Goal: Task Accomplishment & Management: Complete application form

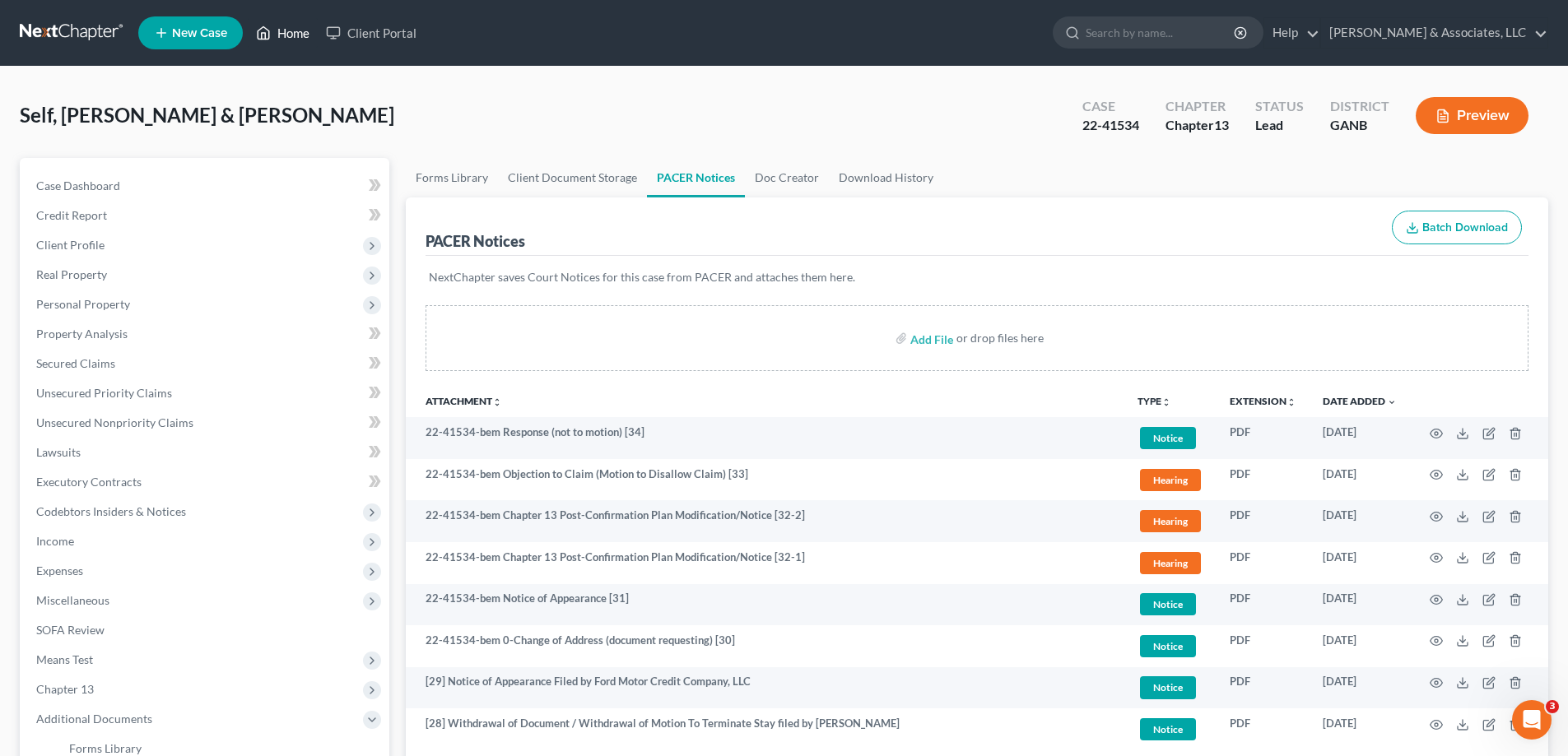
click at [288, 32] on link "Home" at bounding box center [283, 33] width 70 height 29
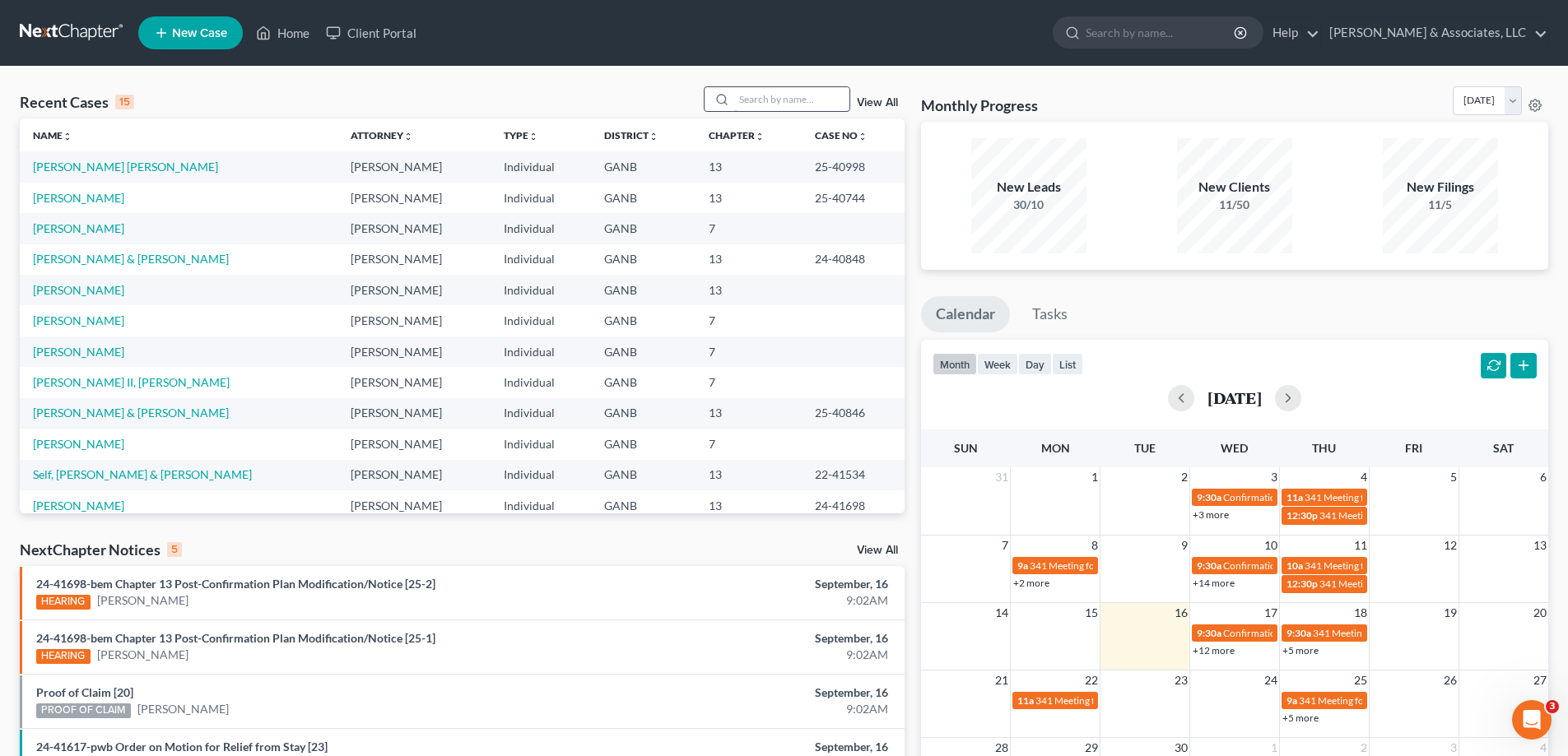
click at [787, 94] on input "search" at bounding box center [791, 99] width 116 height 24
type input "[PERSON_NAME]"
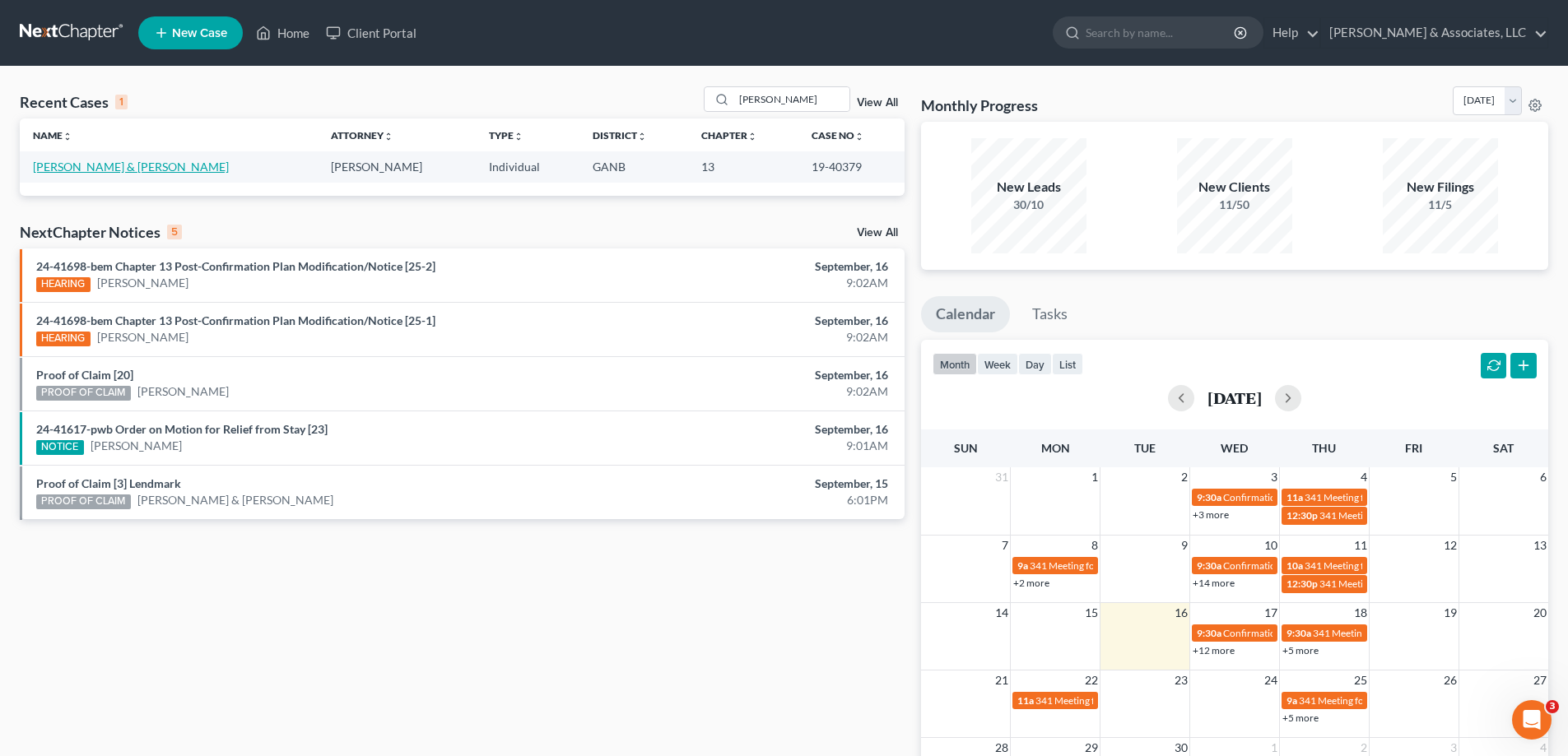
click at [83, 169] on link "[PERSON_NAME] & [PERSON_NAME]" at bounding box center [131, 166] width 196 height 14
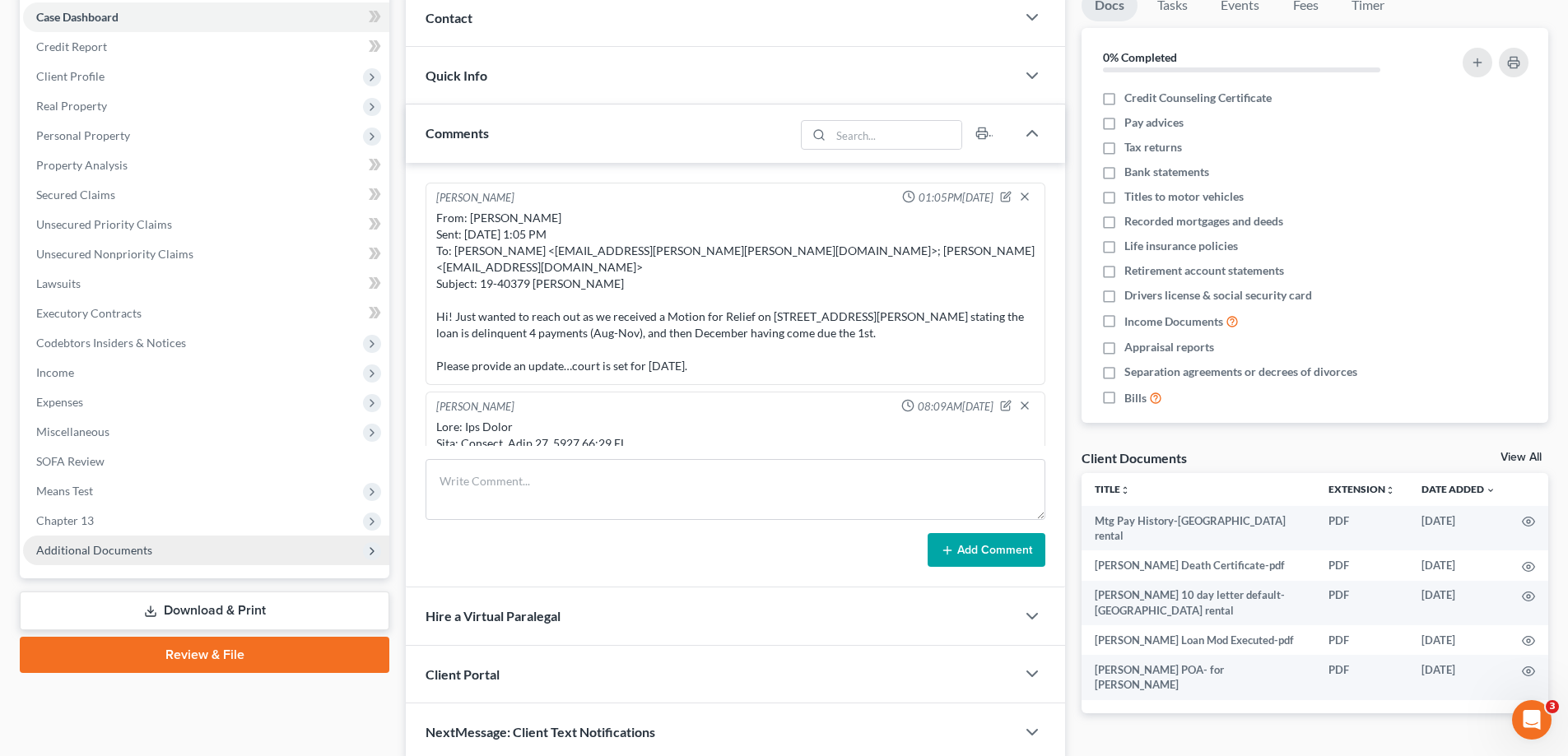
scroll to position [1989, 0]
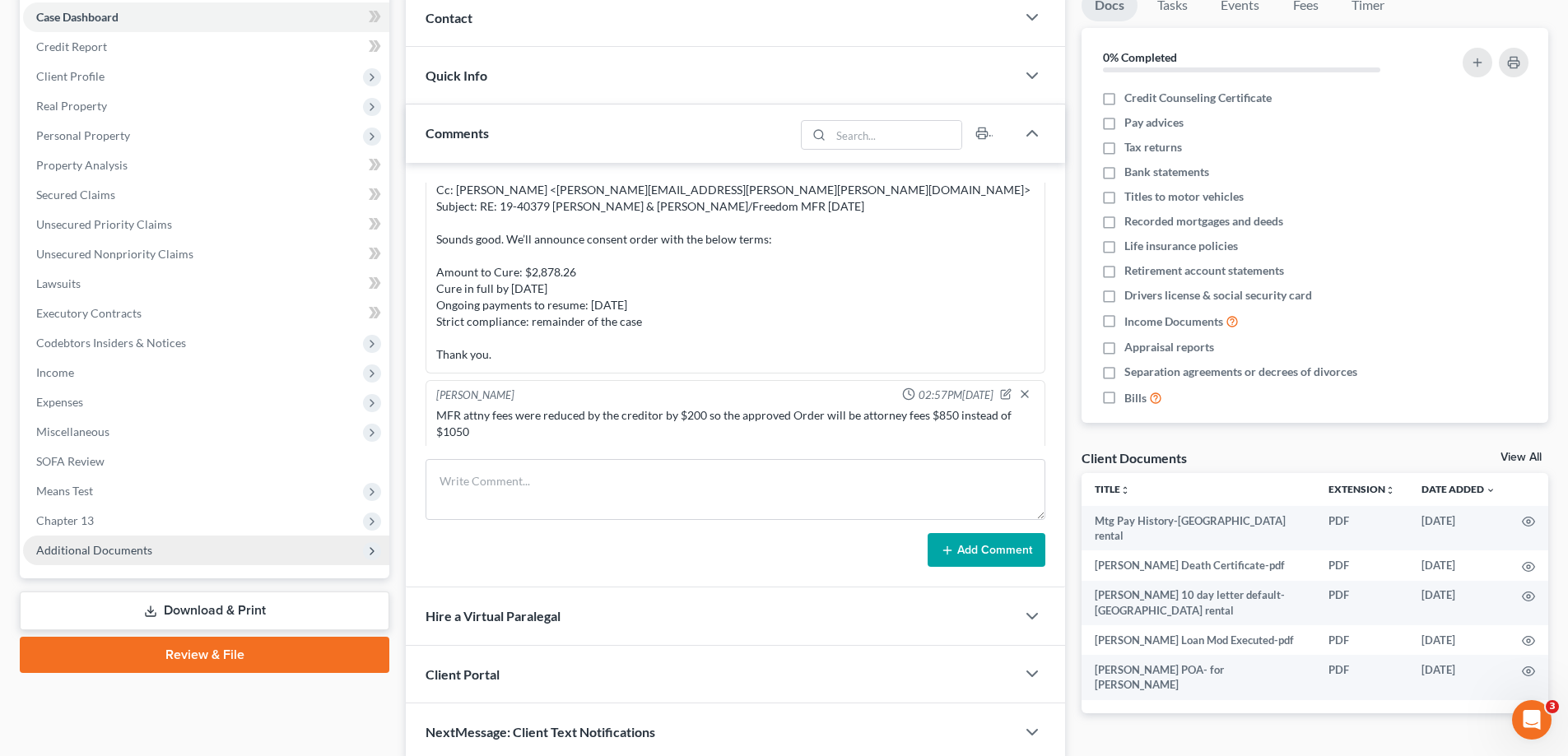
click at [93, 558] on span "Additional Documents" at bounding box center [206, 550] width 366 height 29
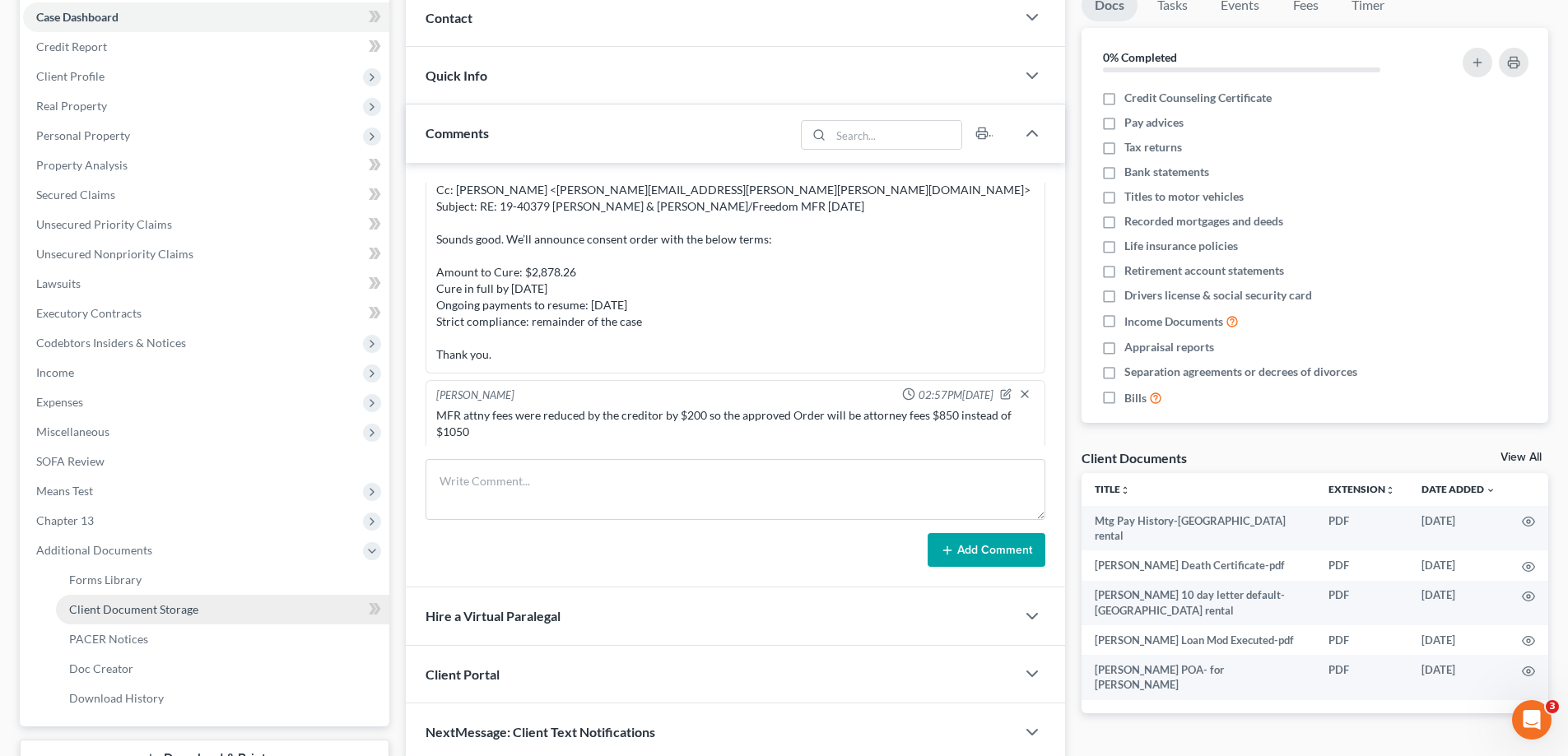
click at [106, 609] on span "Client Document Storage" at bounding box center [133, 609] width 129 height 14
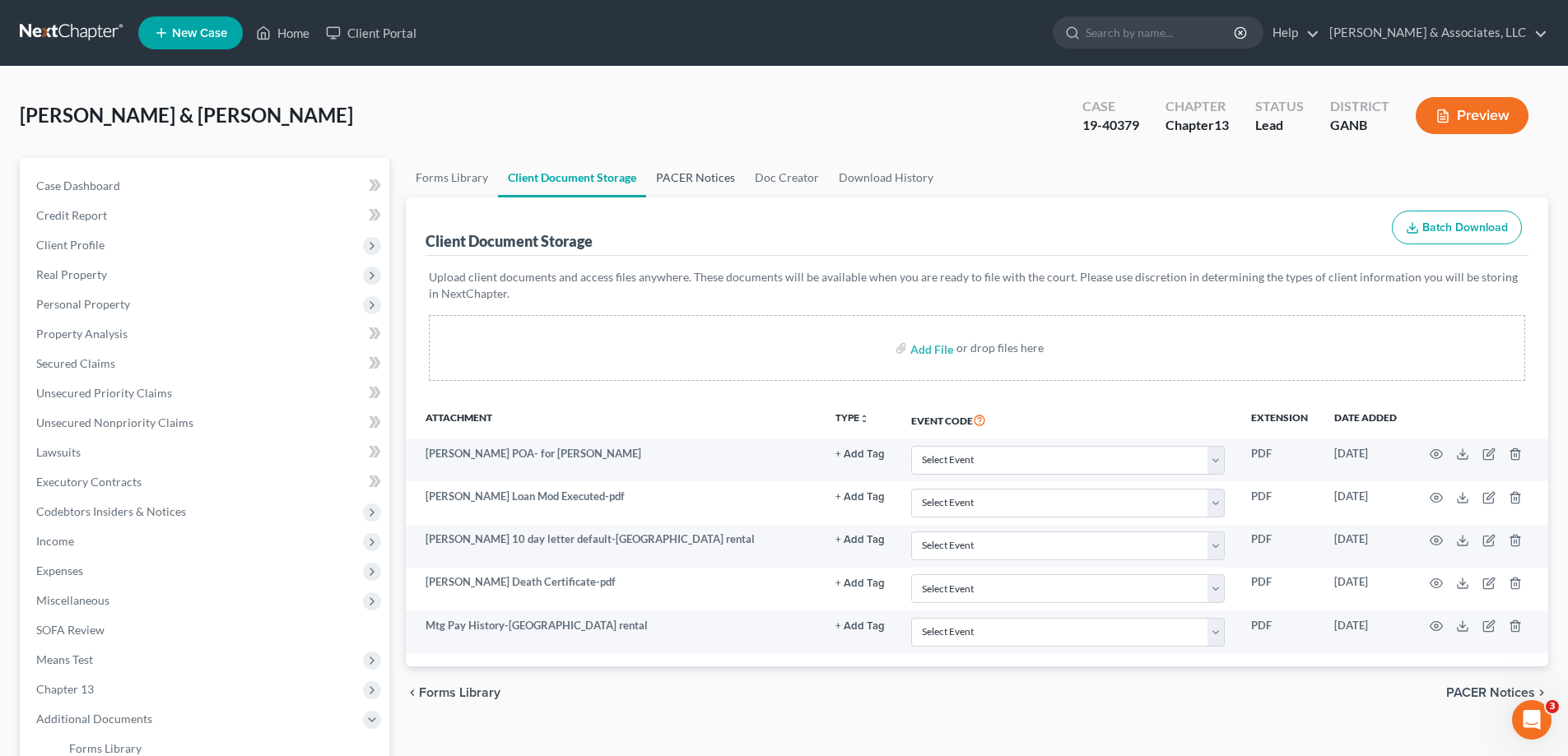
click at [721, 182] on link "PACER Notices" at bounding box center [696, 178] width 99 height 40
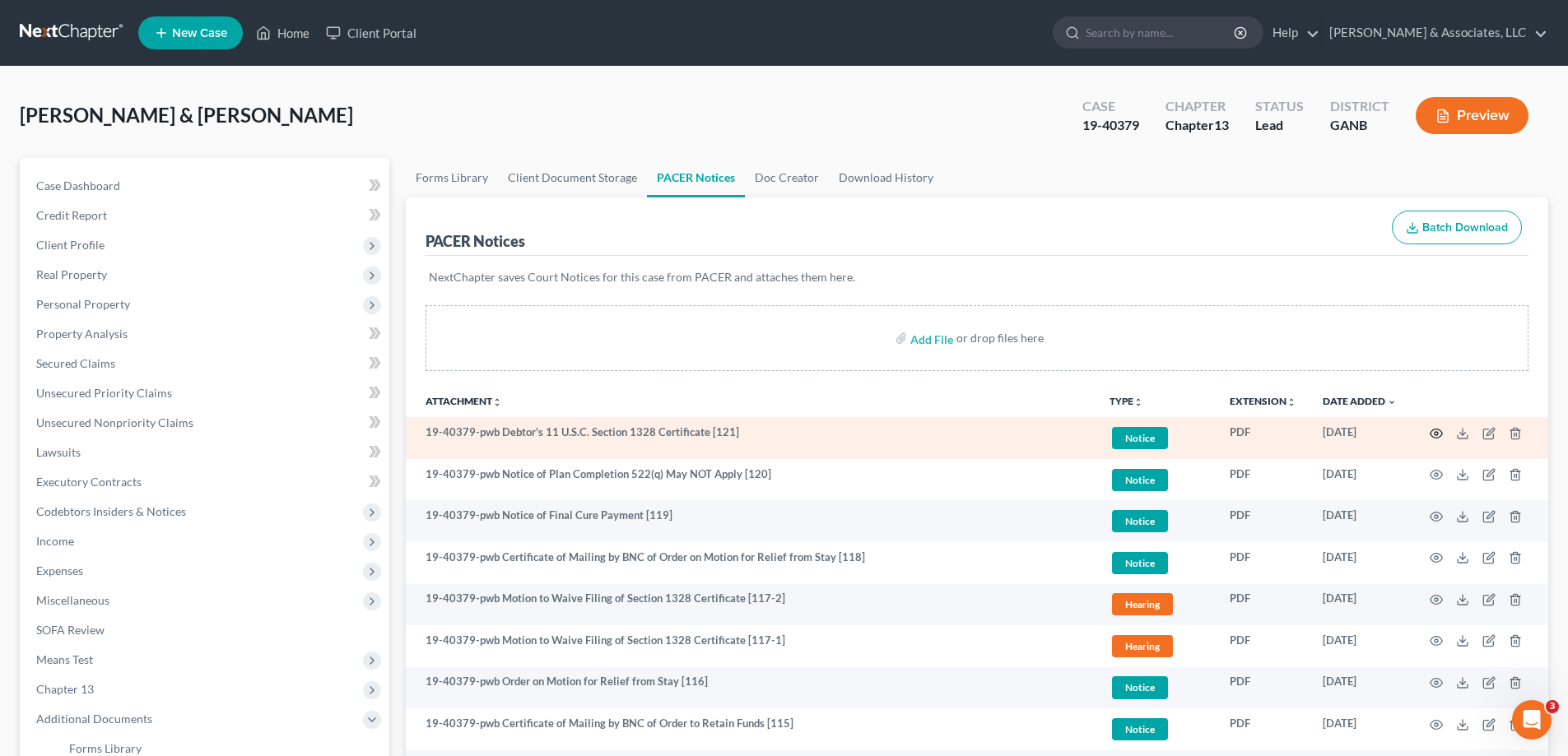
click at [1435, 434] on circle "button" at bounding box center [1436, 433] width 3 height 3
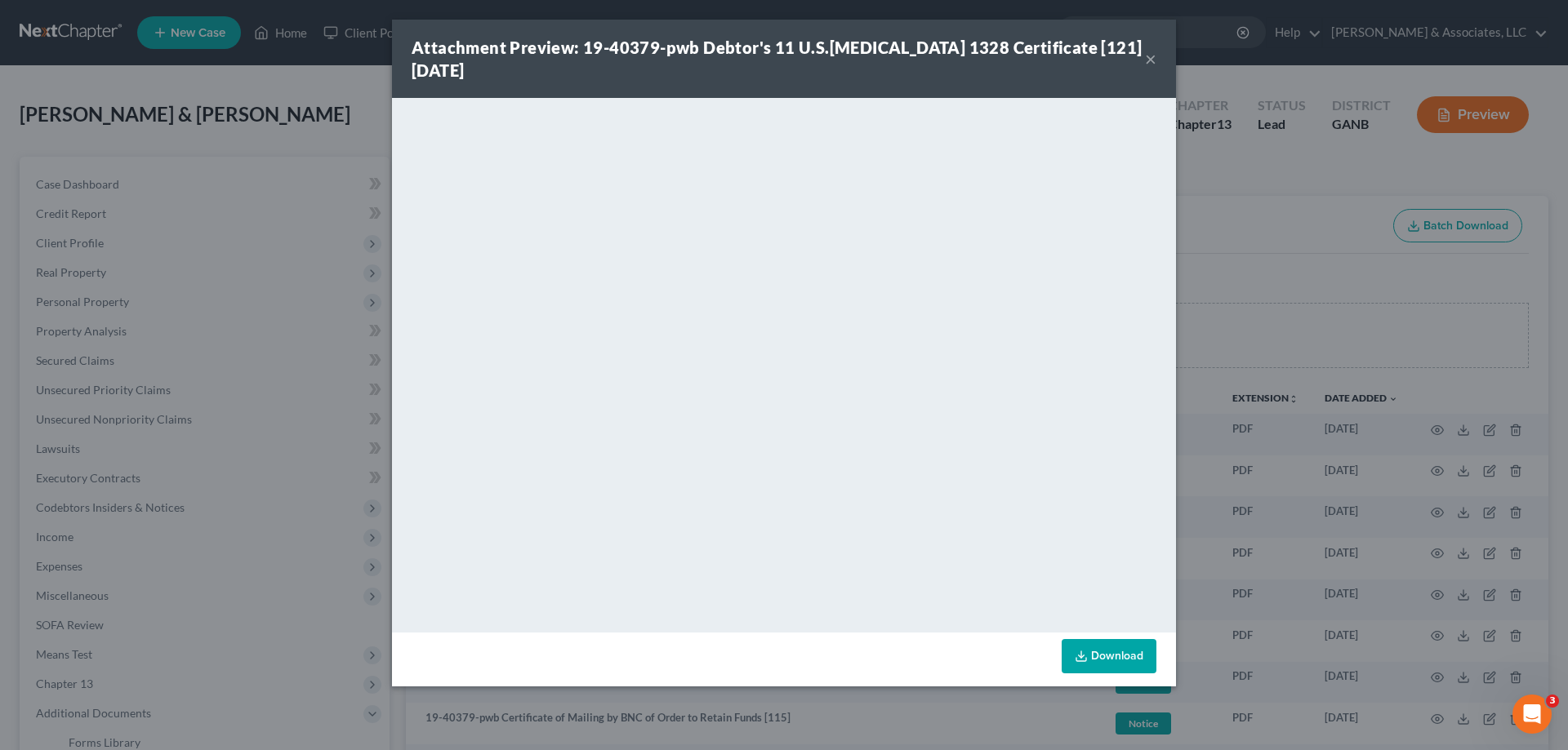
click at [1153, 62] on button "×" at bounding box center [1150, 59] width 12 height 19
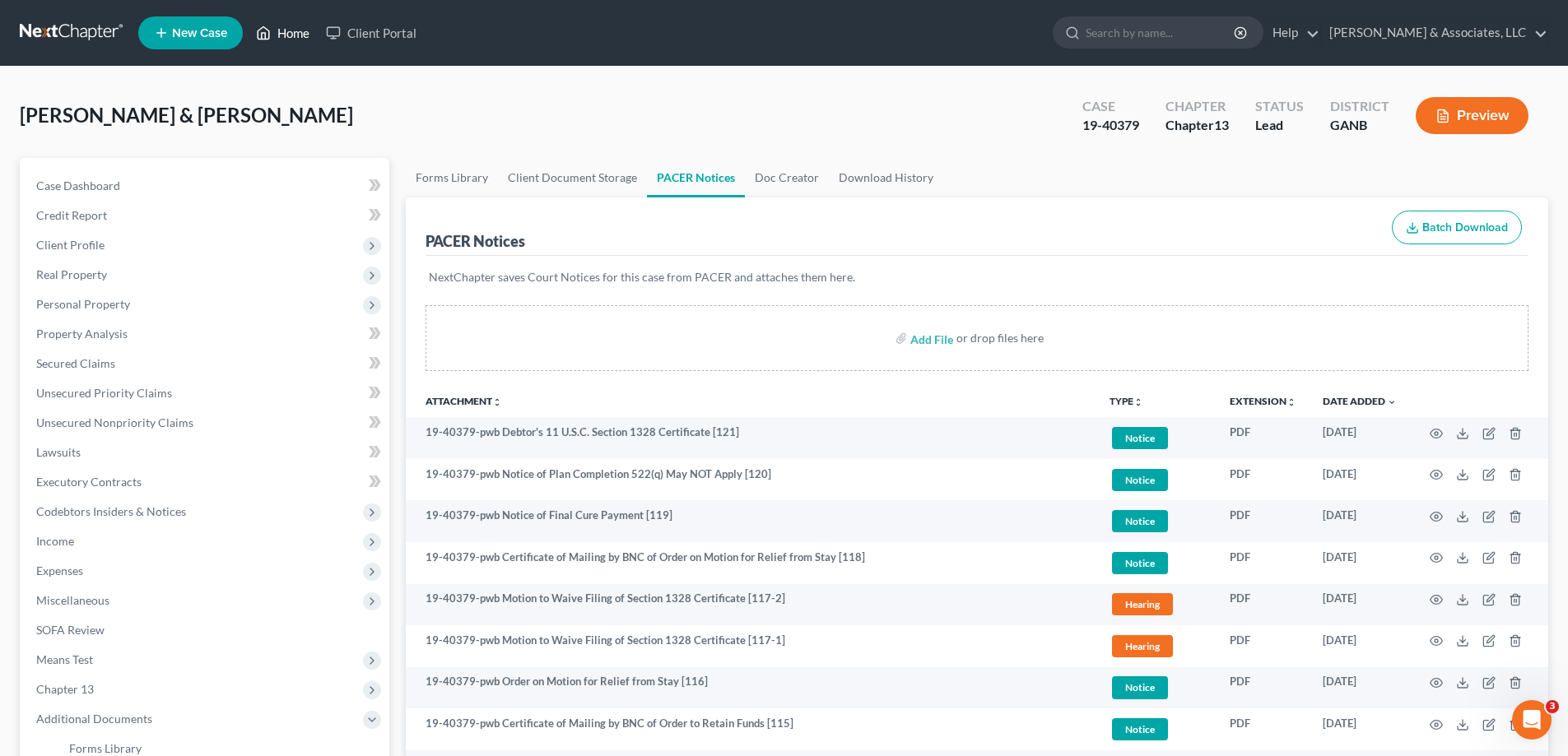
drag, startPoint x: 292, startPoint y: 29, endPoint x: 504, endPoint y: 33, distance: 212.0
click at [293, 29] on link "Home" at bounding box center [283, 33] width 70 height 29
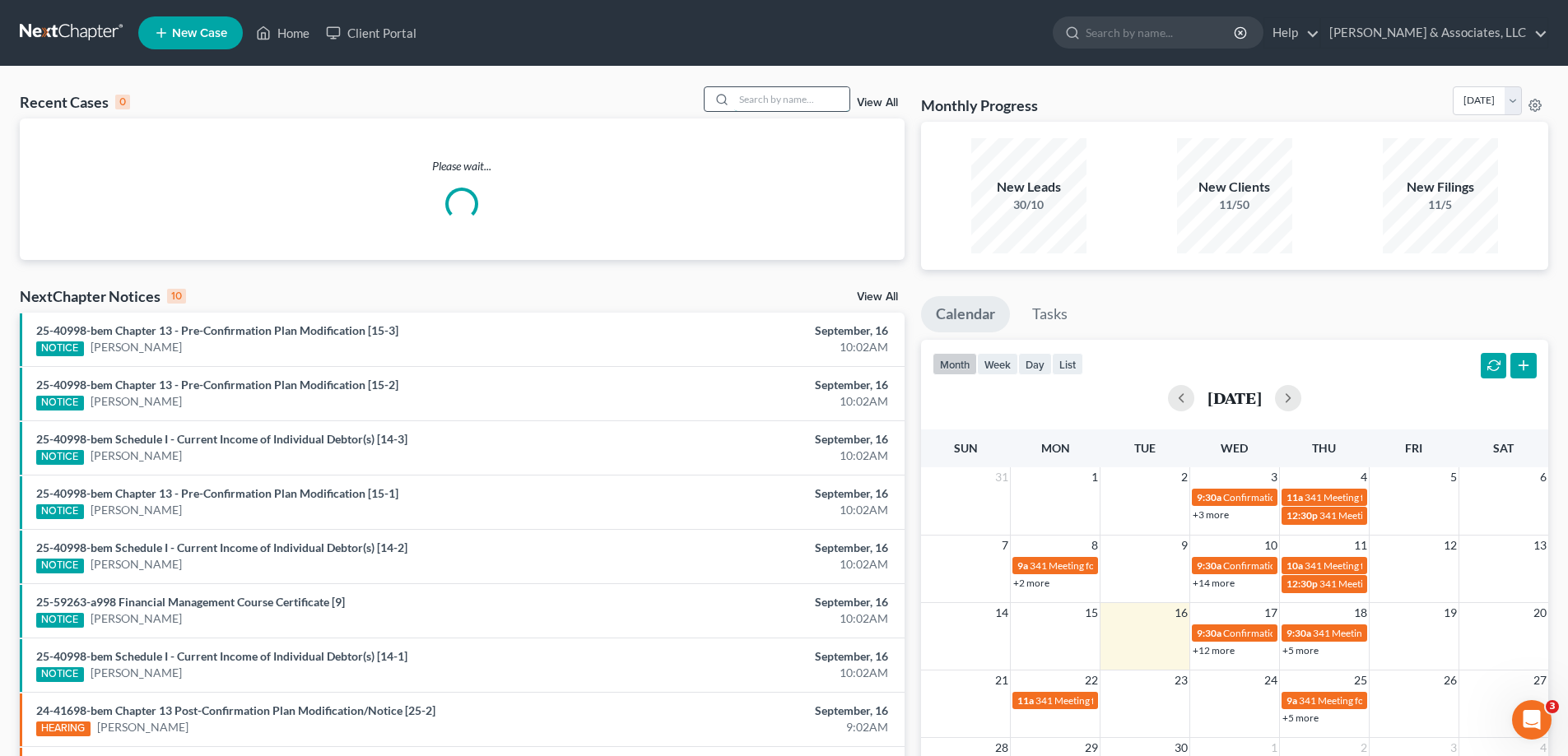
click at [764, 98] on input "search" at bounding box center [791, 99] width 116 height 24
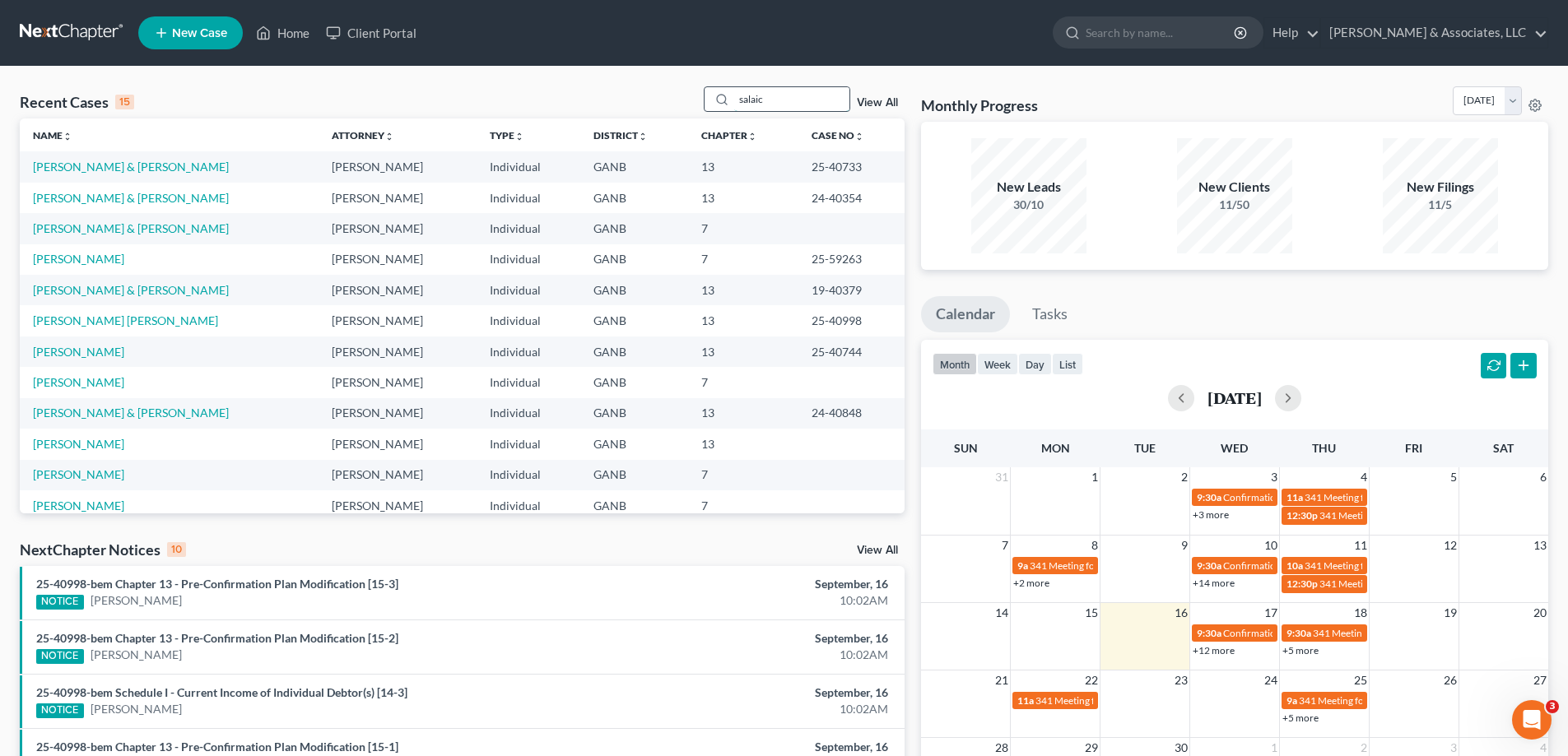
type input "salaic"
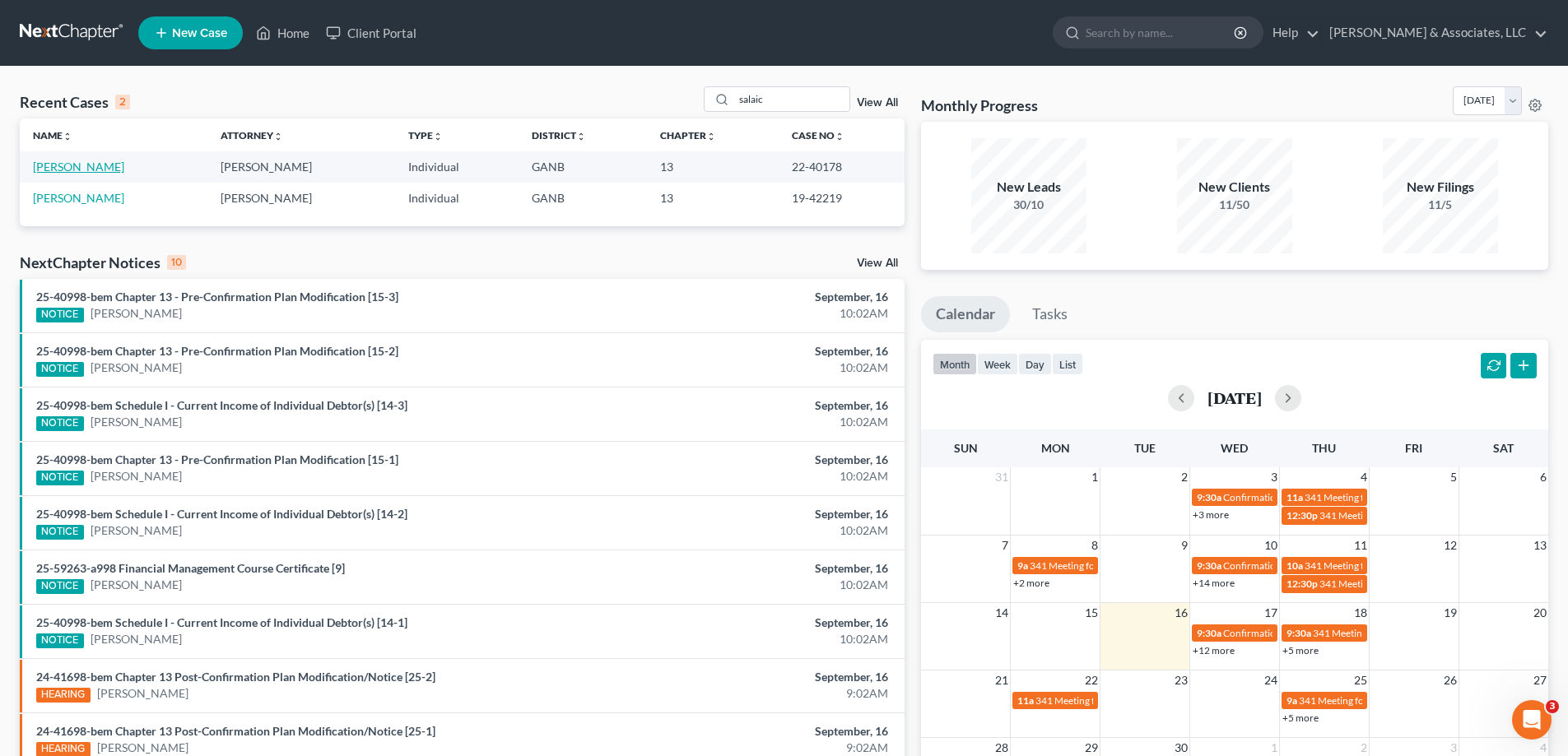
click at [55, 169] on link "[PERSON_NAME]" at bounding box center [79, 166] width 91 height 14
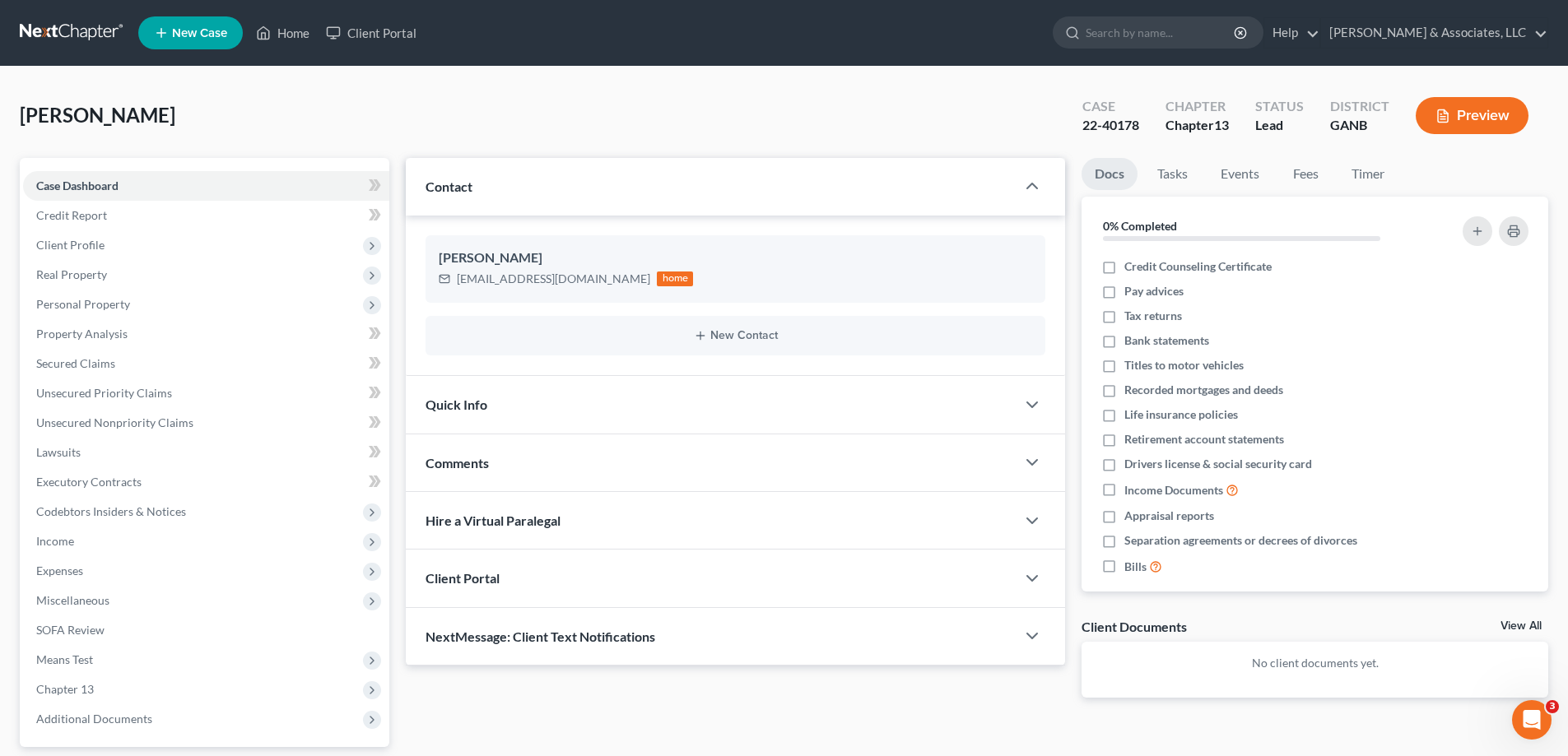
click at [449, 459] on span "Comments" at bounding box center [457, 463] width 63 height 16
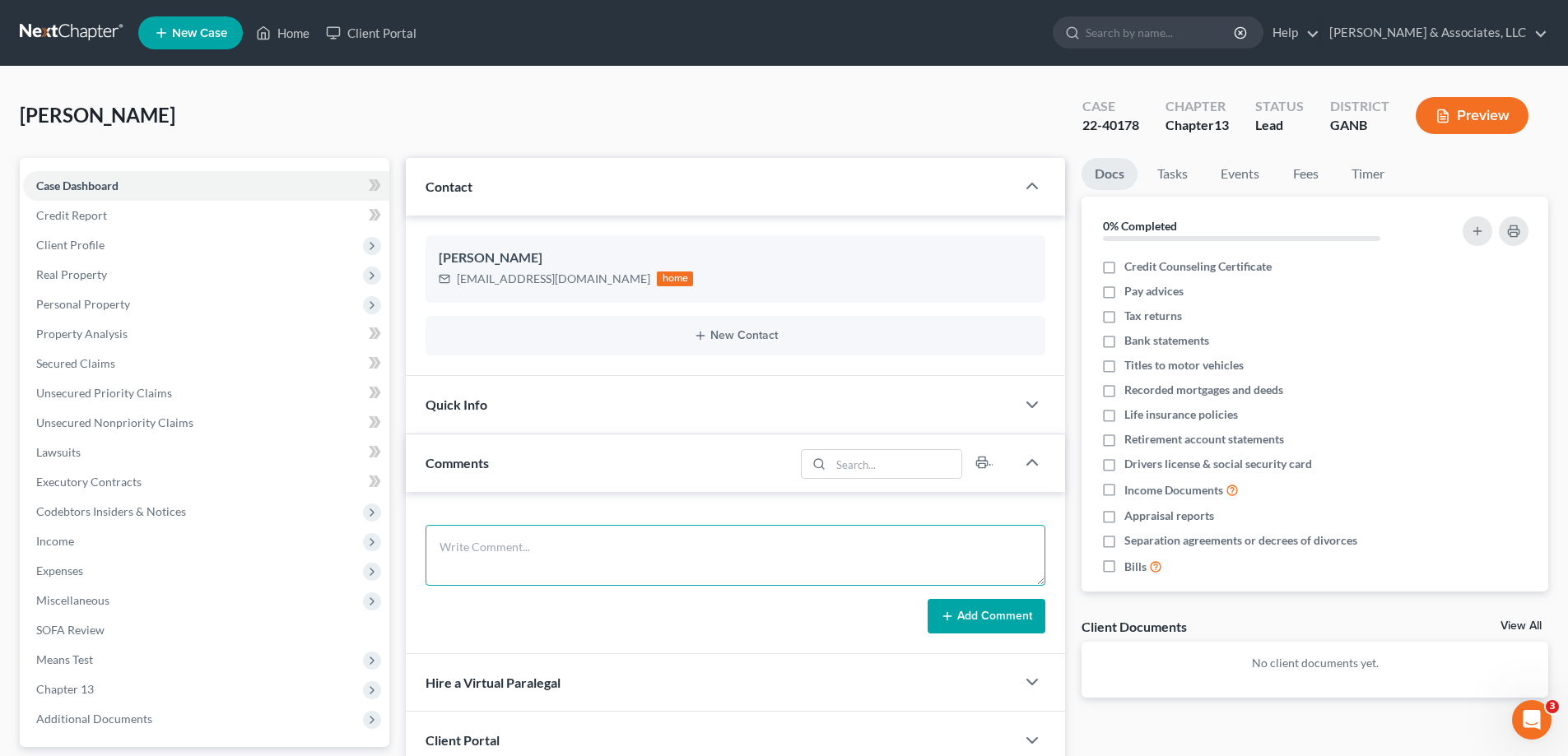
click at [458, 533] on textarea at bounding box center [736, 555] width 620 height 61
paste textarea "Lore: Ips Dolor Sita: Consect, Adipiscin 69, 6556 11:97 EL Se: doeiusmo4@tempo.…"
type textarea "Lore: Ips Dolor Sita: Consect, Adipiscin 69, 6556 11:97 EL Se: doeiusmo4@tempo.…"
click at [975, 613] on button "Add Comment" at bounding box center [986, 616] width 118 height 35
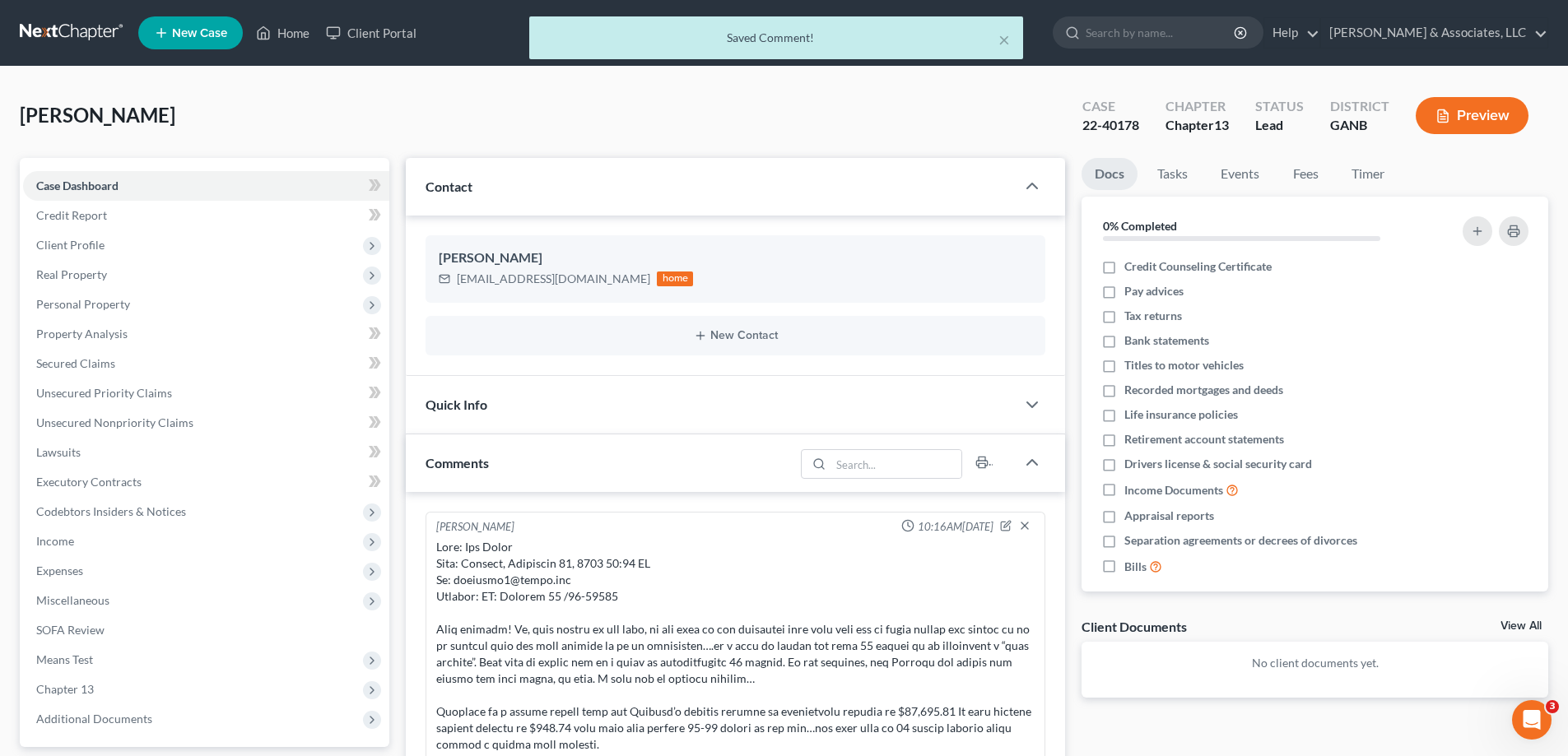
scroll to position [252, 0]
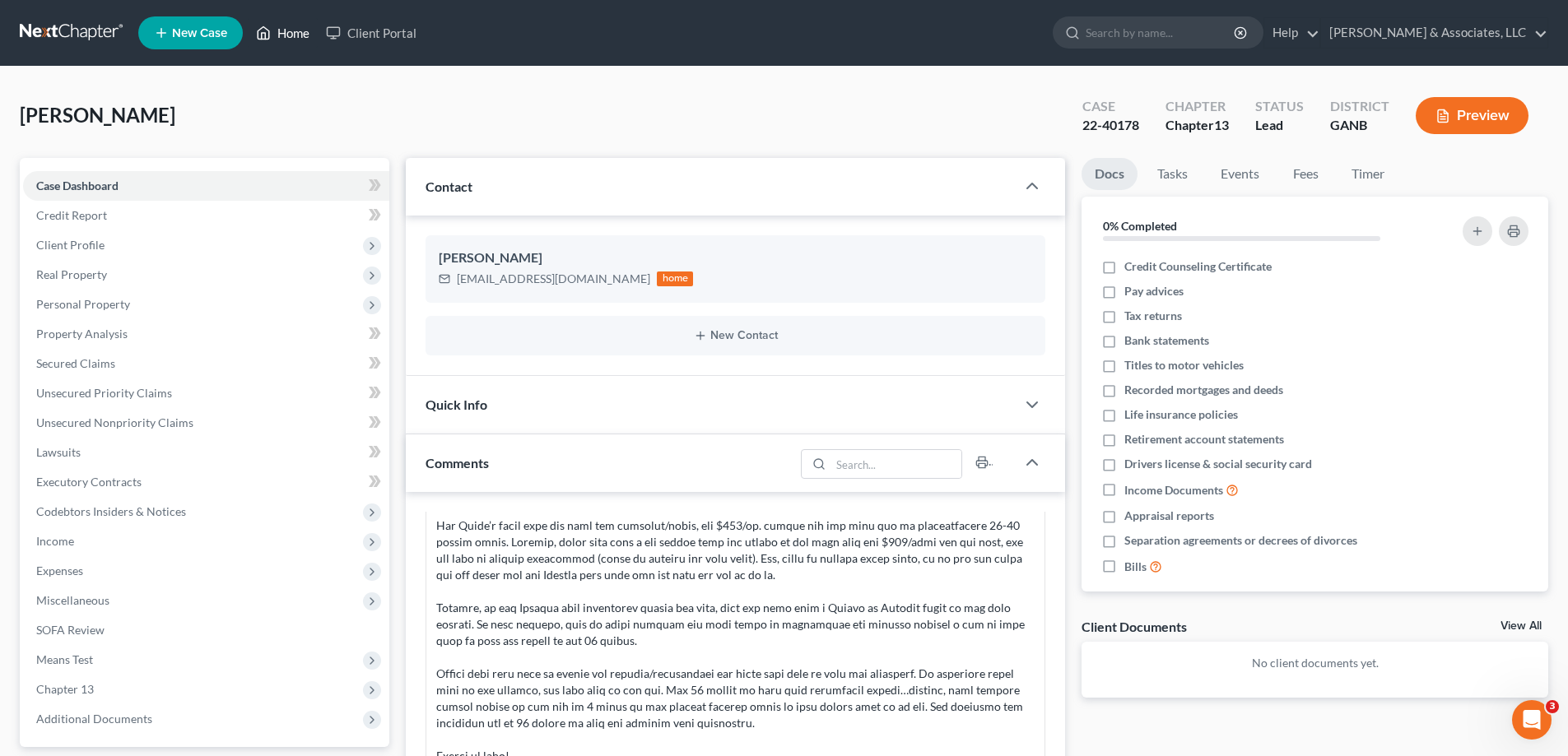
drag, startPoint x: 289, startPoint y: 34, endPoint x: 433, endPoint y: 54, distance: 145.4
click at [289, 34] on link "Home" at bounding box center [283, 33] width 70 height 29
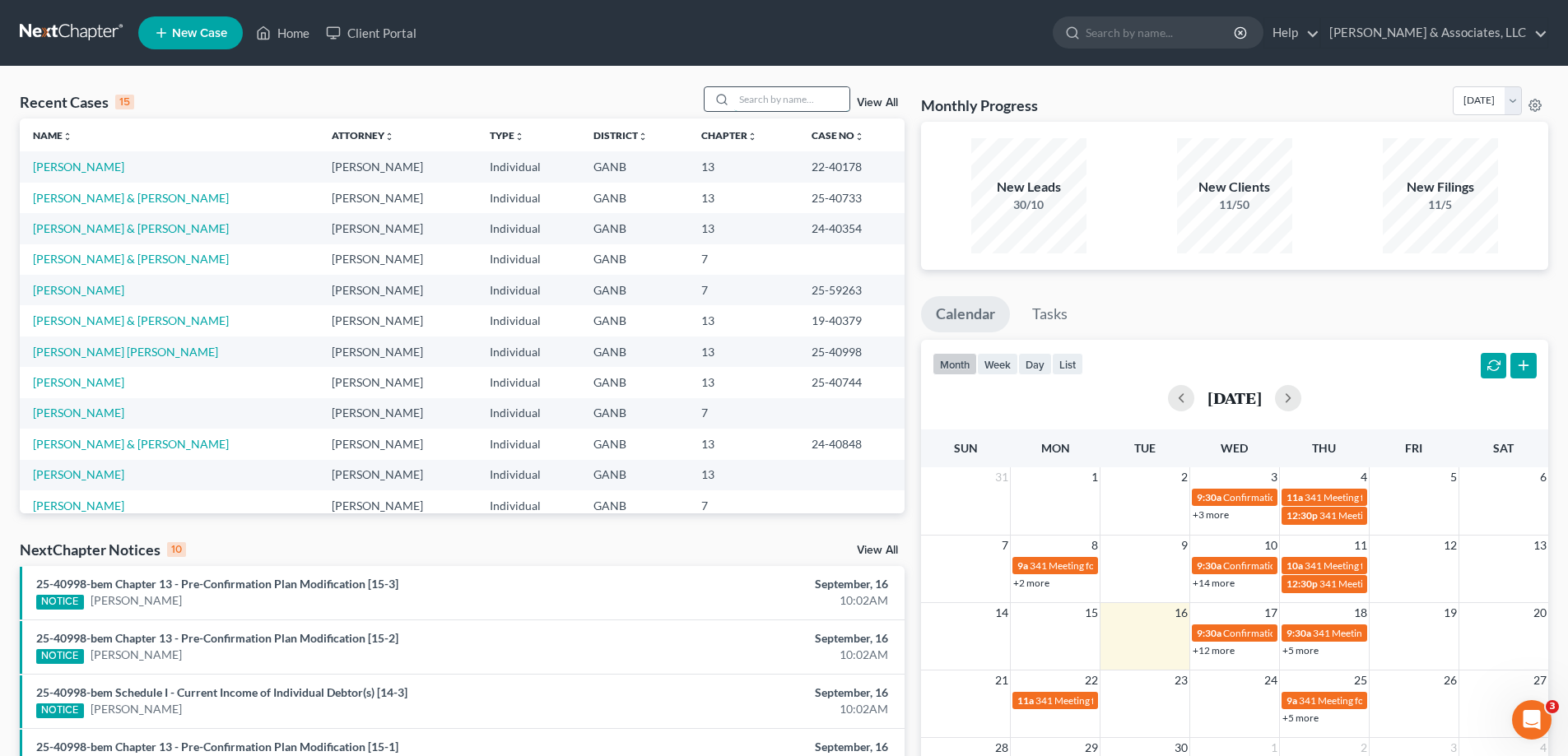
click at [795, 96] on input "search" at bounding box center [791, 99] width 116 height 24
type input "[PERSON_NAME]"
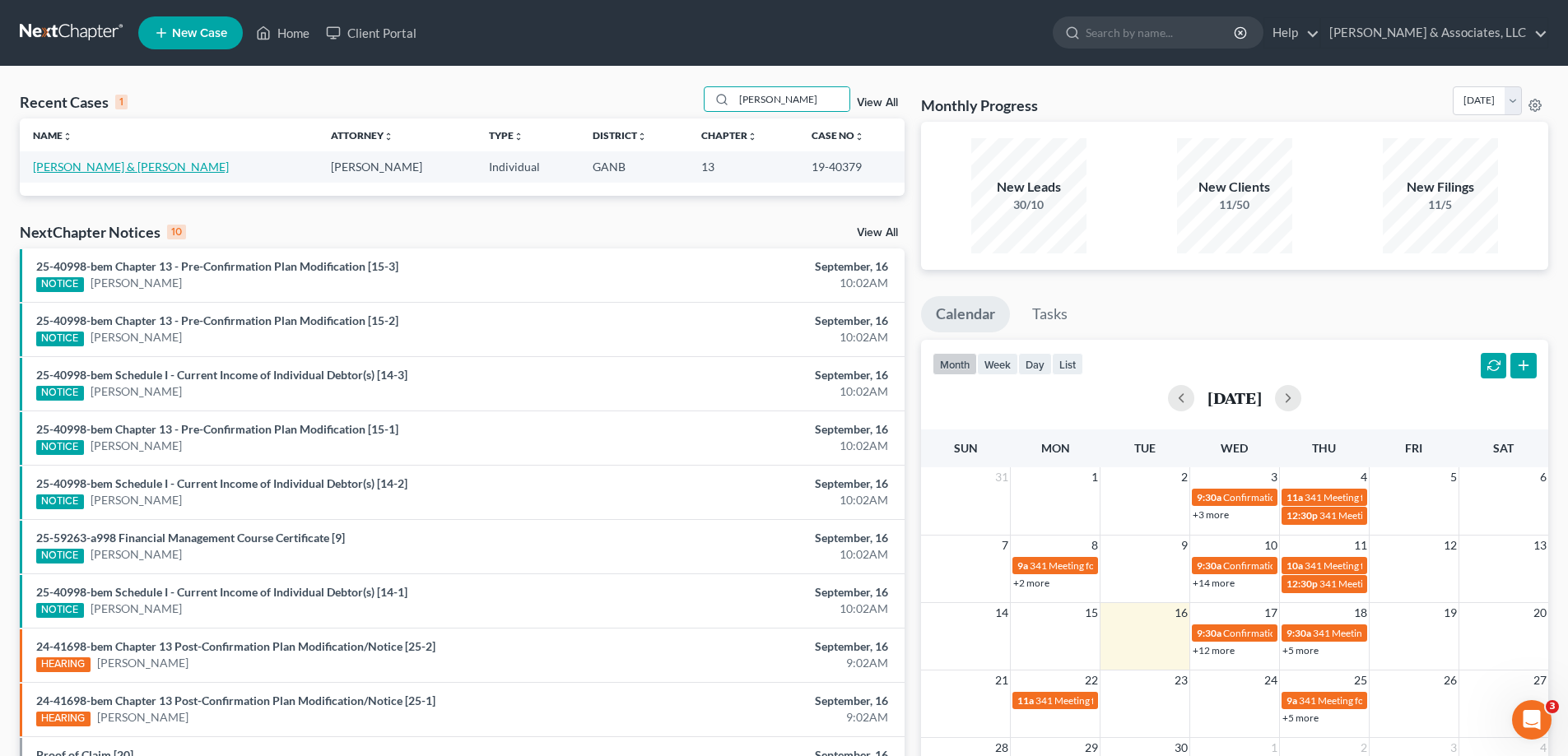
click at [71, 169] on link "[PERSON_NAME] & [PERSON_NAME]" at bounding box center [131, 166] width 196 height 14
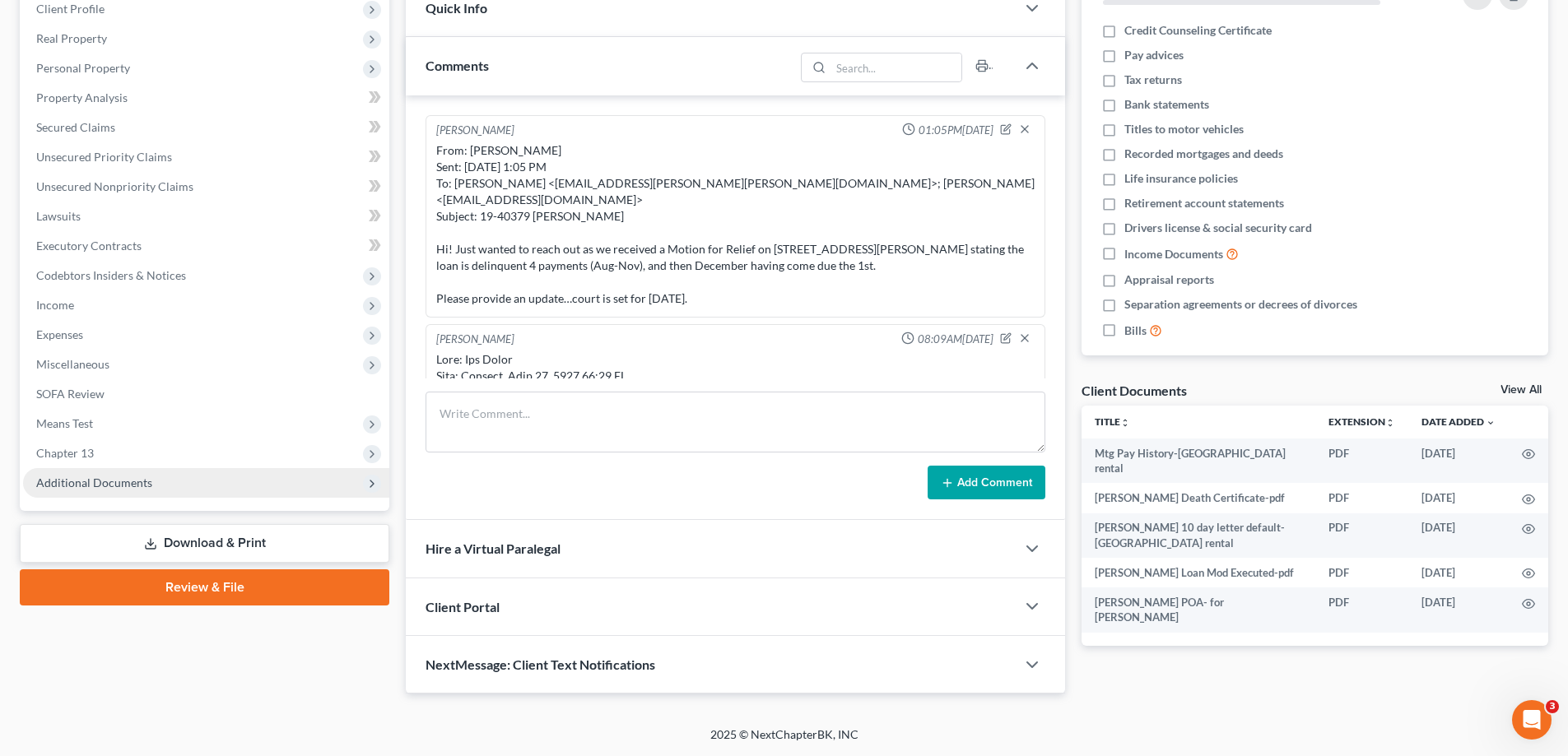
scroll to position [1989, 0]
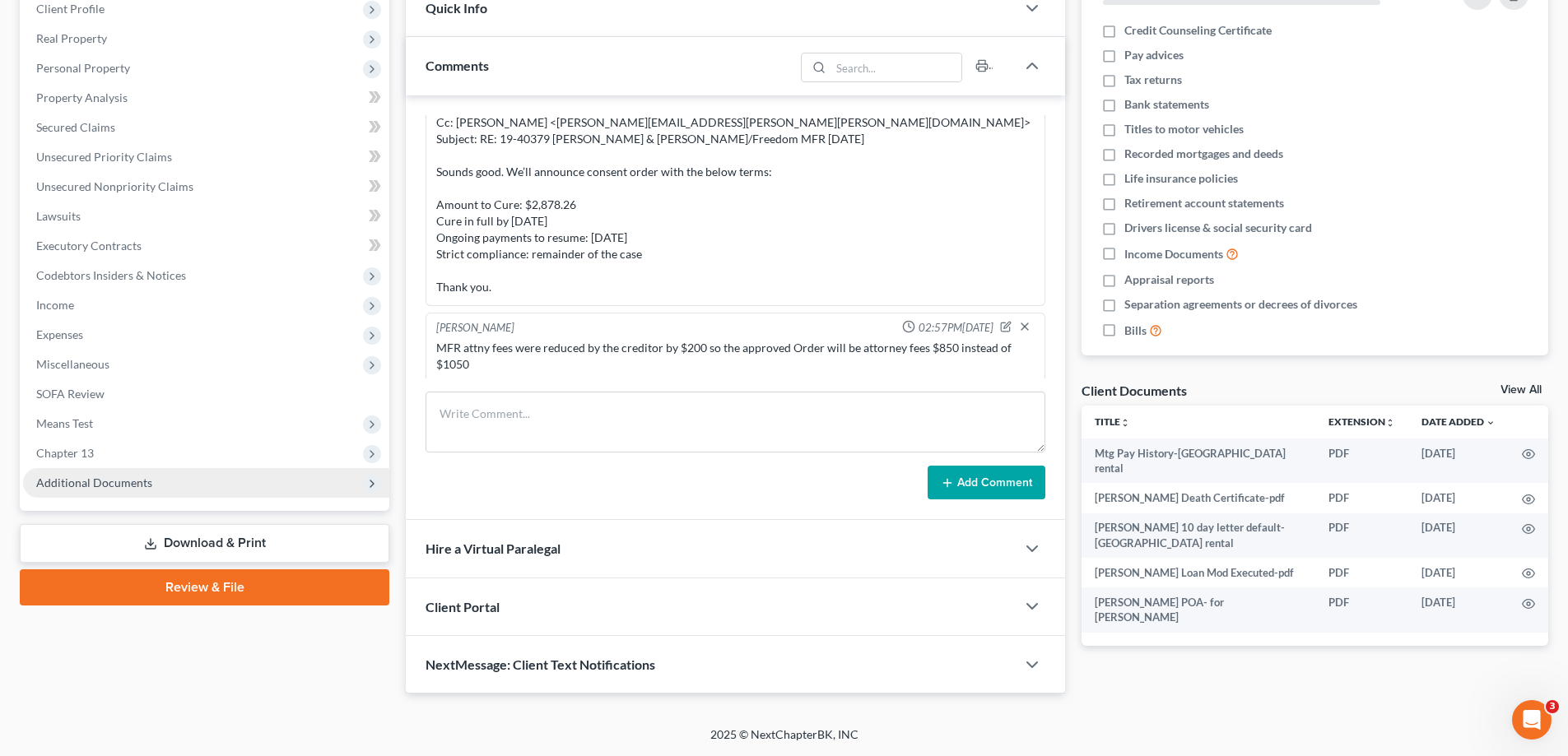
click at [133, 479] on span "Additional Documents" at bounding box center [93, 482] width 116 height 14
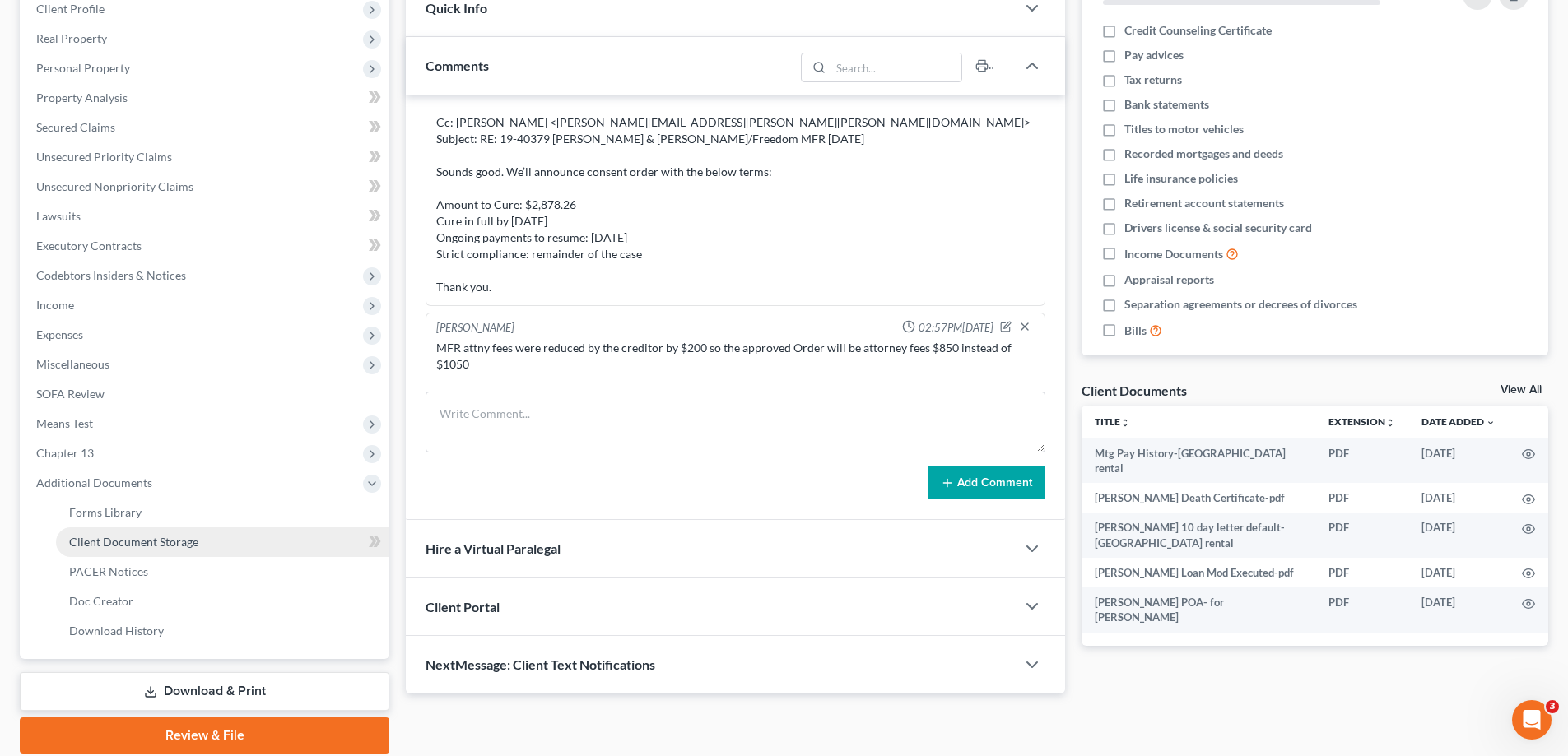
click at [134, 540] on span "Client Document Storage" at bounding box center [133, 541] width 129 height 14
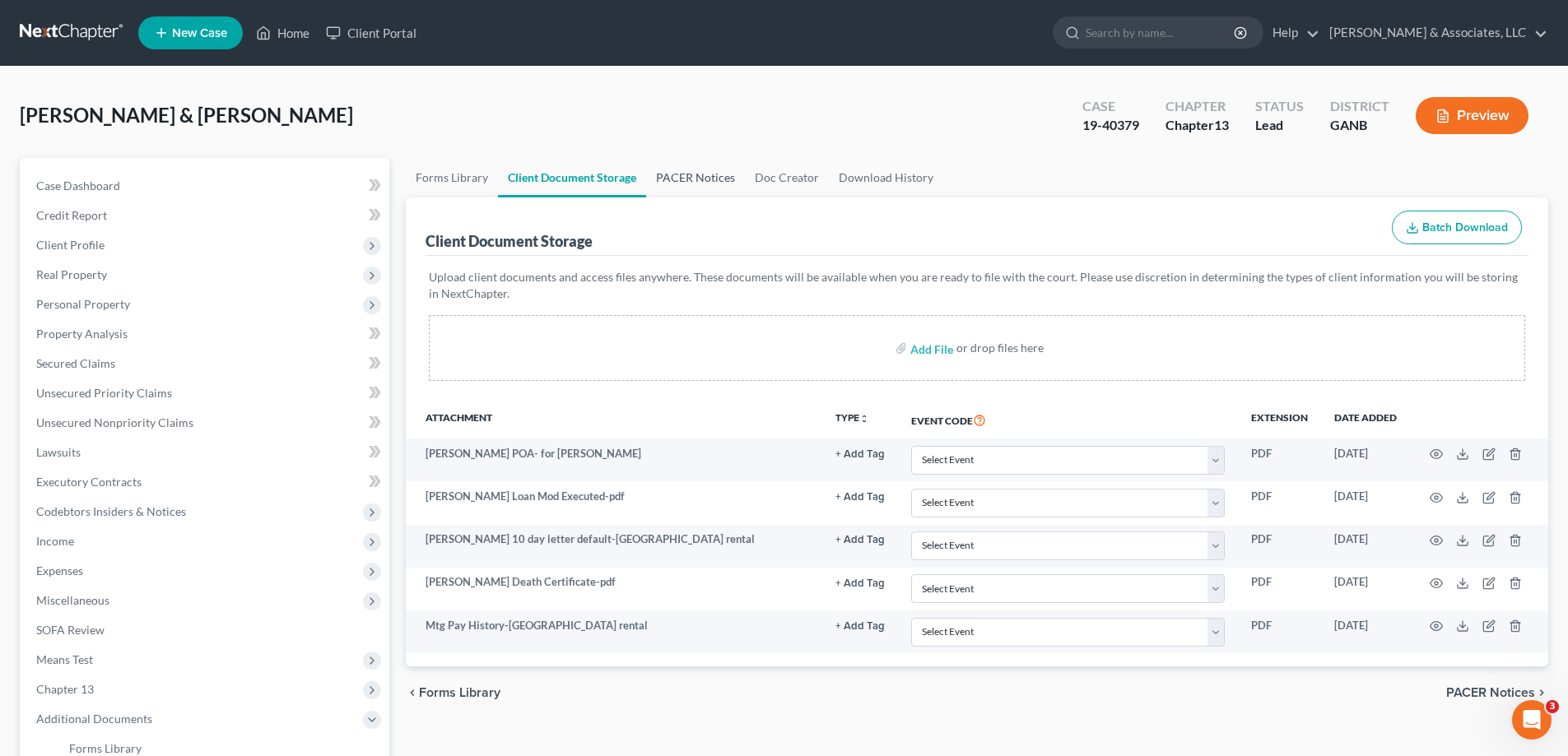
click at [684, 175] on link "PACER Notices" at bounding box center [696, 178] width 99 height 40
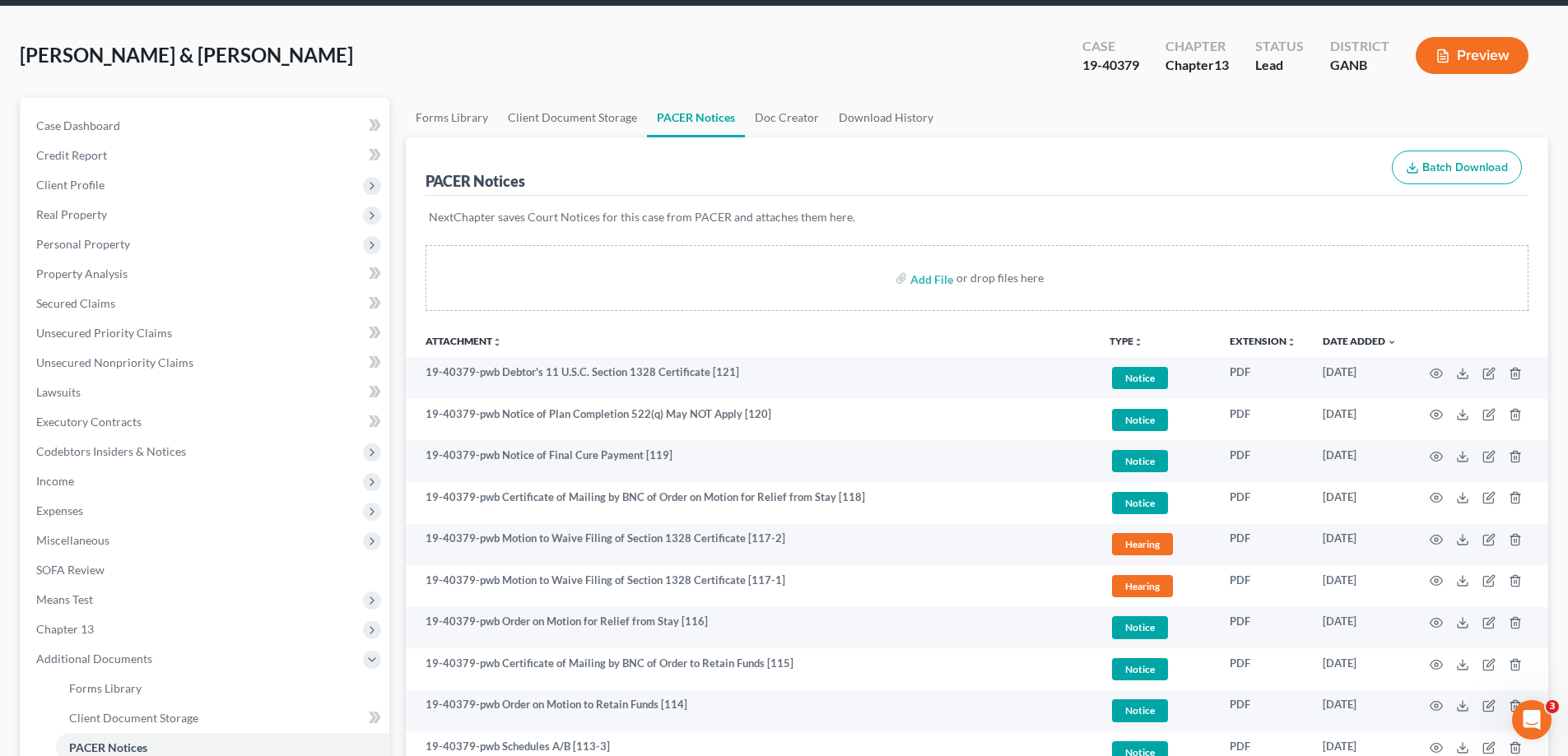
scroll to position [247, 0]
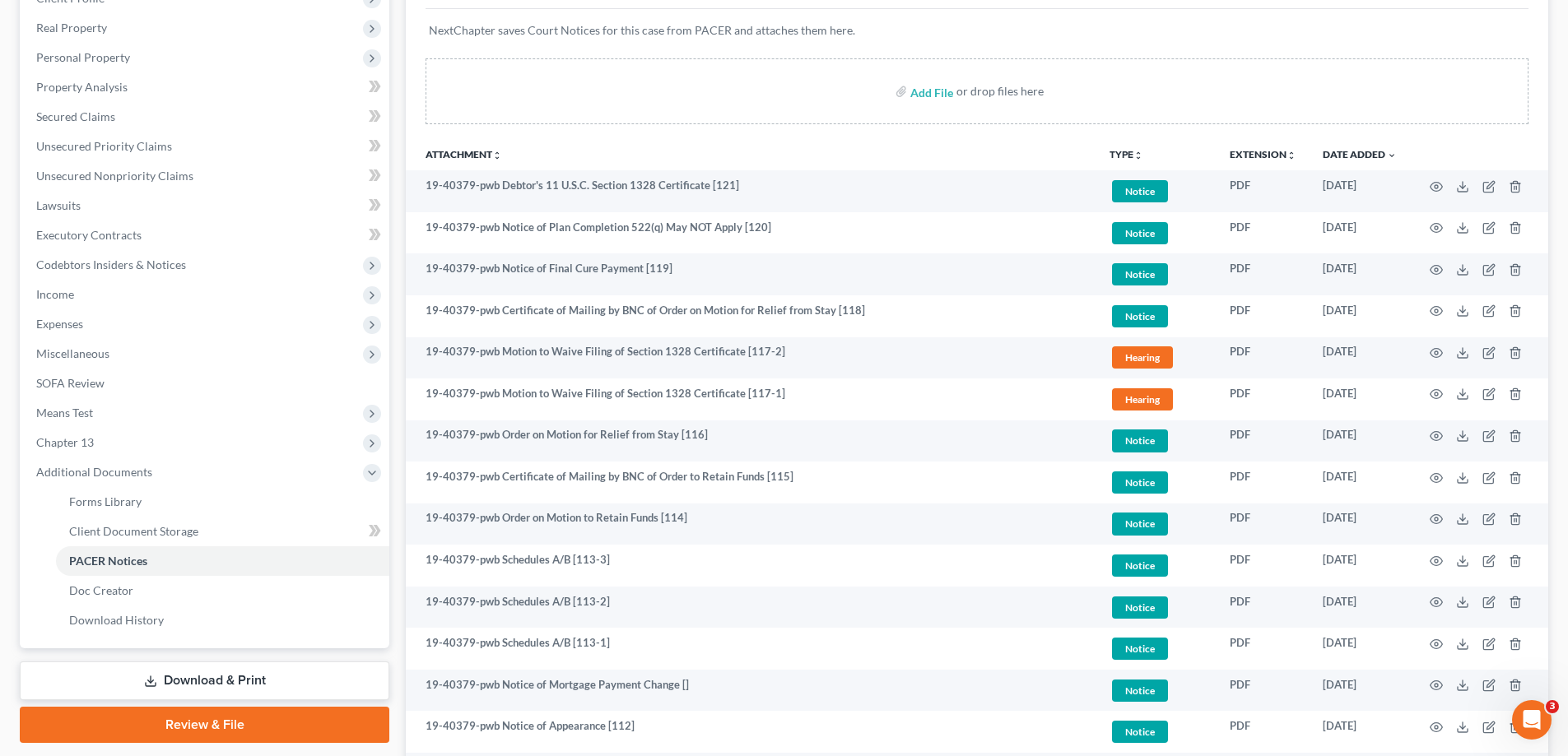
drag, startPoint x: 1122, startPoint y: 24, endPoint x: 1107, endPoint y: 37, distance: 19.8
click at [1122, 24] on p "NextChapter saves Court Notices for this case from PACER and attaches them here." at bounding box center [977, 30] width 1097 height 17
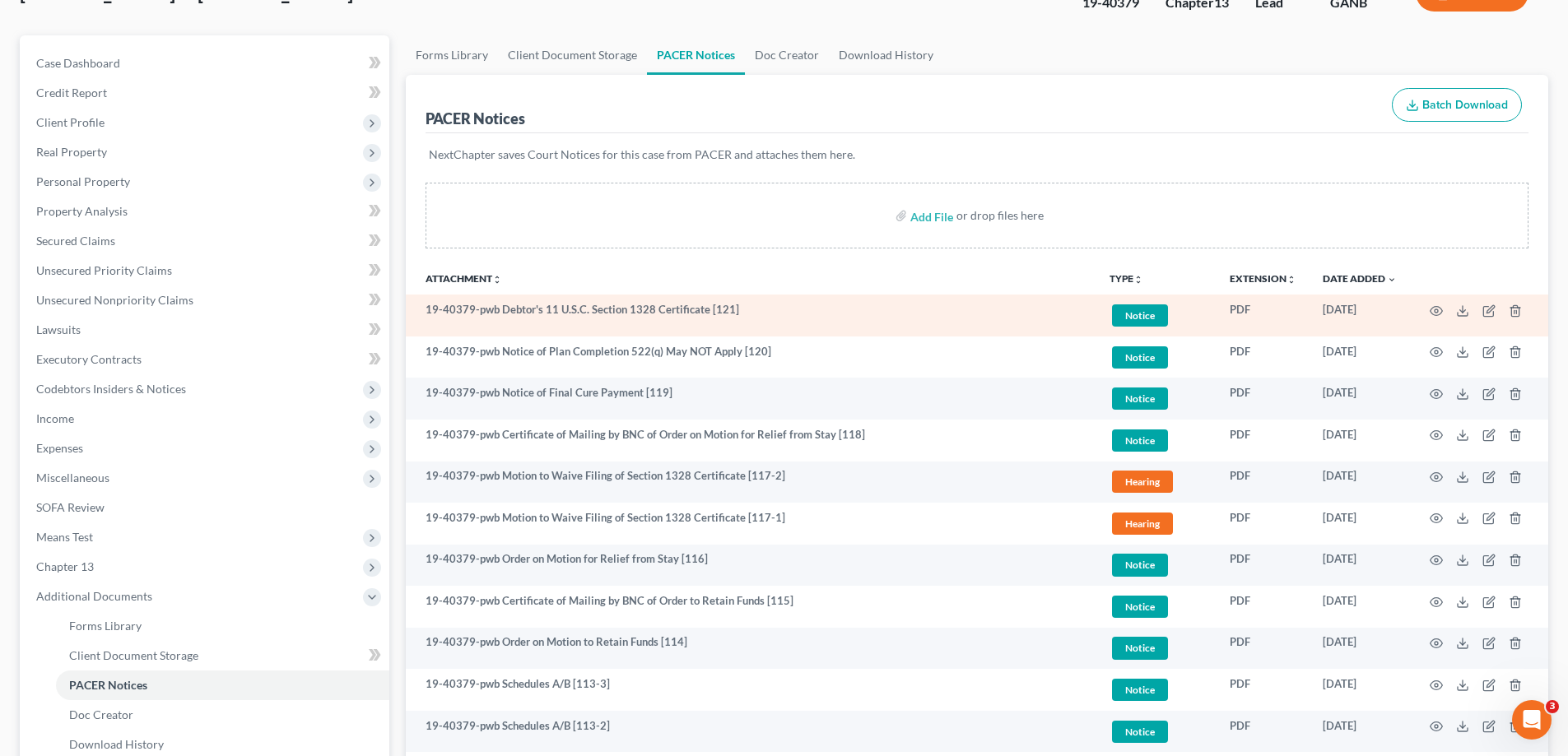
scroll to position [0, 0]
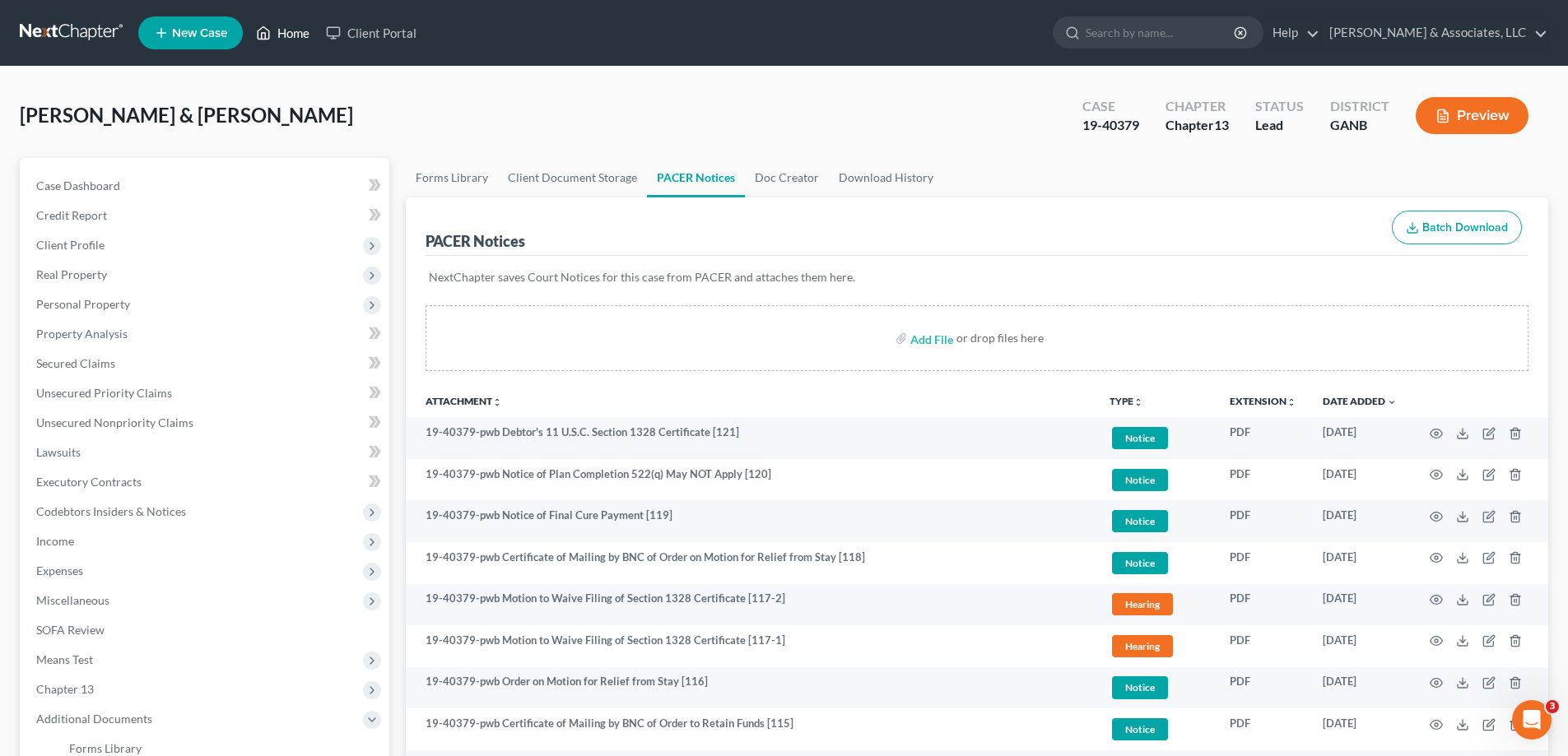
click at [294, 32] on link "Home" at bounding box center [283, 33] width 70 height 29
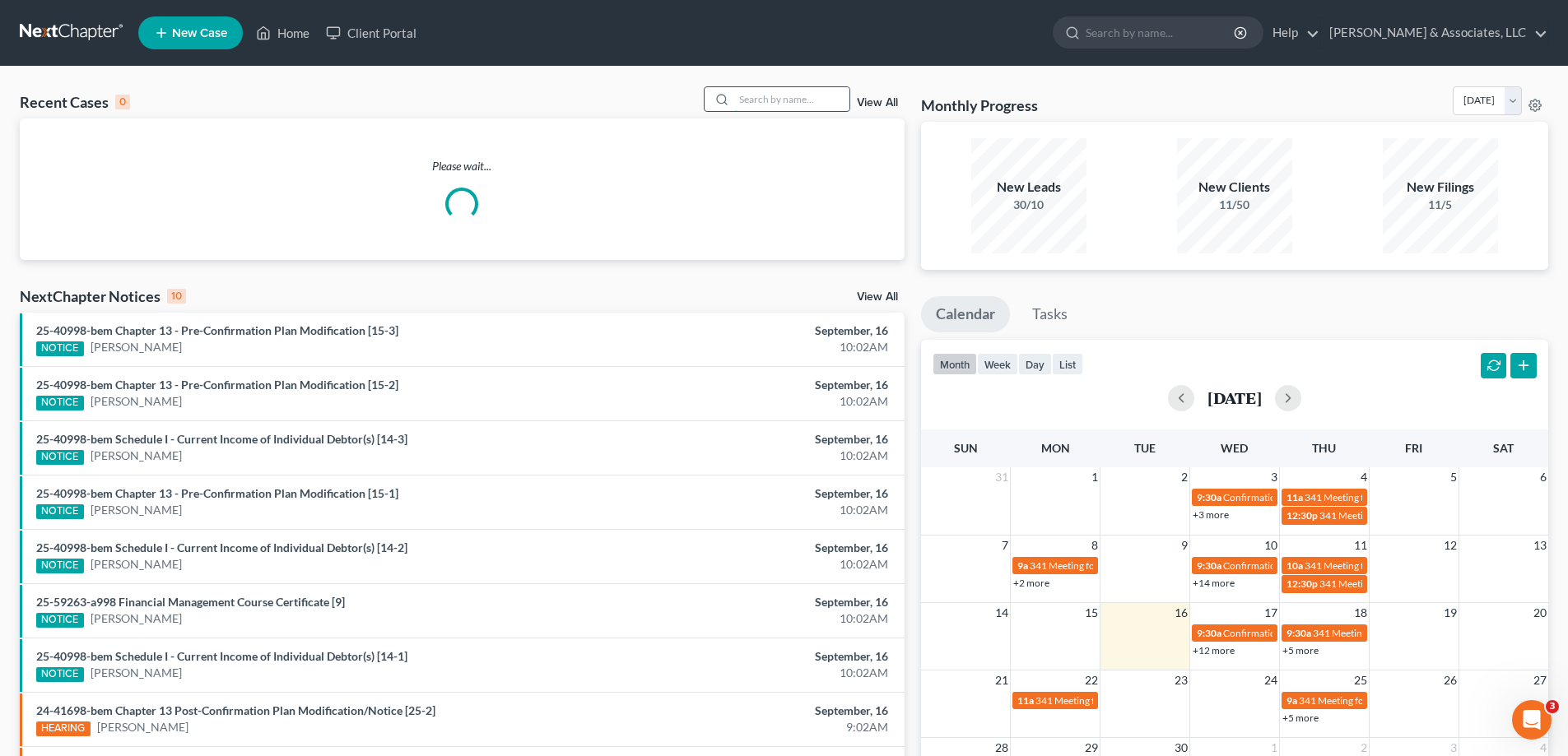
click at [800, 88] on input "search" at bounding box center [791, 99] width 116 height 24
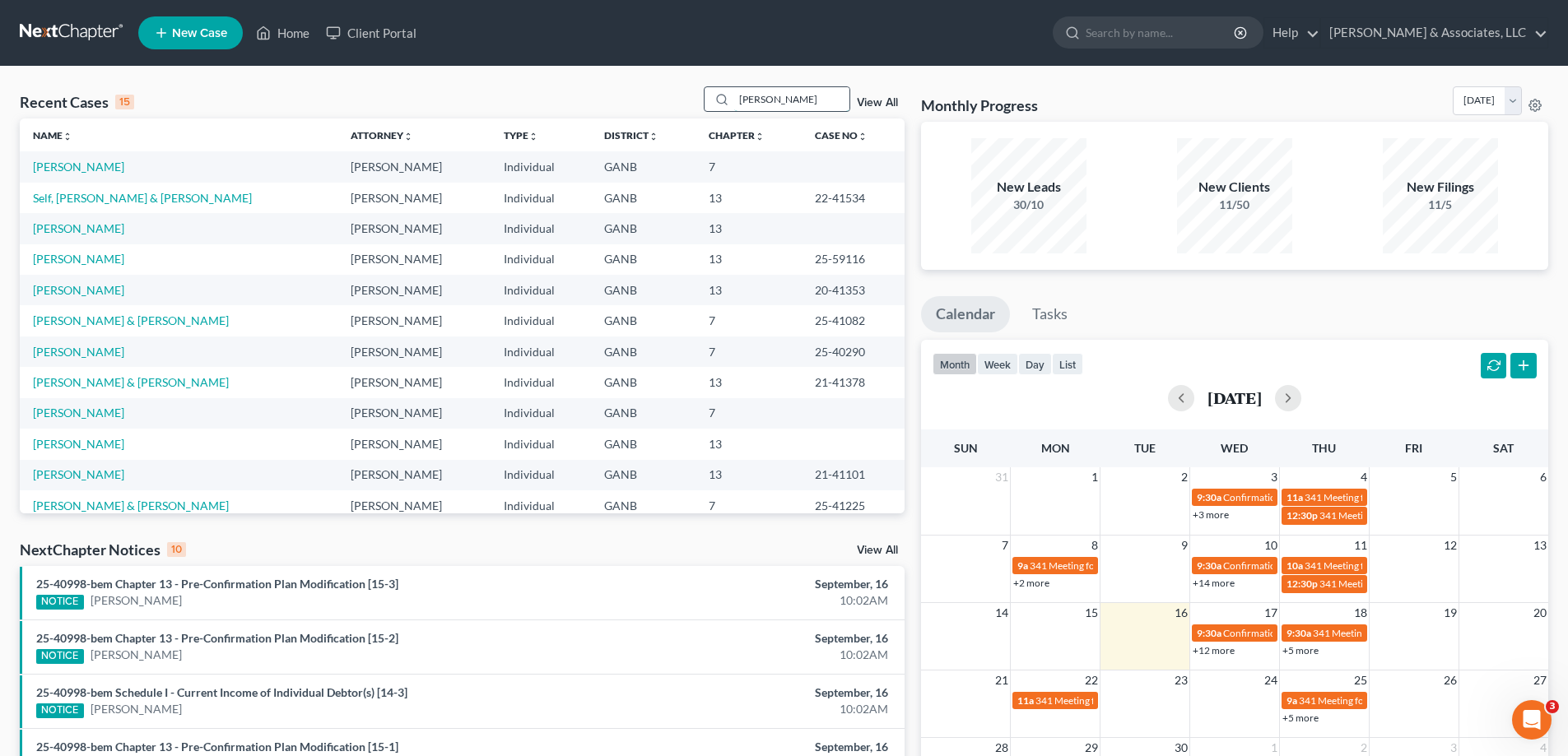
type input "[PERSON_NAME]"
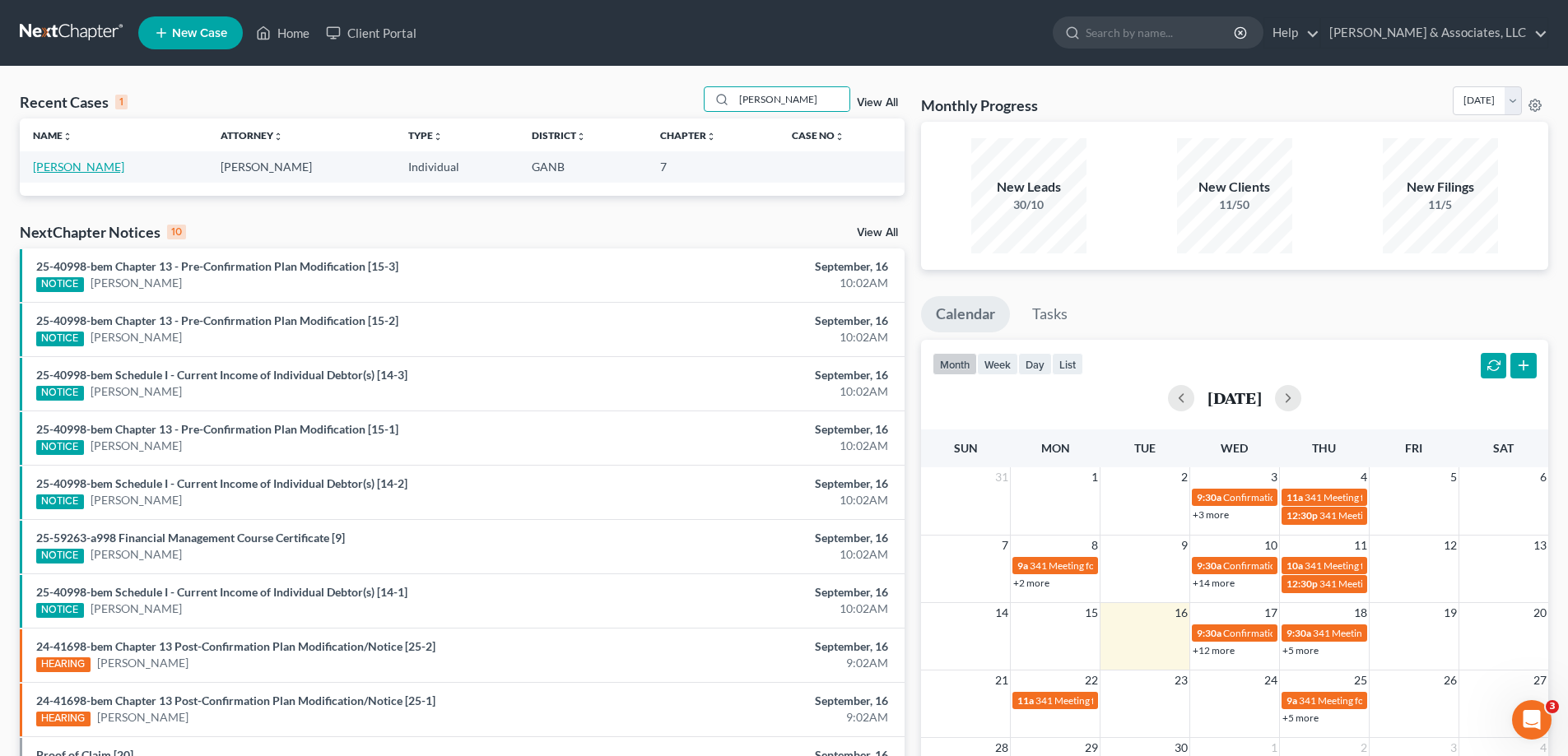
click at [68, 169] on link "[PERSON_NAME]" at bounding box center [79, 166] width 91 height 14
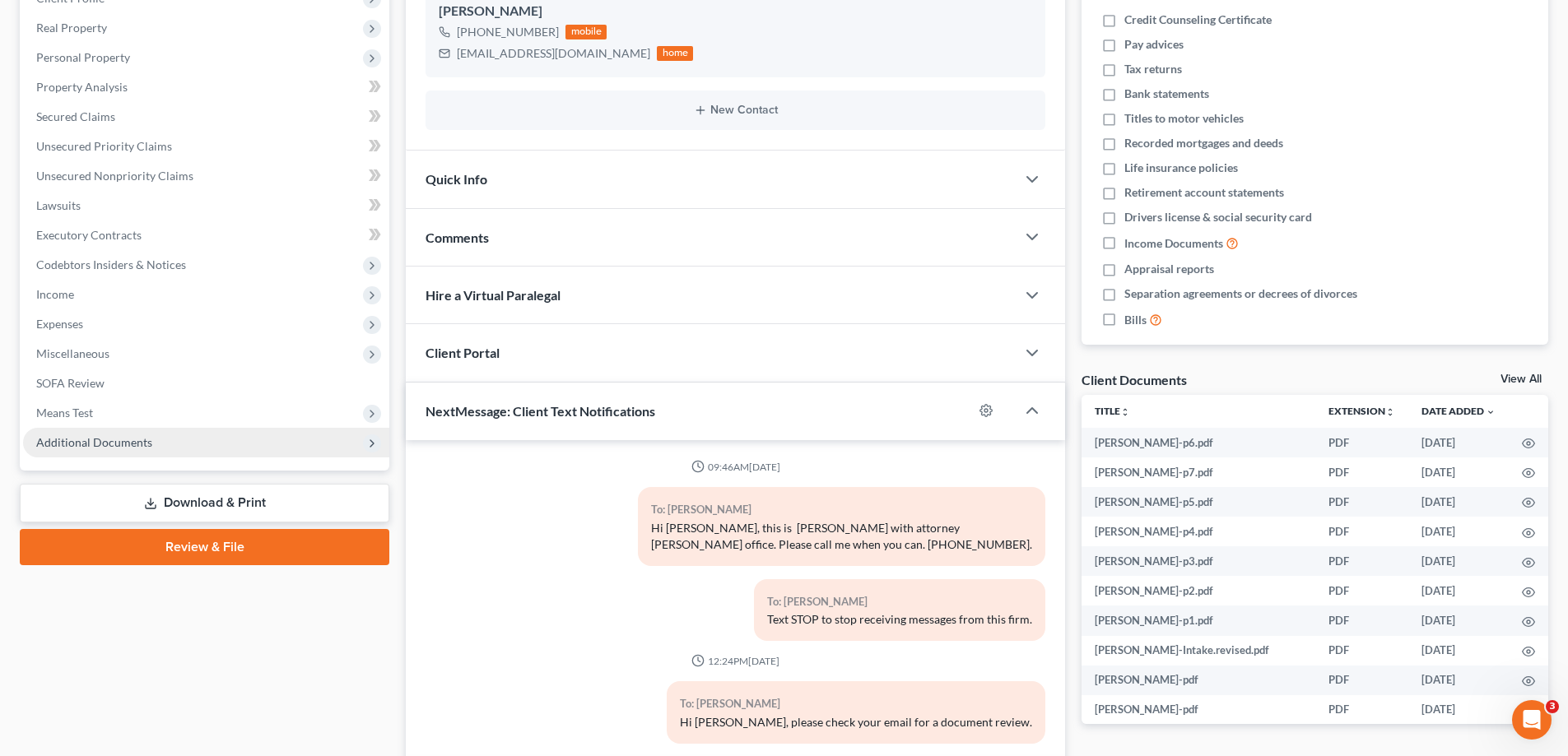
scroll to position [7, 0]
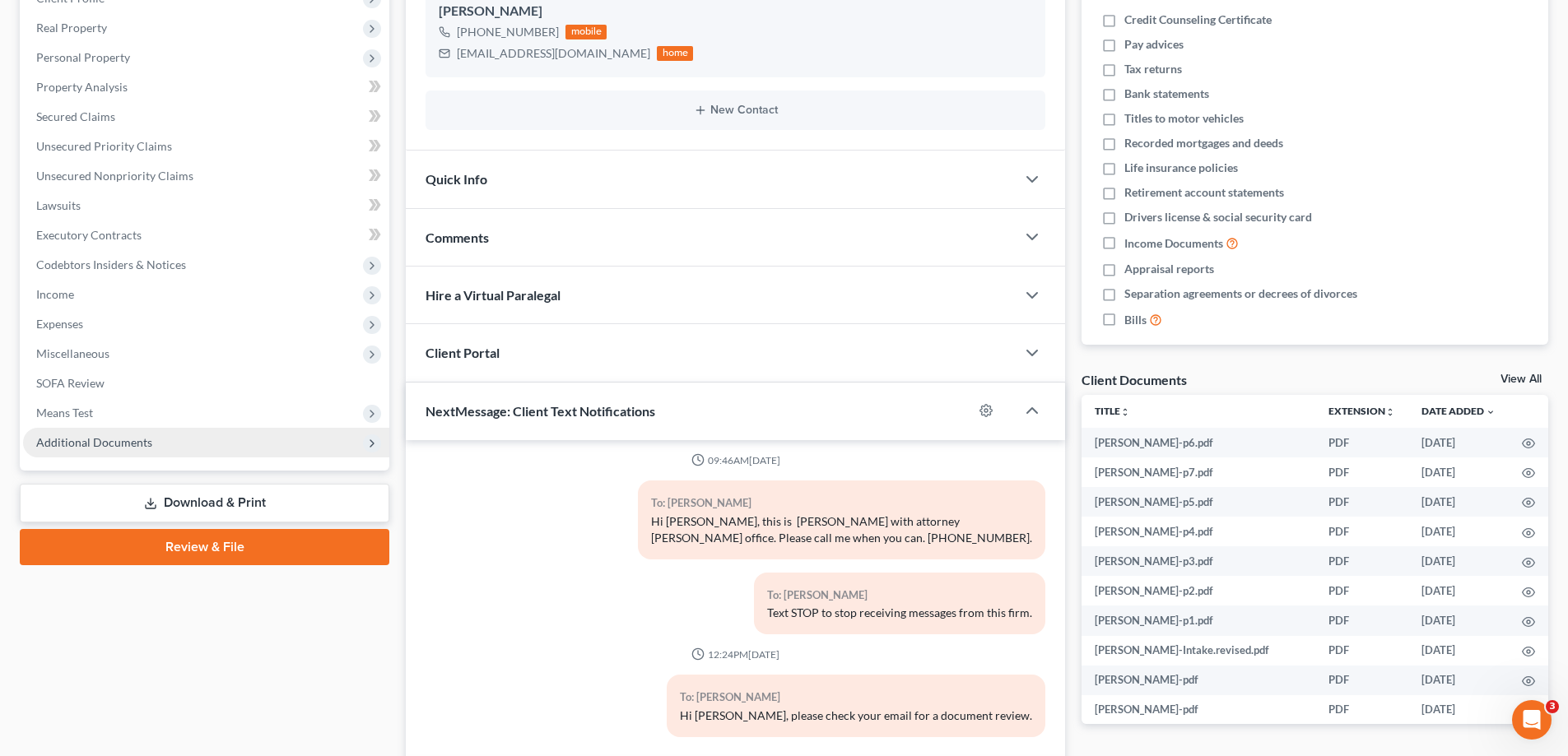
click at [100, 446] on span "Additional Documents" at bounding box center [93, 442] width 116 height 14
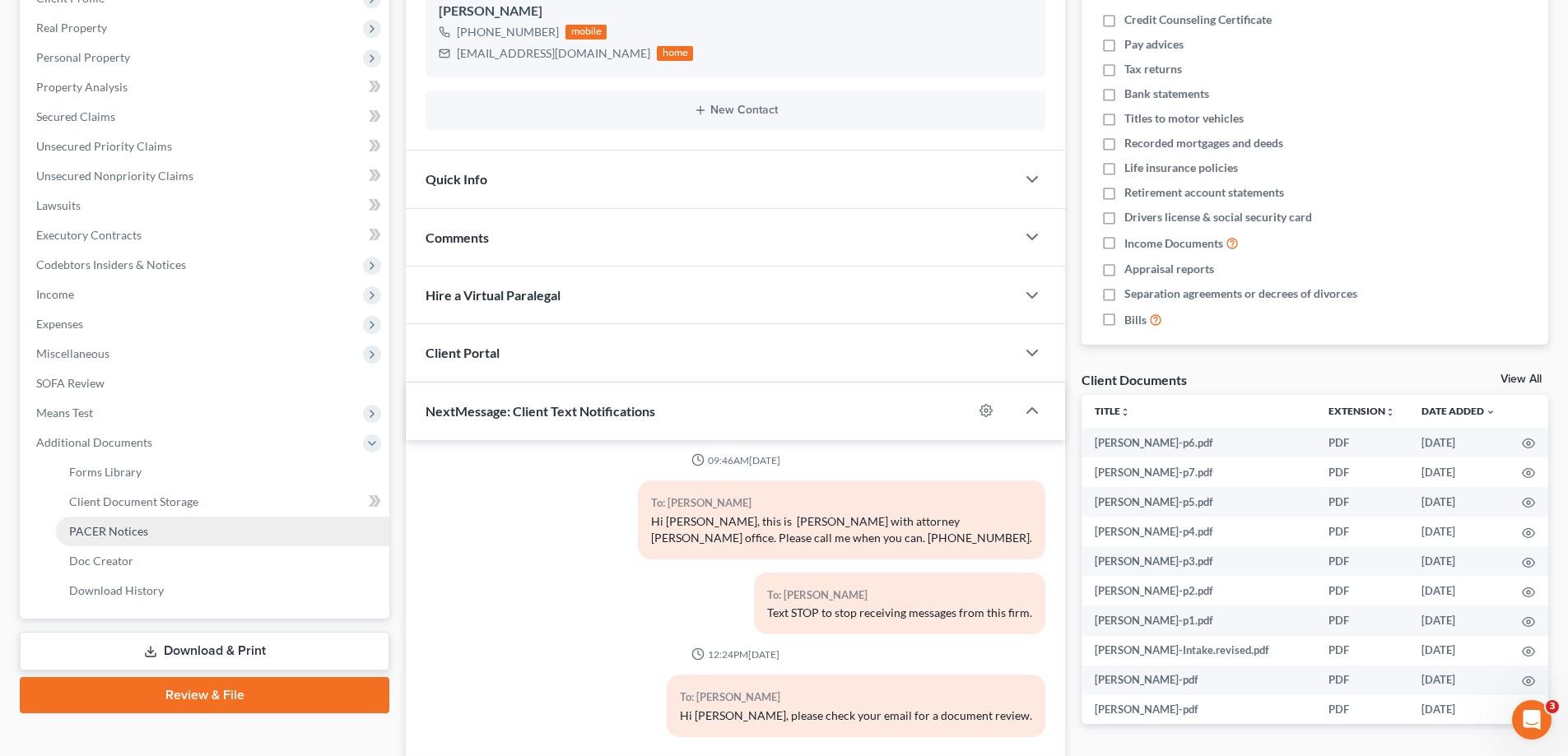
click at [142, 534] on span "PACER Notices" at bounding box center [108, 531] width 79 height 14
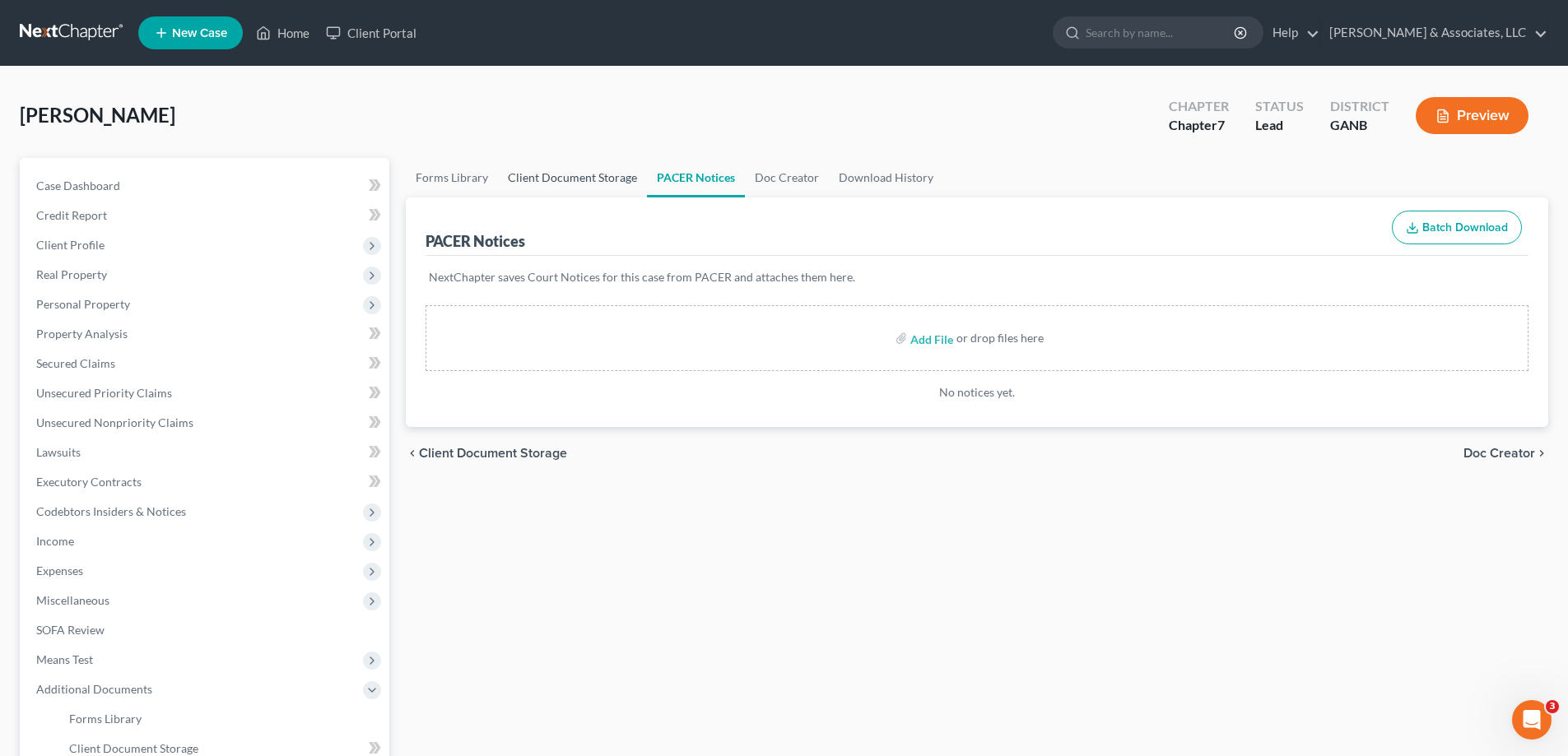
click at [568, 181] on link "Client Document Storage" at bounding box center [572, 178] width 149 height 40
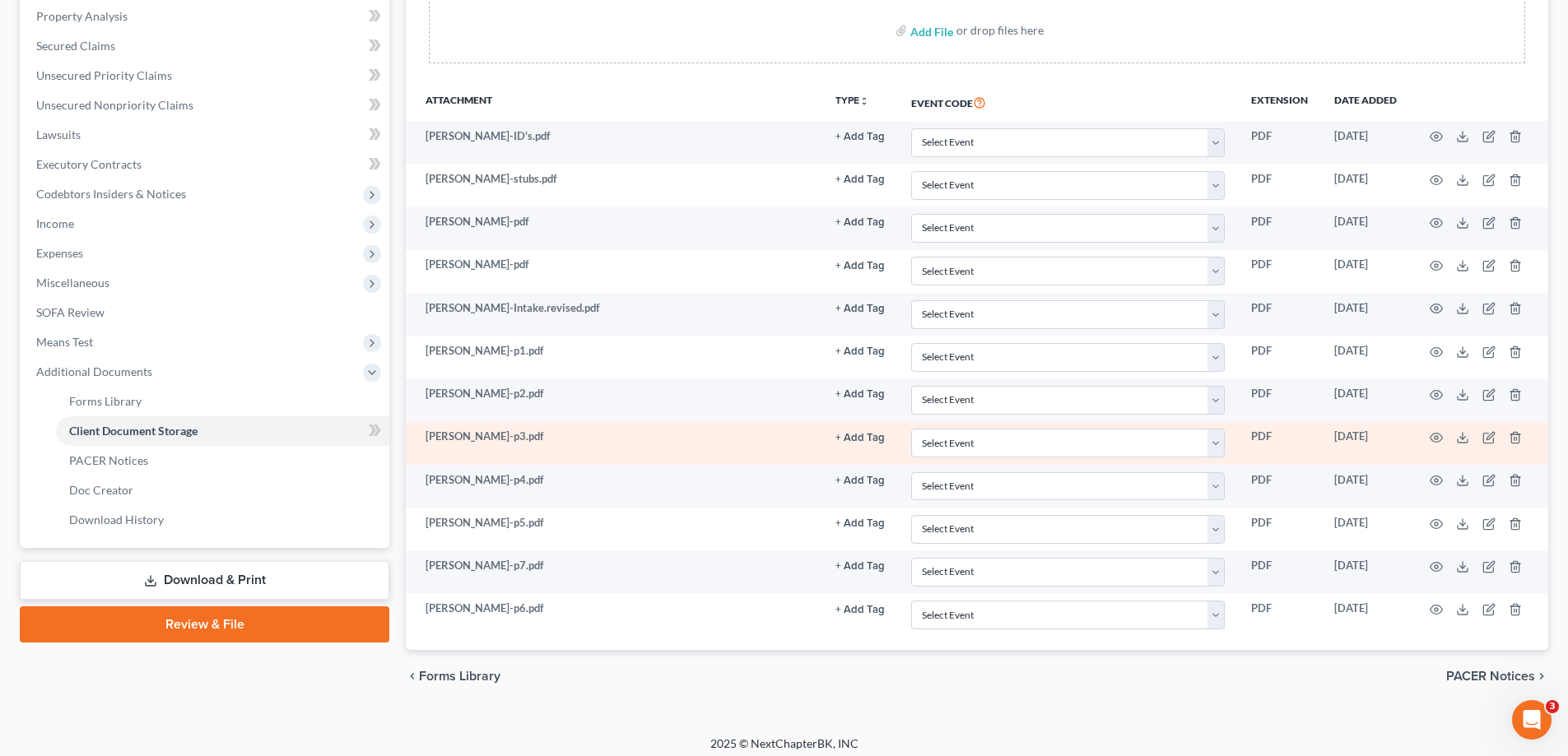
scroll to position [326, 0]
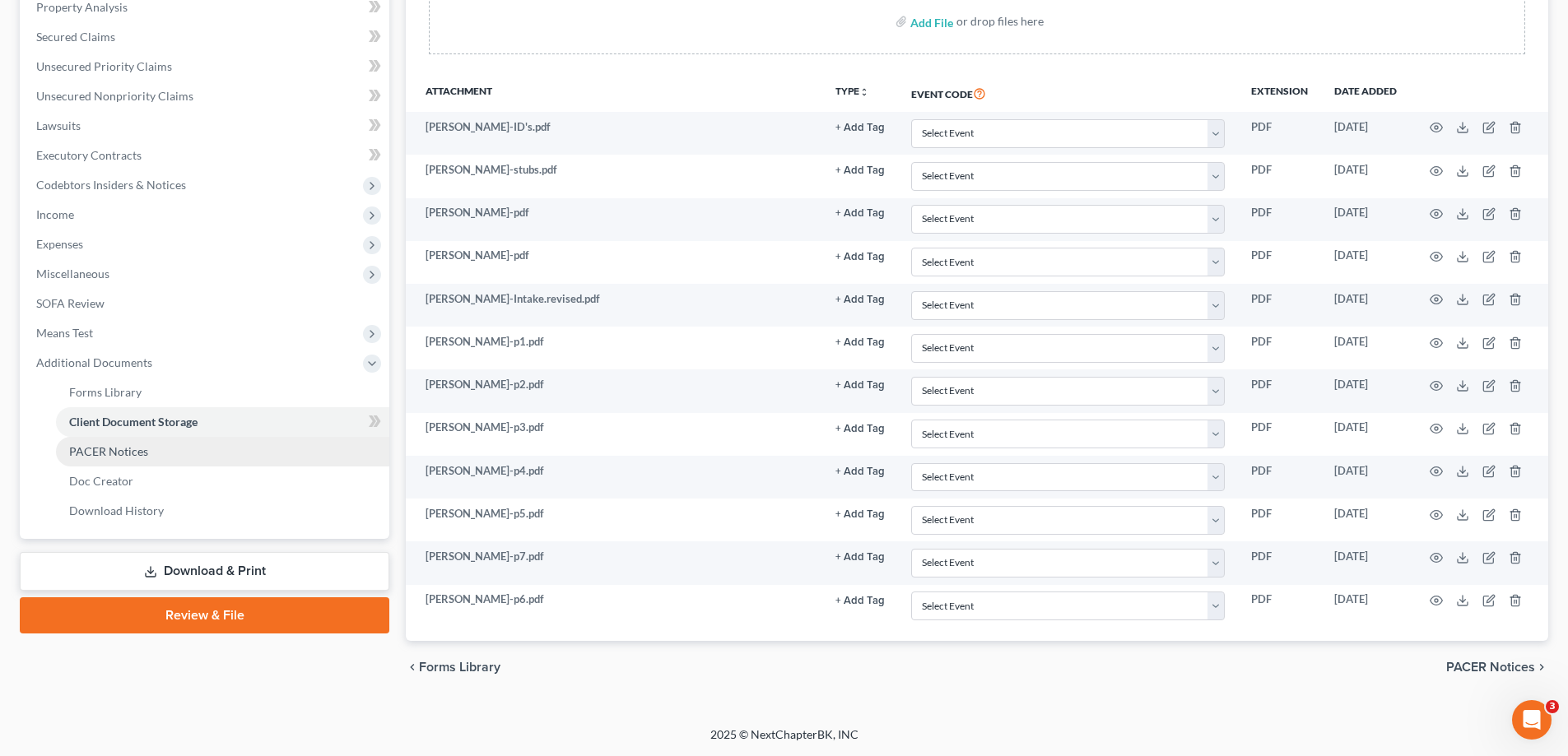
click at [105, 450] on span "PACER Notices" at bounding box center [108, 451] width 79 height 14
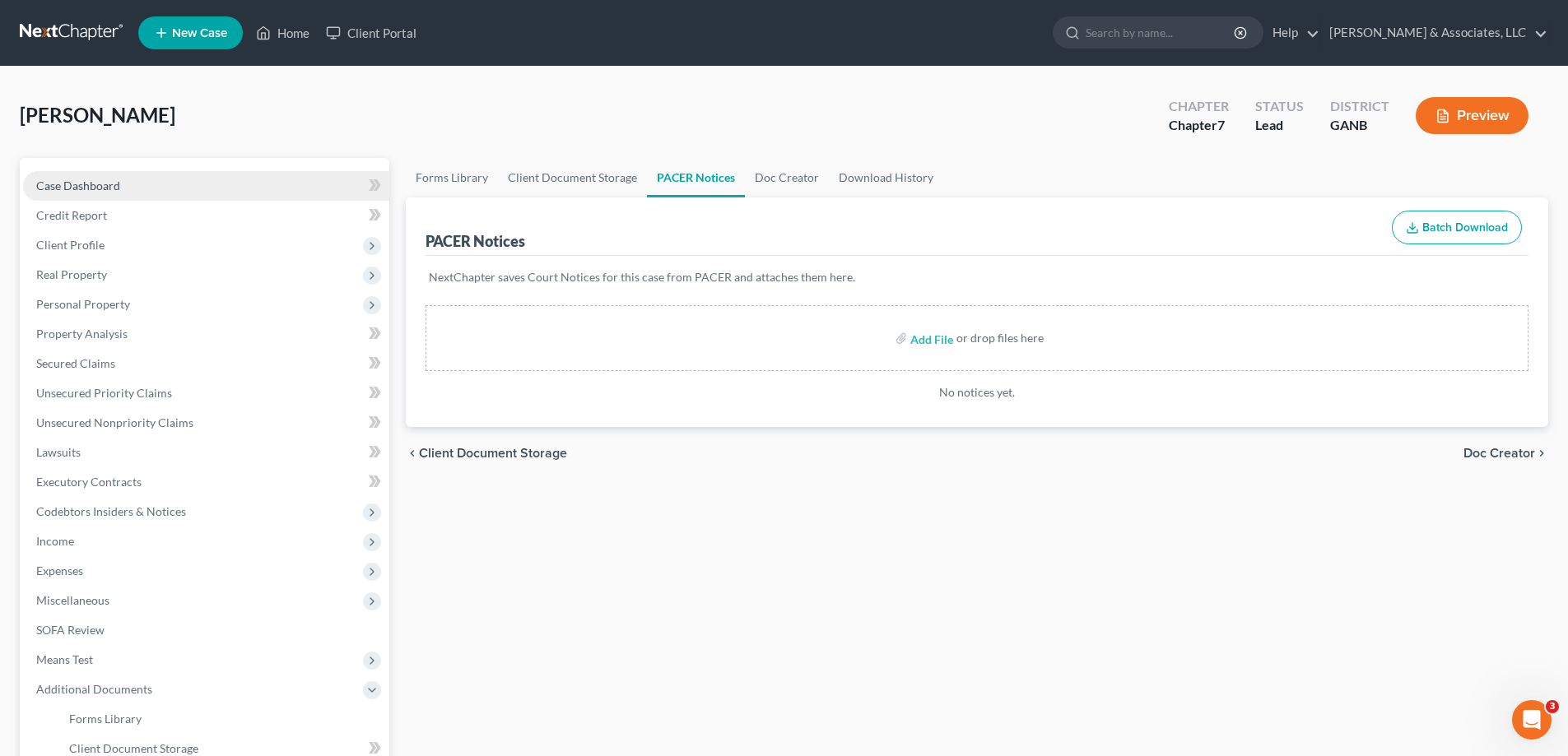
click at [76, 189] on span "Case Dashboard" at bounding box center [78, 186] width 84 height 14
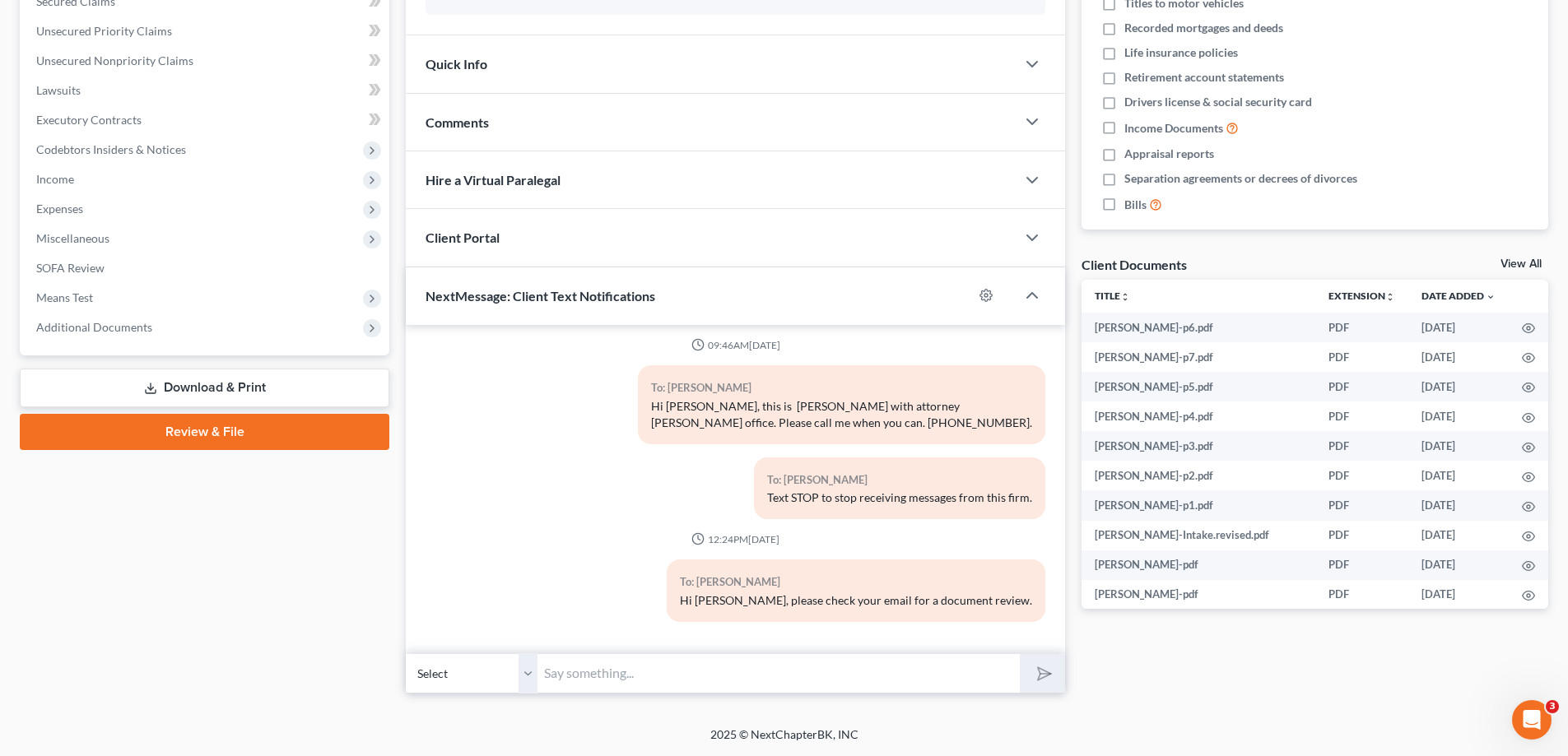
scroll to position [280, 0]
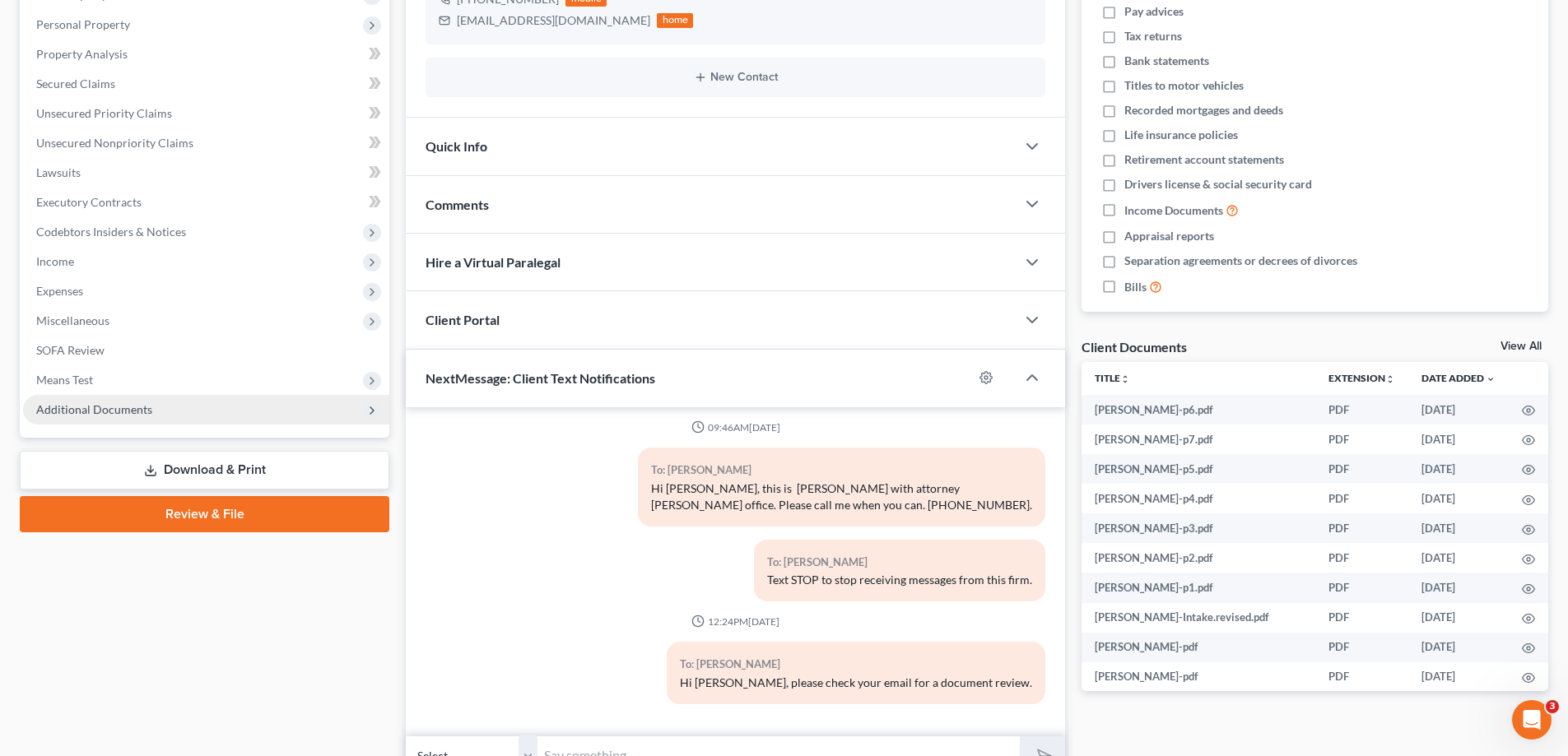
click at [124, 412] on span "Additional Documents" at bounding box center [93, 409] width 116 height 14
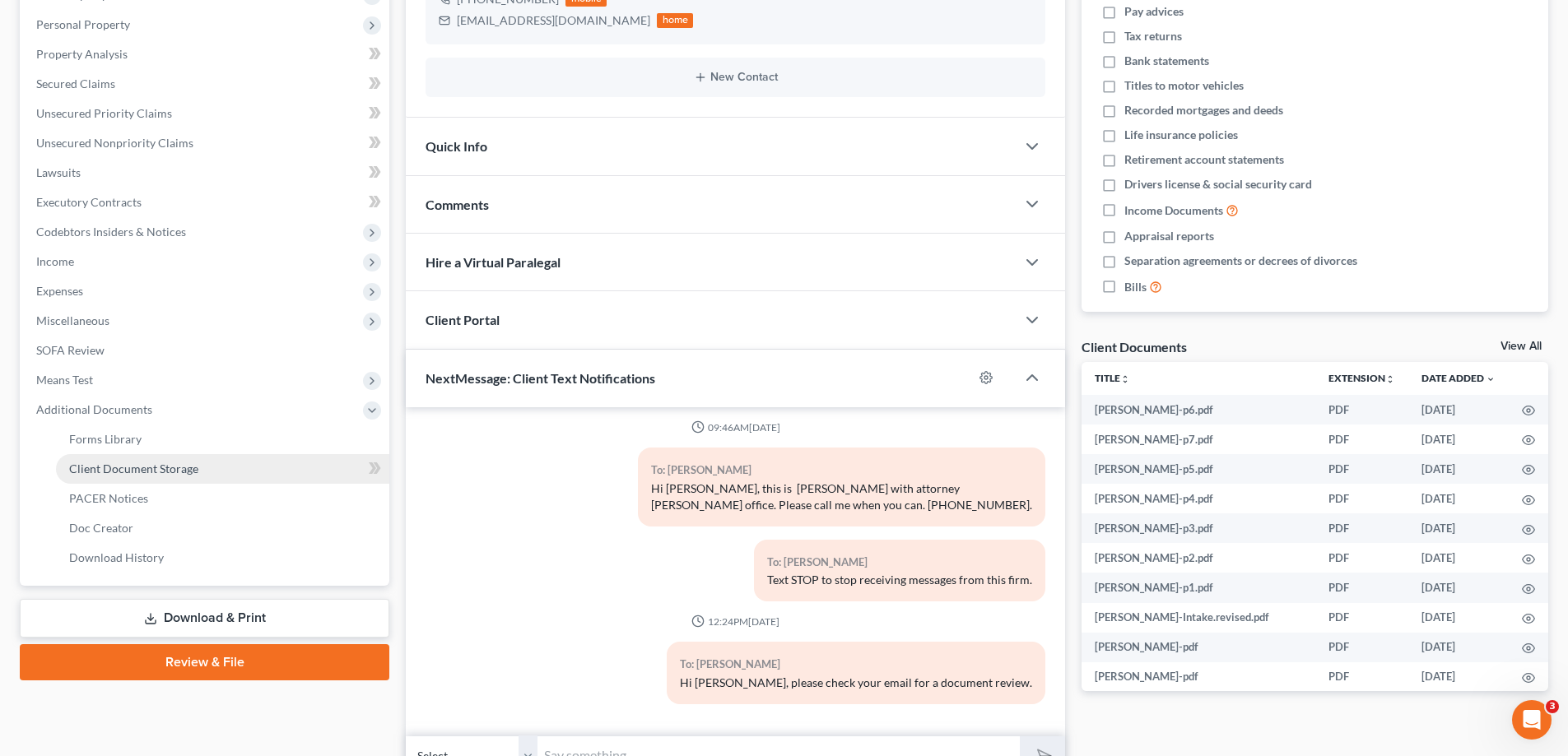
click at [102, 468] on span "Client Document Storage" at bounding box center [133, 468] width 129 height 14
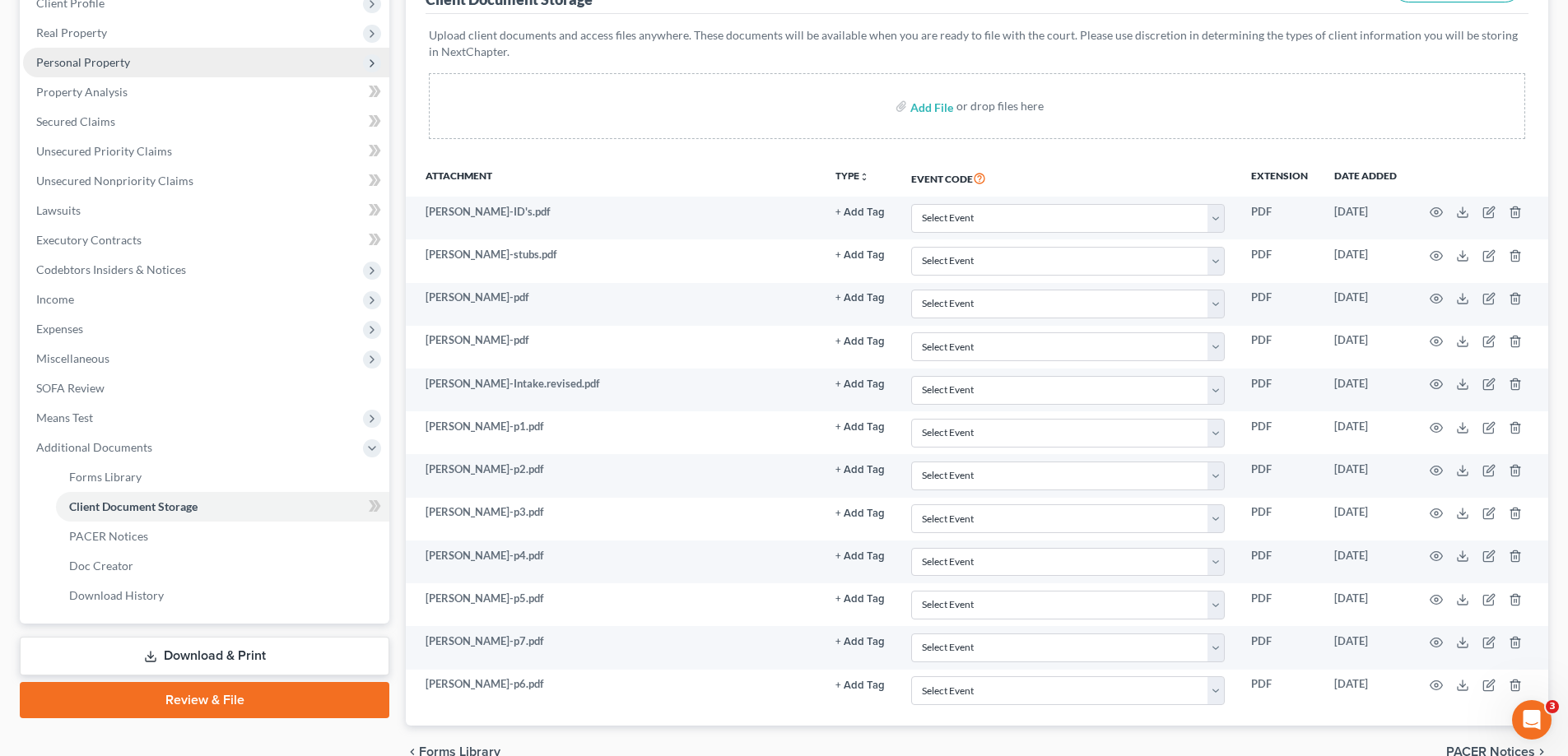
scroll to position [247, 0]
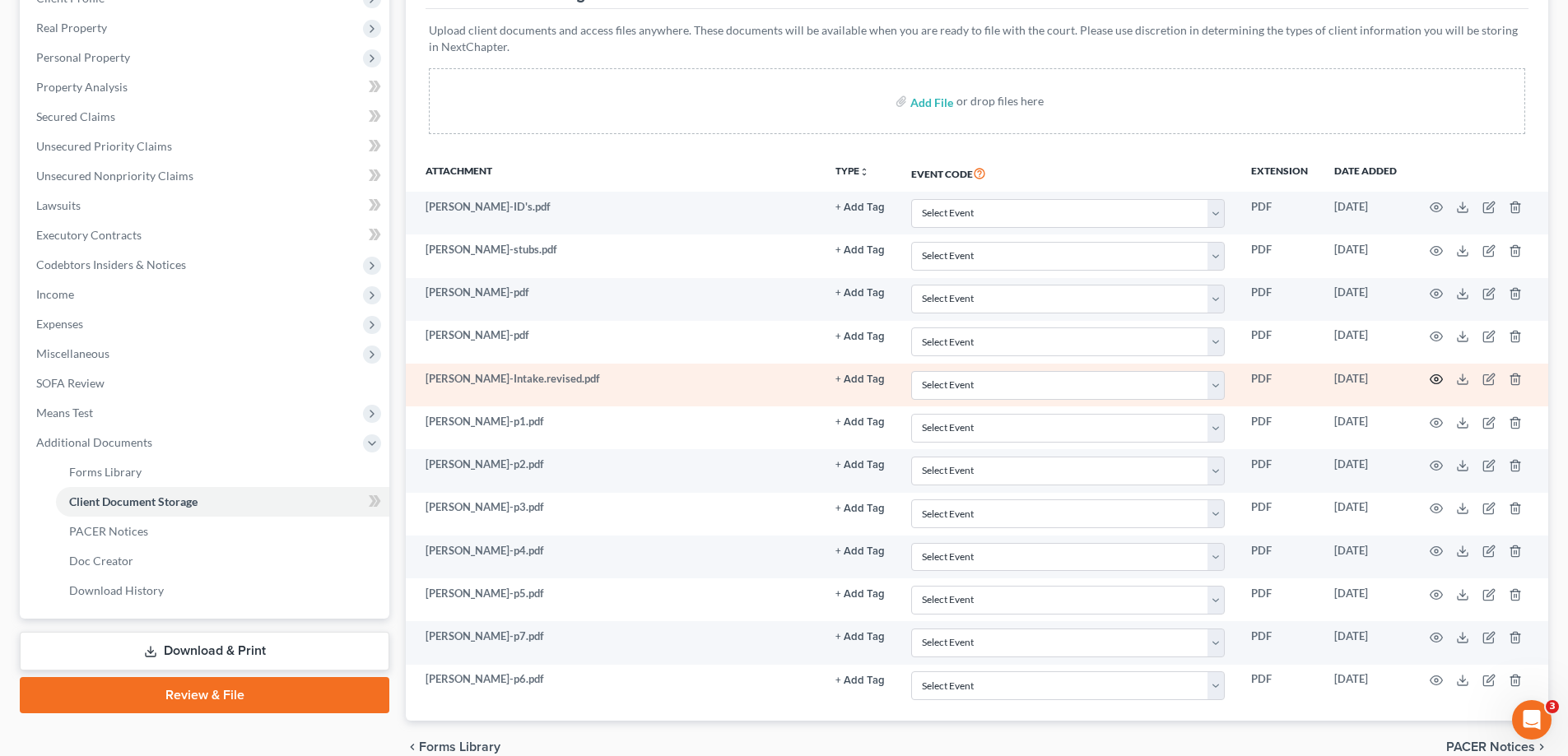
click at [1436, 380] on icon "button" at bounding box center [1437, 380] width 14 height 14
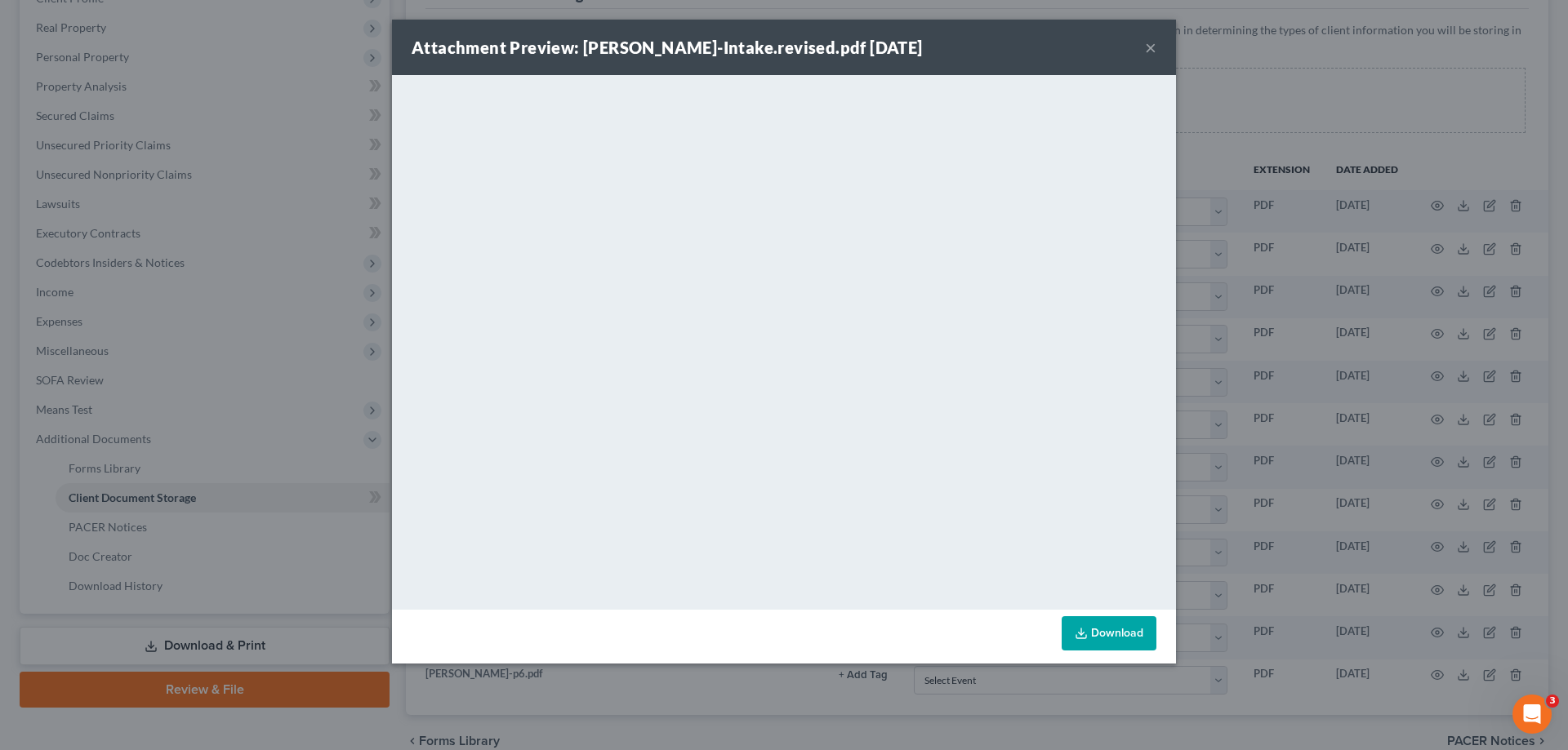
click at [1149, 45] on button "×" at bounding box center [1150, 47] width 12 height 19
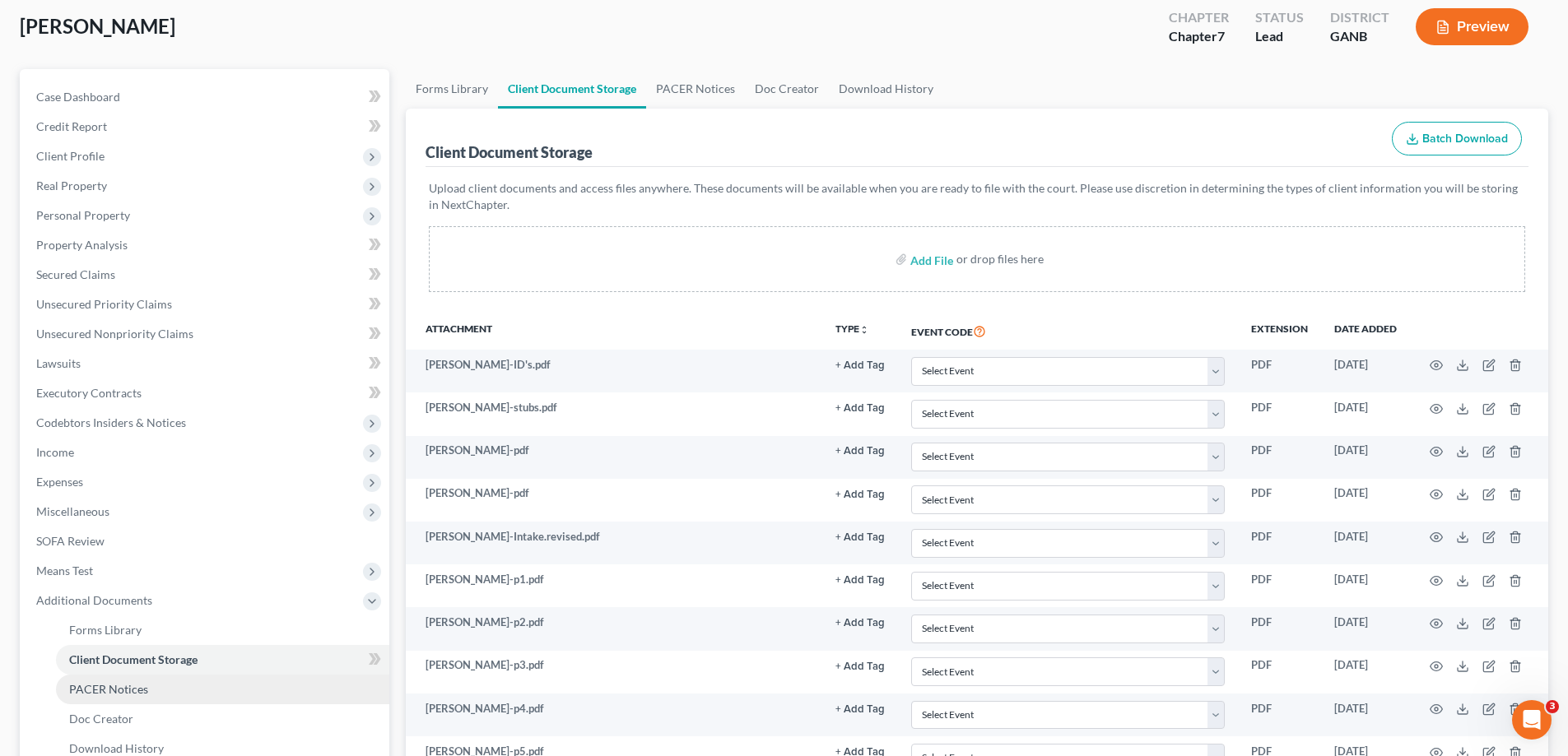
scroll to position [0, 0]
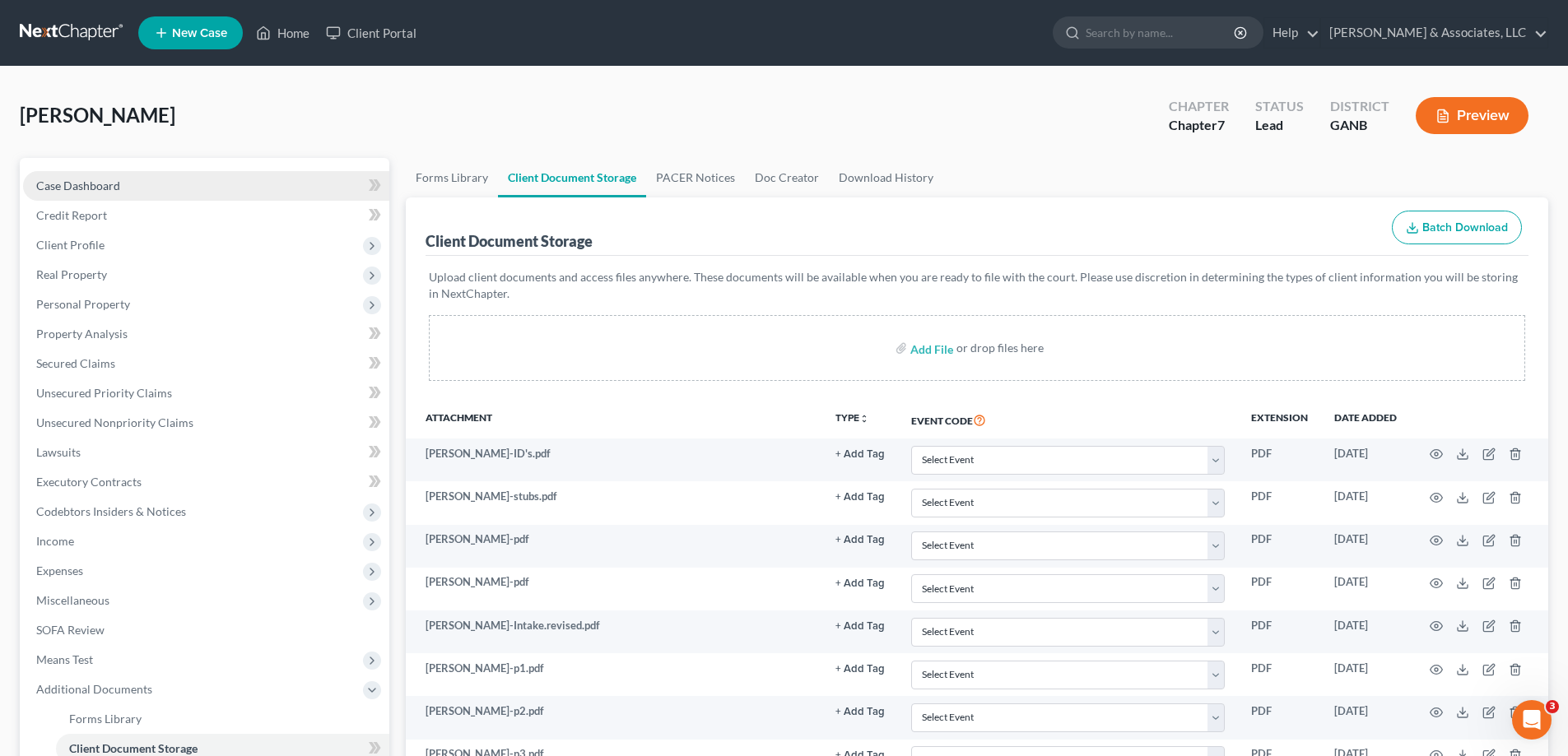
click at [87, 174] on link "Case Dashboard" at bounding box center [206, 186] width 366 height 29
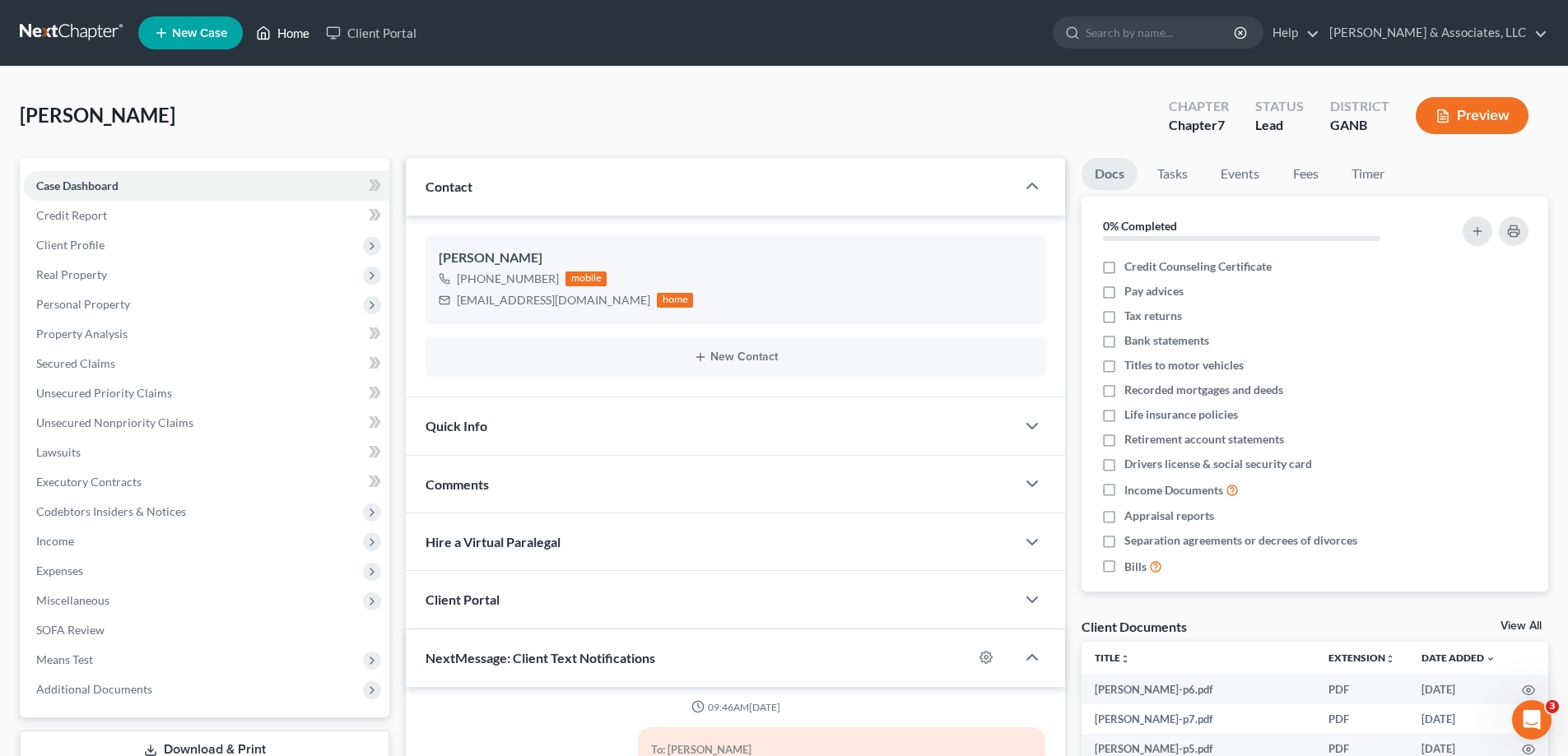
click at [287, 33] on link "Home" at bounding box center [283, 33] width 70 height 29
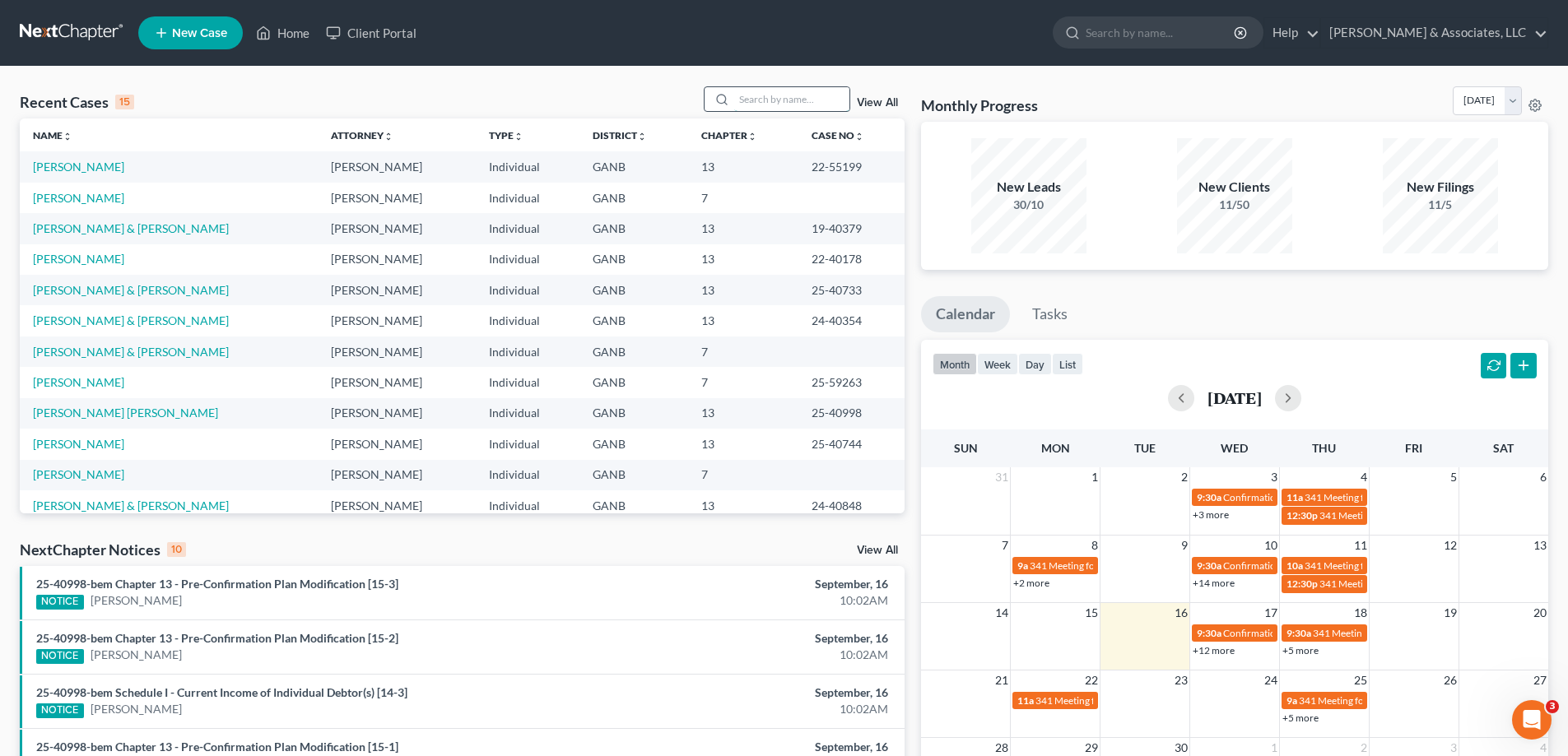
click at [788, 104] on input "search" at bounding box center [791, 99] width 116 height 24
type input "[PERSON_NAME]"
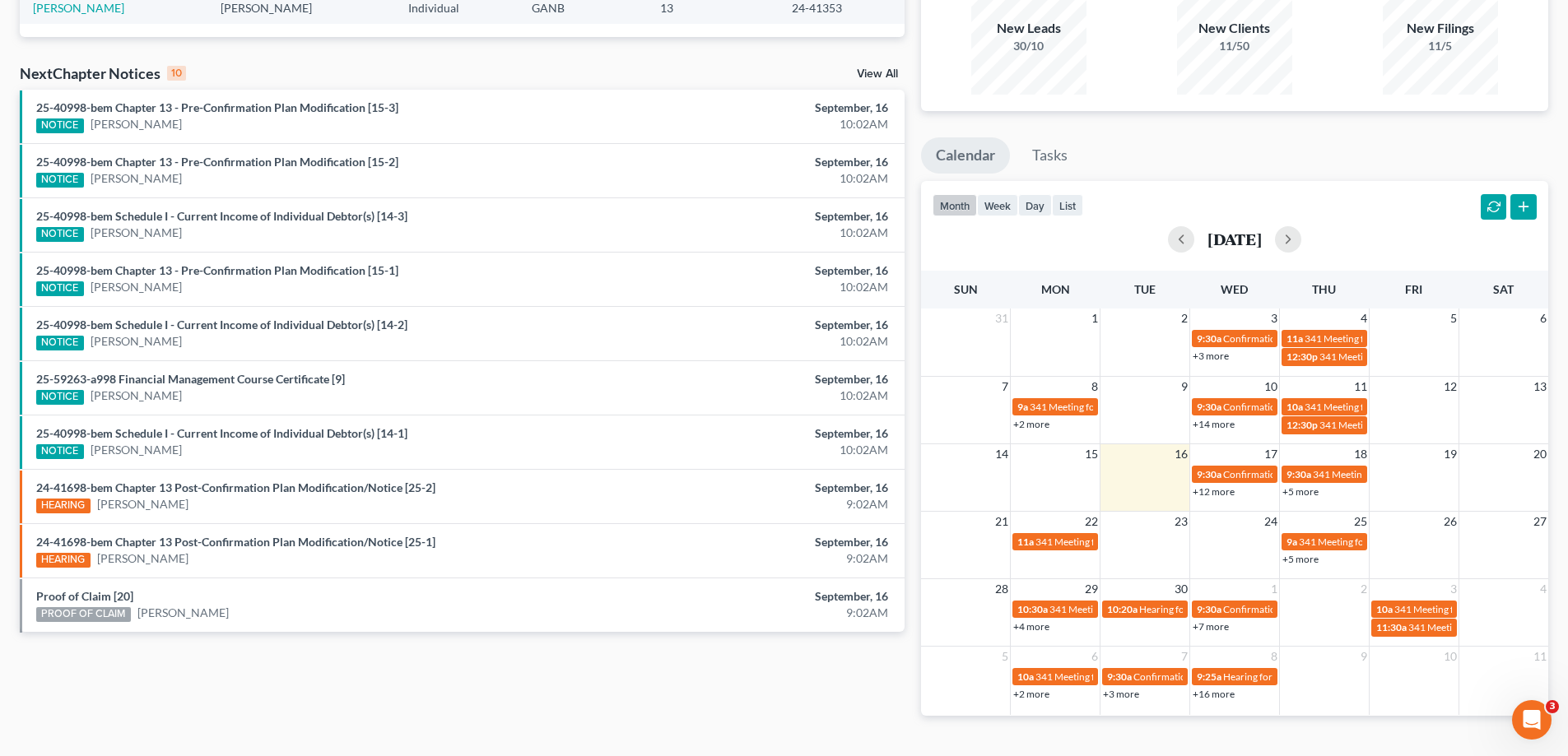
scroll to position [164, 0]
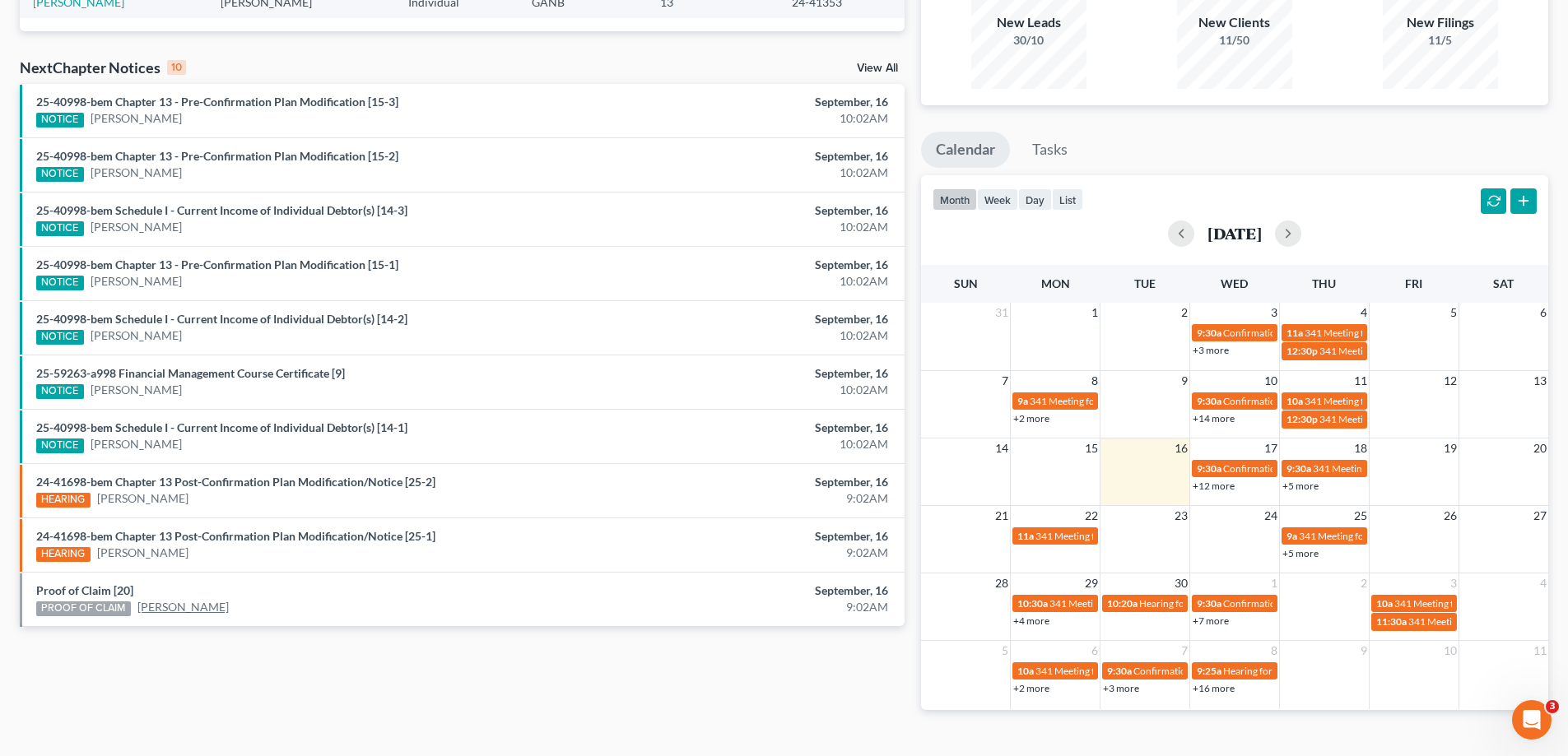
click at [158, 608] on link "[PERSON_NAME]" at bounding box center [183, 606] width 91 height 17
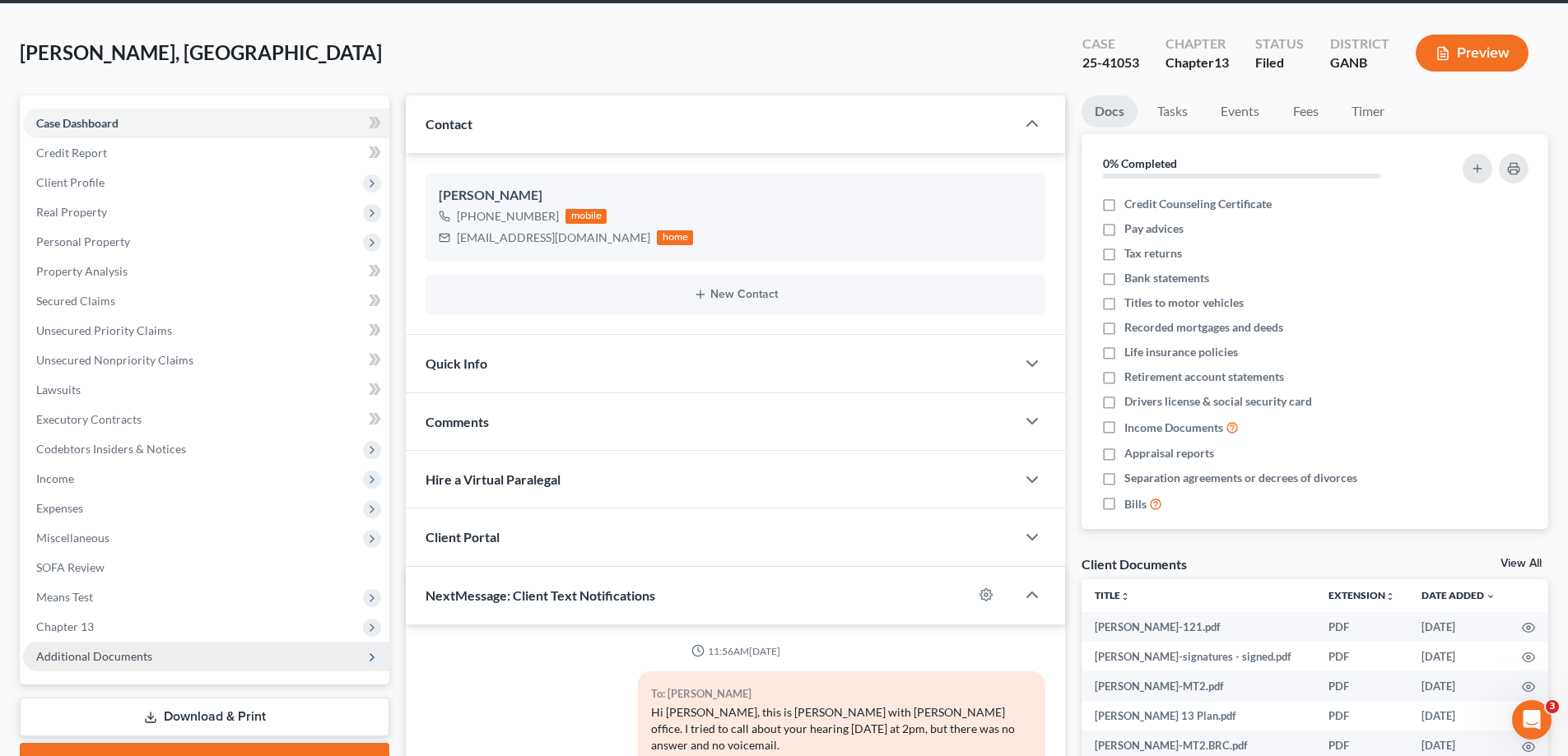
scroll to position [164, 0]
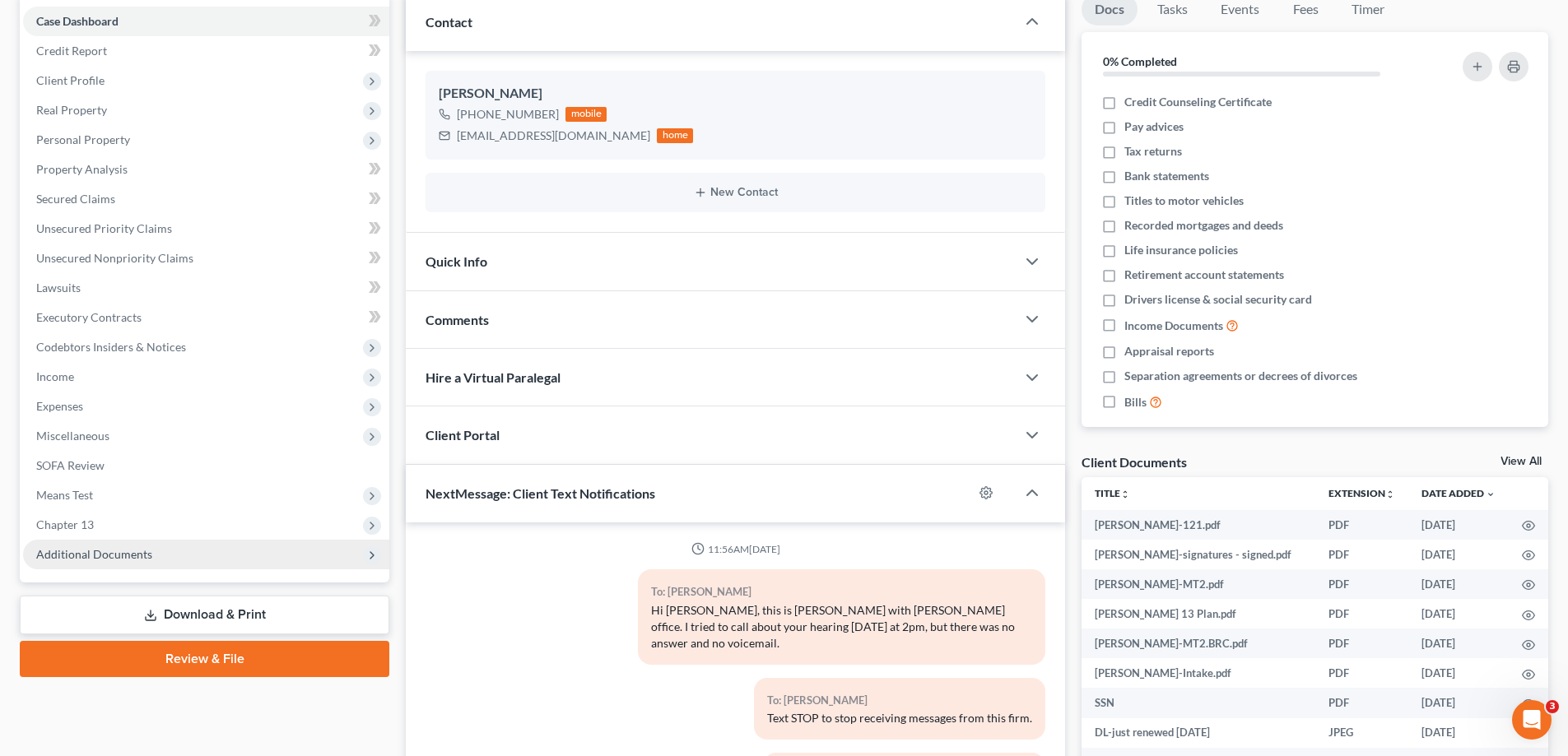
click at [145, 568] on span "Additional Documents" at bounding box center [206, 554] width 366 height 29
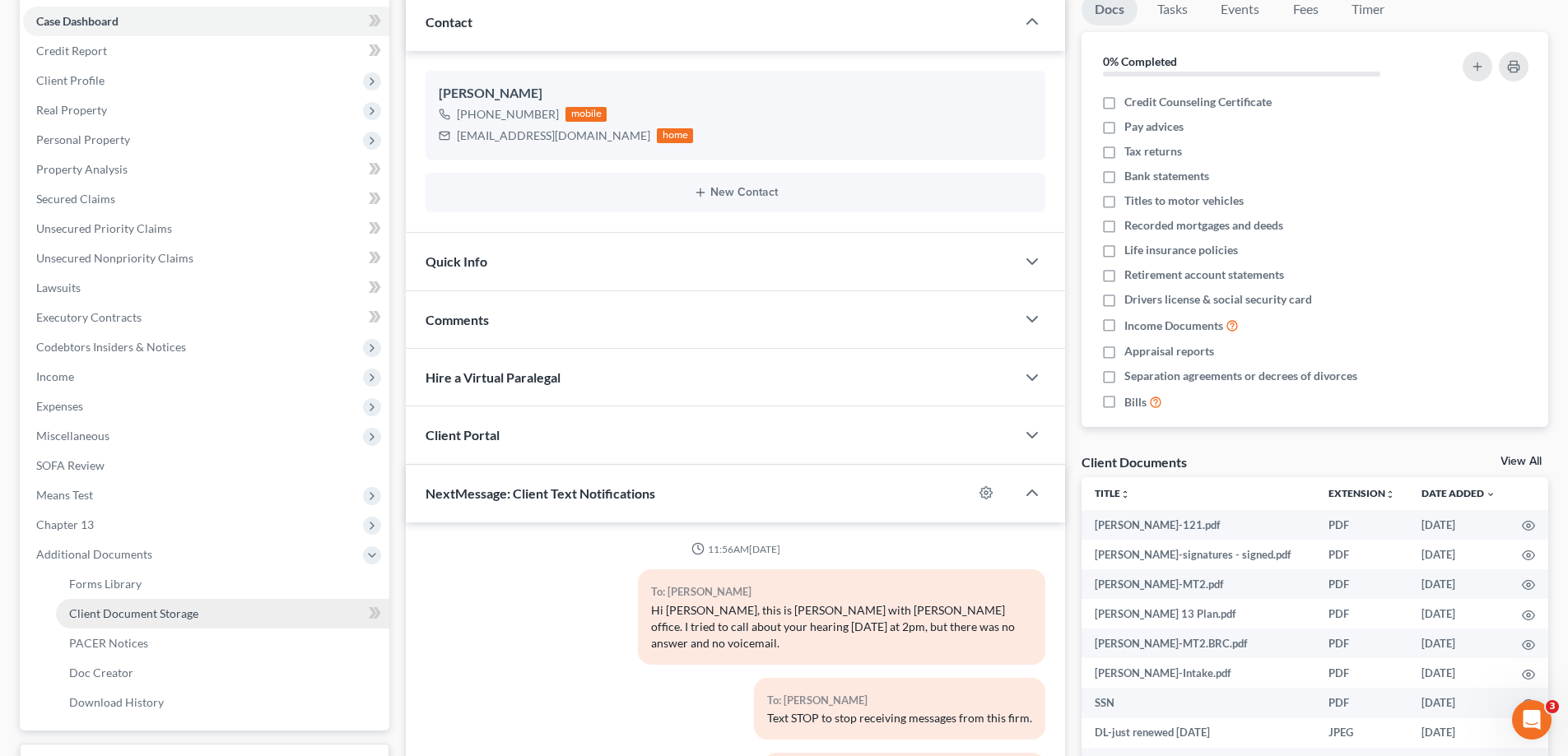
click at [134, 613] on span "Client Document Storage" at bounding box center [133, 613] width 129 height 14
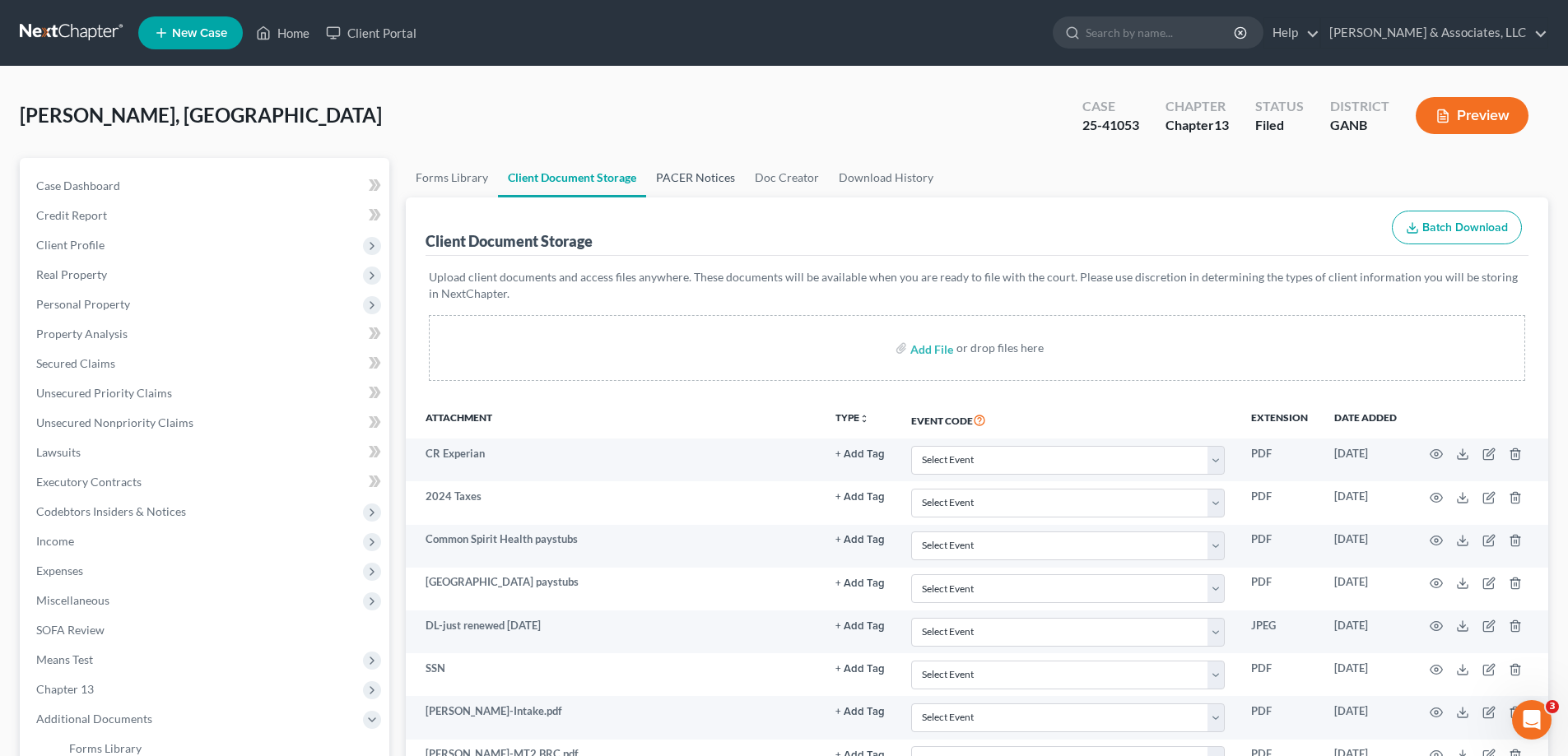
click at [684, 177] on link "PACER Notices" at bounding box center [696, 178] width 99 height 40
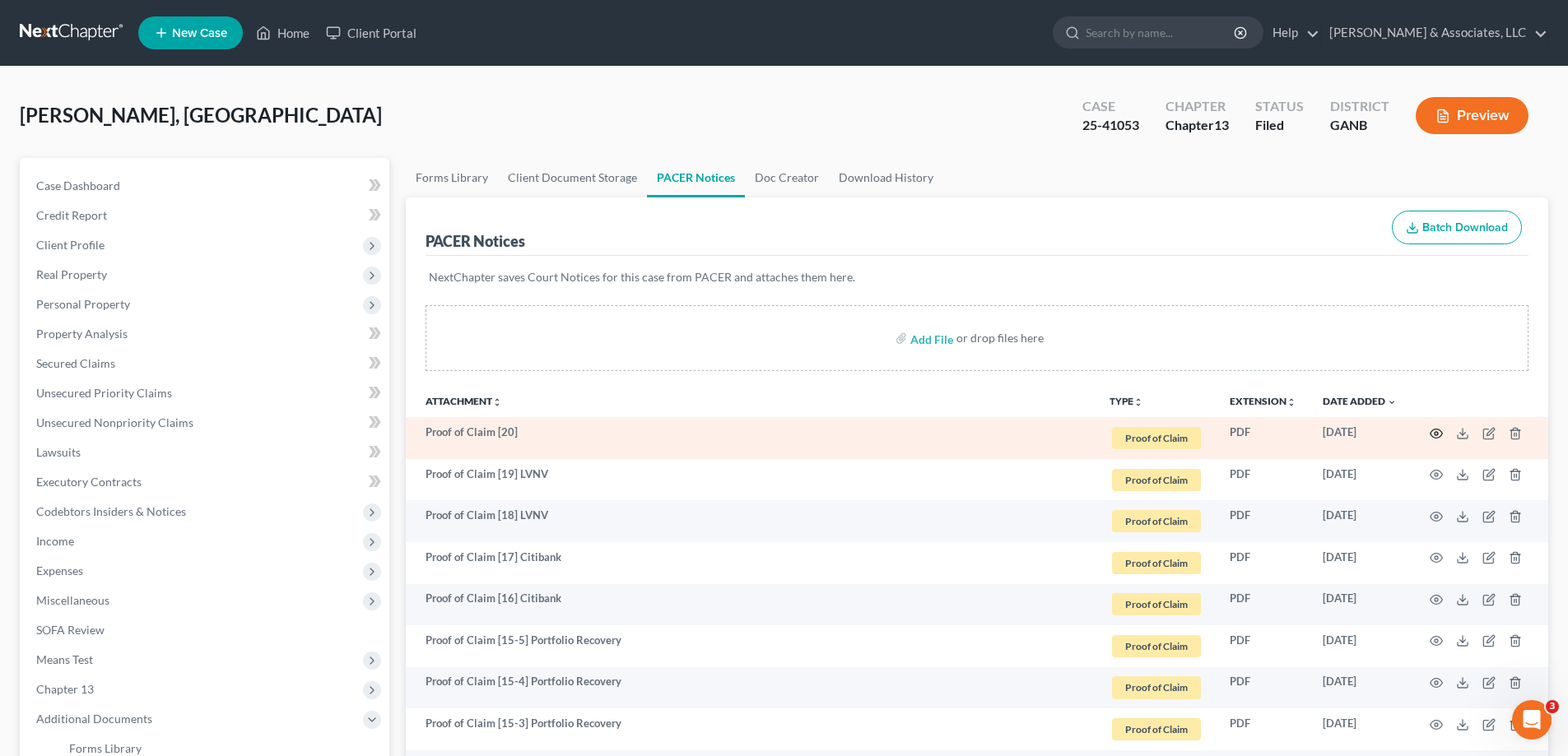
click at [1436, 435] on circle "button" at bounding box center [1436, 433] width 3 height 3
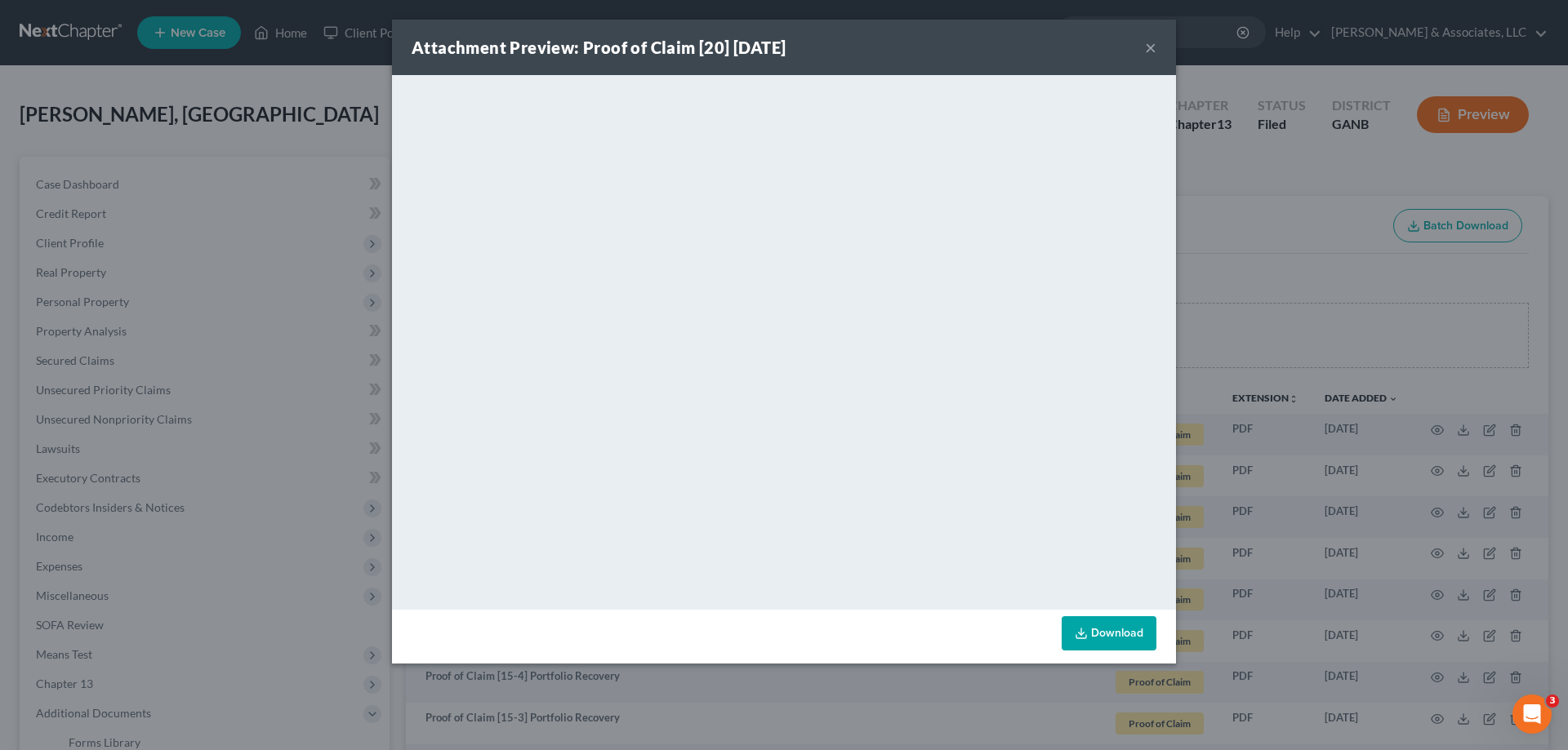
click at [1148, 49] on button "×" at bounding box center [1150, 47] width 12 height 19
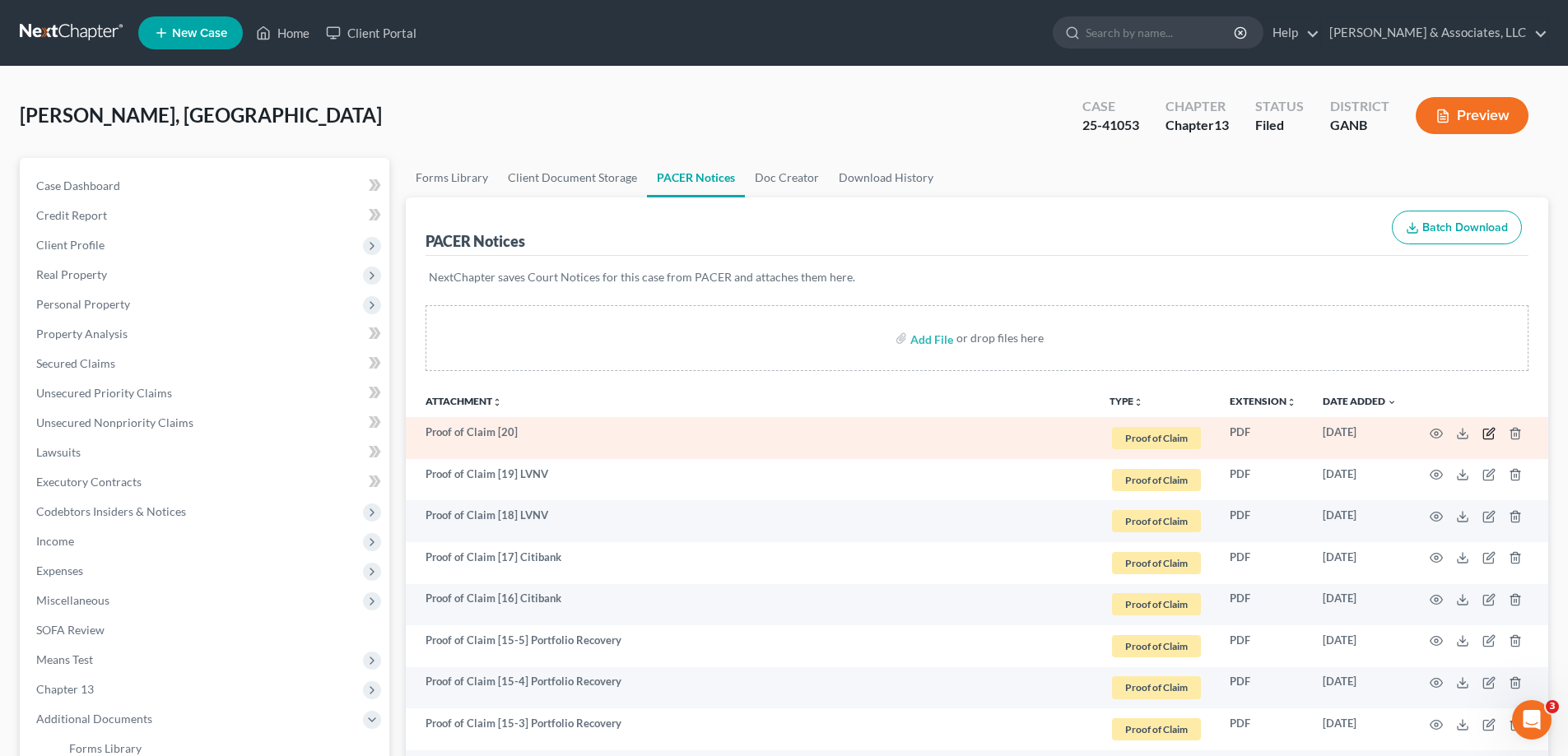
click at [1487, 432] on icon "button" at bounding box center [1490, 431] width 8 height 8
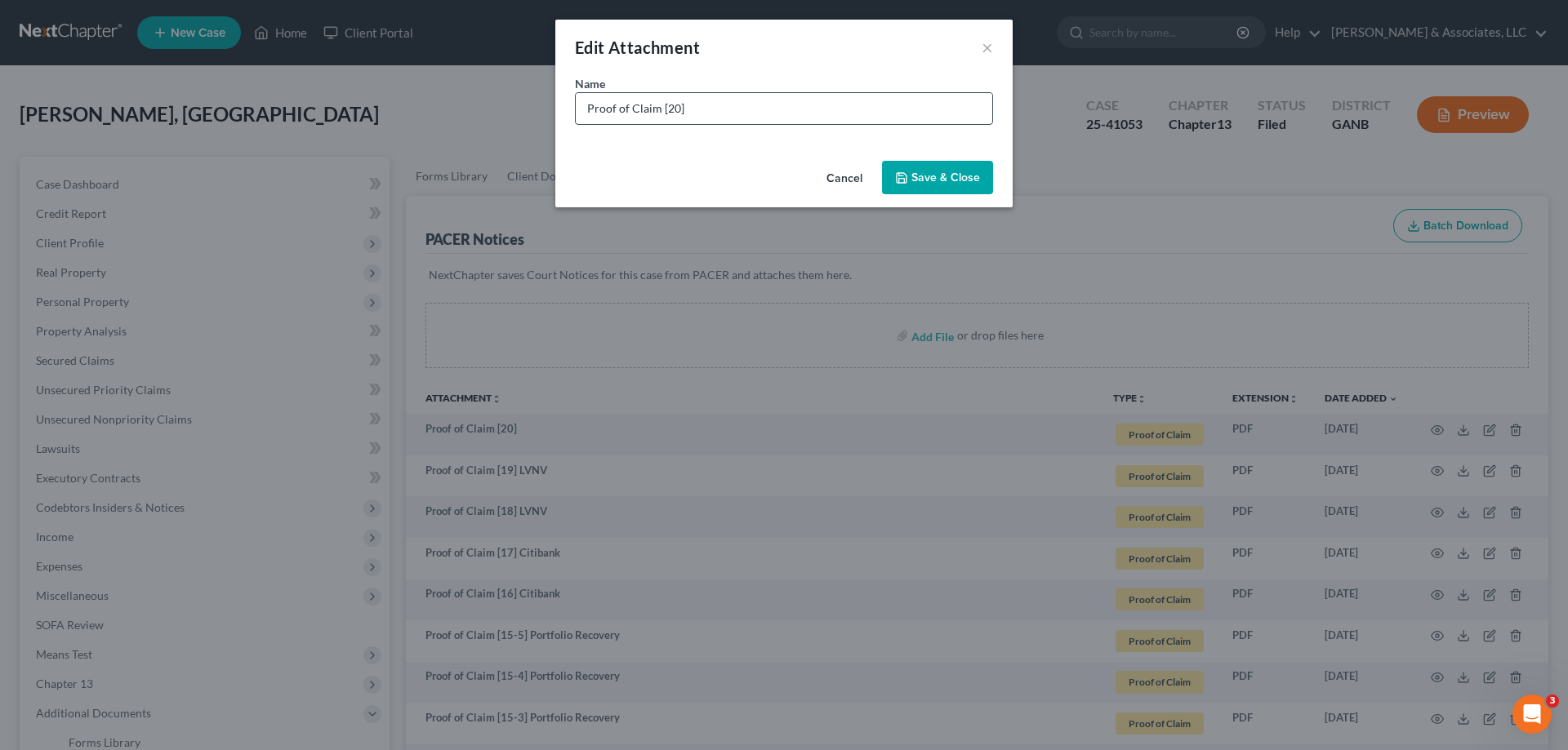
click at [722, 108] on input "Proof of Claim [20]" at bounding box center [784, 109] width 417 height 31
type input "Proof of Claim [20] LVNV"
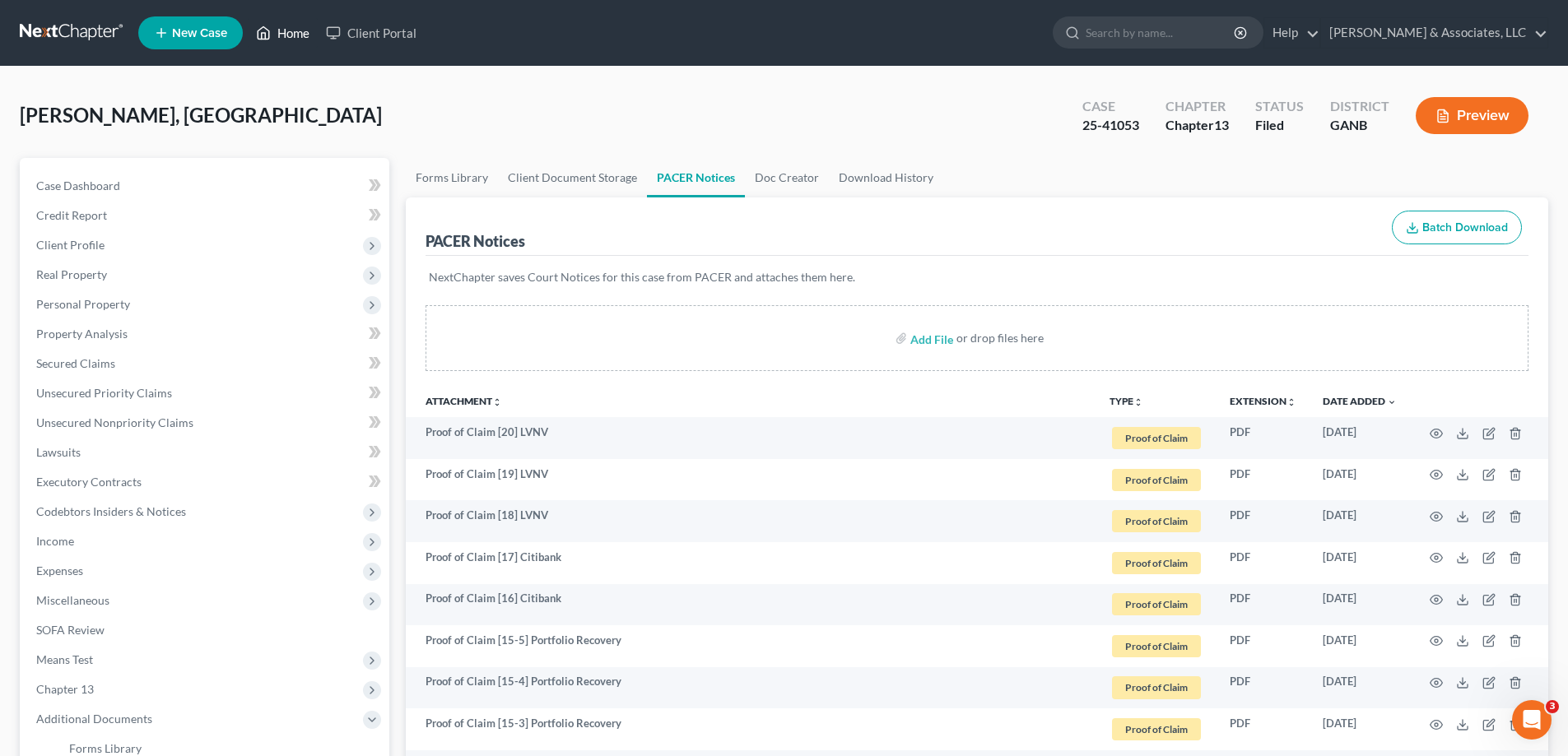
click at [292, 37] on link "Home" at bounding box center [283, 33] width 70 height 29
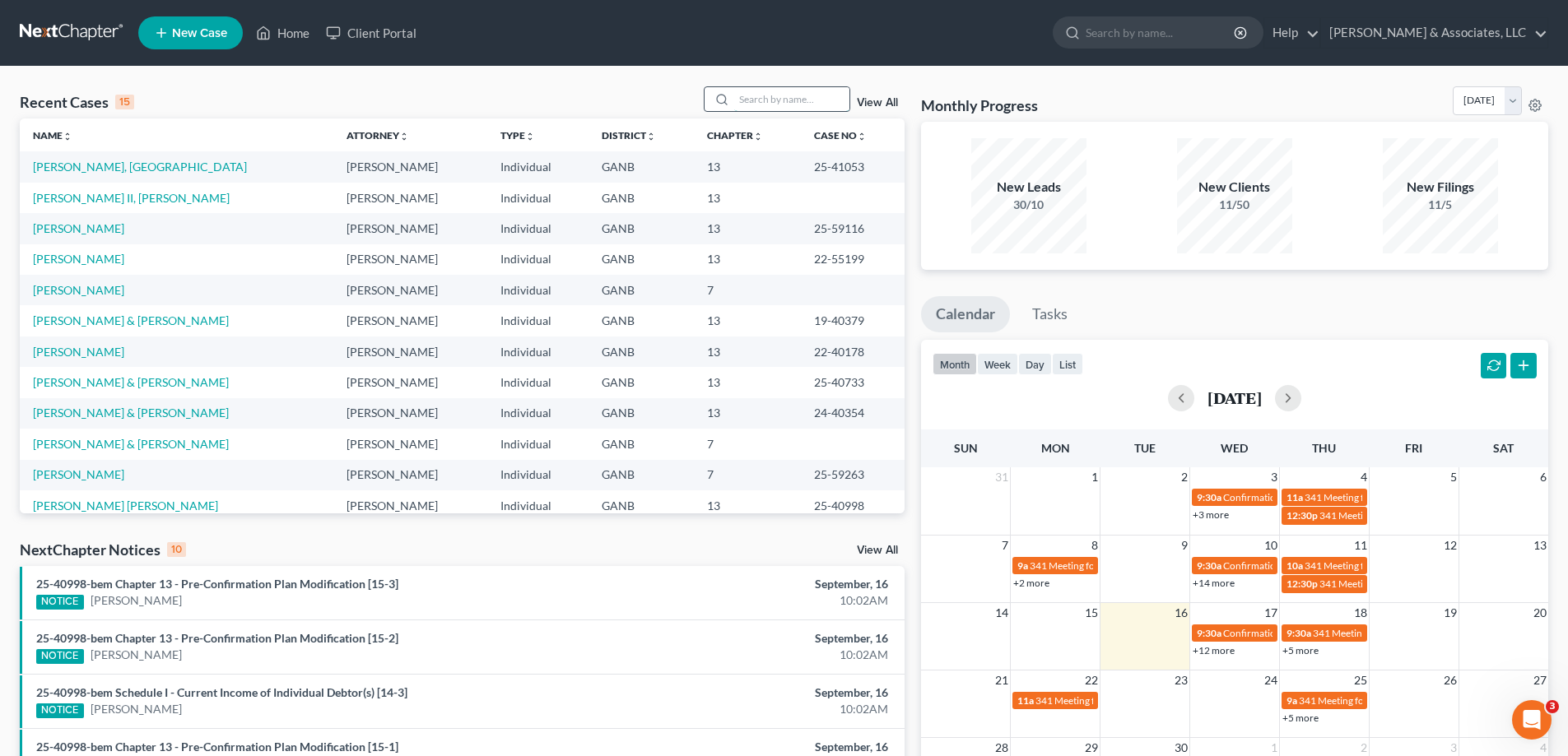
click at [771, 102] on input "search" at bounding box center [791, 99] width 116 height 24
type input "[PERSON_NAME]"
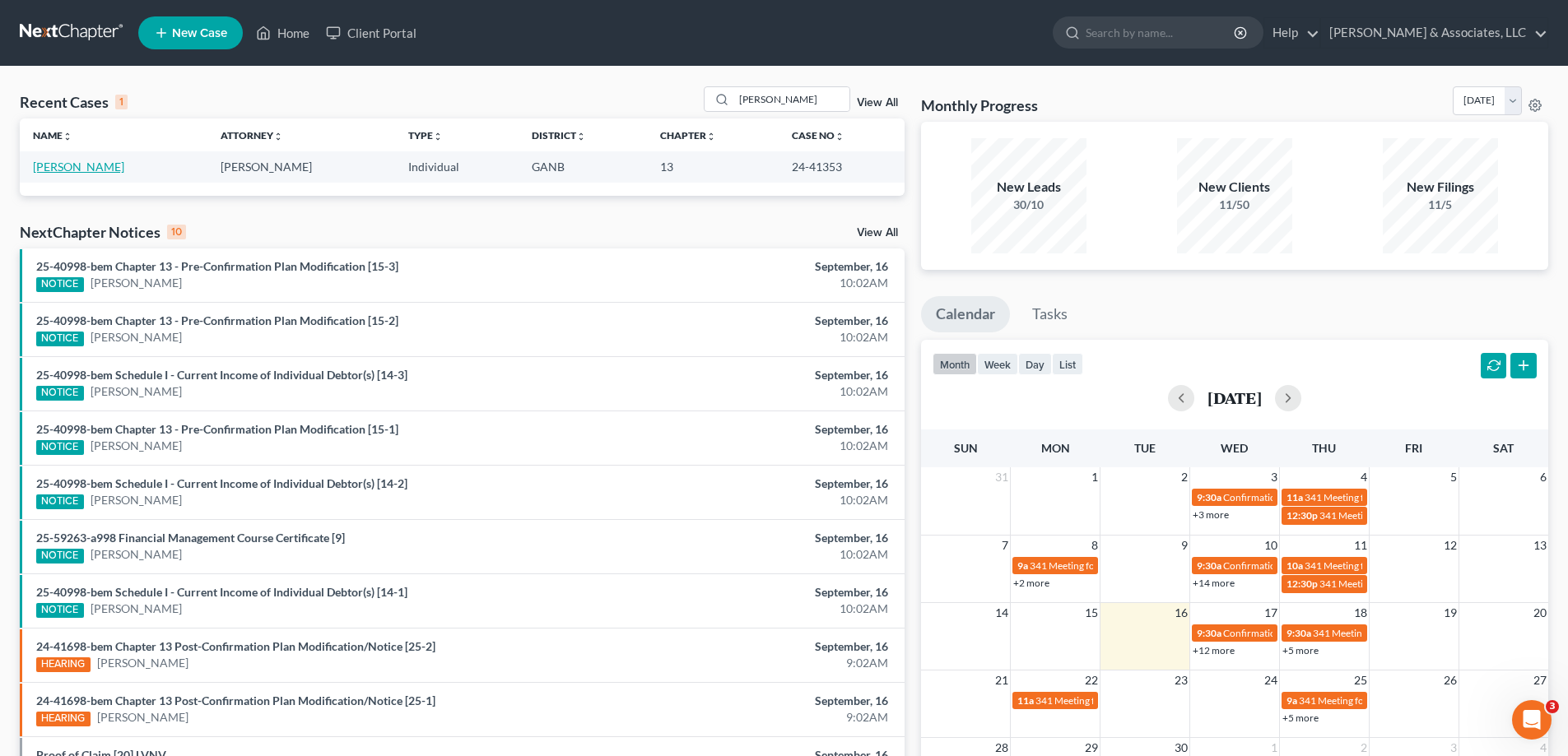
click at [69, 162] on link "[PERSON_NAME]" at bounding box center [79, 166] width 91 height 14
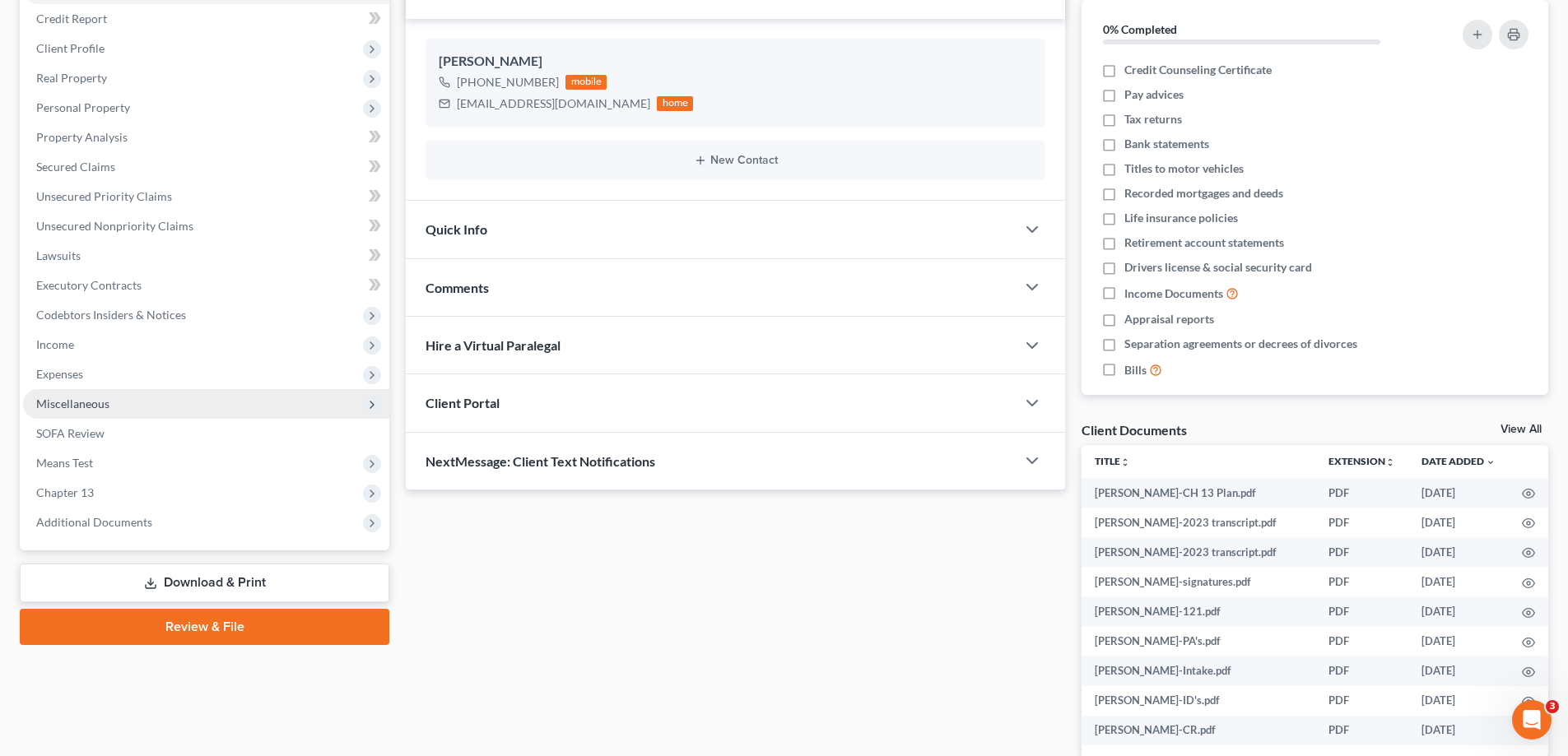
scroll to position [247, 0]
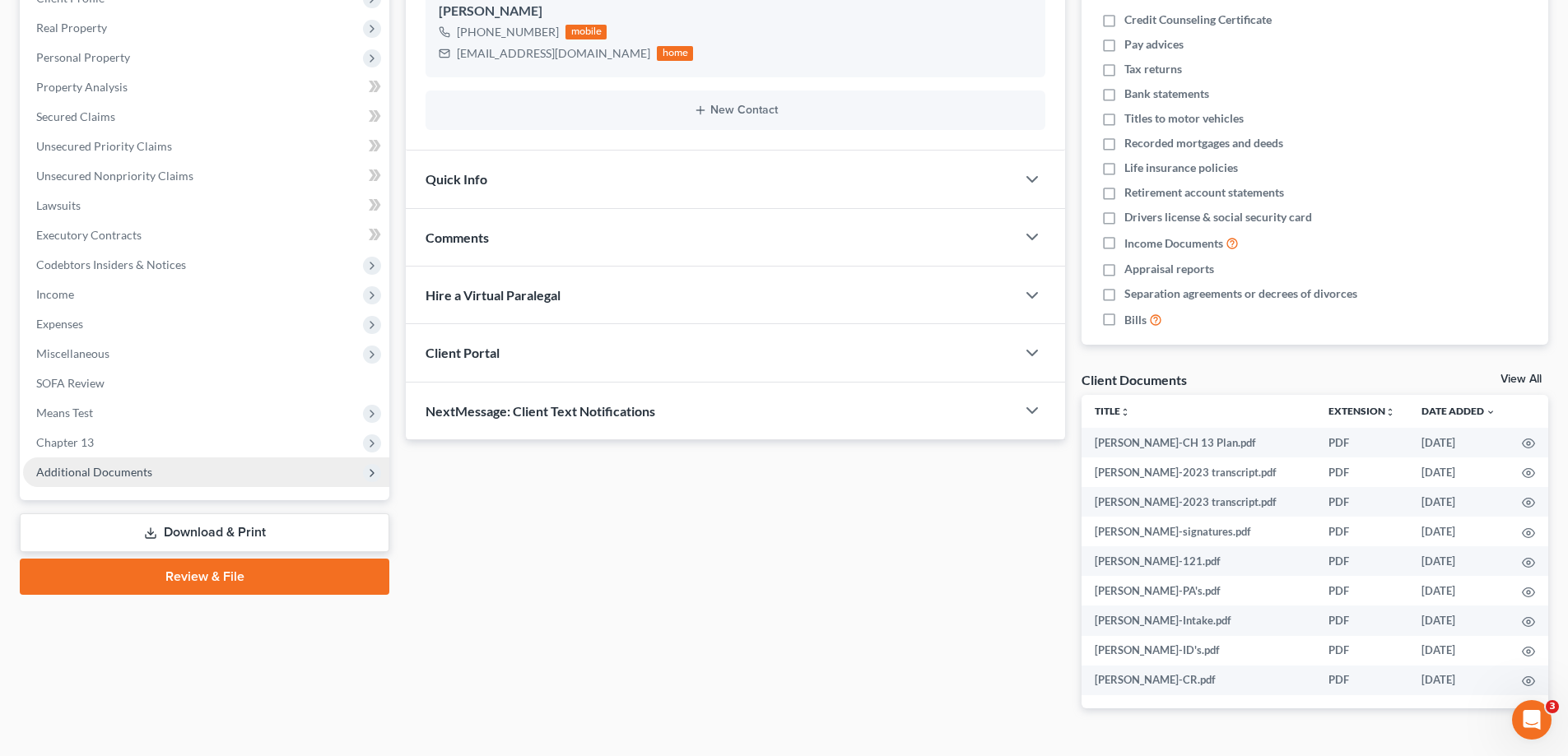
click at [107, 470] on span "Additional Documents" at bounding box center [93, 471] width 116 height 14
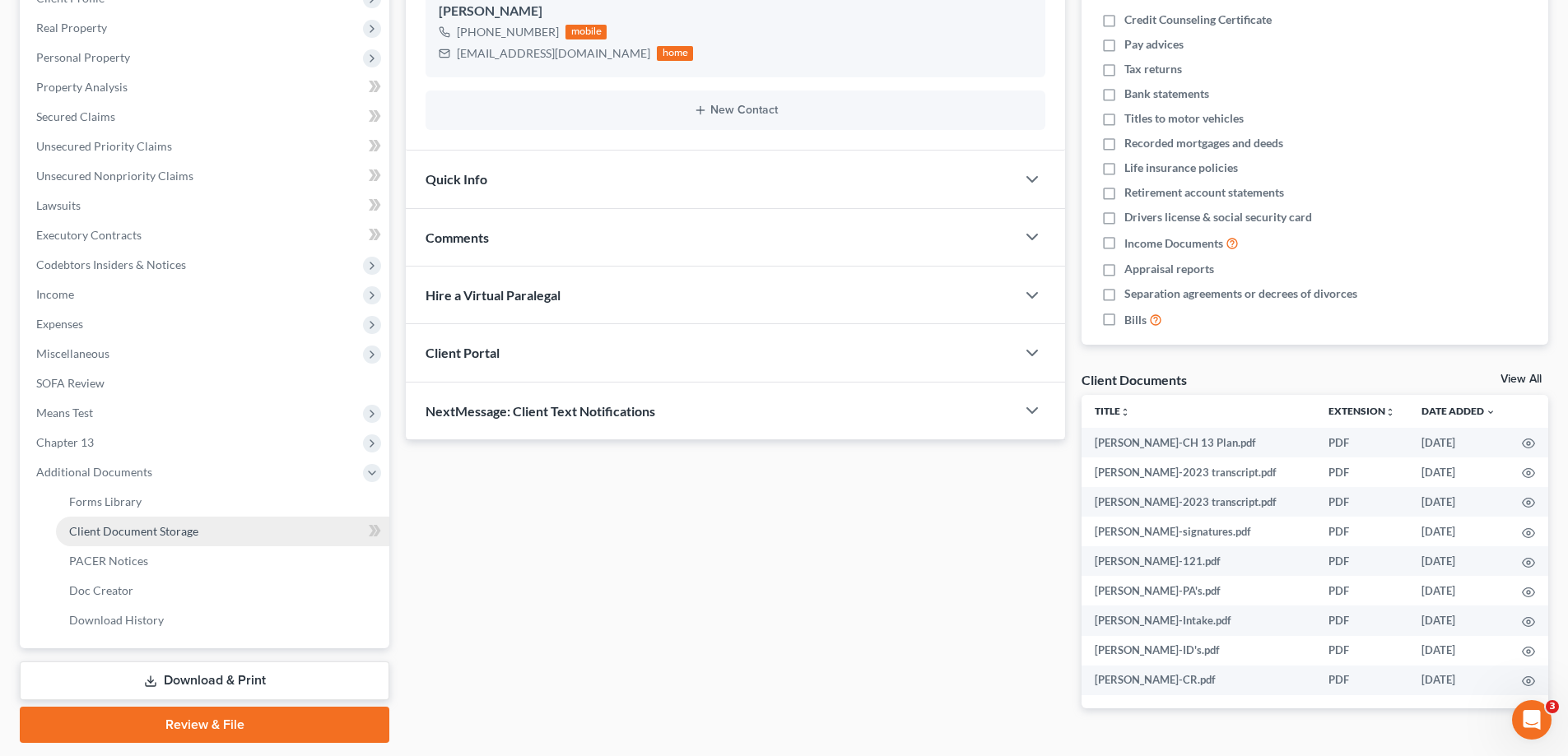
click at [139, 530] on span "Client Document Storage" at bounding box center [133, 531] width 129 height 14
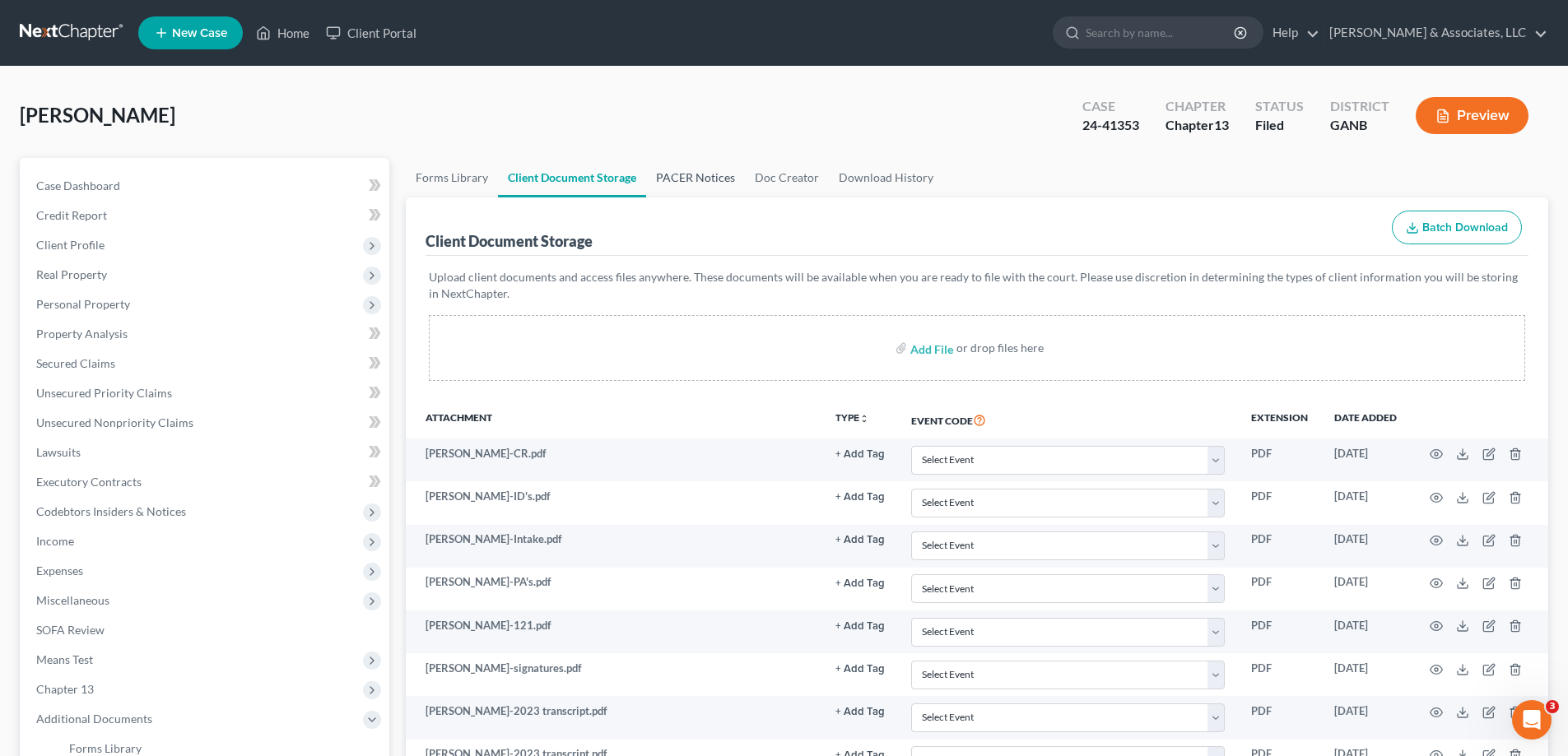
click at [699, 175] on link "PACER Notices" at bounding box center [696, 178] width 99 height 40
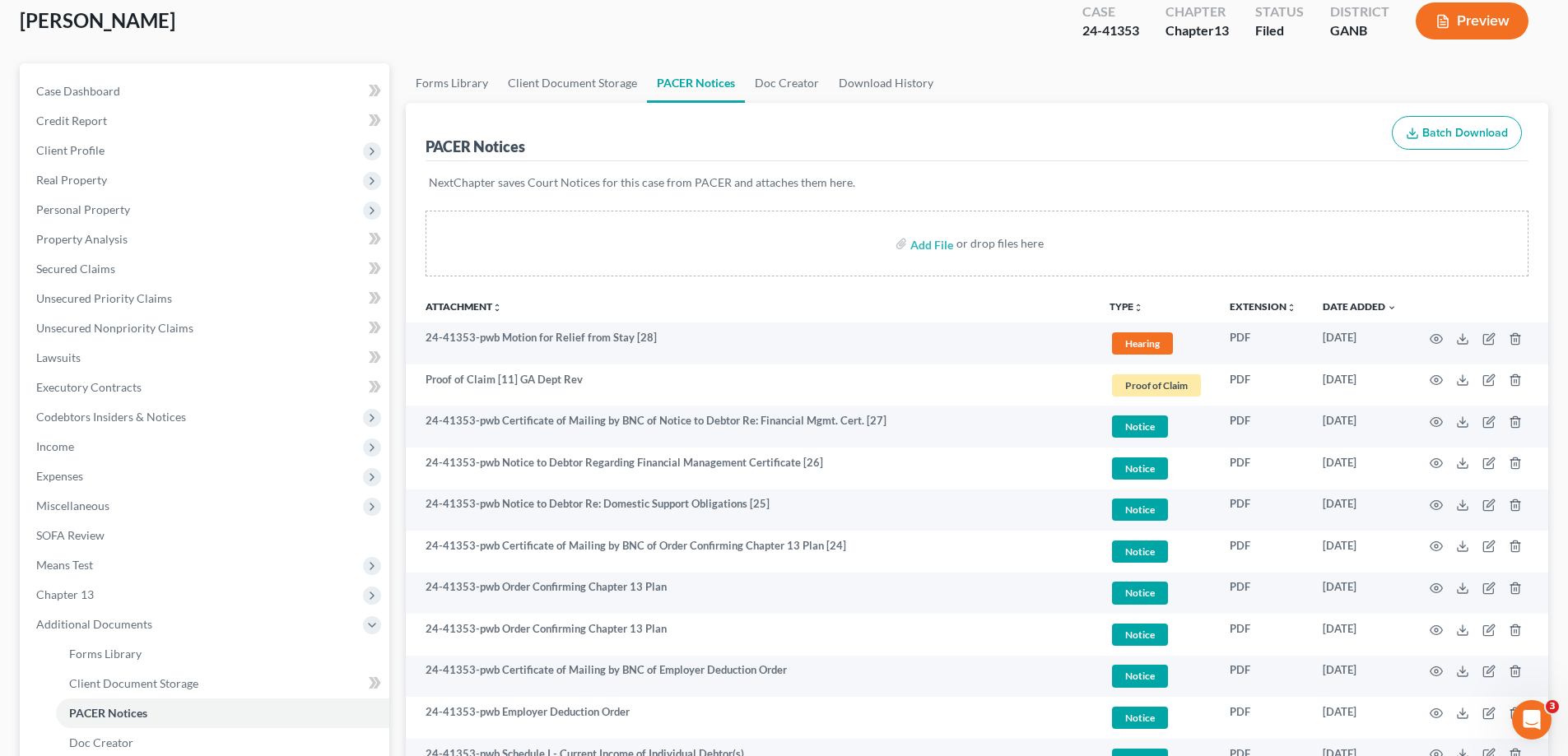
scroll to position [83, 0]
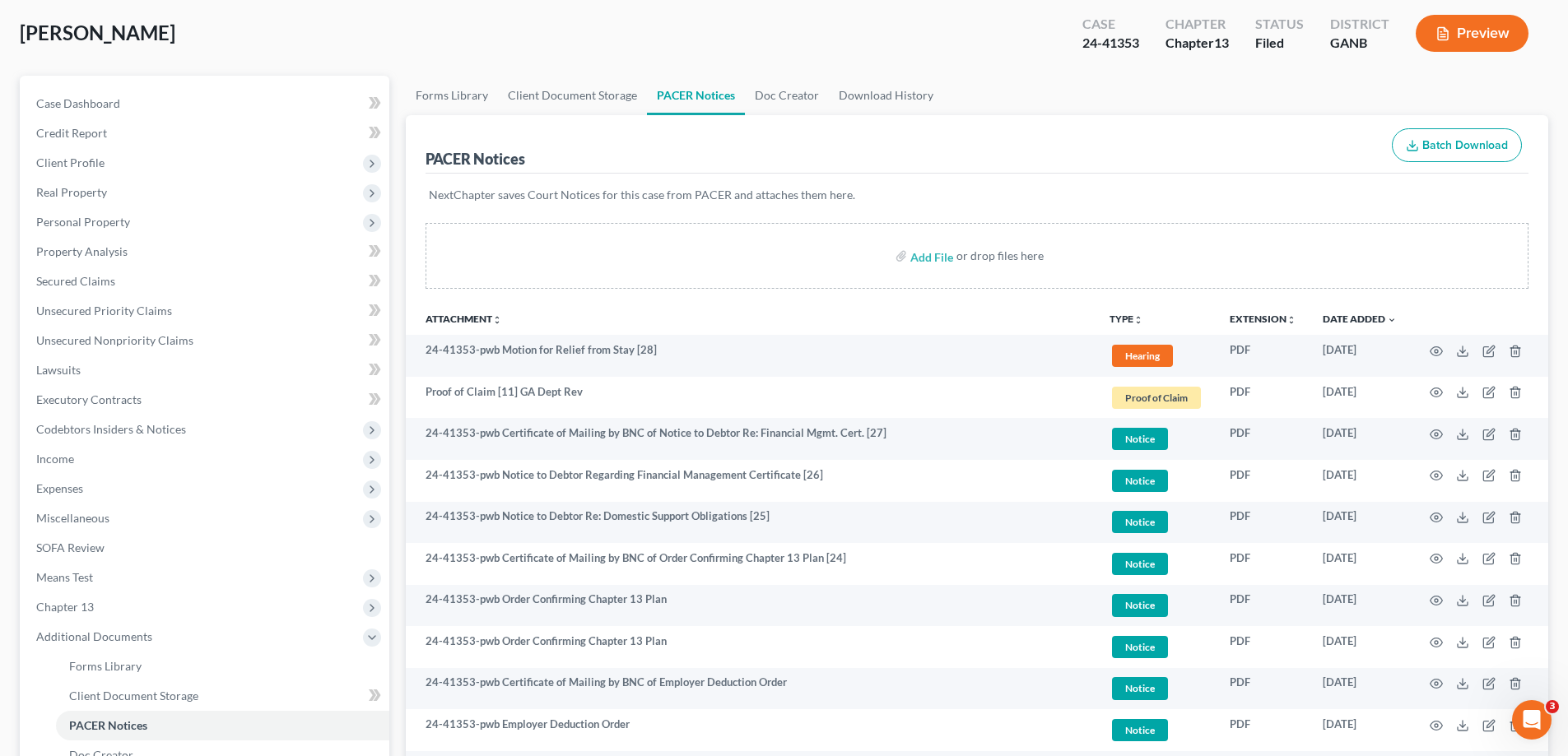
drag, startPoint x: 1527, startPoint y: 73, endPoint x: 553, endPoint y: 62, distance: 974.1
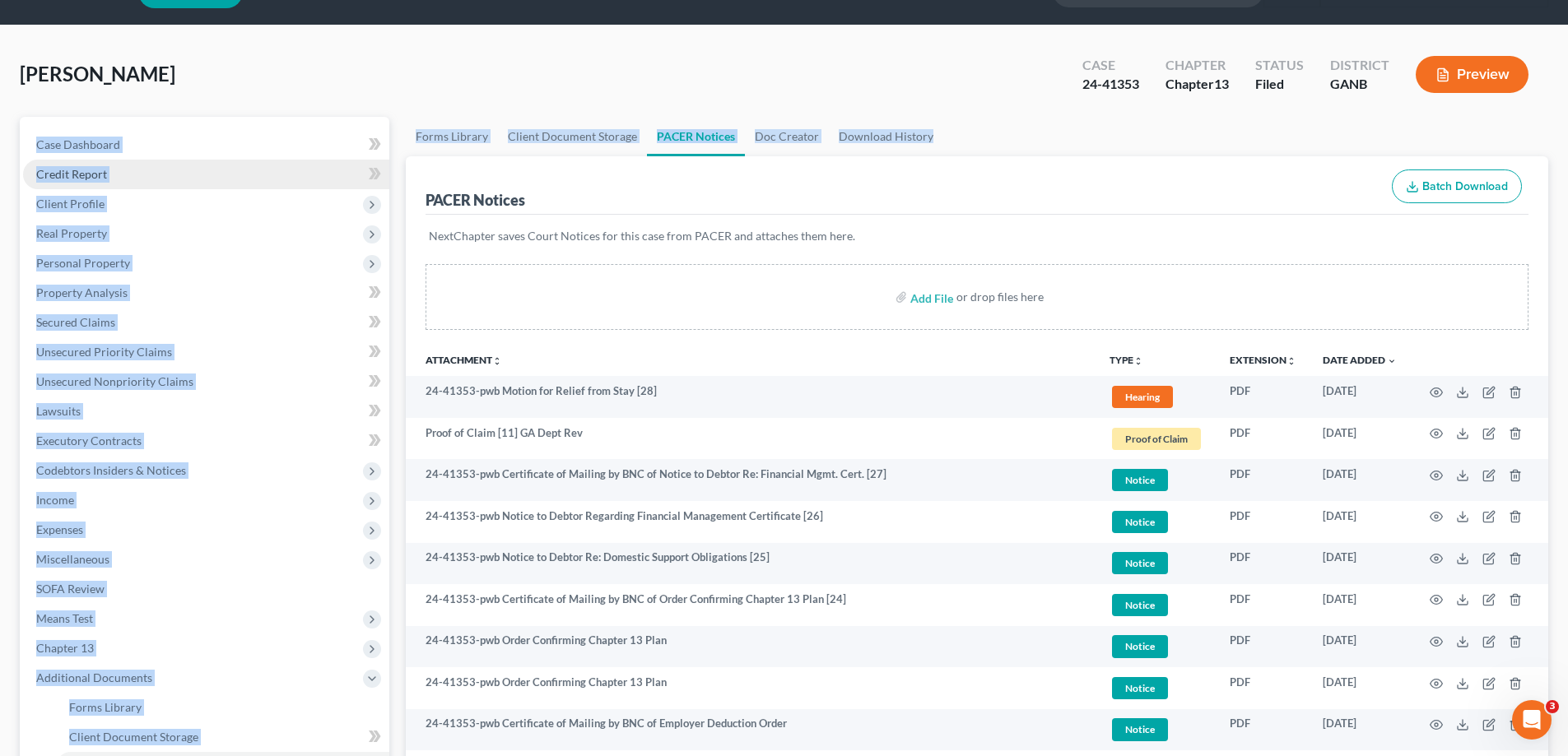
scroll to position [0, 0]
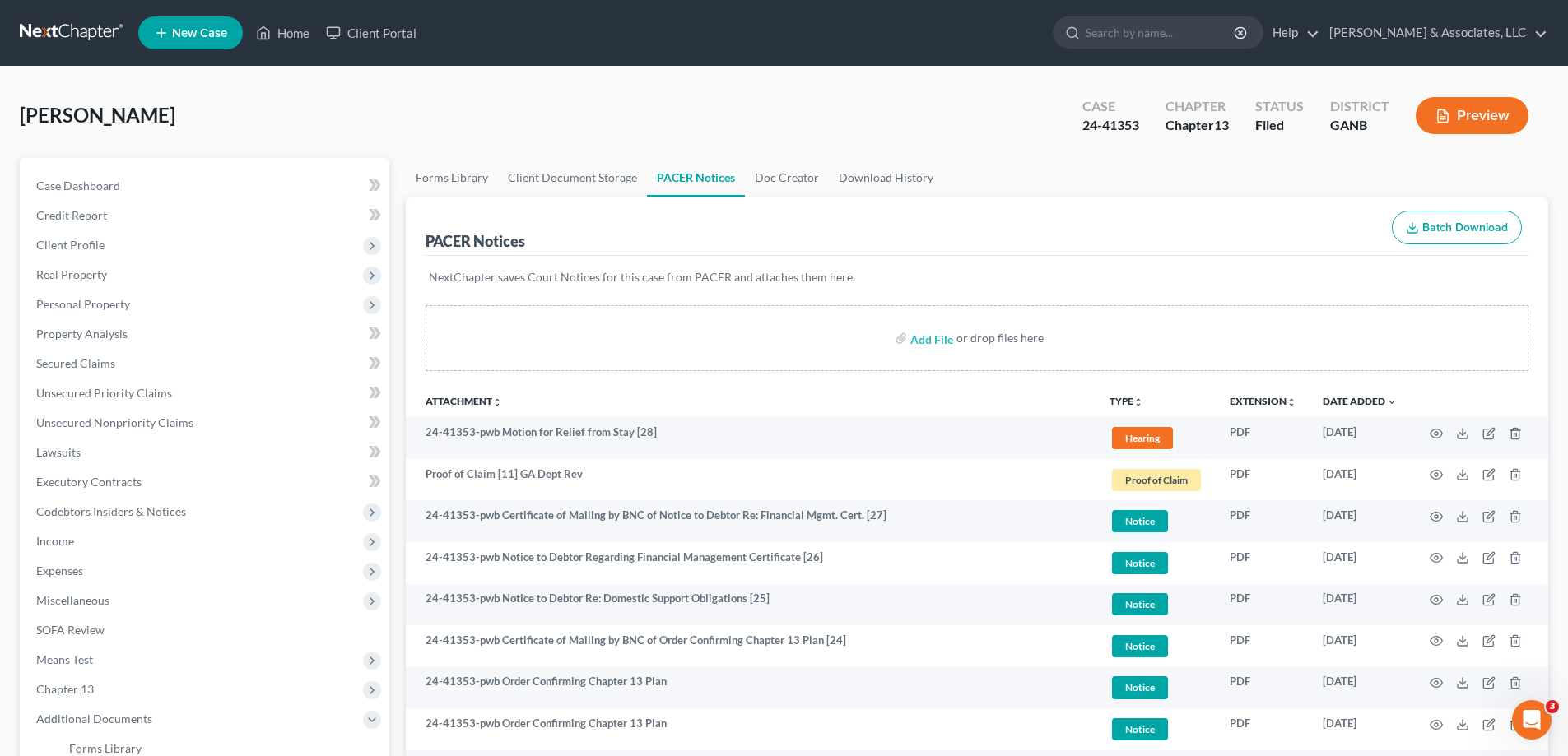
click at [294, 126] on div "[PERSON_NAME] Upgraded Case 24-41353 Chapter Chapter 13 Status Filed District G…" at bounding box center [784, 122] width 1528 height 72
click at [195, 36] on span "New Case" at bounding box center [199, 33] width 55 height 13
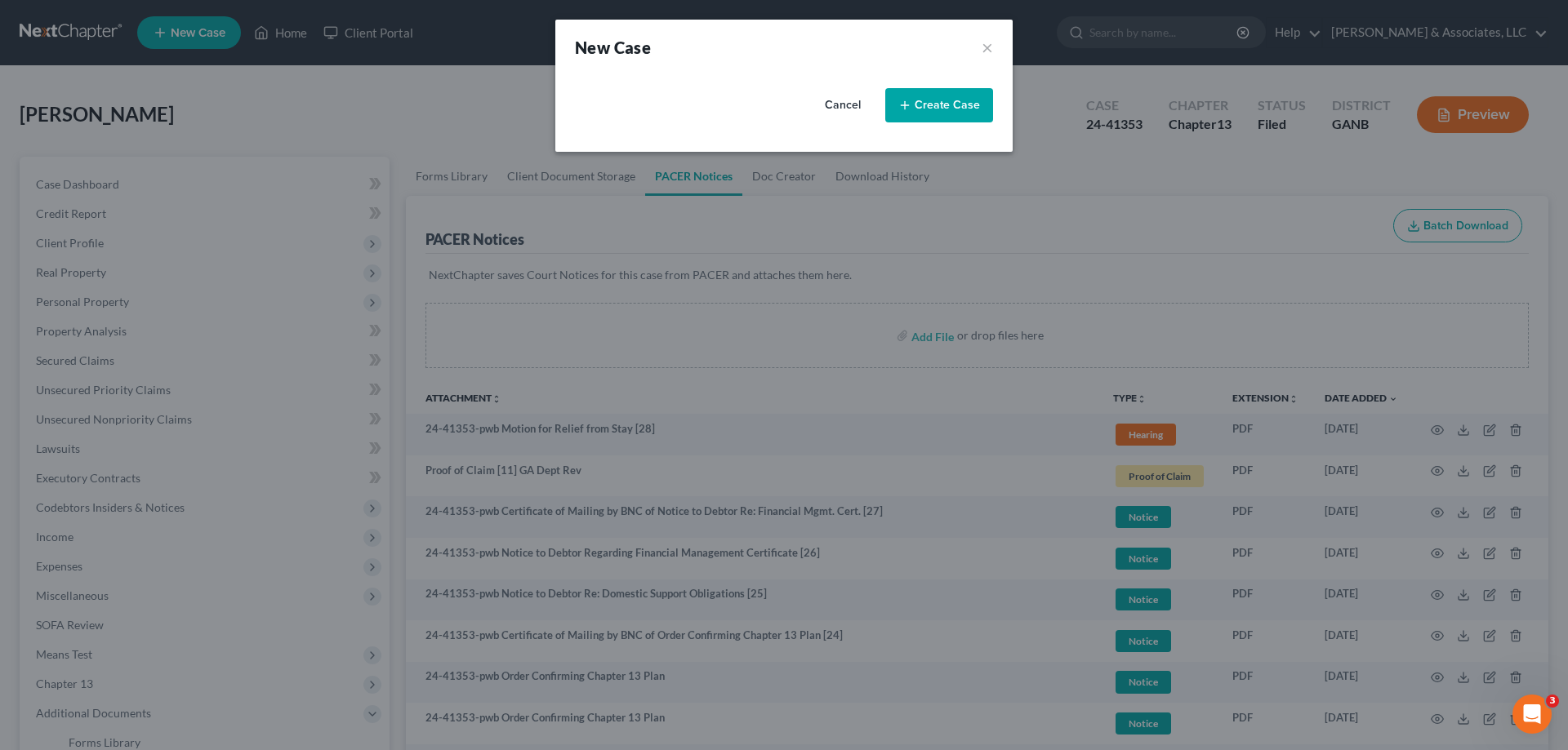
select select "19"
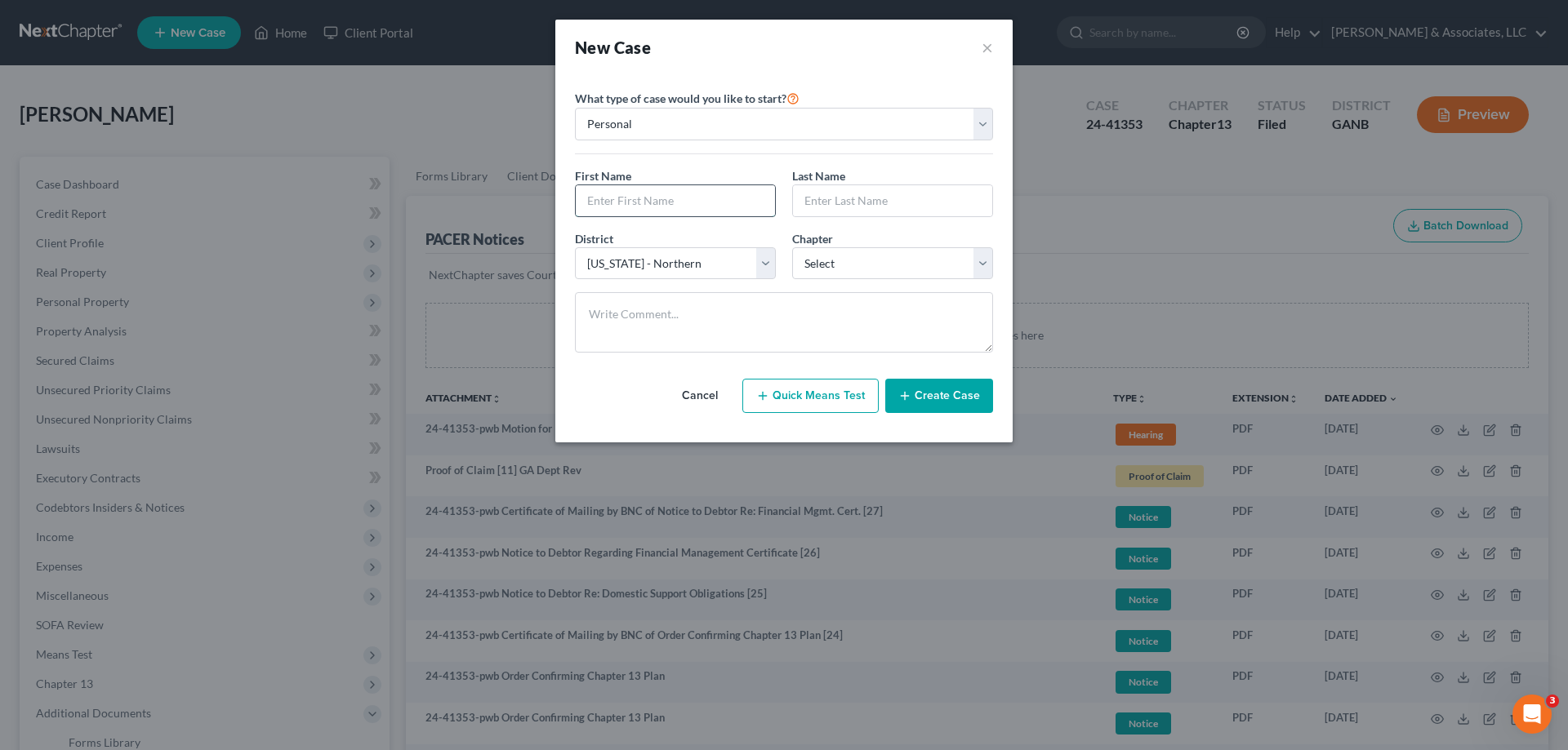
click at [597, 200] on input "text" at bounding box center [675, 201] width 200 height 31
type input "[PERSON_NAME]"
drag, startPoint x: 860, startPoint y: 253, endPoint x: 866, endPoint y: 277, distance: 24.7
click at [860, 253] on select "Select 7 11 12 13" at bounding box center [892, 264] width 201 height 33
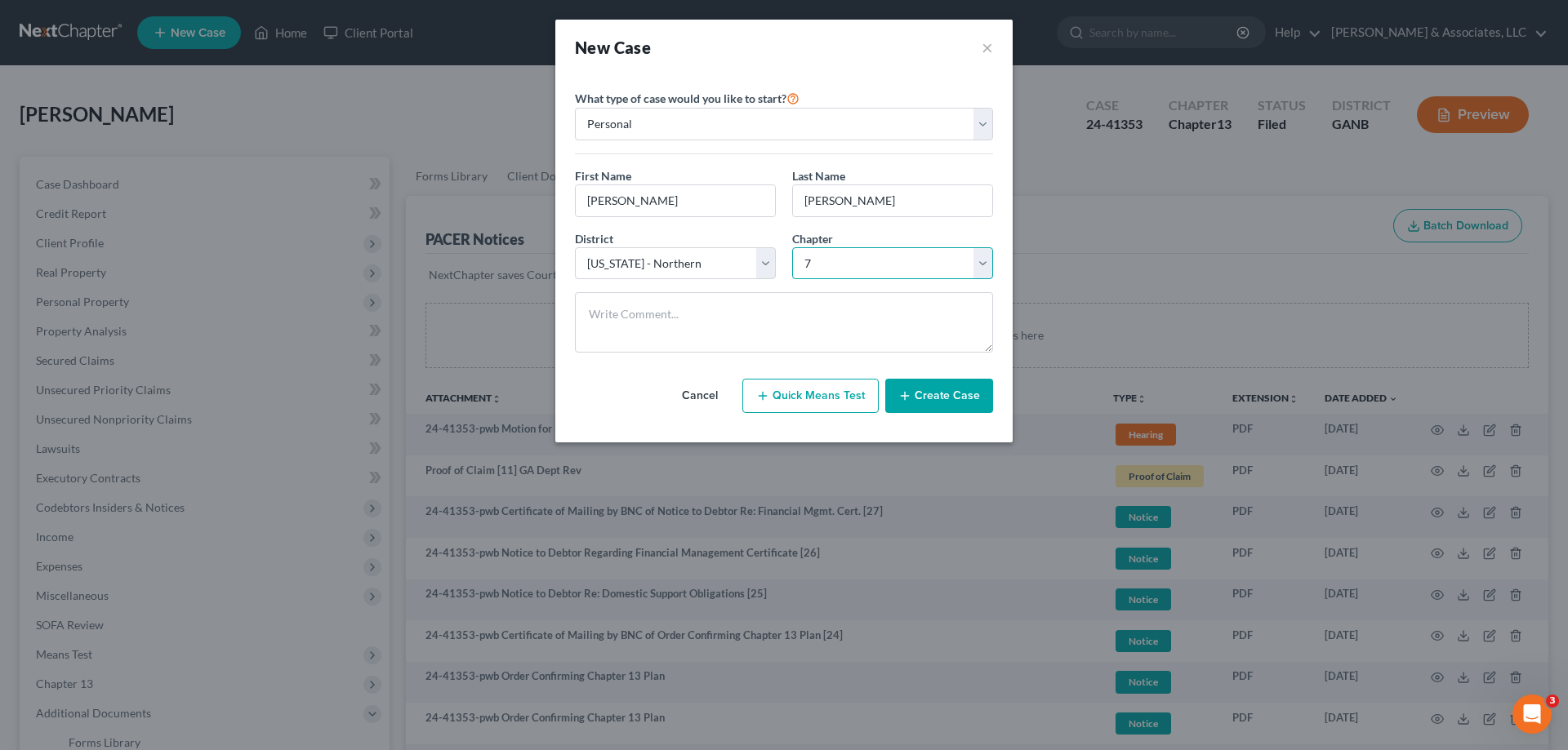
click at [792, 248] on select "Select 7 11 12 13" at bounding box center [892, 264] width 201 height 33
drag, startPoint x: 911, startPoint y: 263, endPoint x: 894, endPoint y: 279, distance: 23.3
click at [911, 263] on select "Select 7 11 12 13" at bounding box center [892, 264] width 201 height 33
select select "3"
click at [792, 248] on select "Select 7 11 12 13" at bounding box center [892, 264] width 201 height 33
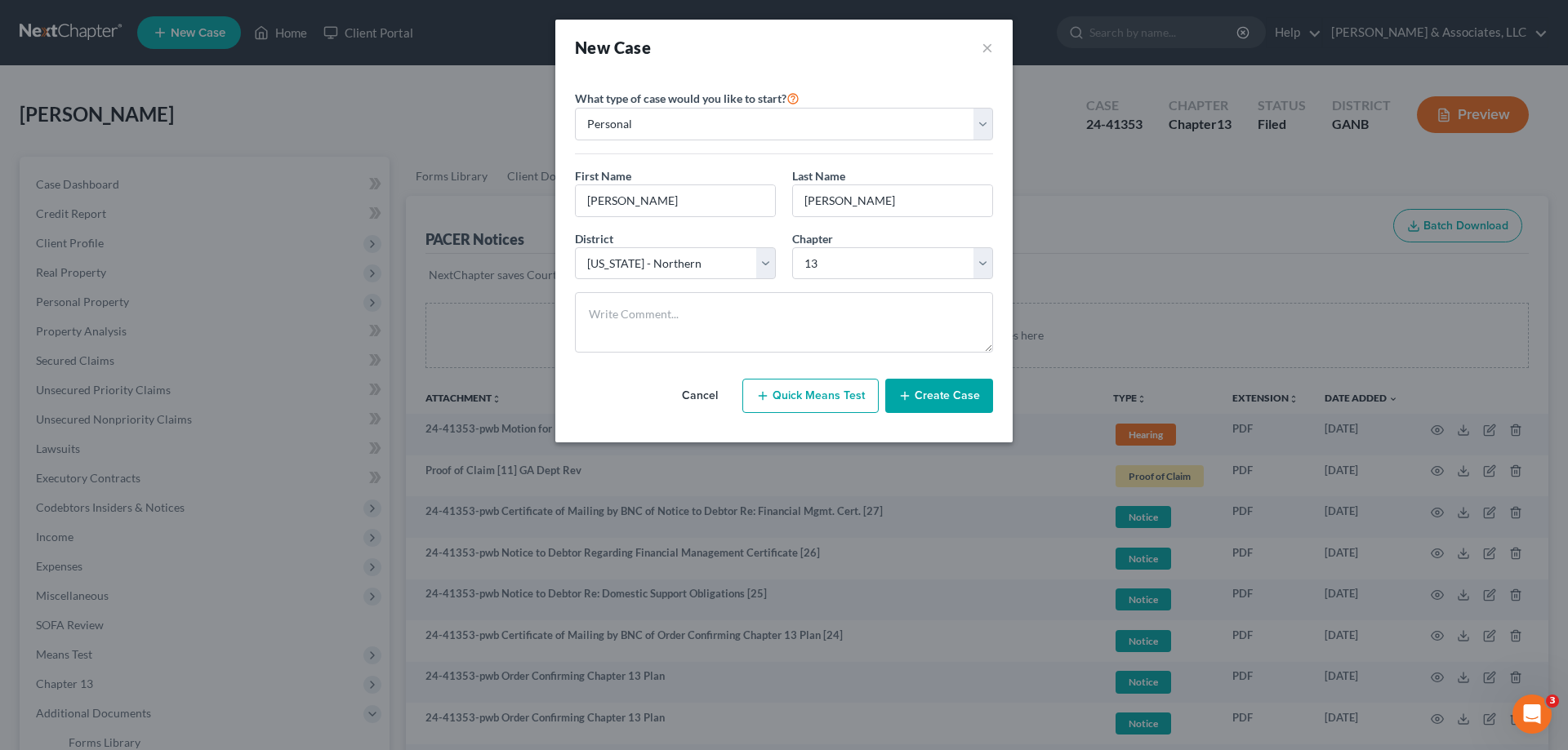
click at [947, 391] on button "Create Case" at bounding box center [939, 396] width 108 height 35
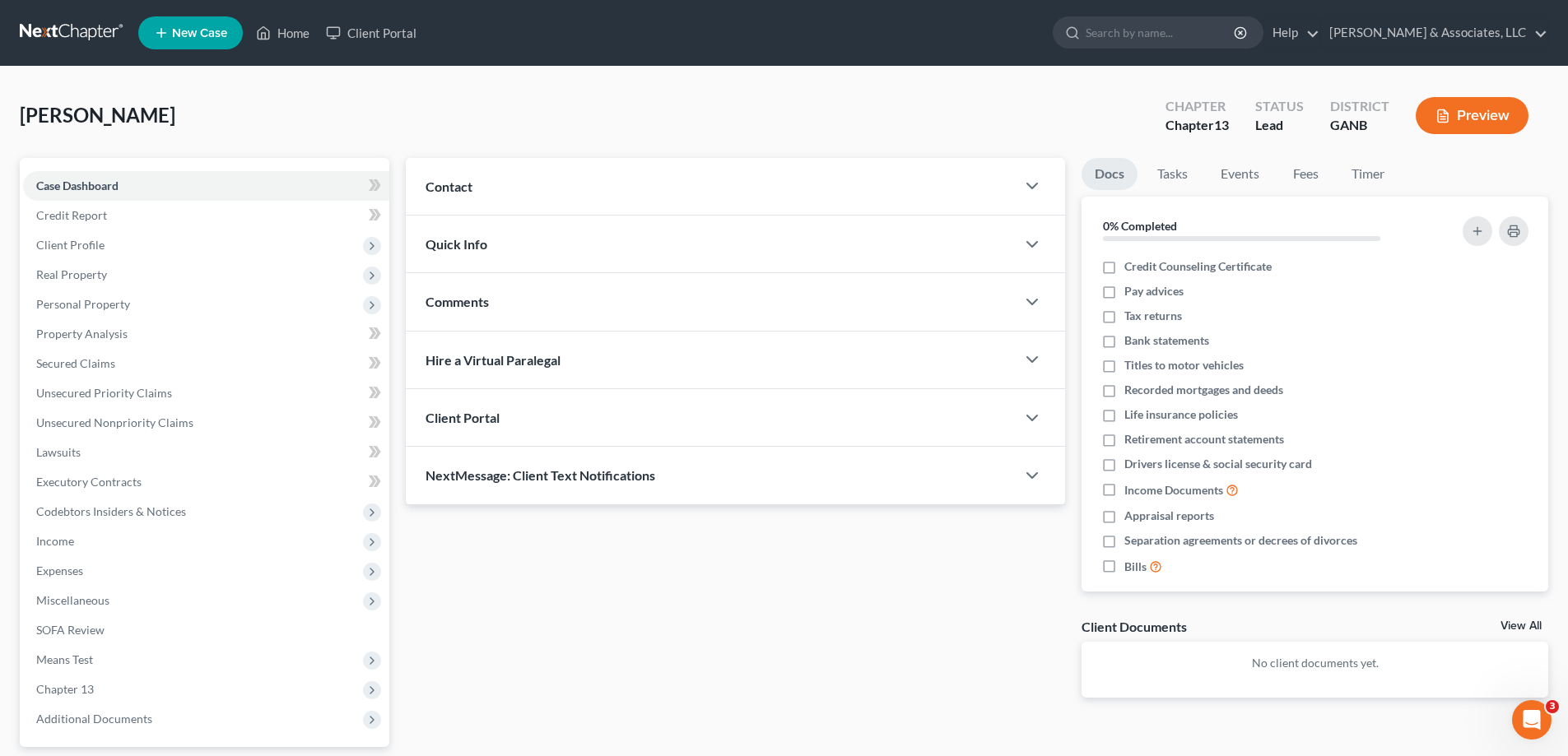
click at [473, 186] on div "Contact" at bounding box center [710, 187] width 610 height 56
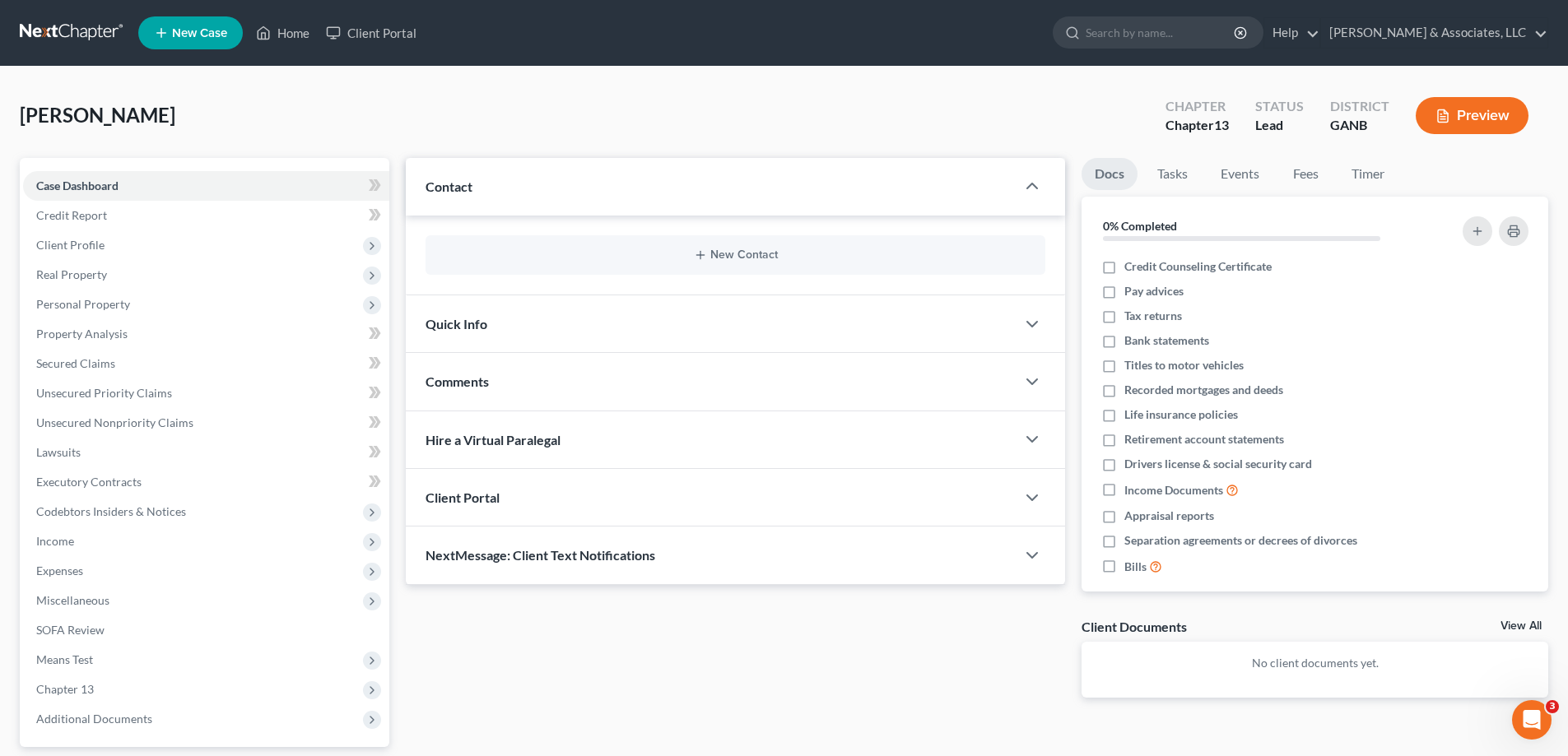
click at [761, 262] on div "New Contact" at bounding box center [736, 255] width 620 height 40
click at [754, 262] on div "New Contact" at bounding box center [736, 255] width 620 height 40
click at [733, 251] on button "New Contact" at bounding box center [735, 256] width 593 height 14
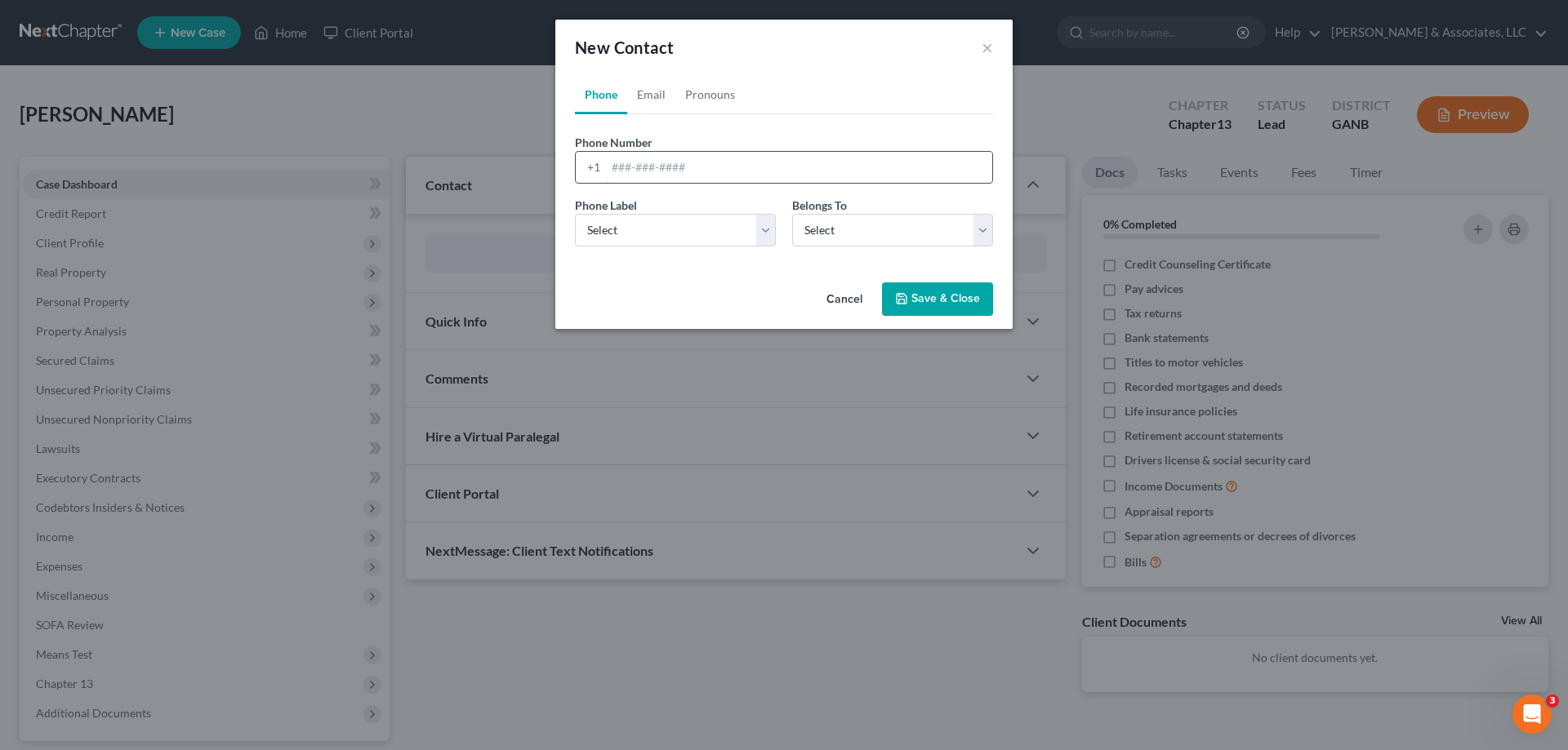
click at [648, 163] on input "tel" at bounding box center [798, 167] width 387 height 31
type input "[PHONE_NUMBER]"
drag, startPoint x: 670, startPoint y: 221, endPoint x: 669, endPoint y: 242, distance: 21.0
click at [670, 221] on select "Select Mobile Home Work Other" at bounding box center [675, 230] width 201 height 33
select select "0"
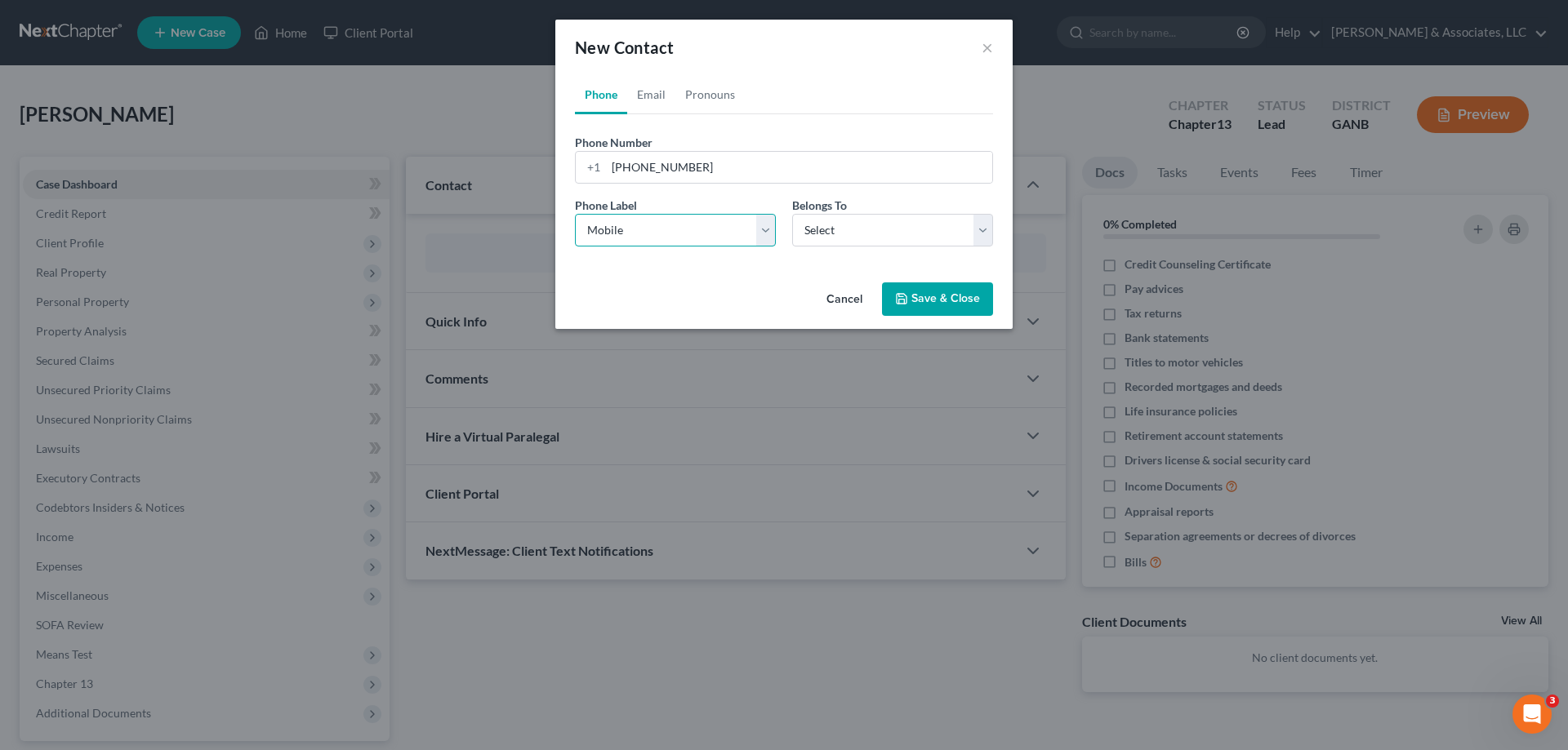
click at [575, 214] on select "Select Mobile Home Work Other" at bounding box center [675, 230] width 201 height 33
drag, startPoint x: 825, startPoint y: 228, endPoint x: 832, endPoint y: 245, distance: 18.4
click at [825, 228] on select "Select Client Other" at bounding box center [892, 230] width 201 height 33
select select "0"
click at [792, 214] on select "Select Client Other" at bounding box center [892, 230] width 201 height 33
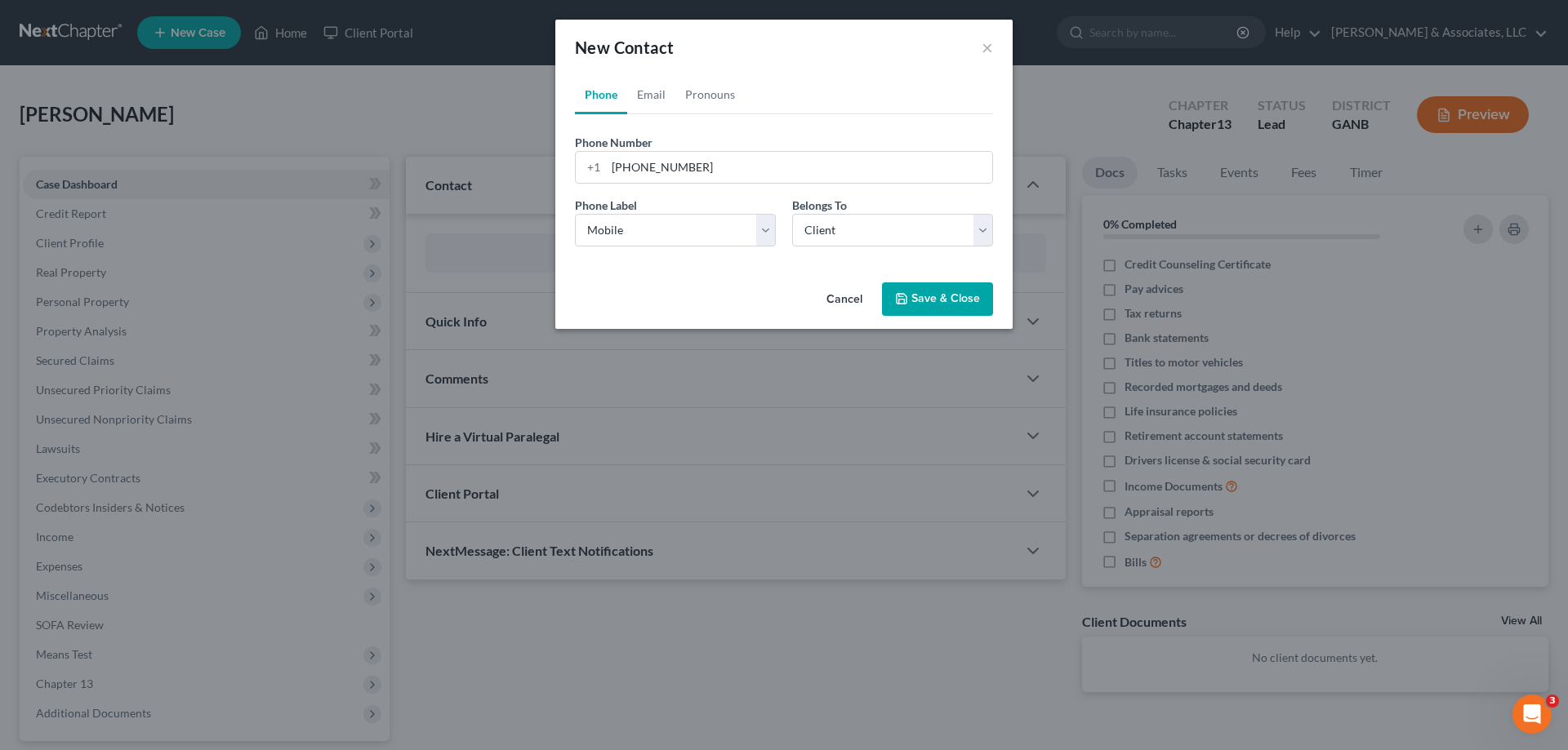
click at [924, 300] on button "Save & Close" at bounding box center [936, 300] width 111 height 35
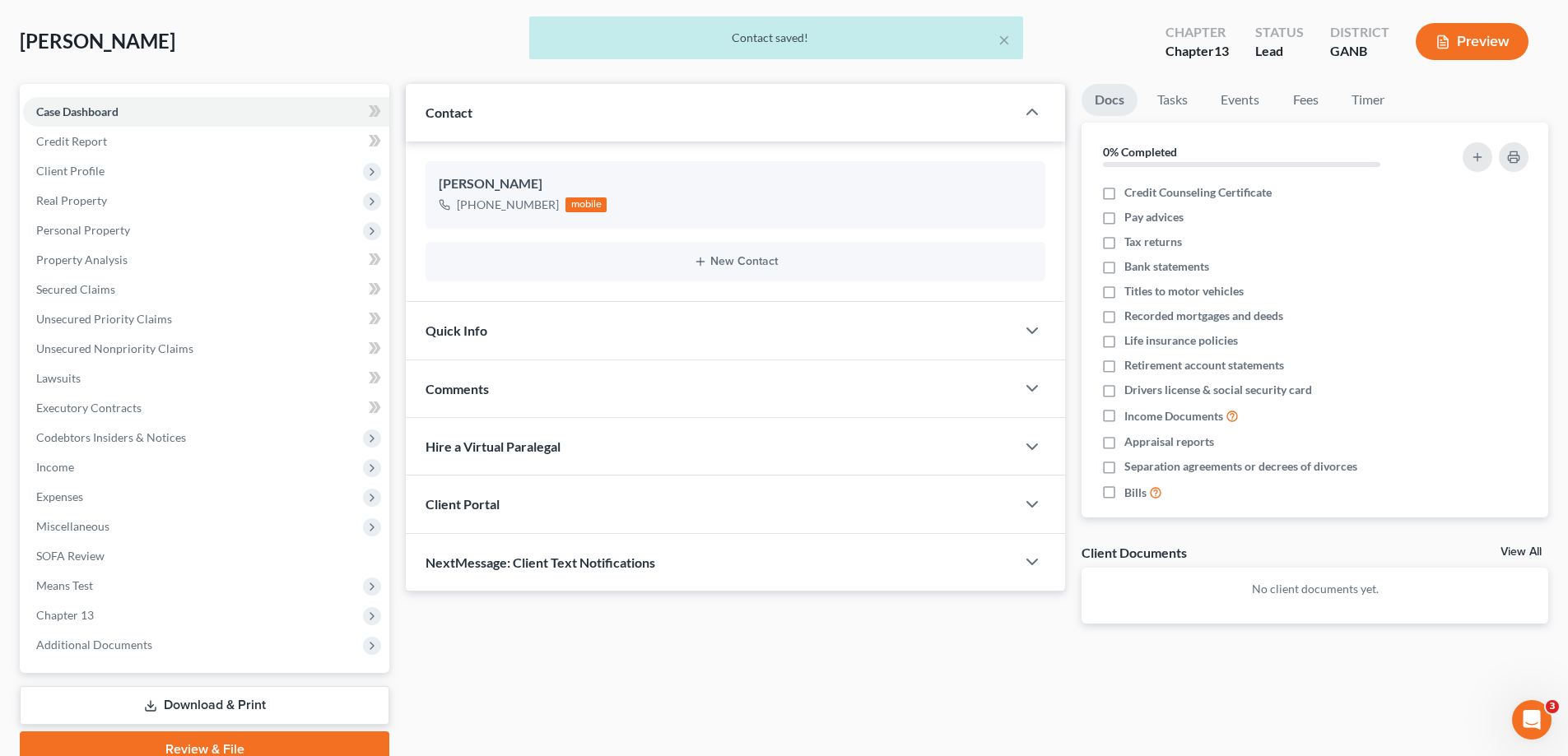
scroll to position [148, 0]
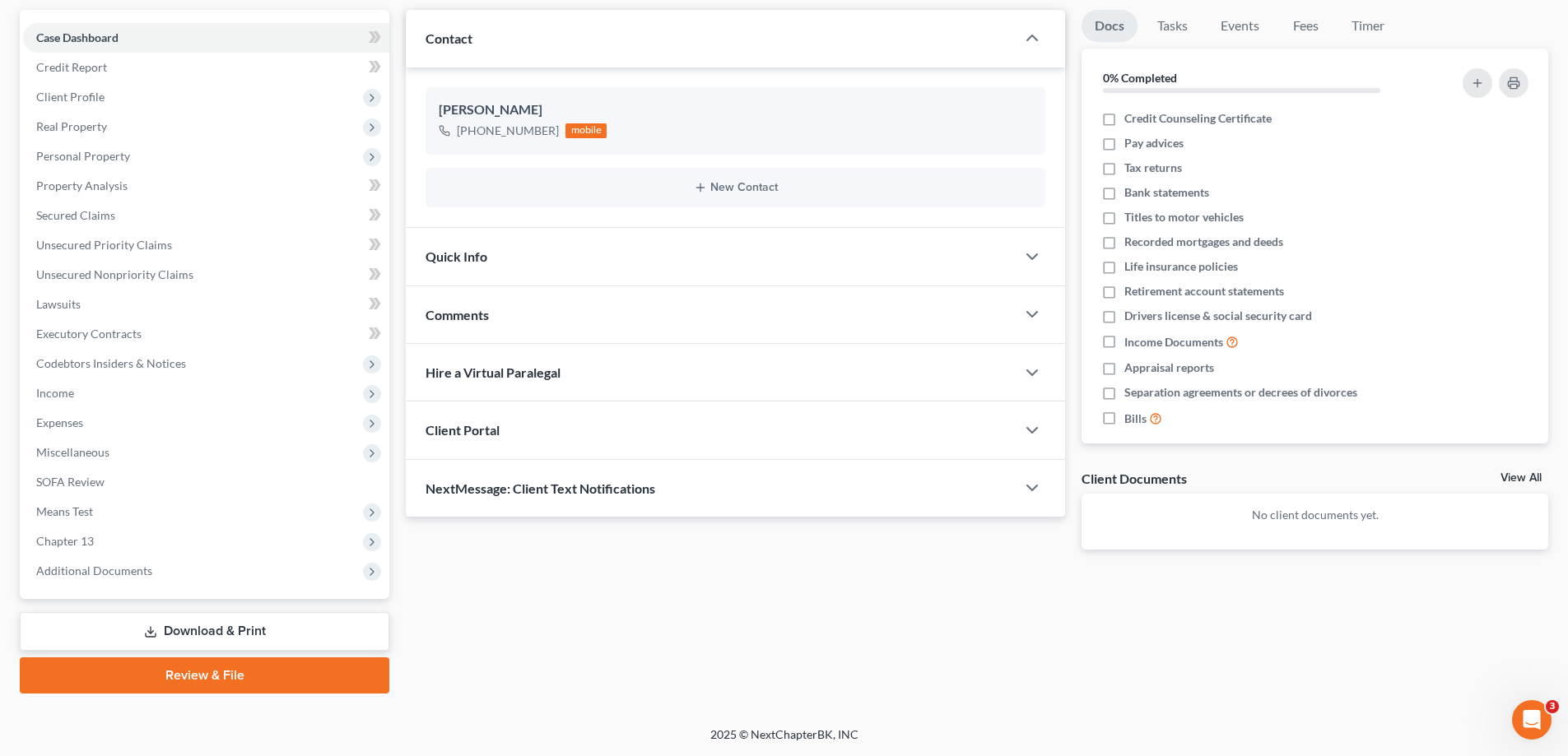
click at [573, 494] on span "NextMessage: Client Text Notifications" at bounding box center [540, 488] width 229 height 16
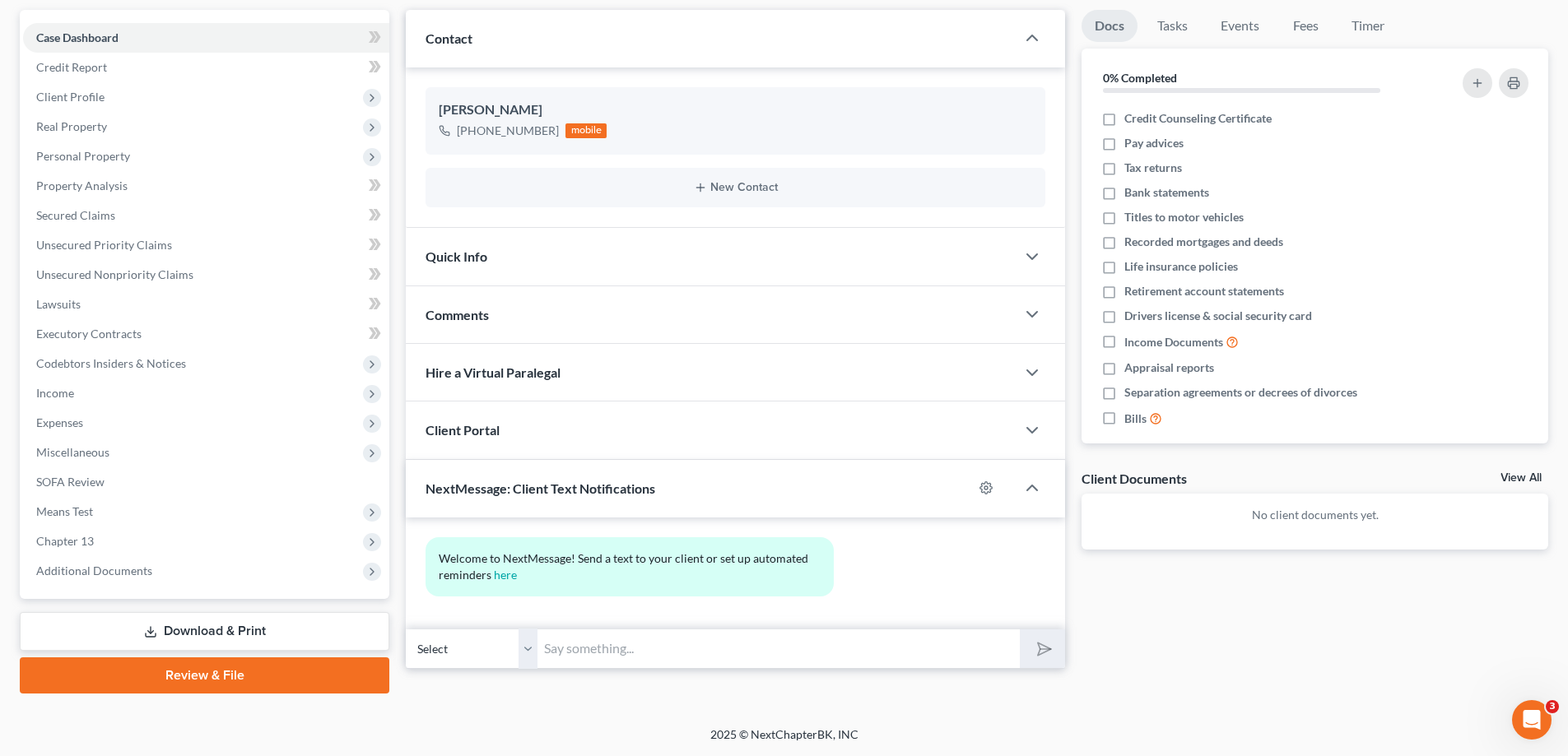
click at [647, 646] on input "text" at bounding box center [779, 648] width 482 height 40
type input "Hi [PERSON_NAME]! This is [PERSON_NAME] at [PERSON_NAME]. Please confirm your e…"
click at [1020, 630] on button "submit" at bounding box center [1042, 649] width 46 height 39
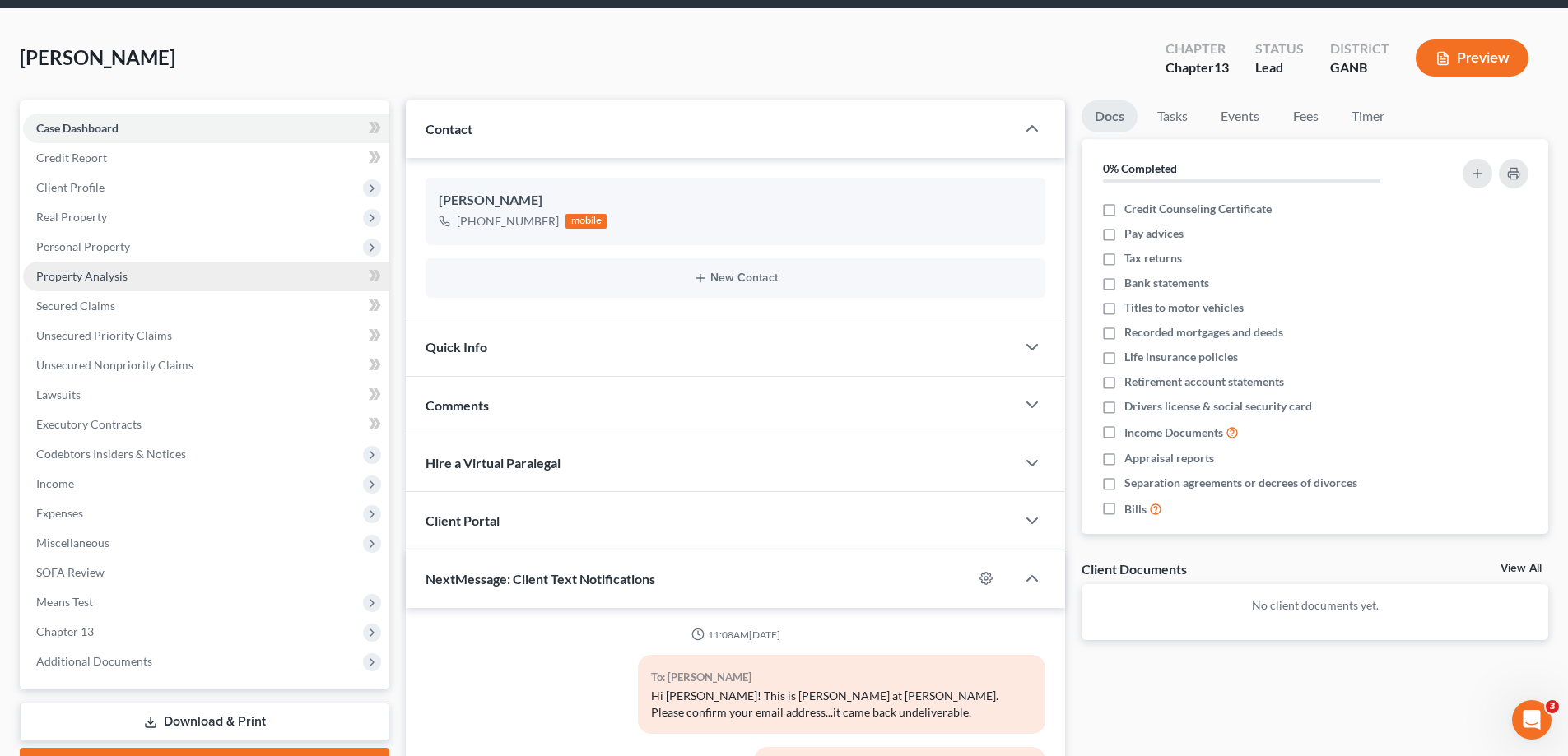
scroll to position [0, 0]
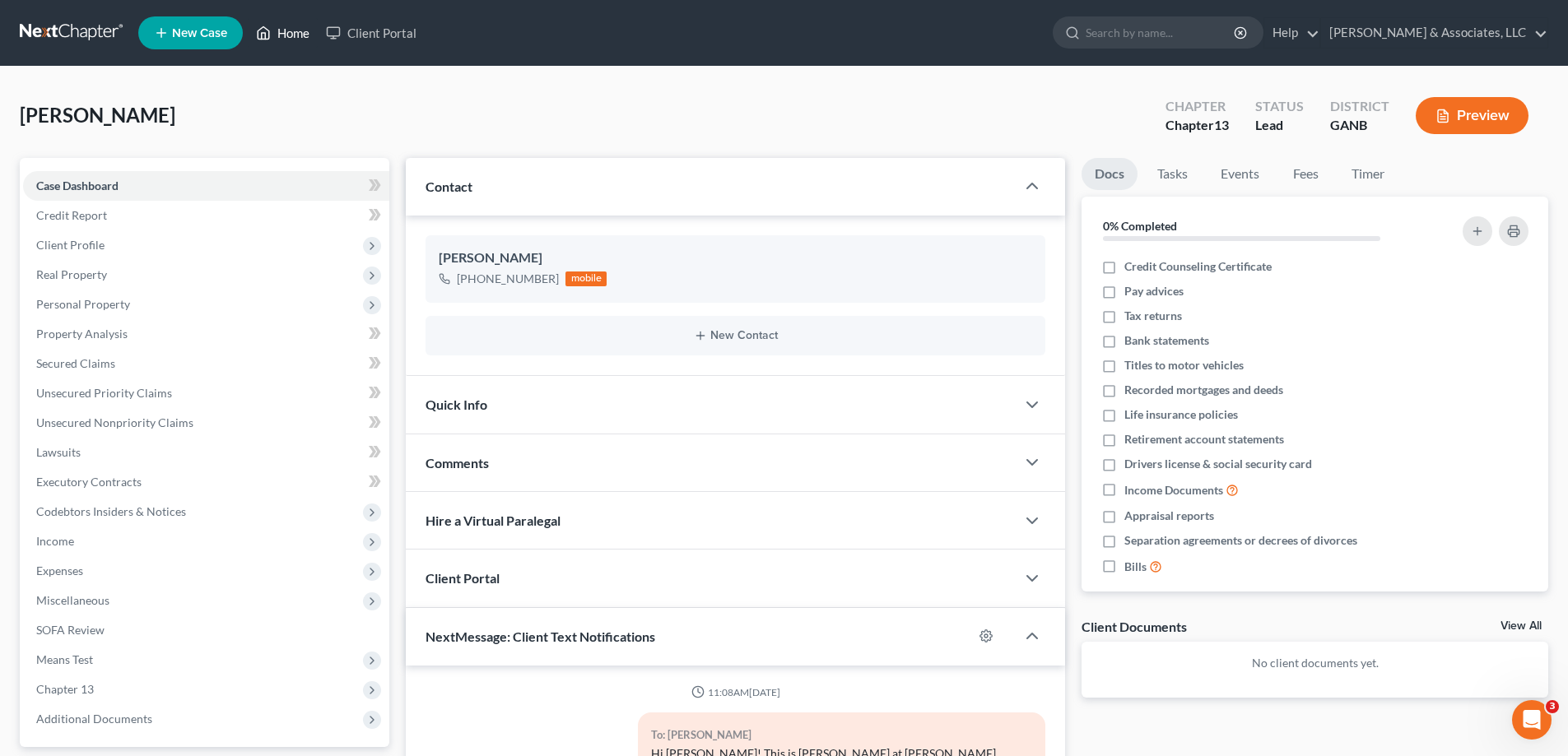
click at [289, 31] on link "Home" at bounding box center [283, 33] width 70 height 29
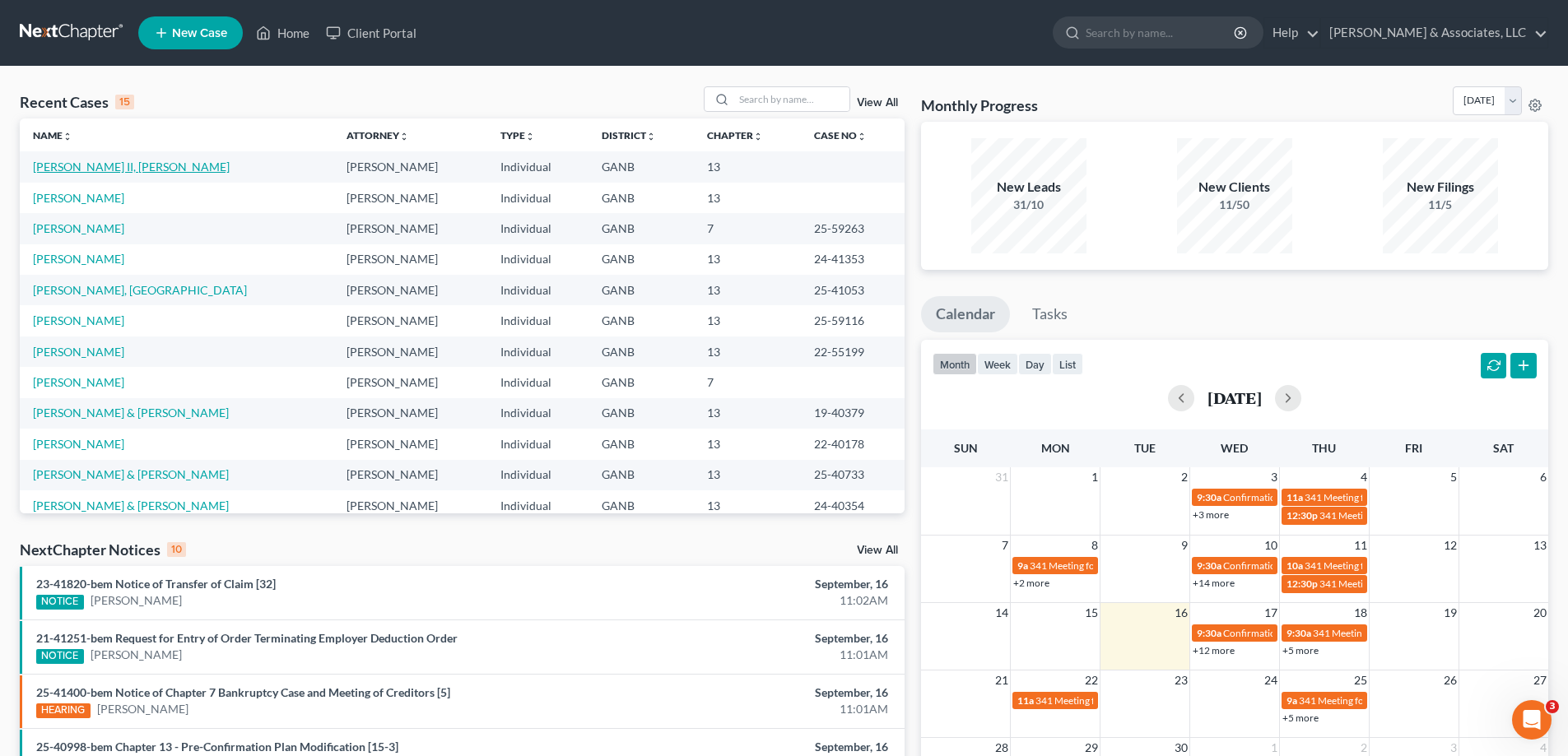
click at [52, 168] on link "[PERSON_NAME] II, [PERSON_NAME]" at bounding box center [131, 166] width 196 height 14
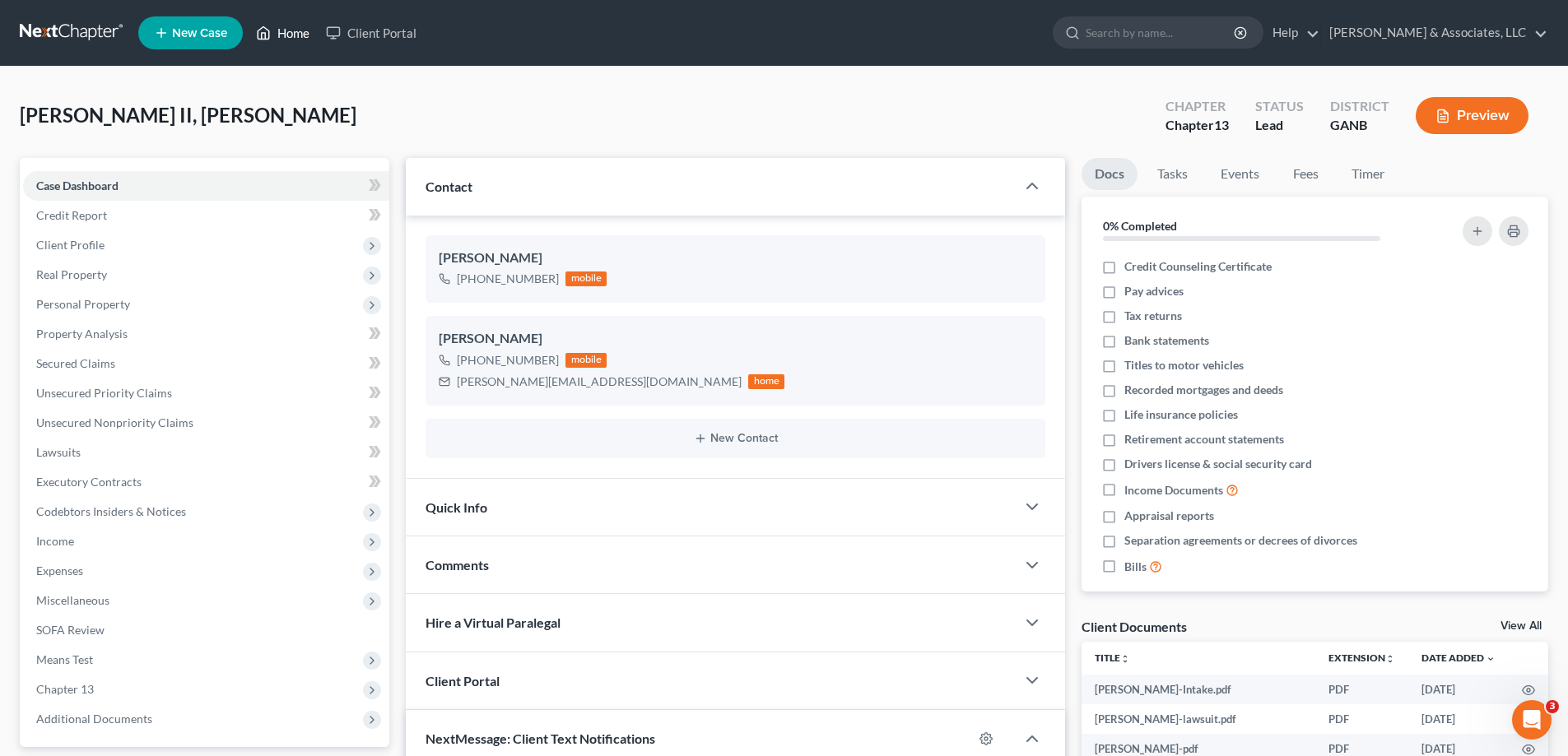
click at [293, 35] on link "Home" at bounding box center [283, 33] width 70 height 29
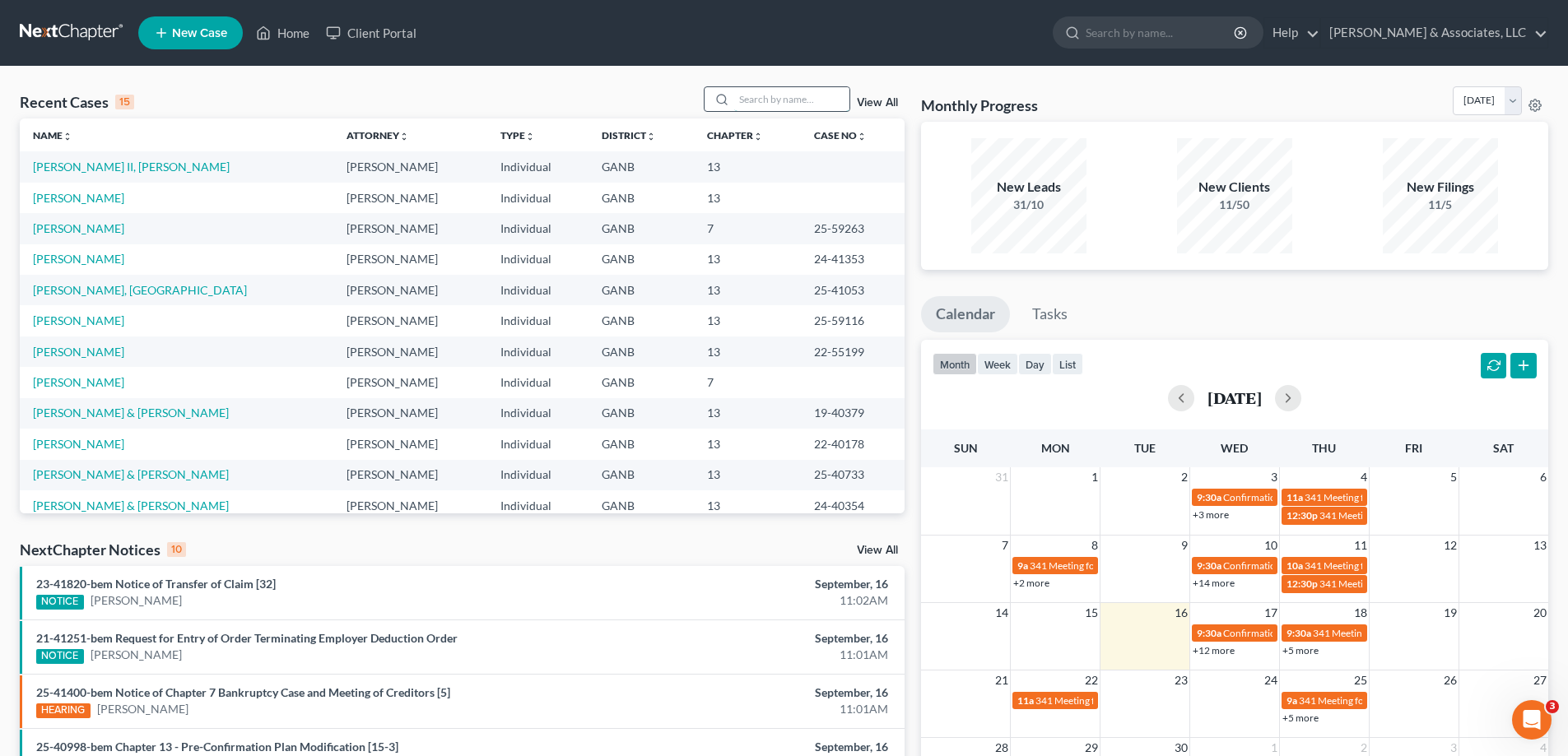
click at [797, 102] on input "search" at bounding box center [791, 99] width 116 height 24
type input "24-40103"
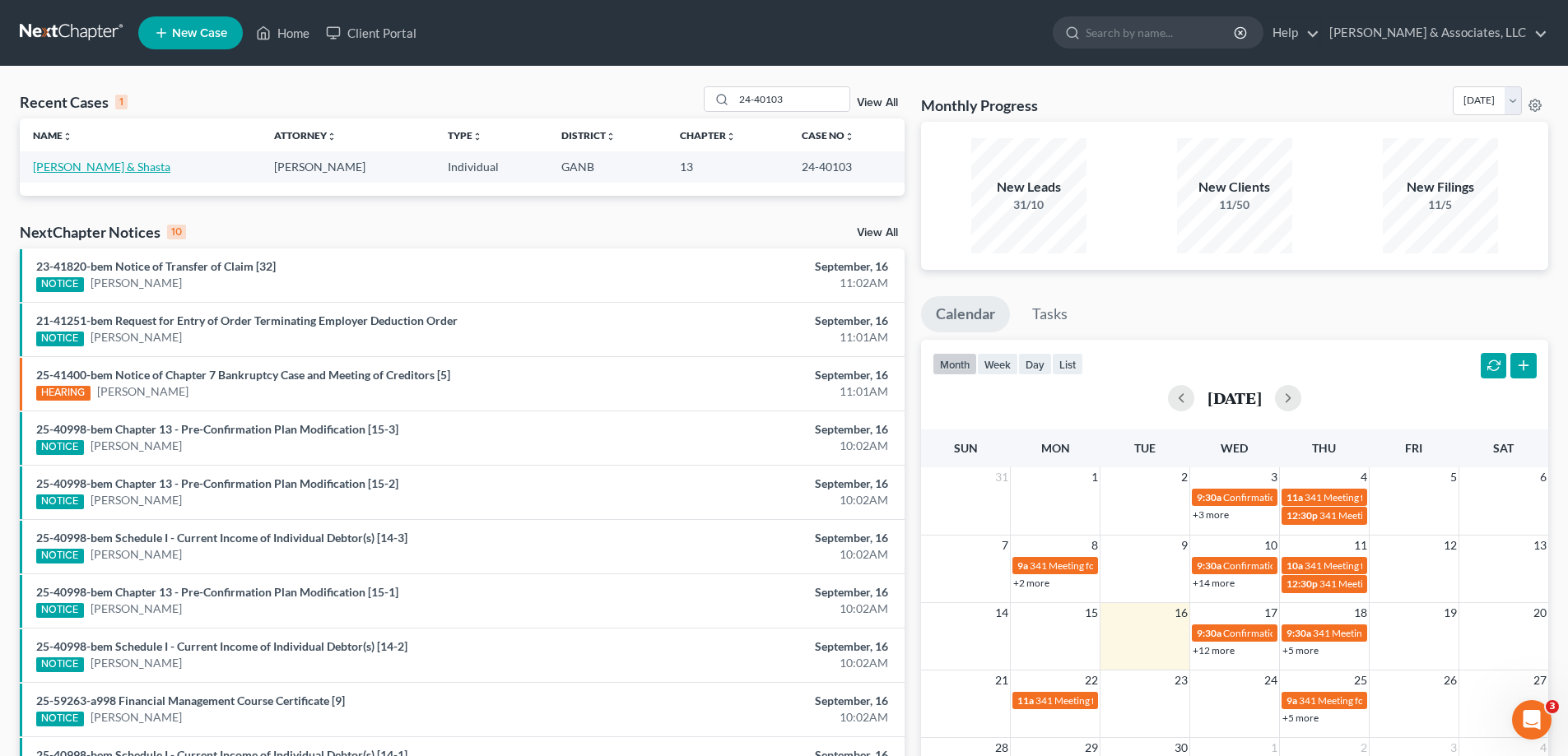
click at [144, 166] on link "[PERSON_NAME] & Shasta" at bounding box center [101, 166] width 137 height 14
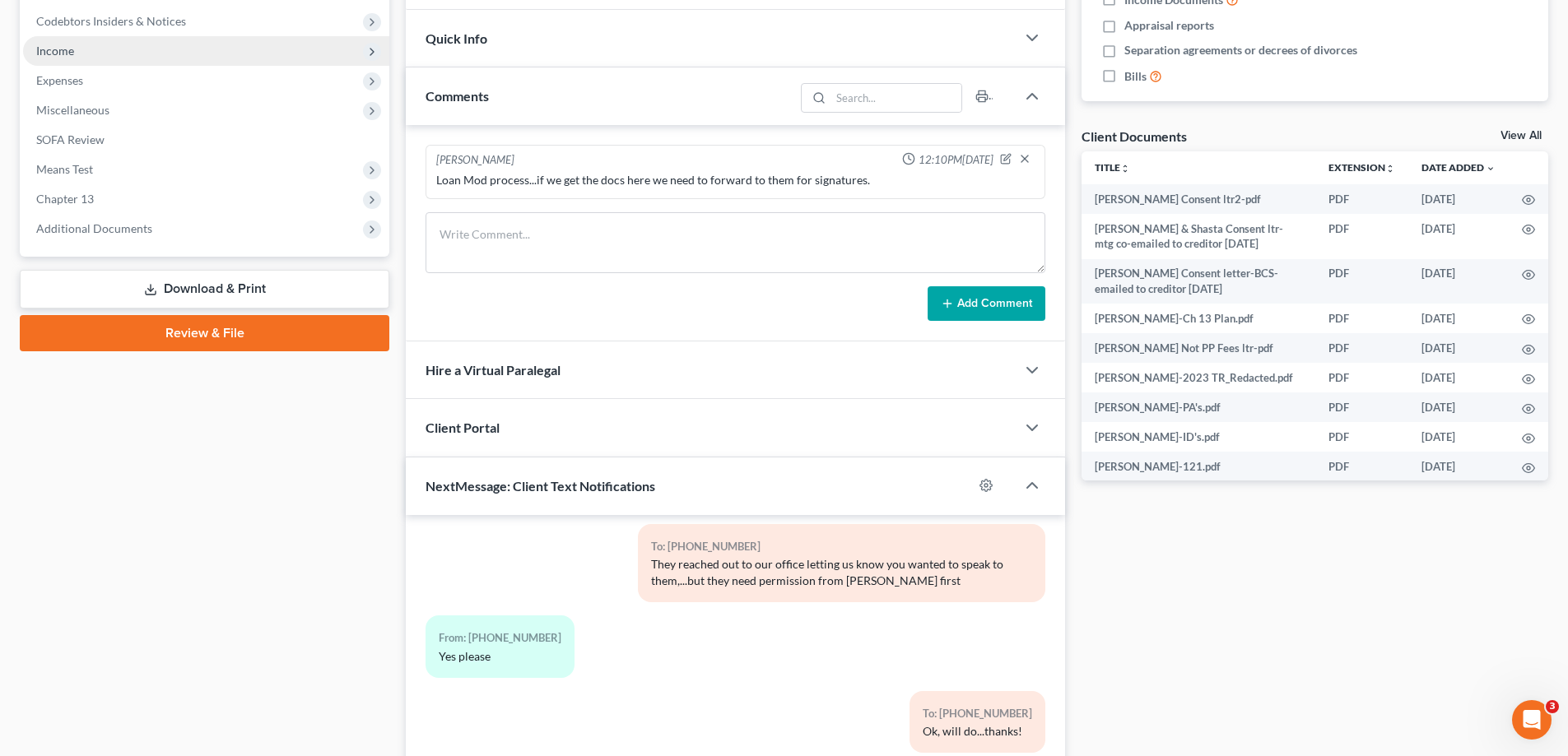
scroll to position [329, 0]
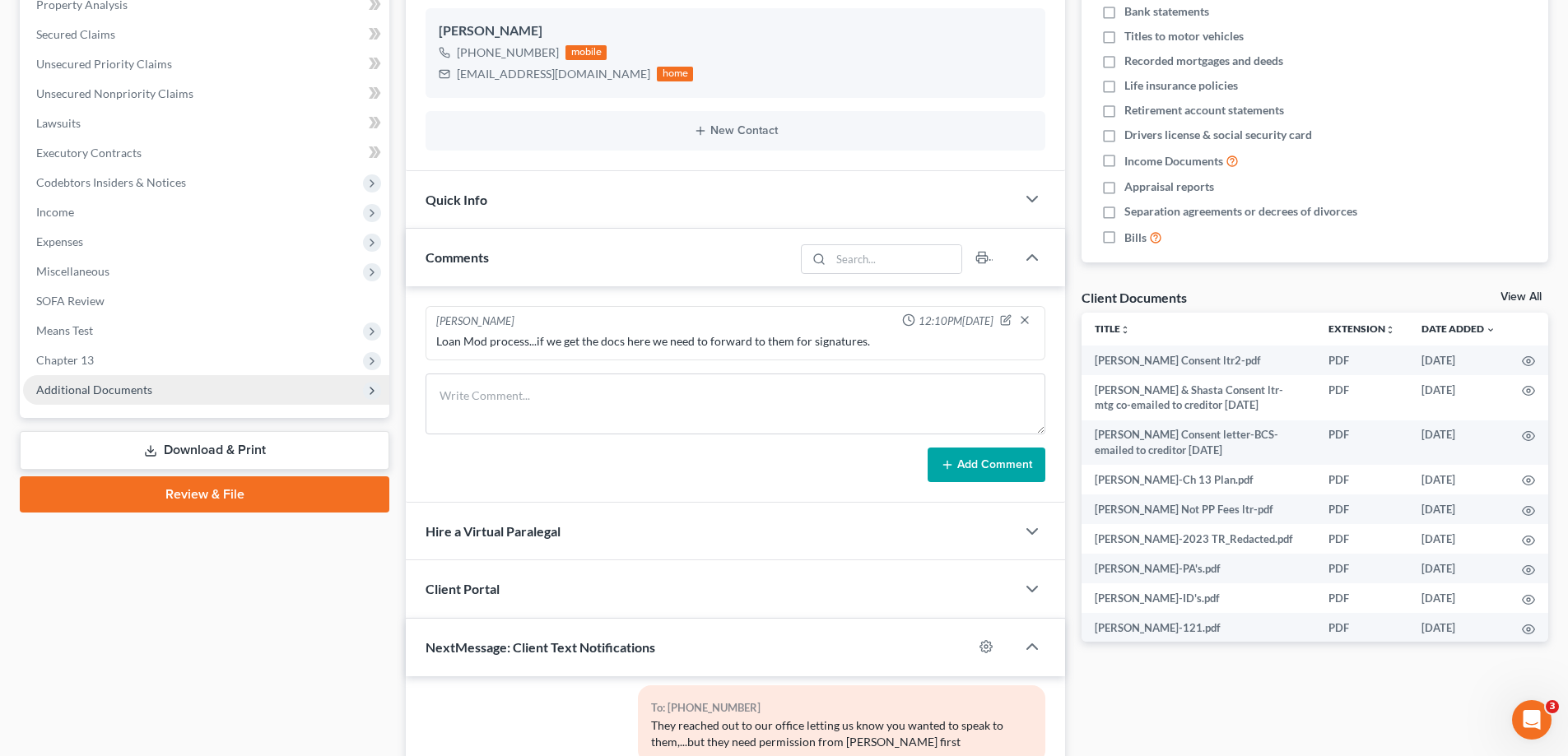
click at [67, 392] on span "Additional Documents" at bounding box center [93, 390] width 116 height 14
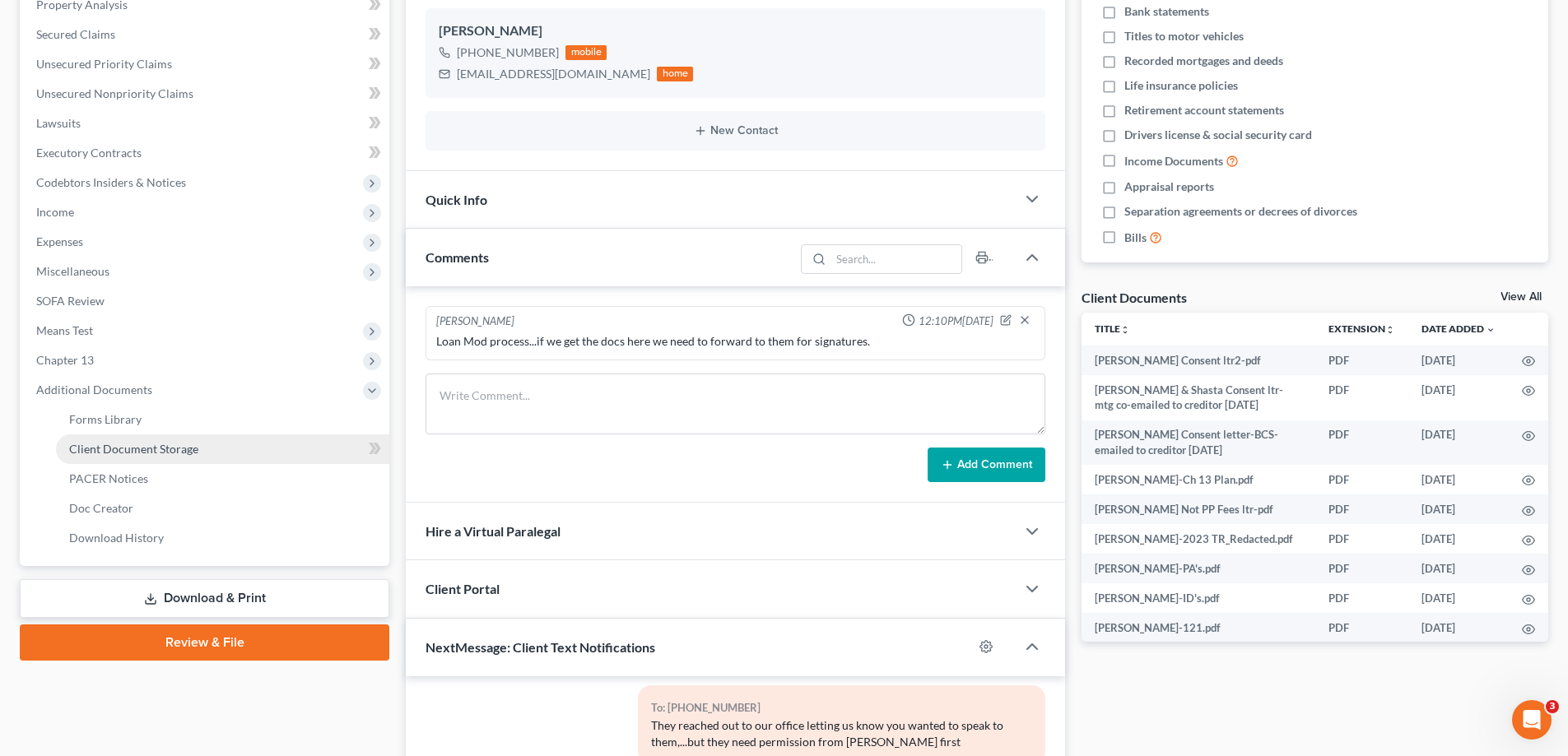
click at [94, 454] on span "Client Document Storage" at bounding box center [133, 449] width 129 height 14
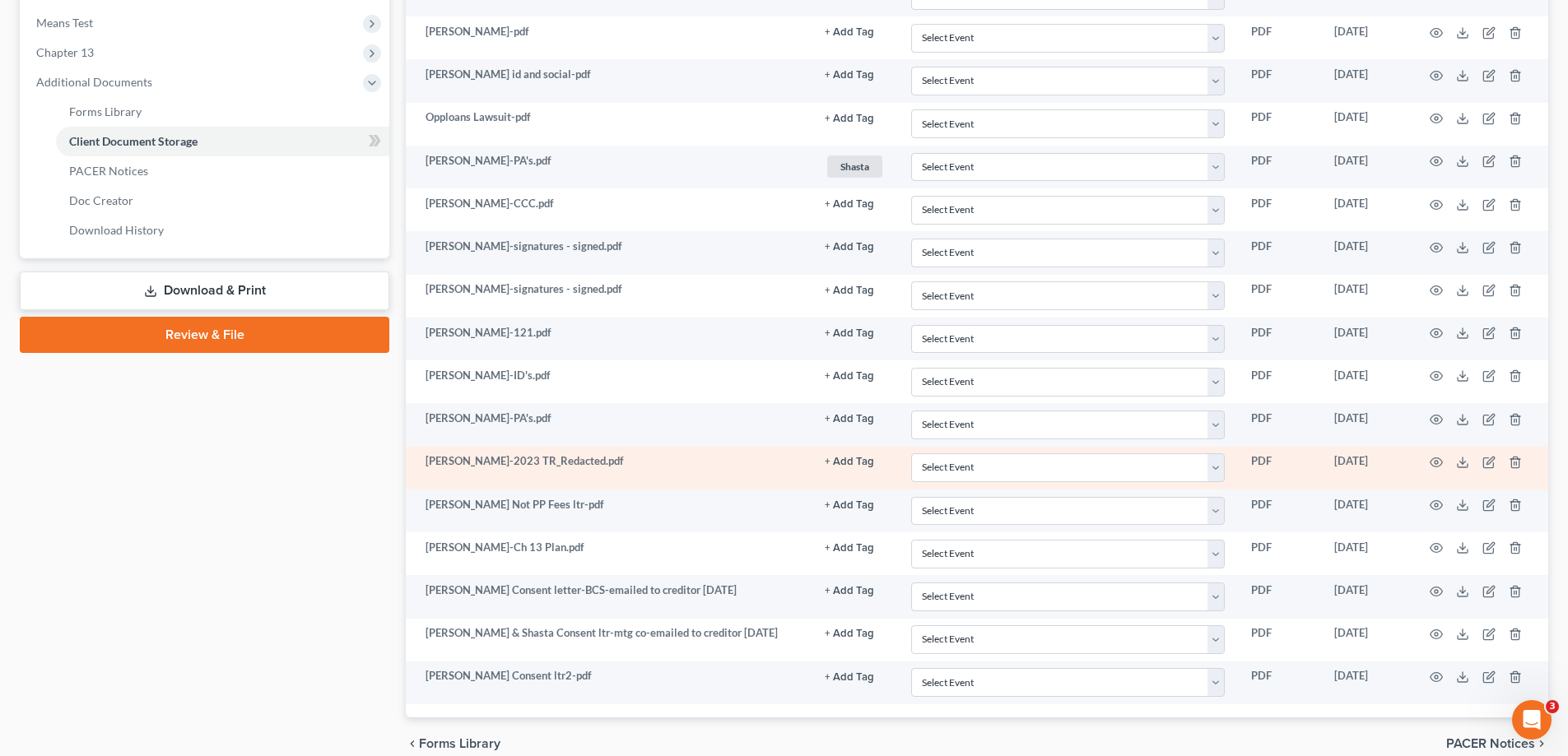
scroll to position [713, 0]
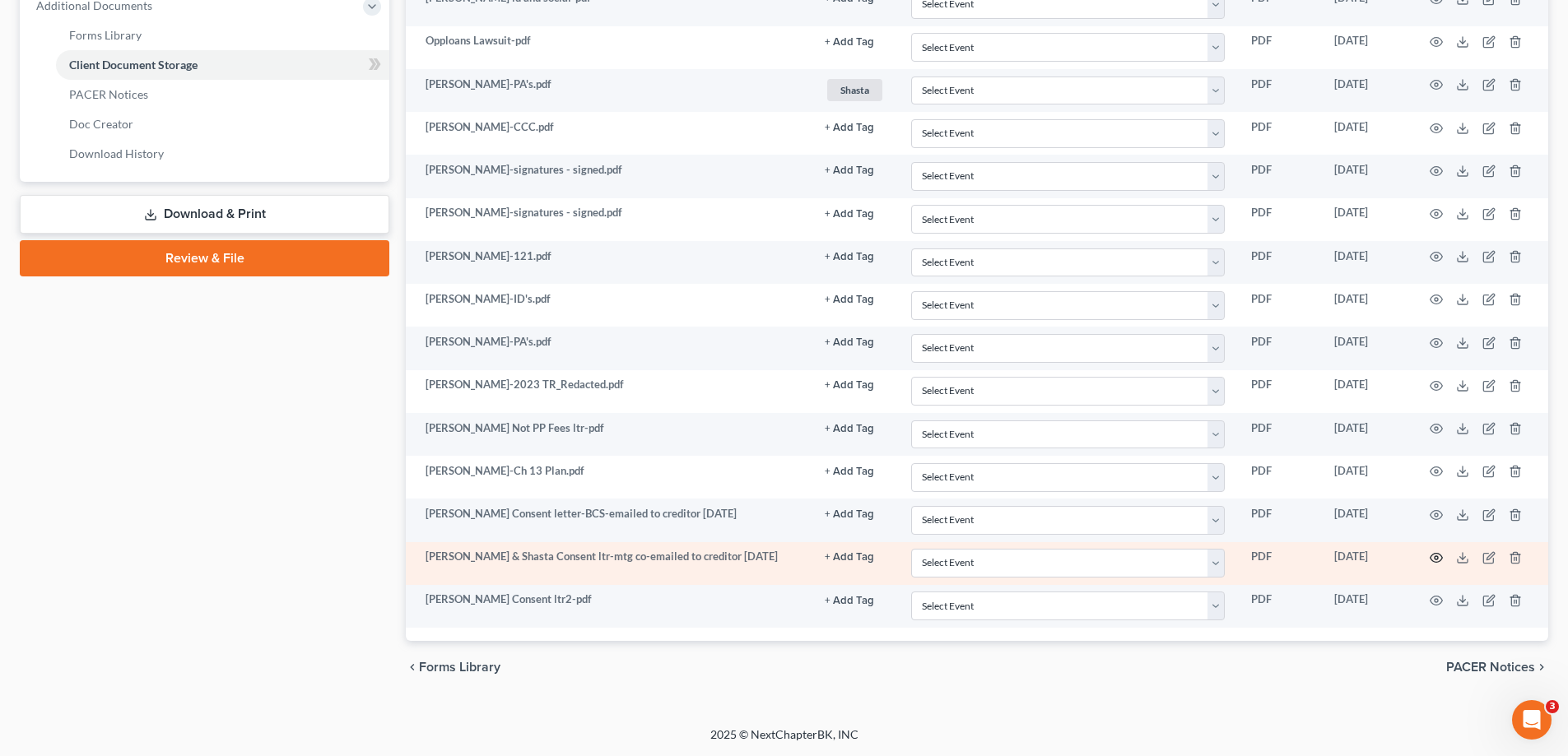
click at [1438, 557] on circle "button" at bounding box center [1436, 557] width 3 height 3
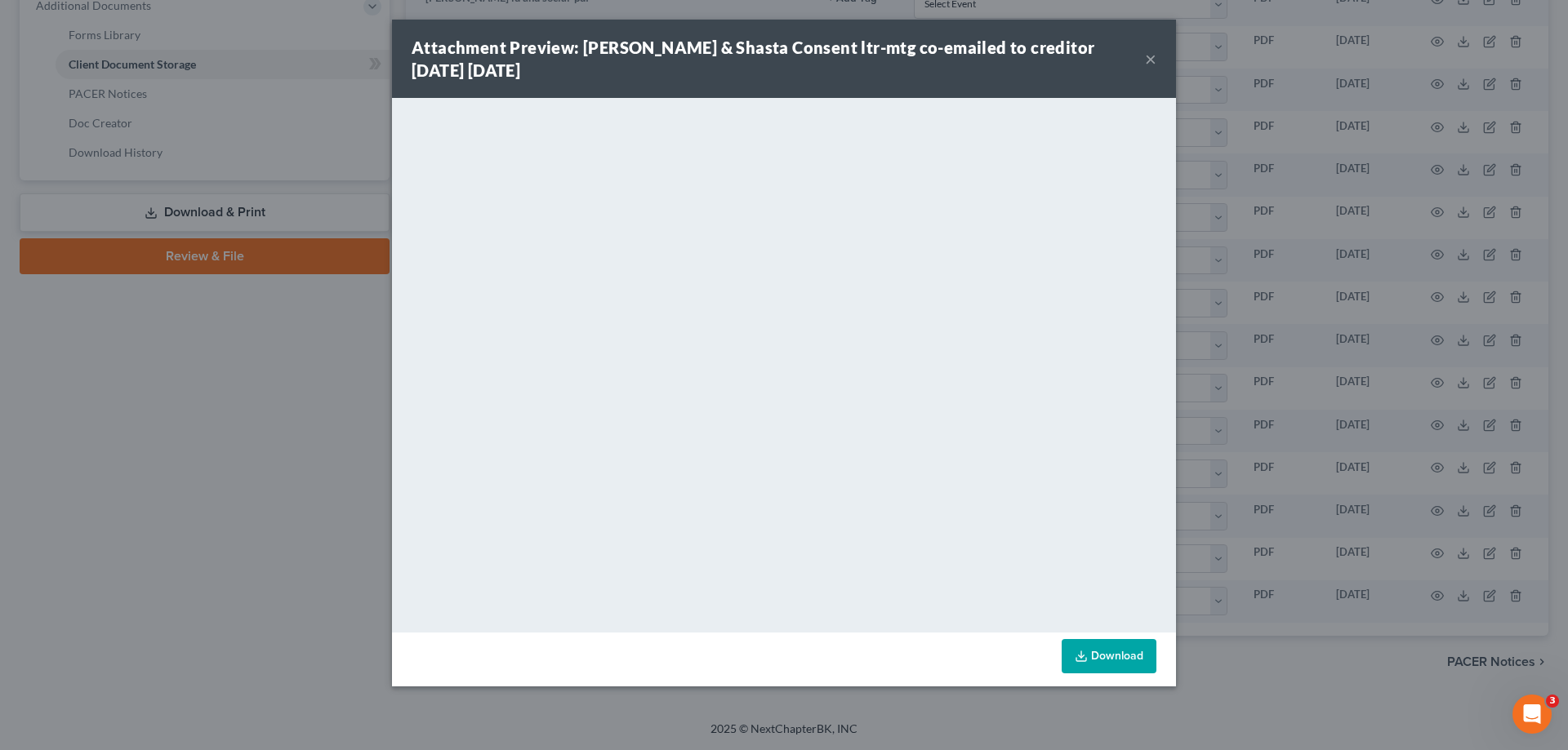
click at [1148, 62] on button "×" at bounding box center [1150, 59] width 12 height 19
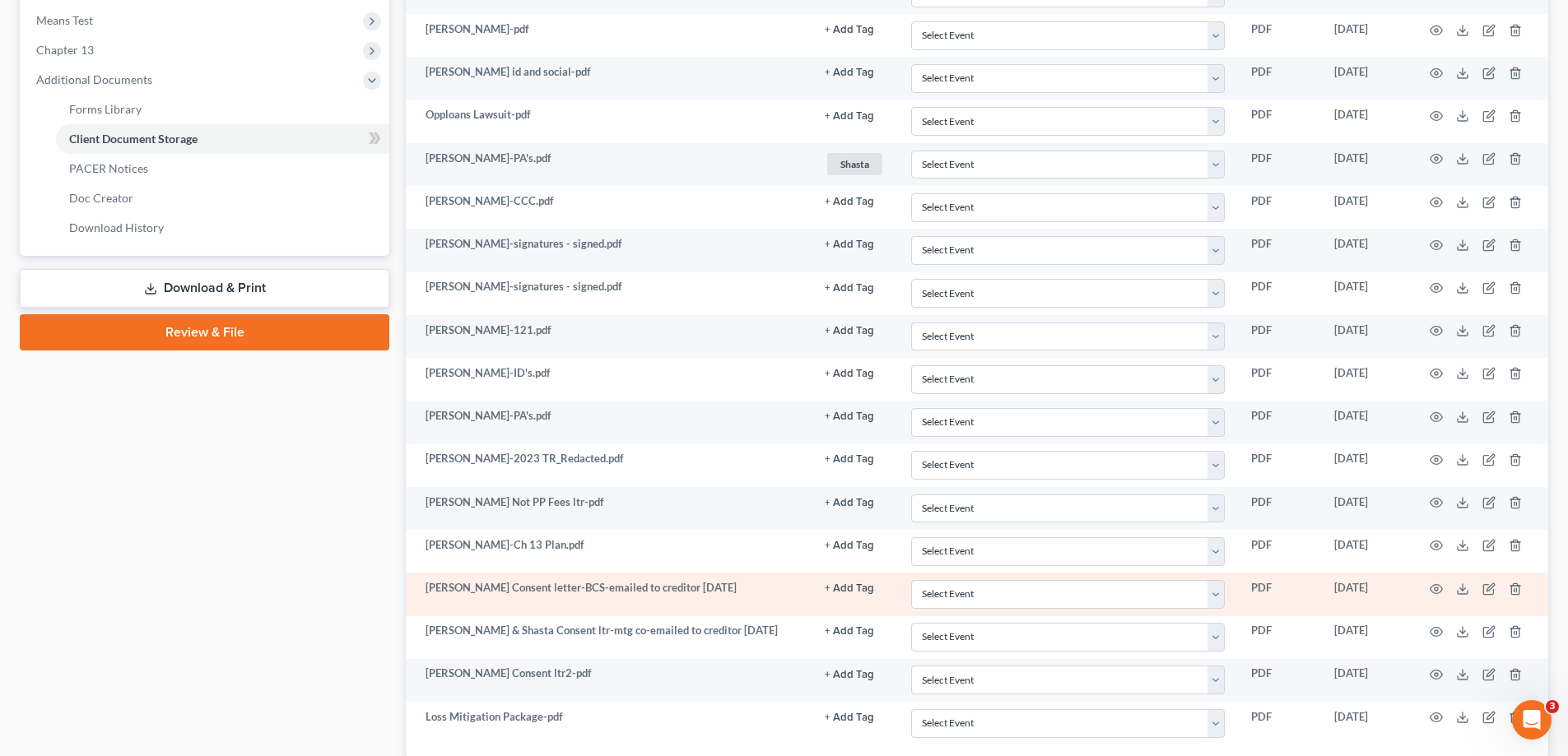
scroll to position [756, 0]
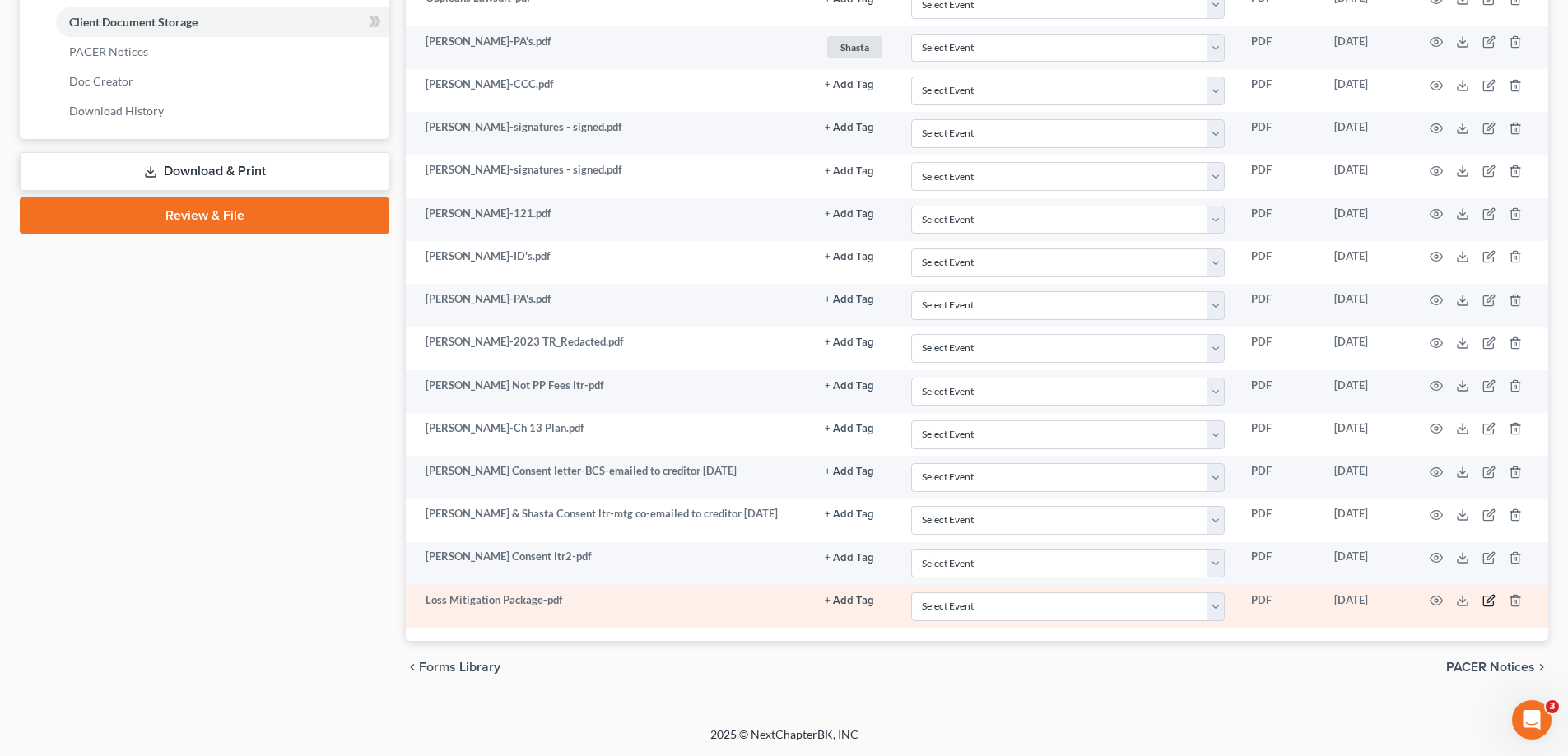
click at [1490, 600] on icon "button" at bounding box center [1489, 601] width 14 height 14
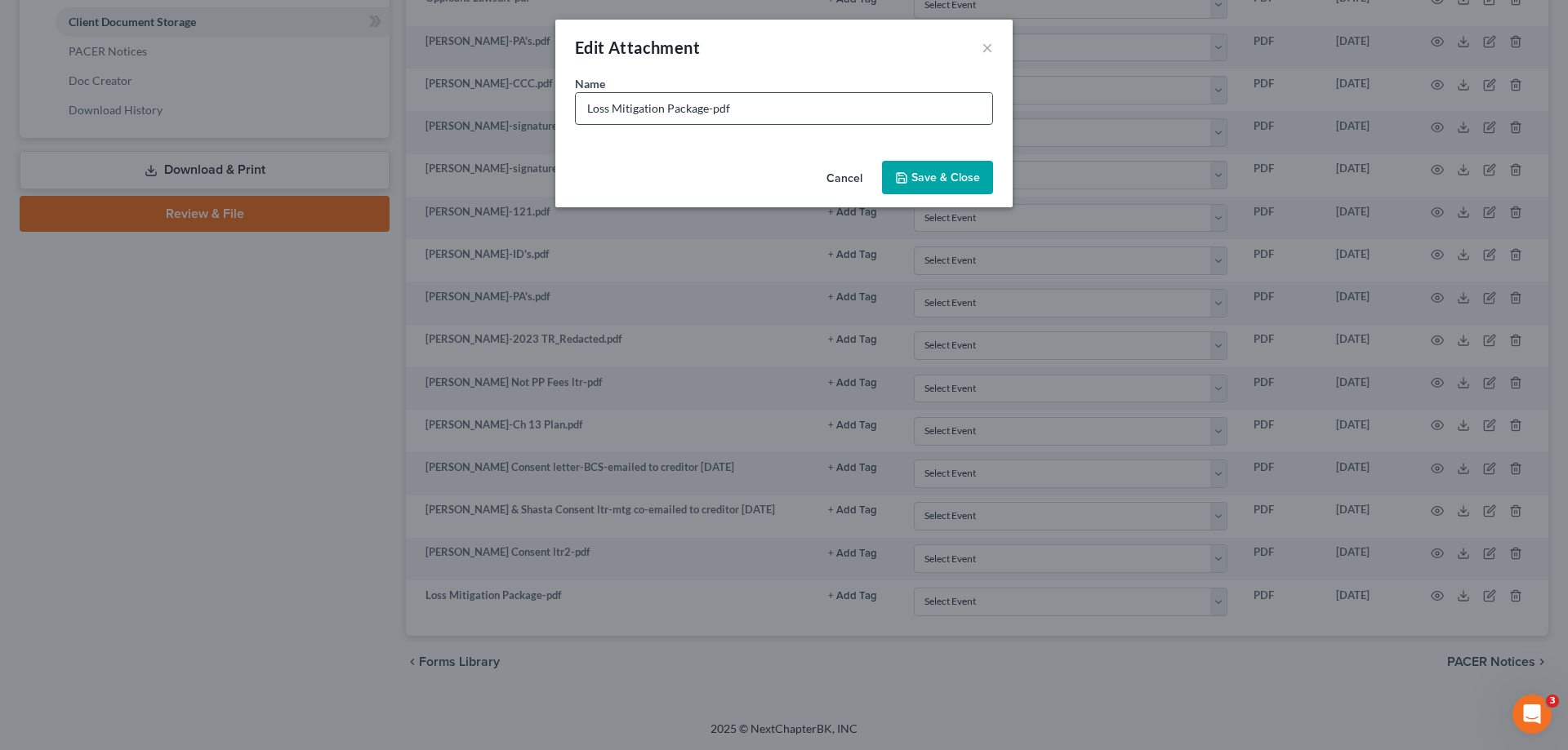
click at [738, 104] on input "Loss Mitigation Package-pdf" at bounding box center [784, 109] width 417 height 31
type input "Loss Mitigation Package-emailed to us [DATE]"
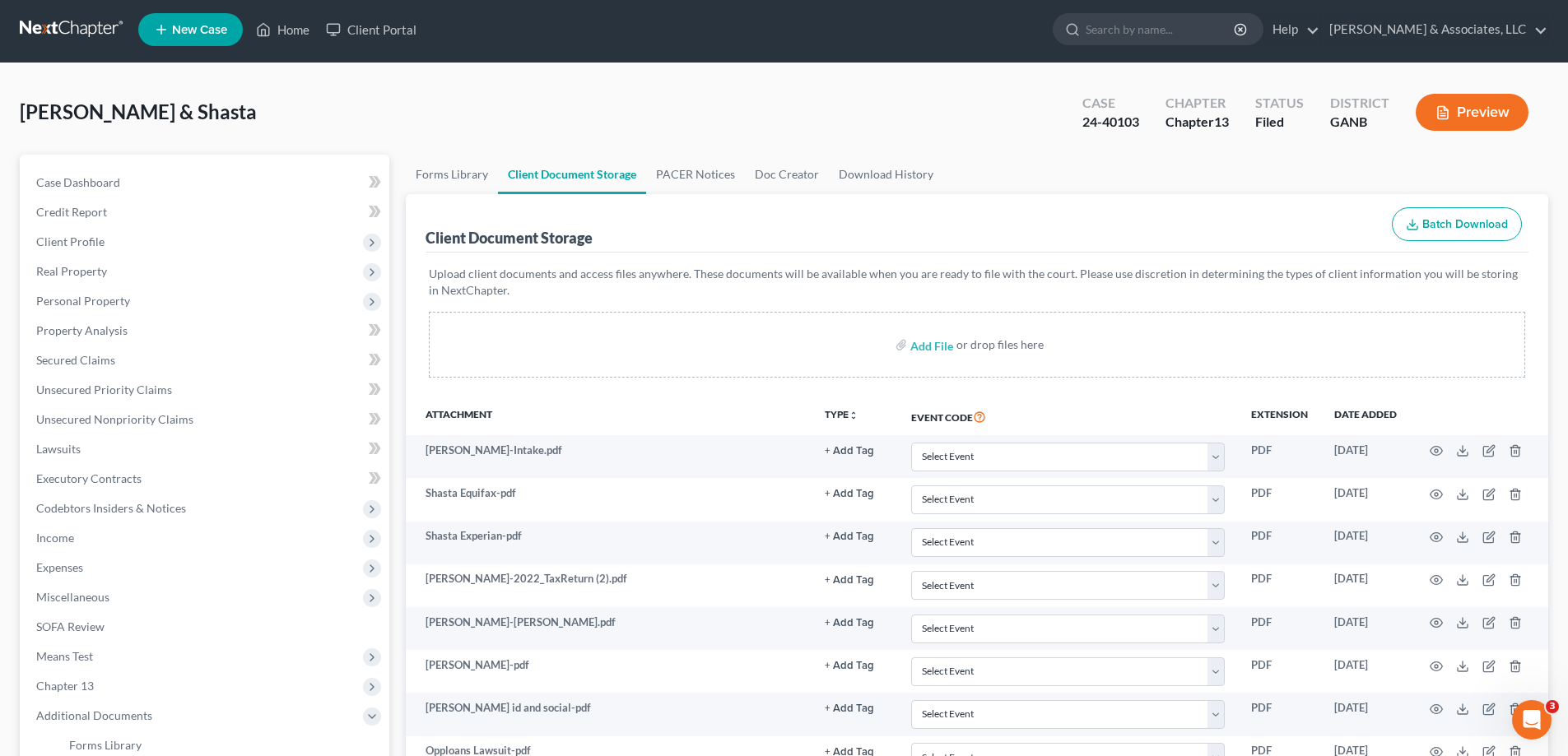
scroll to position [0, 0]
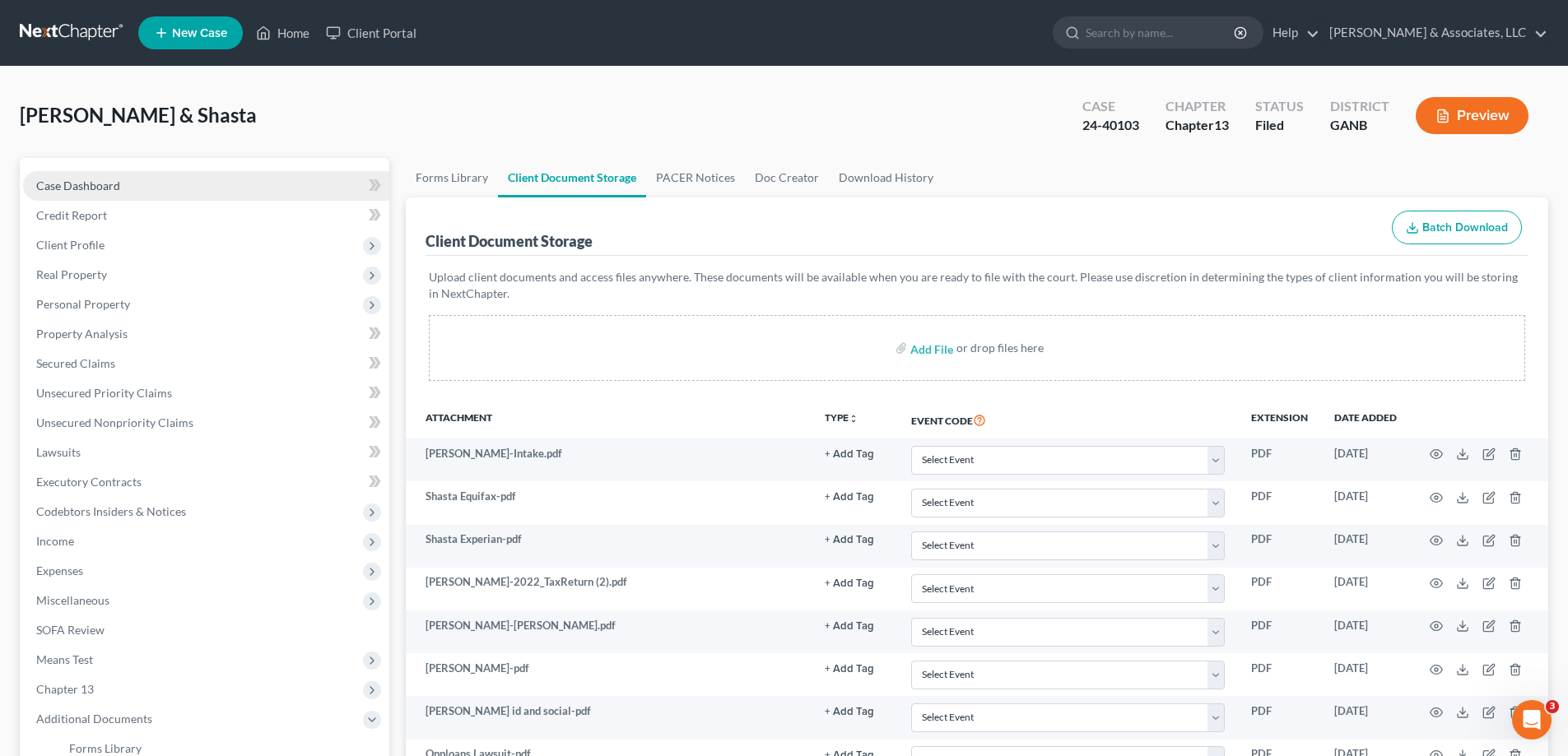
click at [79, 185] on span "Case Dashboard" at bounding box center [78, 186] width 84 height 14
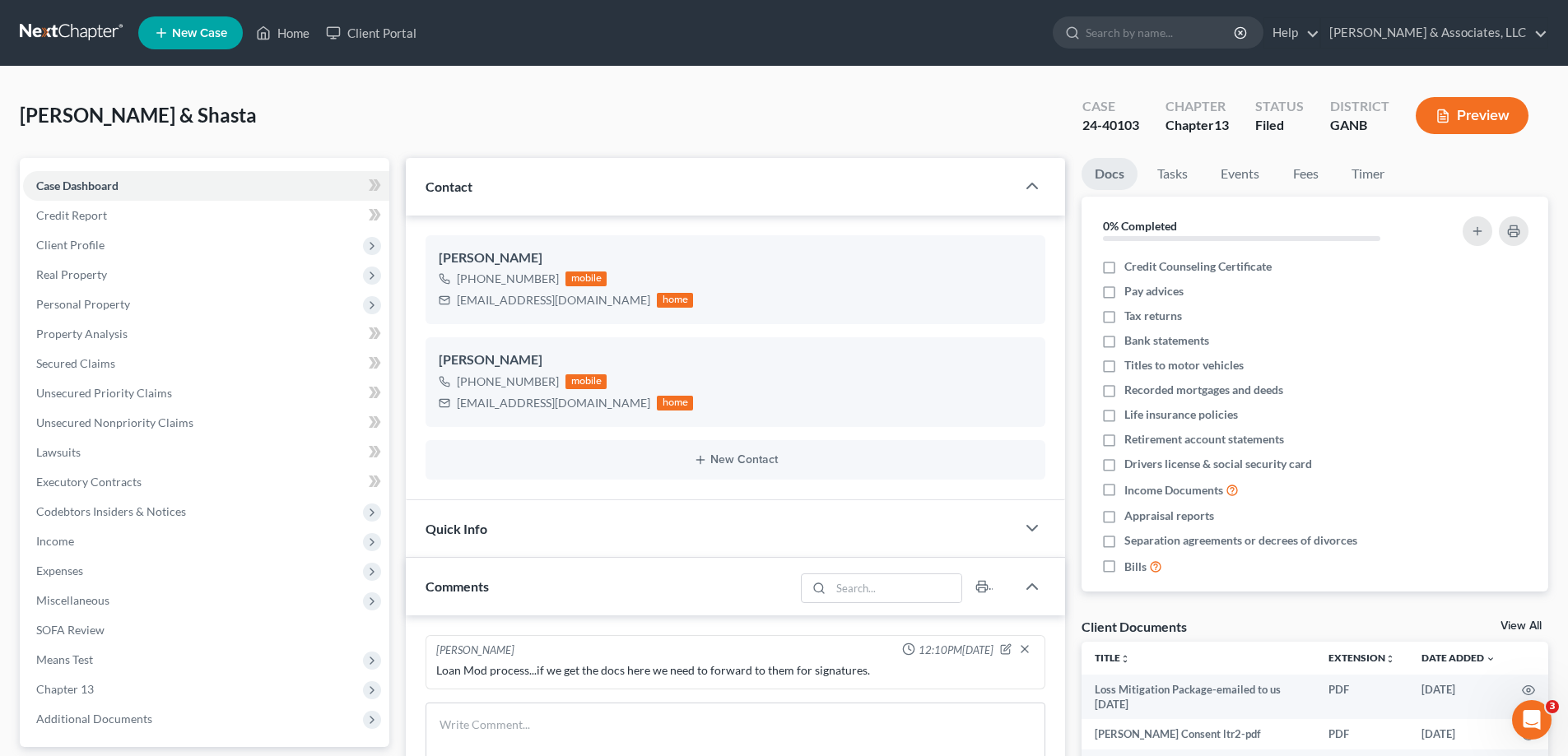
scroll to position [222, 0]
click at [475, 305] on div "[EMAIL_ADDRESS][DOMAIN_NAME]" at bounding box center [553, 300] width 193 height 17
drag, startPoint x: 456, startPoint y: 301, endPoint x: 584, endPoint y: 299, distance: 128.0
click at [584, 299] on div "[EMAIL_ADDRESS][DOMAIN_NAME] home" at bounding box center [566, 300] width 255 height 21
copy div "[EMAIL_ADDRESS][DOMAIN_NAME]"
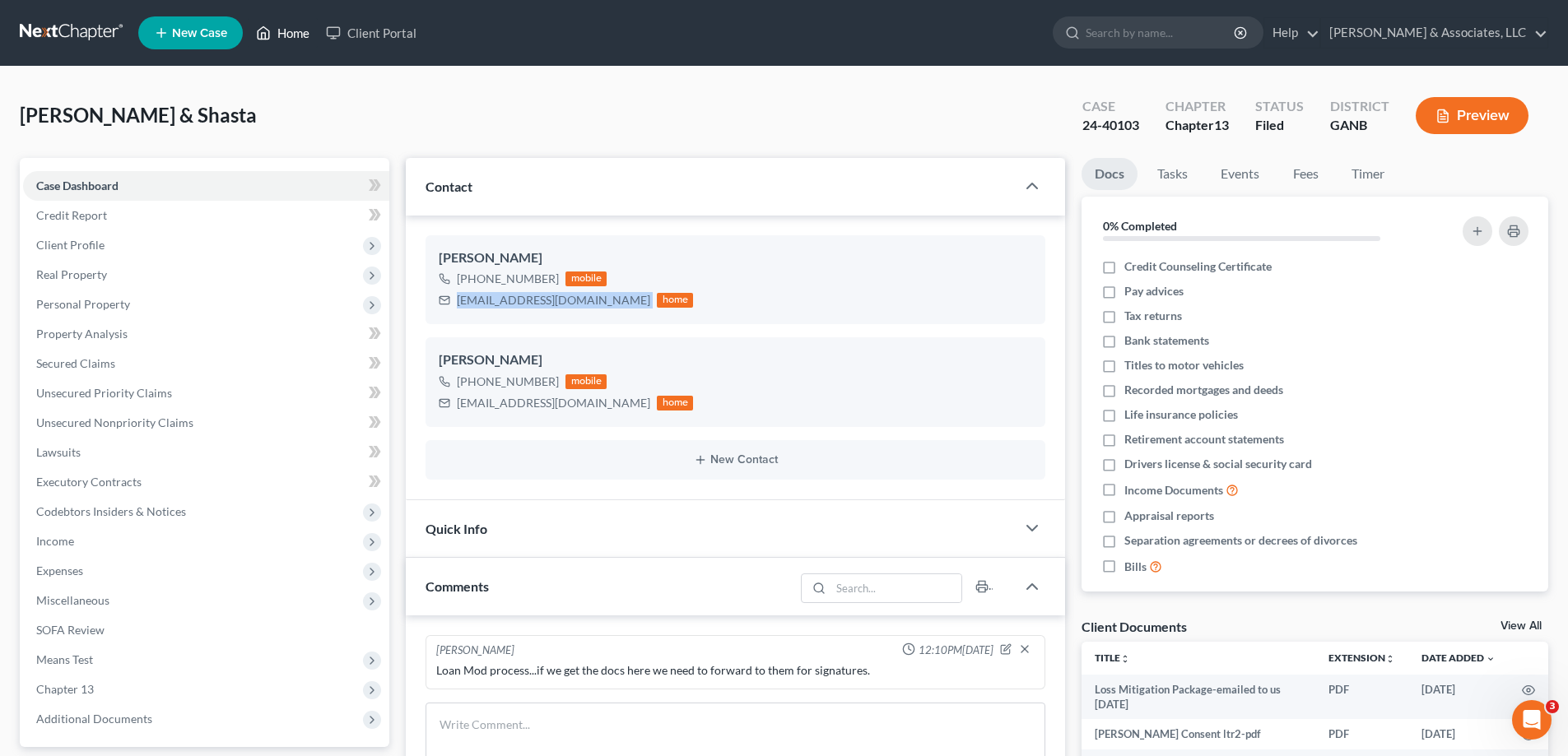
drag, startPoint x: 291, startPoint y: 23, endPoint x: 803, endPoint y: 106, distance: 518.7
click at [290, 23] on link "Home" at bounding box center [283, 33] width 70 height 29
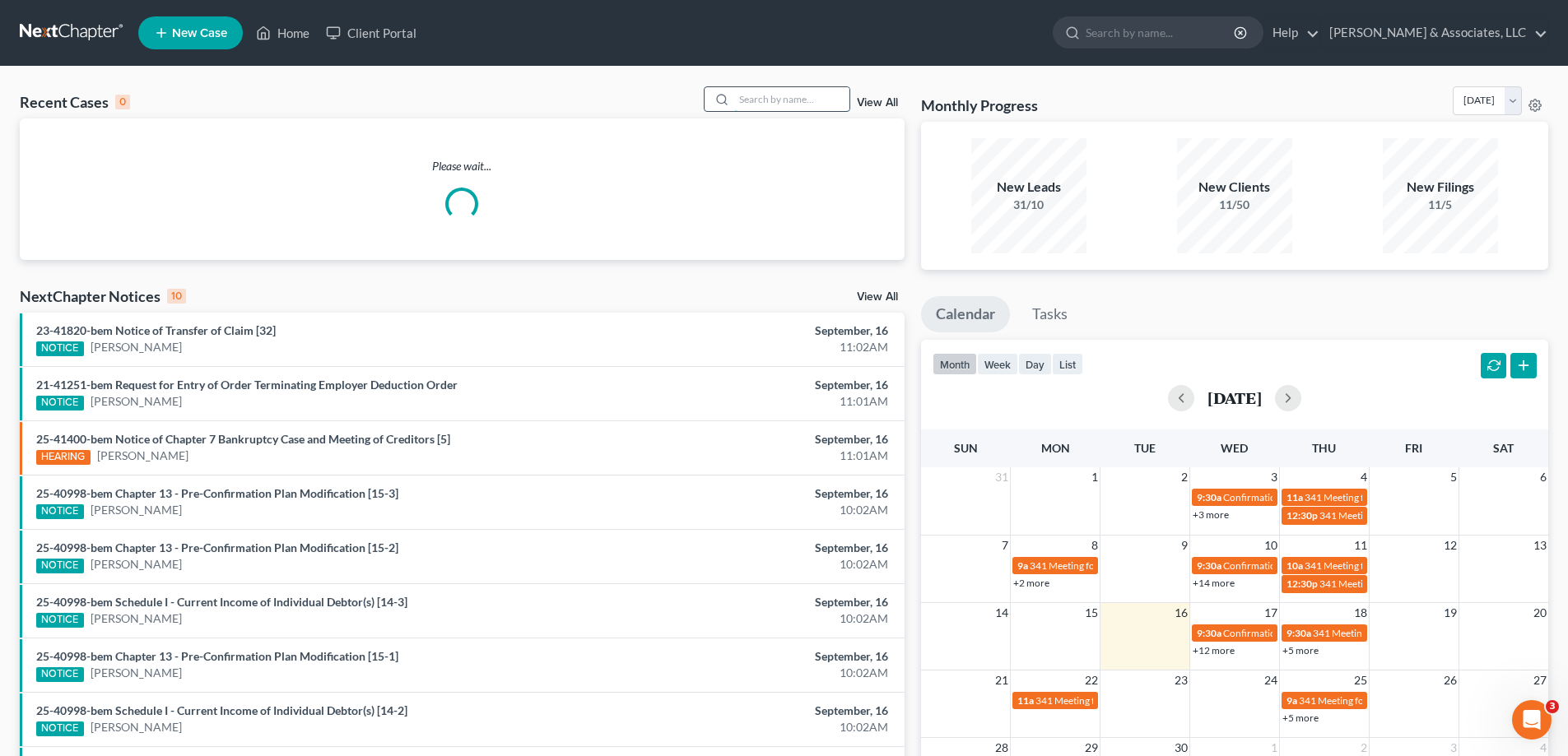
click at [776, 97] on input "search" at bounding box center [791, 99] width 116 height 24
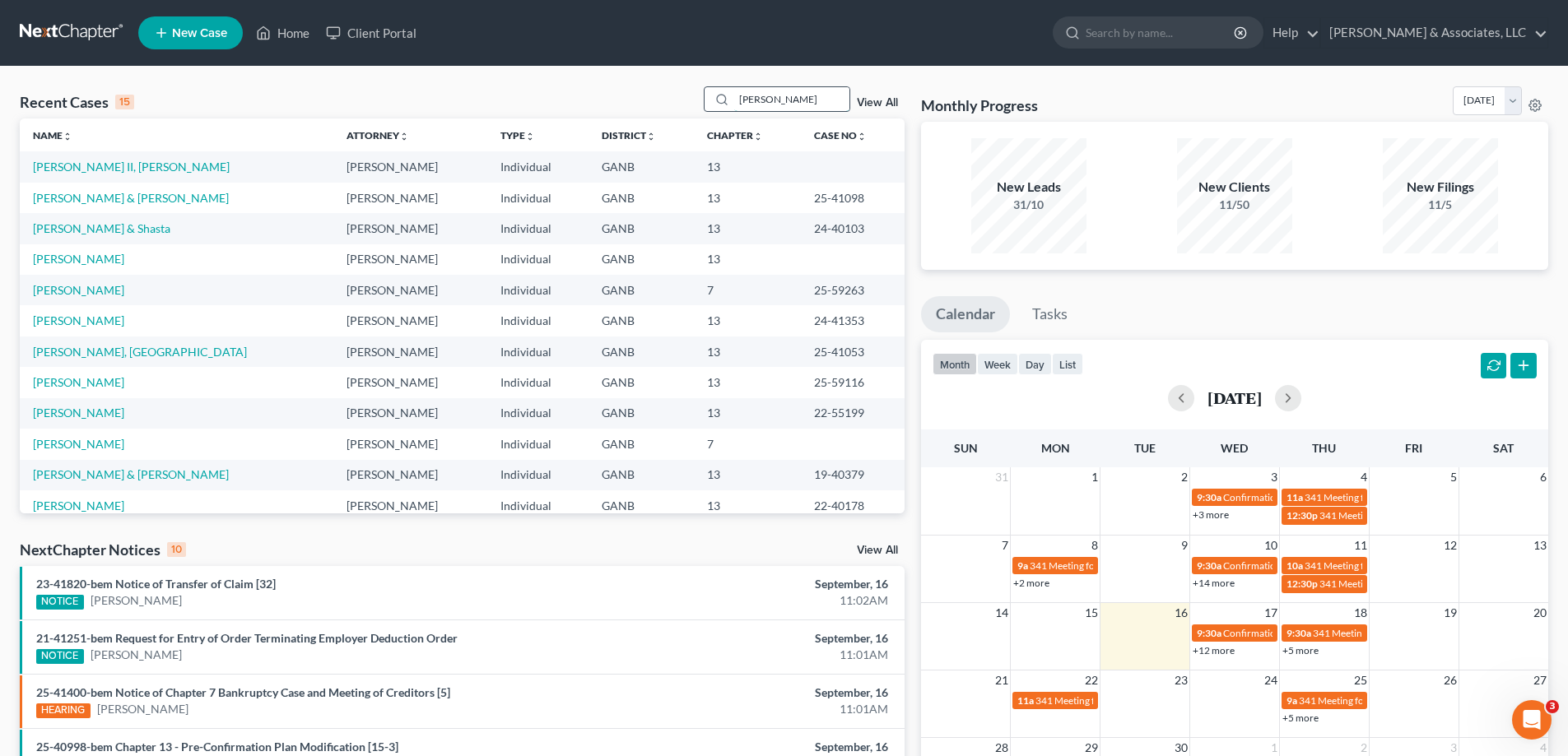
type input "[PERSON_NAME]"
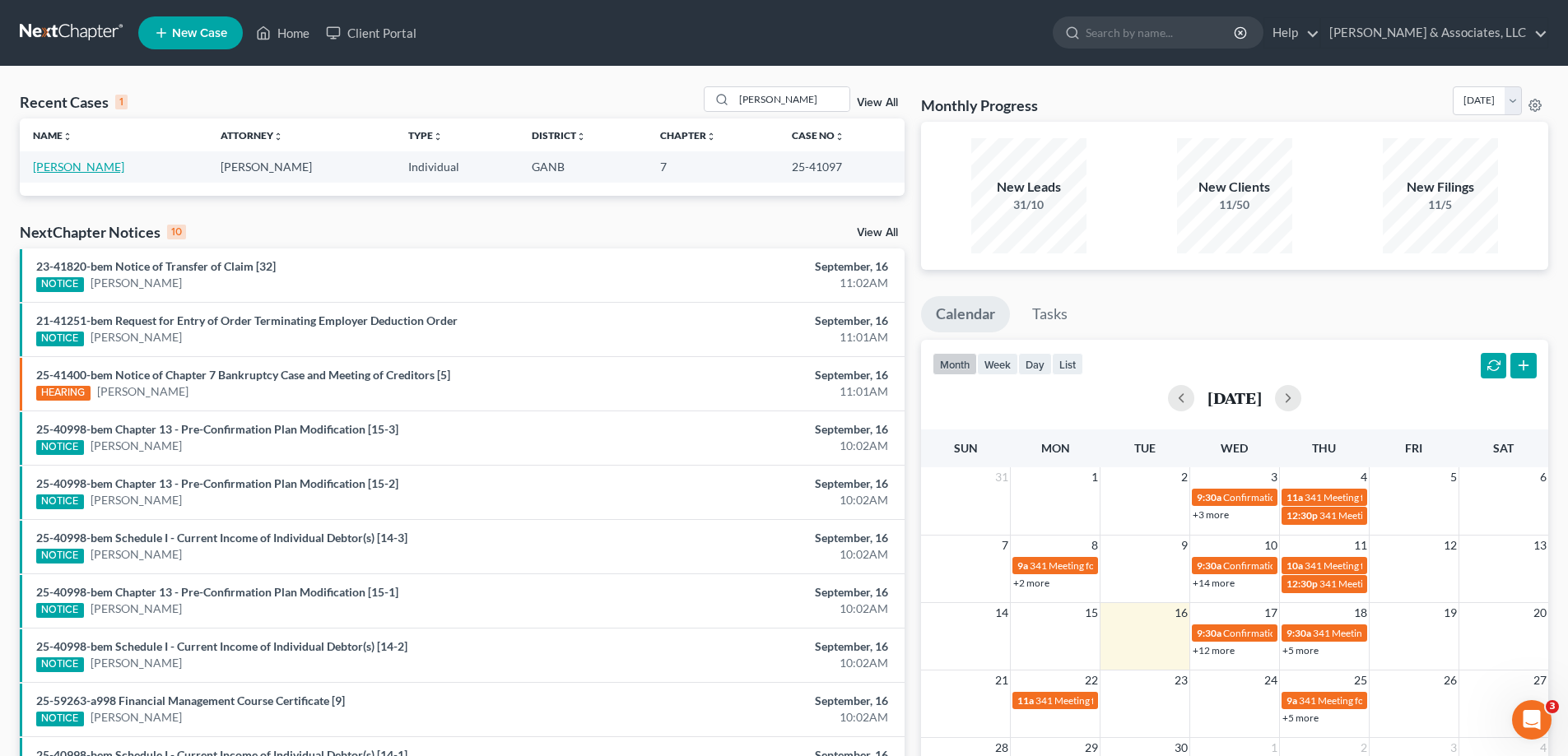
click at [81, 164] on link "[PERSON_NAME]" at bounding box center [79, 166] width 91 height 14
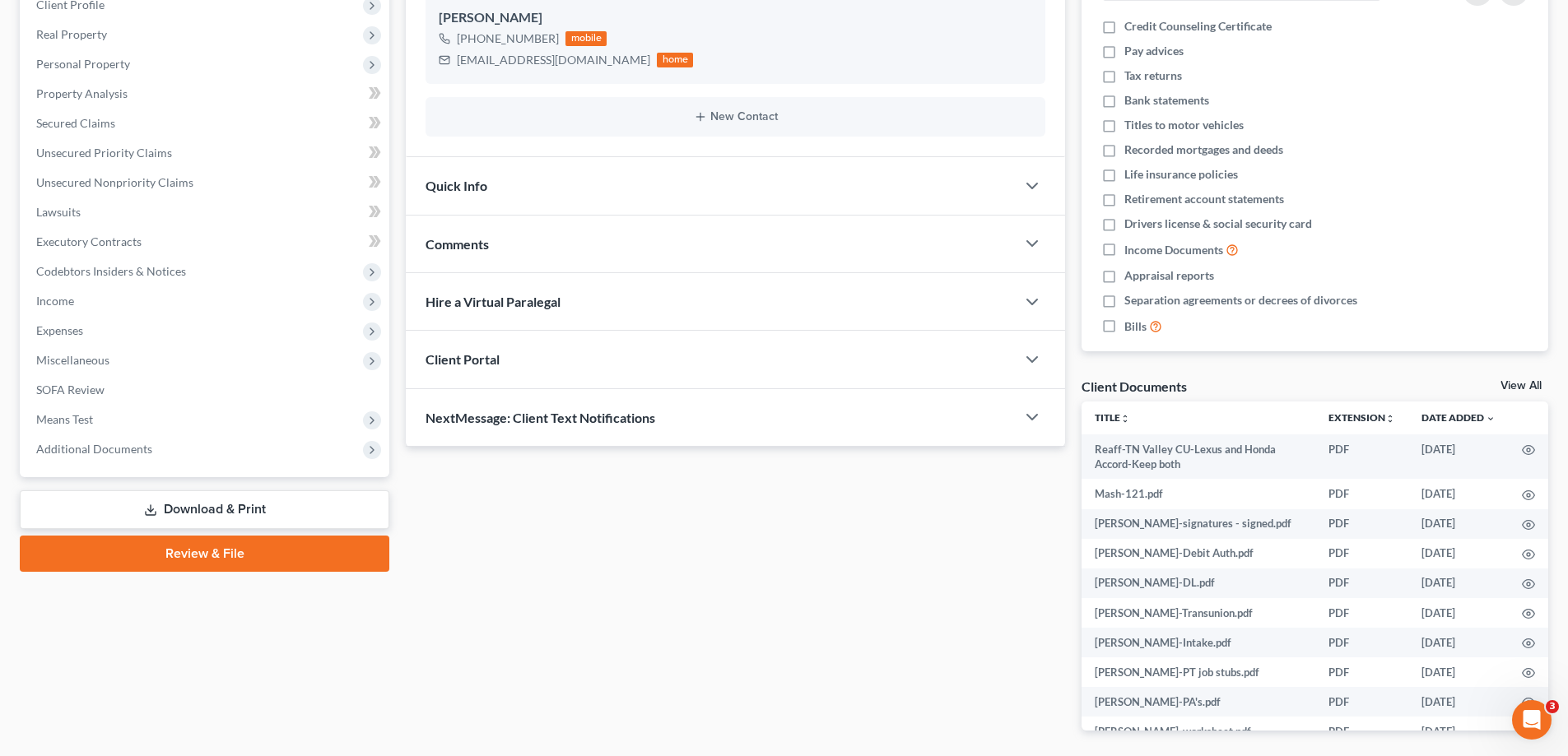
scroll to position [247, 0]
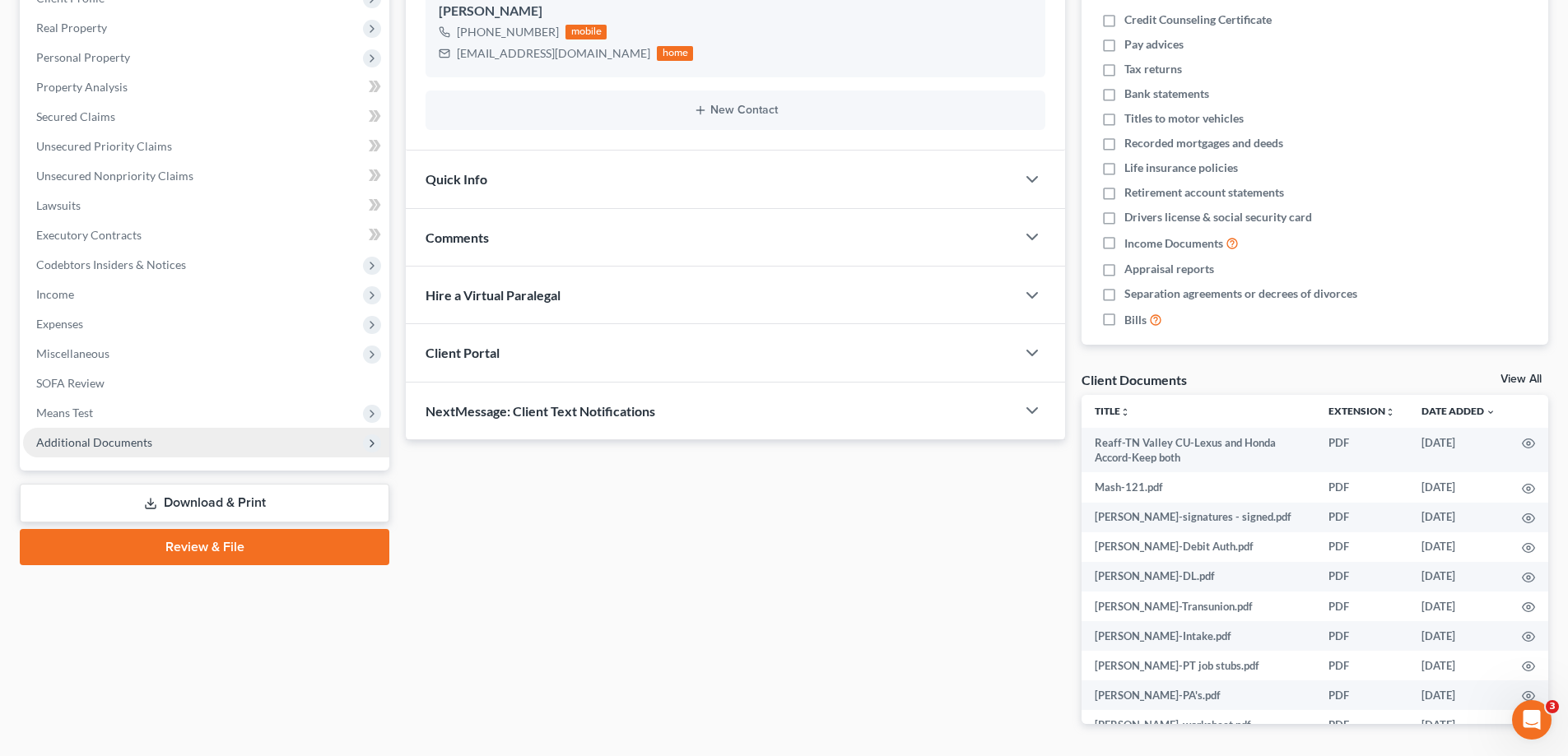
click at [140, 440] on span "Additional Documents" at bounding box center [93, 442] width 116 height 14
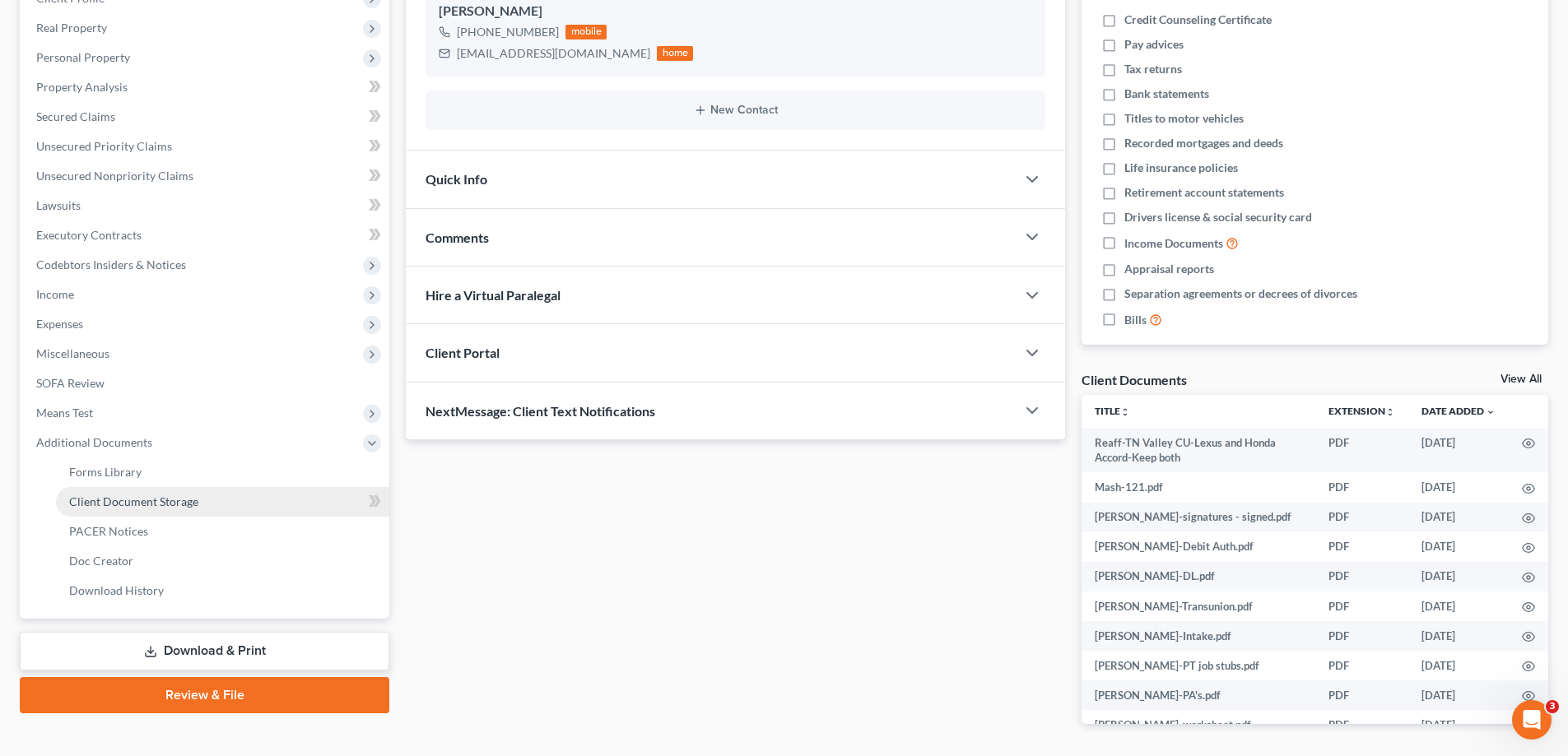
click at [117, 497] on span "Client Document Storage" at bounding box center [133, 501] width 129 height 14
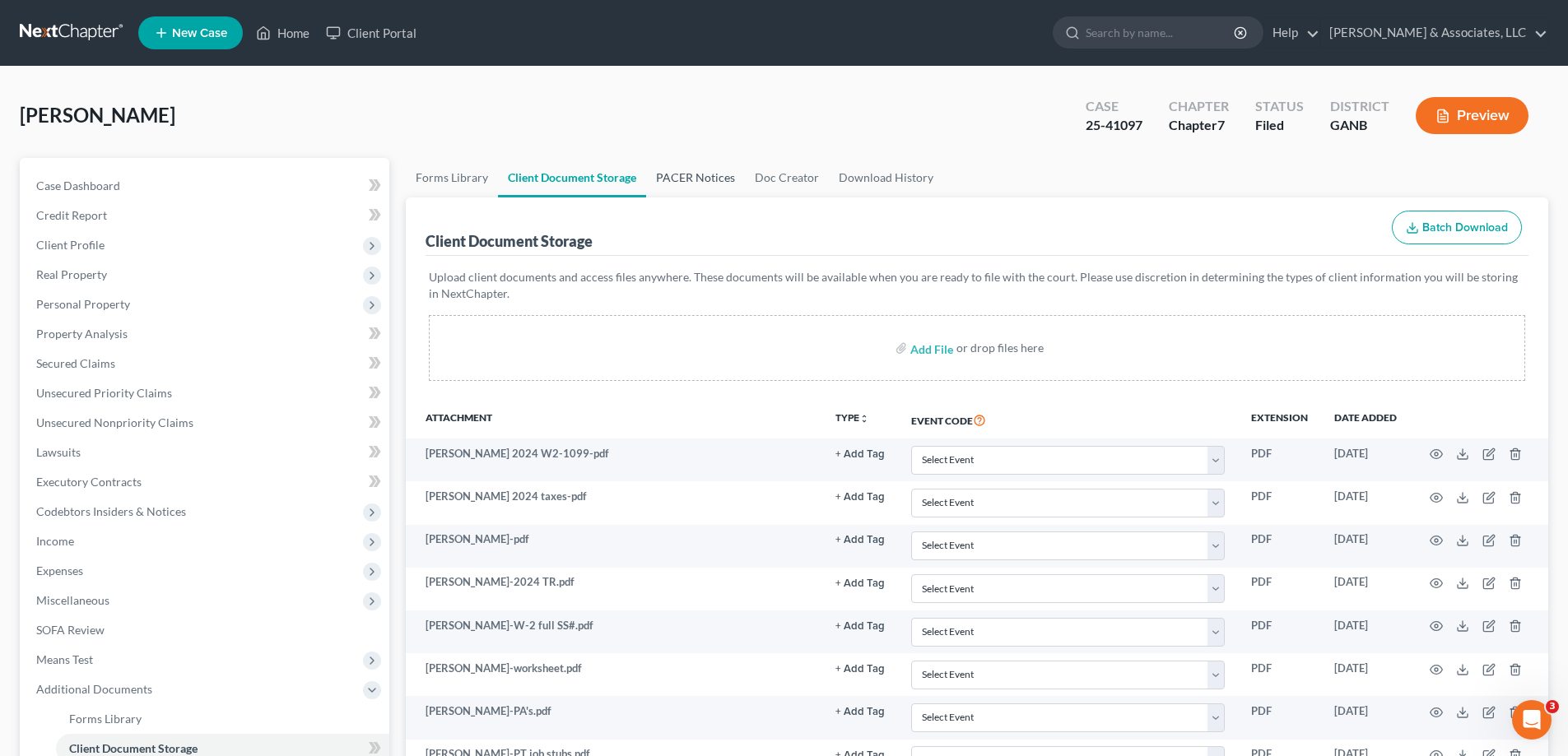
click at [724, 176] on link "PACER Notices" at bounding box center [696, 178] width 99 height 40
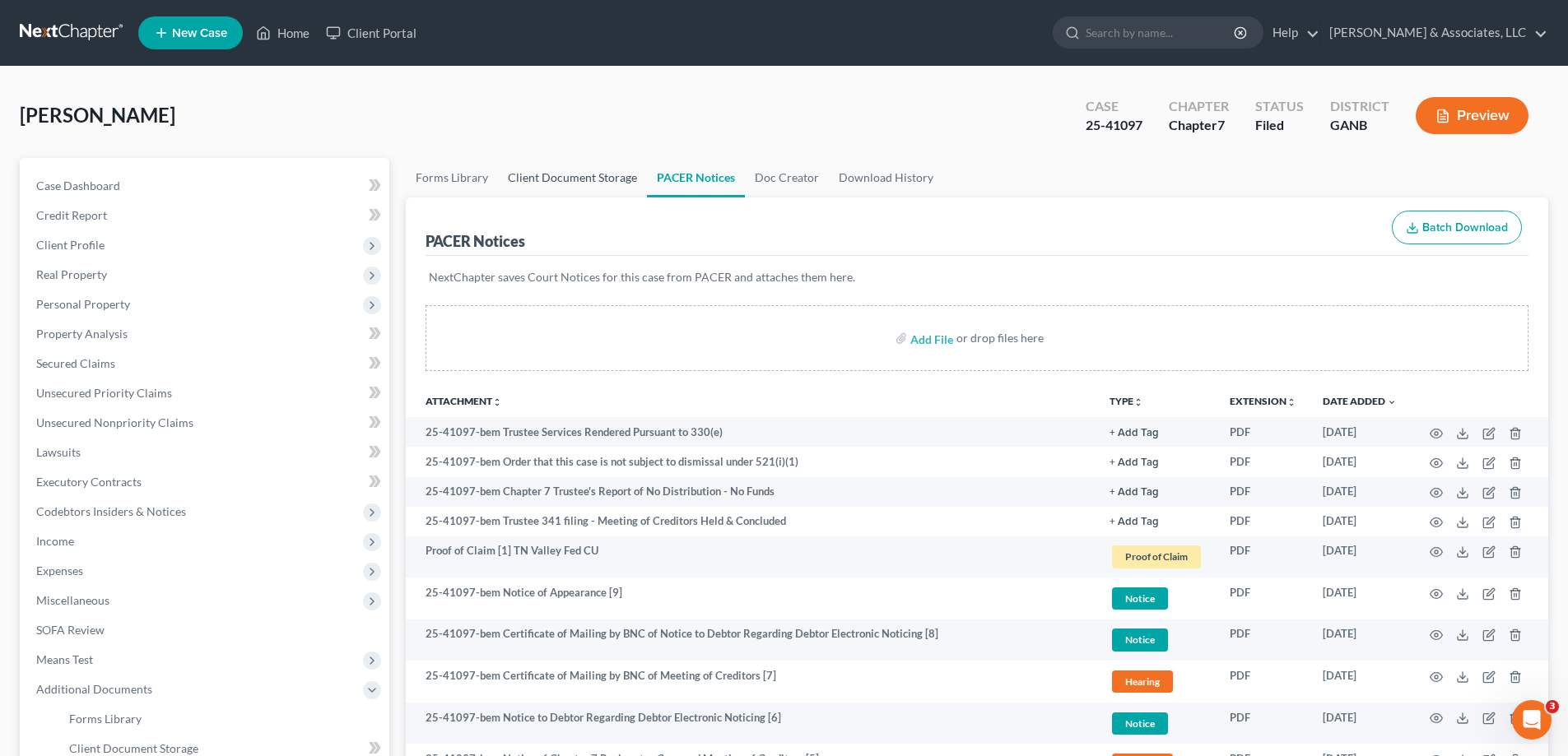
click at [543, 175] on link "Client Document Storage" at bounding box center [572, 178] width 149 height 40
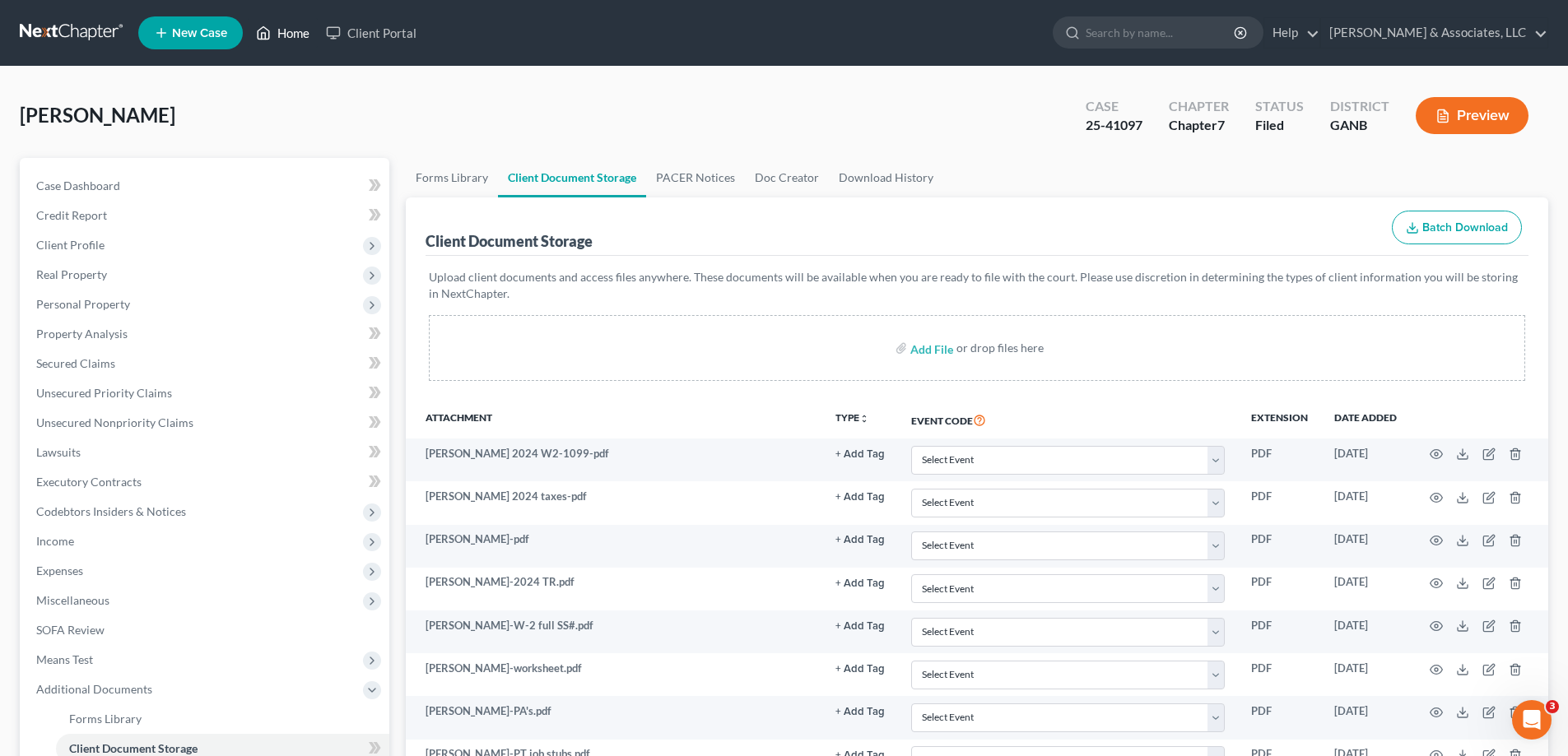
click at [290, 35] on link "Home" at bounding box center [283, 33] width 70 height 29
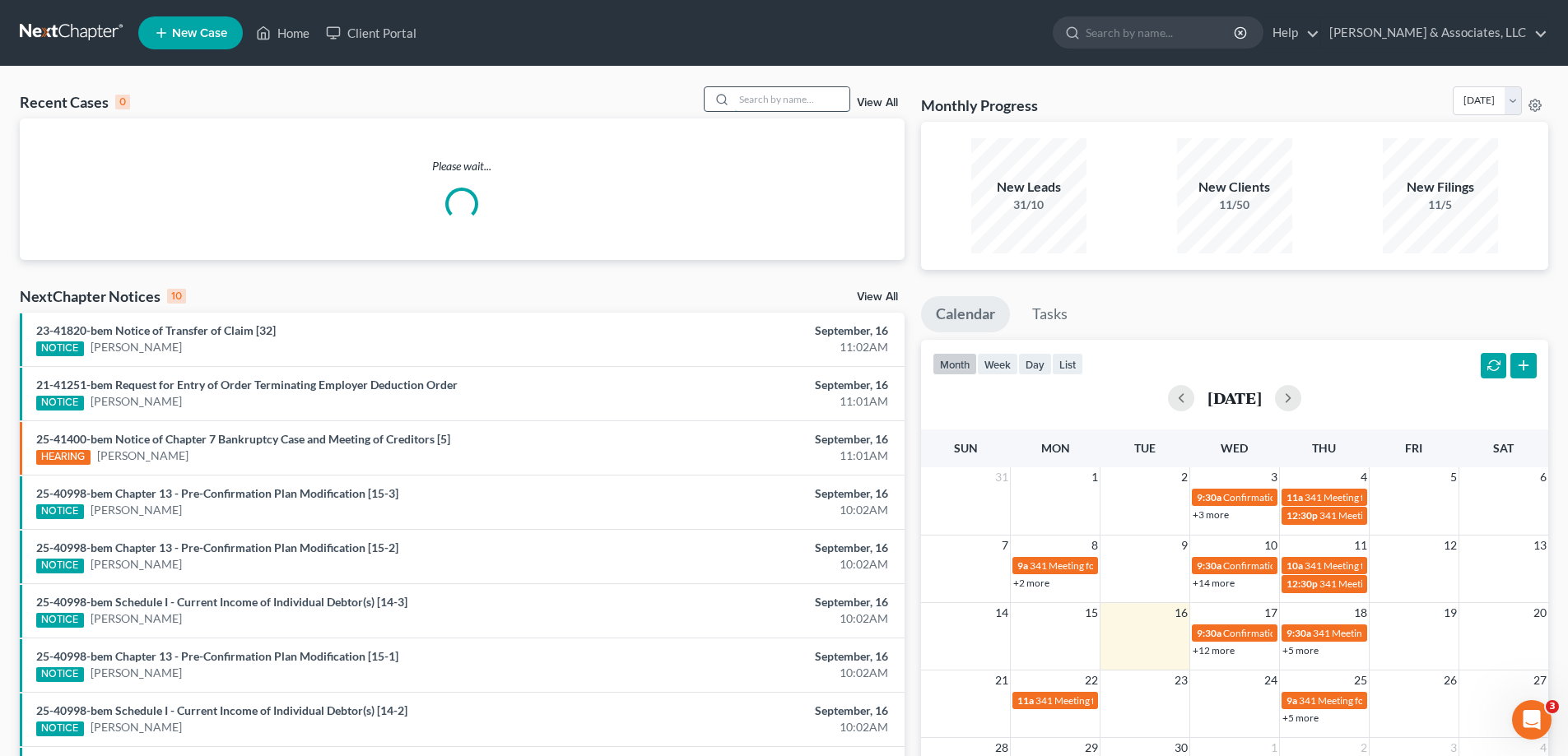
click at [776, 104] on input "search" at bounding box center [791, 99] width 116 height 24
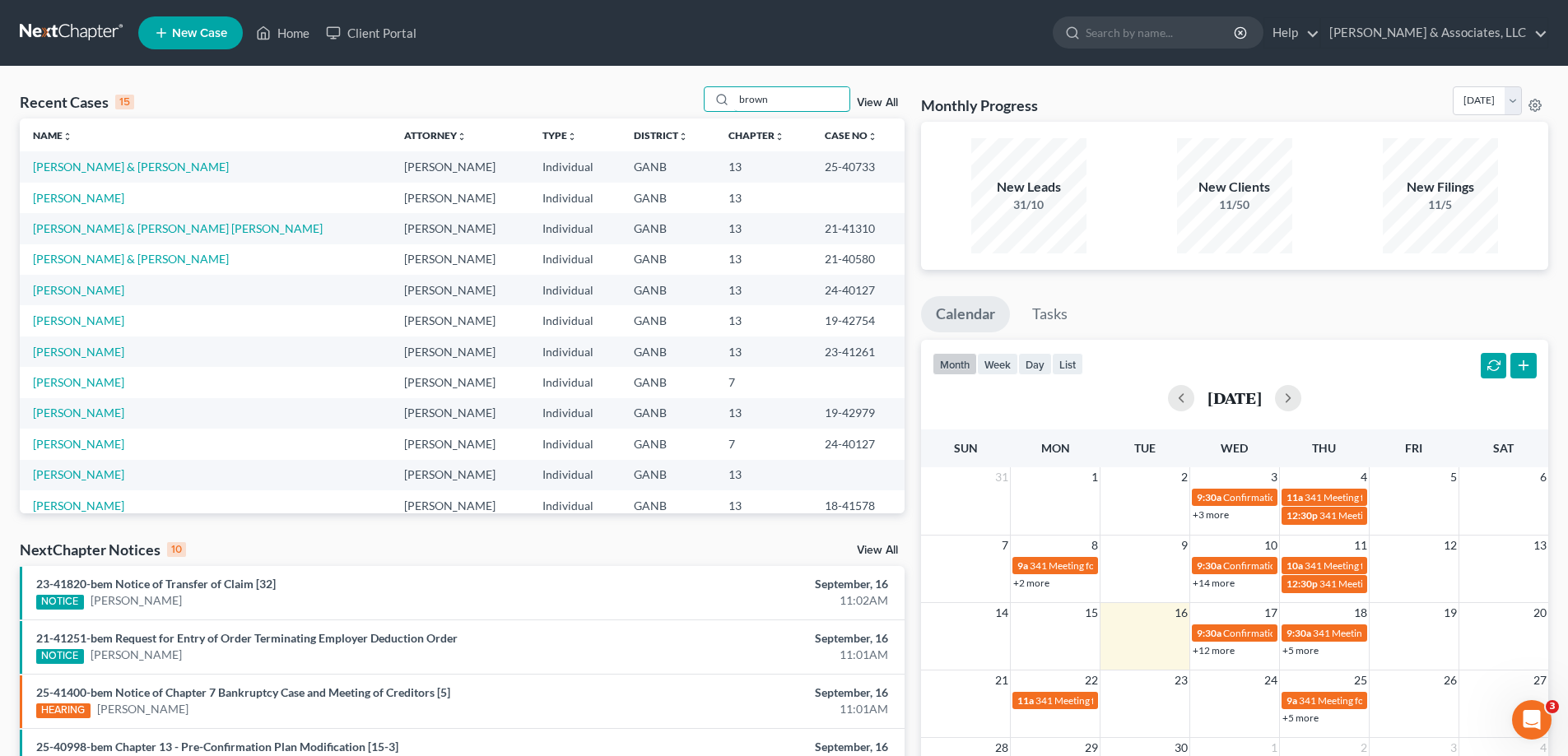
drag, startPoint x: 777, startPoint y: 103, endPoint x: 683, endPoint y: 97, distance: 94.2
click at [683, 97] on div "Recent Cases 15 brown View All" at bounding box center [462, 102] width 885 height 32
type input "b"
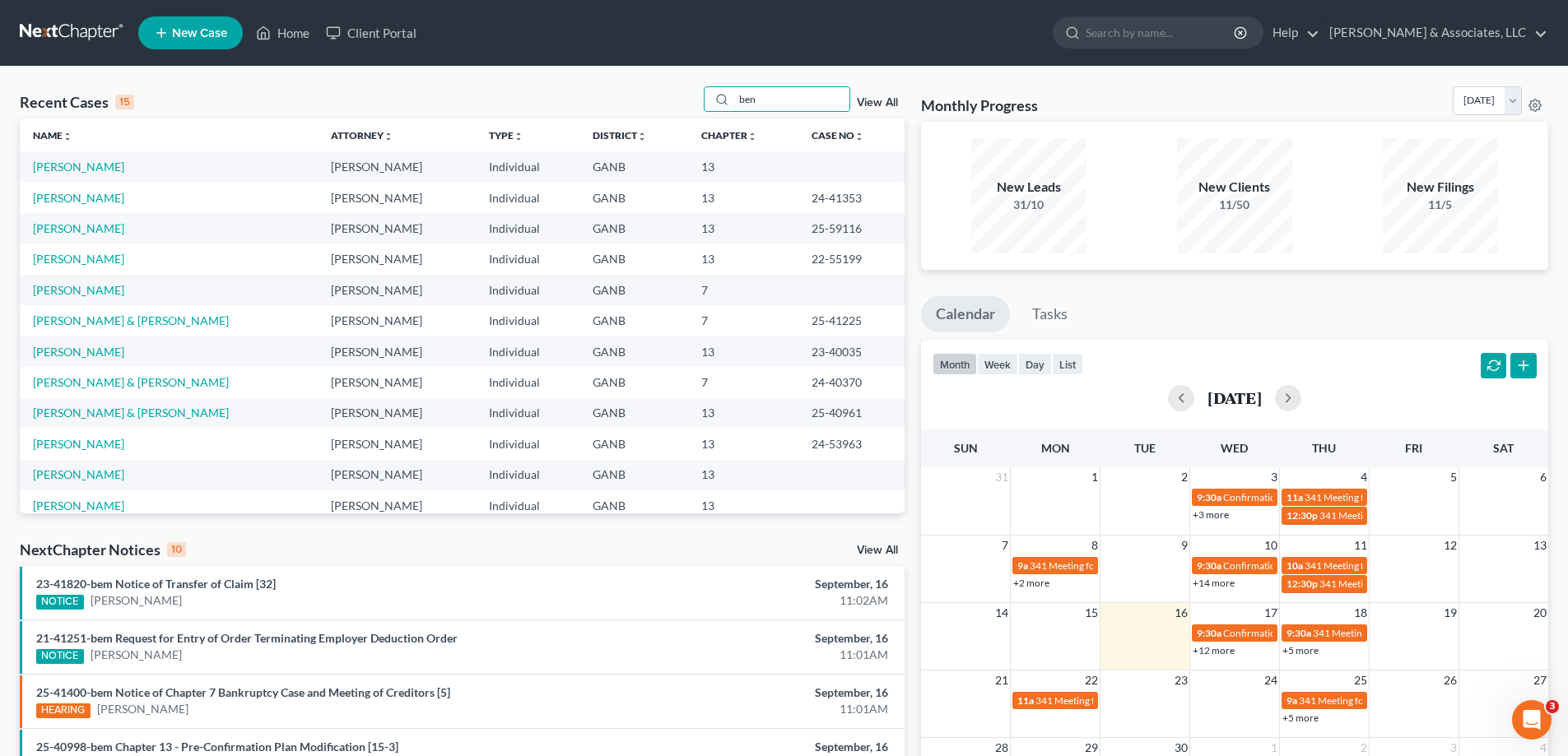
type input "ben"
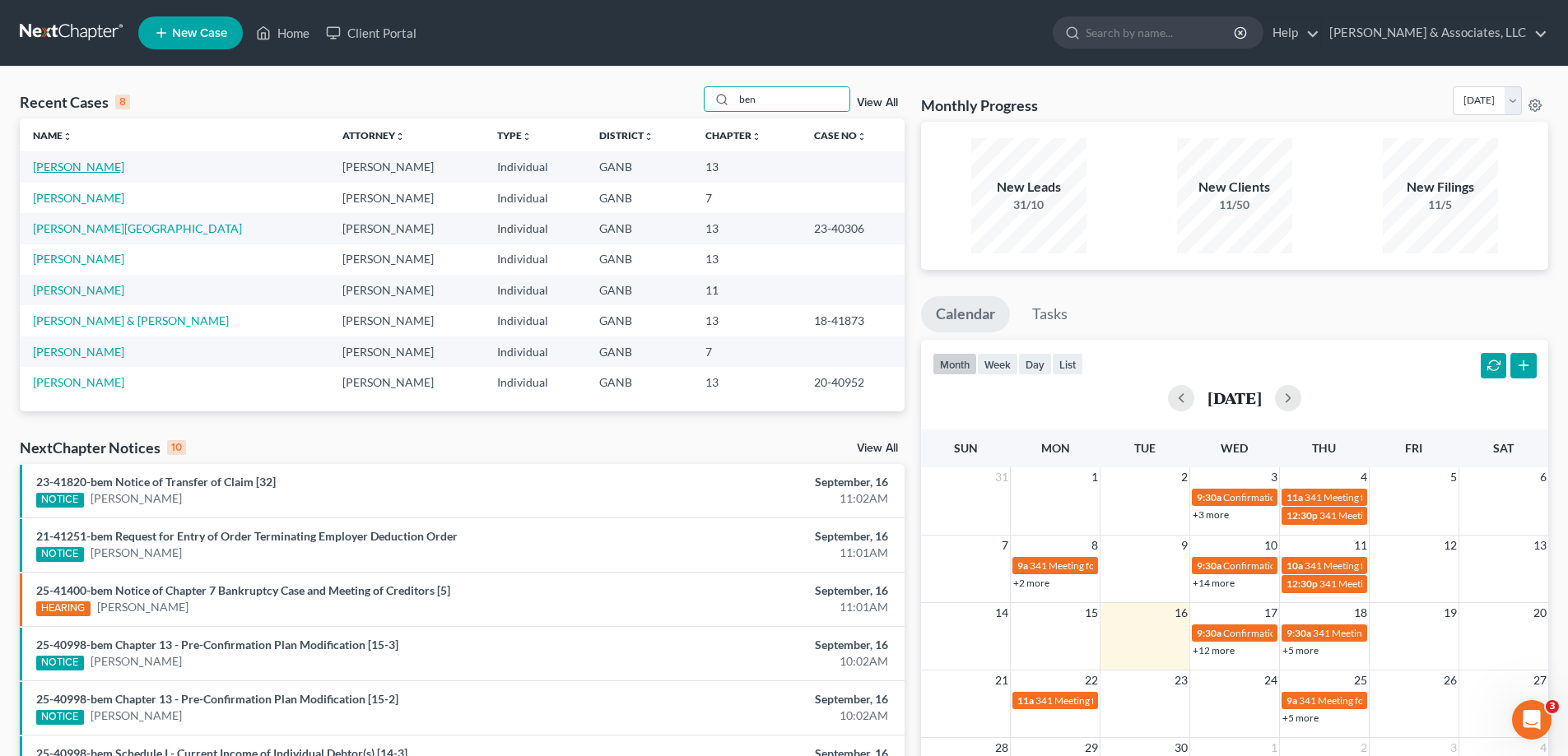
click at [76, 163] on link "[PERSON_NAME]" at bounding box center [79, 166] width 91 height 14
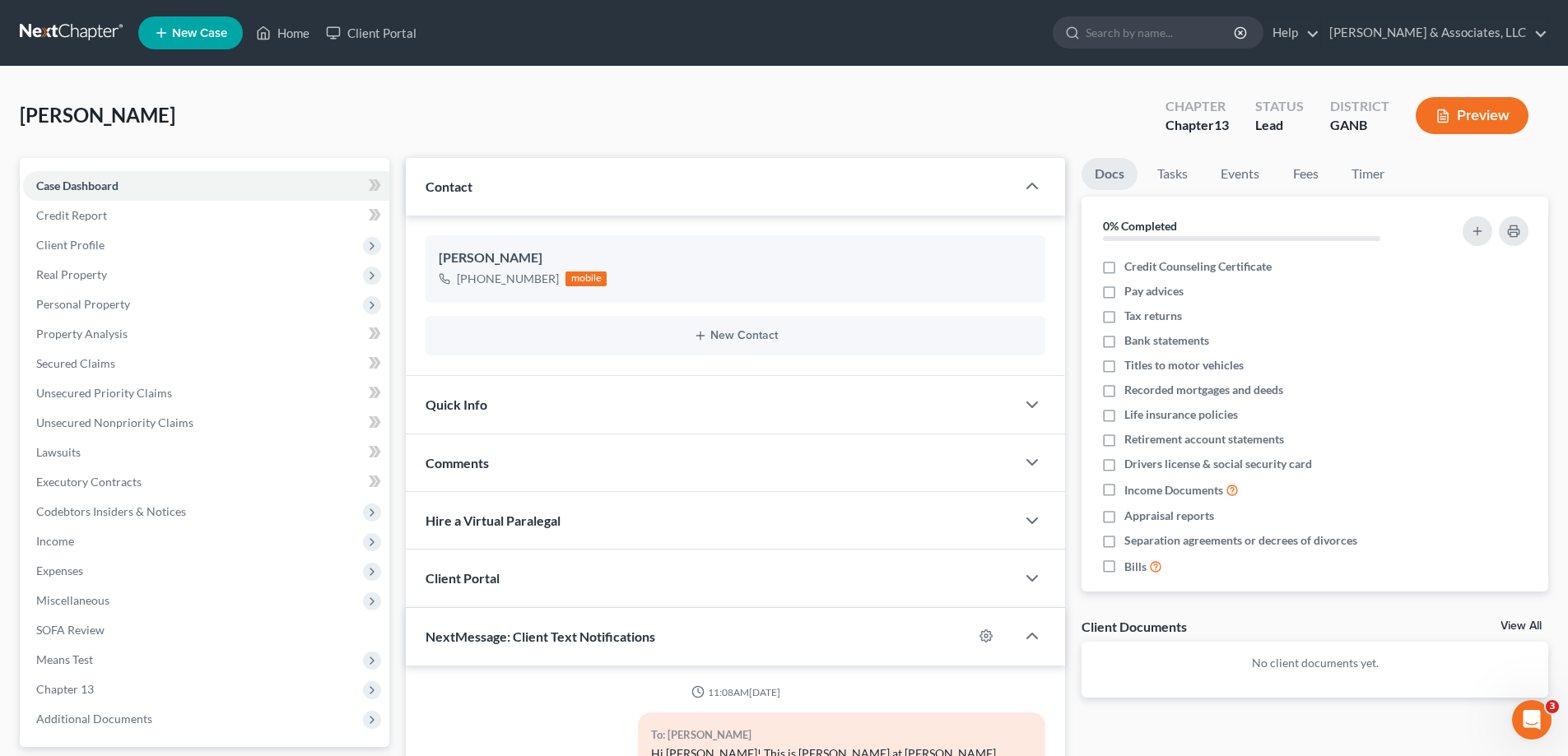
scroll to position [320, 0]
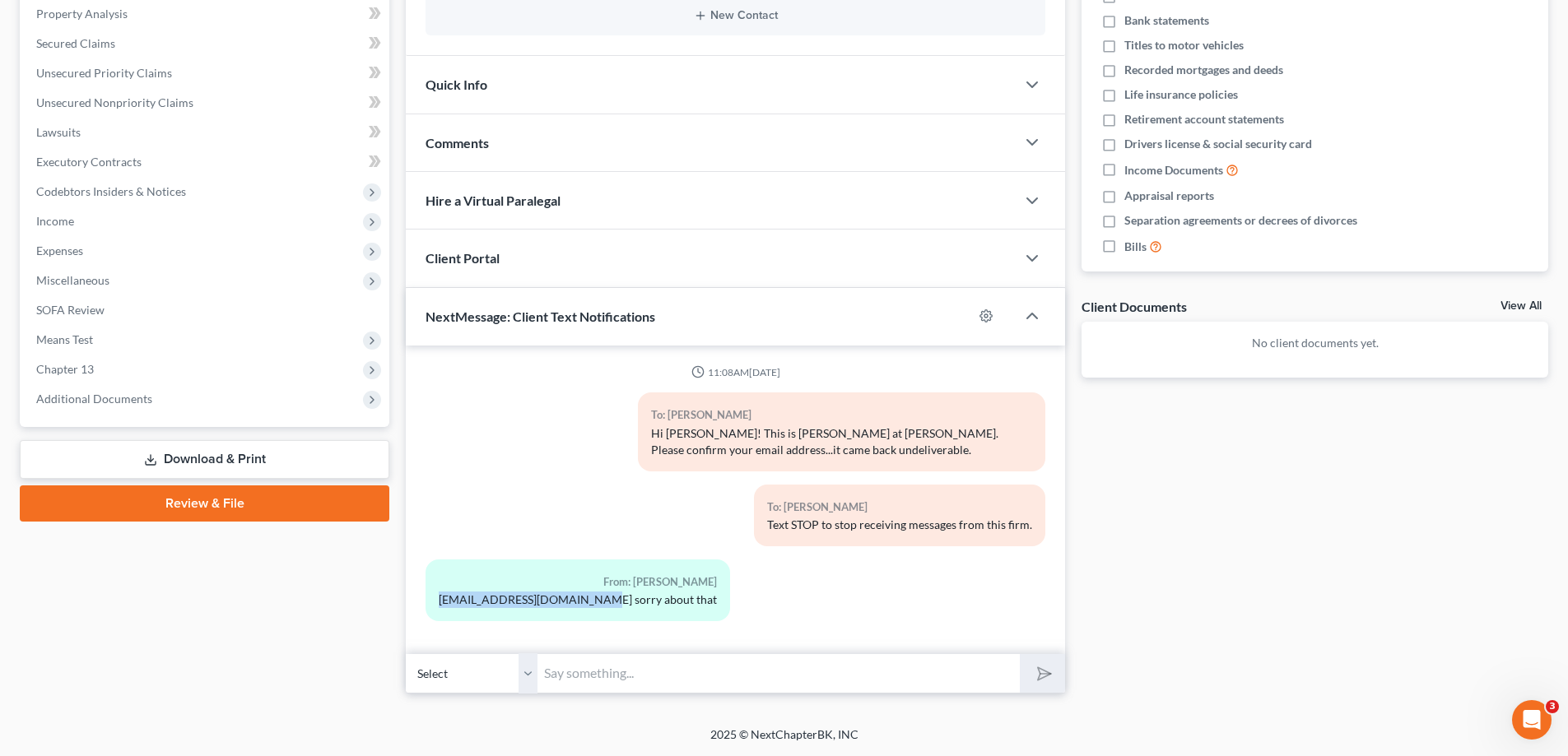
drag, startPoint x: 441, startPoint y: 599, endPoint x: 575, endPoint y: 601, distance: 134.0
click at [575, 601] on div "[EMAIL_ADDRESS][DOMAIN_NAME] sorry about that" at bounding box center [577, 600] width 278 height 17
copy div "[EMAIL_ADDRESS][DOMAIN_NAME]"
click at [577, 676] on input "text" at bounding box center [779, 672] width 482 height 40
click at [601, 679] on input "text" at bounding box center [779, 672] width 482 height 40
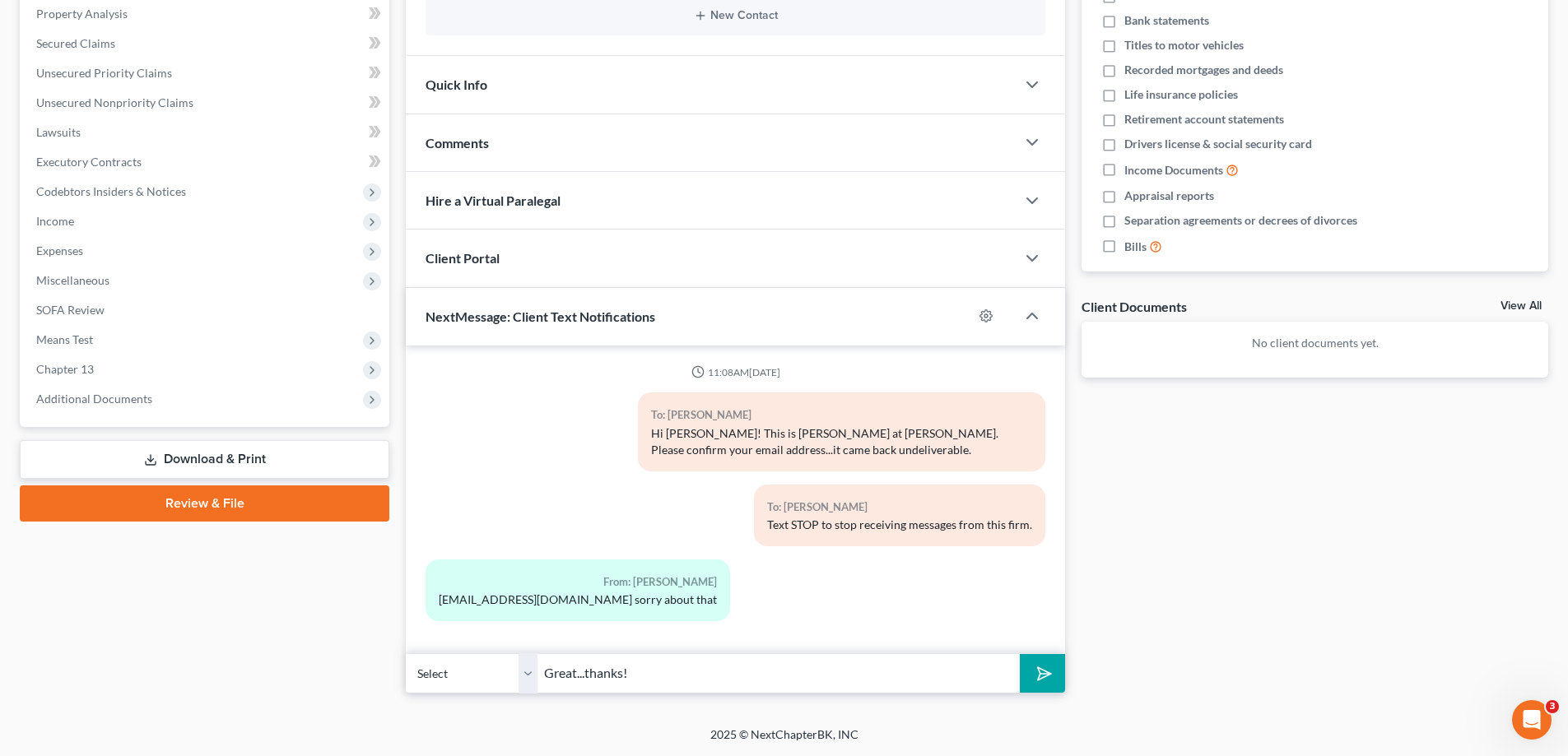
type input "Great...thanks!"
click at [1020, 654] on button "submit" at bounding box center [1042, 673] width 46 height 39
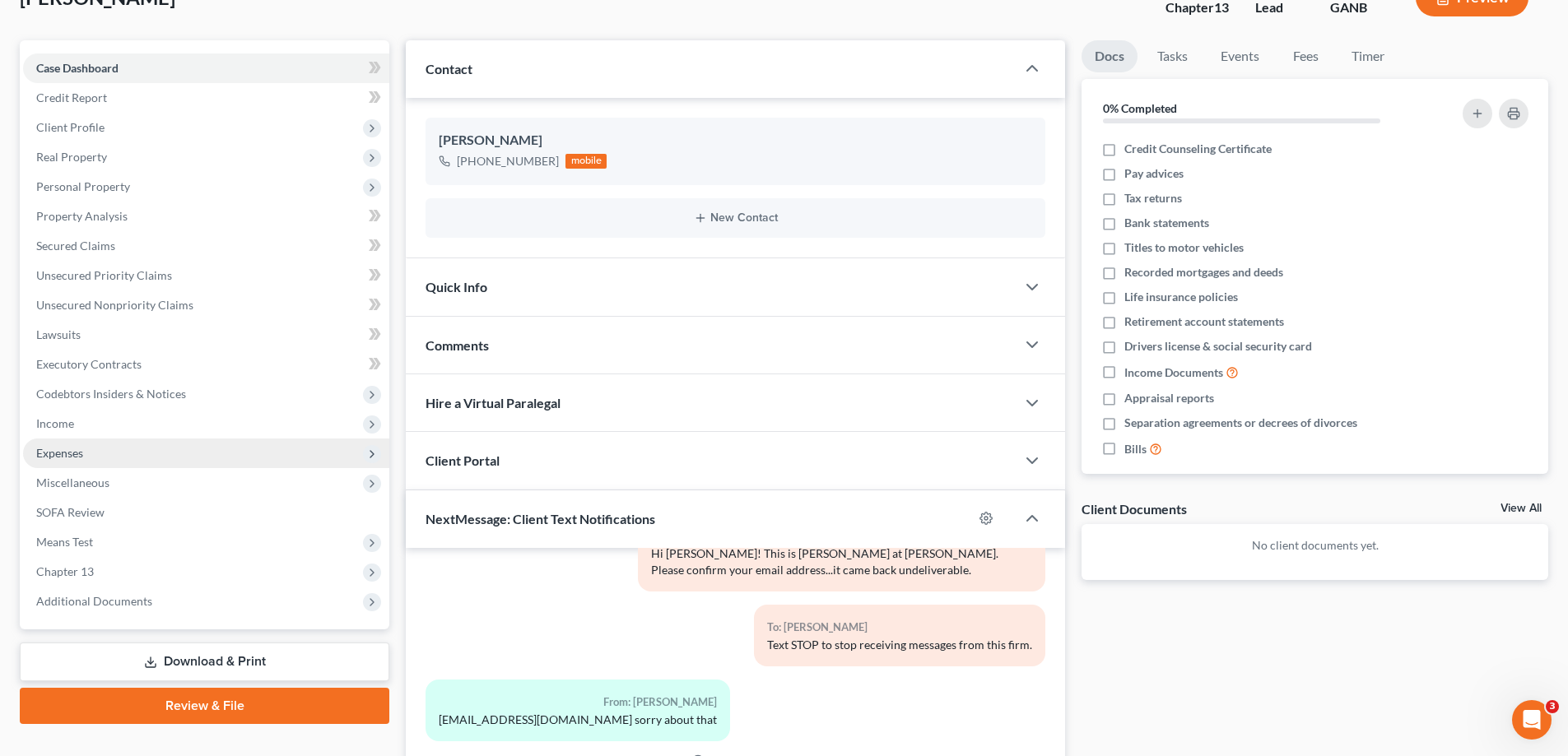
scroll to position [0, 0]
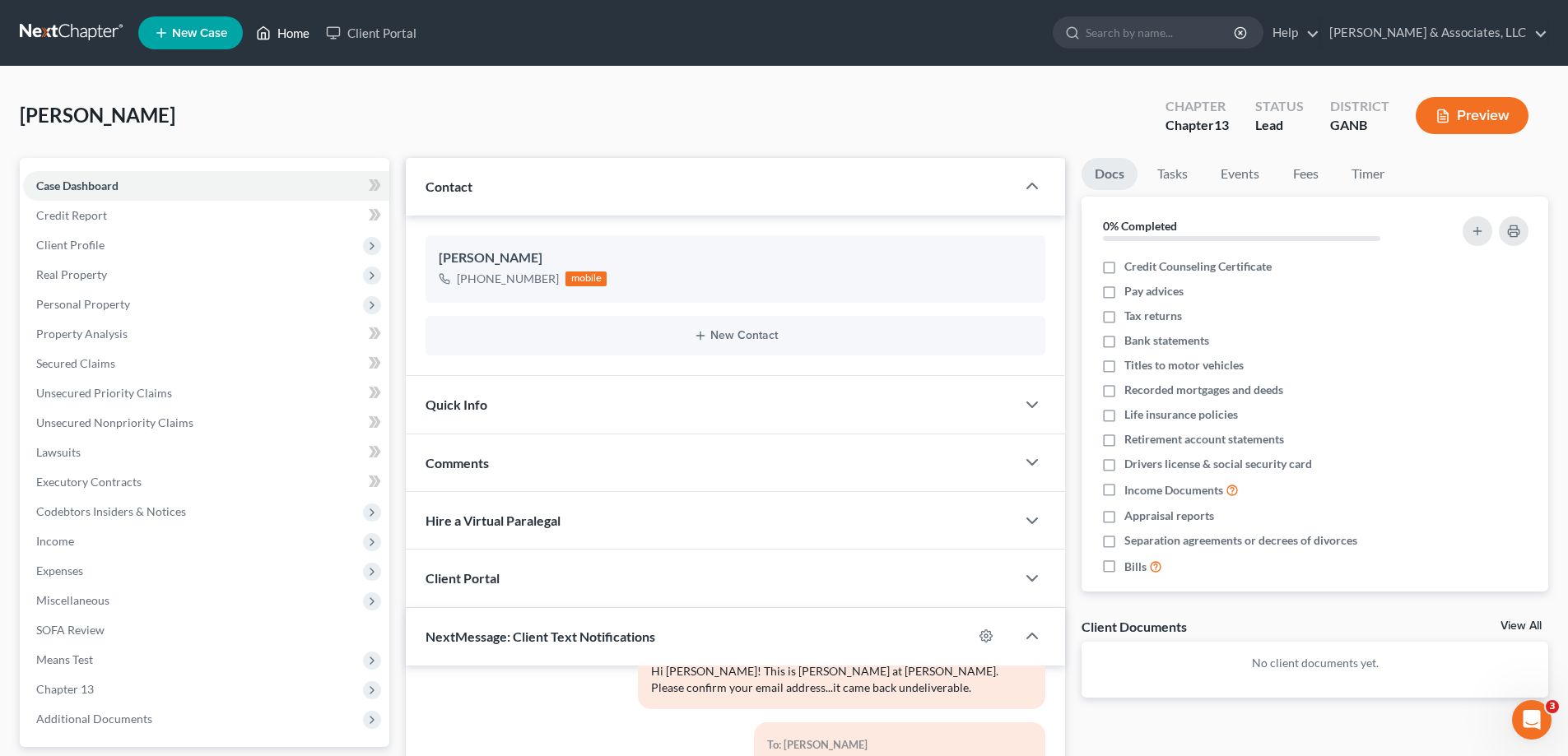
click at [292, 34] on link "Home" at bounding box center [283, 33] width 70 height 29
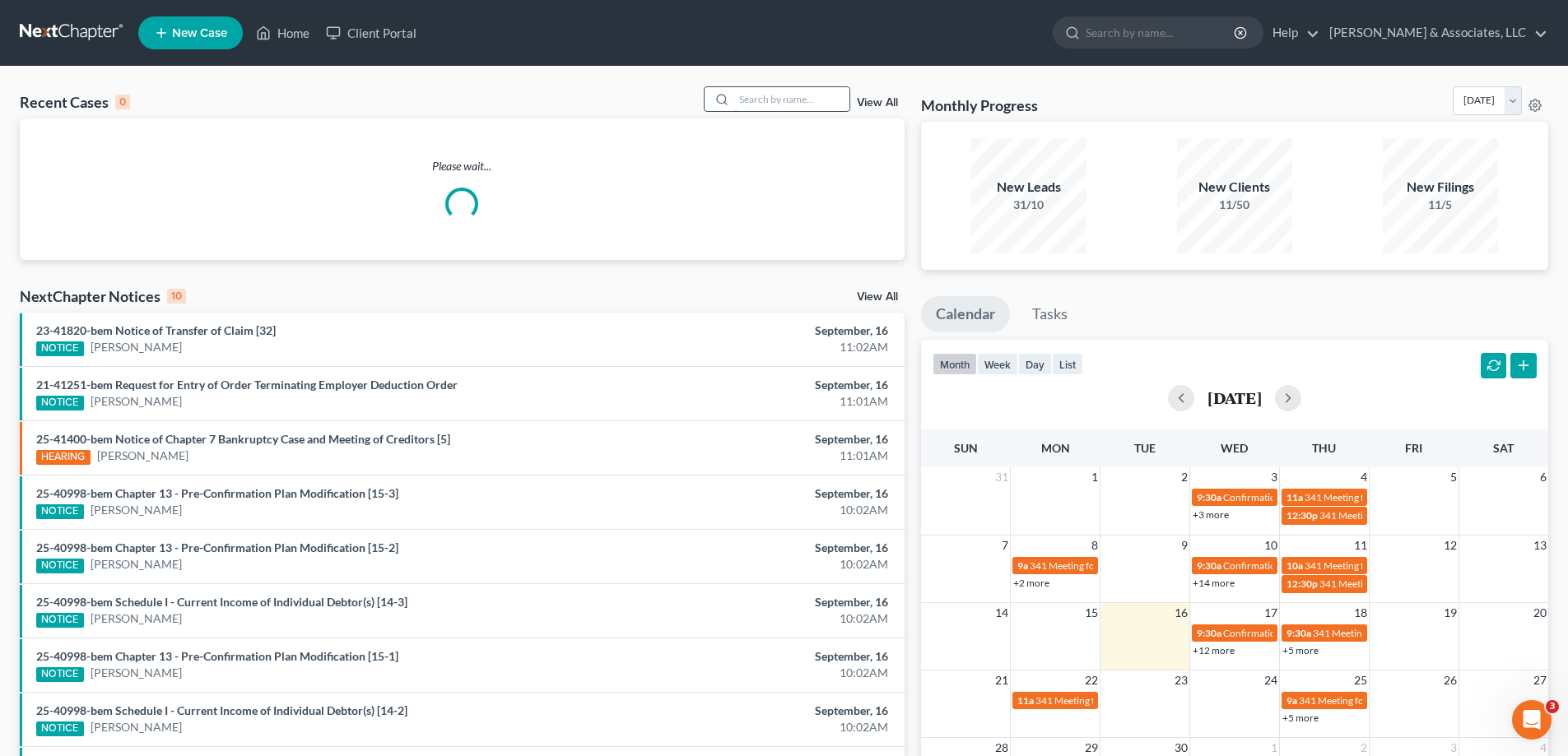
click at [799, 94] on input "search" at bounding box center [791, 99] width 116 height 24
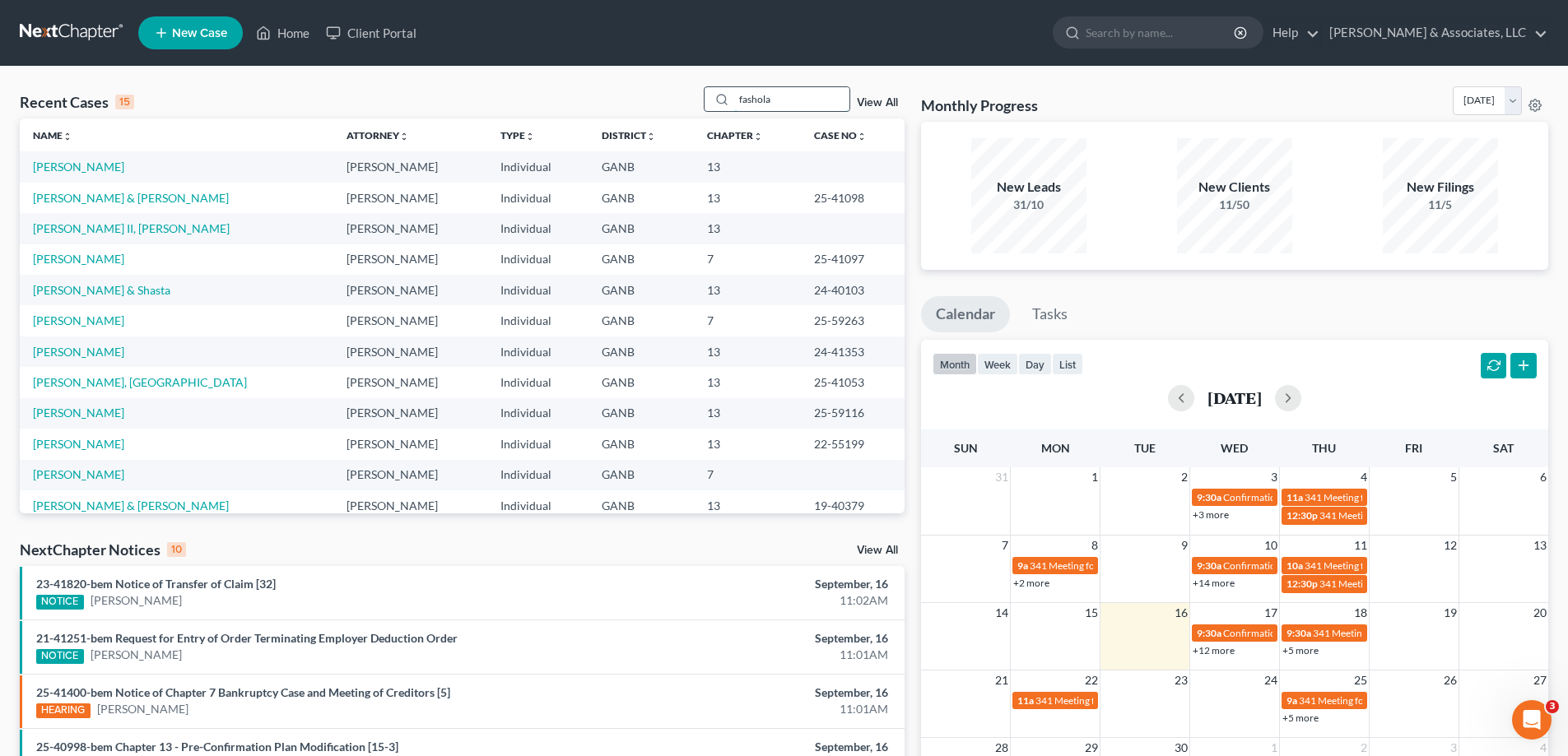
type input "fashola"
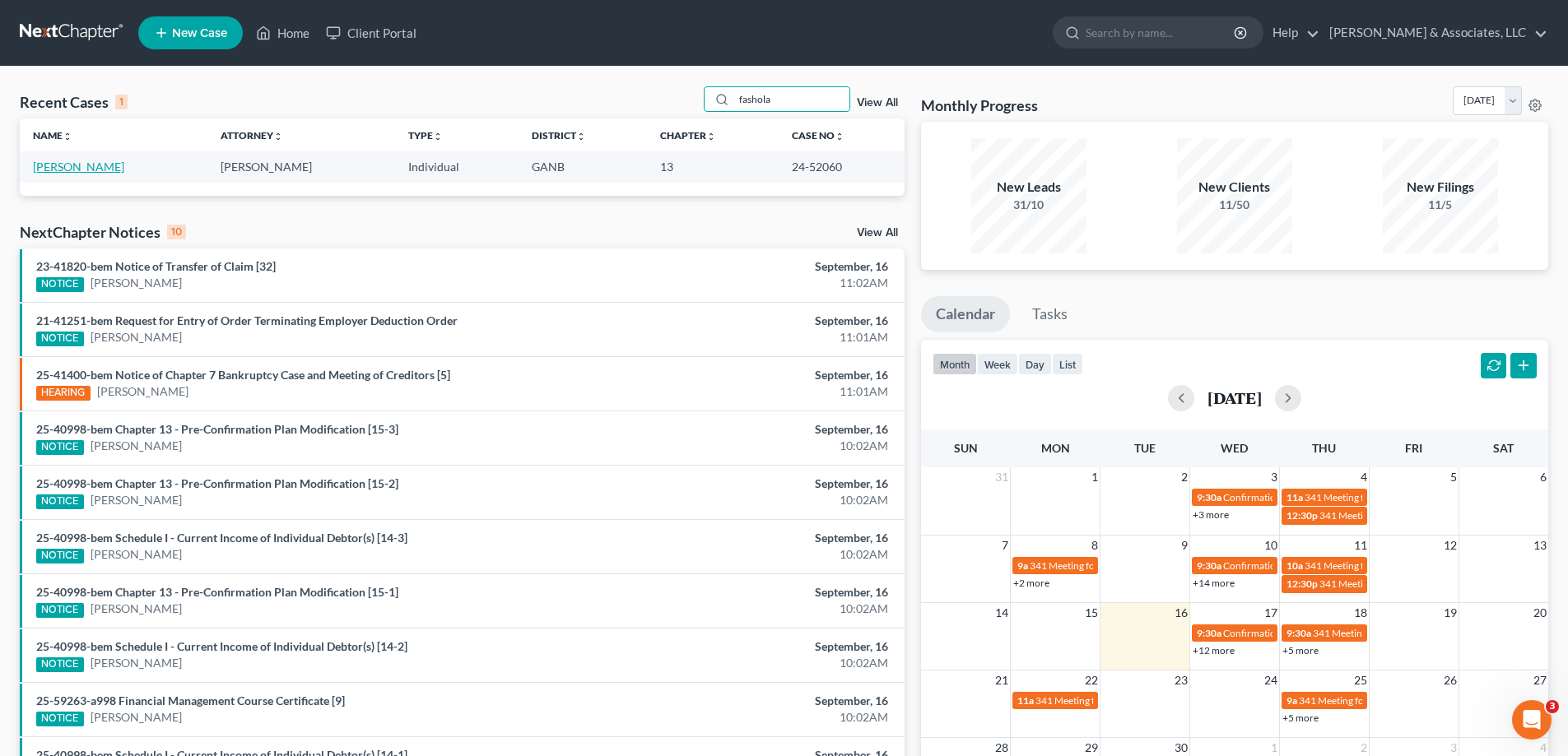
click at [67, 166] on link "[PERSON_NAME]" at bounding box center [79, 166] width 91 height 14
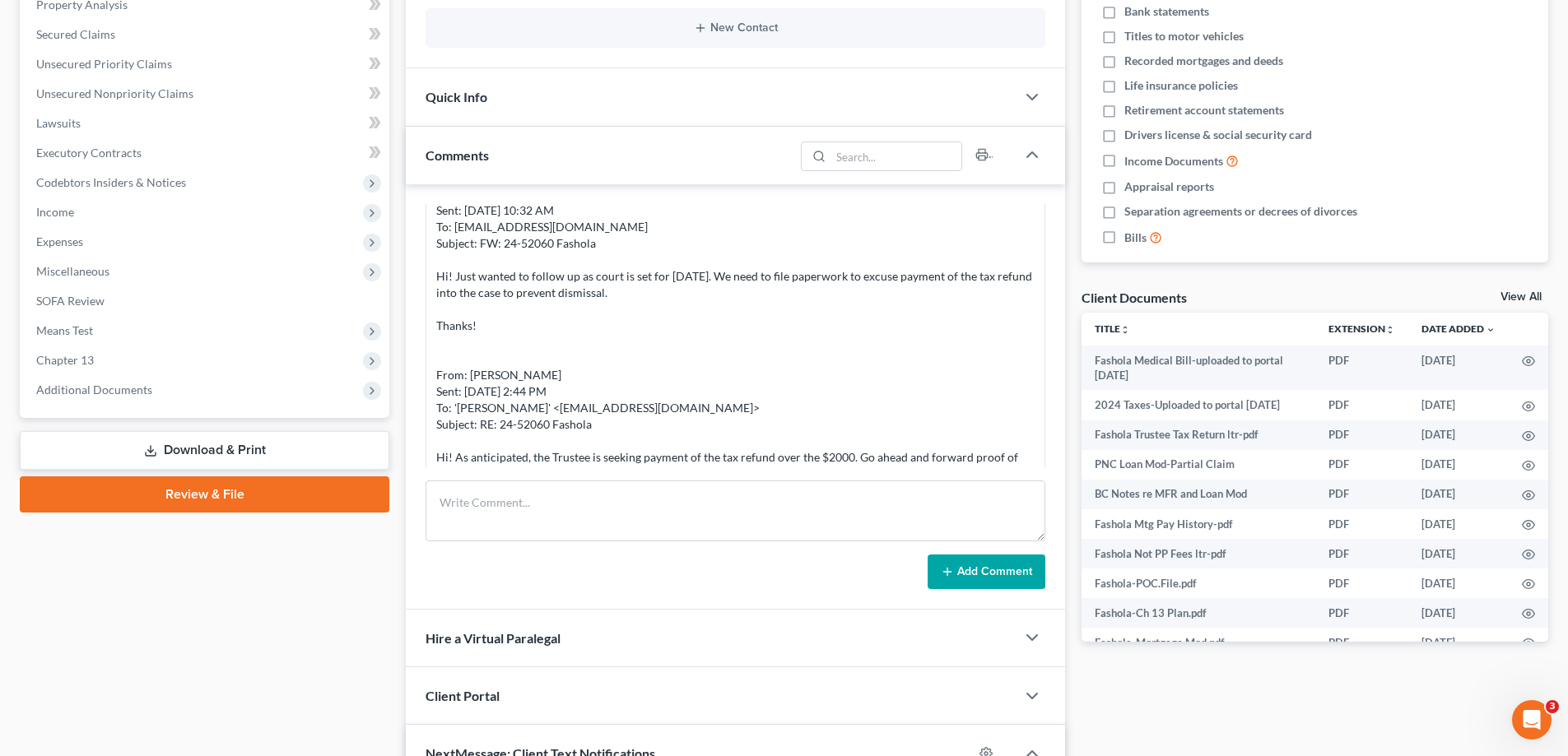
scroll to position [1182, 0]
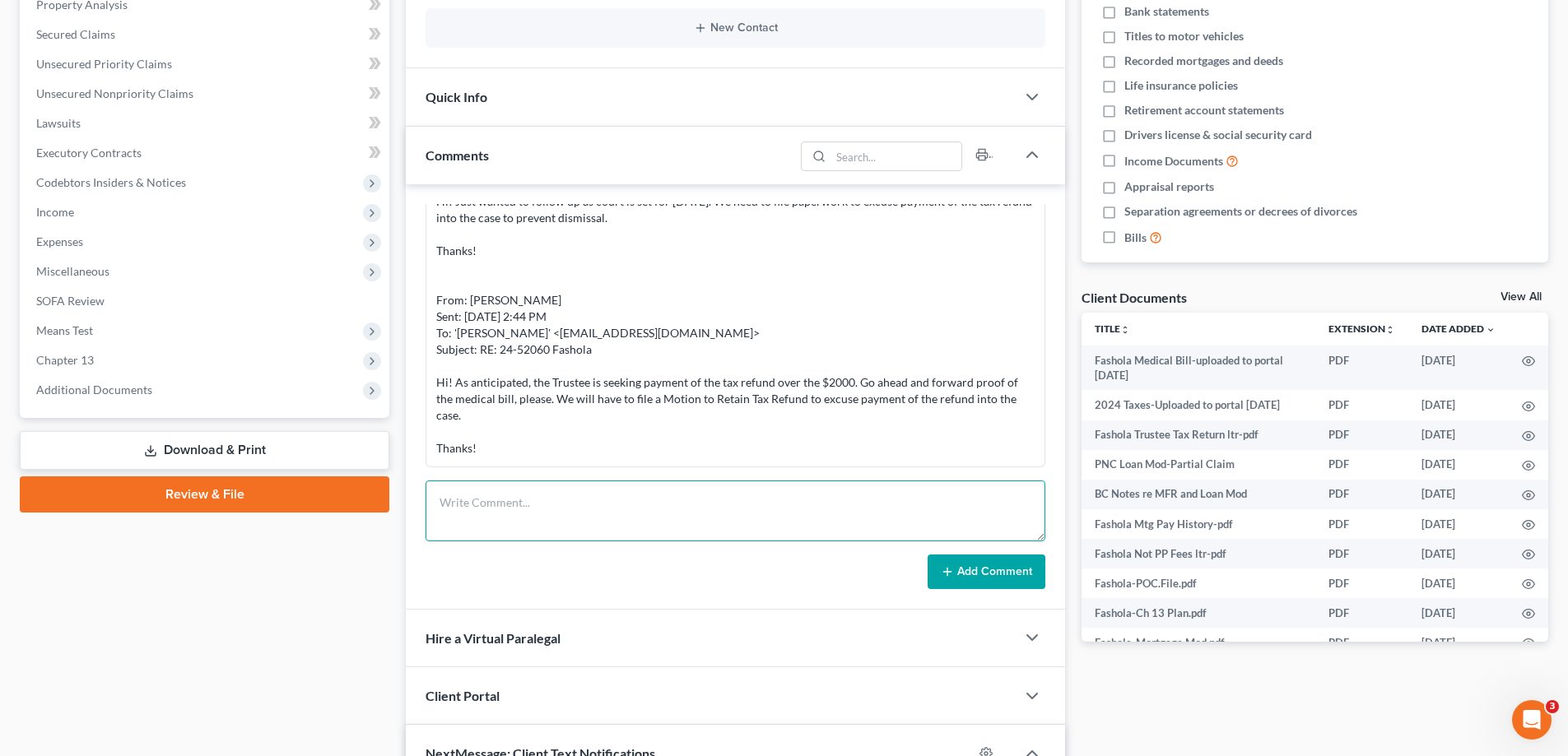
click at [540, 502] on textarea at bounding box center [736, 510] width 620 height 61
type textarea "H"
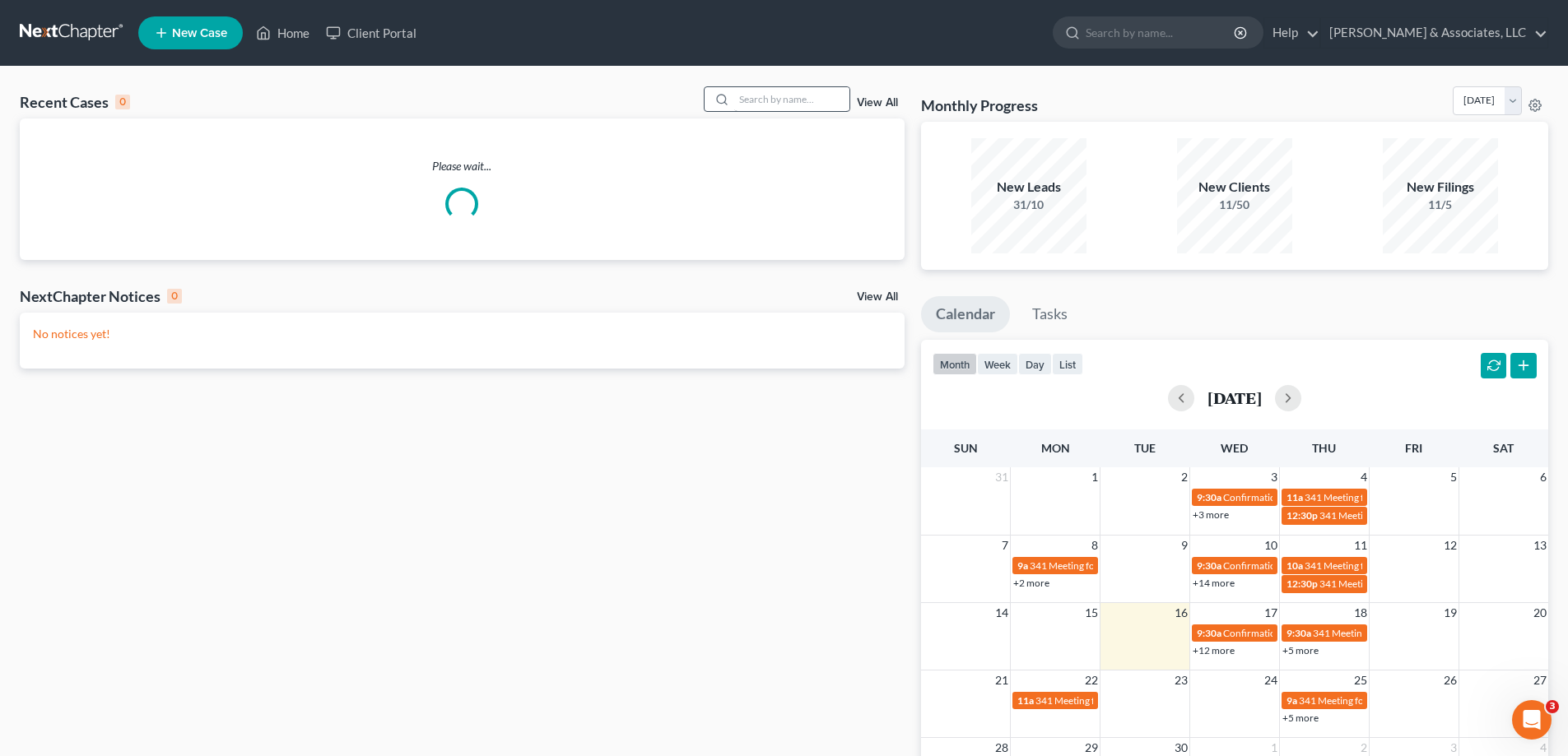
drag, startPoint x: 661, startPoint y: 120, endPoint x: 749, endPoint y: 99, distance: 90.5
click at [663, 120] on div "Please wait..." at bounding box center [462, 189] width 885 height 142
click at [778, 94] on input "search" at bounding box center [791, 99] width 116 height 24
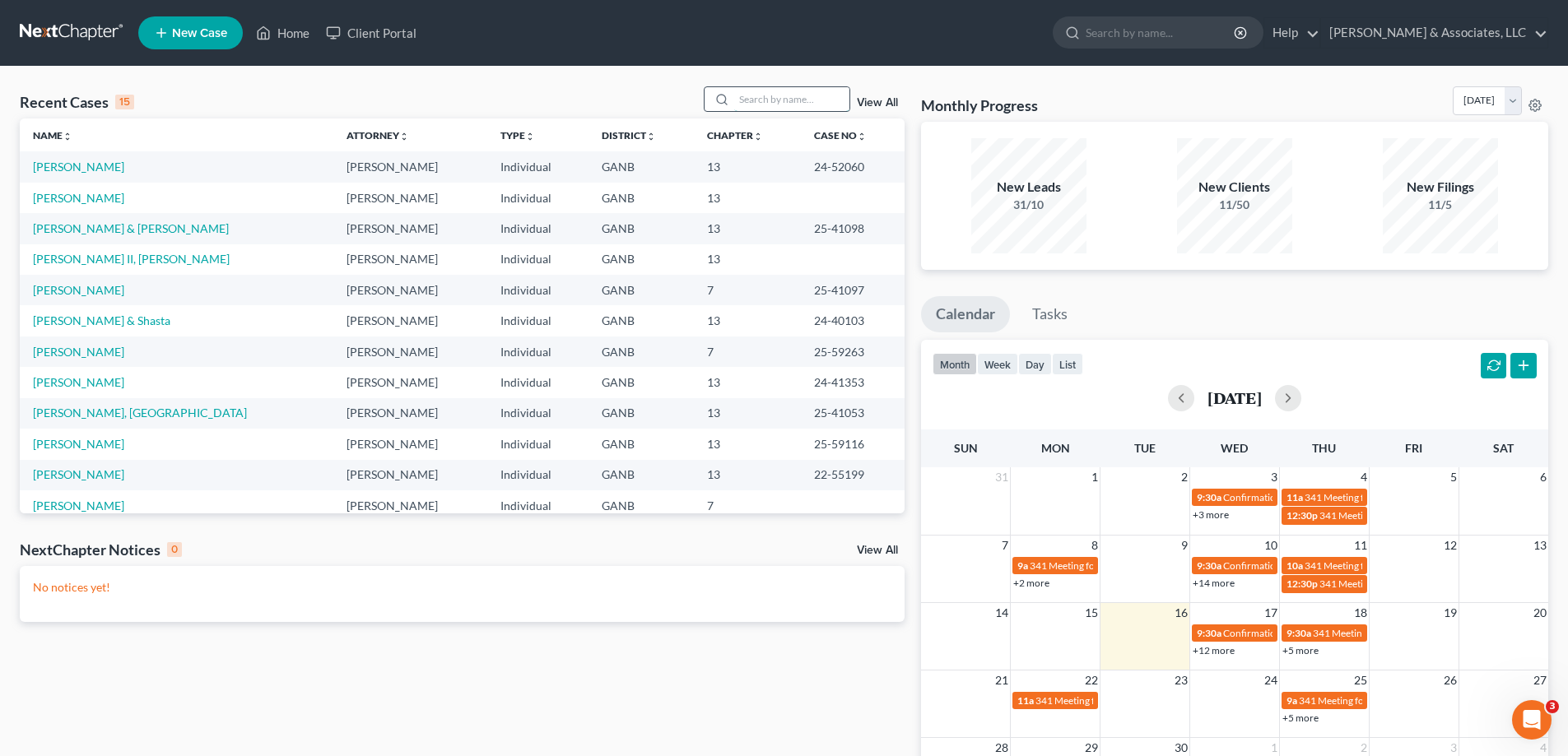
click at [778, 94] on input "search" at bounding box center [791, 99] width 116 height 24
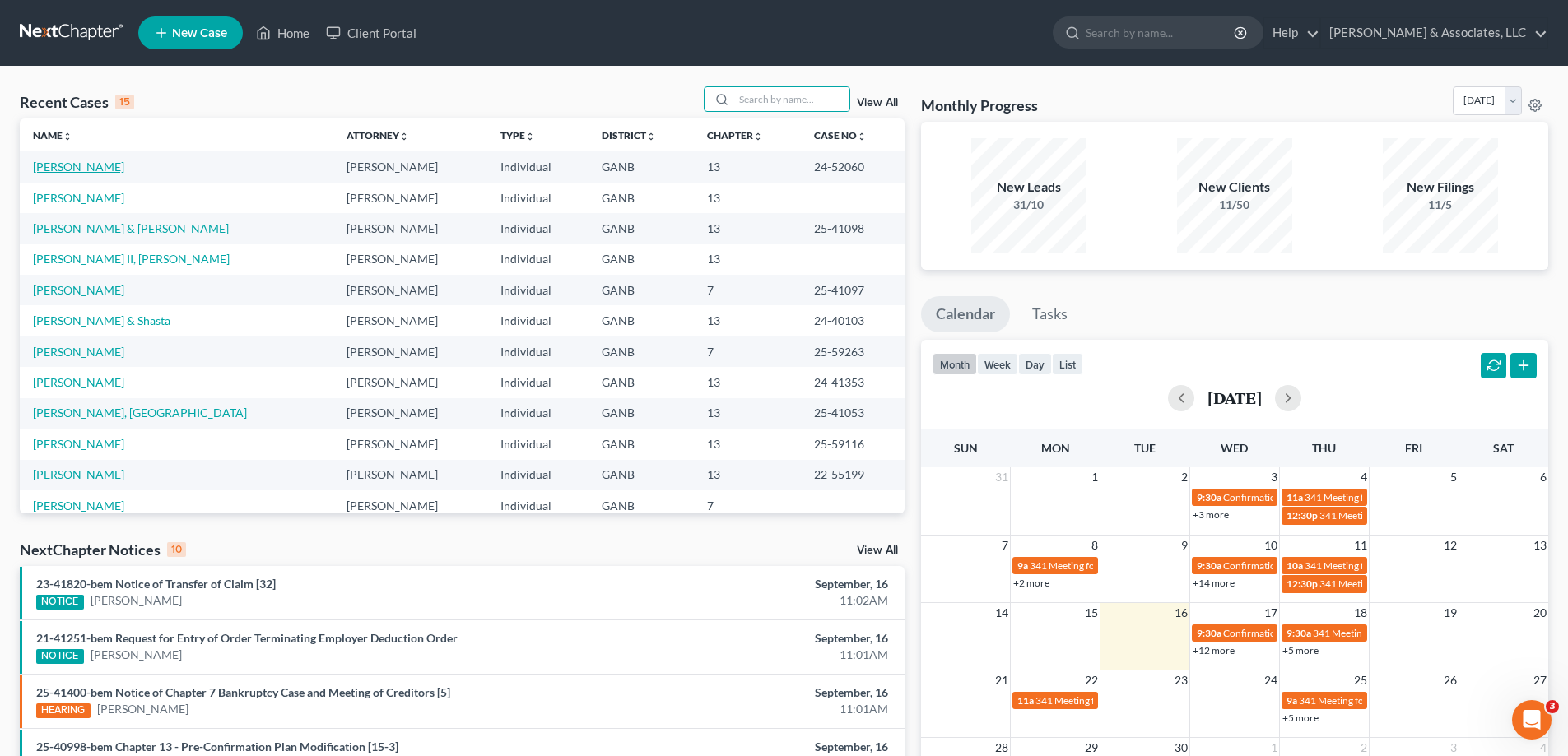
click at [74, 163] on link "[PERSON_NAME]" at bounding box center [79, 166] width 91 height 14
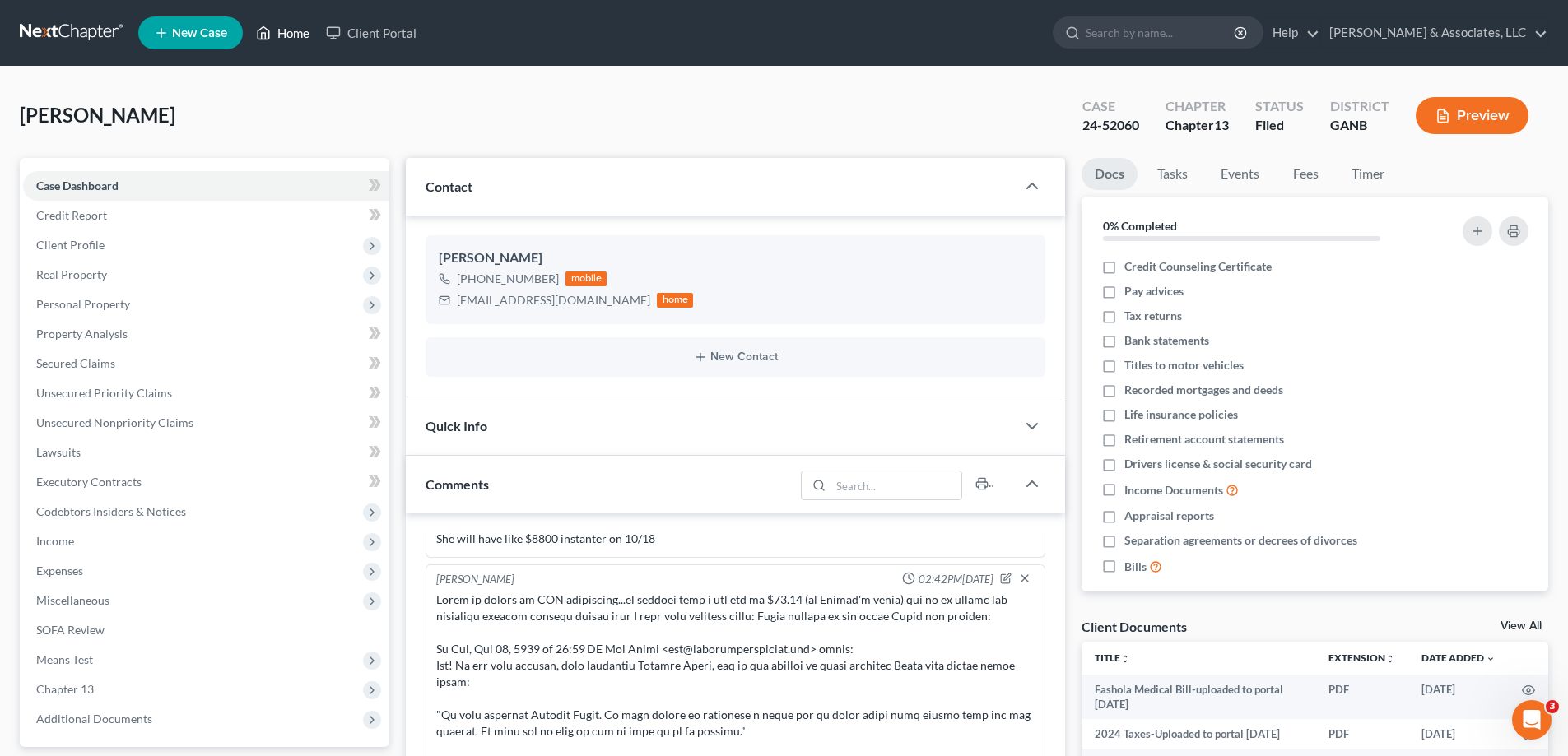
click at [296, 25] on link "Home" at bounding box center [283, 33] width 70 height 29
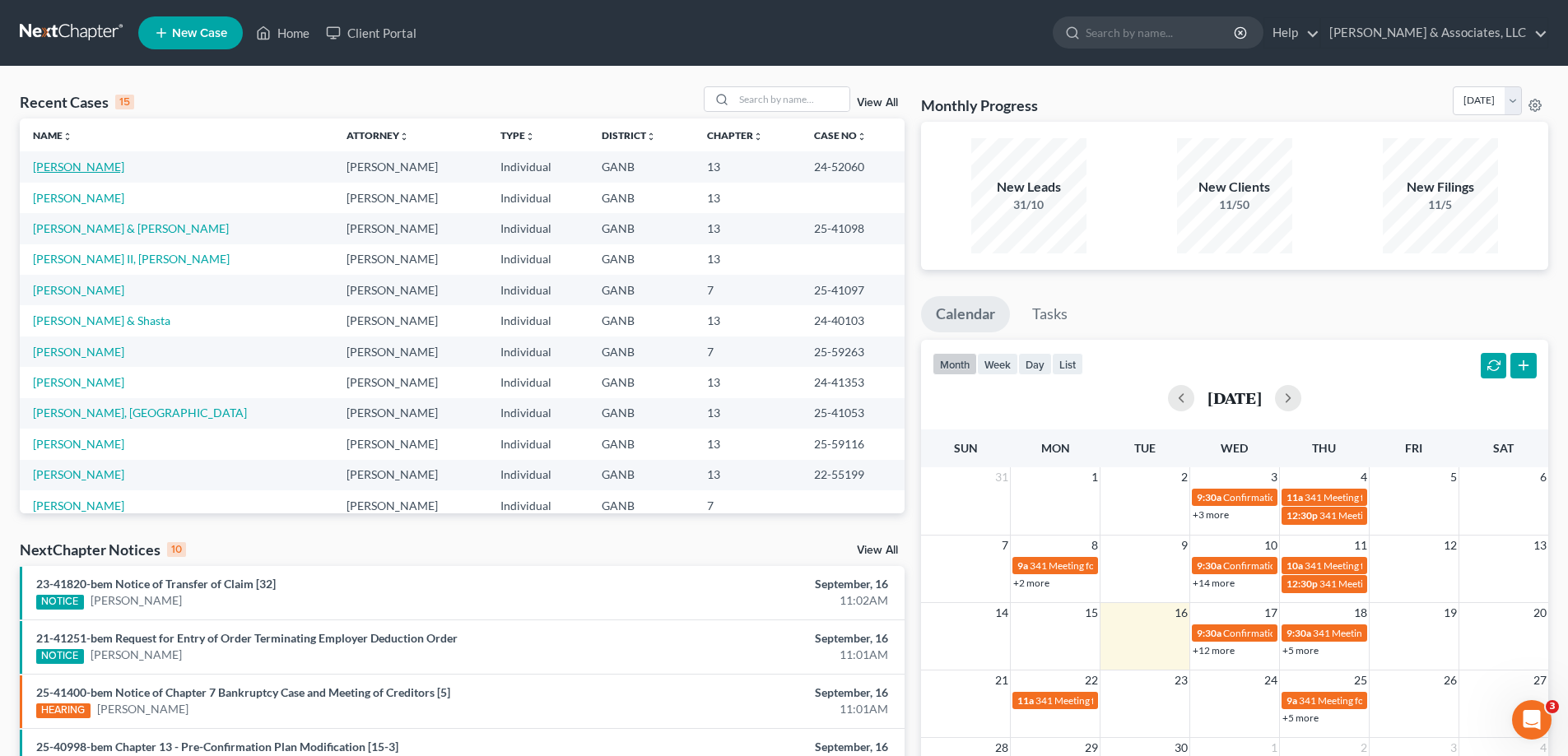
click at [103, 172] on td "[PERSON_NAME]" at bounding box center [176, 166] width 314 height 30
click at [92, 162] on link "[PERSON_NAME]" at bounding box center [79, 166] width 91 height 14
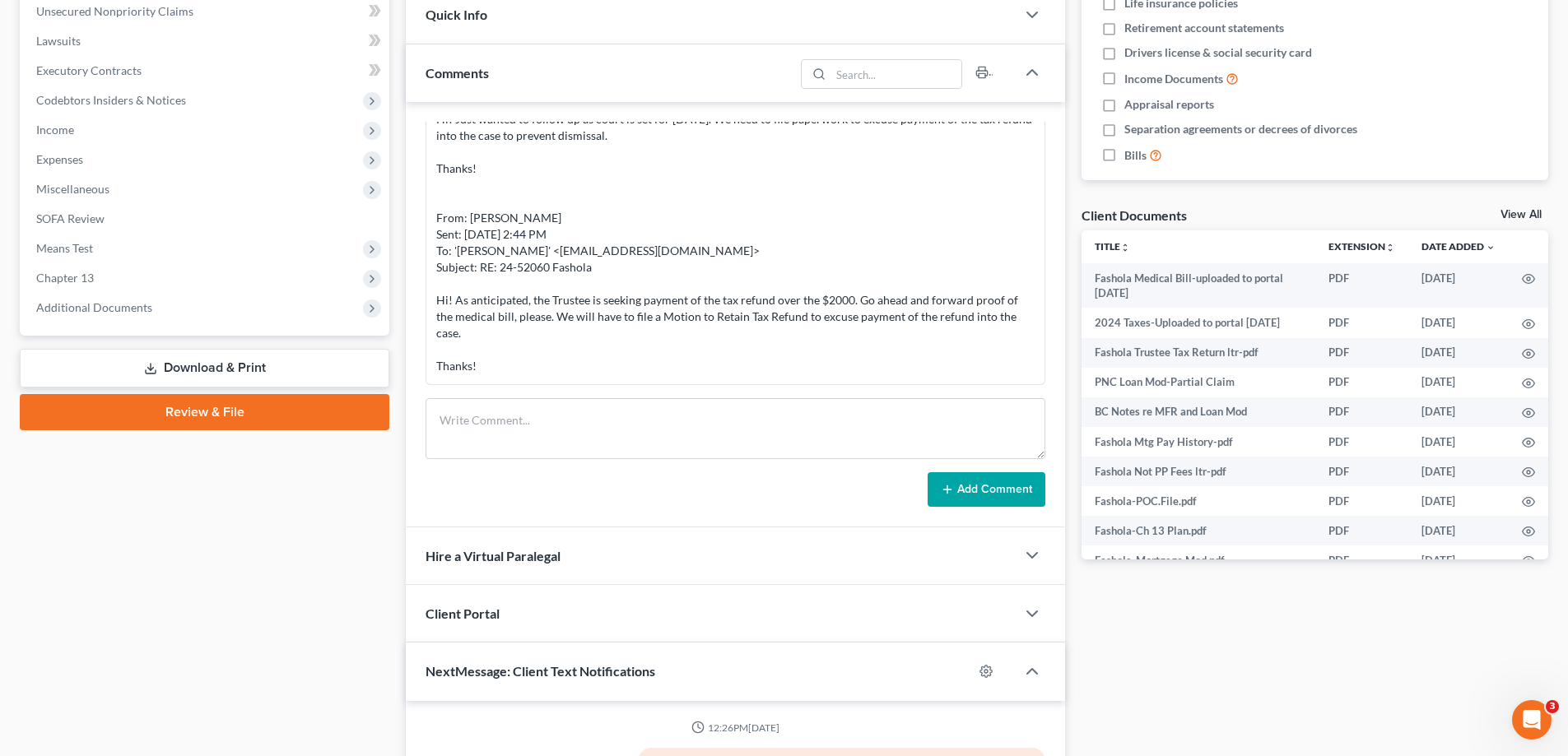
scroll to position [2615, 0]
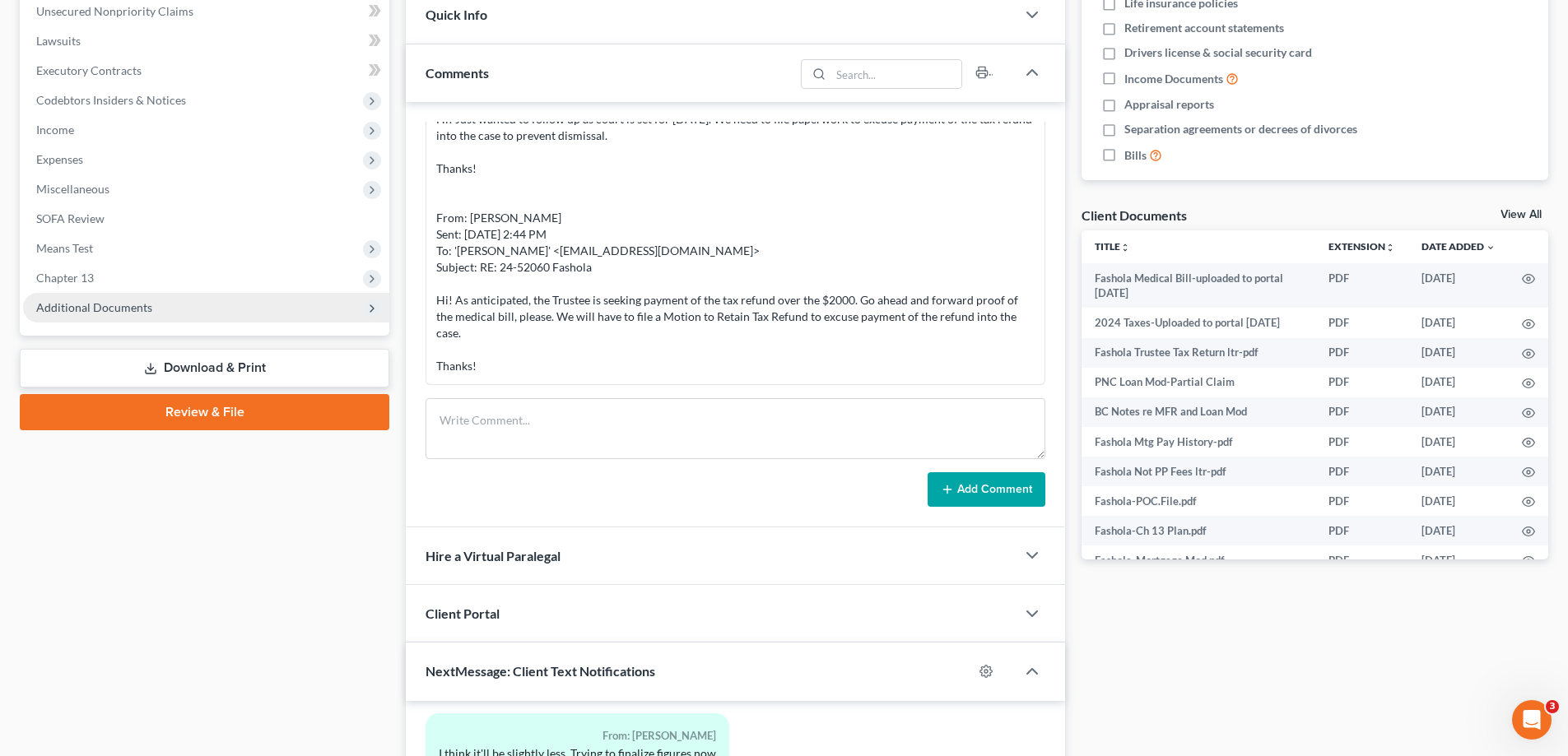
click at [93, 306] on span "Additional Documents" at bounding box center [93, 307] width 116 height 14
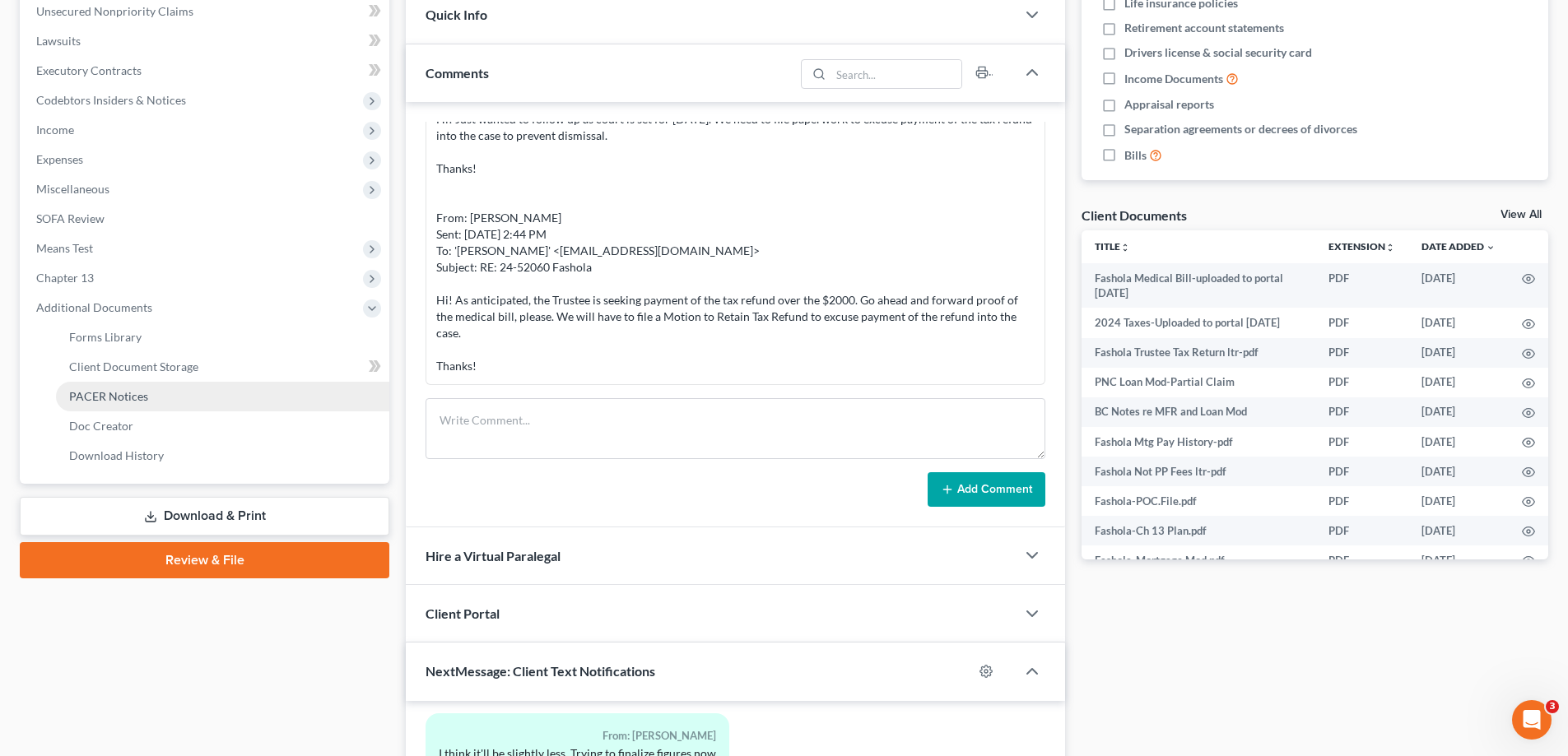
click at [104, 387] on link "PACER Notices" at bounding box center [223, 396] width 333 height 29
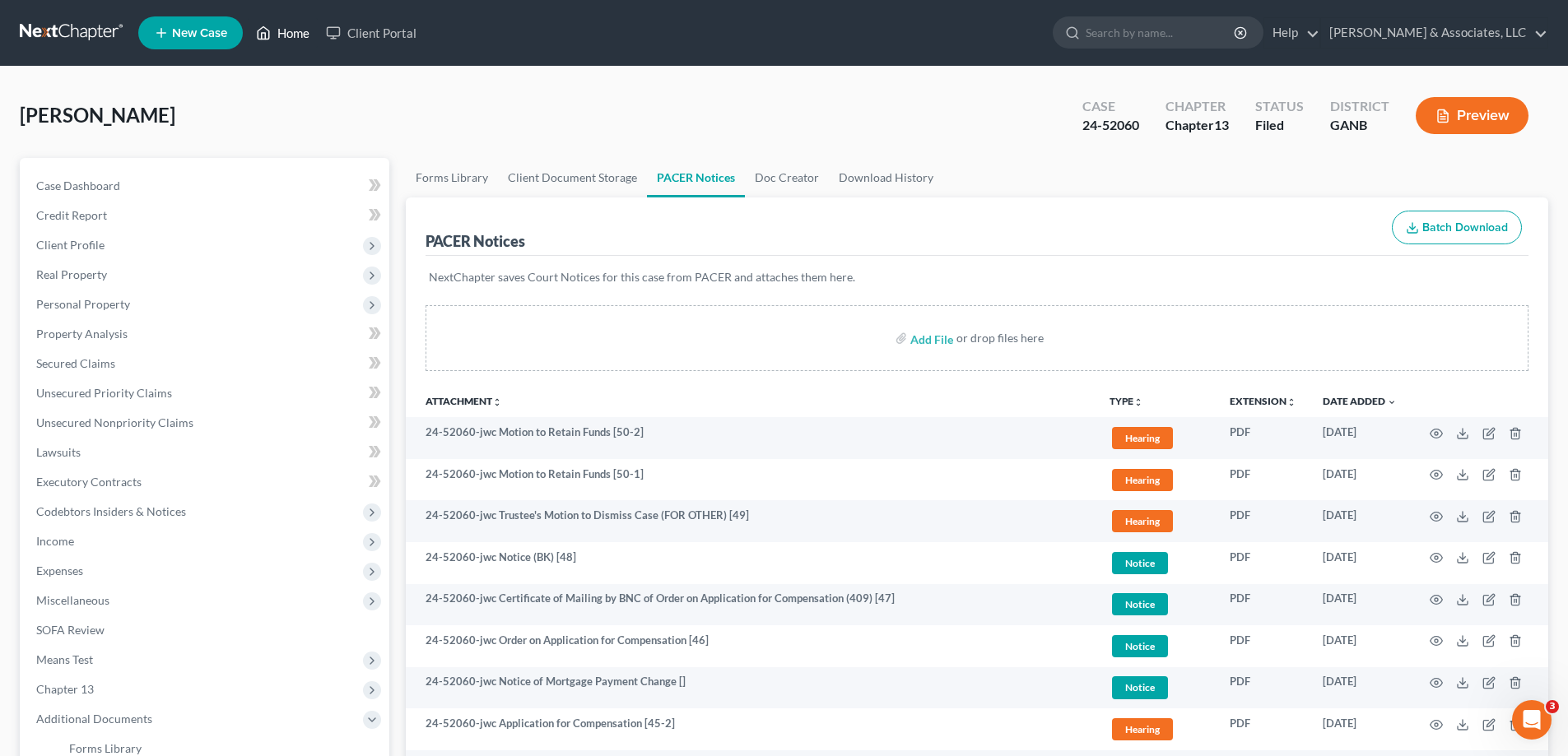
drag, startPoint x: 282, startPoint y: 33, endPoint x: 330, endPoint y: 8, distance: 54.1
click at [284, 33] on link "Home" at bounding box center [283, 33] width 70 height 29
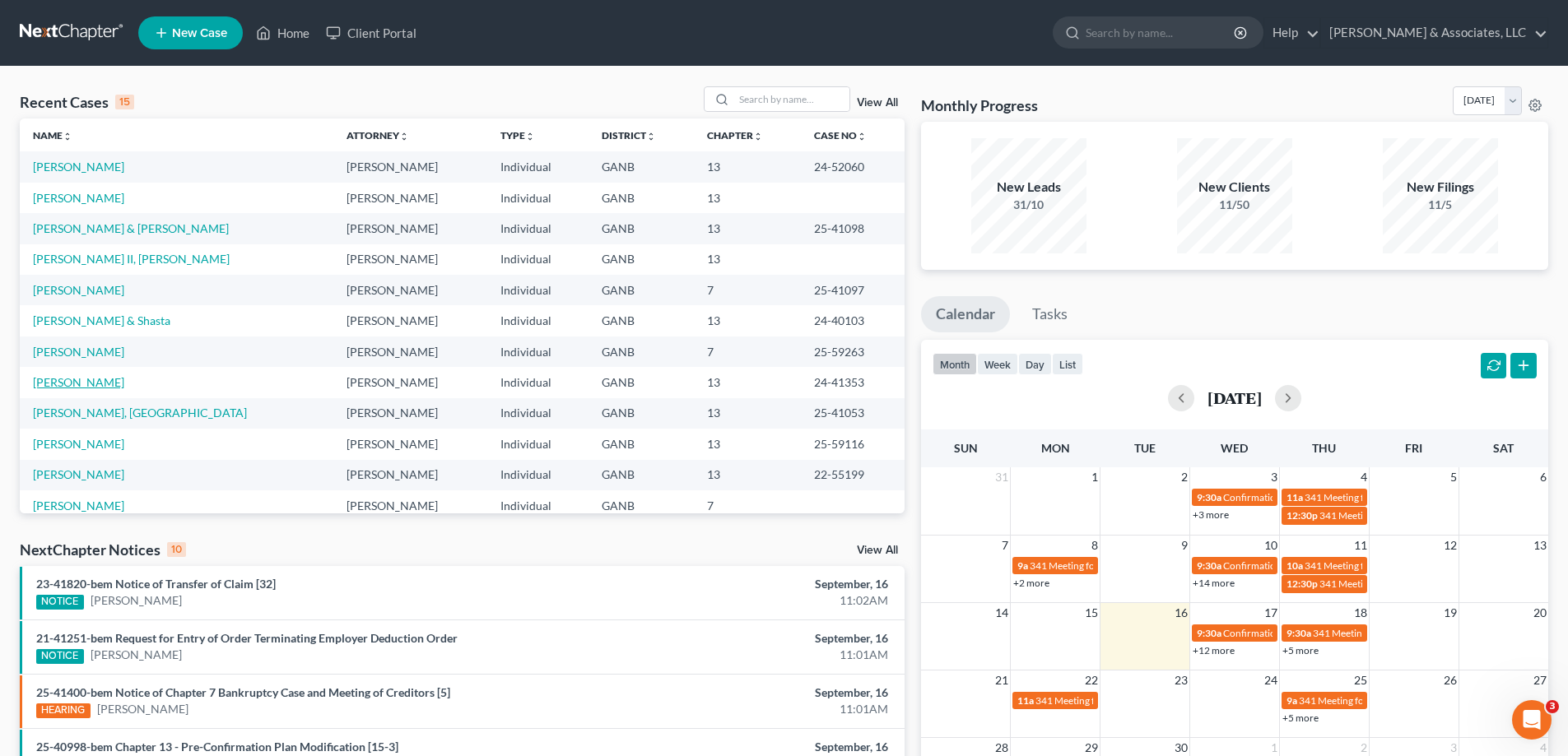
click at [46, 384] on link "[PERSON_NAME]" at bounding box center [79, 382] width 91 height 14
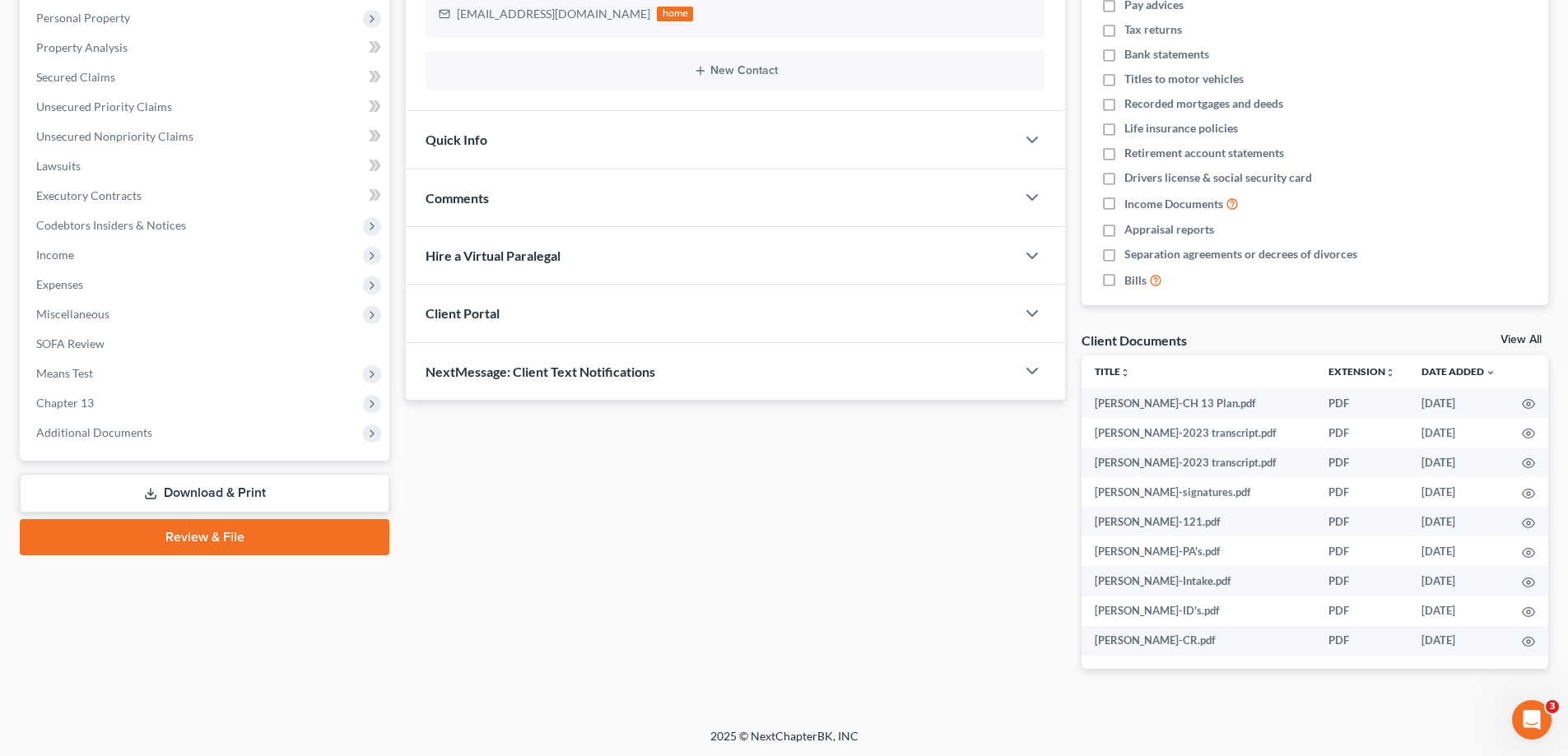
scroll to position [288, 0]
drag, startPoint x: 51, startPoint y: 436, endPoint x: 146, endPoint y: 451, distance: 96.2
click at [51, 434] on span "Additional Documents" at bounding box center [93, 430] width 116 height 14
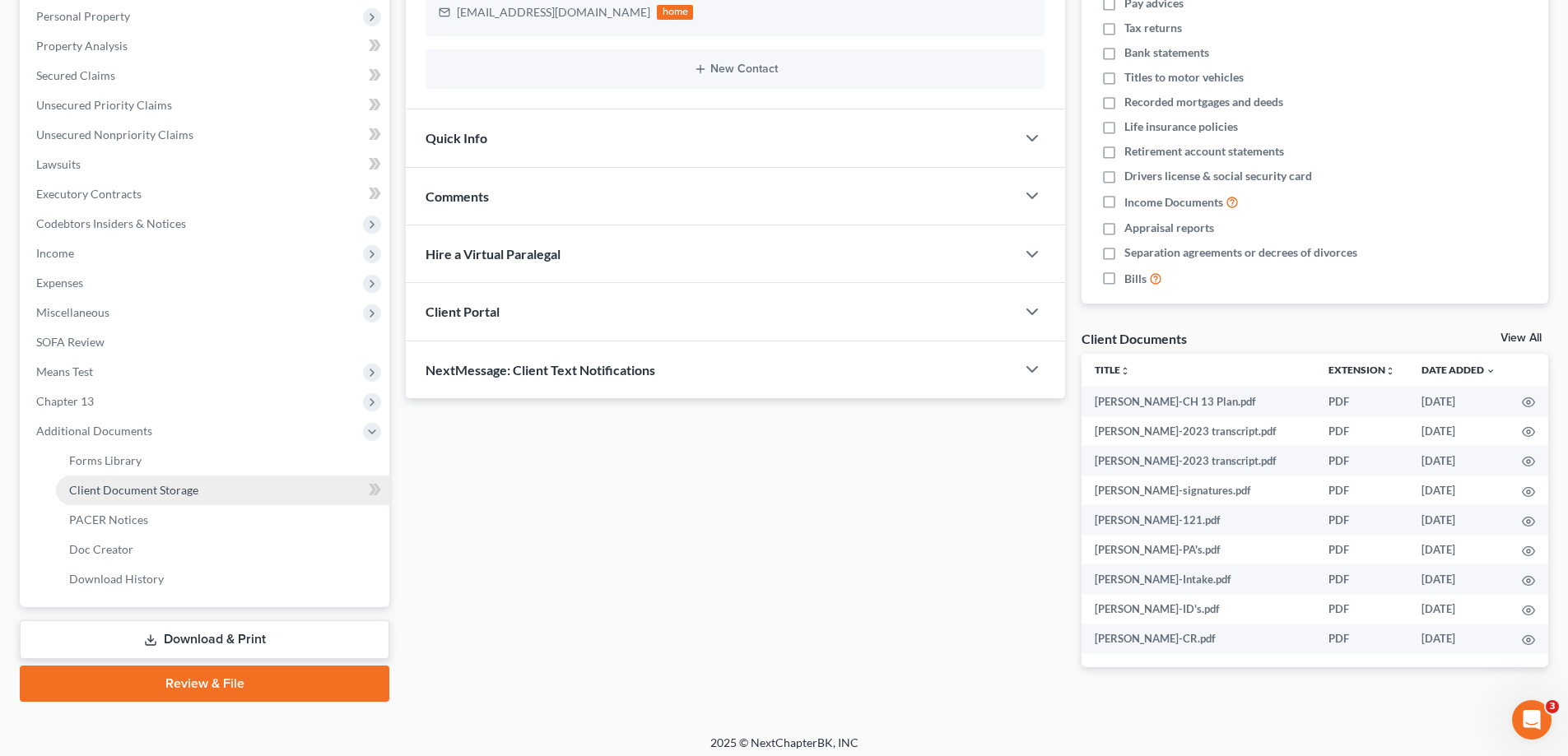
click at [104, 490] on span "Client Document Storage" at bounding box center [133, 490] width 129 height 14
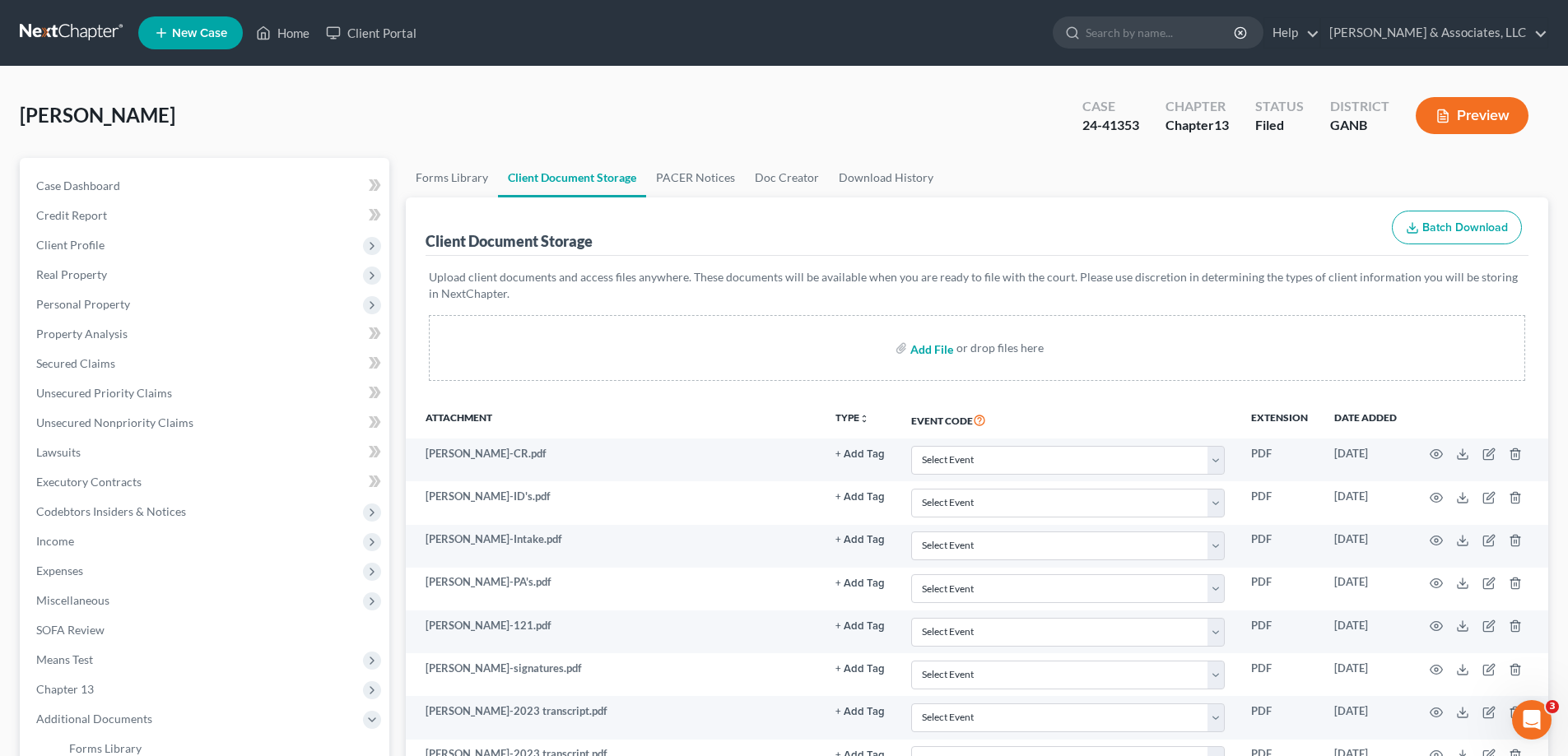
click at [920, 347] on input "file" at bounding box center [929, 348] width 40 height 29
type input "C:\fakepath\[PERSON_NAME] MFR letter.pdf"
click at [701, 176] on link "PACER Notices" at bounding box center [696, 178] width 99 height 40
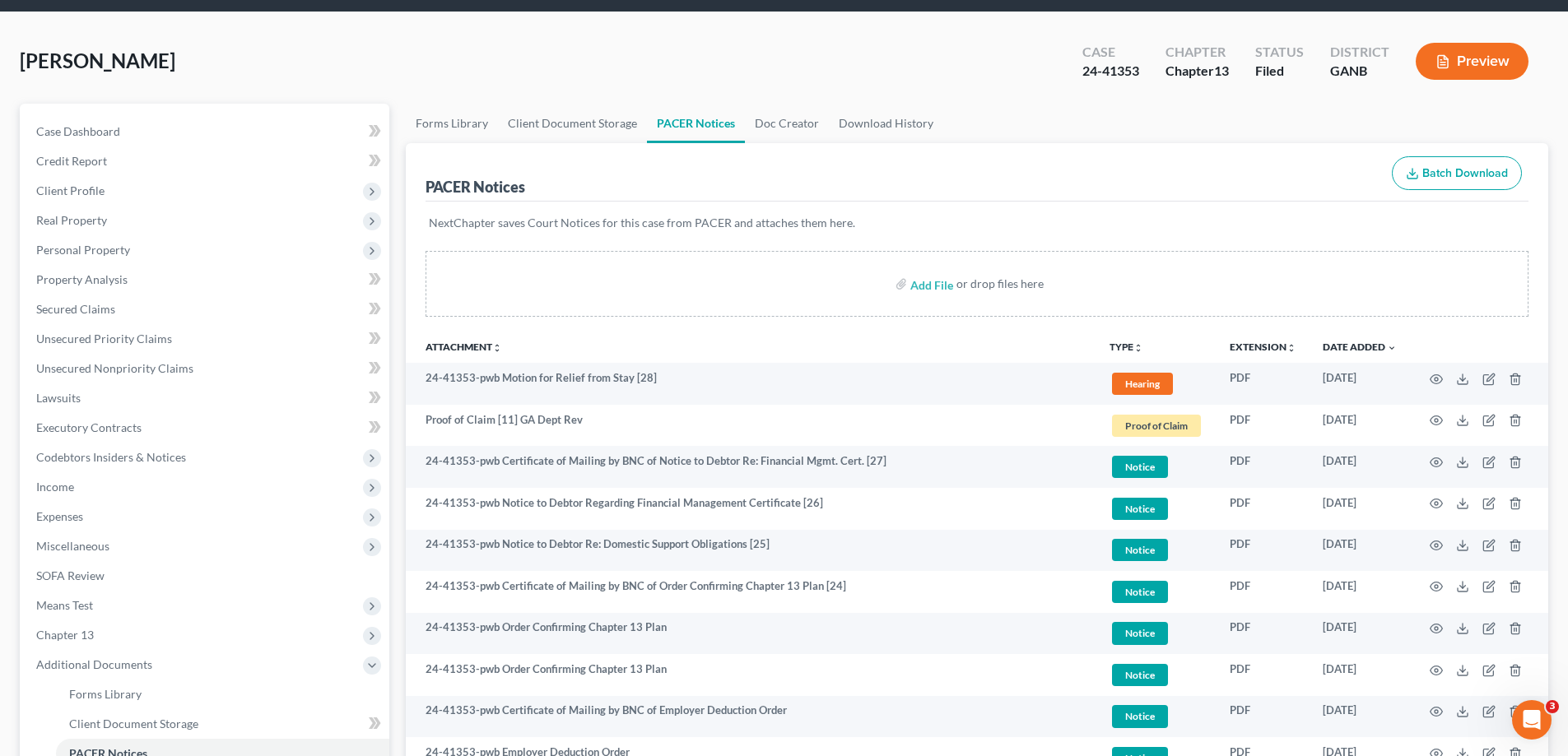
scroll to position [83, 0]
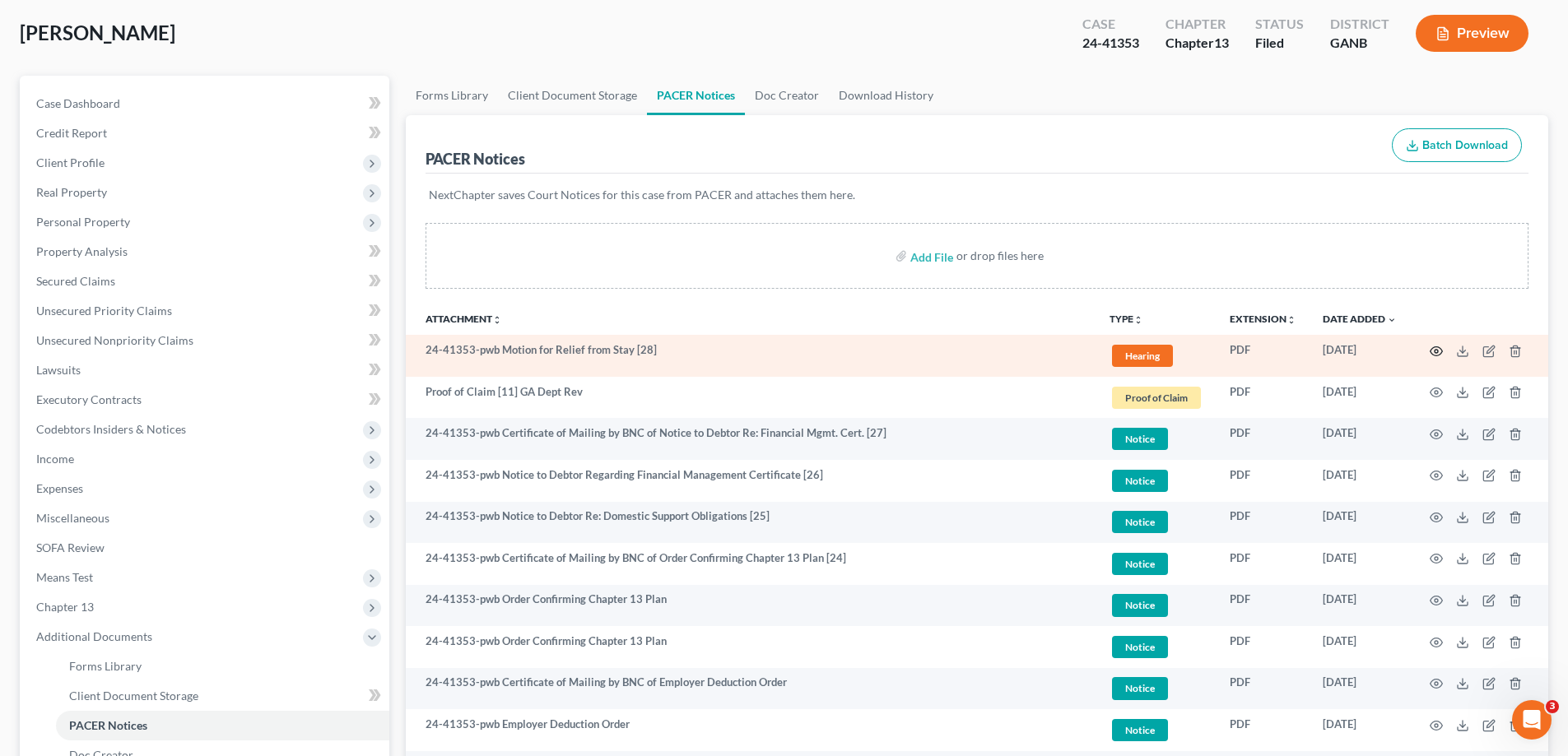
click at [1440, 352] on icon "button" at bounding box center [1437, 352] width 14 height 14
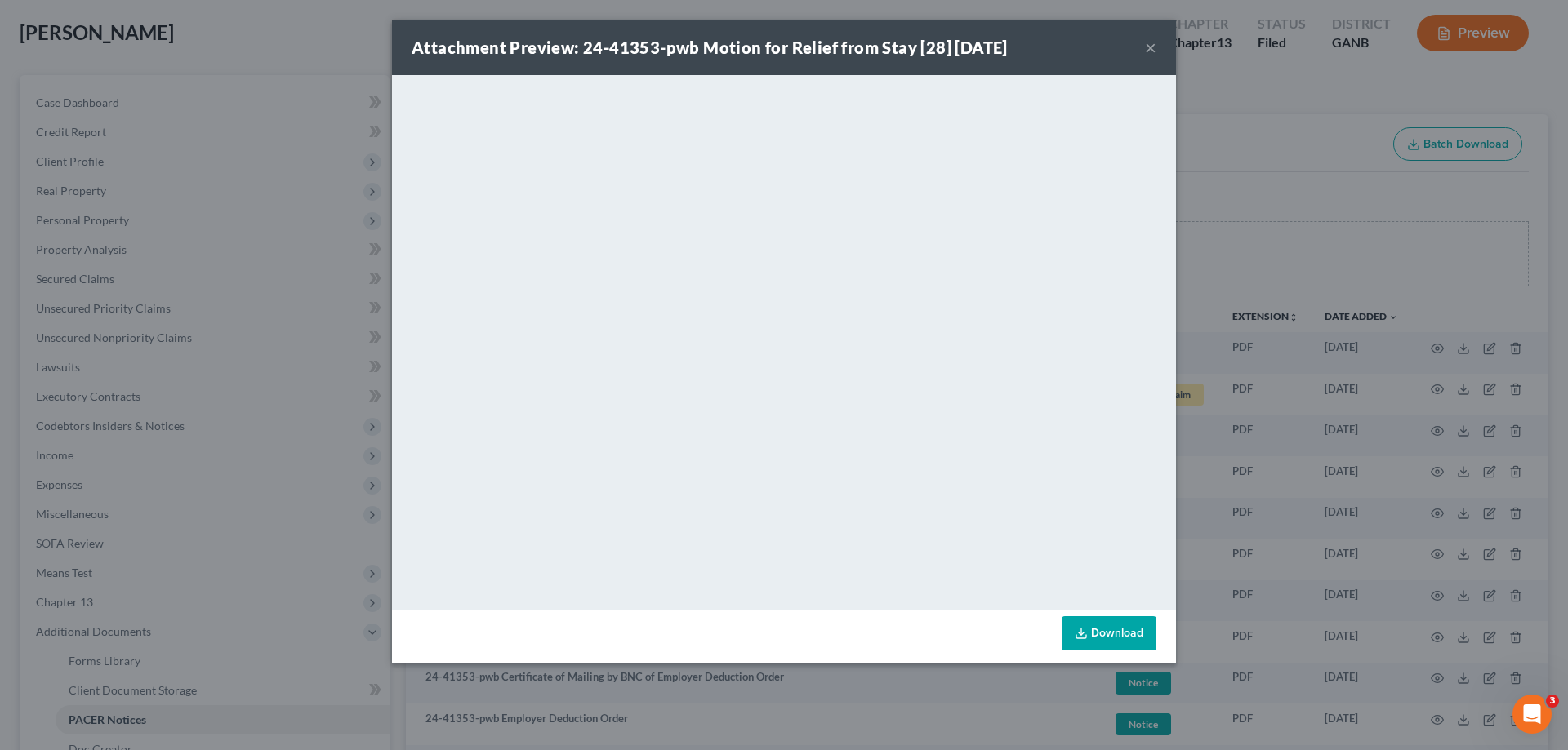
click at [1150, 45] on button "×" at bounding box center [1150, 47] width 12 height 19
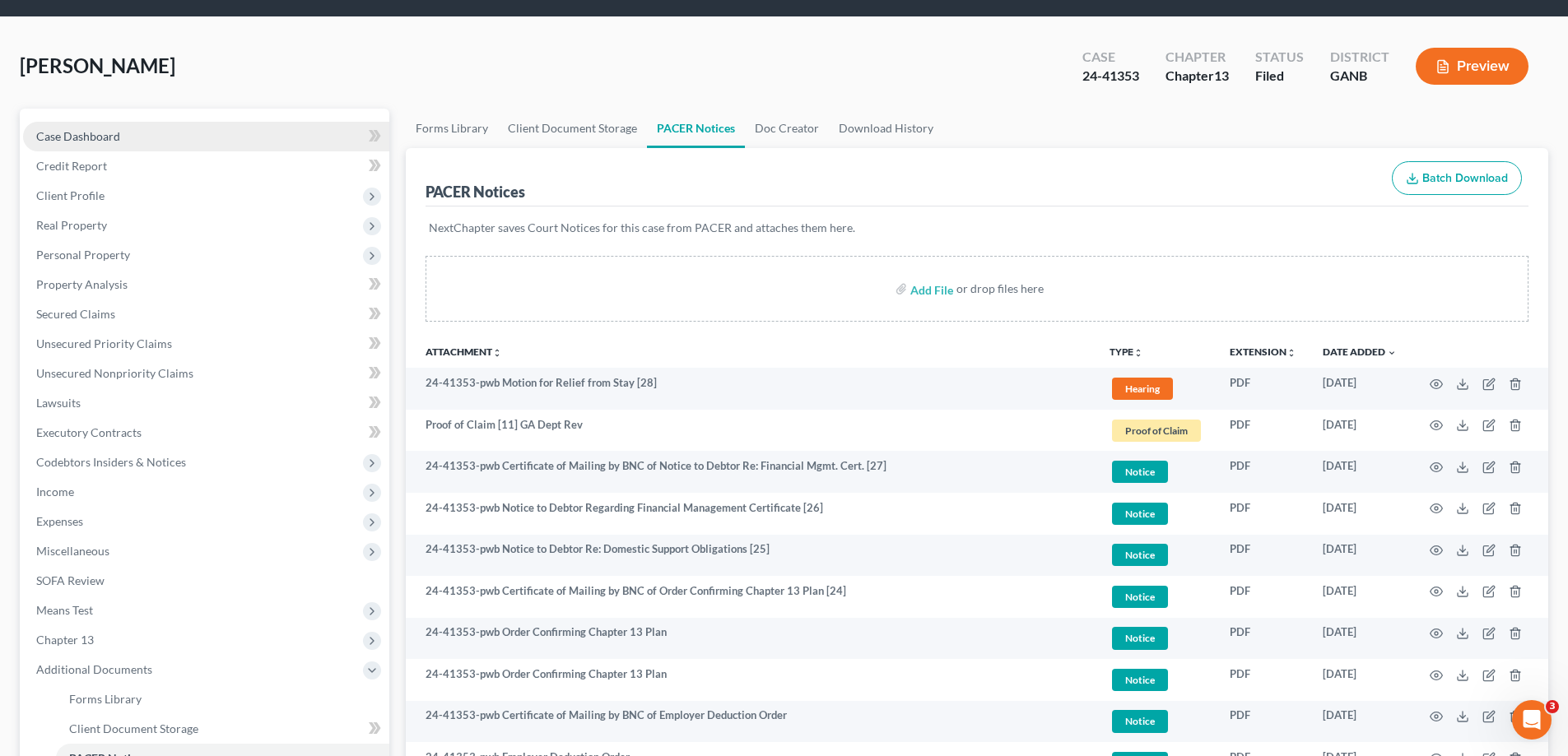
scroll to position [0, 0]
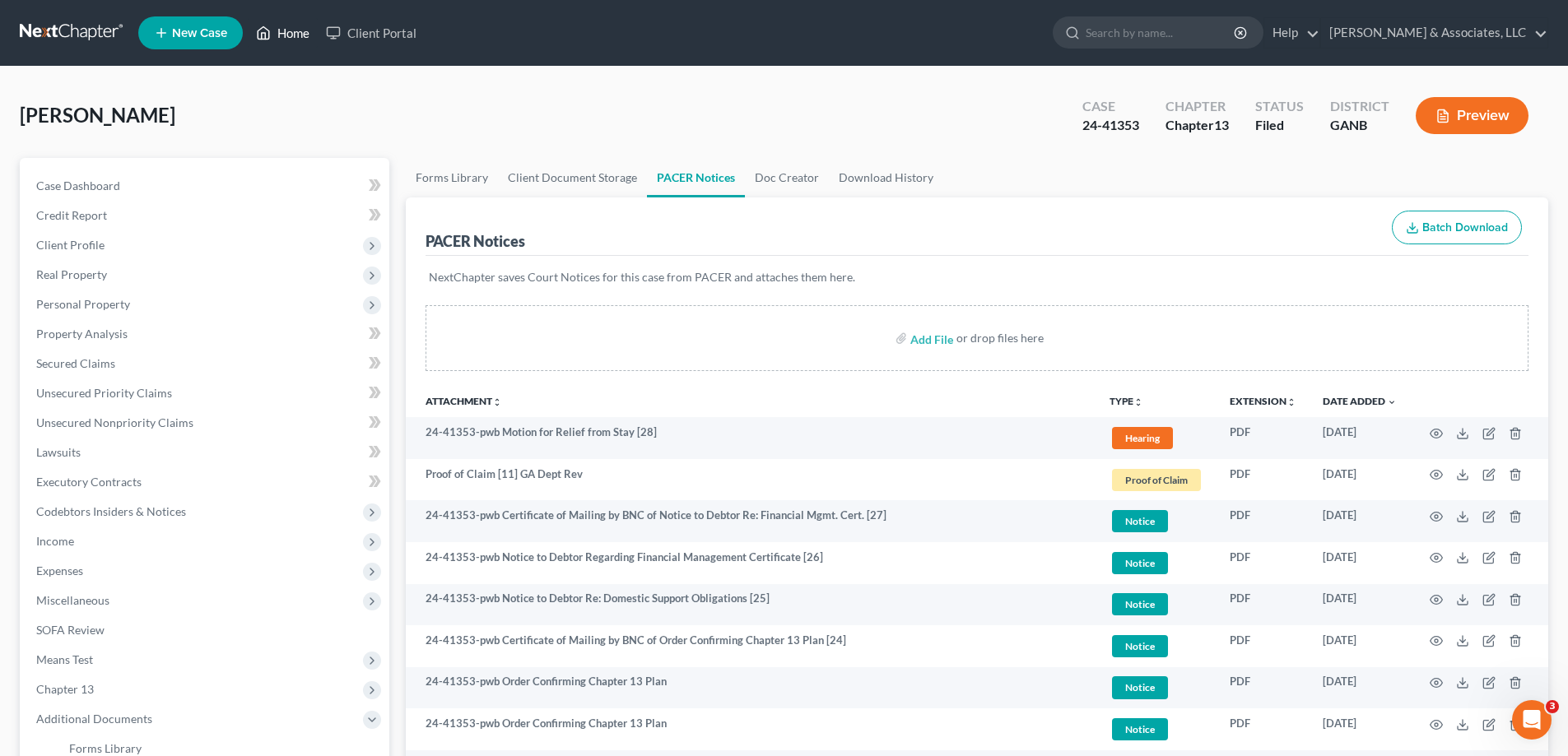
click at [288, 34] on link "Home" at bounding box center [283, 33] width 70 height 29
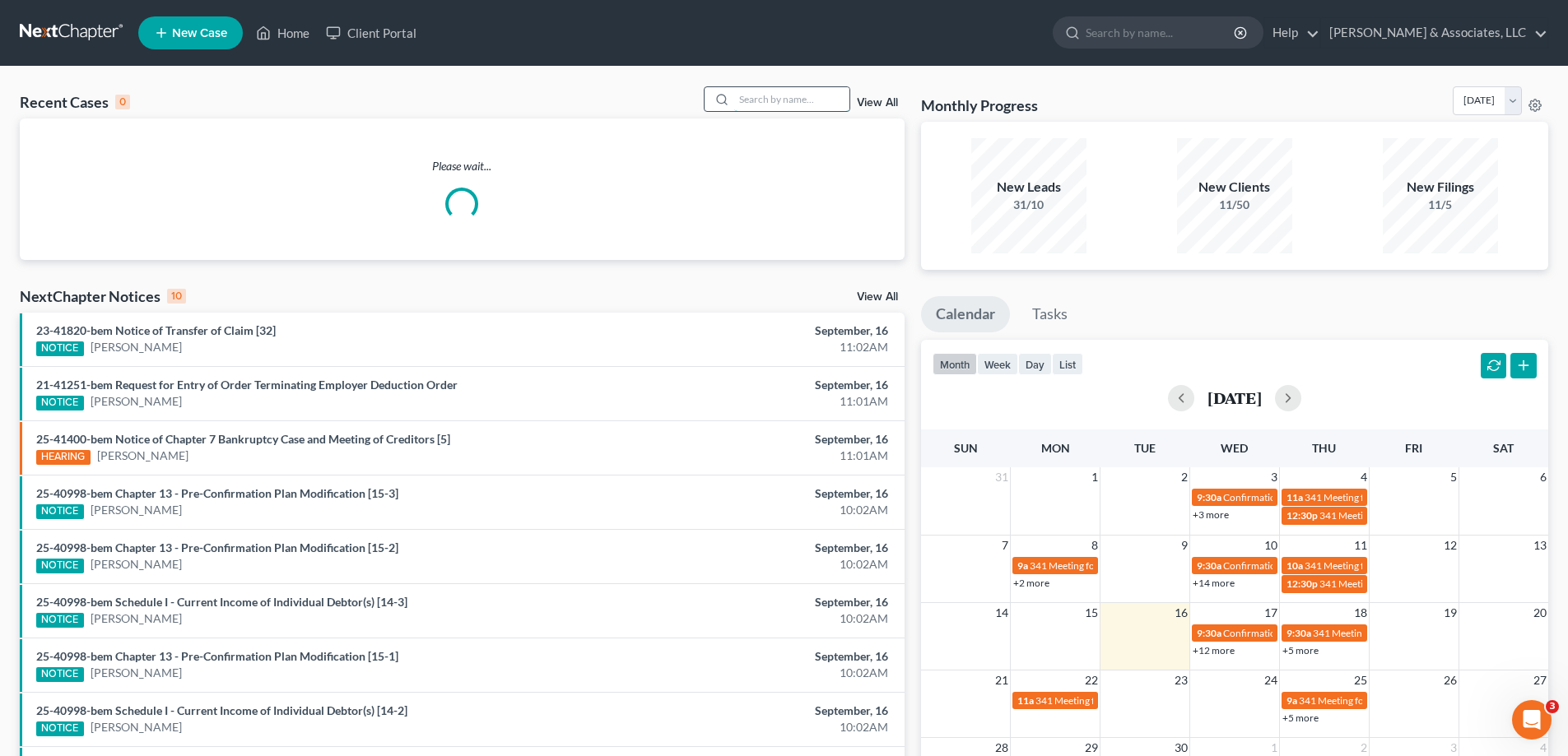
click at [819, 102] on input "search" at bounding box center [791, 99] width 116 height 24
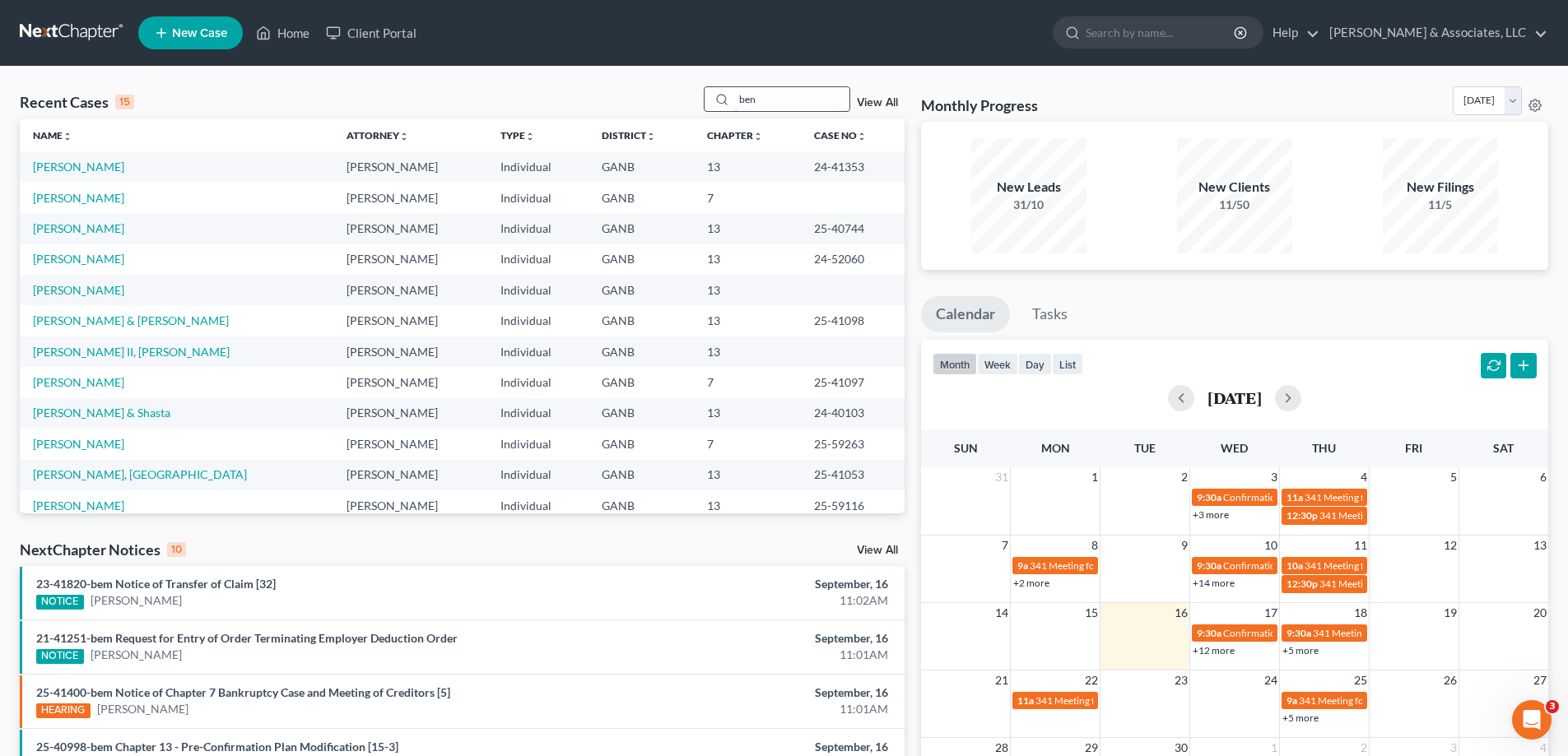
type input "ben"
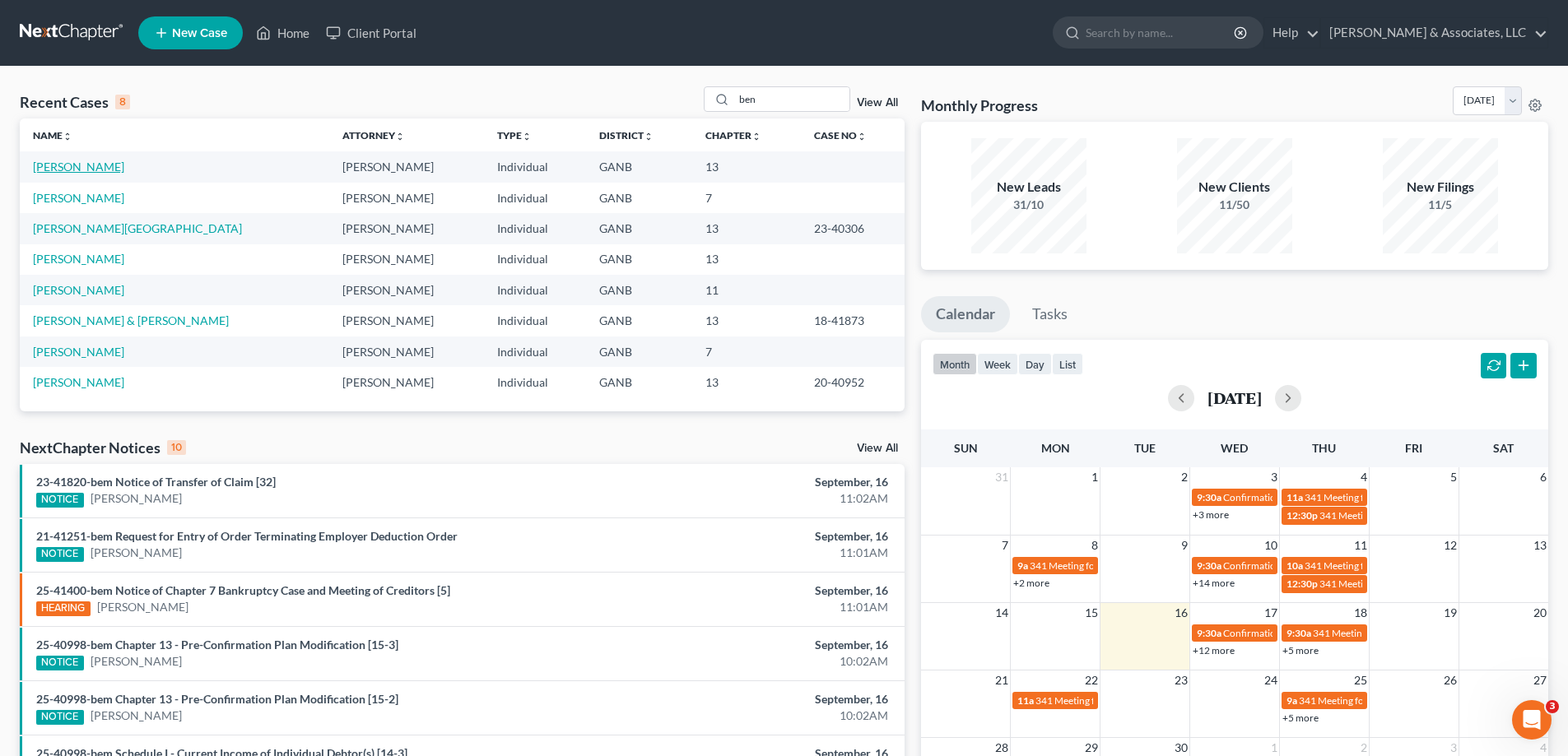
click at [60, 165] on link "[PERSON_NAME]" at bounding box center [79, 166] width 91 height 14
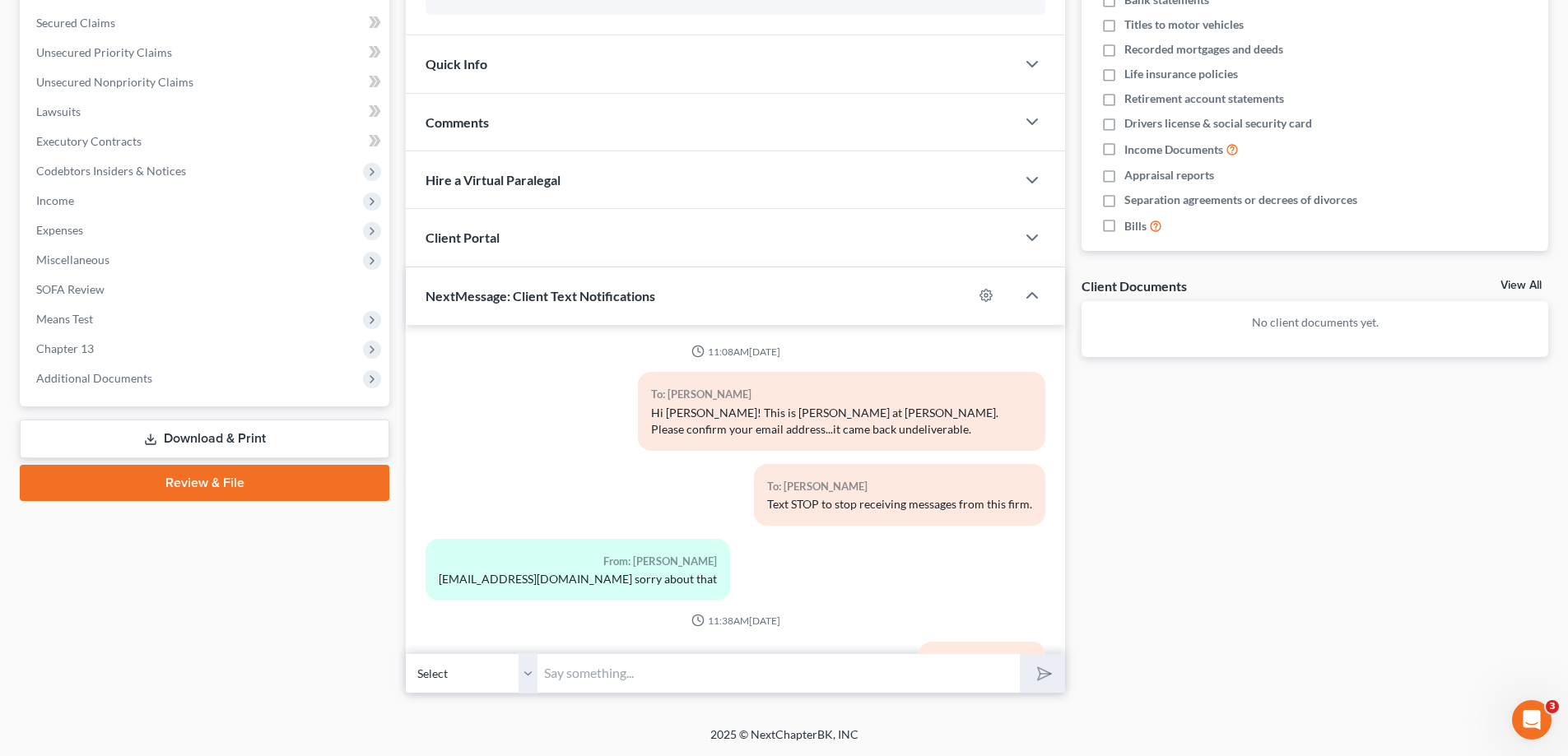
scroll to position [201, 0]
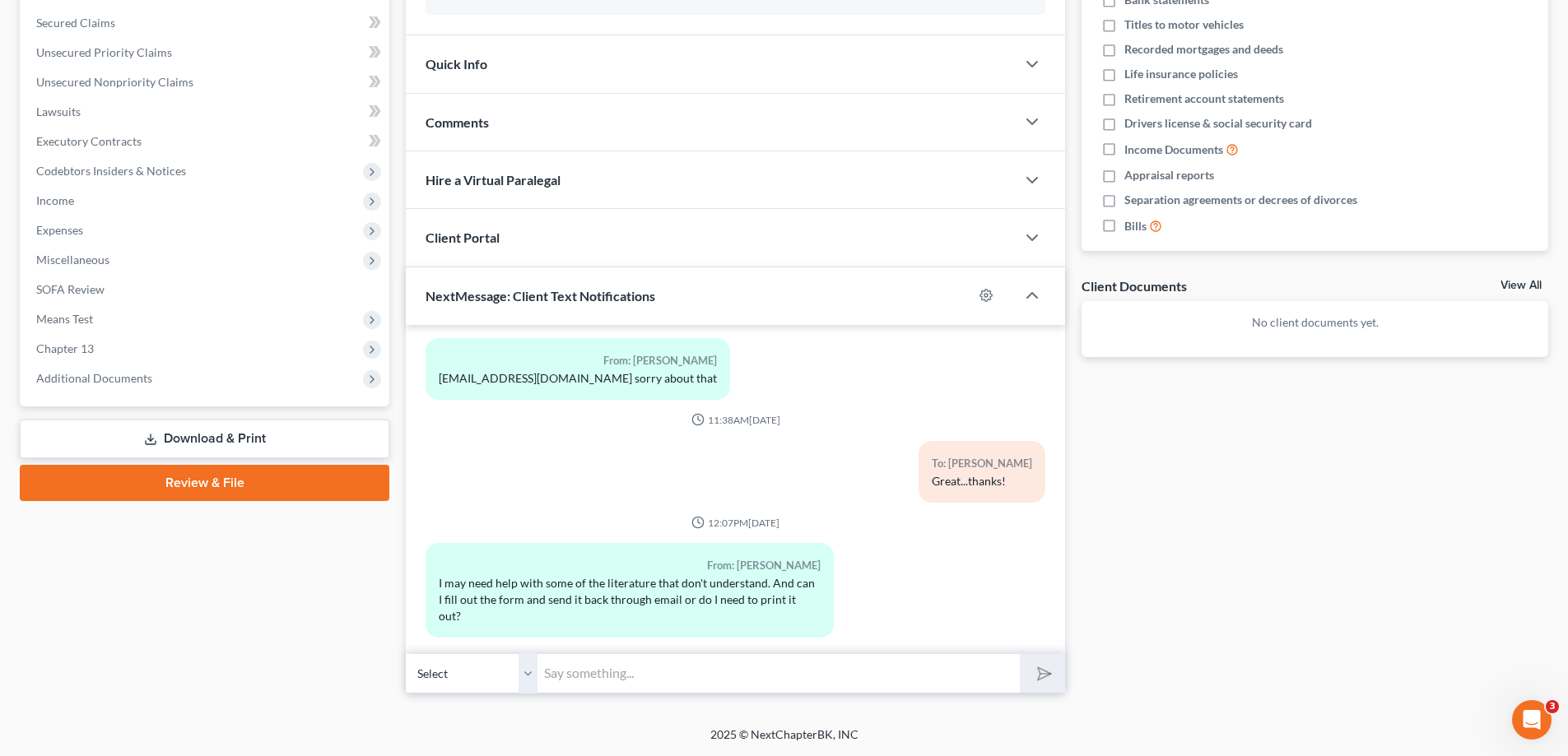
click at [561, 679] on input "text" at bounding box center [779, 672] width 482 height 40
type input "Yes, email will be great and we will print it out for the consult. Do the best …"
click at [1020, 654] on button "submit" at bounding box center [1042, 673] width 46 height 39
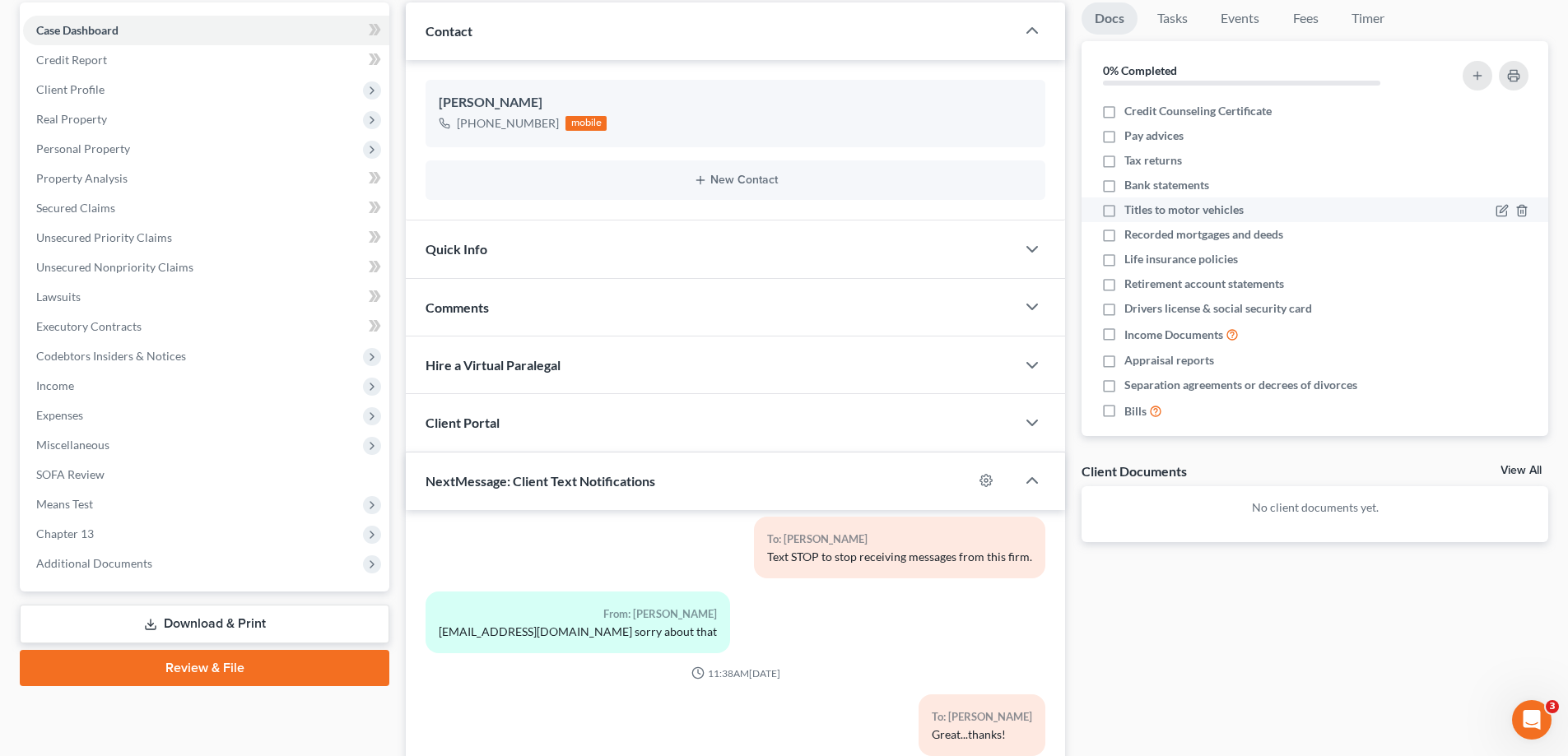
scroll to position [0, 0]
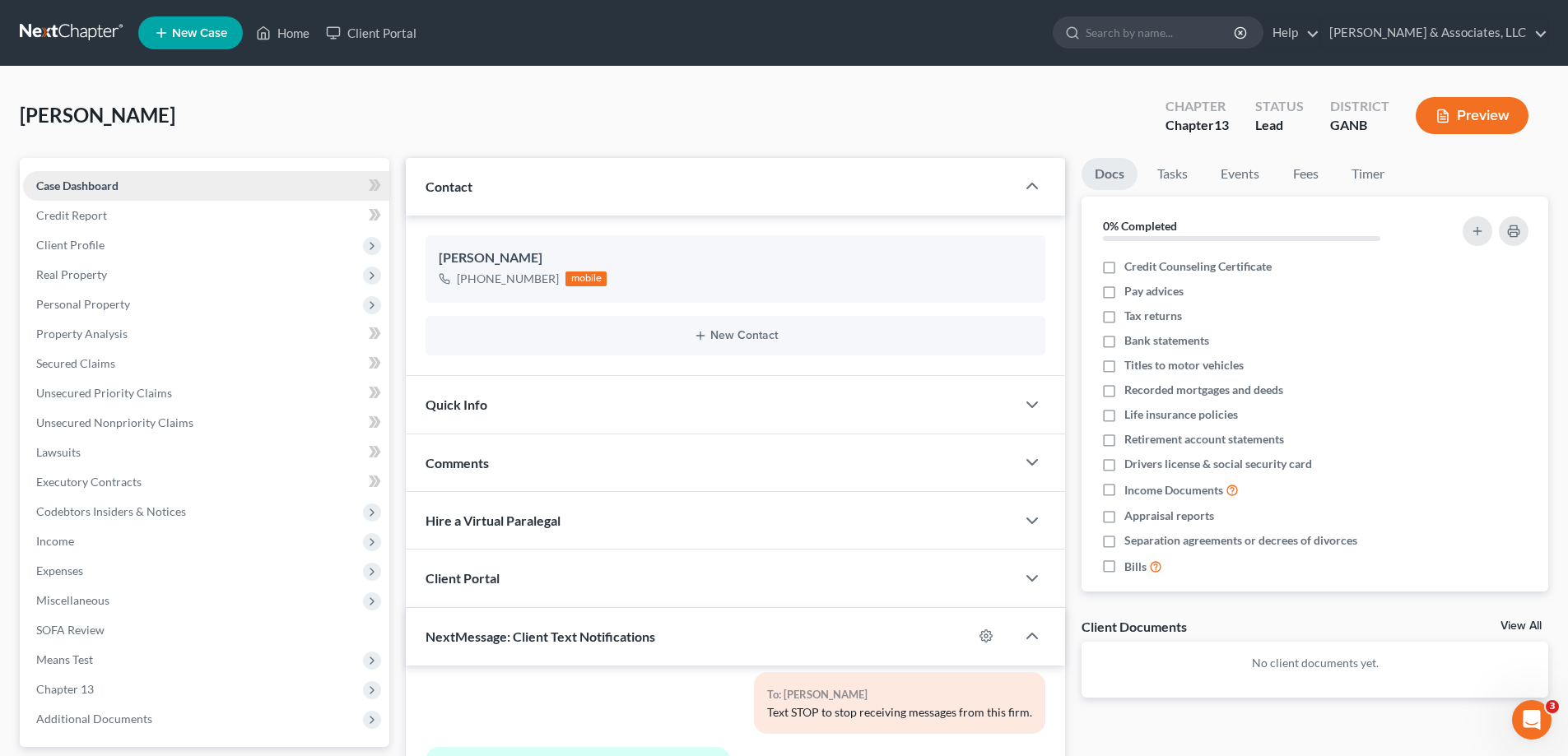
click at [85, 188] on span "Case Dashboard" at bounding box center [77, 186] width 83 height 14
click at [300, 25] on link "Home" at bounding box center [283, 33] width 70 height 29
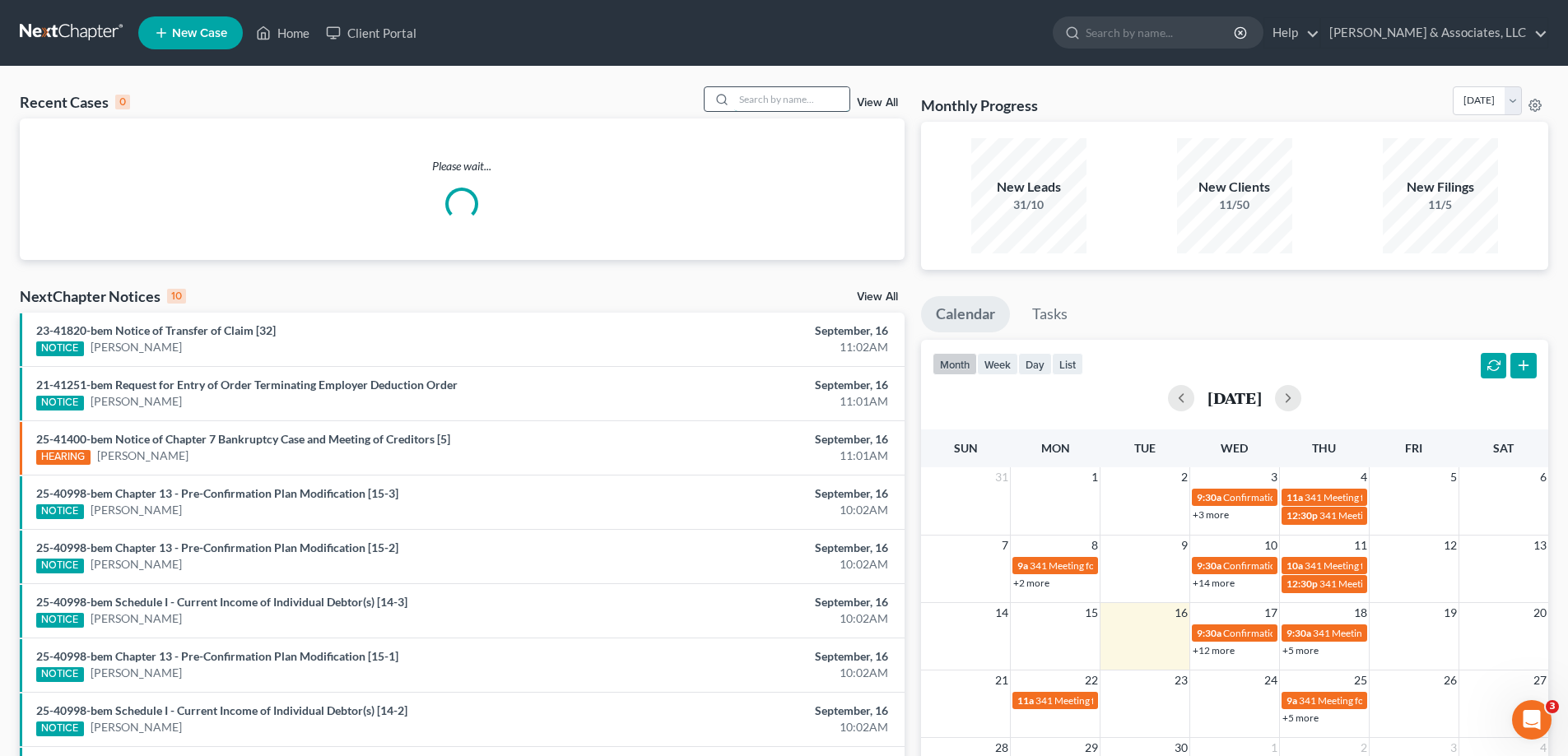
click at [786, 101] on input "search" at bounding box center [791, 99] width 116 height 24
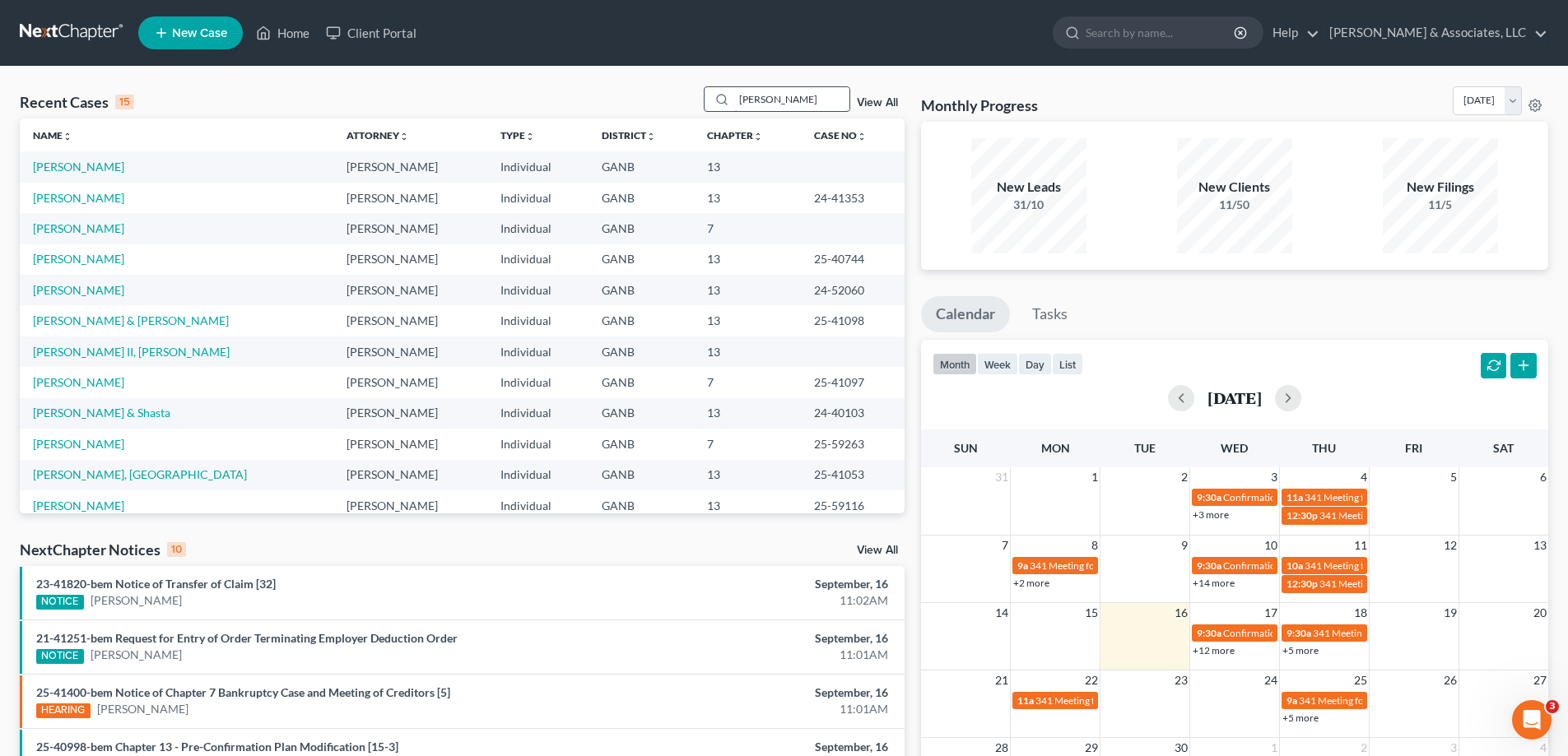
type input "[PERSON_NAME]"
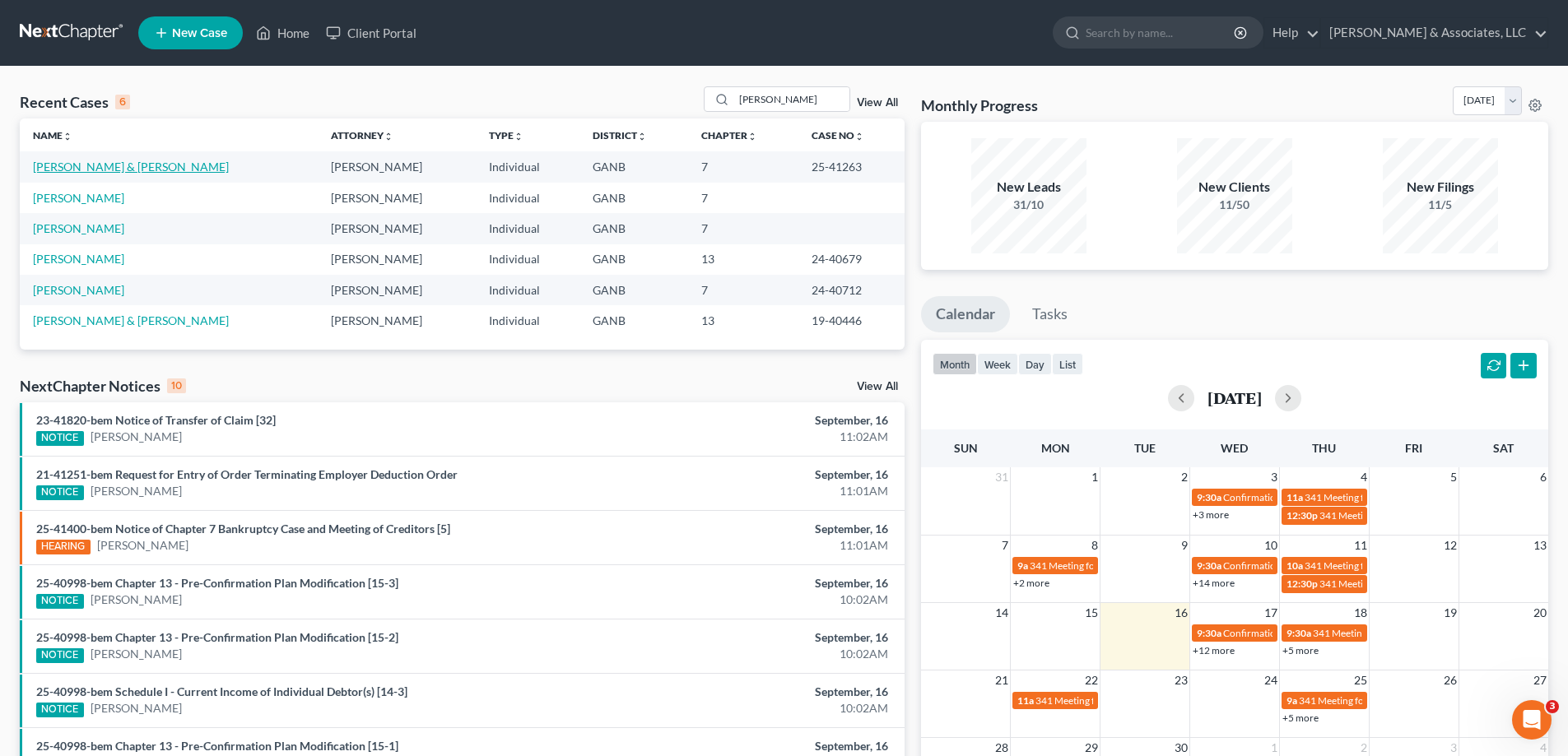
click at [118, 166] on link "[PERSON_NAME] & [PERSON_NAME]" at bounding box center [131, 166] width 196 height 14
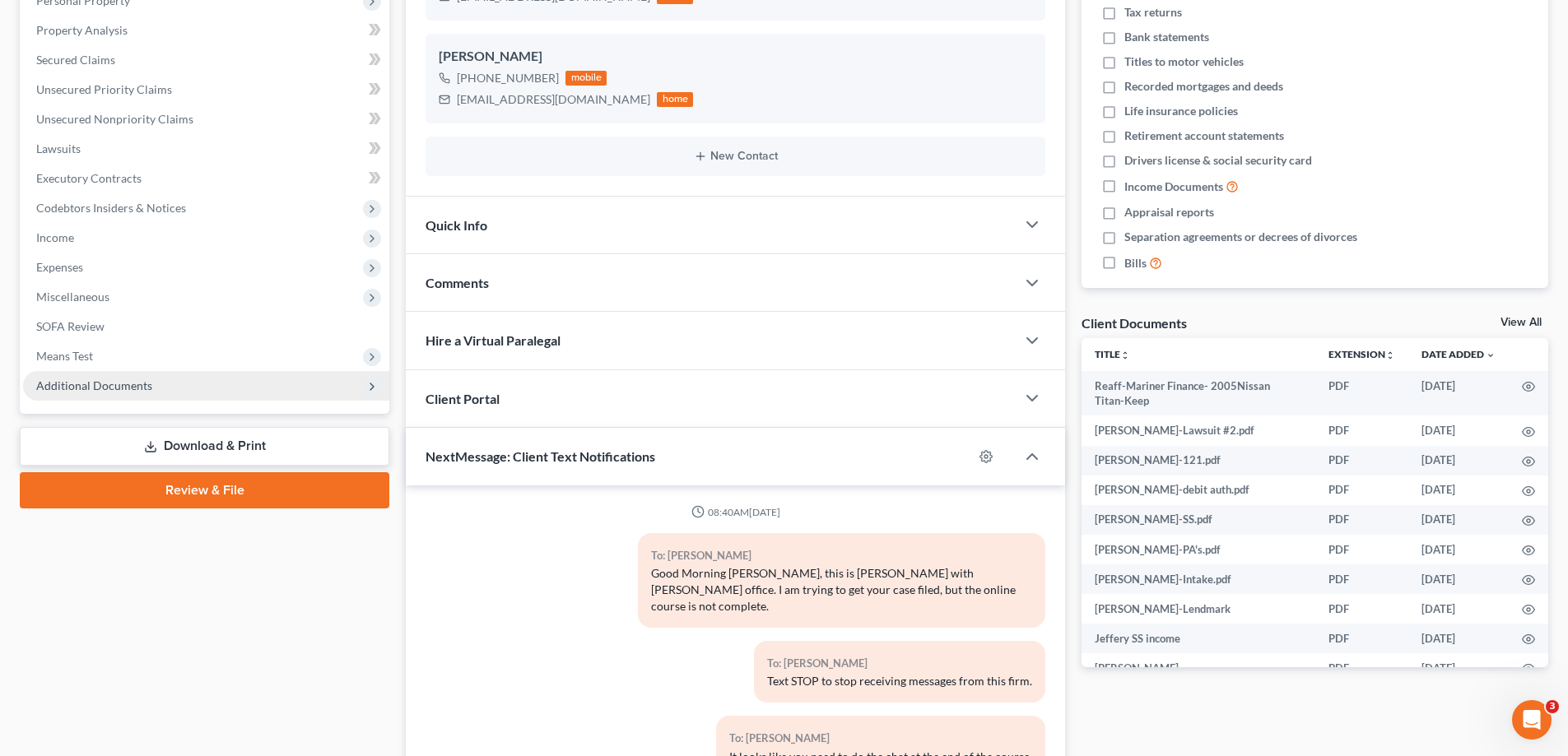
scroll to position [55, 0]
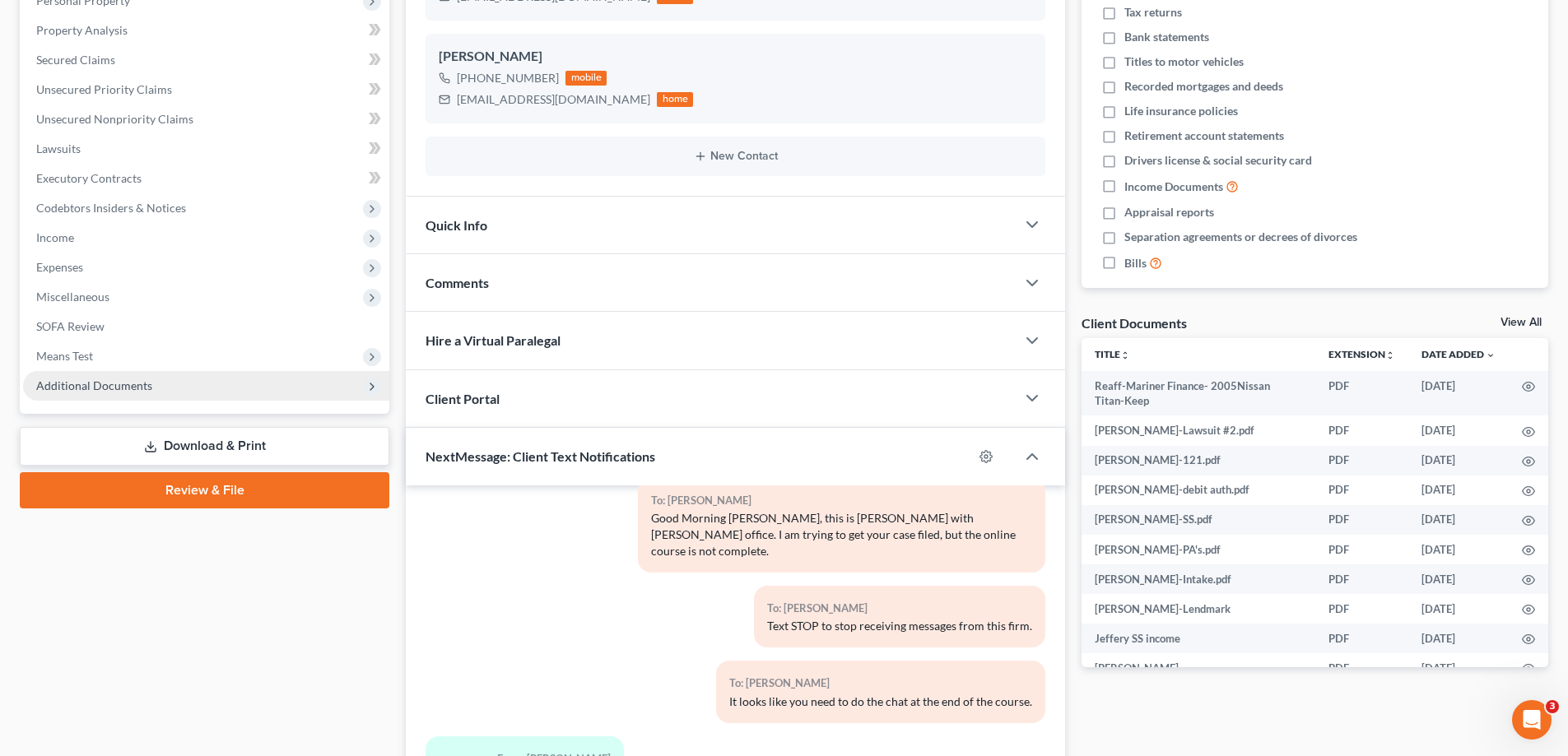
click at [122, 389] on span "Additional Documents" at bounding box center [93, 385] width 116 height 14
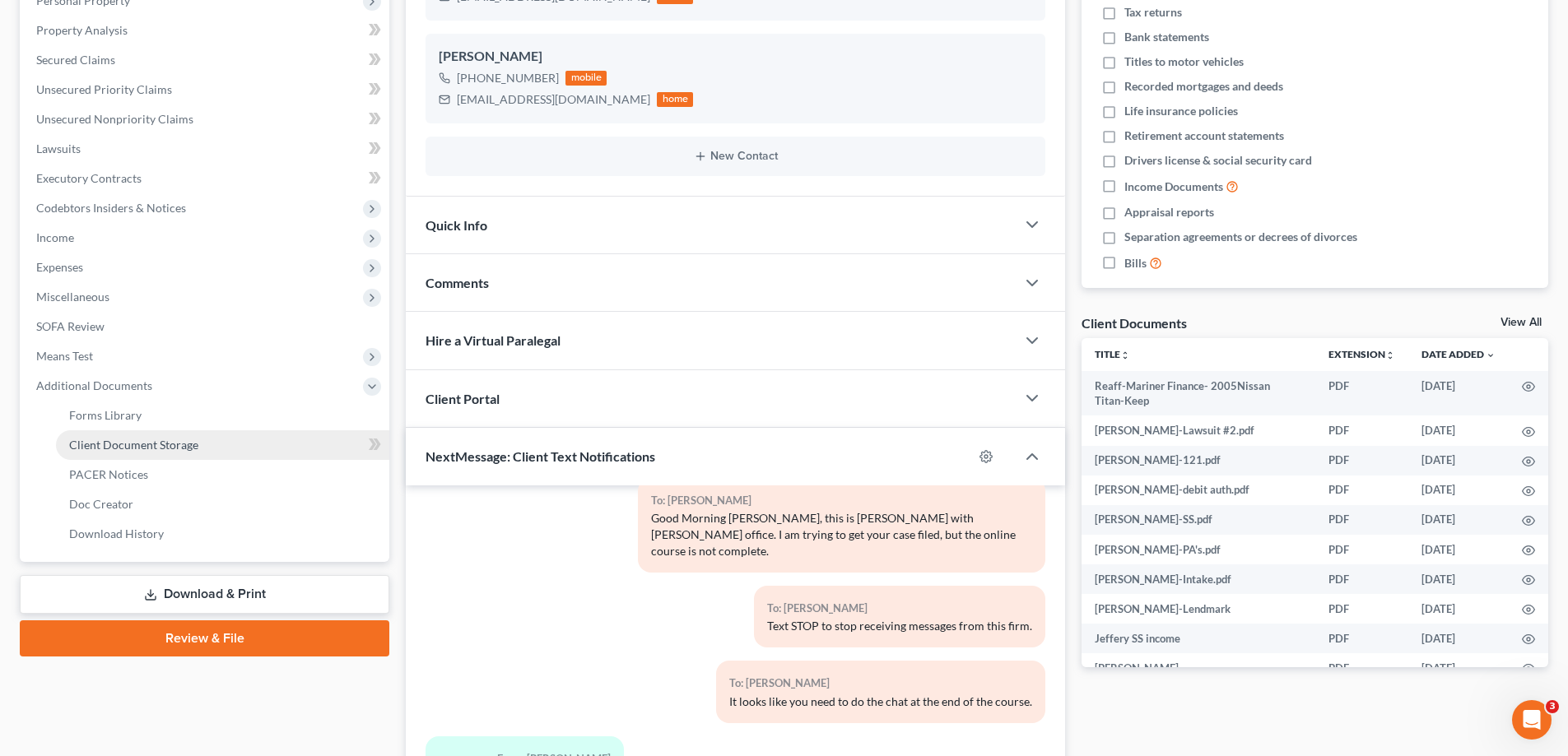
click at [98, 447] on span "Client Document Storage" at bounding box center [133, 444] width 129 height 14
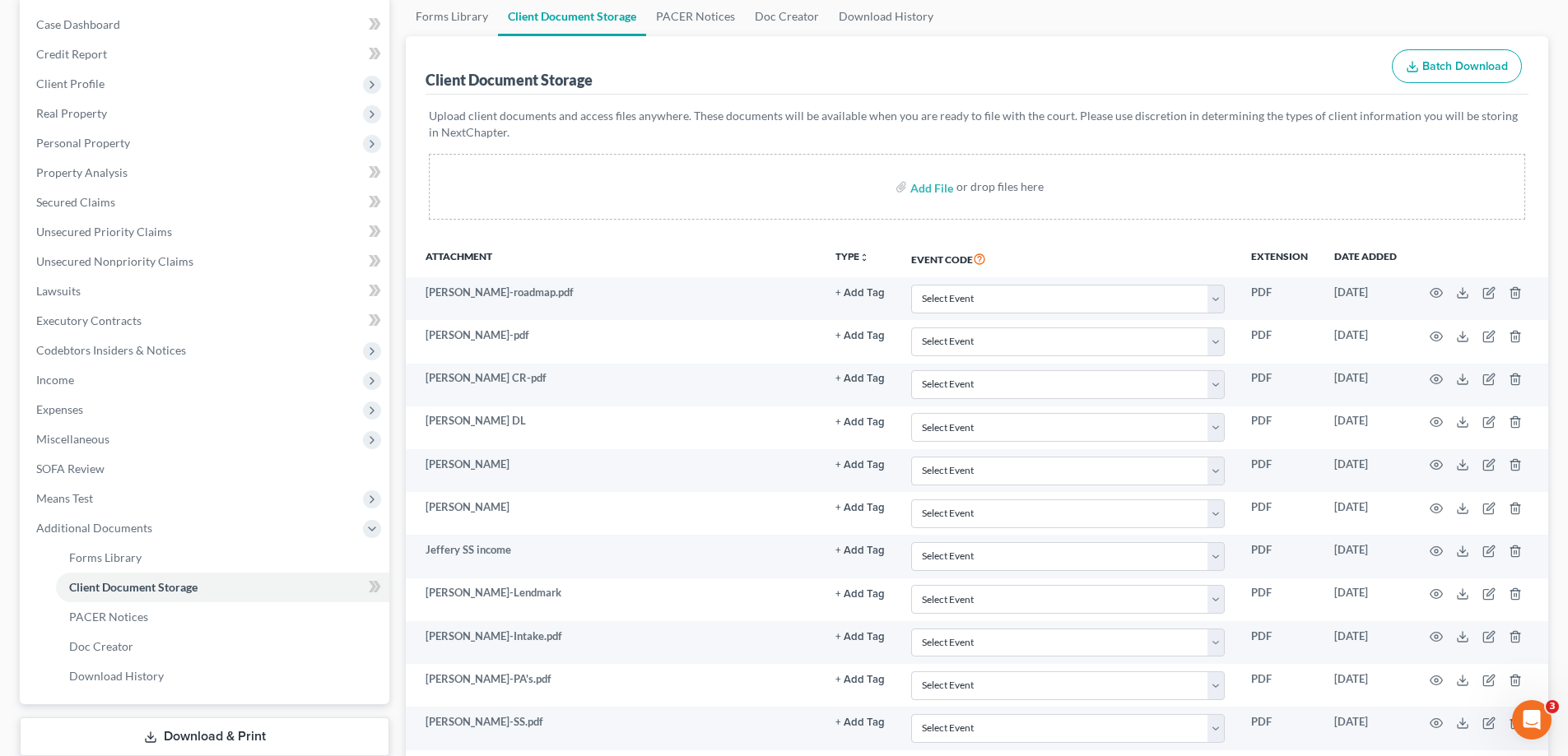
scroll to position [411, 0]
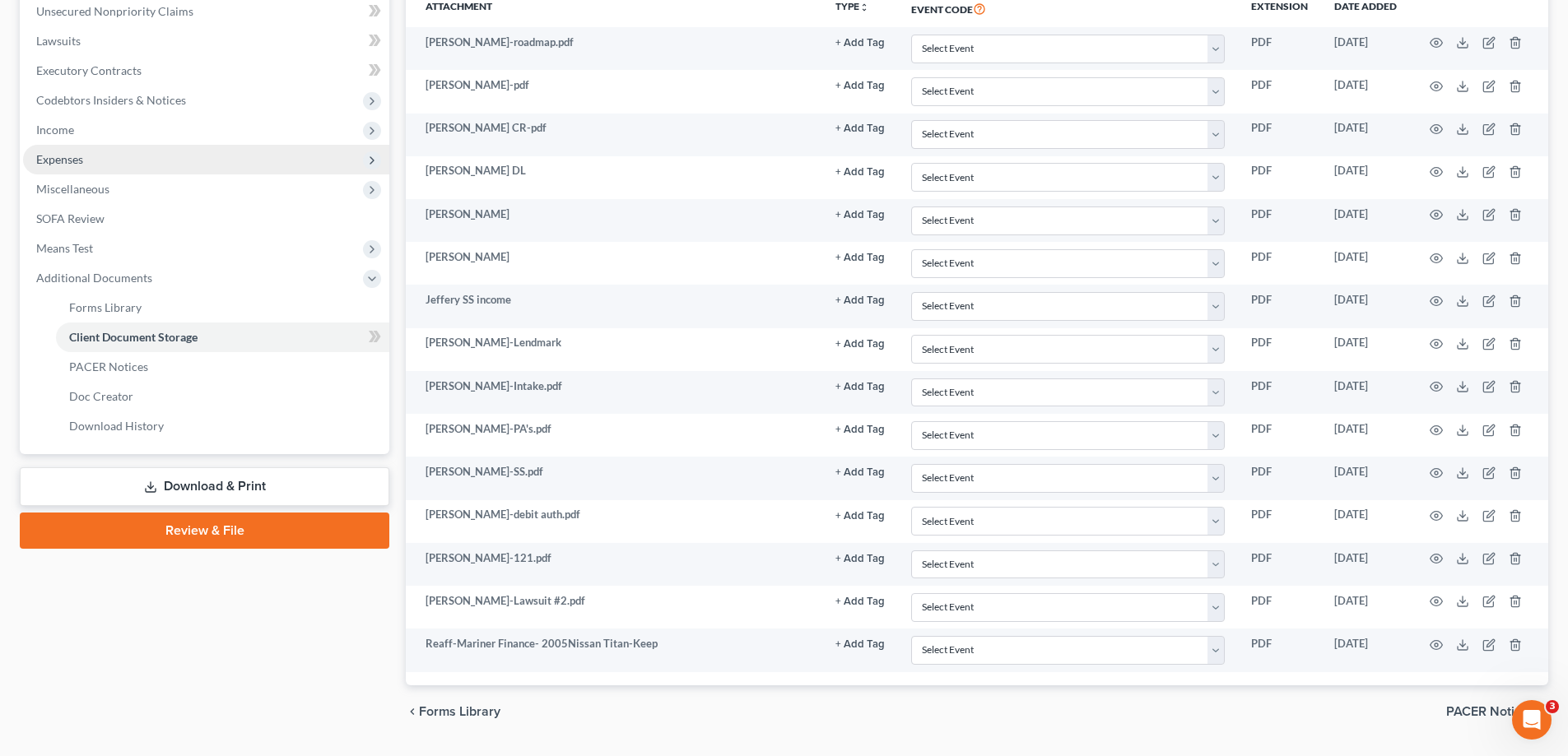
click at [82, 158] on span "Expenses" at bounding box center [59, 159] width 47 height 14
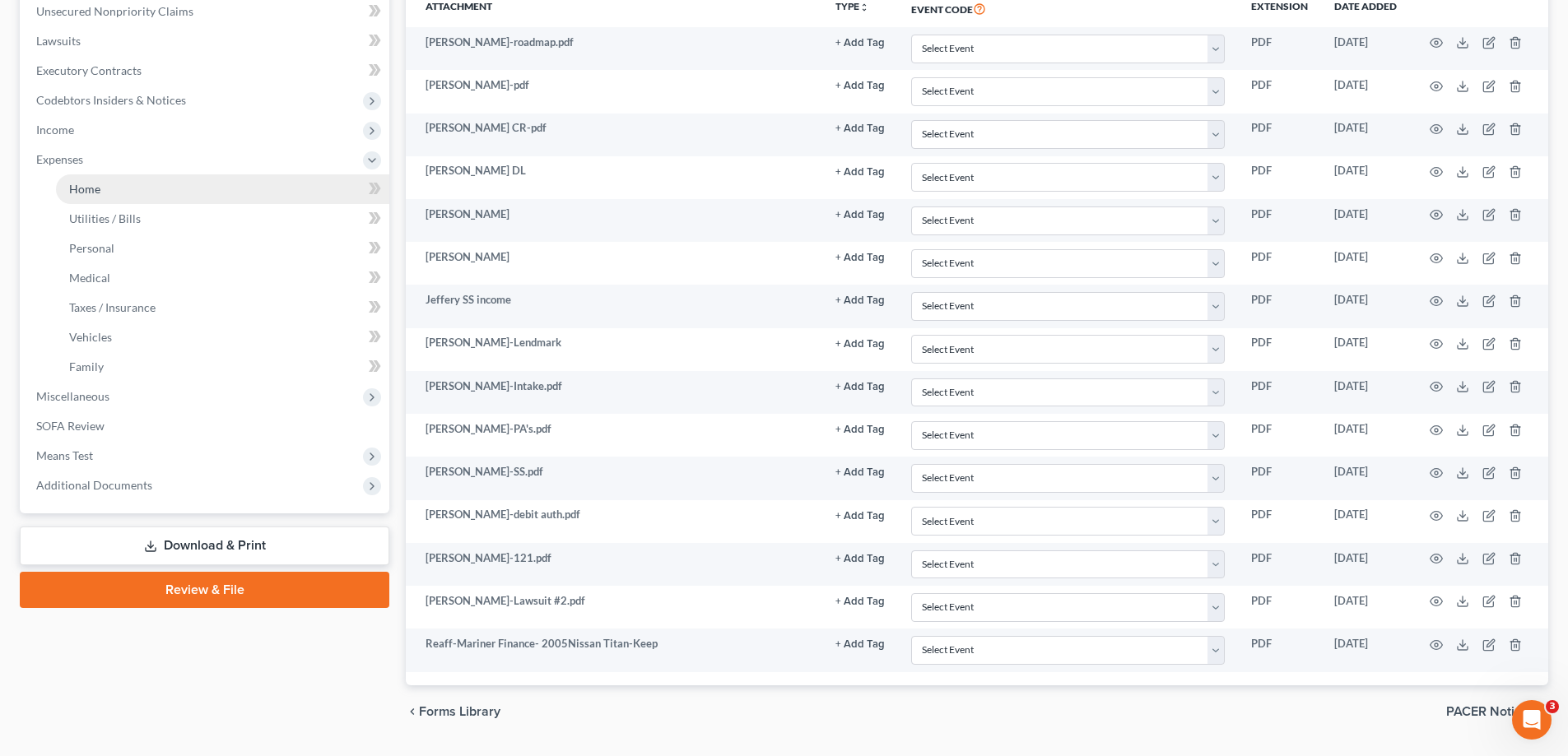
click at [94, 190] on span "Home" at bounding box center [85, 189] width 31 height 14
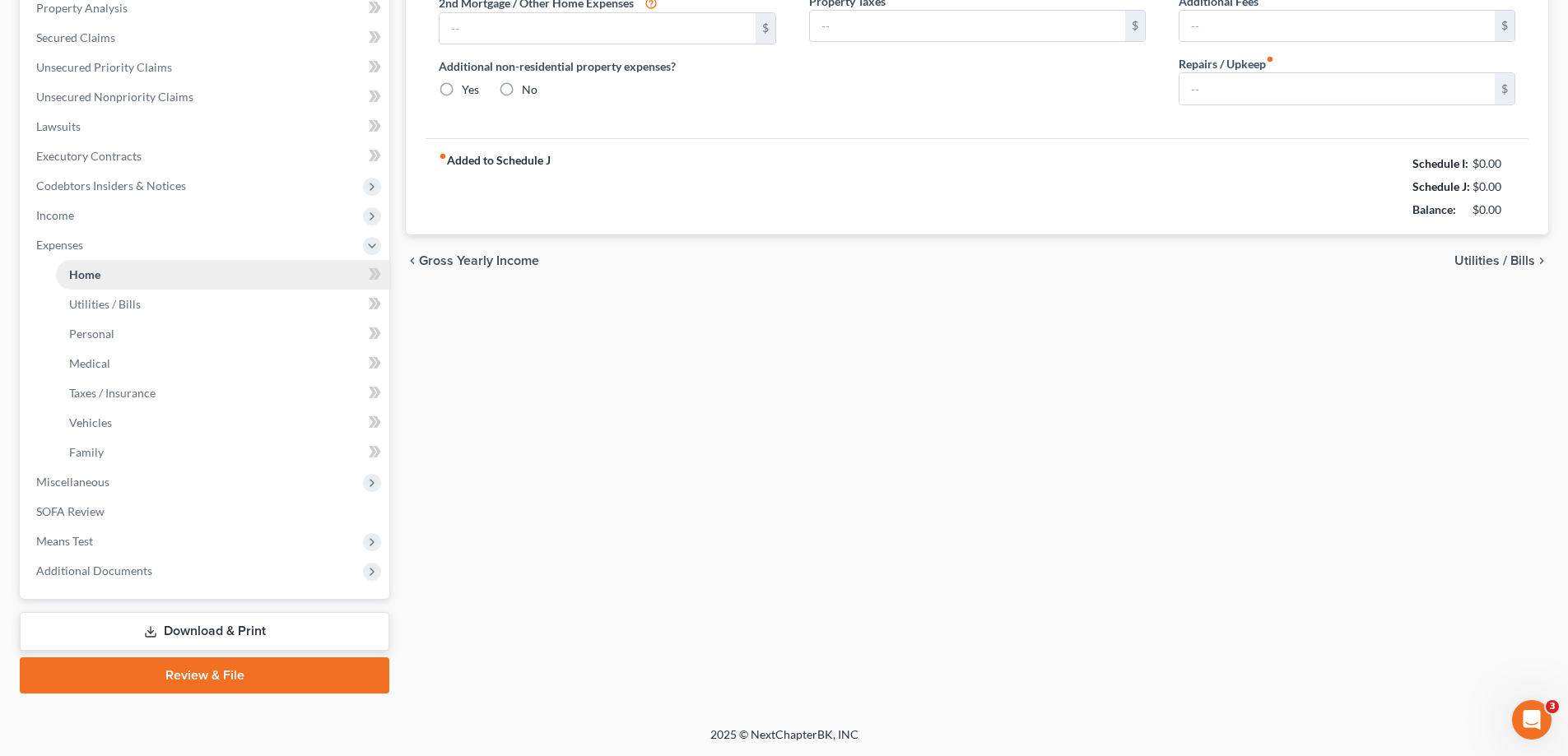
scroll to position [45, 0]
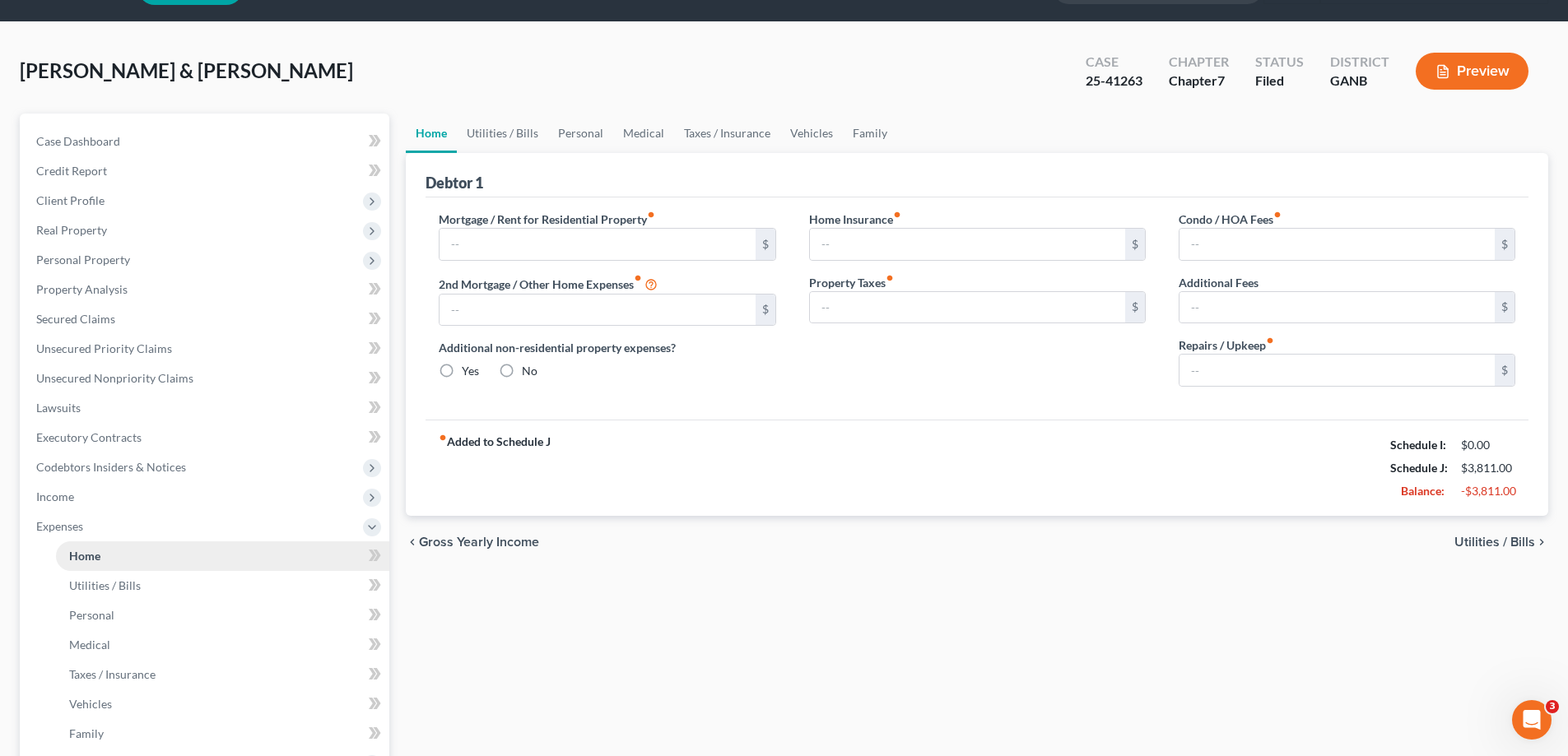
type input "240.00"
type input "0.00"
radio input "true"
type input "0.00"
type input "80.00"
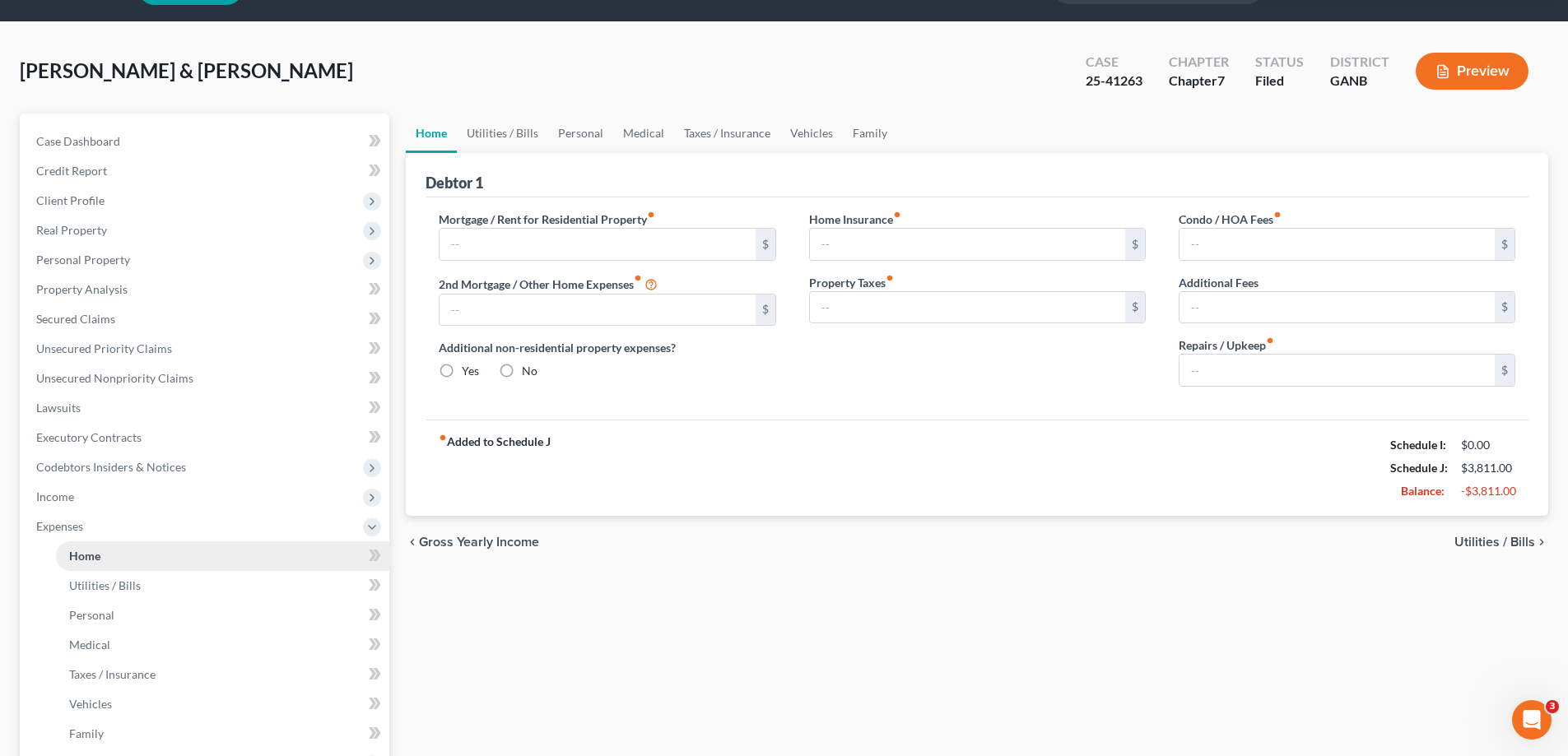
type input "0.00"
type input "275.00"
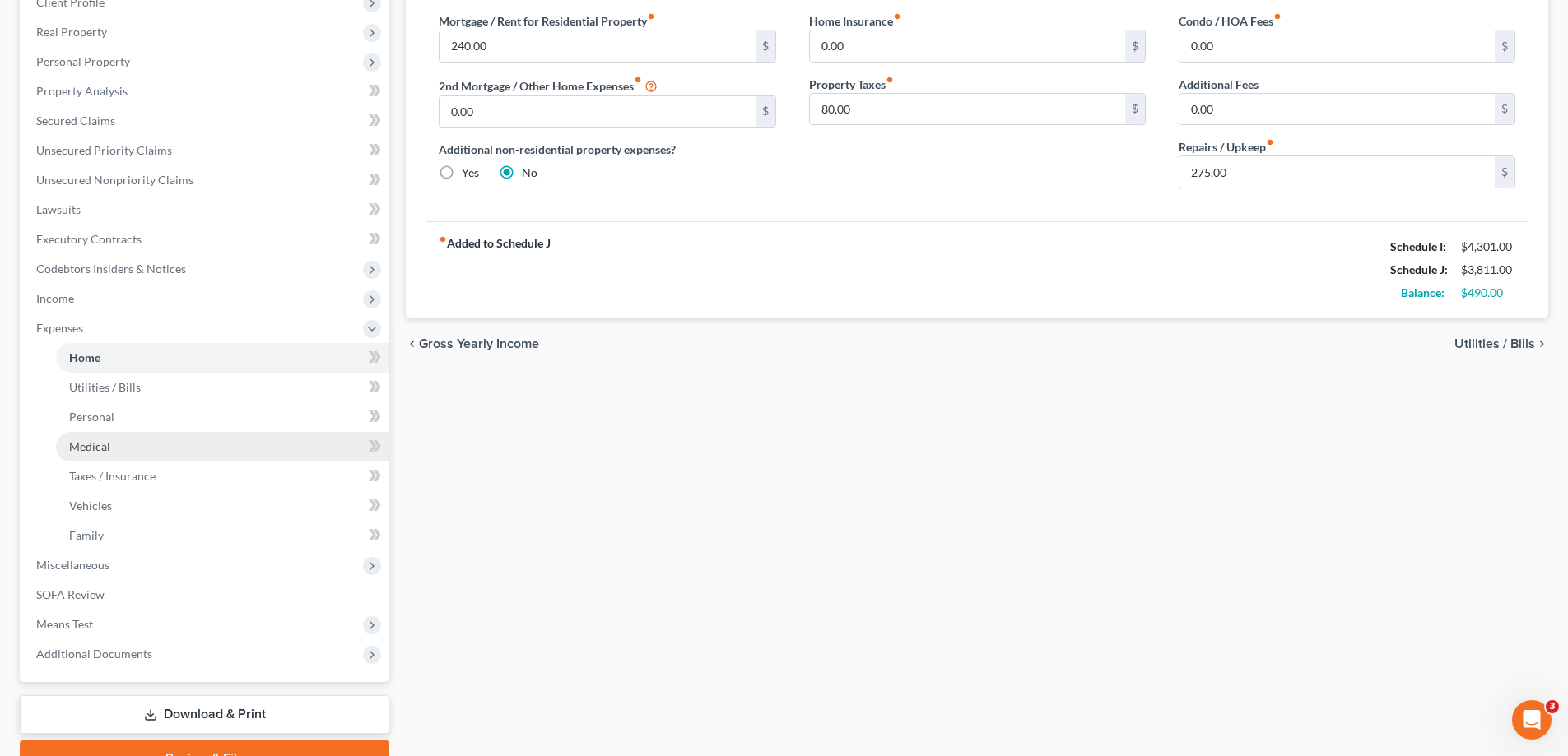
scroll to position [247, 0]
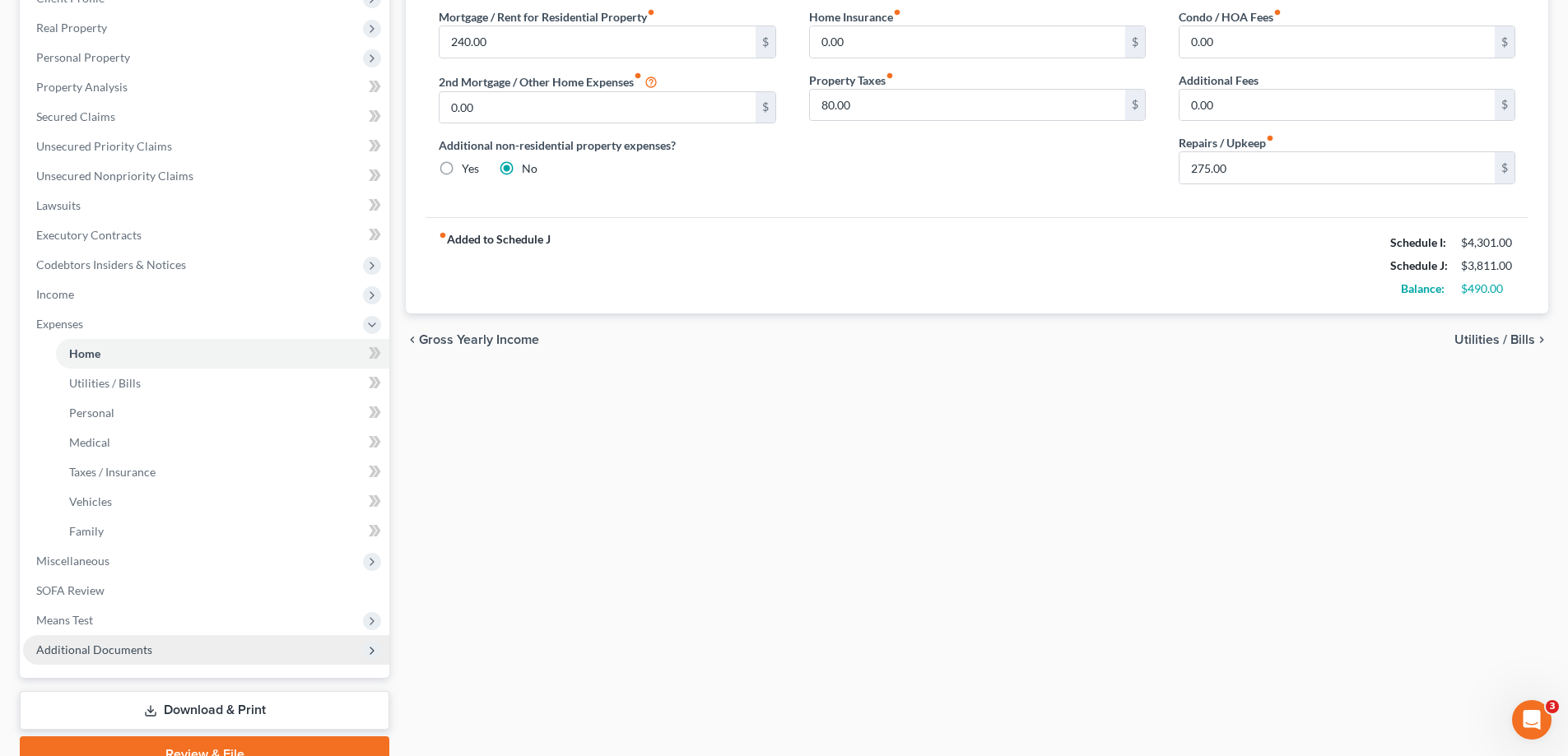
click at [99, 653] on span "Additional Documents" at bounding box center [93, 649] width 116 height 14
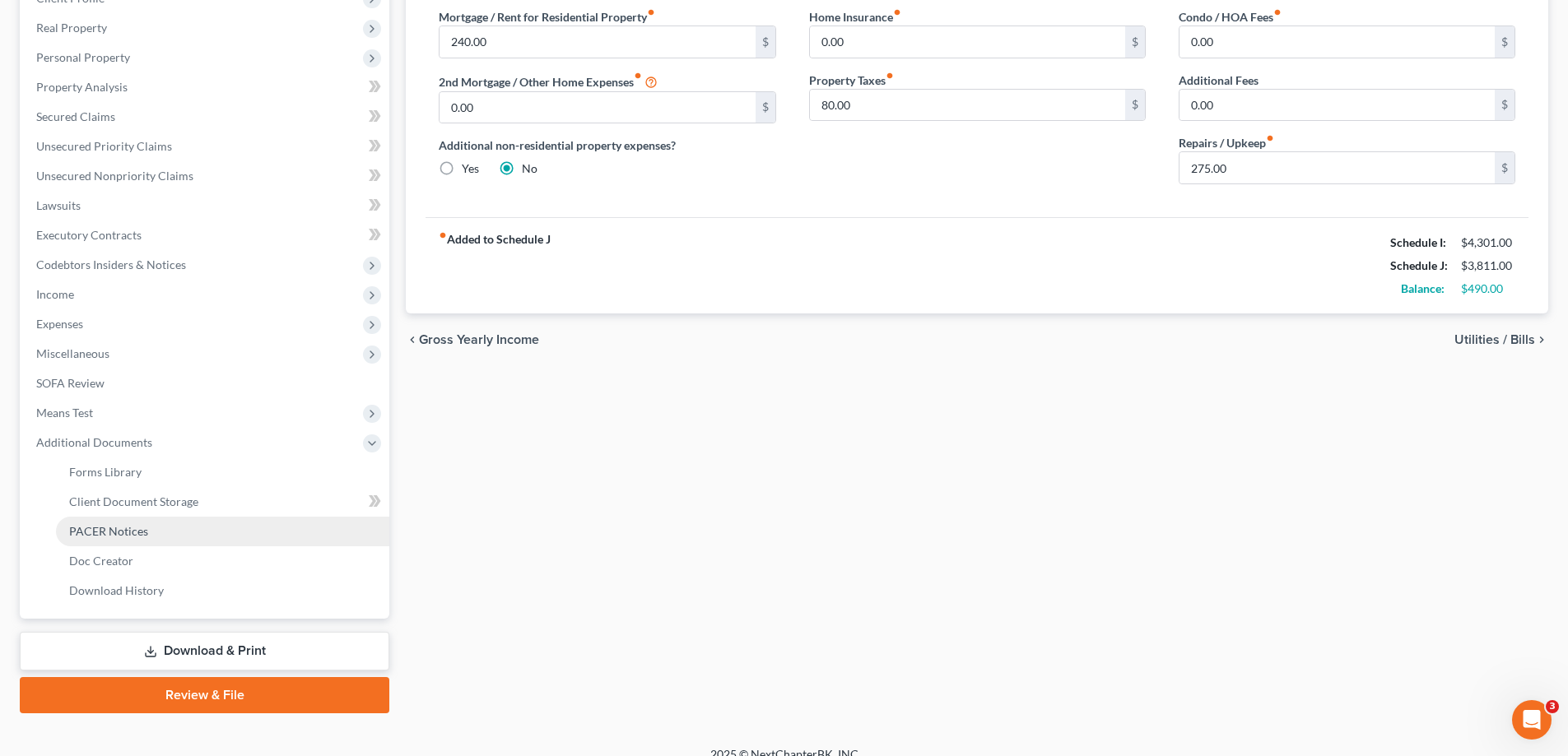
click at [109, 537] on span "PACER Notices" at bounding box center [108, 531] width 79 height 14
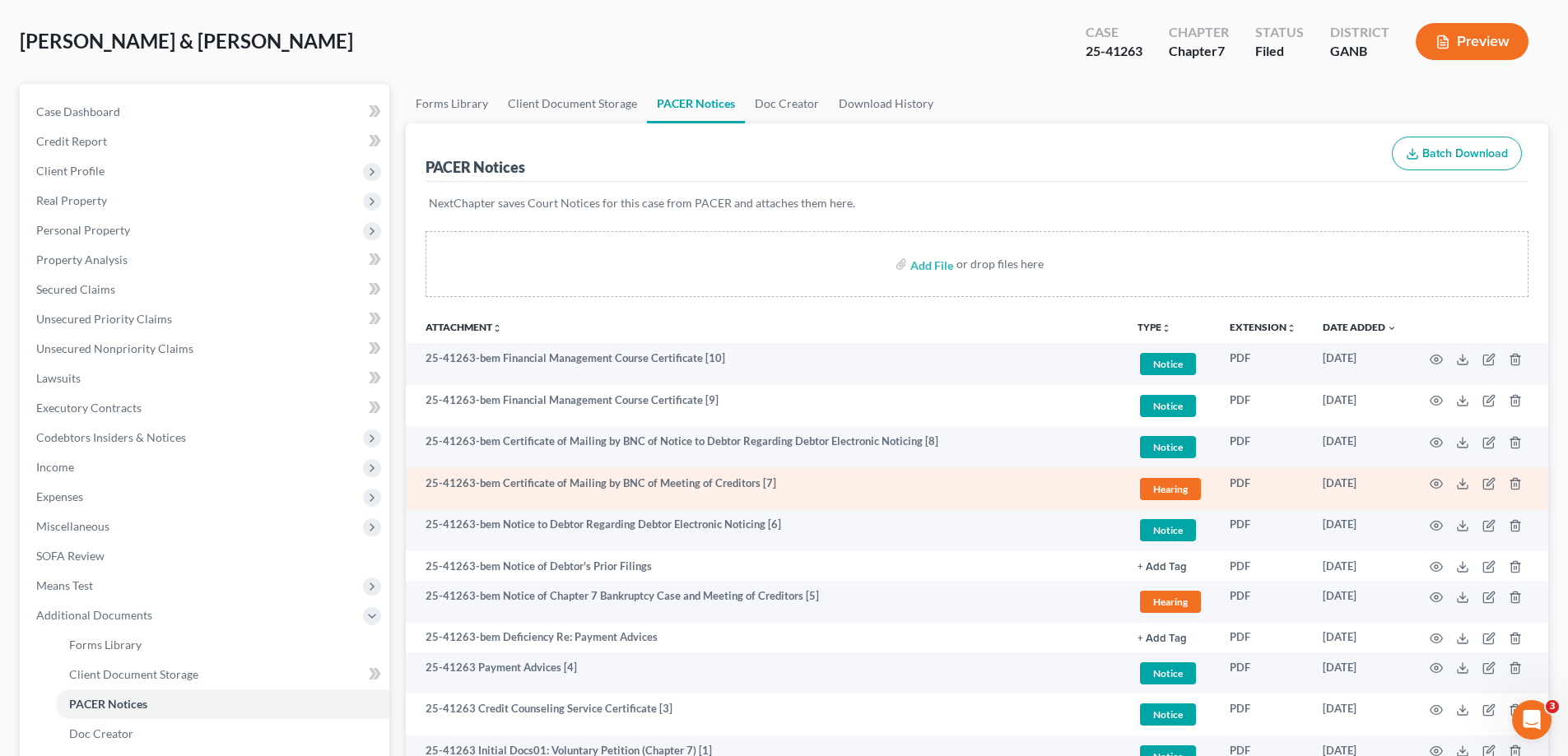
scroll to position [185, 0]
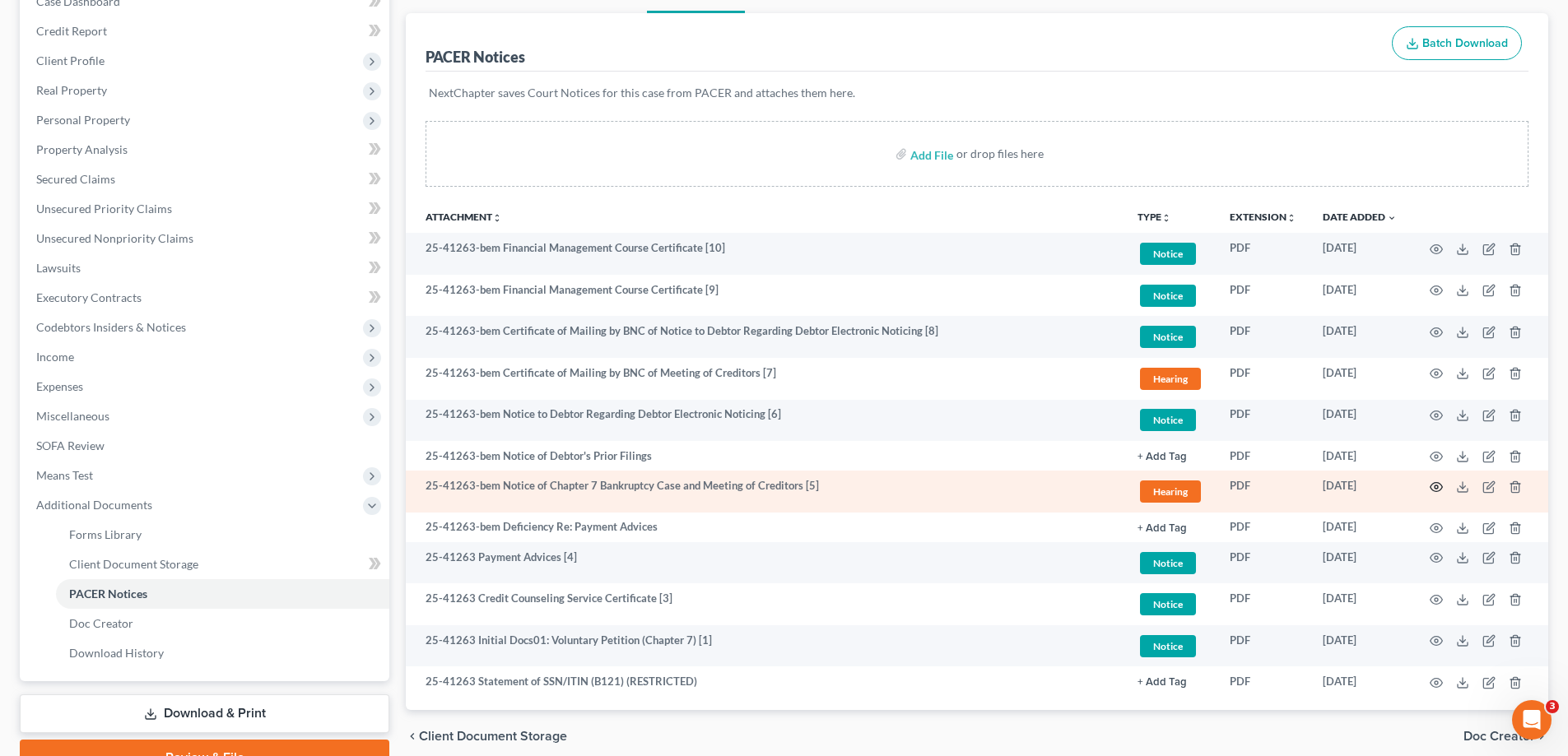
click at [1437, 486] on circle "button" at bounding box center [1436, 487] width 3 height 3
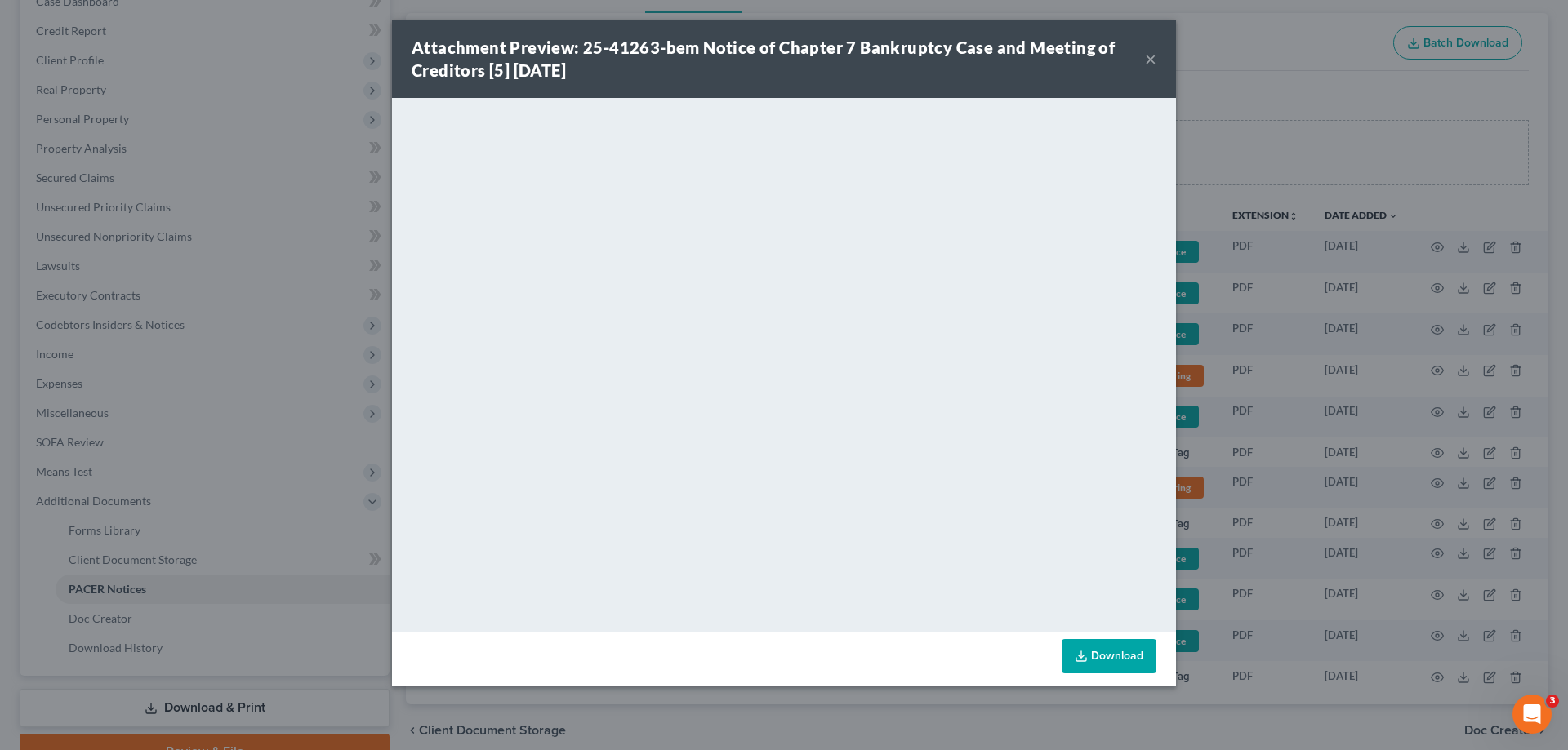
click at [1151, 62] on button "×" at bounding box center [1150, 59] width 12 height 19
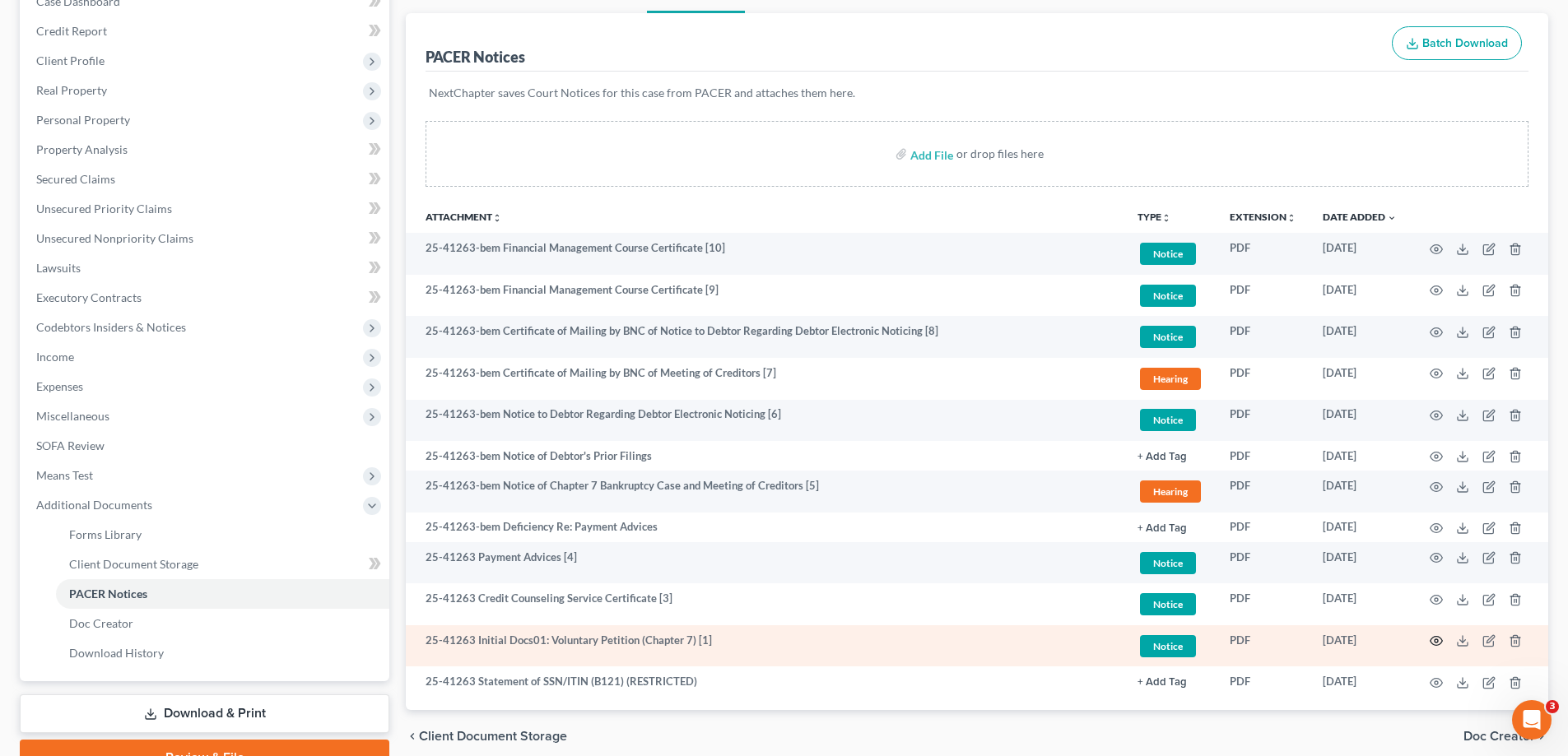
click at [1436, 639] on circle "button" at bounding box center [1436, 640] width 3 height 3
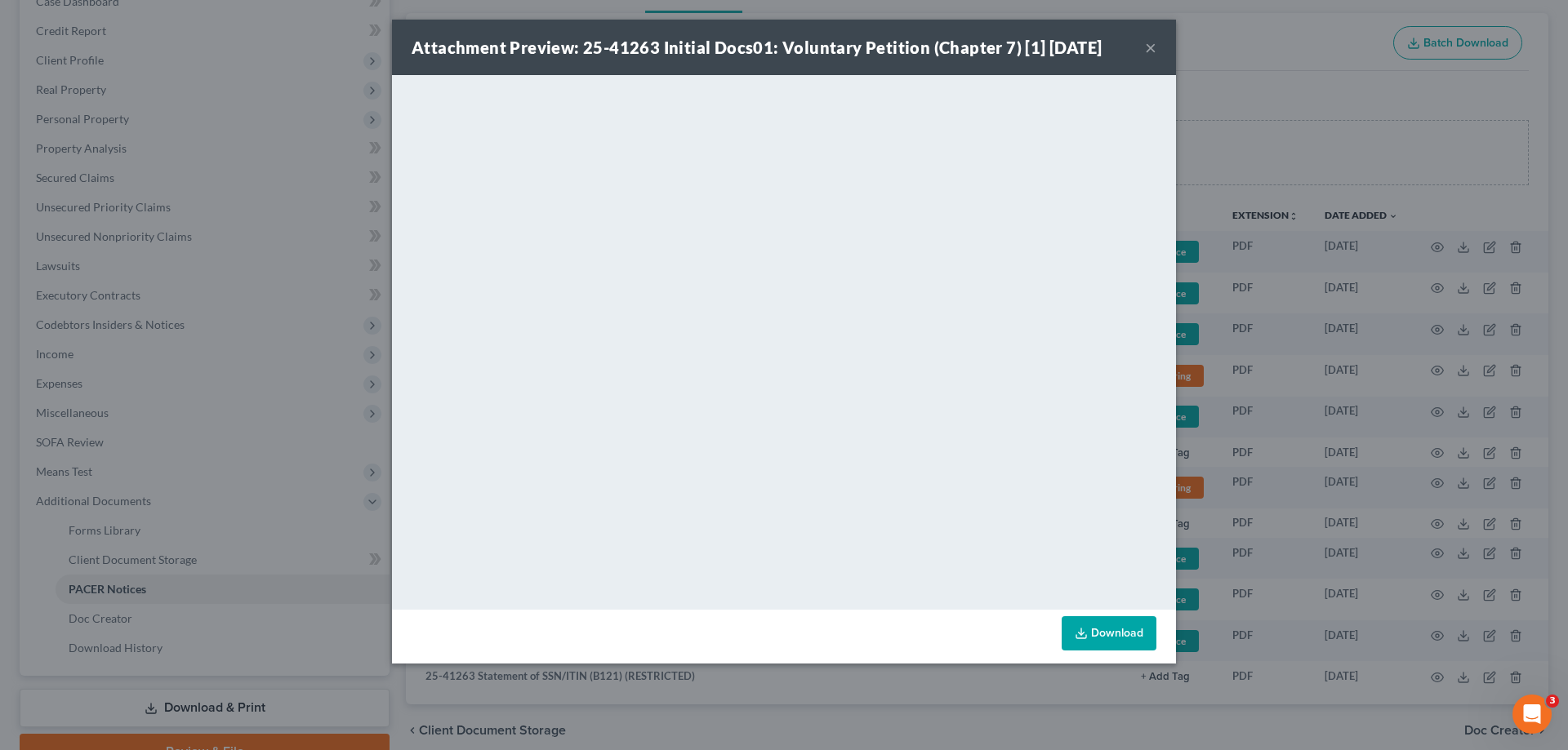
click at [1148, 50] on button "×" at bounding box center [1150, 47] width 12 height 19
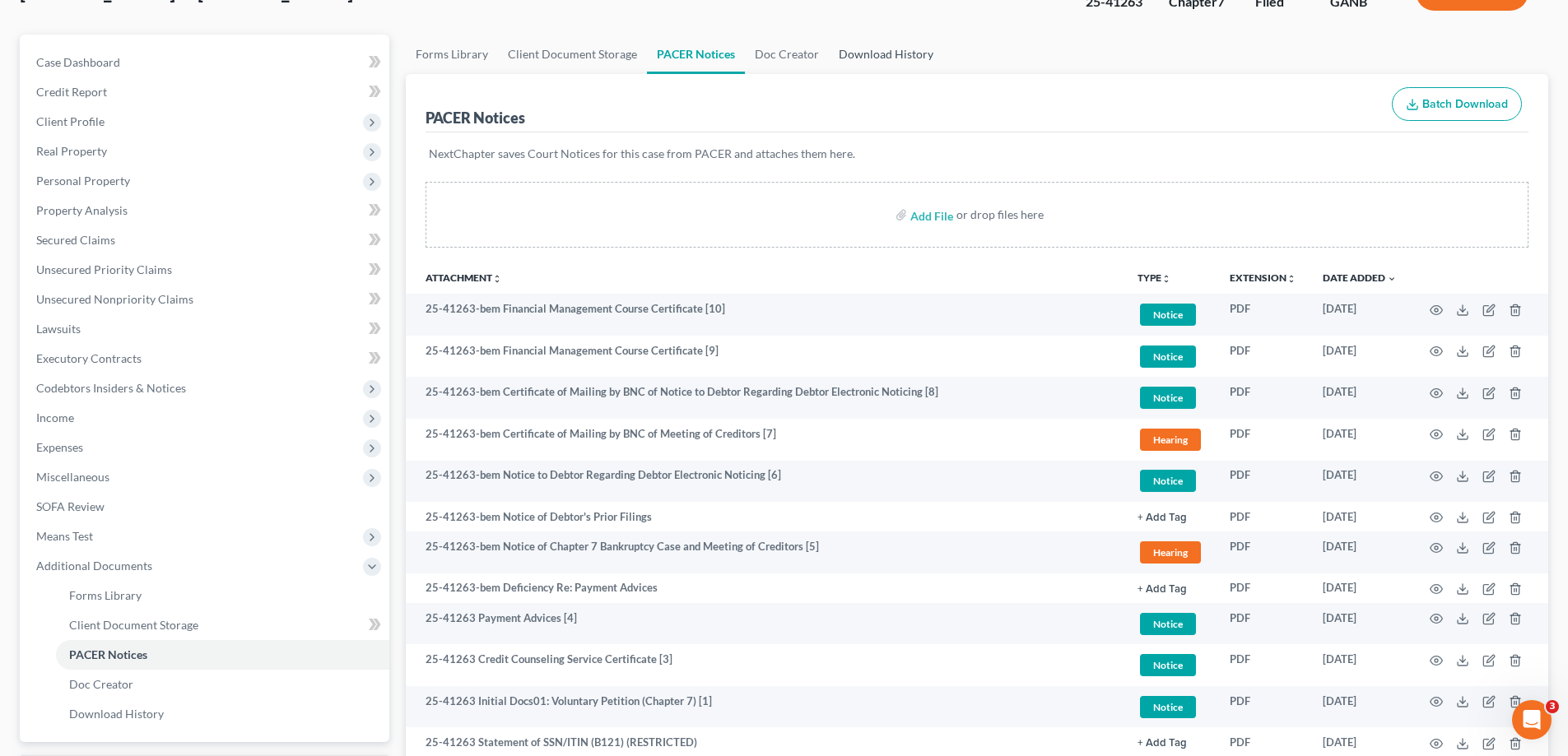
scroll to position [0, 0]
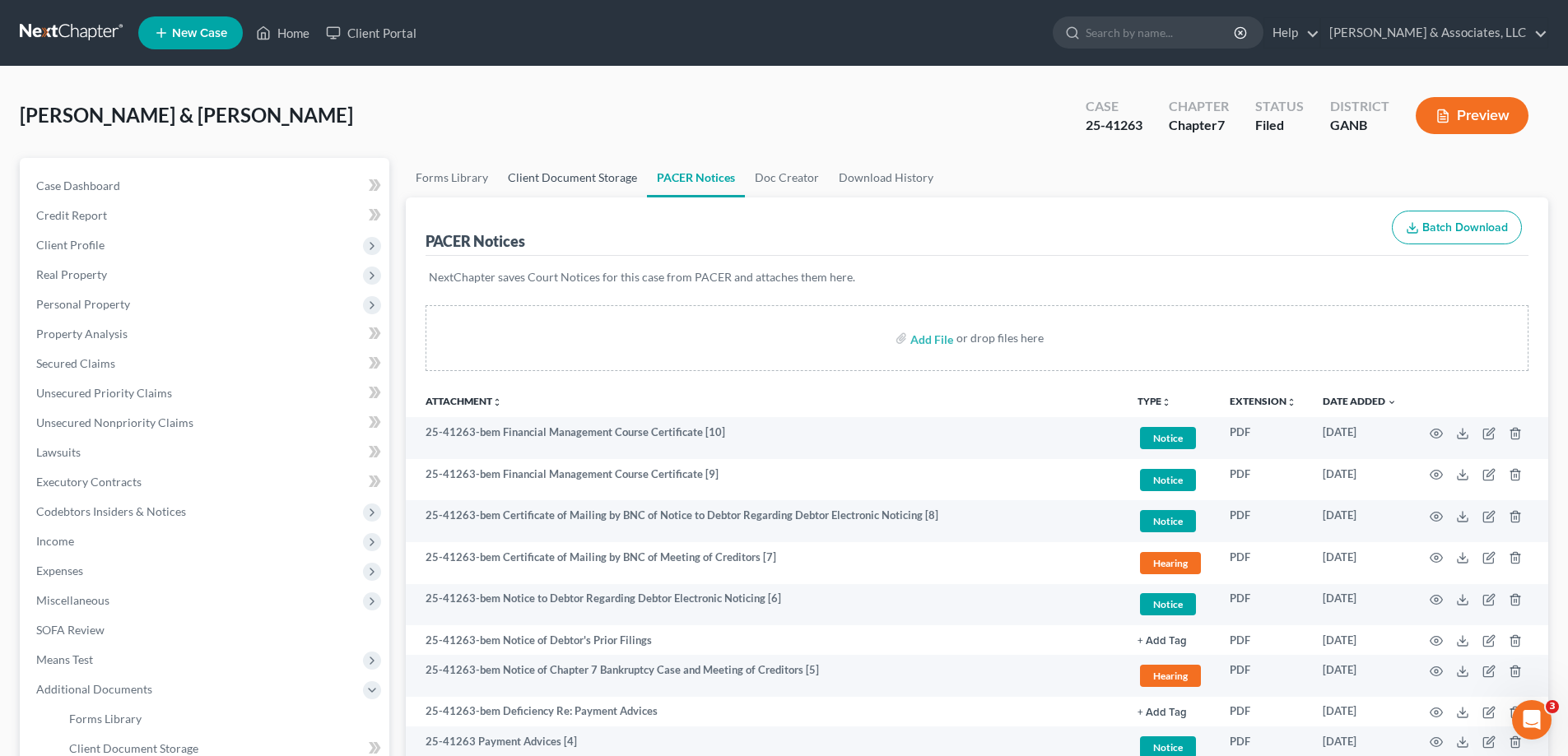
click at [580, 180] on link "Client Document Storage" at bounding box center [572, 178] width 149 height 40
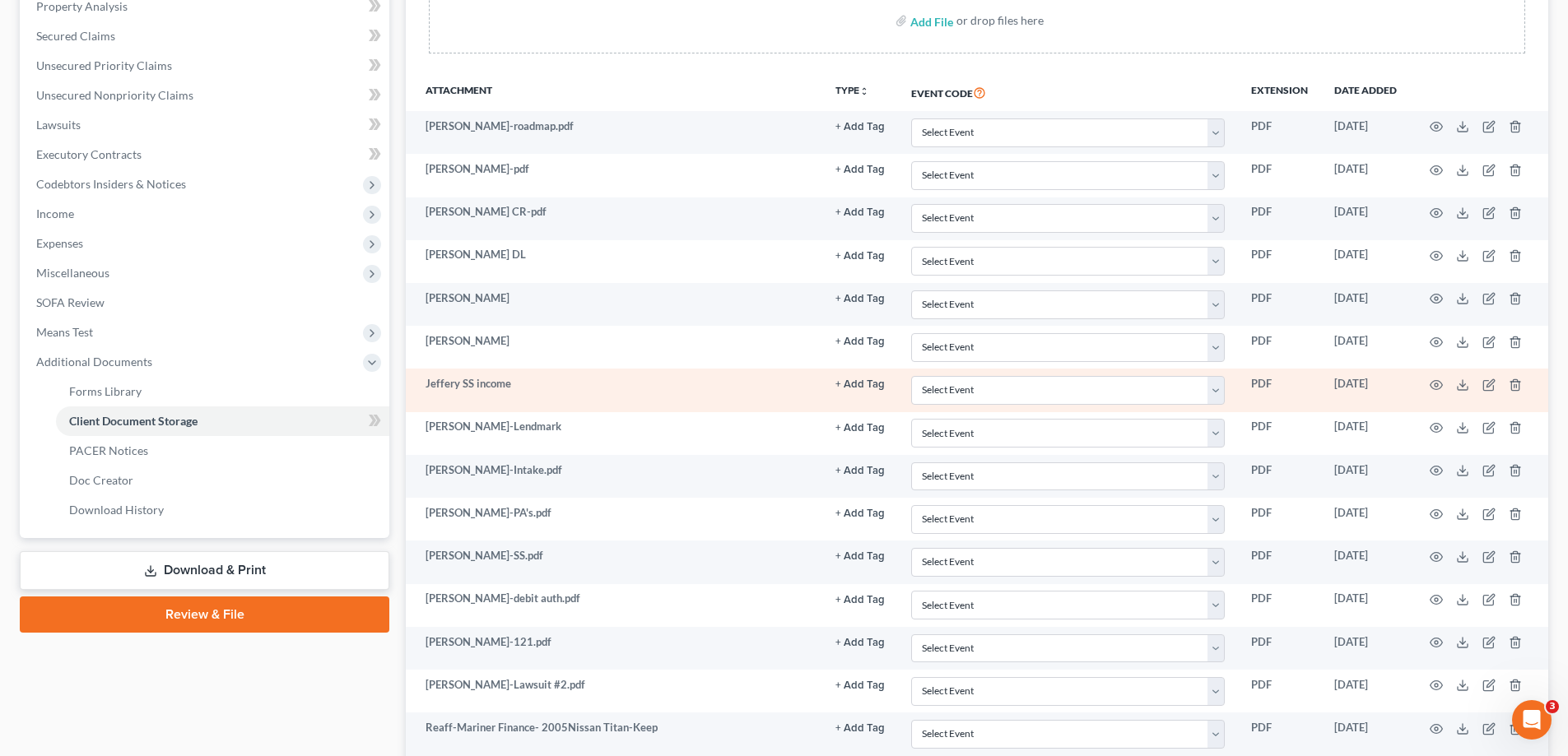
scroll to position [292, 0]
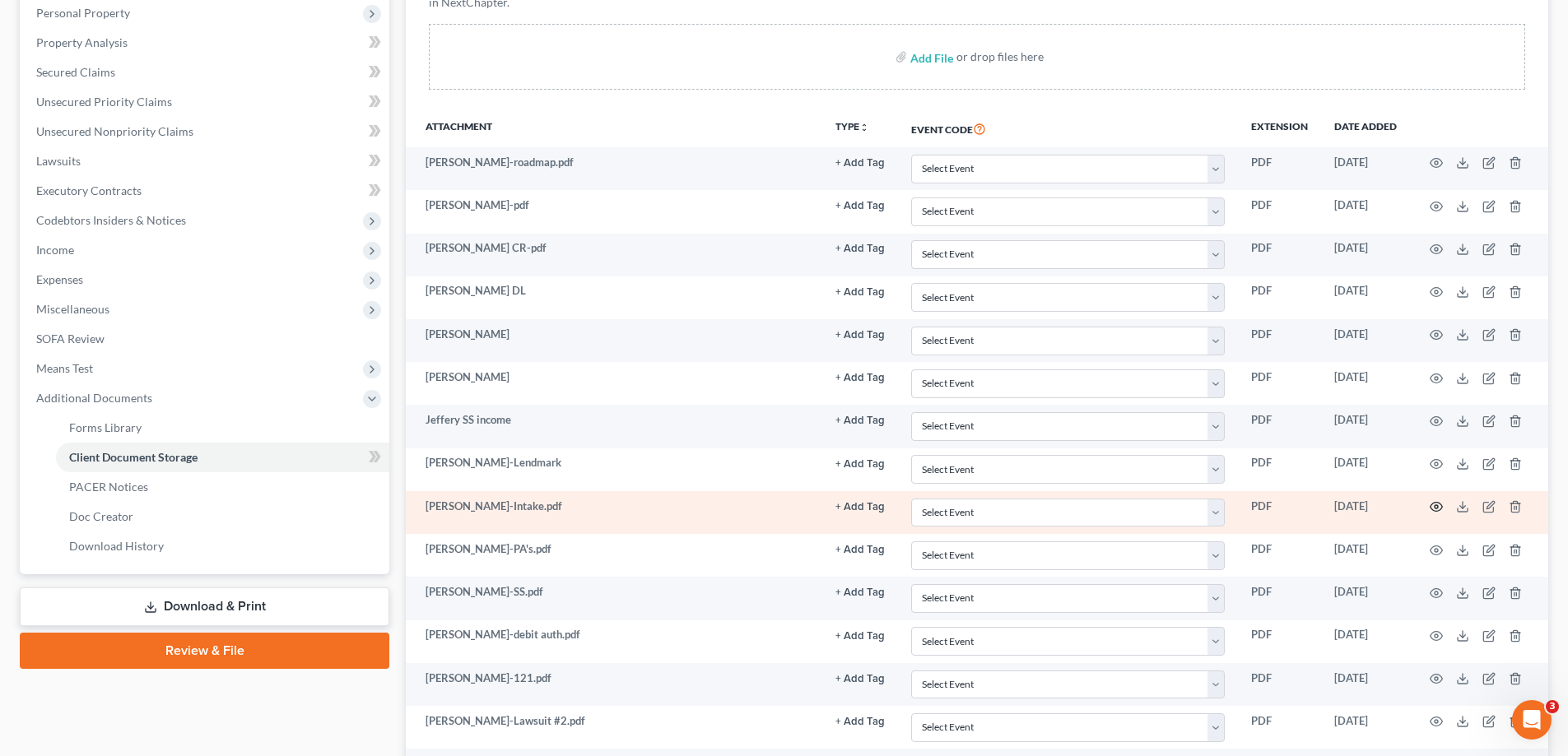
click at [1438, 507] on circle "button" at bounding box center [1436, 506] width 3 height 3
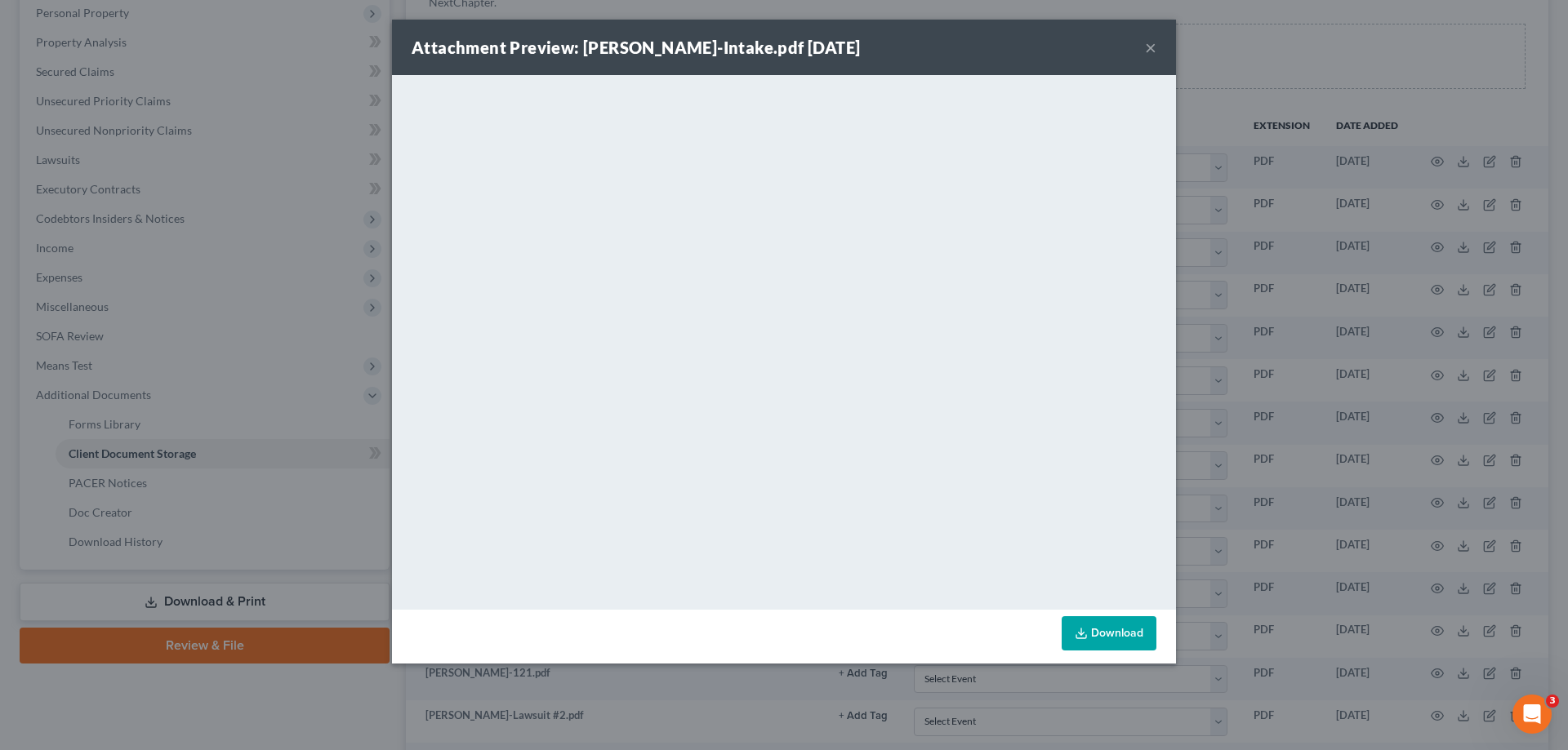
click at [1149, 50] on button "×" at bounding box center [1150, 47] width 12 height 19
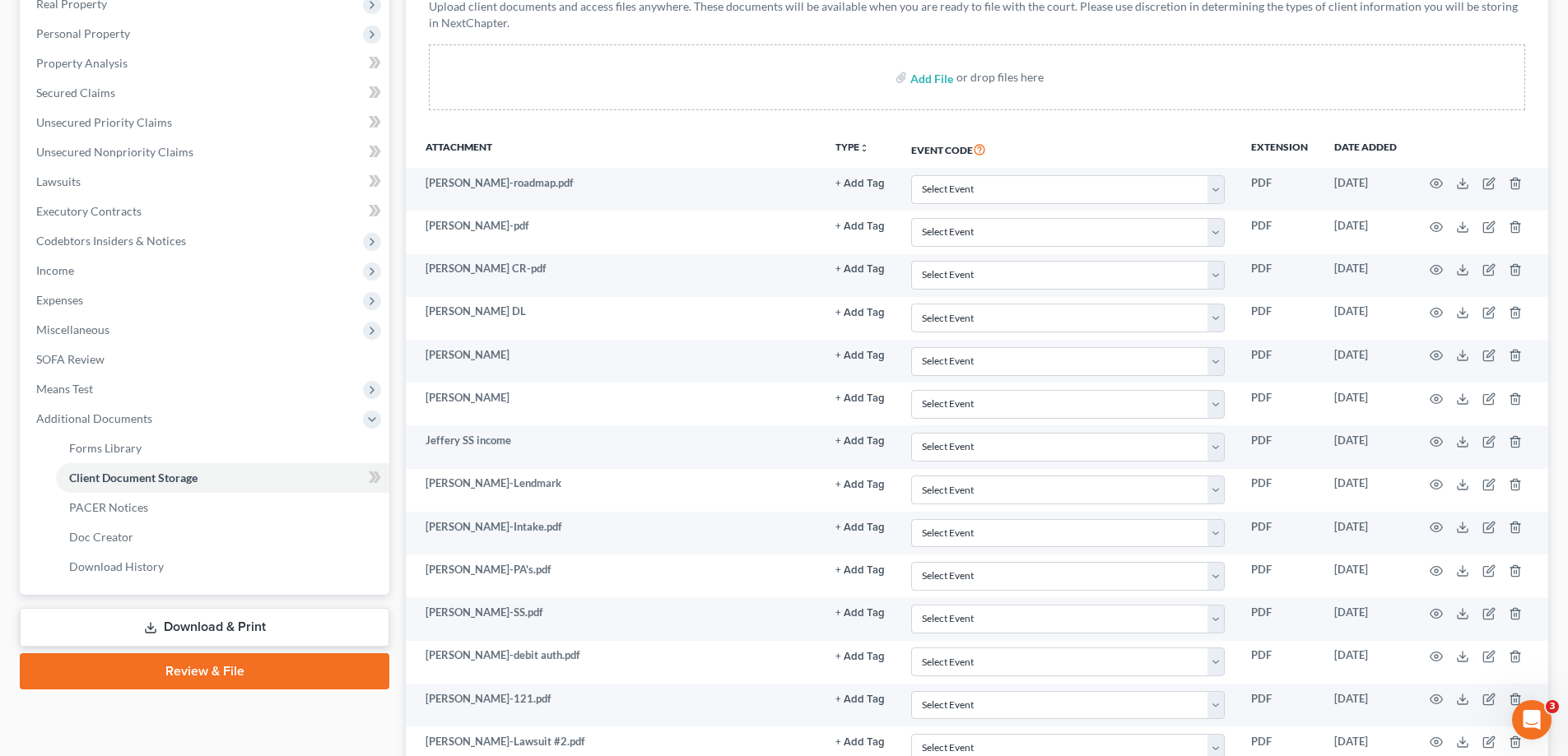
scroll to position [45, 0]
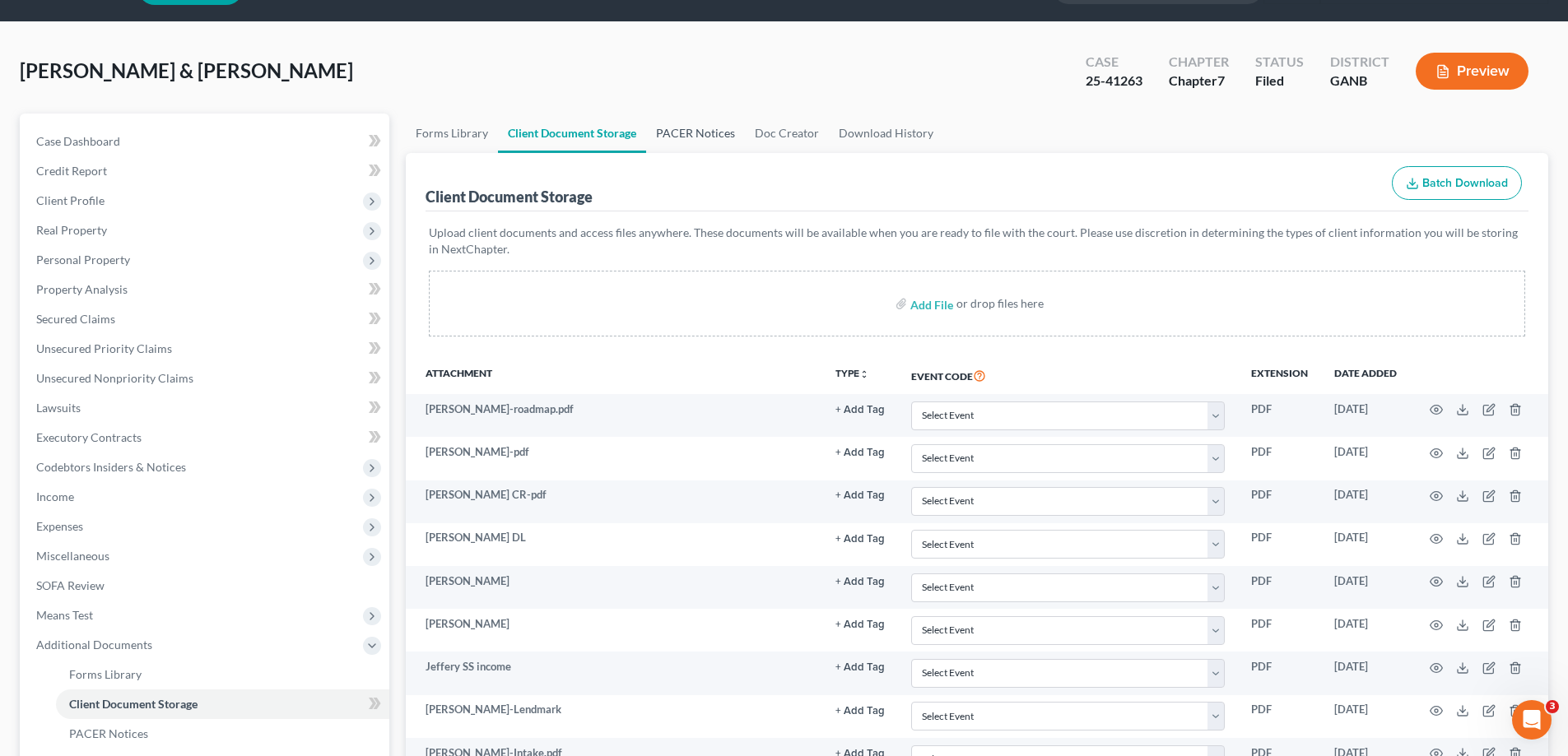
click at [712, 133] on link "PACER Notices" at bounding box center [696, 133] width 99 height 40
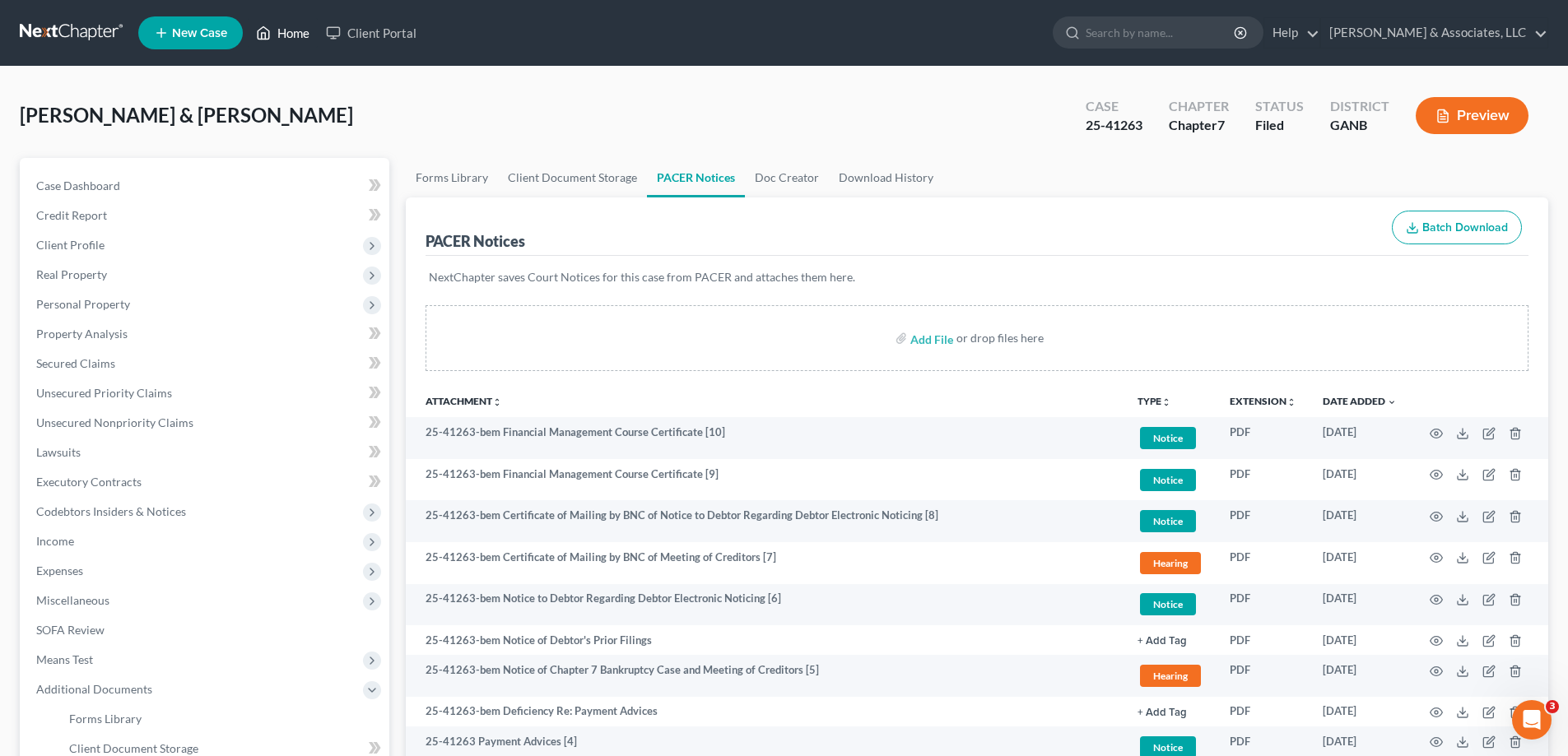
click at [290, 34] on link "Home" at bounding box center [283, 33] width 70 height 29
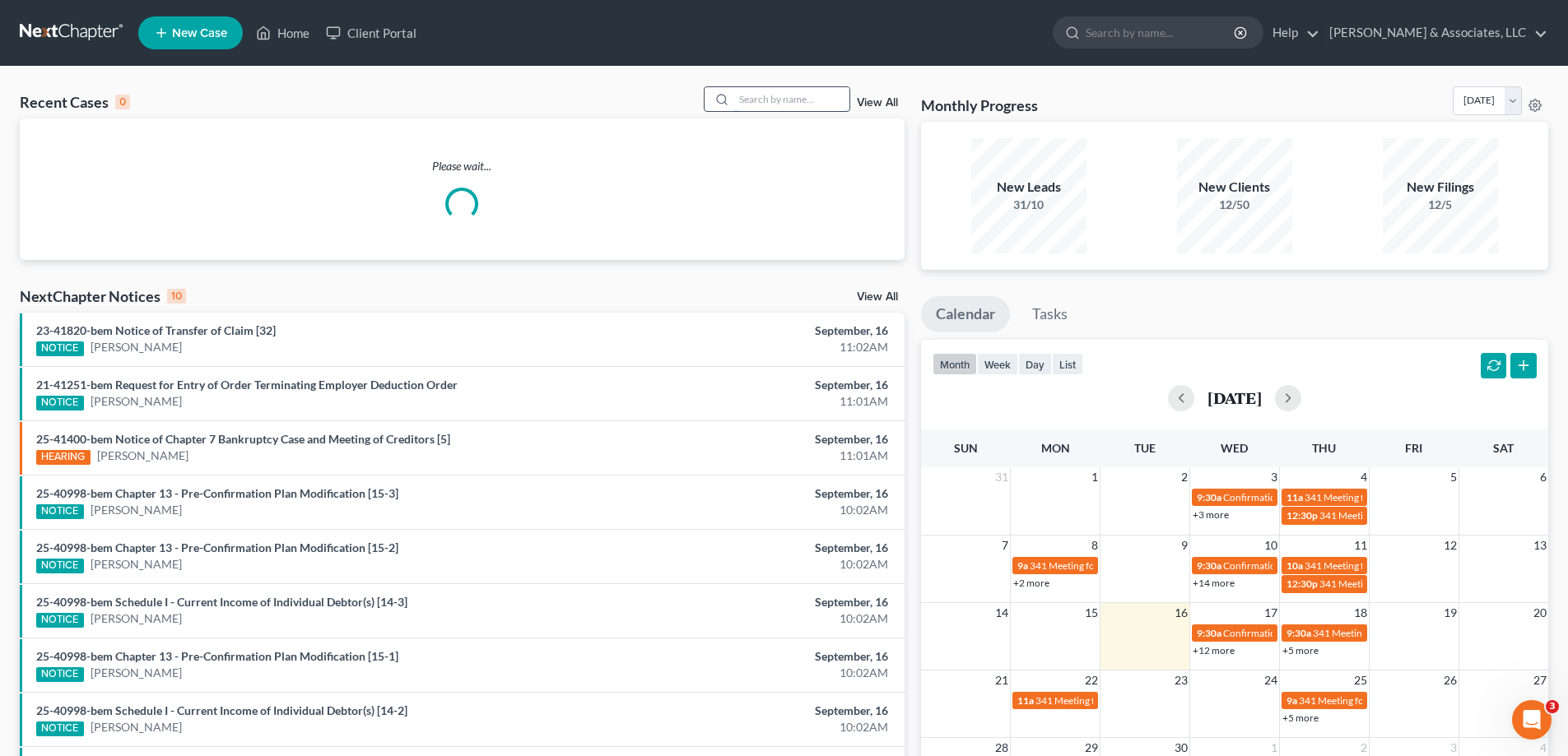
click at [740, 98] on input "search" at bounding box center [791, 99] width 116 height 24
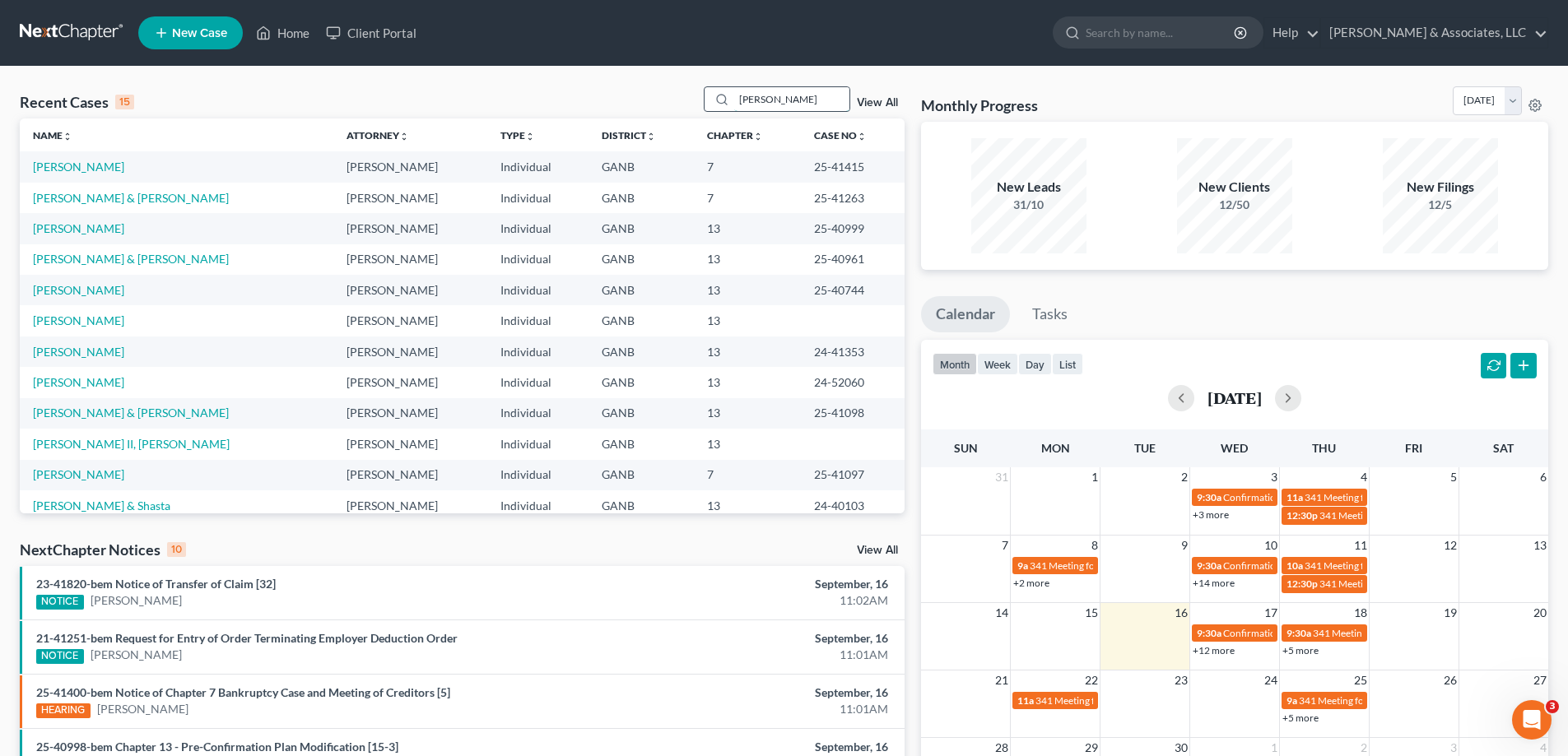
type input "[PERSON_NAME]"
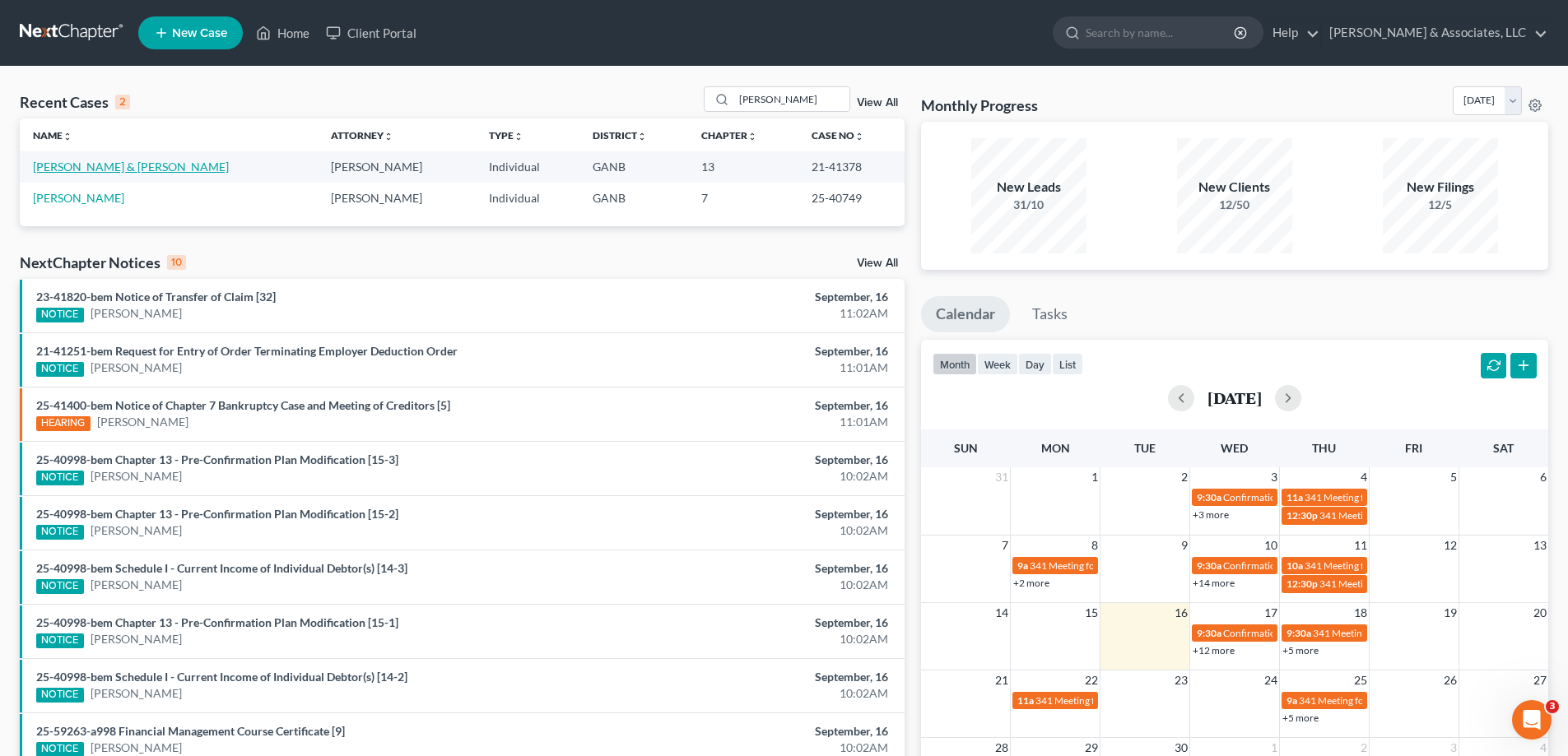
click at [60, 171] on link "[PERSON_NAME] & [PERSON_NAME]" at bounding box center [131, 166] width 196 height 14
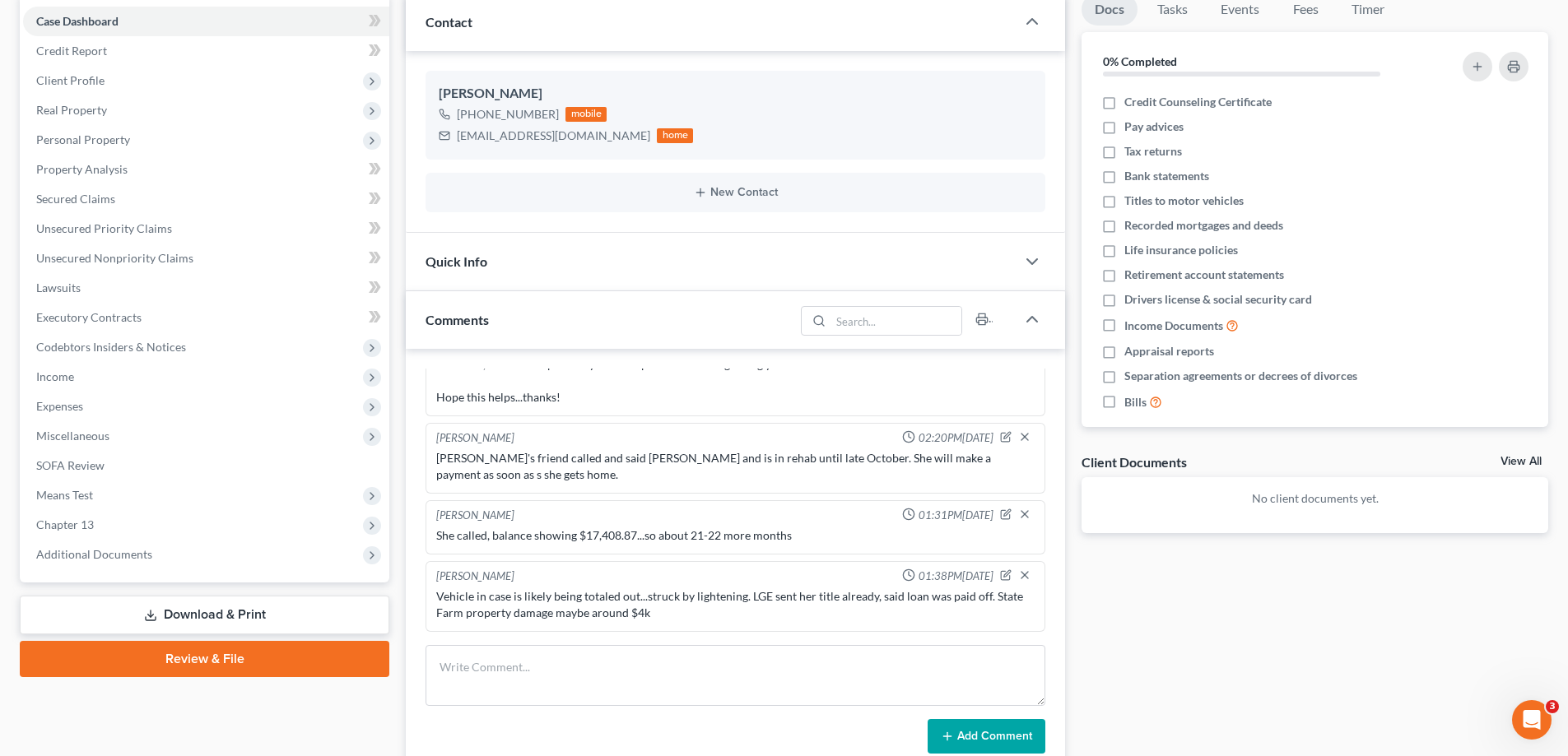
scroll to position [411, 0]
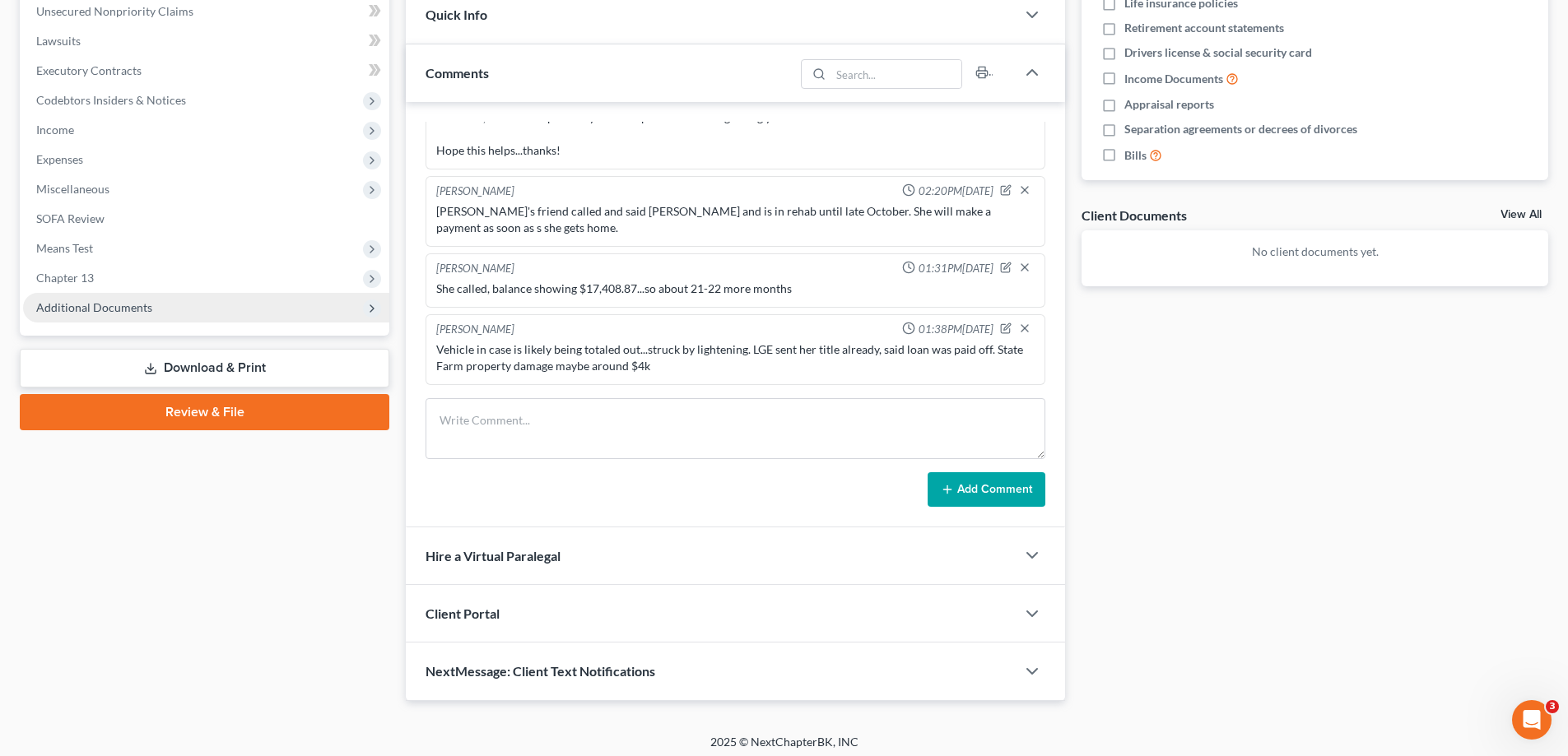
click at [67, 298] on span "Additional Documents" at bounding box center [206, 307] width 366 height 29
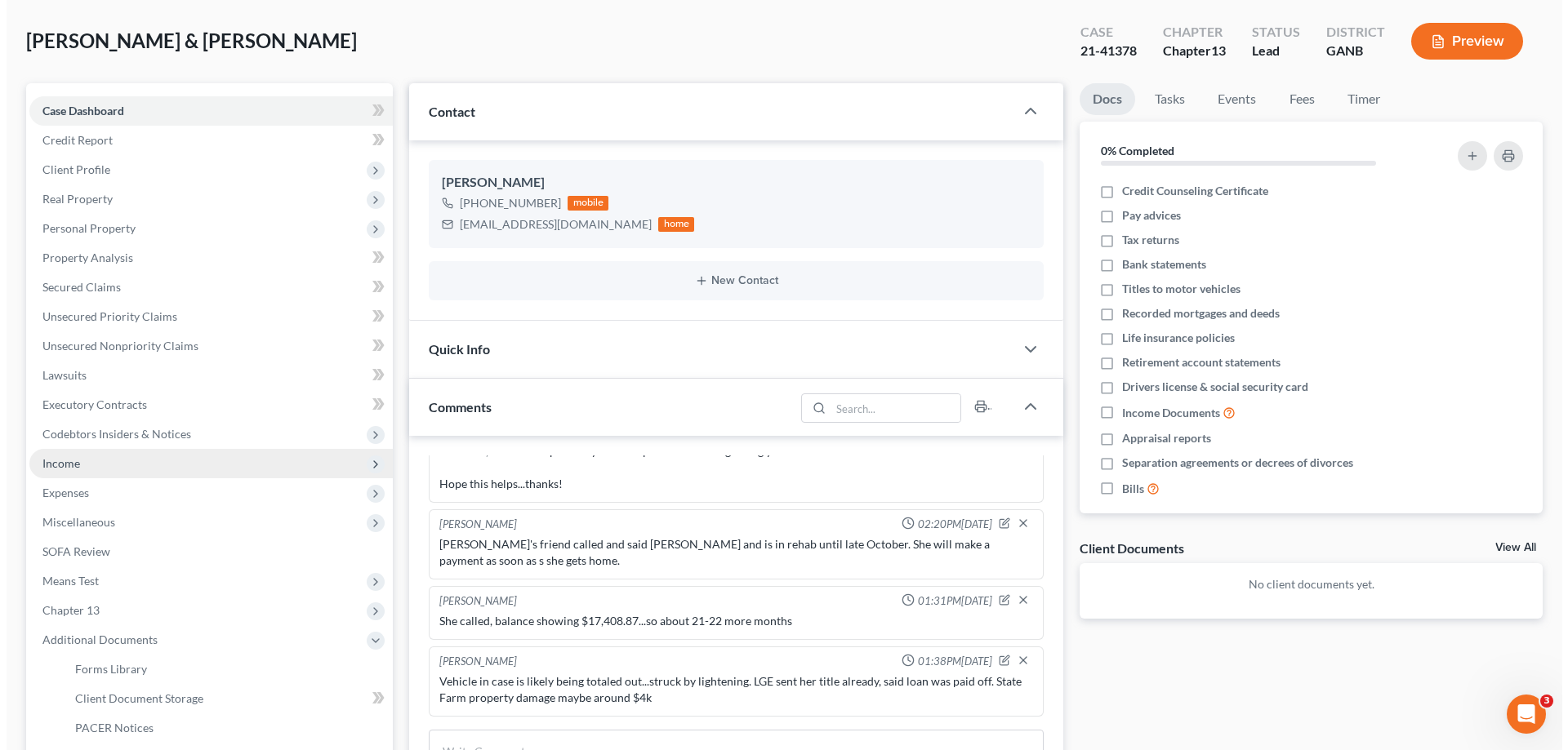
scroll to position [0, 0]
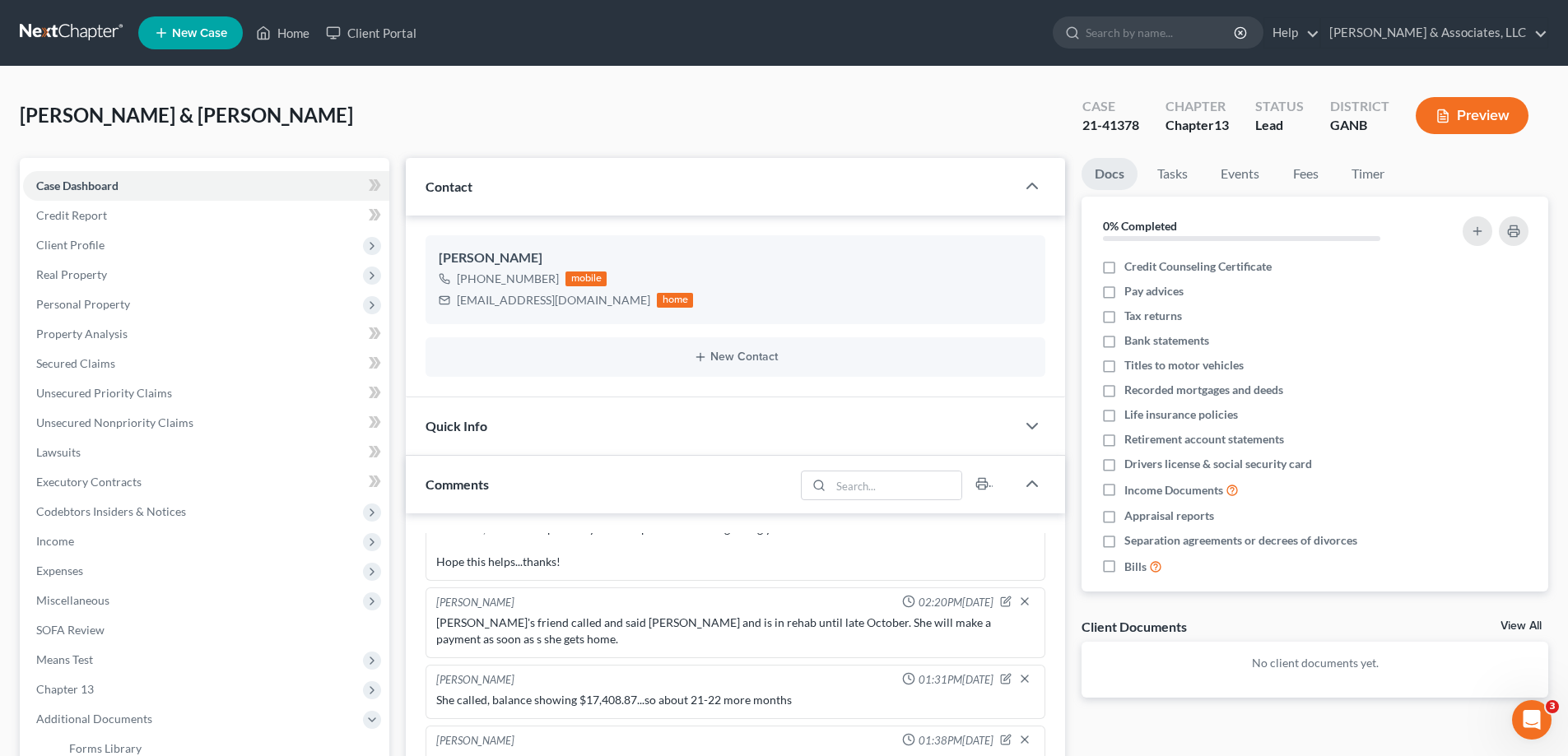
click at [186, 30] on span "New Case" at bounding box center [199, 33] width 55 height 13
select select "19"
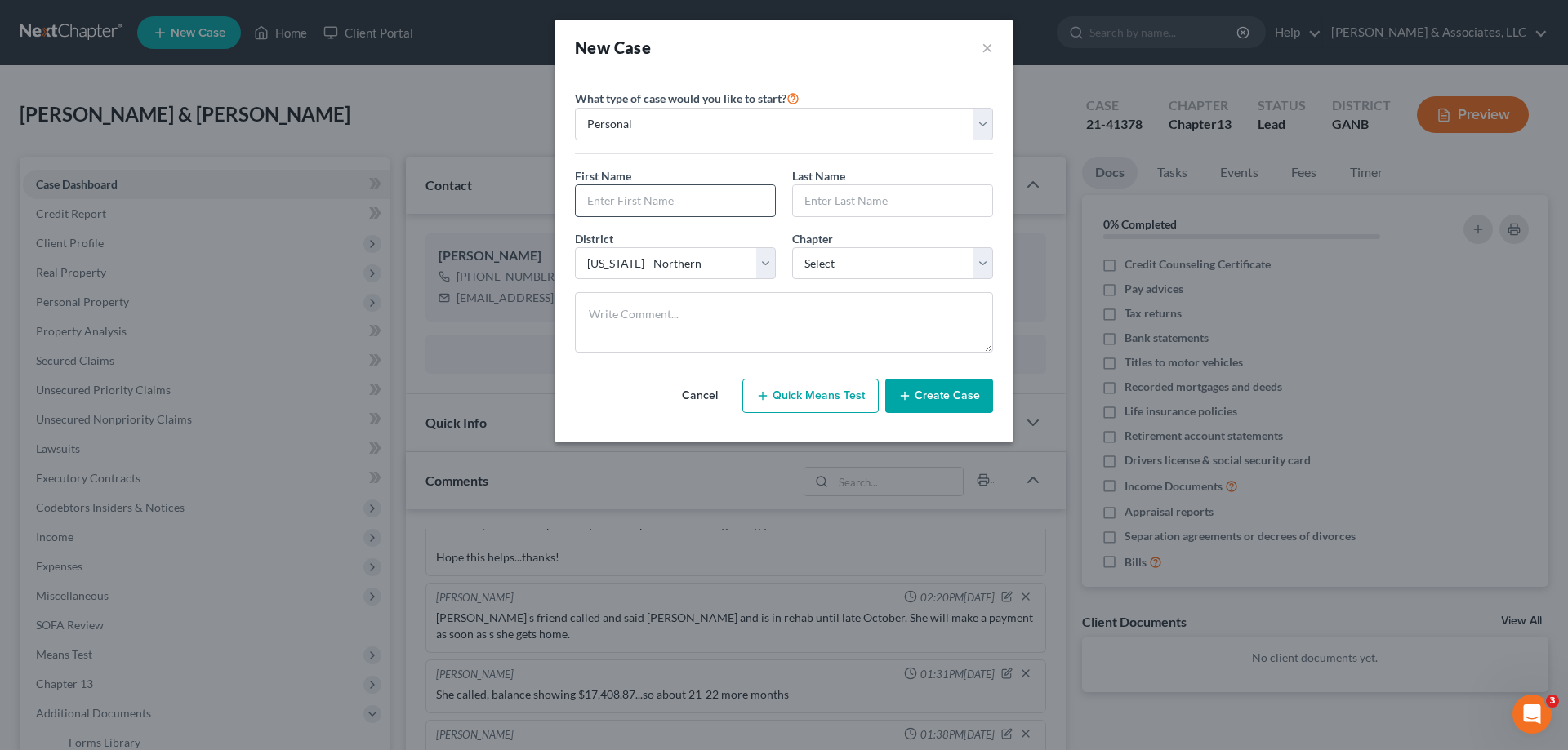
click at [647, 197] on input "text" at bounding box center [675, 201] width 200 height 31
type input "[PERSON_NAME]"
type input "Little"
drag, startPoint x: 900, startPoint y: 264, endPoint x: 868, endPoint y: 279, distance: 35.3
click at [900, 264] on select "Select 7 11 12 13" at bounding box center [892, 264] width 201 height 33
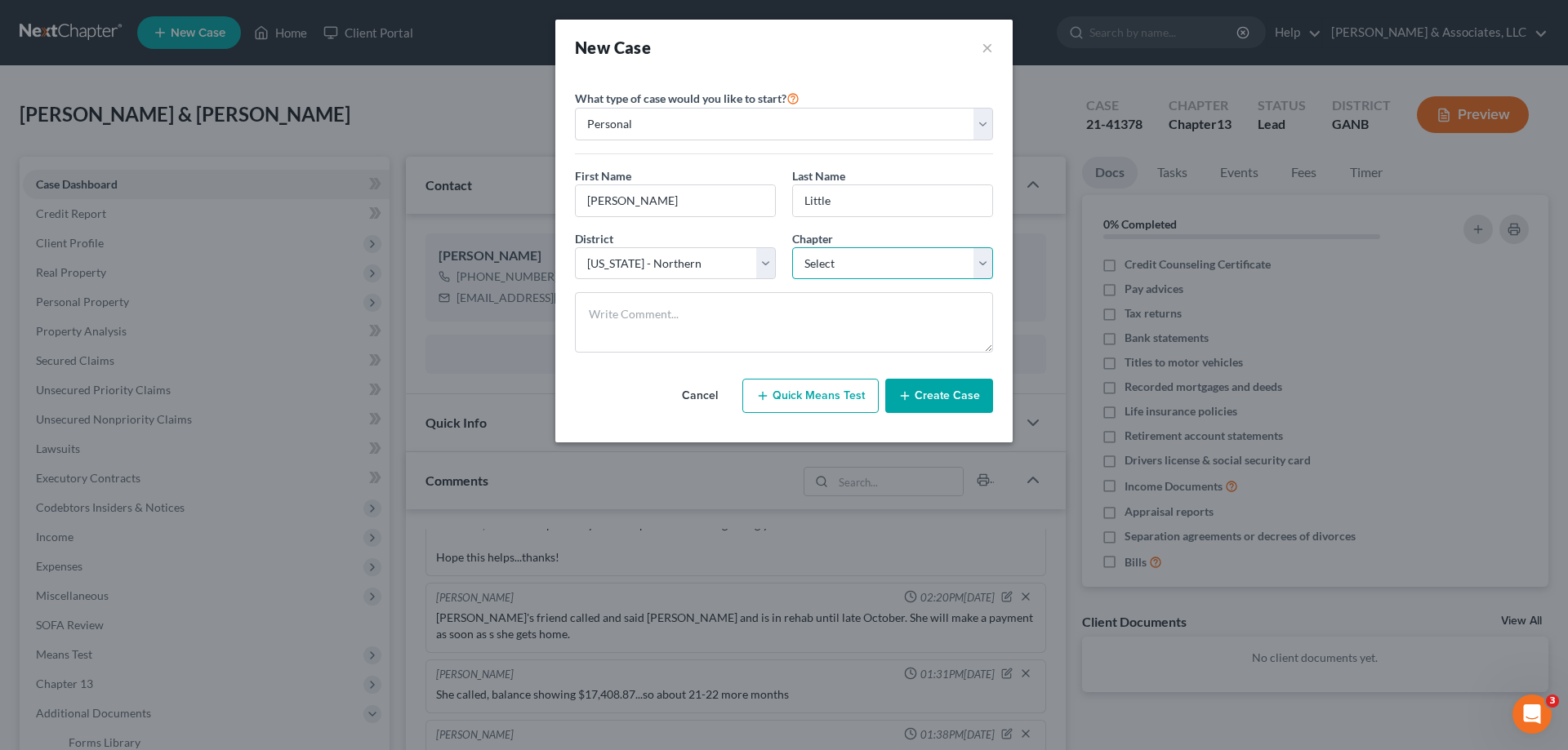
select select "0"
click at [792, 248] on select "Select 7 11 12 13" at bounding box center [892, 264] width 201 height 33
click at [937, 388] on button "Create Case" at bounding box center [939, 396] width 108 height 35
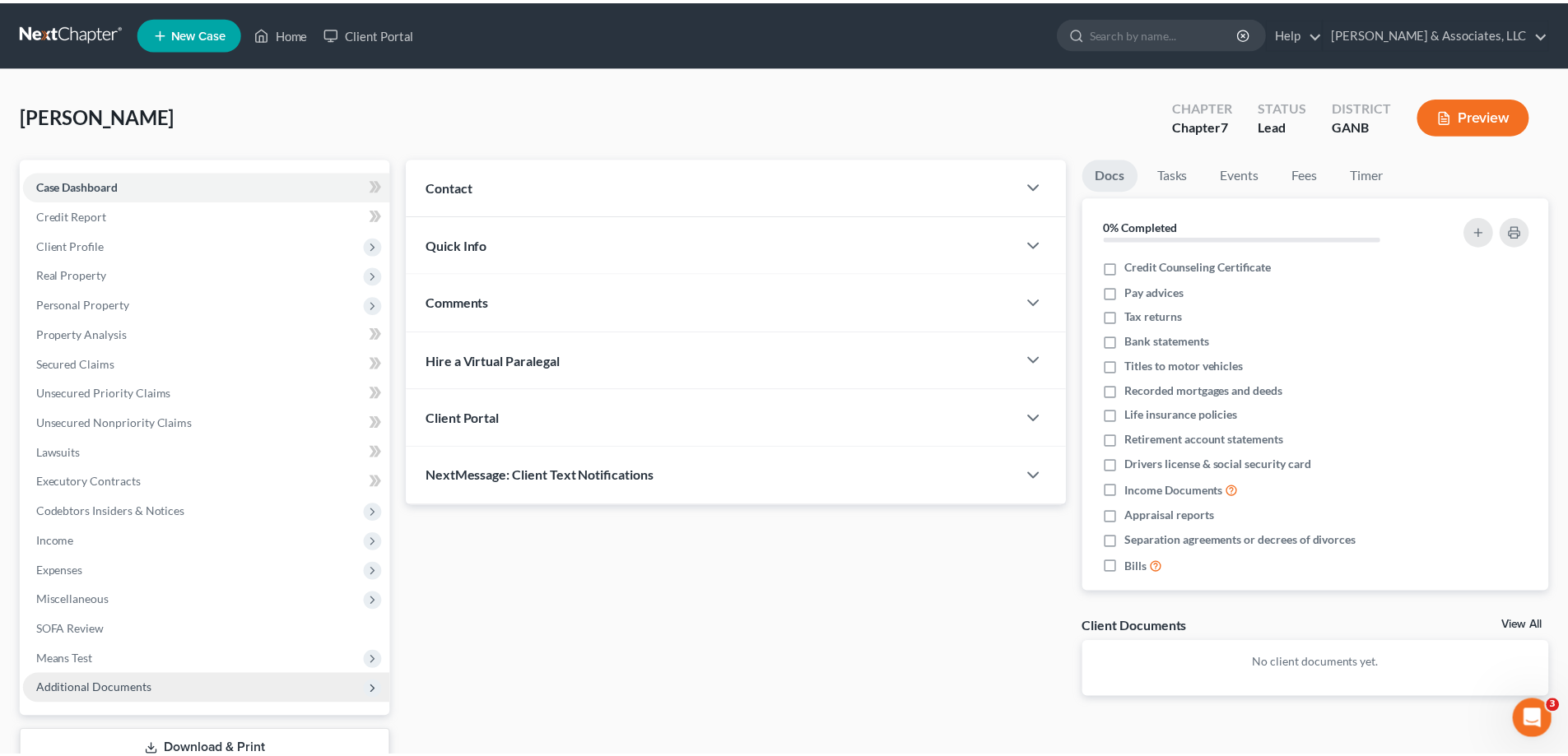
scroll to position [119, 0]
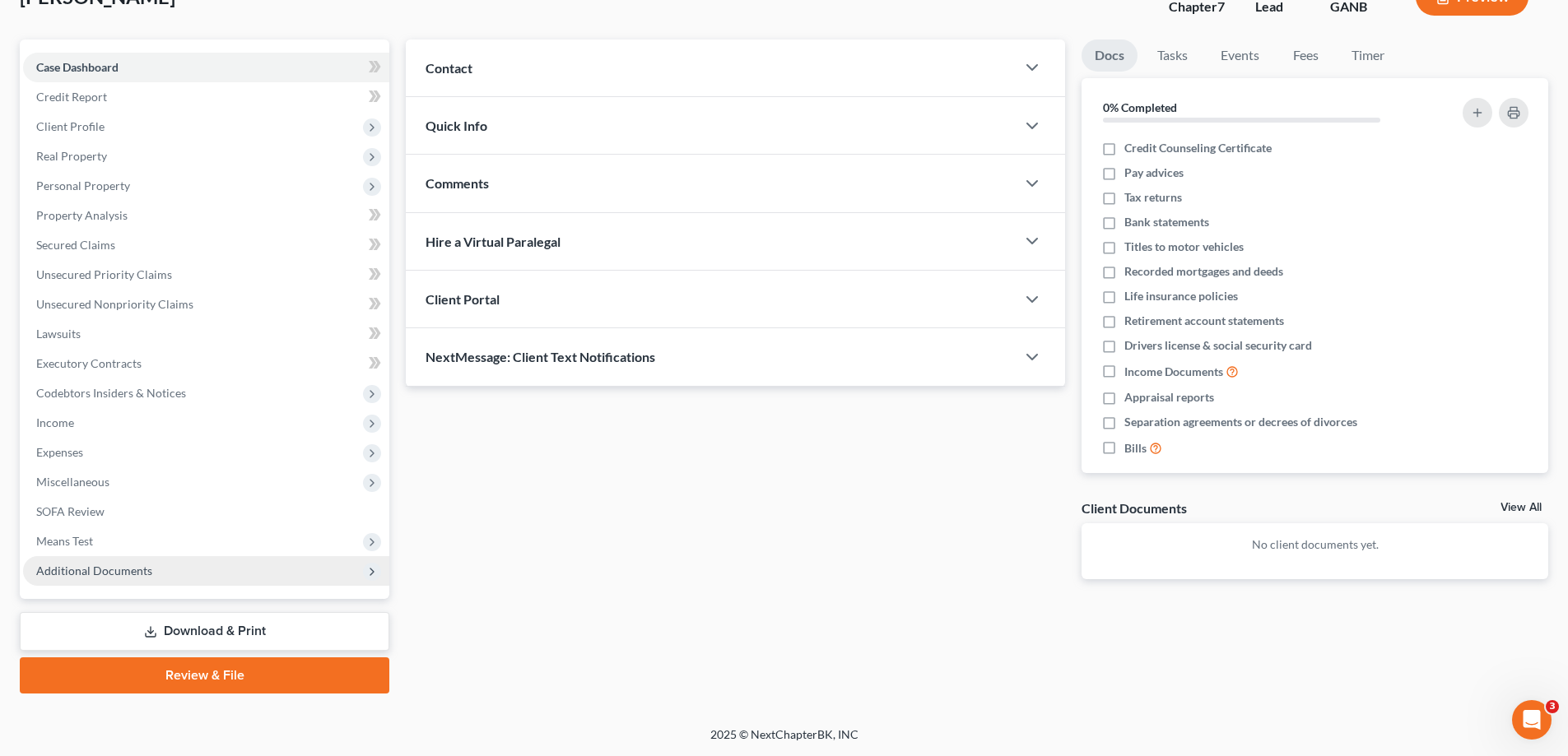
click at [105, 571] on span "Additional Documents" at bounding box center [93, 570] width 116 height 14
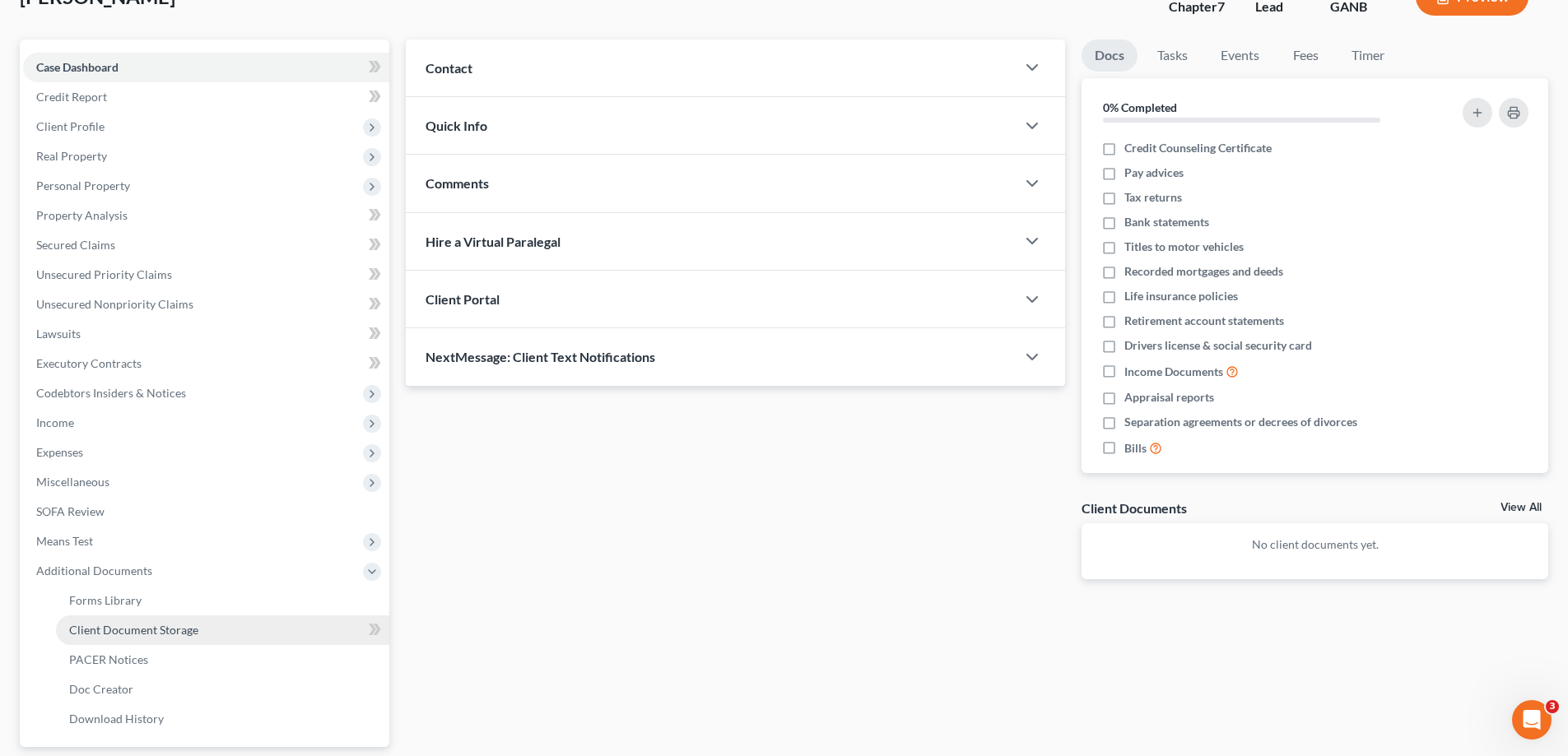
click at [94, 628] on span "Client Document Storage" at bounding box center [133, 630] width 129 height 14
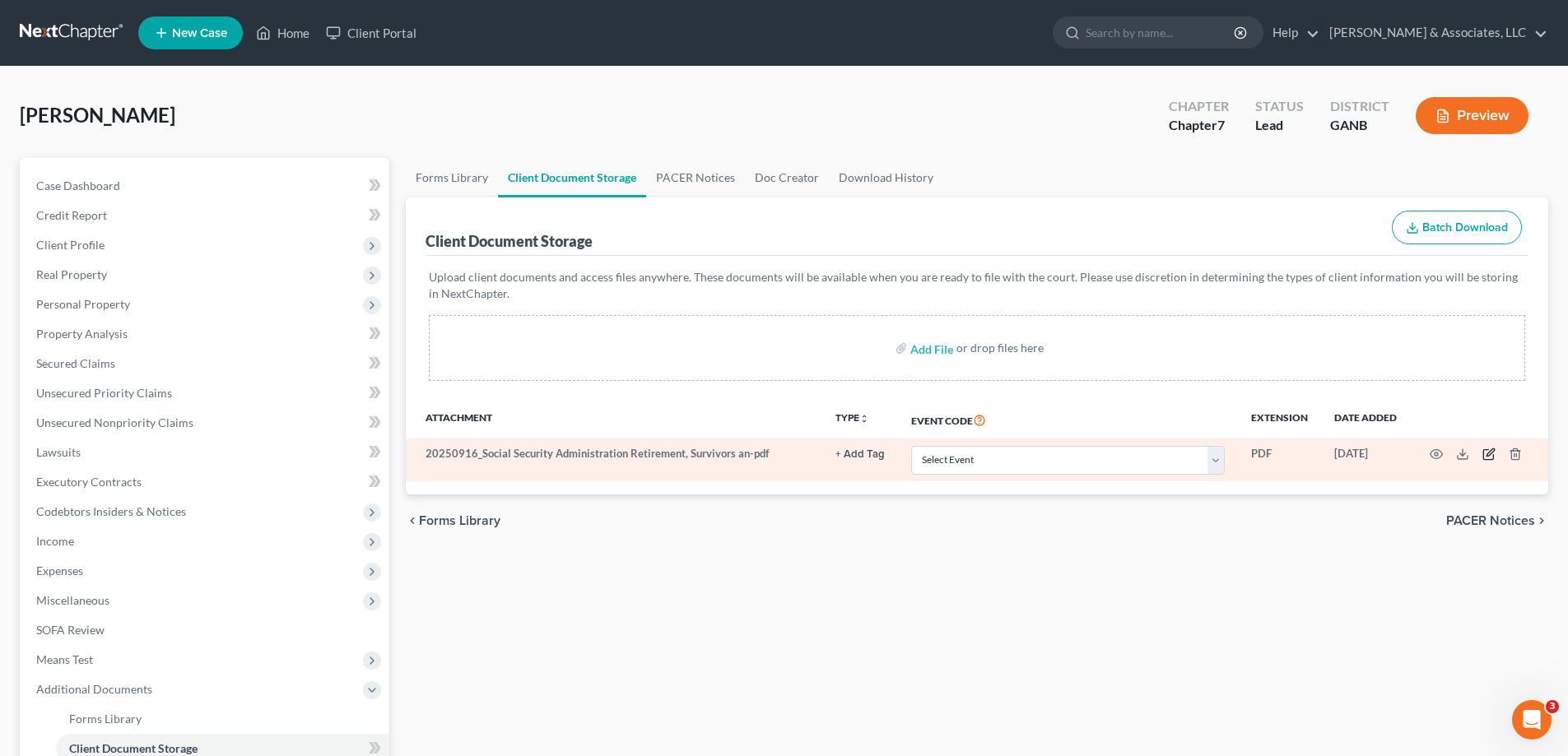
click at [1482, 454] on icon "button" at bounding box center [1489, 455] width 14 height 14
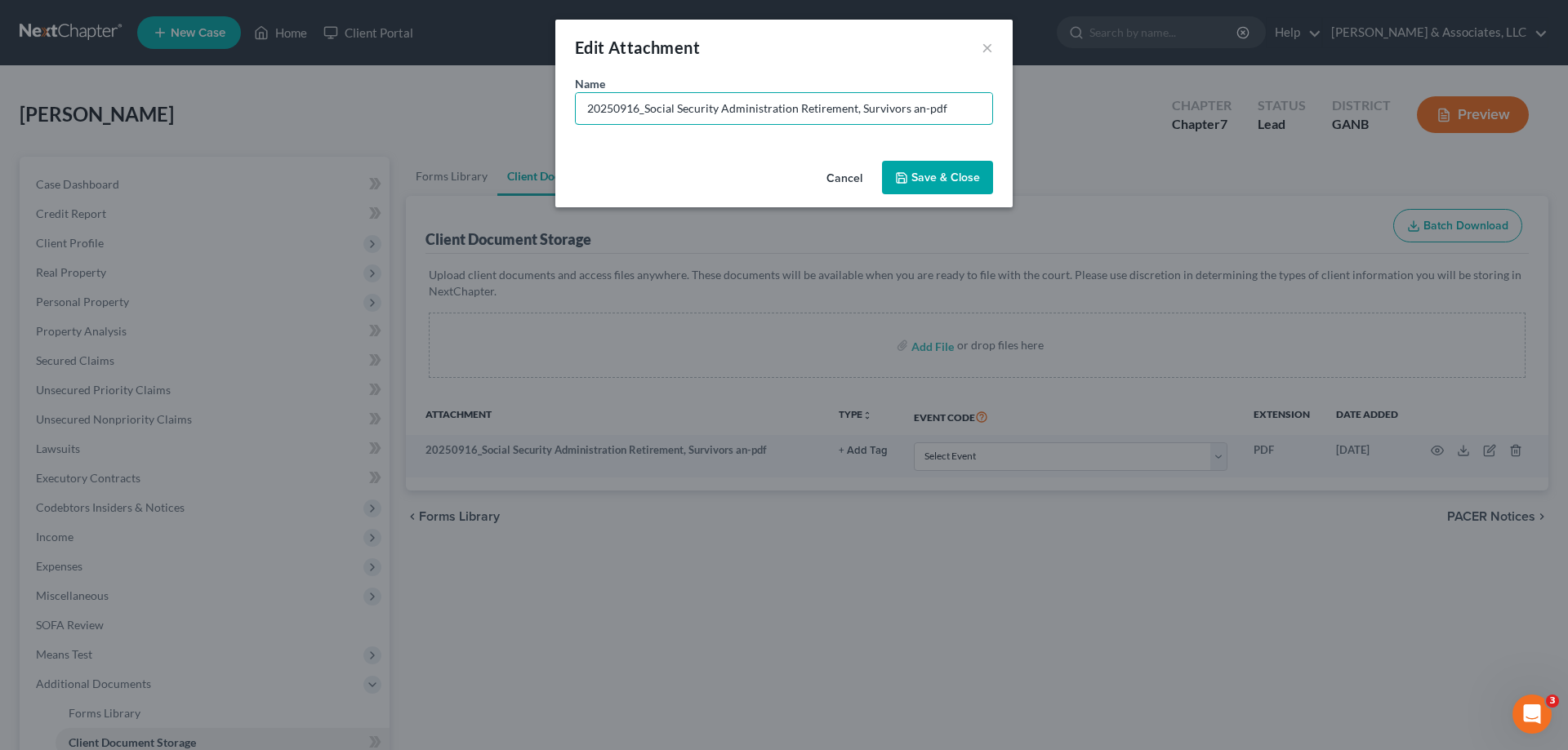
drag, startPoint x: 945, startPoint y: 101, endPoint x: 471, endPoint y: 69, distance: 475.1
click at [472, 69] on div "Edit Attachment × Name * 20250916_Social Security Administration Retirement, Su…" at bounding box center [784, 375] width 1568 height 750
type input "SS letter regarding overpayment and amount owed"
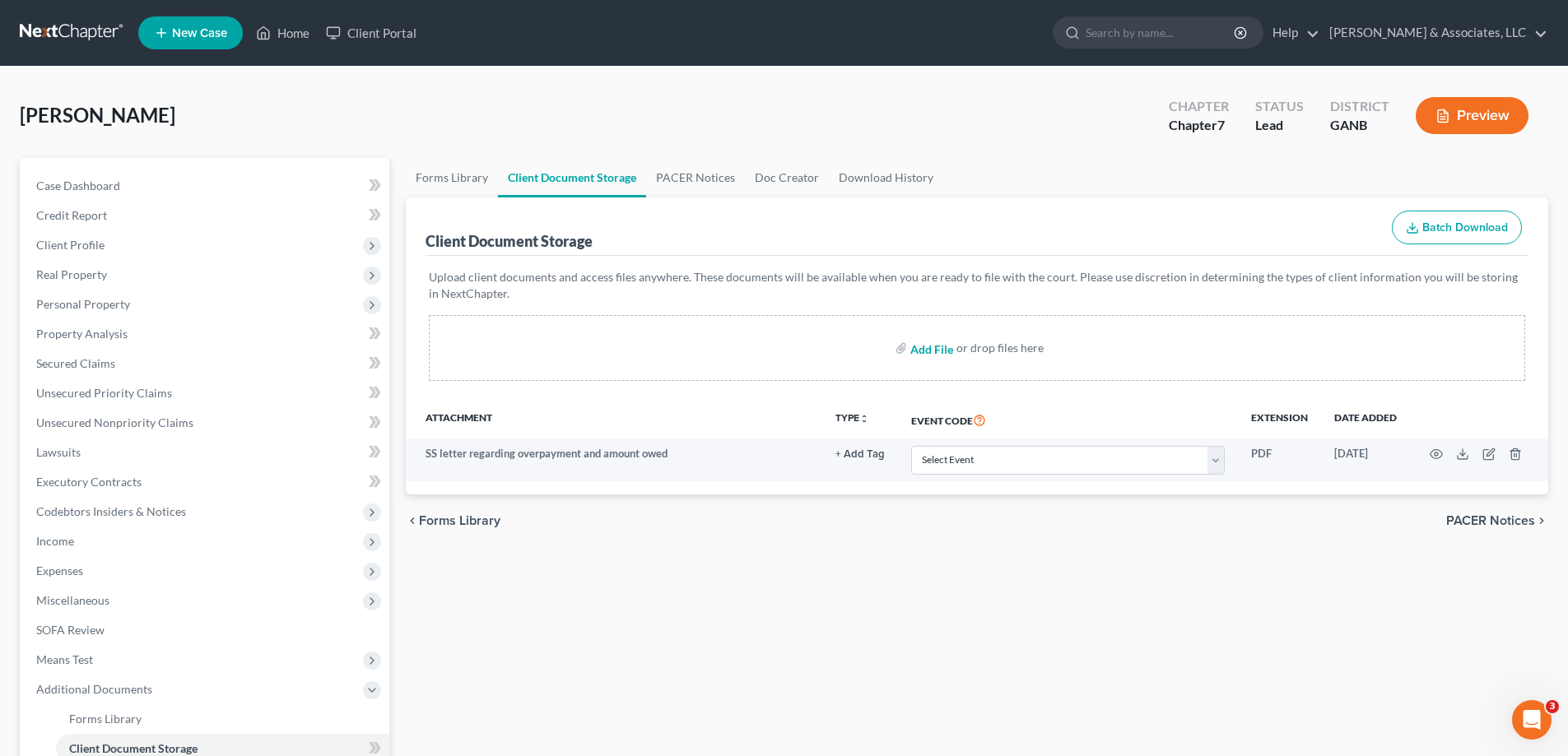
click at [937, 347] on input "file" at bounding box center [929, 348] width 40 height 29
type input "C:\fakepath\Little CR.pdf"
click at [932, 350] on input "file" at bounding box center [929, 348] width 40 height 29
click at [924, 337] on input "file" at bounding box center [929, 348] width 40 height 29
type input "C:\fakepath\Little CR.pdf"
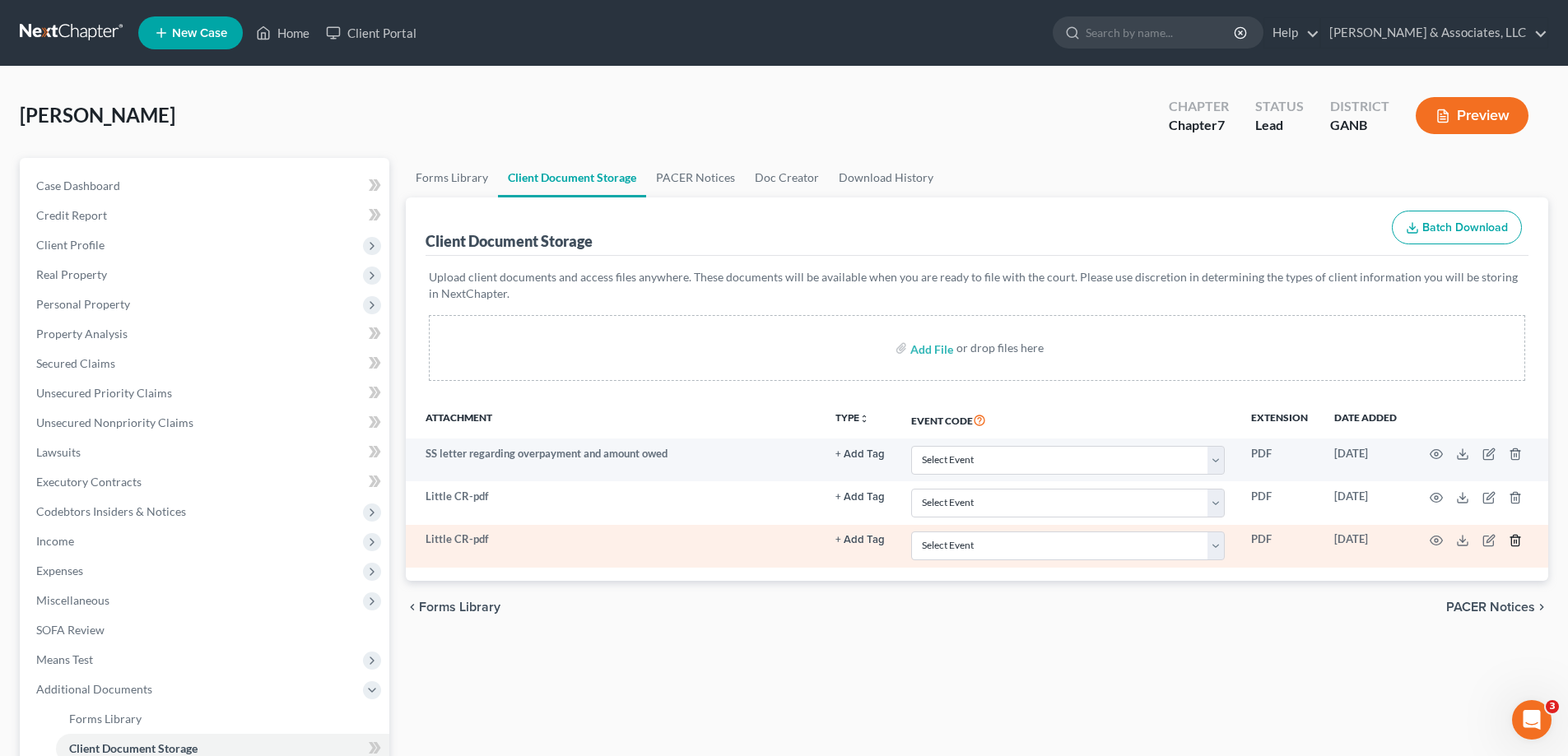
click at [1512, 541] on icon "button" at bounding box center [1516, 539] width 8 height 11
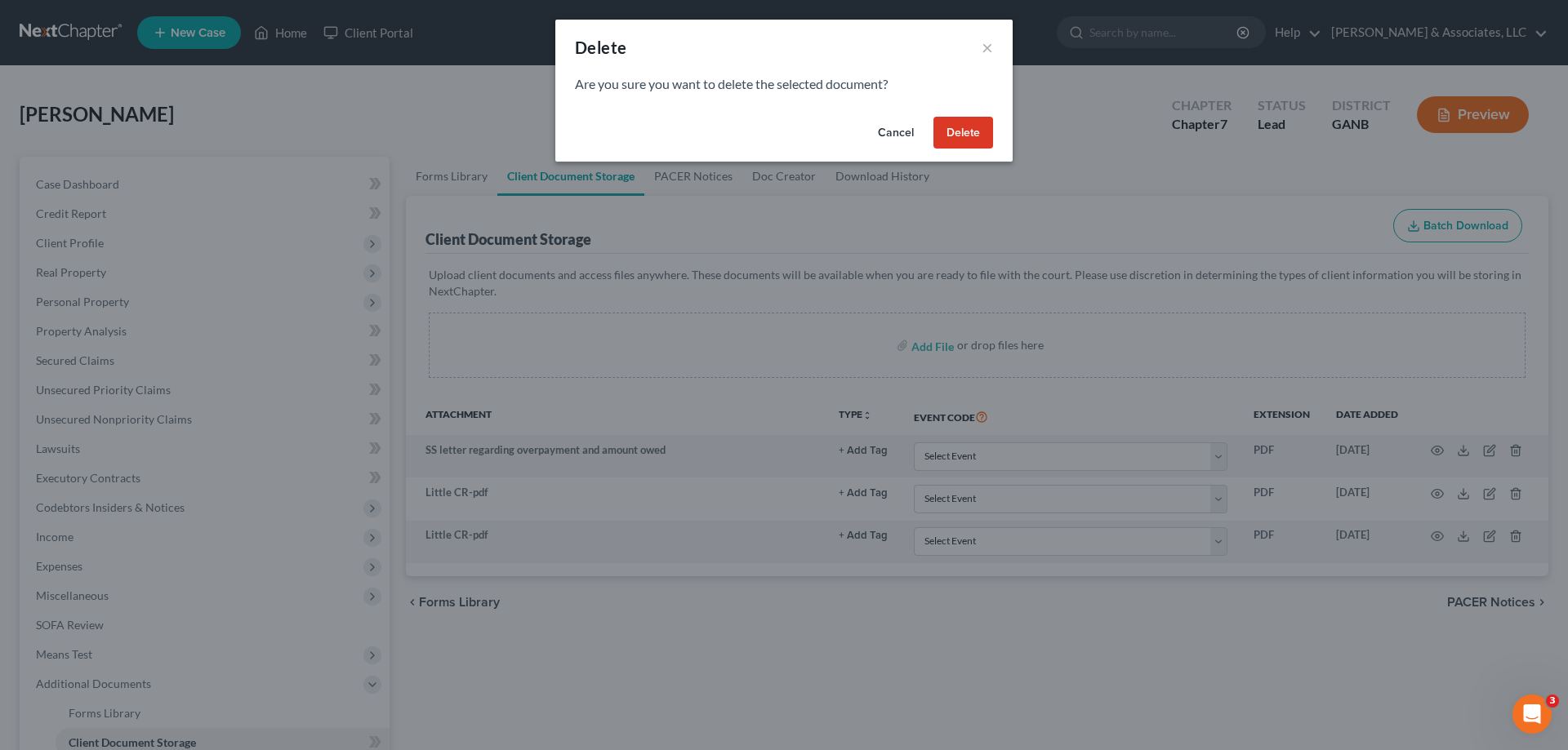
click at [945, 121] on button "Delete" at bounding box center [963, 133] width 60 height 33
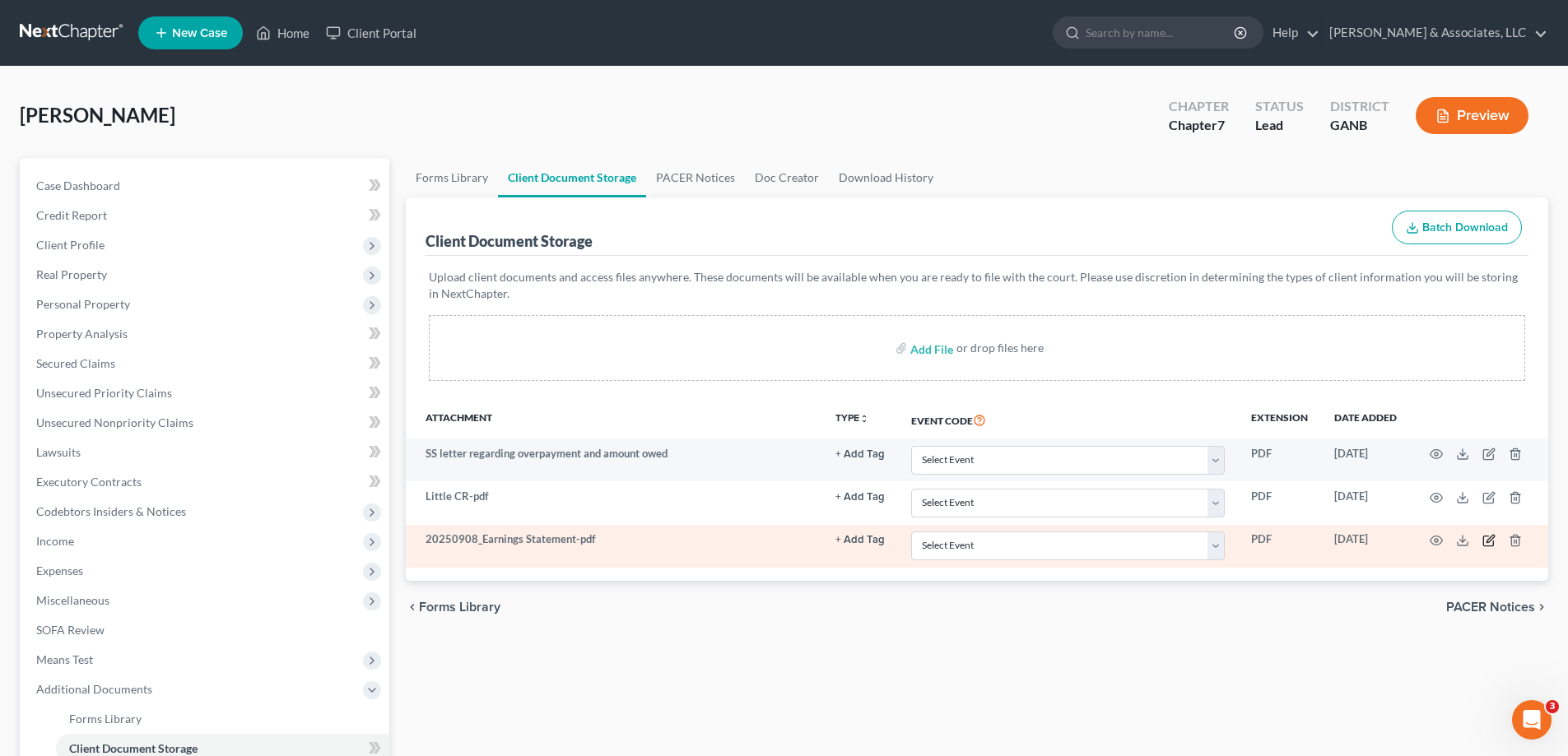
click at [1486, 536] on icon "button" at bounding box center [1488, 541] width 10 height 10
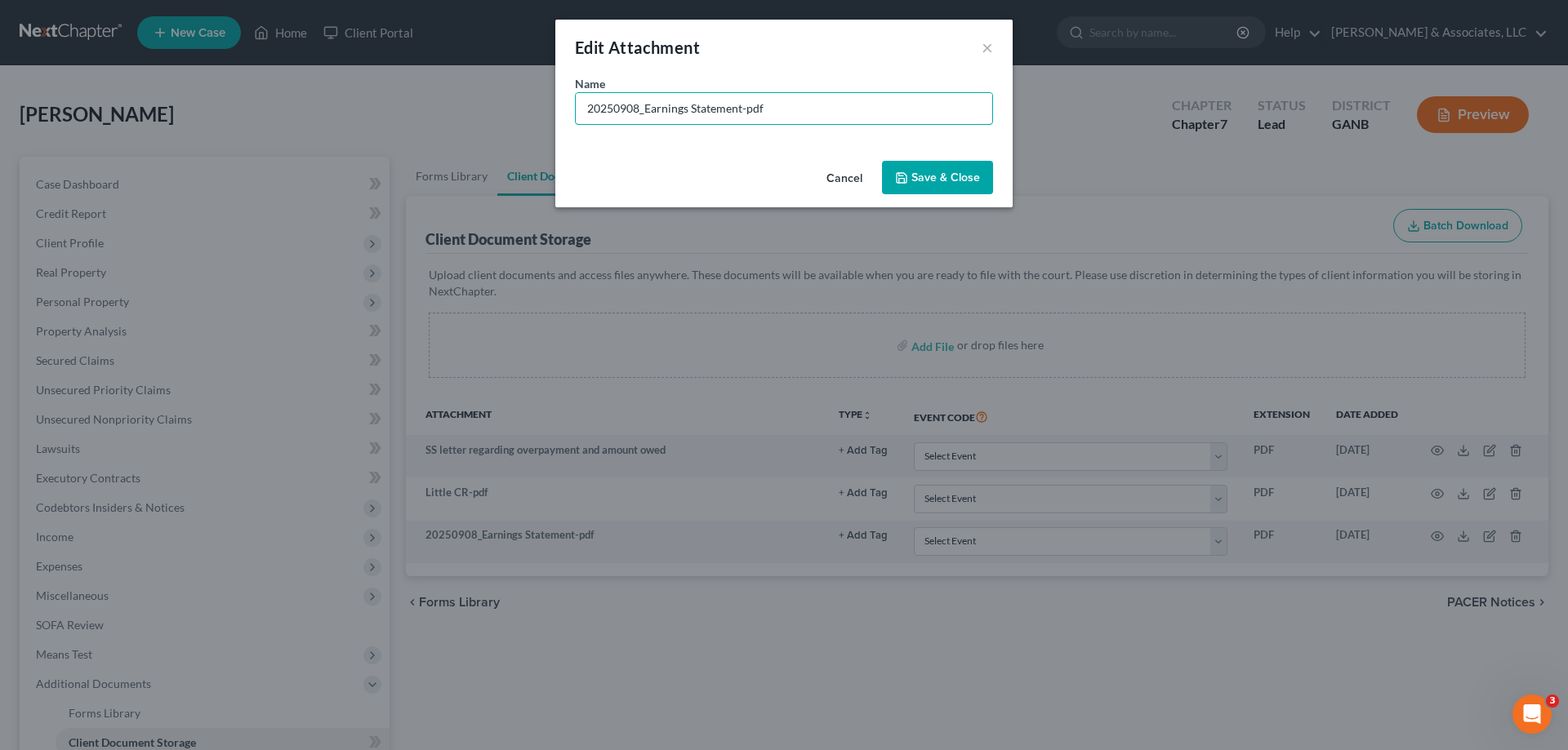
drag, startPoint x: 602, startPoint y: 103, endPoint x: 446, endPoint y: 98, distance: 156.1
click at [446, 98] on div "Edit Attachment × Name * 20250908_Earnings Statement-pdf Cancel Save & Close" at bounding box center [784, 375] width 1568 height 750
type input "Stubs"
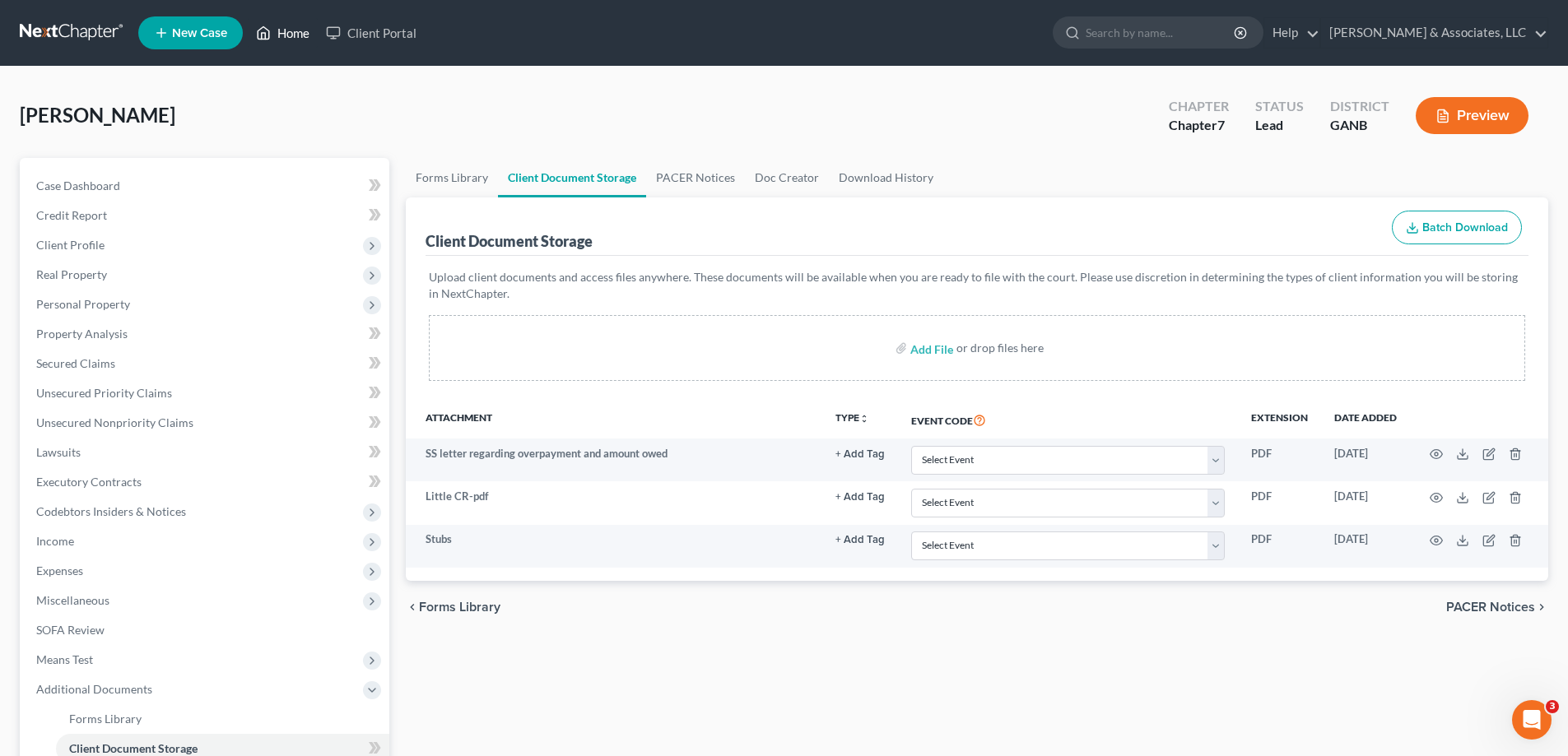
click at [283, 35] on link "Home" at bounding box center [283, 33] width 70 height 29
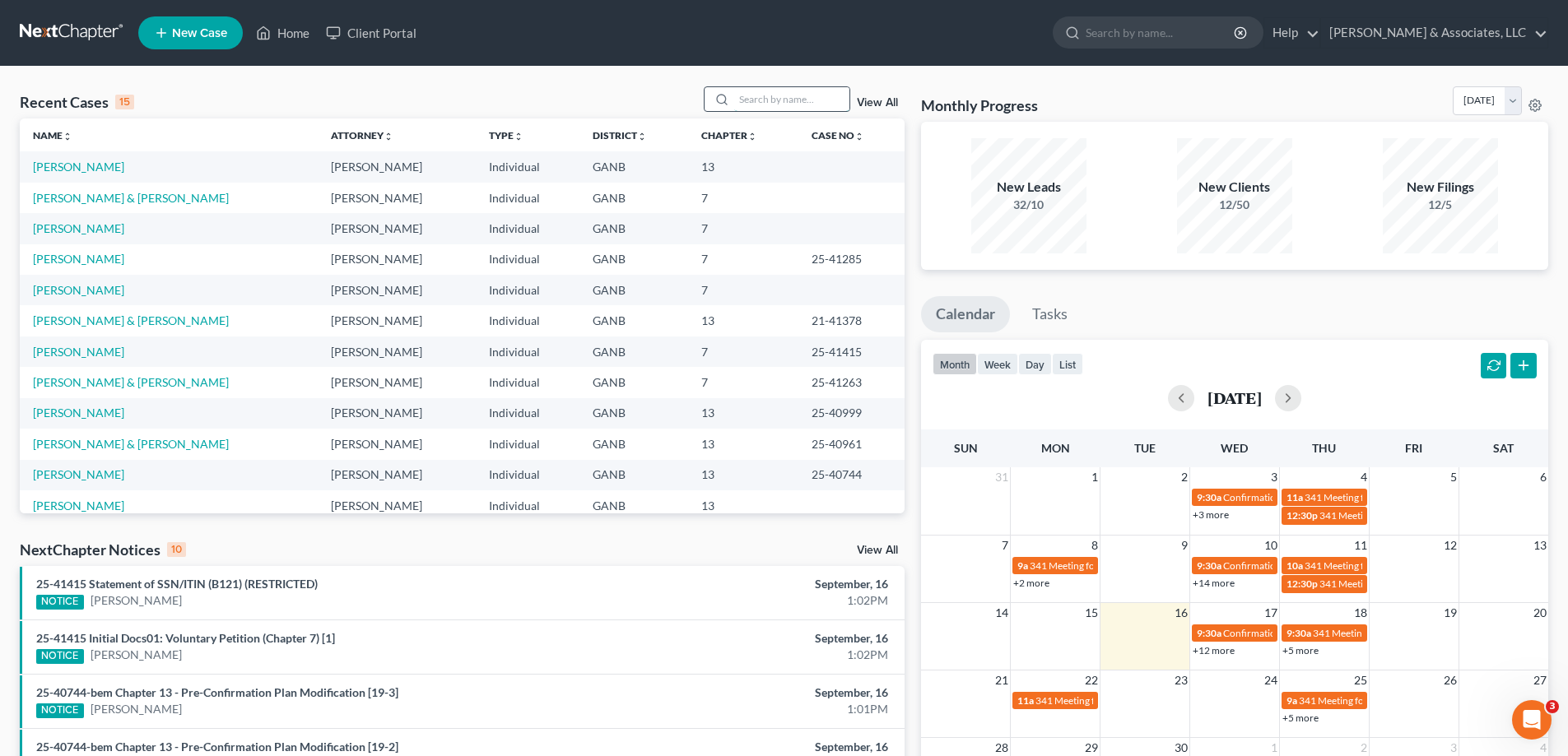
click at [750, 100] on input "search" at bounding box center [791, 99] width 116 height 24
type input "[PERSON_NAME]"
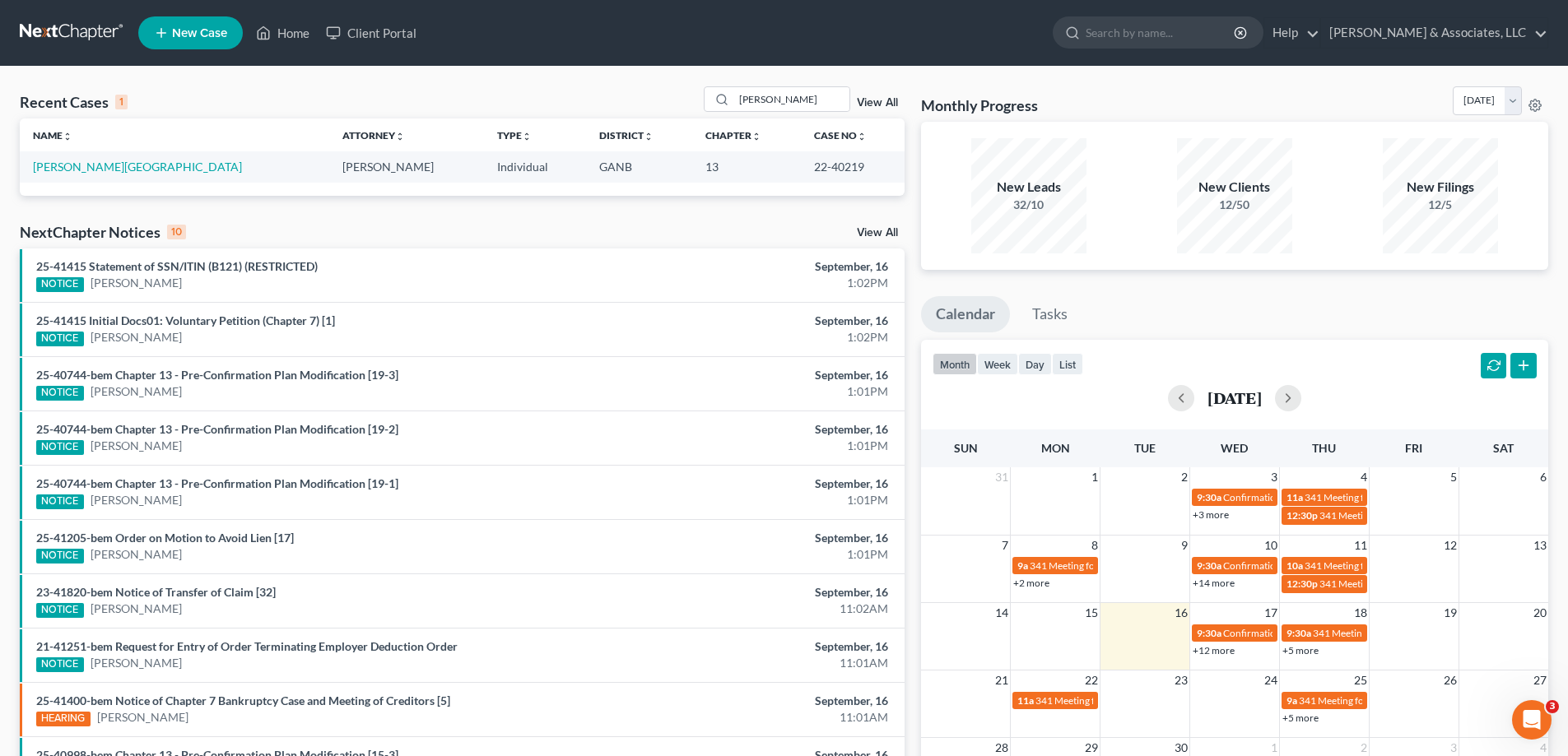
click at [180, 27] on span "New Case" at bounding box center [199, 33] width 55 height 13
select select "19"
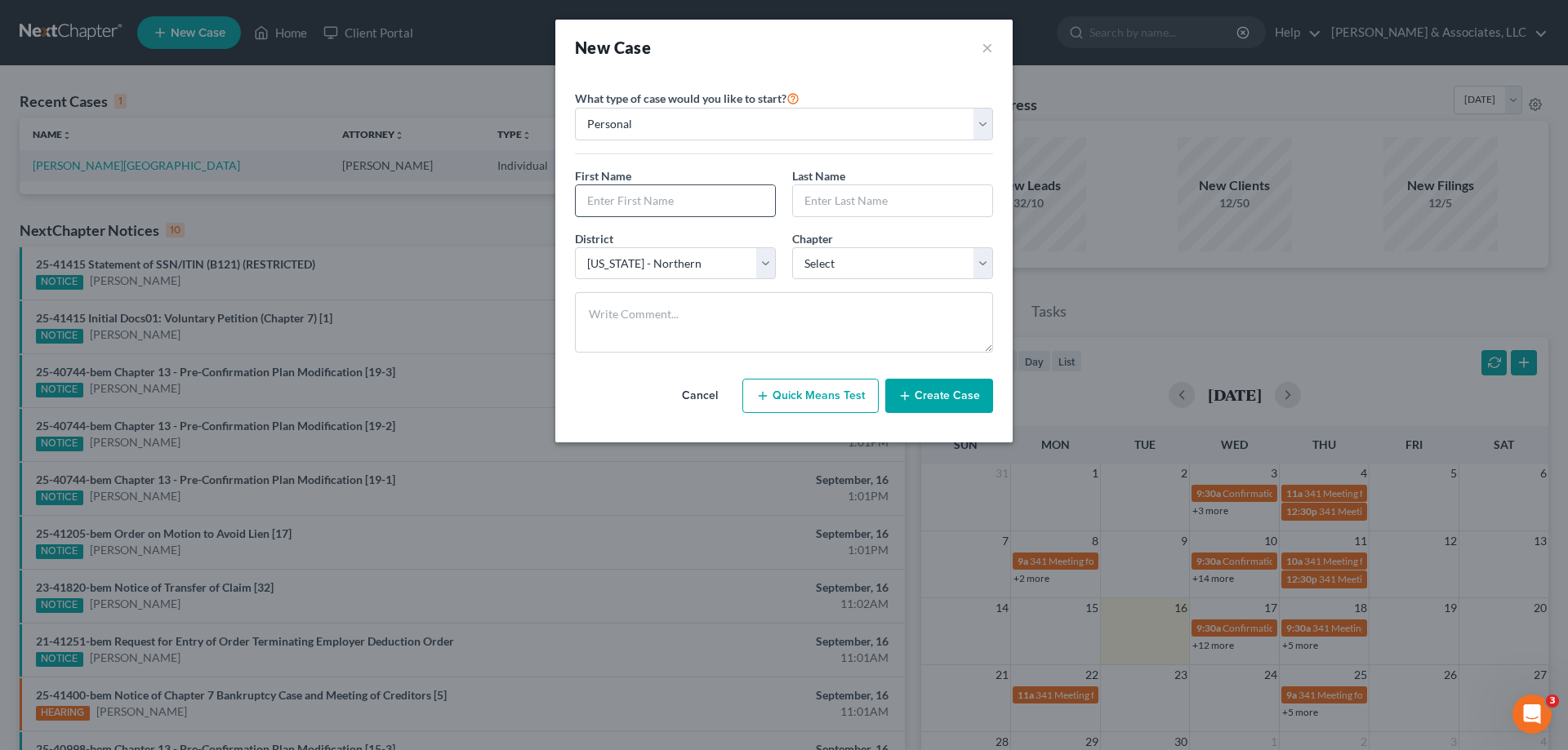
click at [614, 203] on input "text" at bounding box center [675, 201] width 200 height 31
type input "[PERSON_NAME]"
click at [856, 258] on select "Select 7 11 12 13" at bounding box center [892, 264] width 201 height 33
select select "0"
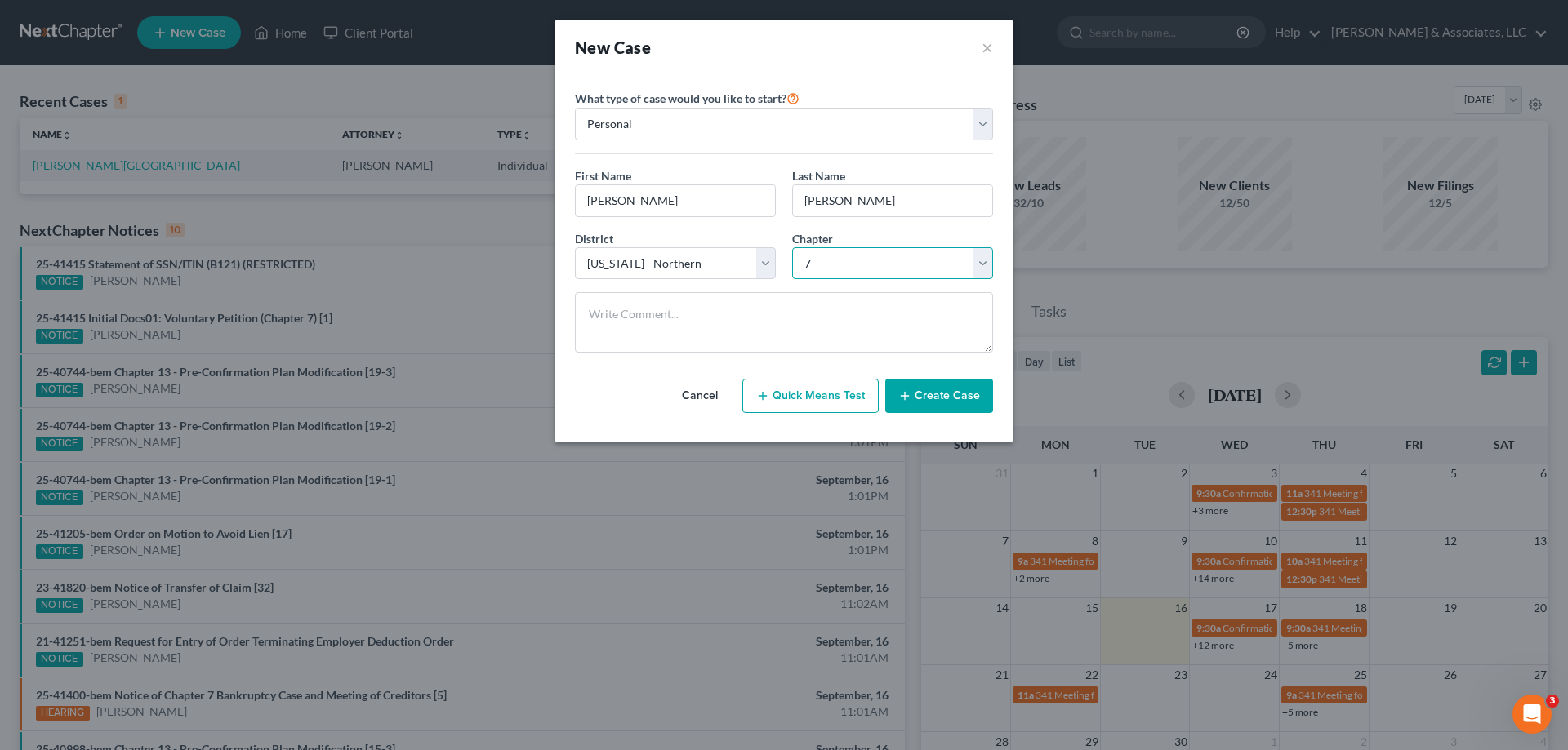
click at [792, 248] on select "Select 7 11 12 13" at bounding box center [892, 264] width 201 height 33
click at [959, 392] on button "Create Case" at bounding box center [939, 396] width 108 height 35
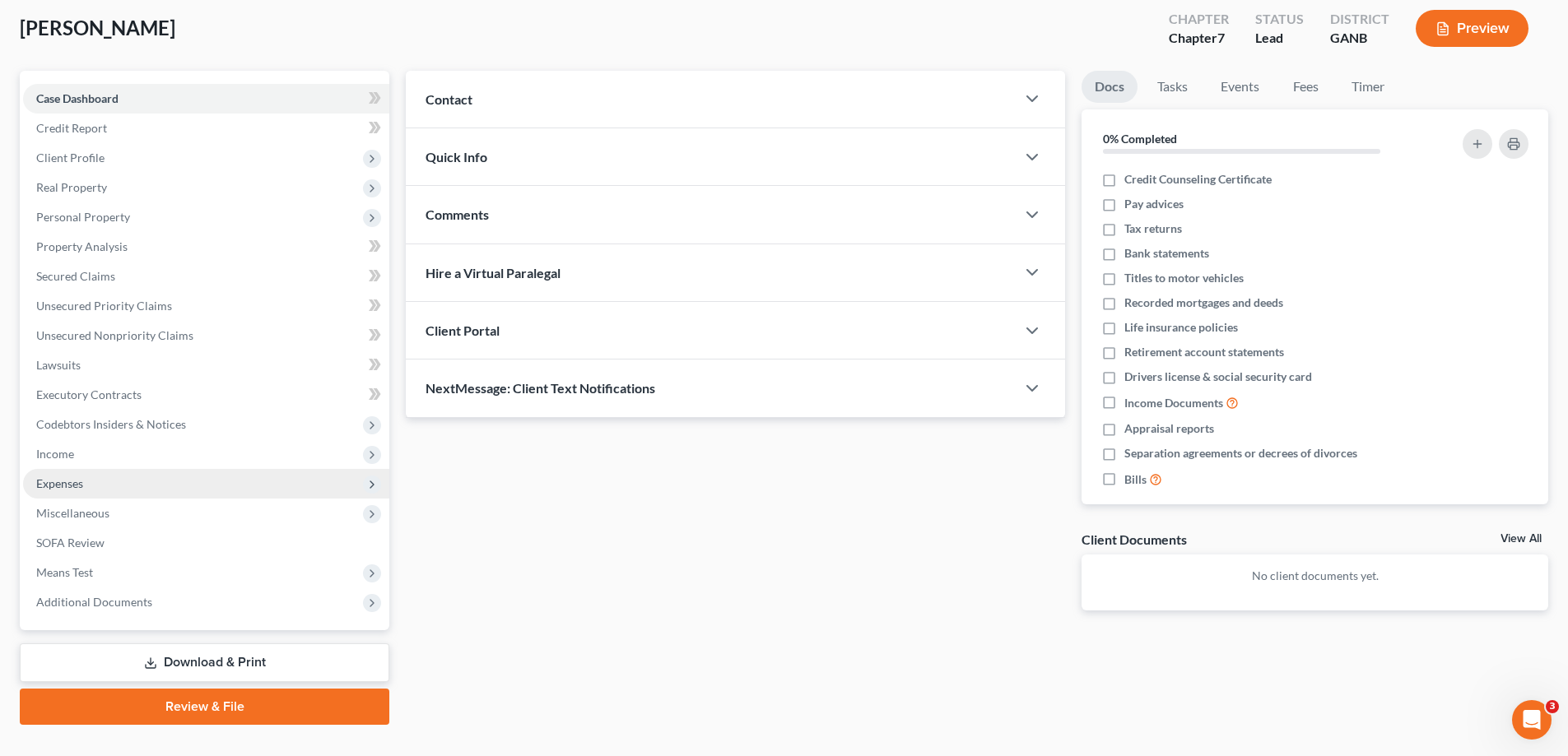
scroll to position [119, 0]
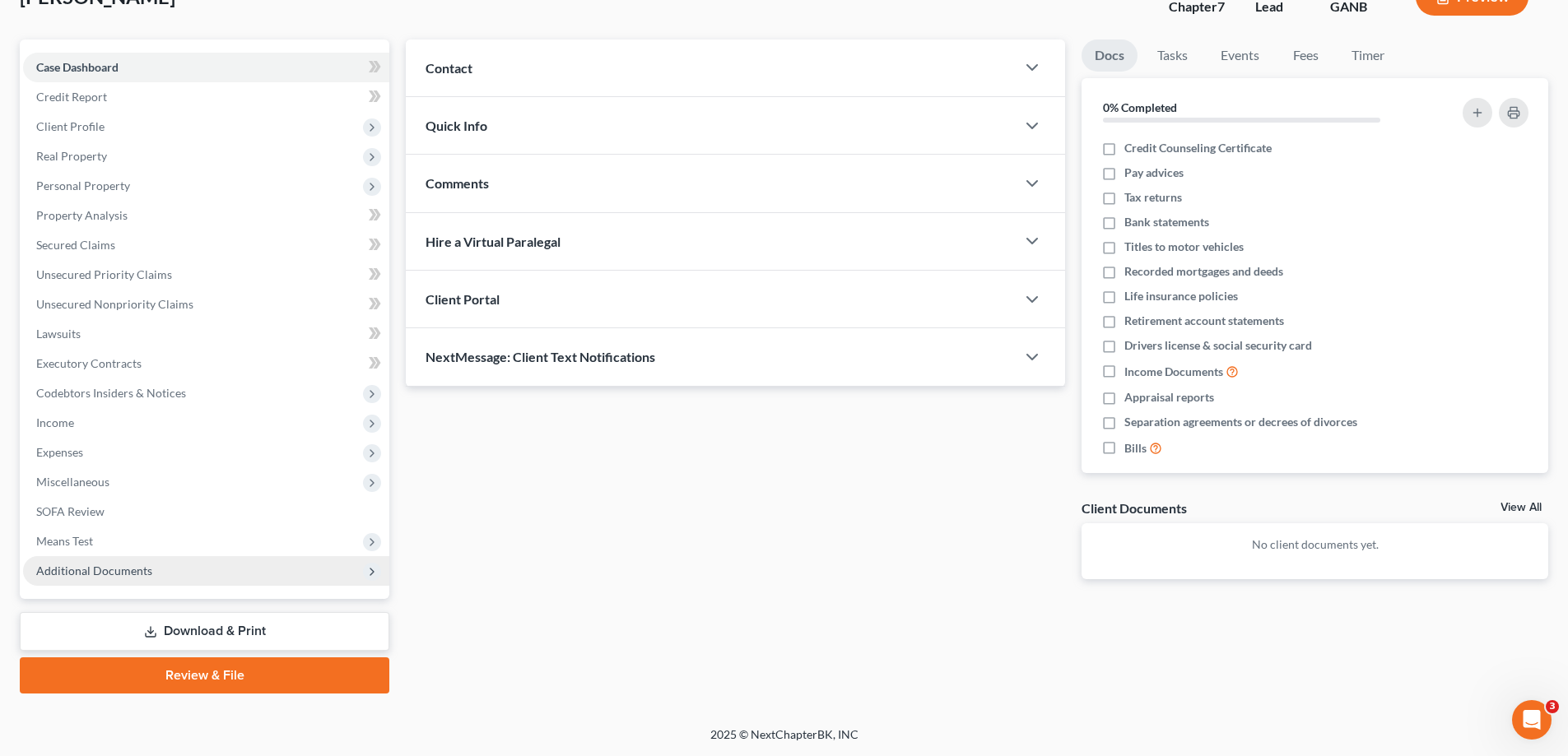
click at [103, 567] on span "Additional Documents" at bounding box center [93, 570] width 116 height 14
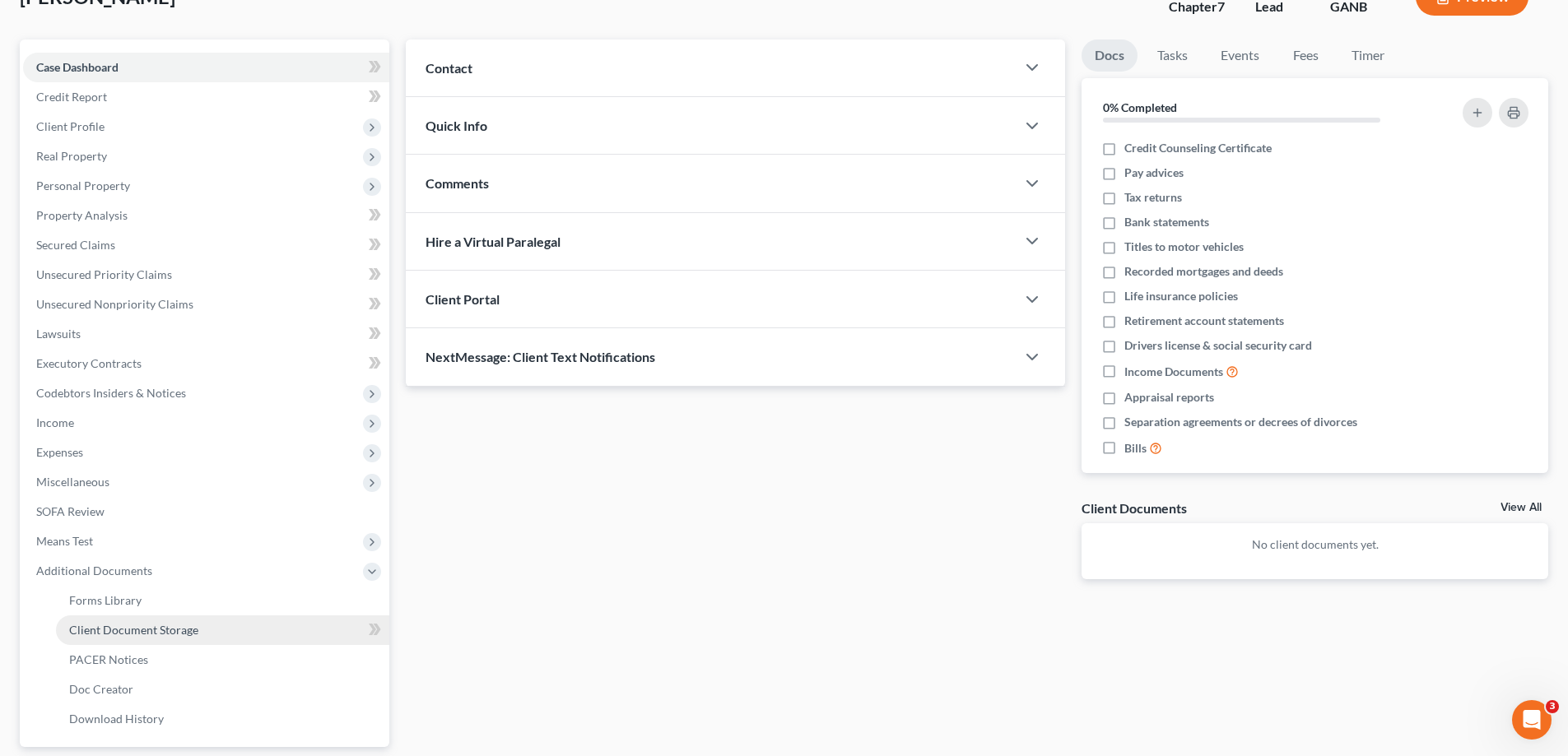
click at [94, 624] on span "Client Document Storage" at bounding box center [133, 630] width 129 height 14
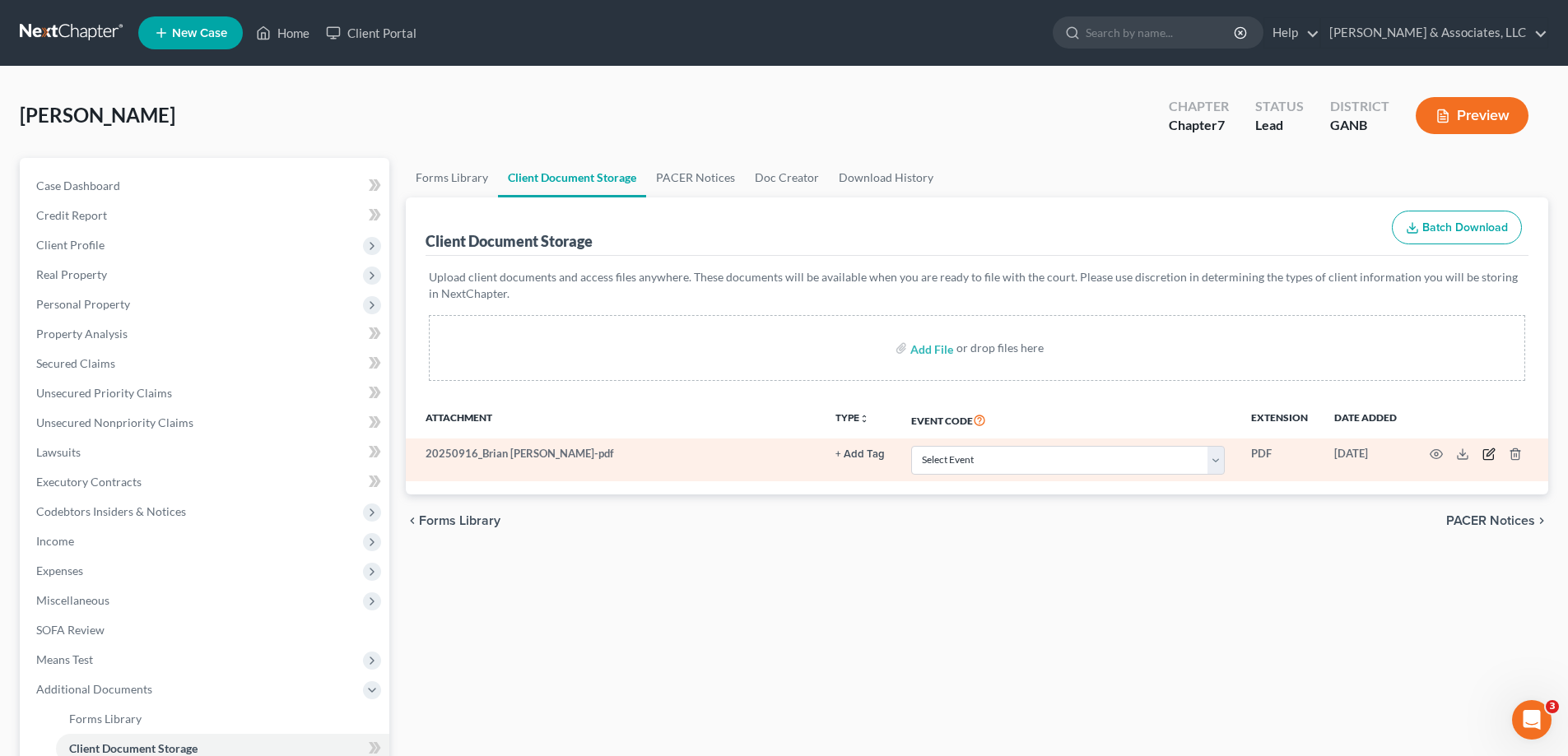
click at [1487, 456] on icon "button" at bounding box center [1489, 455] width 14 height 14
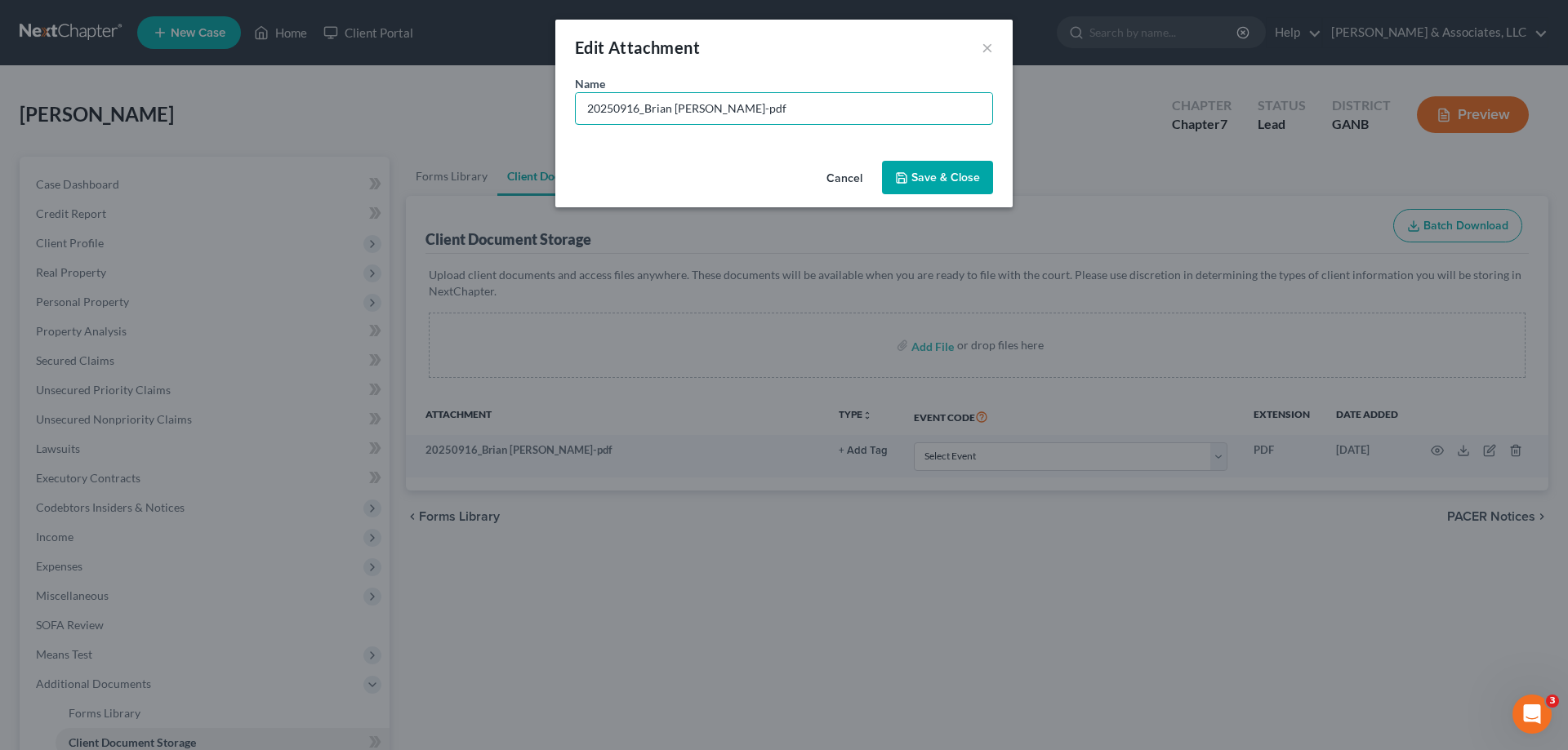
drag, startPoint x: 820, startPoint y: 109, endPoint x: 455, endPoint y: 108, distance: 365.0
click at [455, 108] on div "Edit Attachment × Name * 20250916_Brian [PERSON_NAME]-pdf Cancel Save & Close" at bounding box center [784, 375] width 1568 height 750
type input "R"
type input "Roadmap"
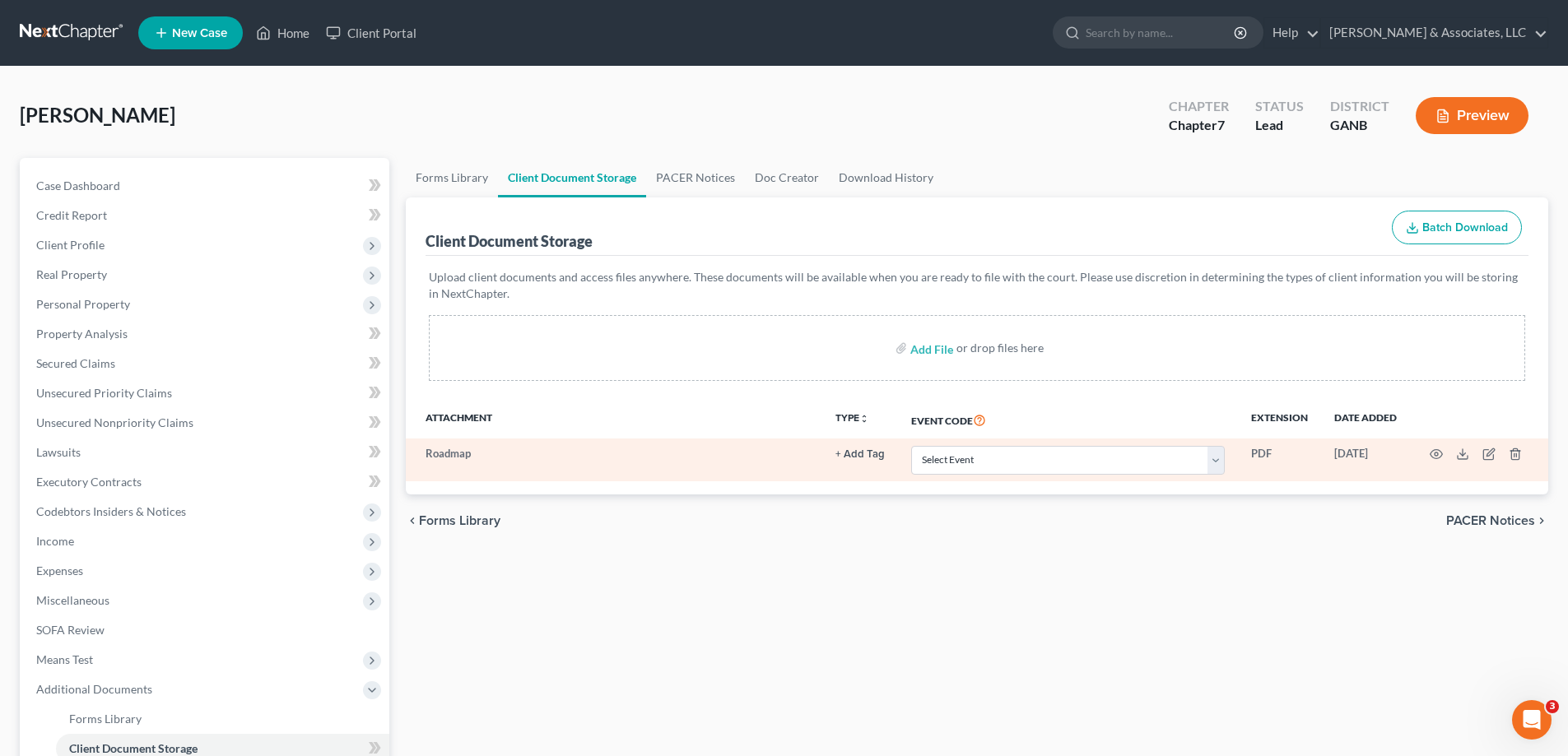
click at [1428, 456] on td at bounding box center [1479, 460] width 138 height 43
click at [1437, 449] on icon "button" at bounding box center [1437, 455] width 14 height 14
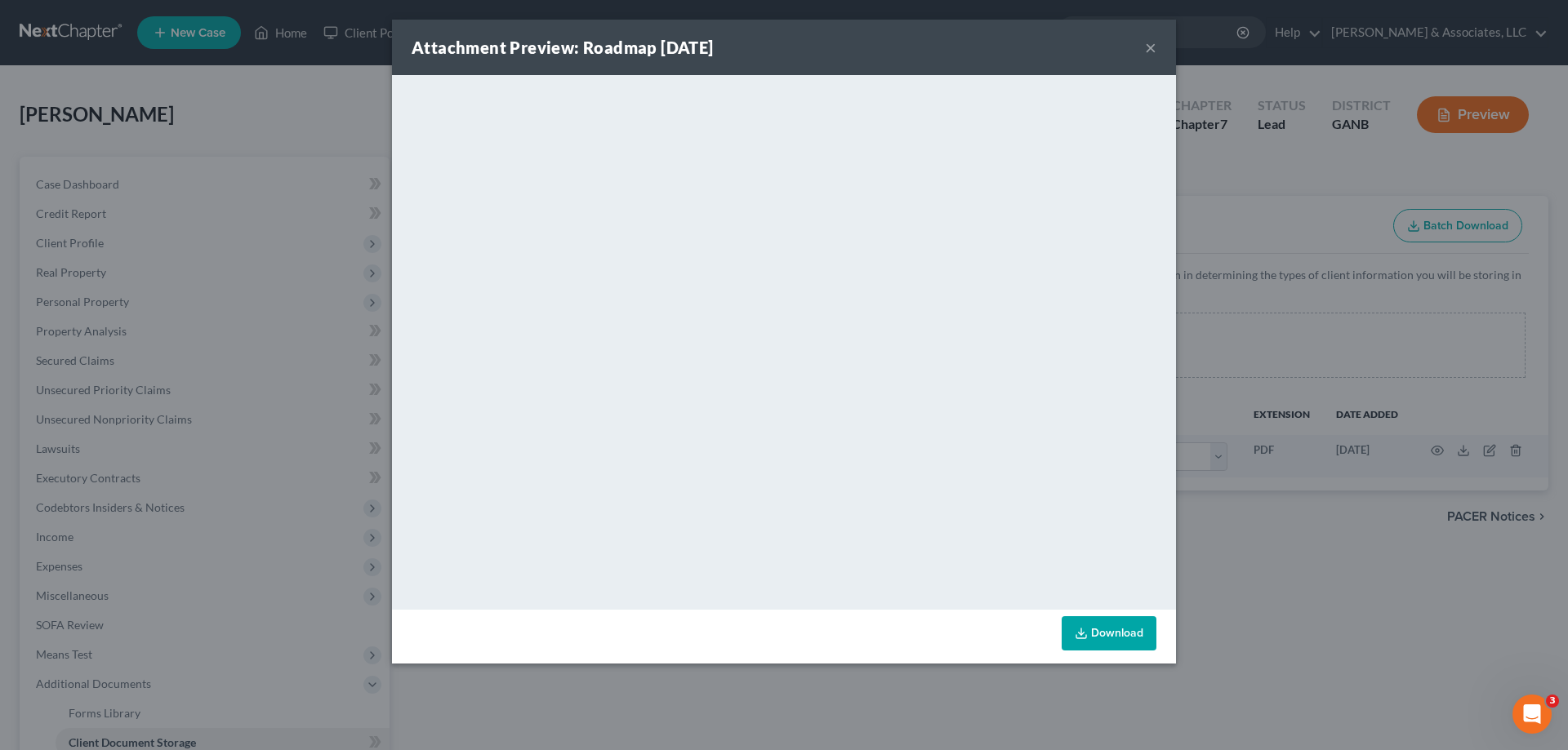
click at [1151, 45] on button "×" at bounding box center [1150, 47] width 12 height 19
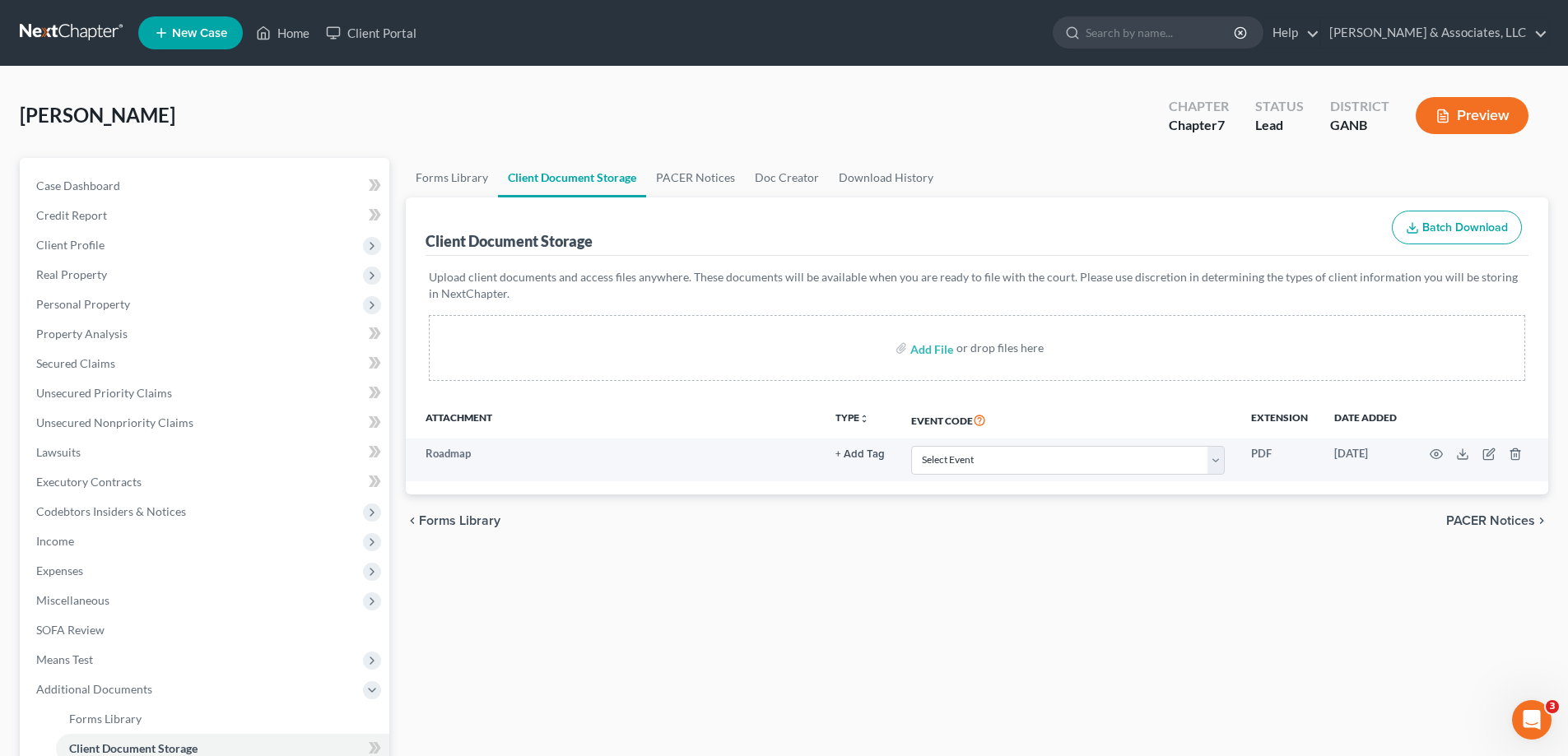
click at [181, 27] on span "New Case" at bounding box center [199, 33] width 55 height 13
select select "19"
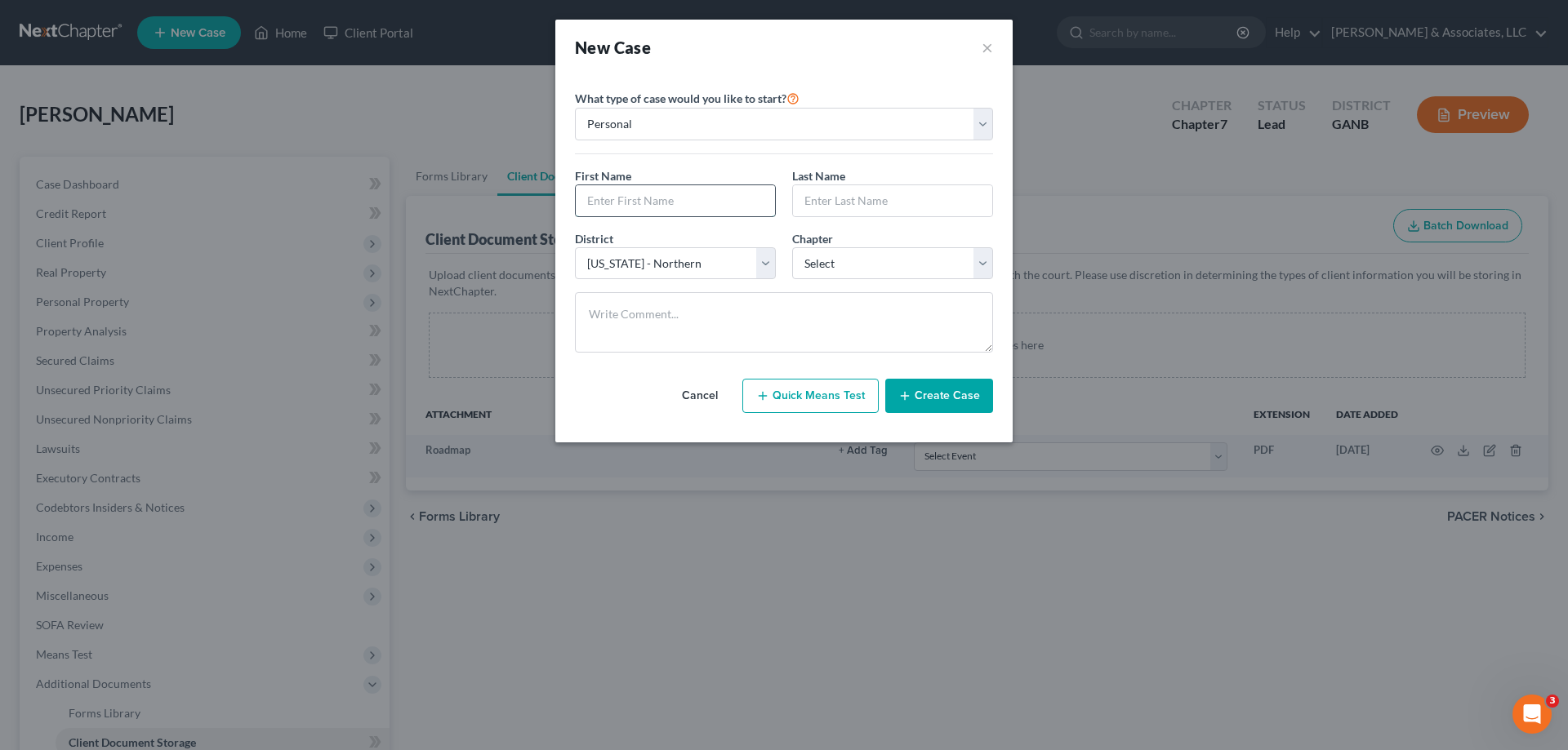
click at [696, 192] on input "text" at bounding box center [675, 201] width 200 height 31
type input "[PERSON_NAME]"
type input "Fitch"
click at [871, 253] on select "Select 7 11 12 13" at bounding box center [892, 264] width 201 height 33
select select "3"
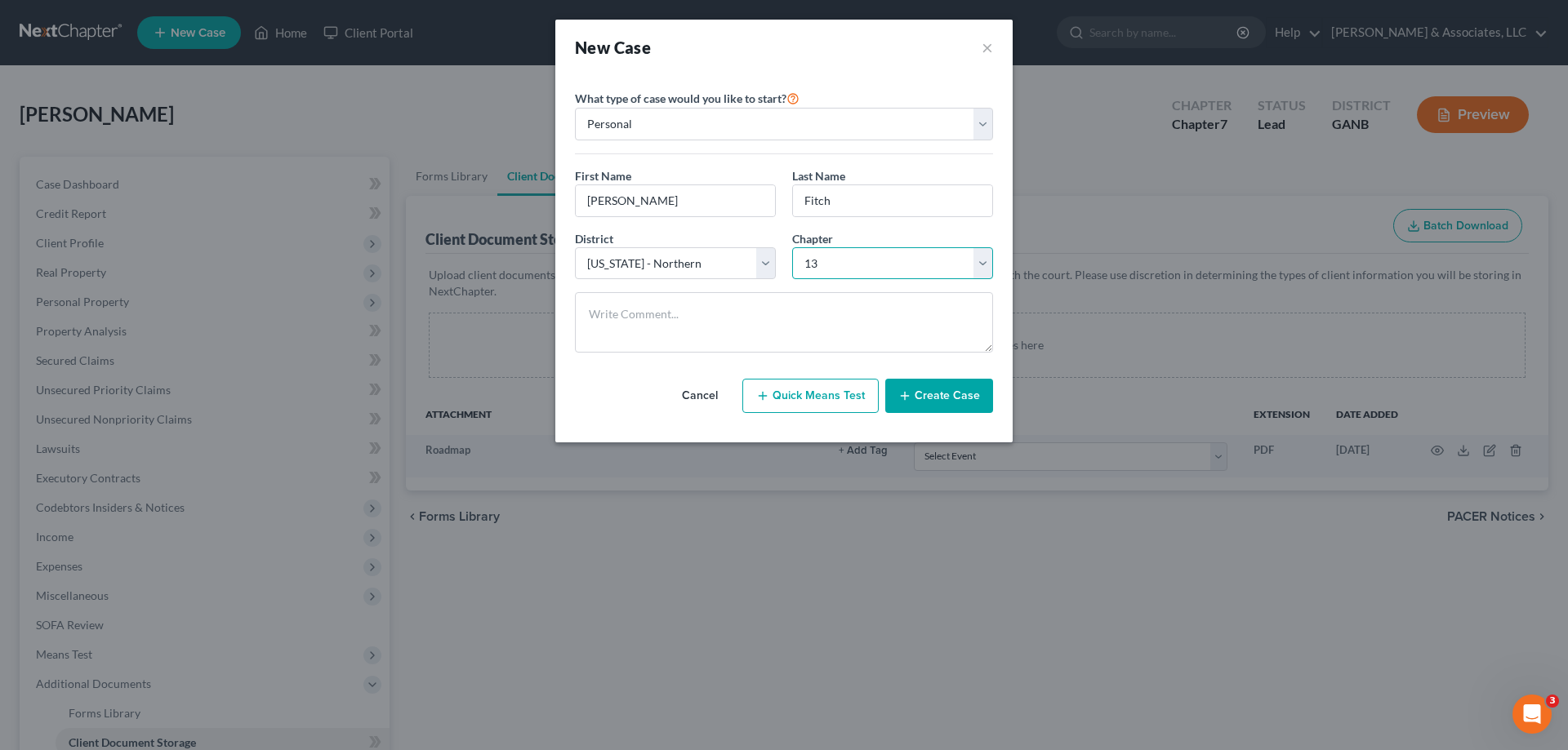
click at [792, 248] on select "Select 7 11 12 13" at bounding box center [892, 264] width 201 height 33
click at [940, 397] on button "Create Case" at bounding box center [939, 396] width 108 height 35
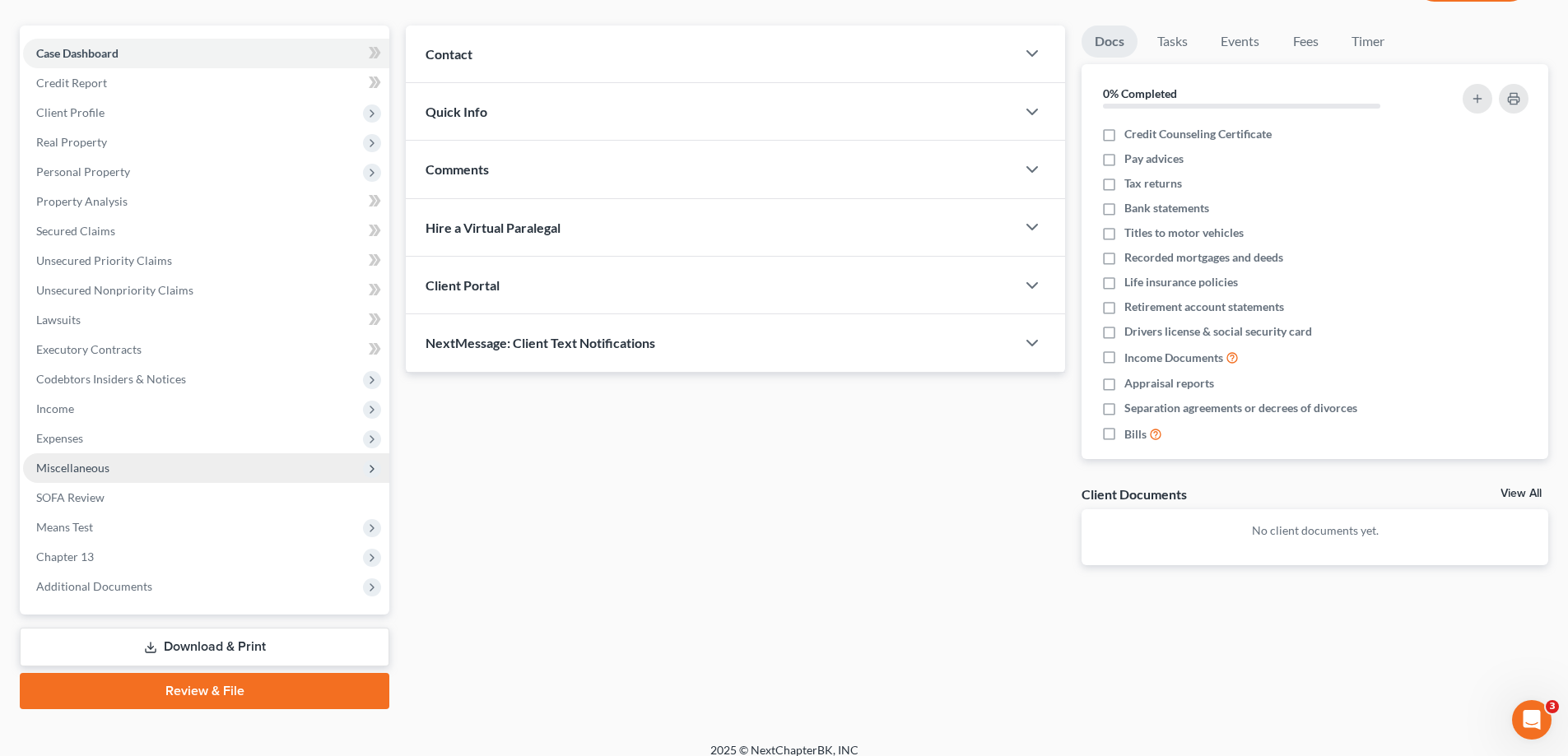
scroll to position [148, 0]
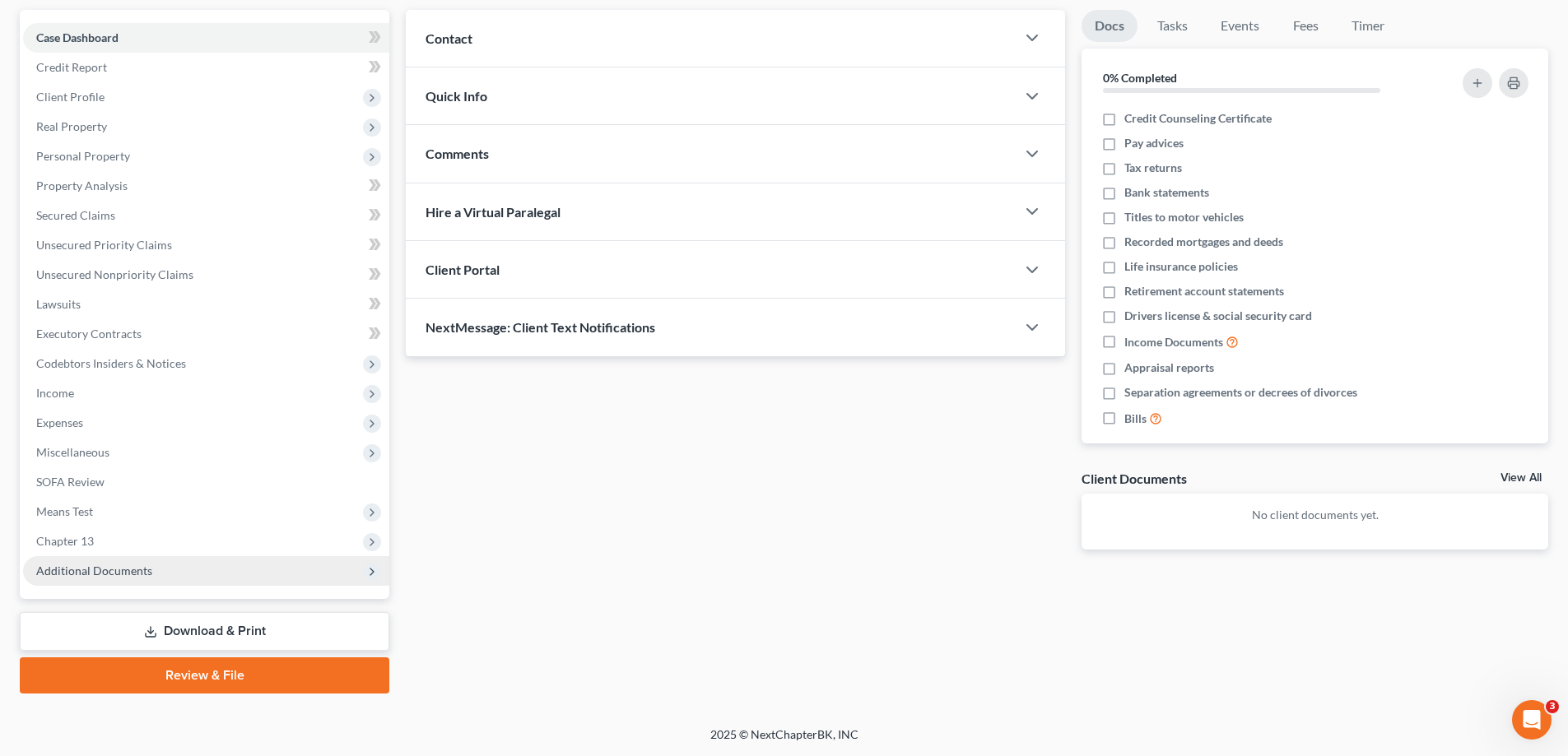
click at [90, 572] on span "Additional Documents" at bounding box center [93, 570] width 116 height 14
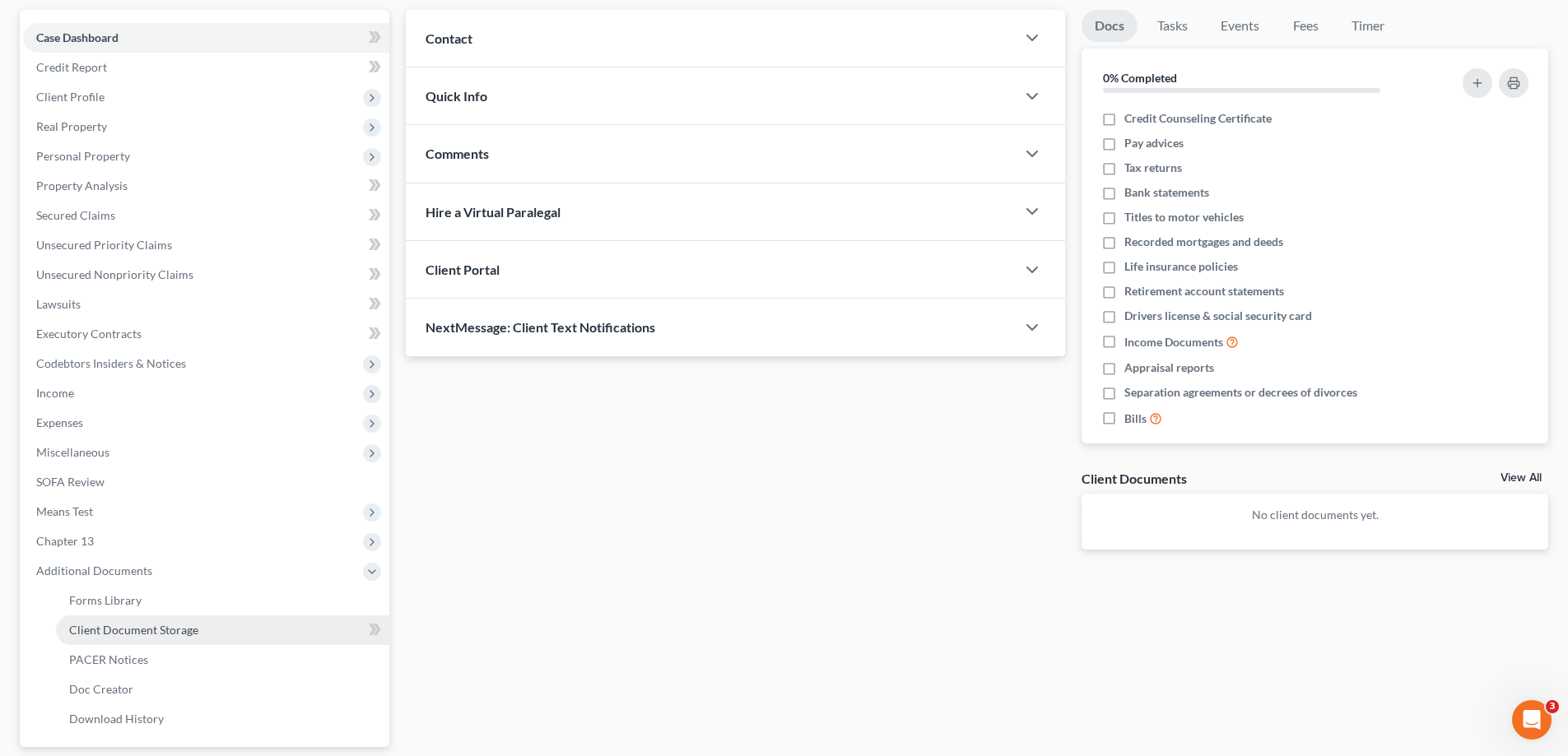
click at [121, 628] on span "Client Document Storage" at bounding box center [133, 630] width 129 height 14
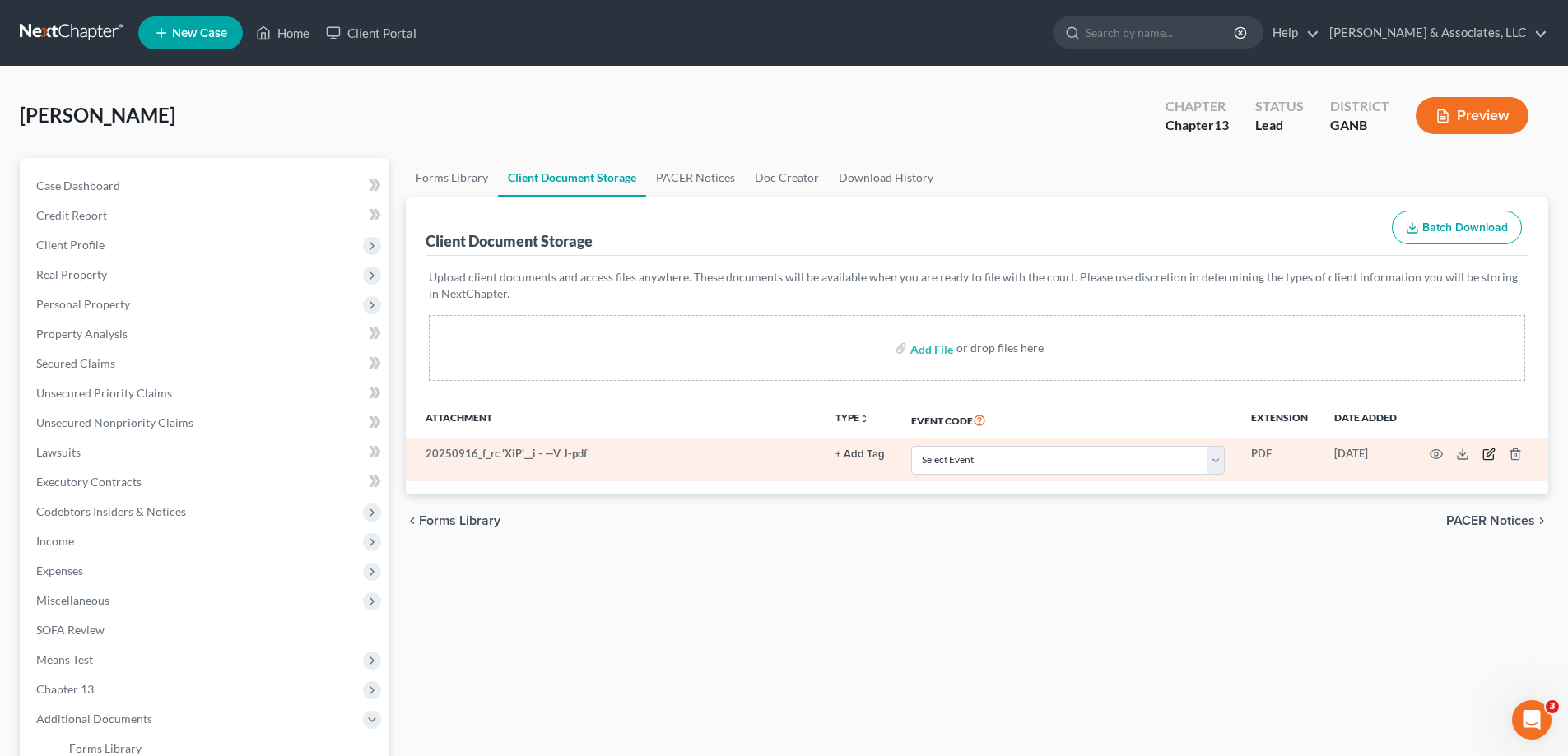
click at [1487, 454] on icon "button" at bounding box center [1489, 455] width 14 height 14
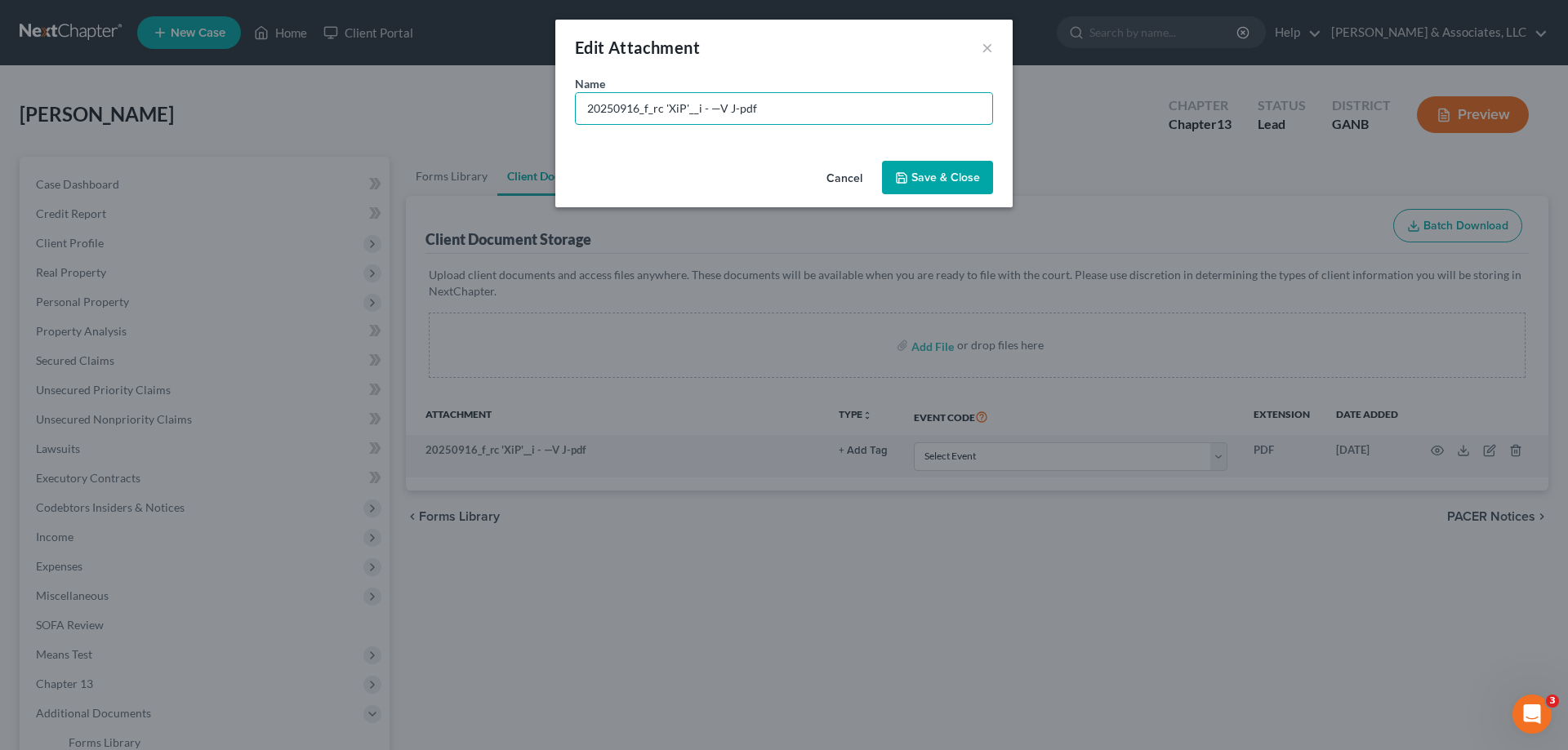
drag, startPoint x: 776, startPoint y: 105, endPoint x: 458, endPoint y: 100, distance: 318.0
click at [461, 100] on div "Edit Attachment × Name * 20250916_f_rc 'XiP'__i - —V J-pdf Cancel Save & Close" at bounding box center [784, 375] width 1568 height 750
type input "F"
type input "Roadmap"
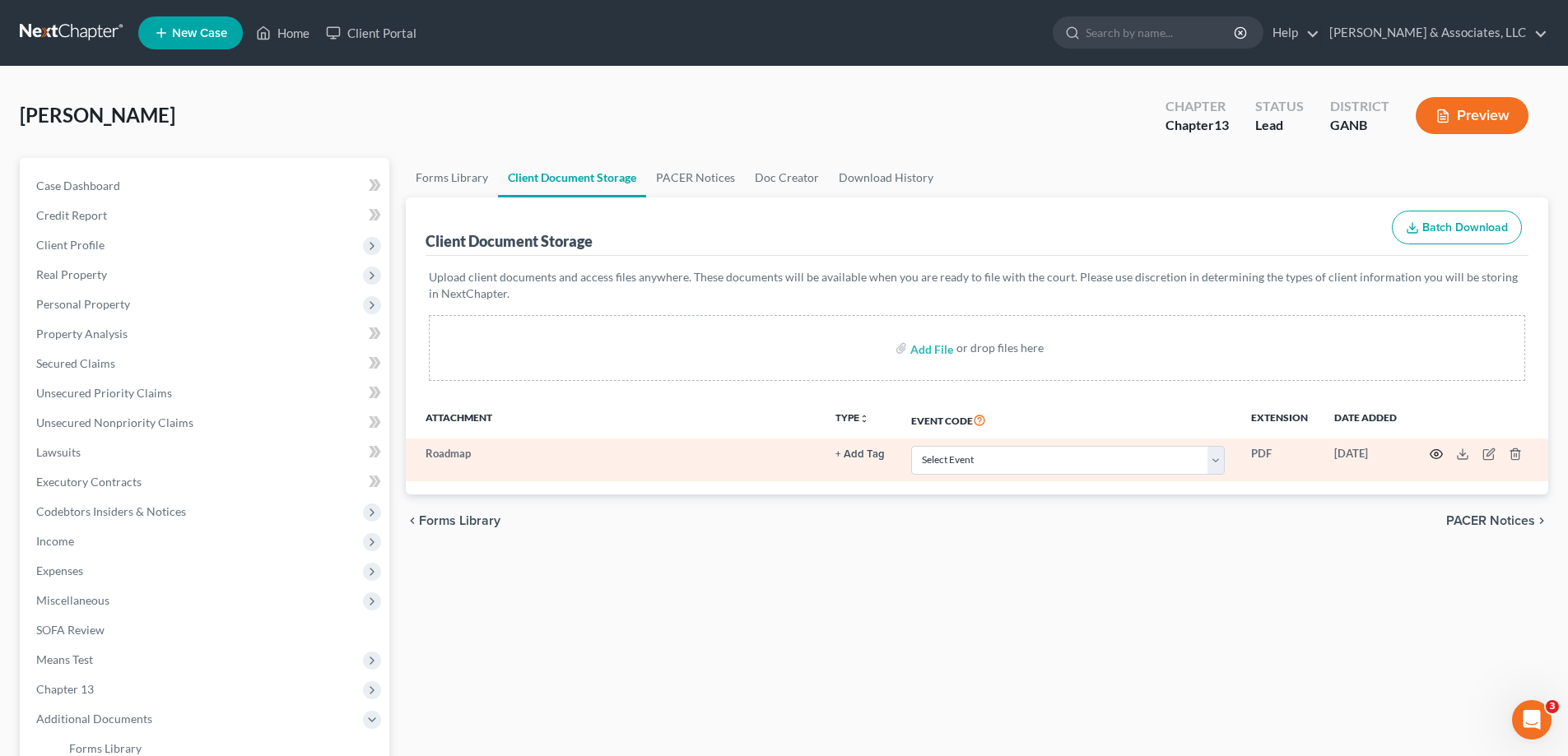
click at [1434, 455] on icon "button" at bounding box center [1437, 455] width 14 height 14
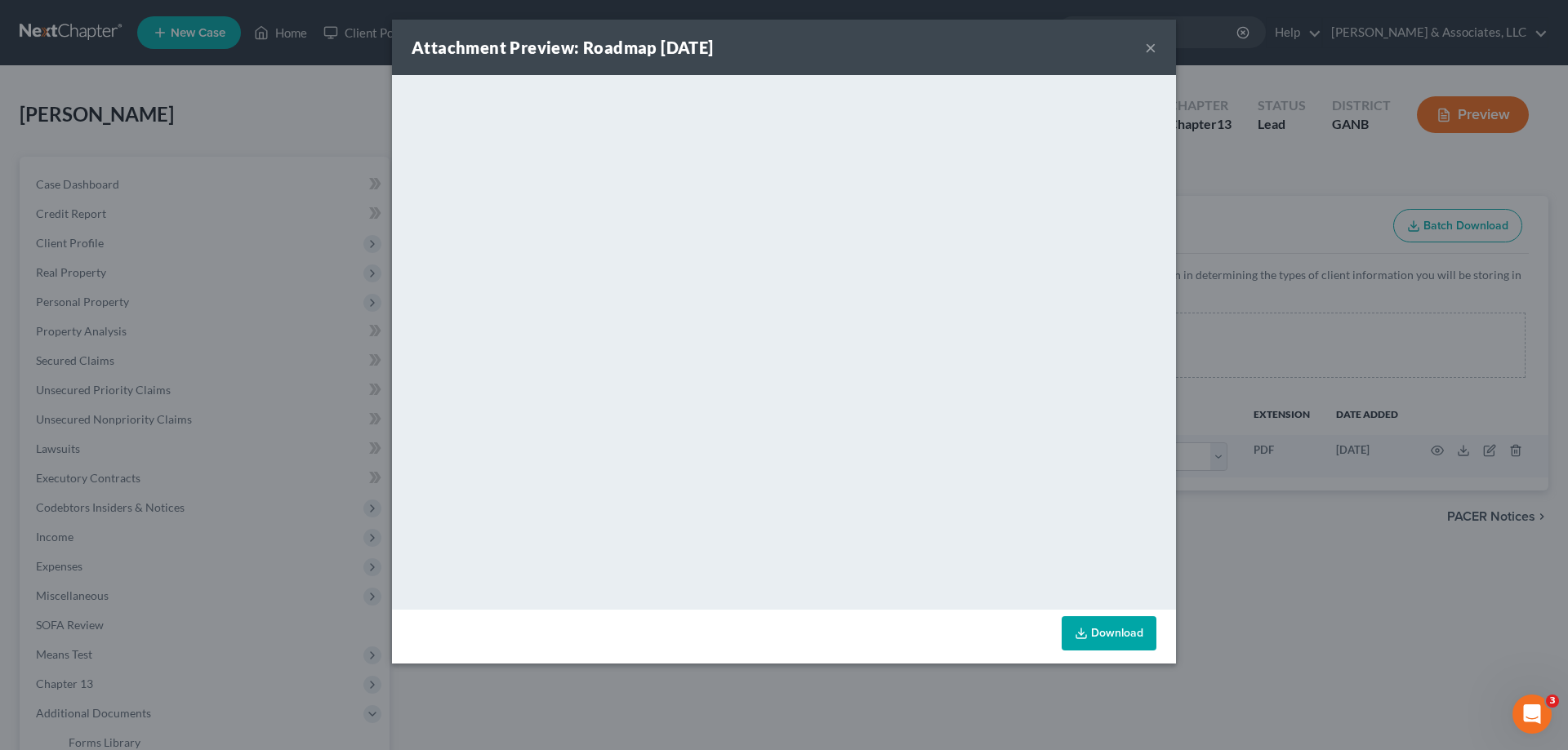
click at [1148, 45] on button "×" at bounding box center [1150, 47] width 12 height 19
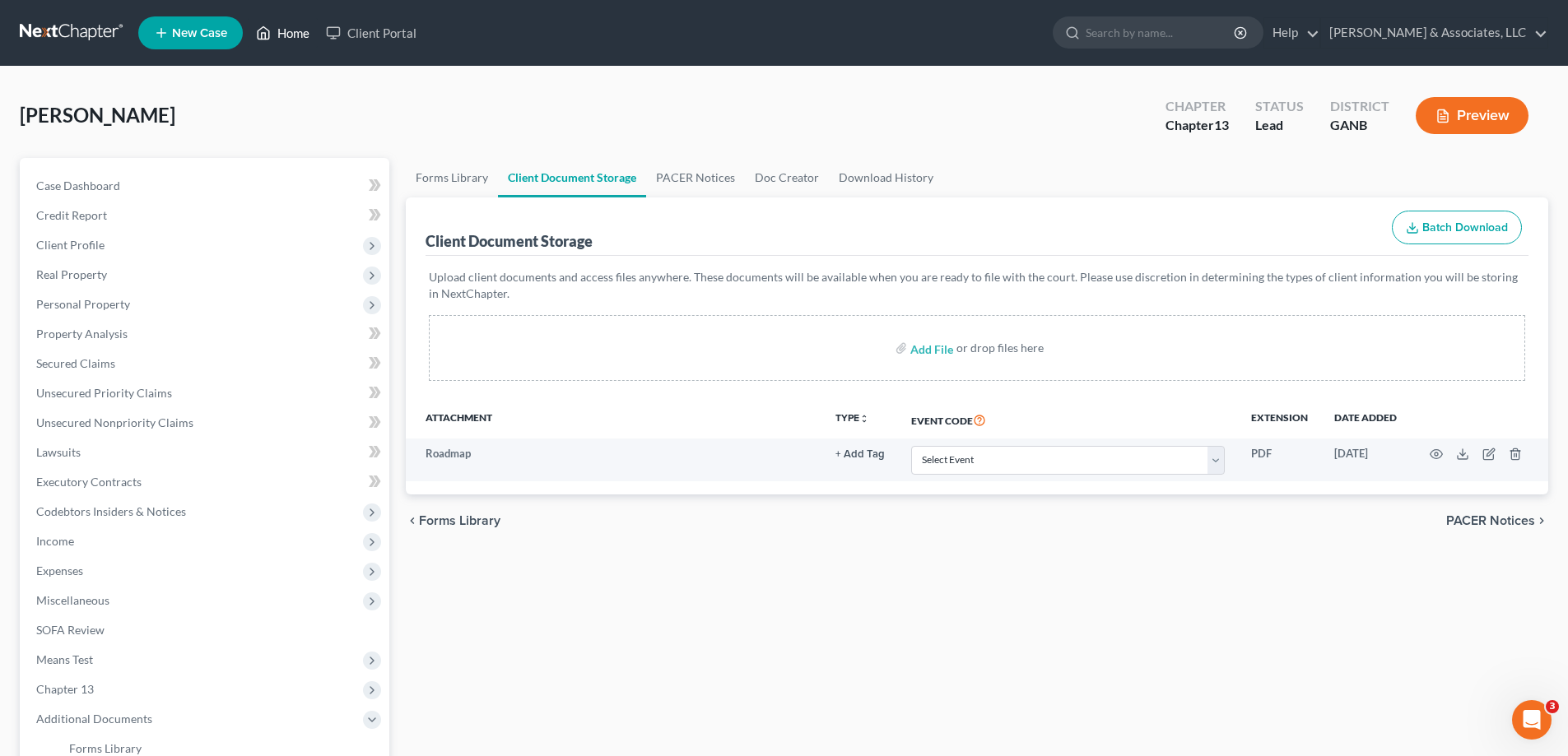
click at [302, 35] on link "Home" at bounding box center [283, 33] width 70 height 29
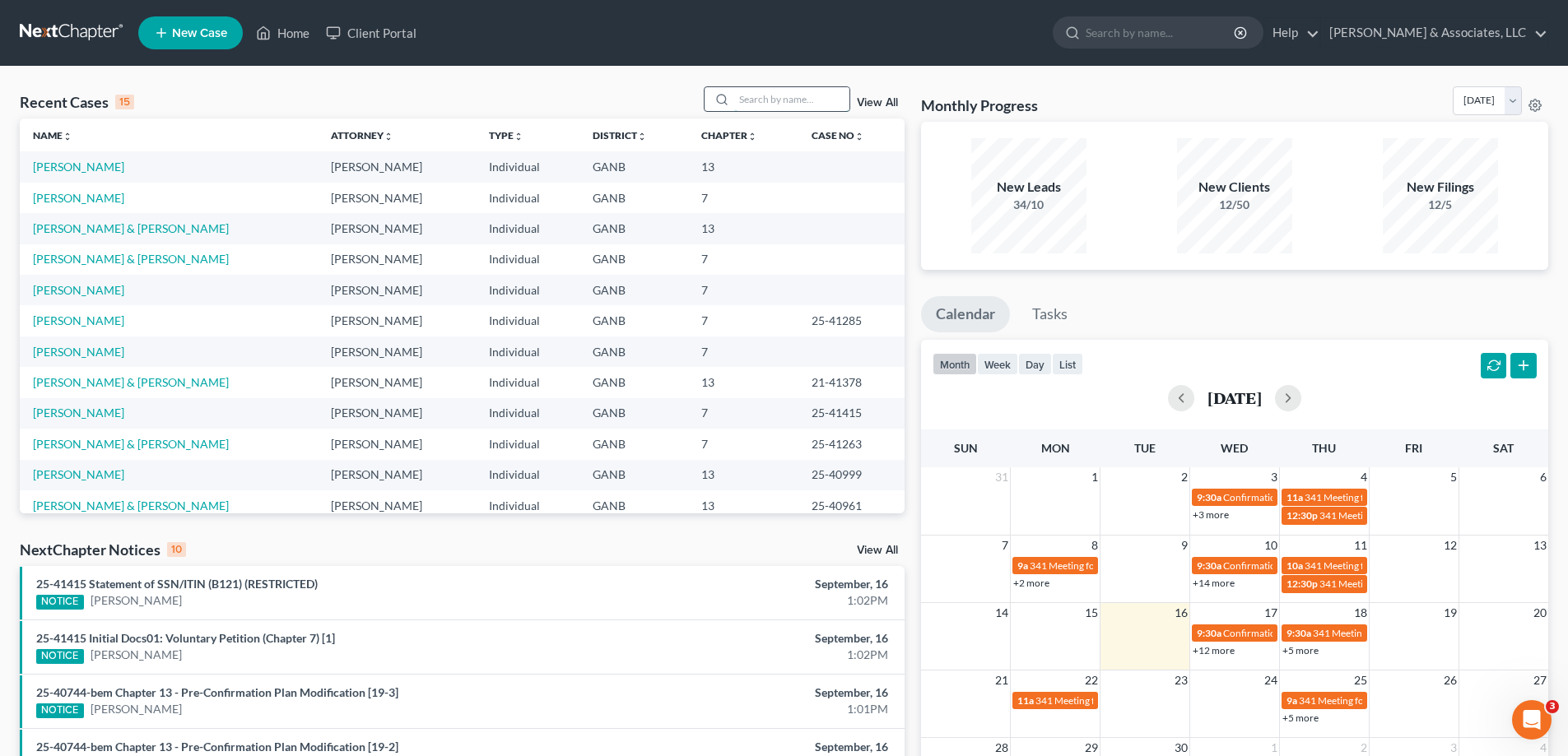
click at [762, 103] on input "search" at bounding box center [791, 99] width 116 height 24
type input "[PERSON_NAME]"
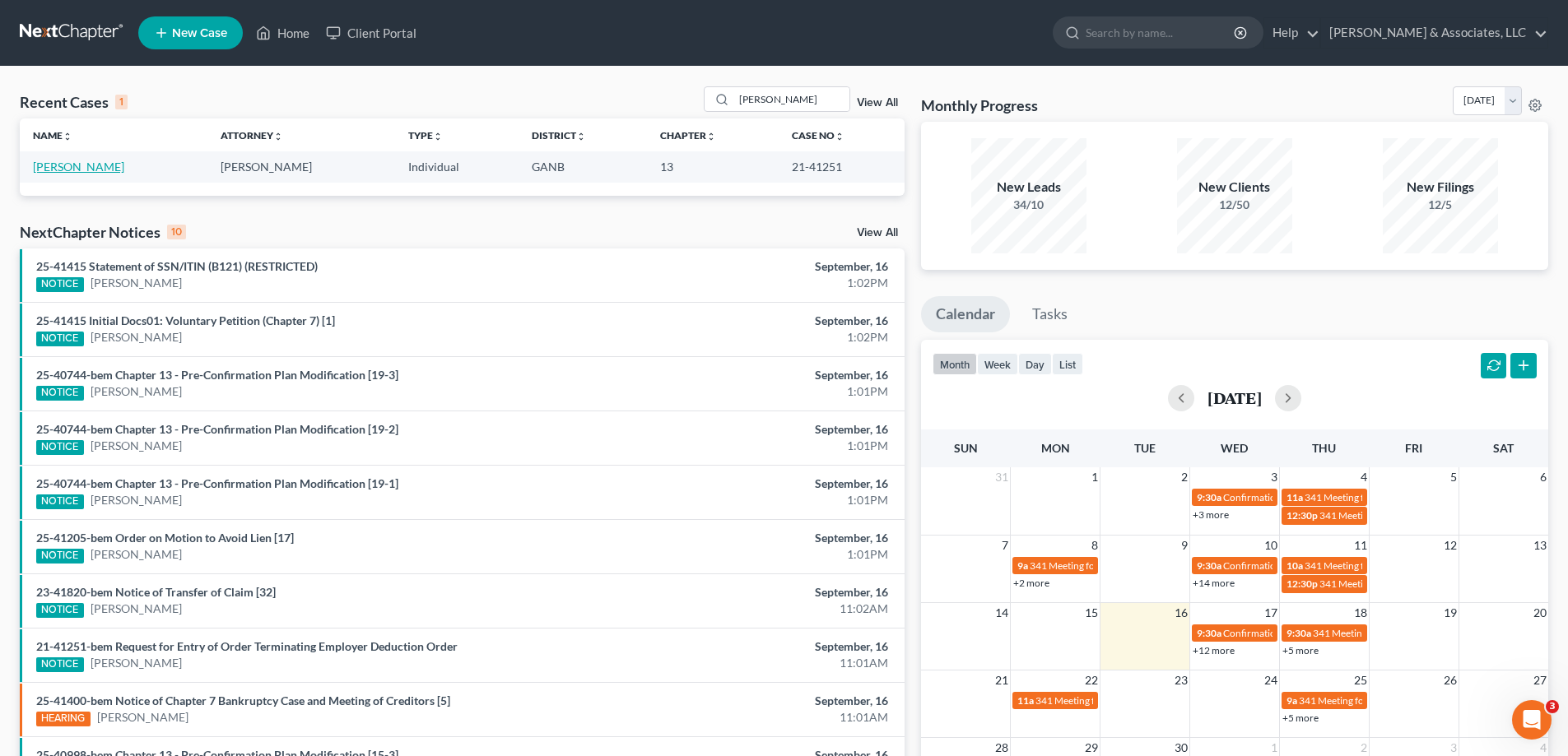
click at [53, 166] on link "[PERSON_NAME]" at bounding box center [79, 166] width 91 height 14
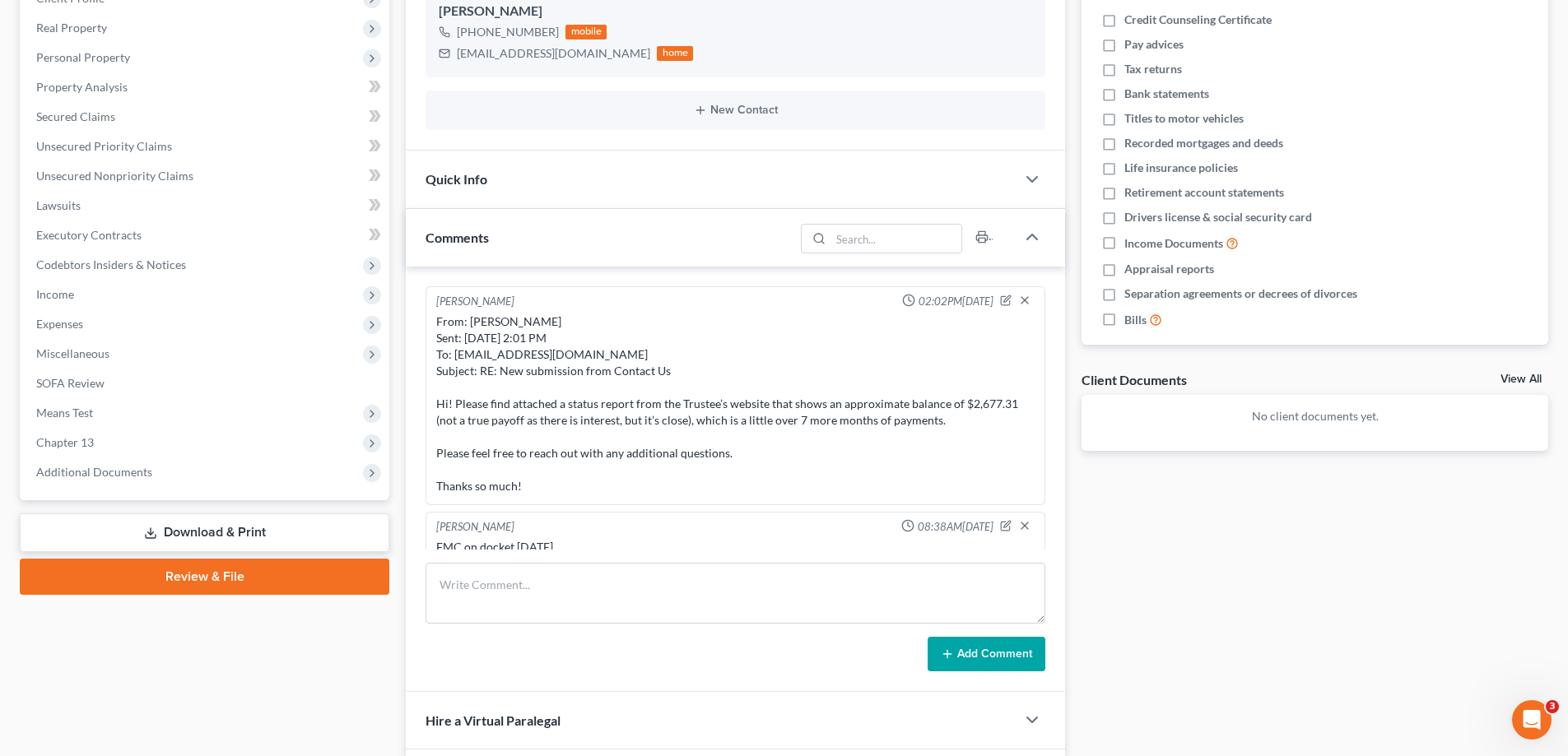
scroll to position [599, 0]
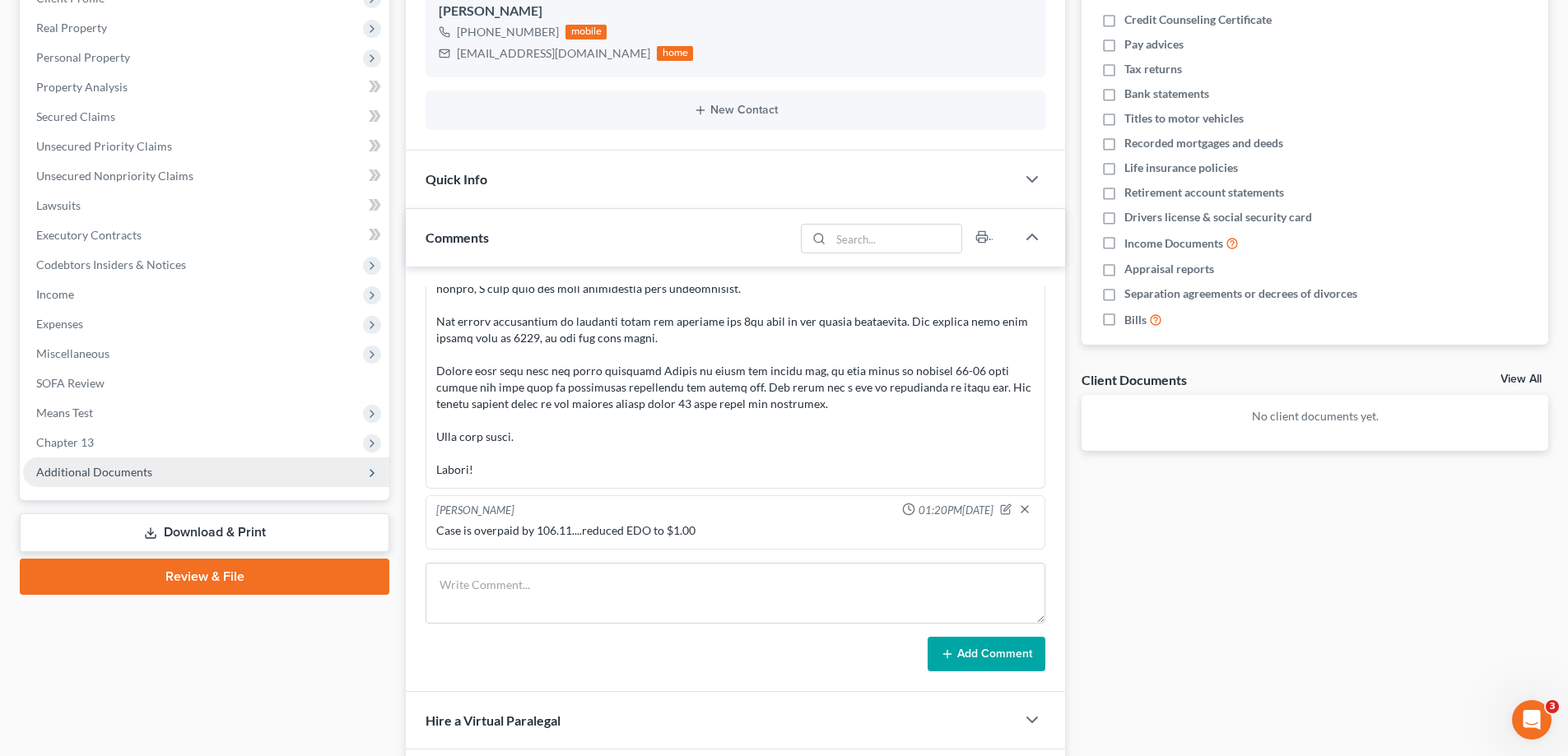
click at [116, 472] on span "Additional Documents" at bounding box center [93, 471] width 116 height 14
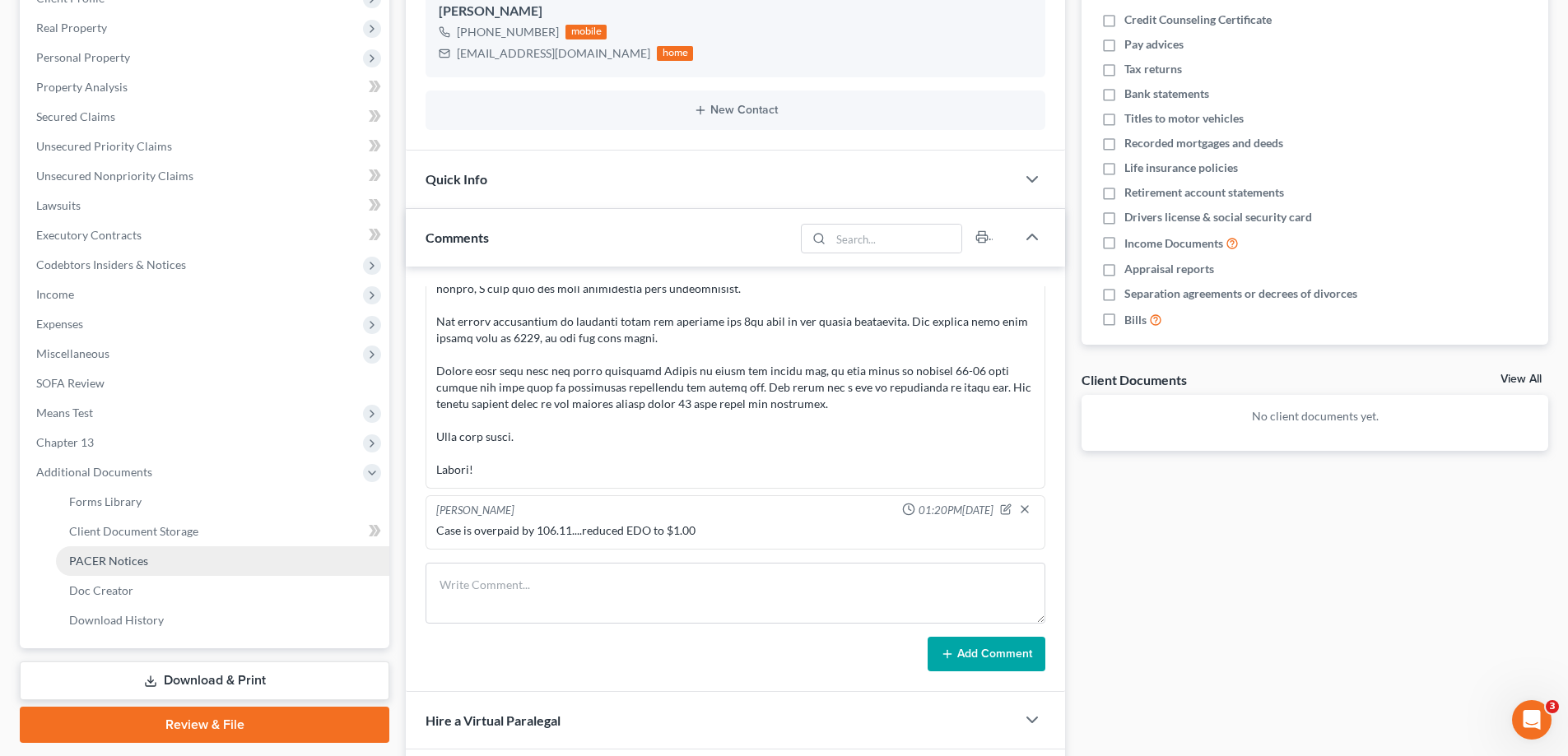
click at [140, 568] on link "PACER Notices" at bounding box center [223, 561] width 333 height 29
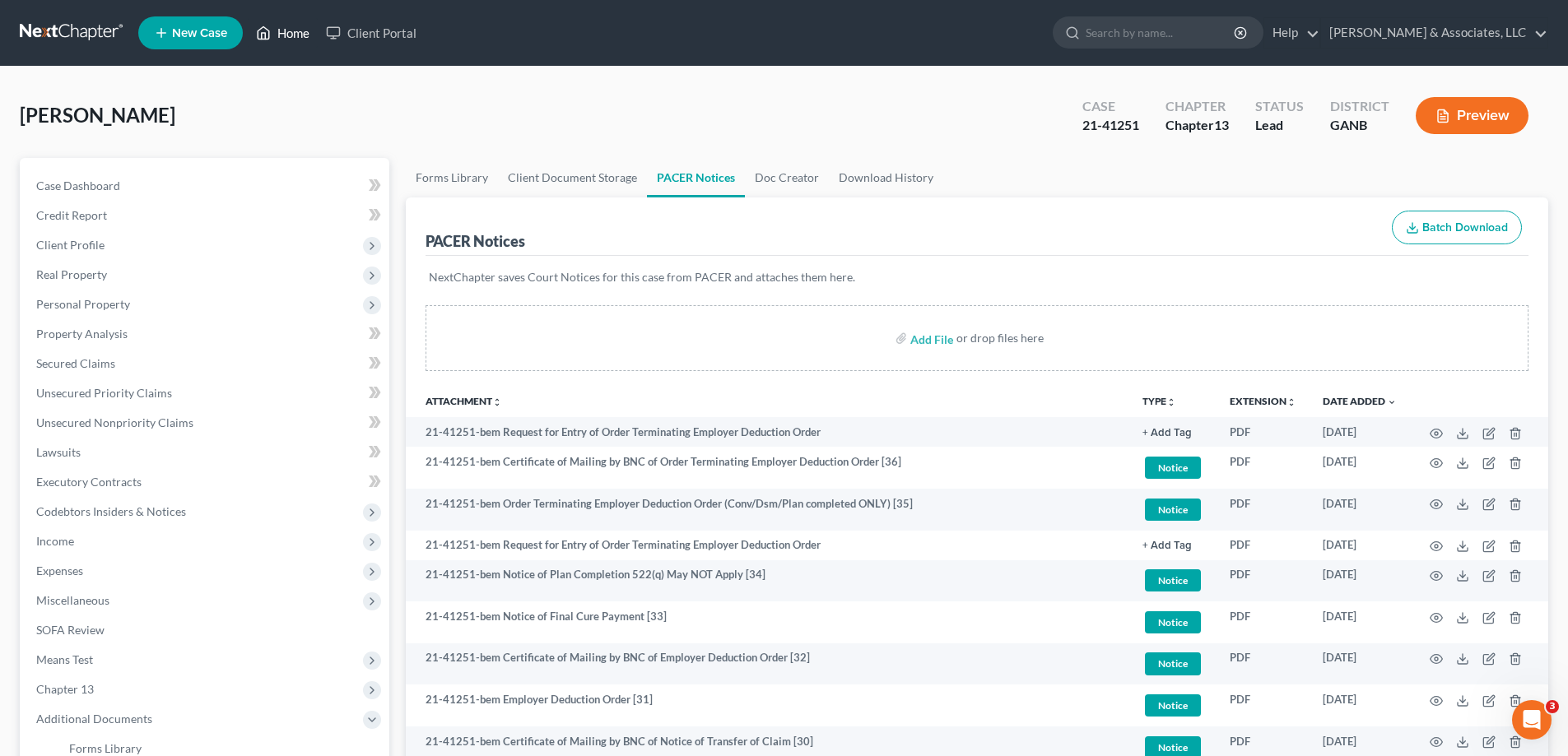
click at [296, 33] on link "Home" at bounding box center [283, 33] width 70 height 29
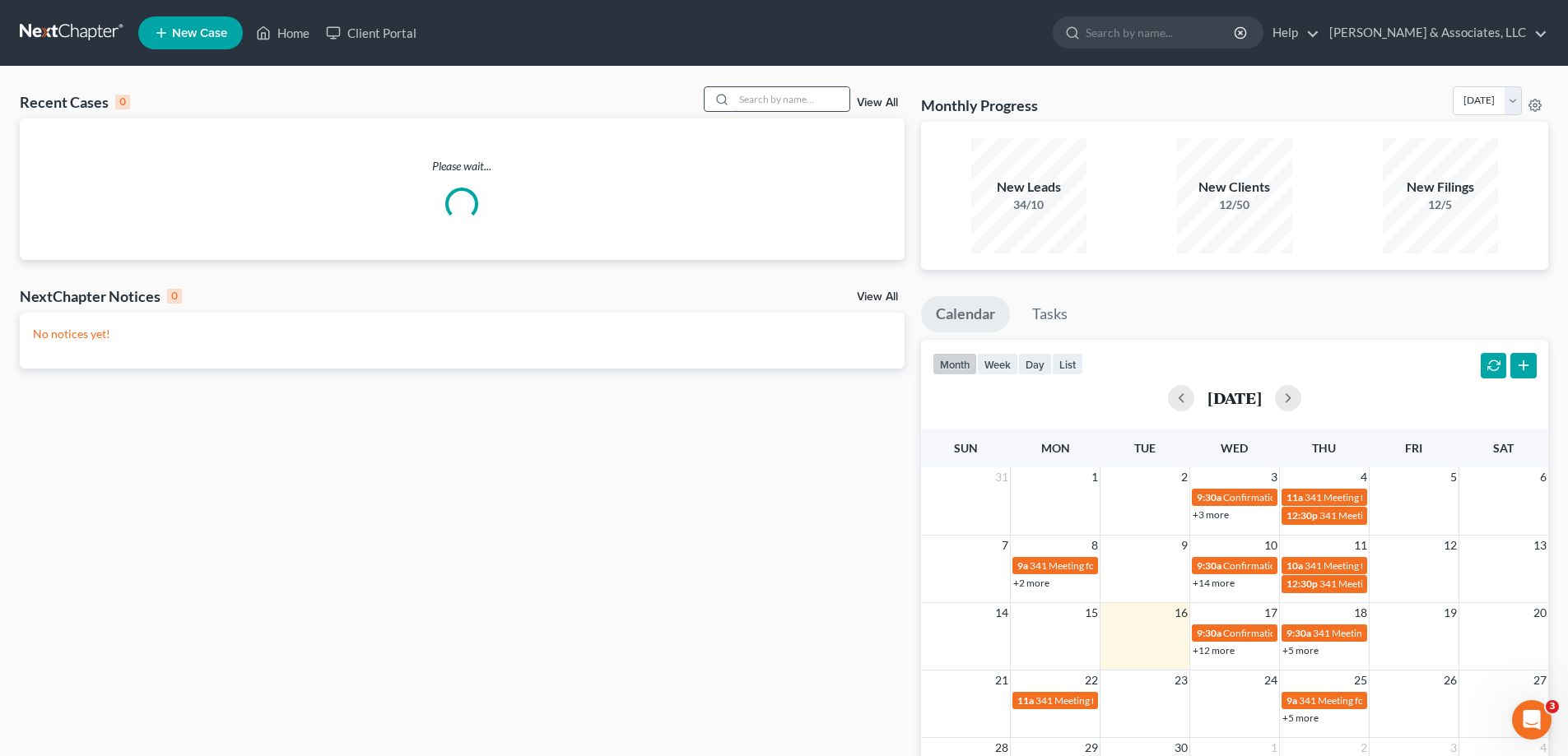
click at [737, 94] on input "search" at bounding box center [791, 99] width 116 height 24
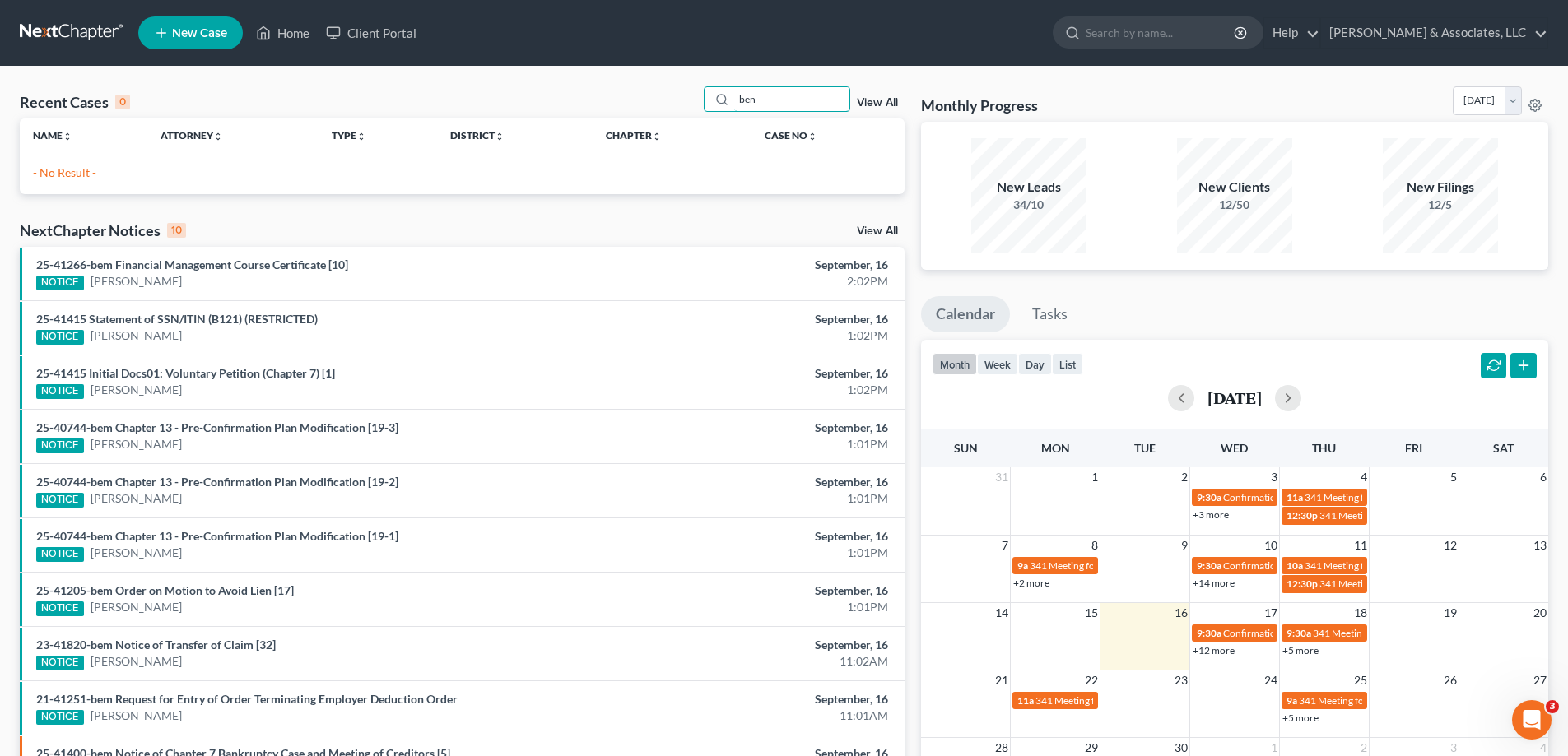
type input "ben"
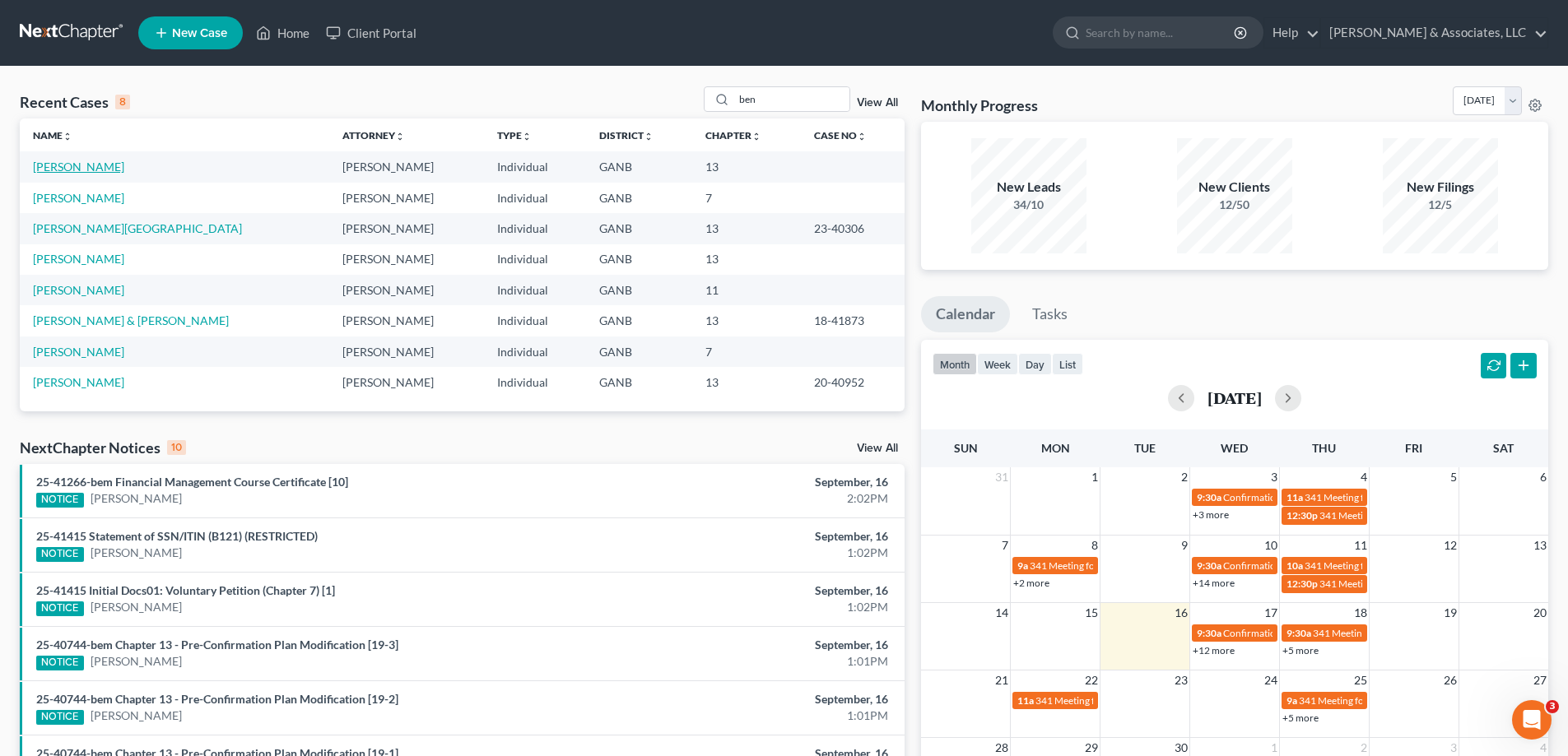
click at [67, 167] on link "[PERSON_NAME]" at bounding box center [79, 166] width 91 height 14
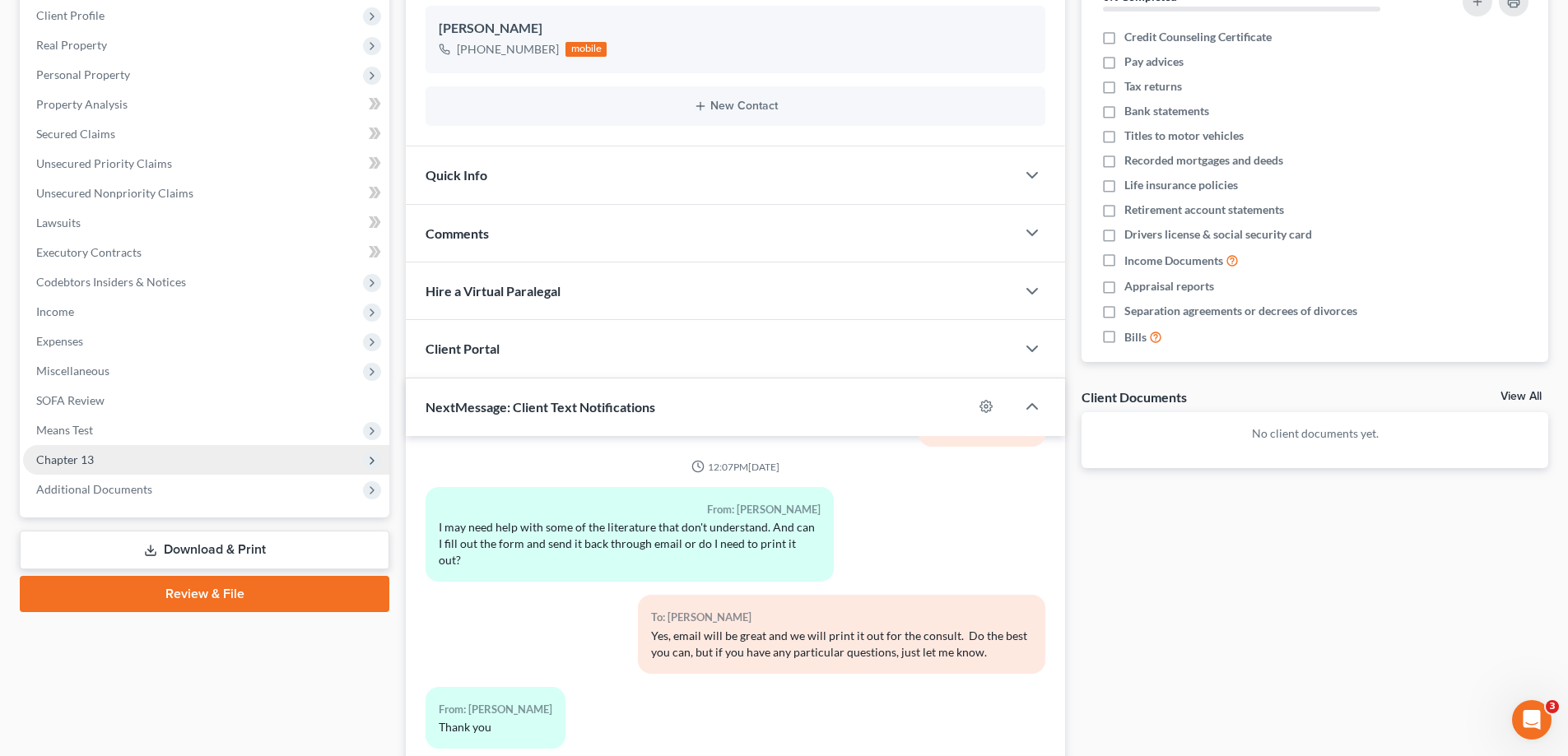
scroll to position [247, 0]
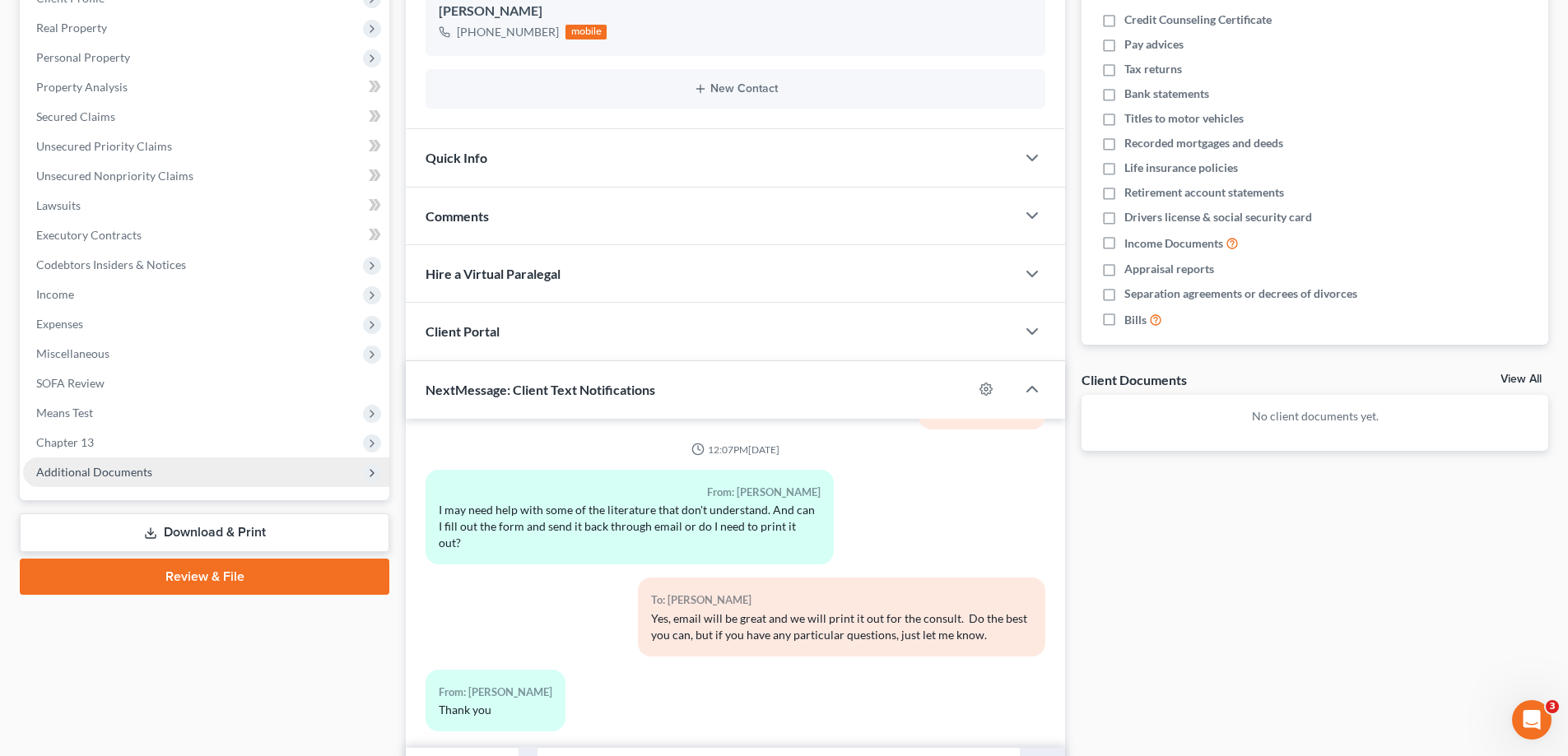
click at [122, 465] on span "Additional Documents" at bounding box center [93, 471] width 116 height 14
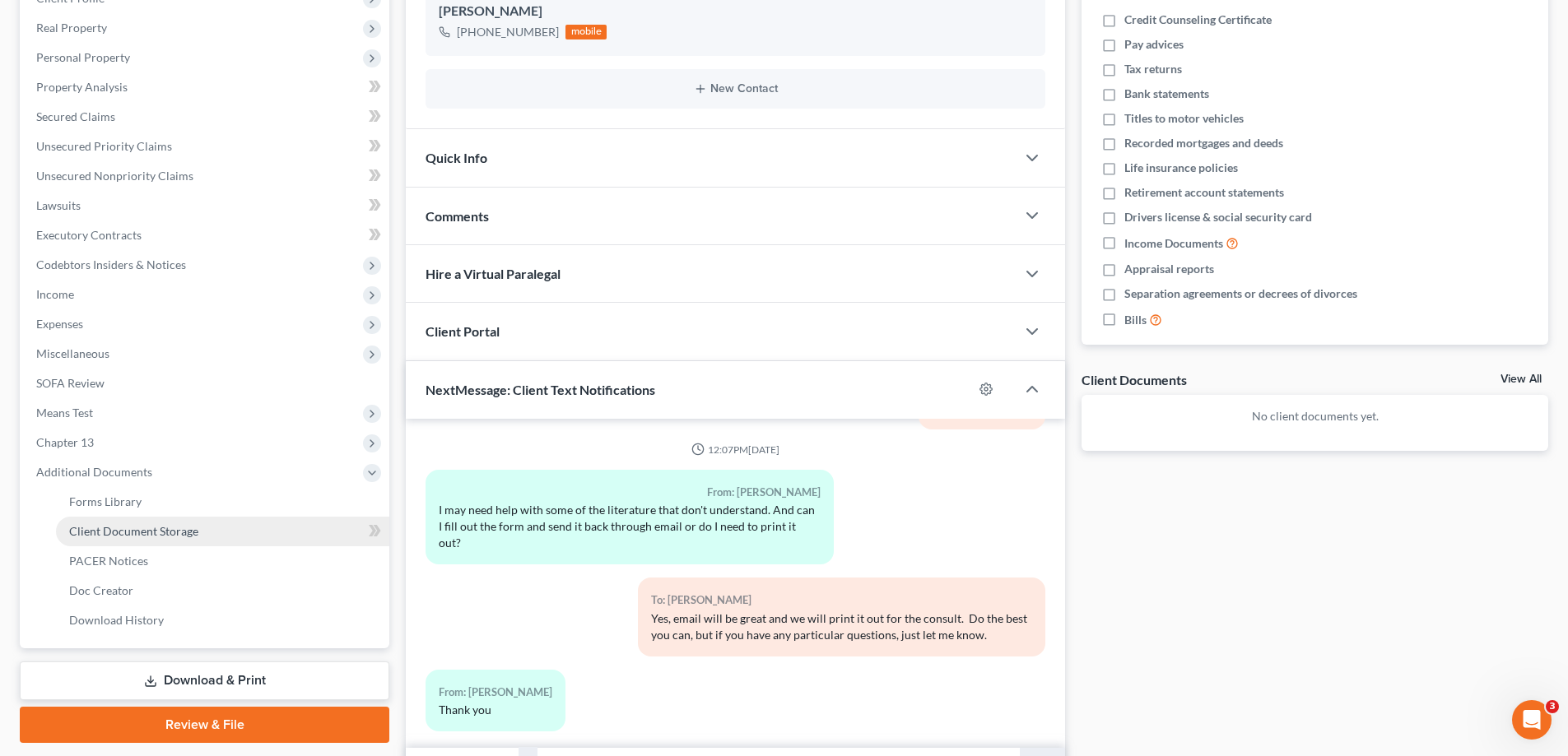
click at [96, 529] on span "Client Document Storage" at bounding box center [133, 531] width 129 height 14
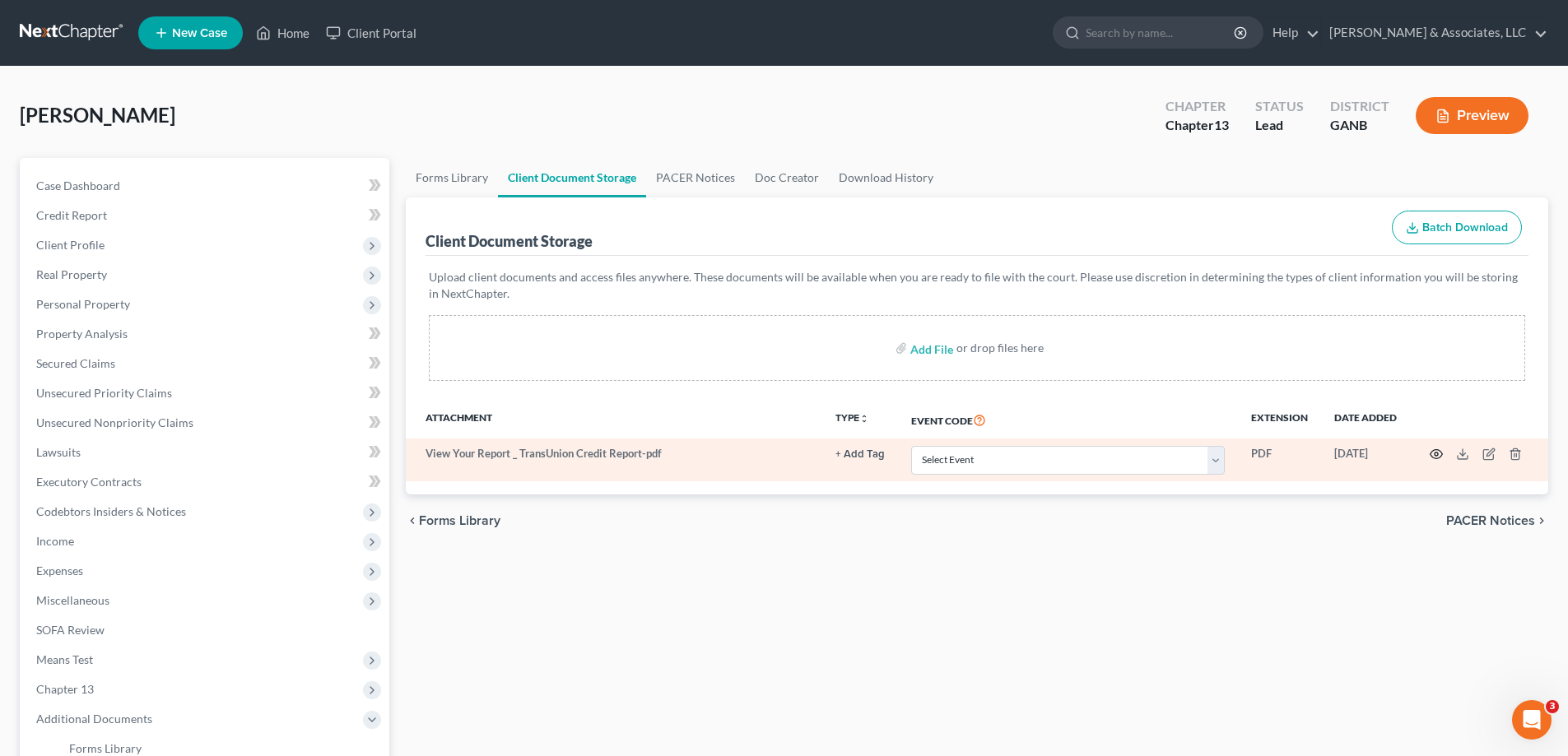
click at [1434, 452] on icon "button" at bounding box center [1437, 455] width 14 height 14
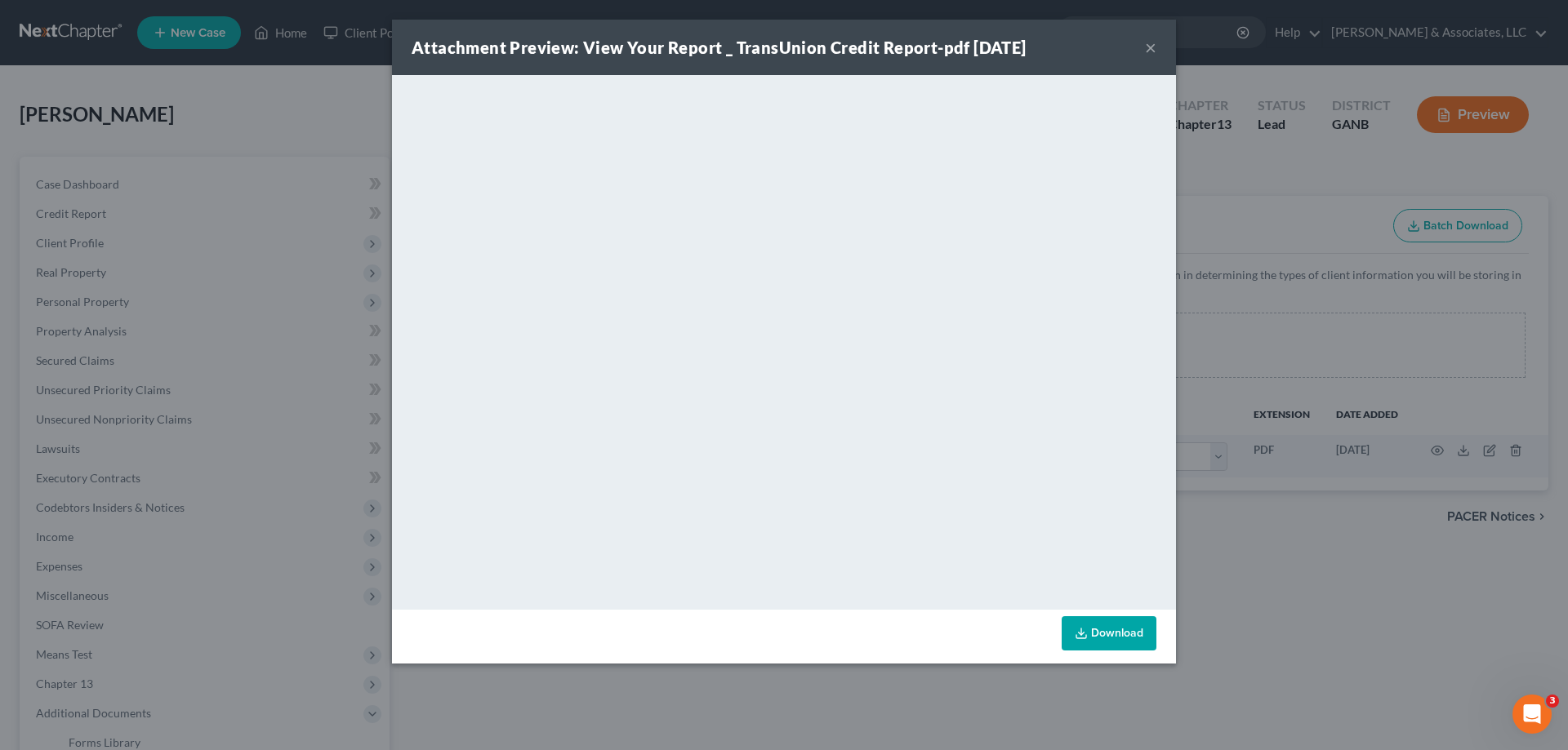
click at [1146, 50] on button "×" at bounding box center [1150, 47] width 12 height 19
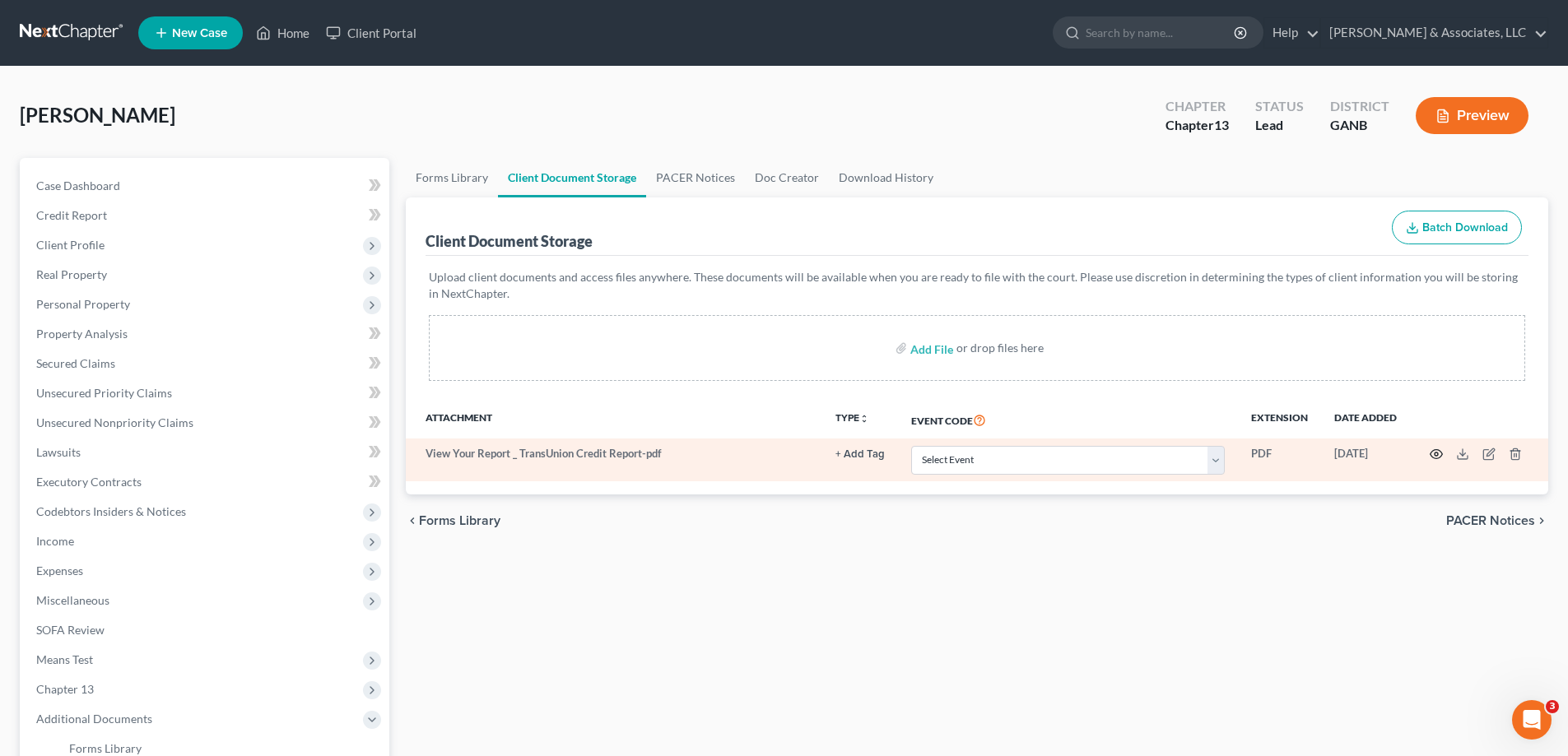
click at [1437, 454] on circle "button" at bounding box center [1436, 454] width 3 height 3
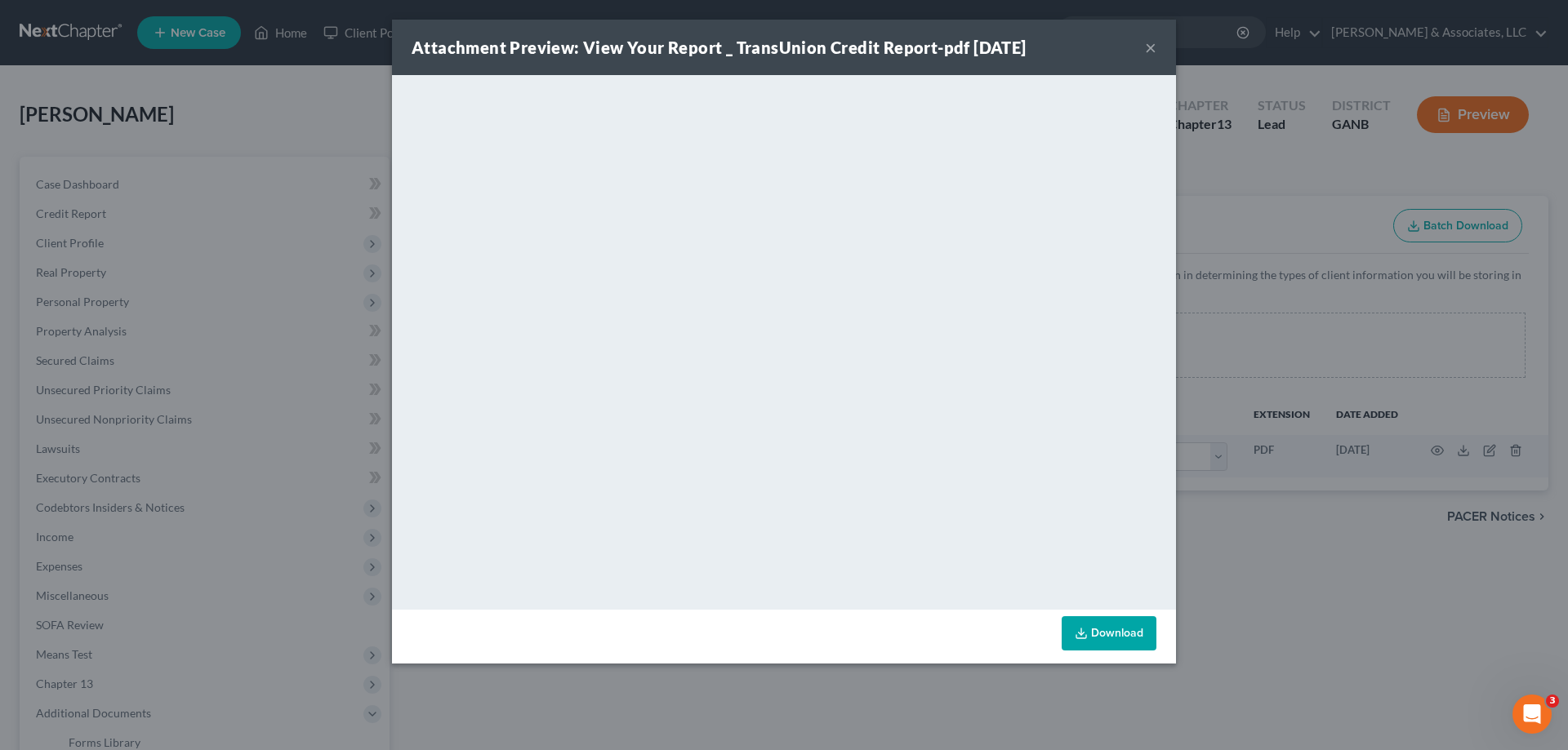
click at [1148, 46] on button "×" at bounding box center [1150, 47] width 12 height 19
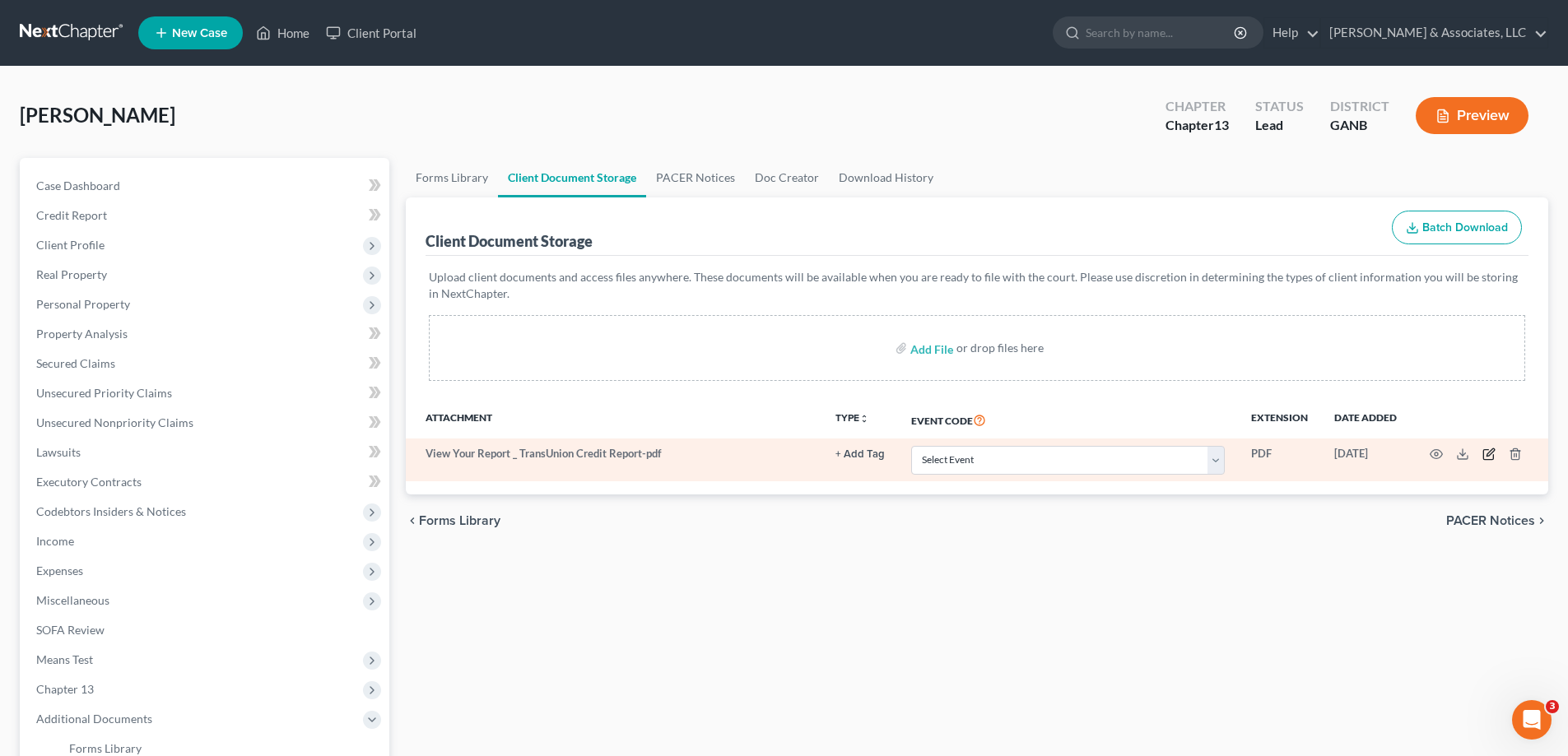
click at [1487, 451] on icon "button" at bounding box center [1489, 455] width 14 height 14
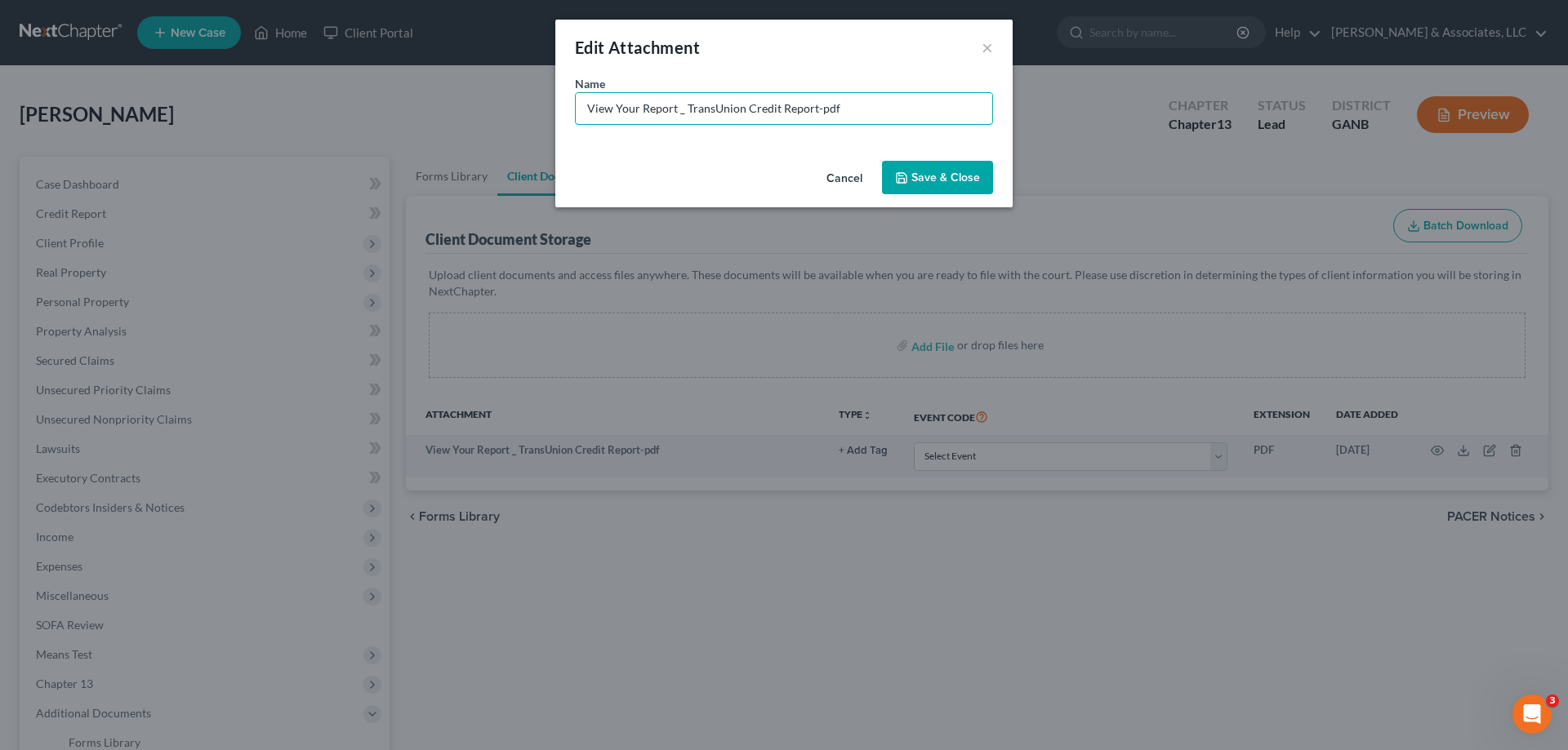
drag, startPoint x: 683, startPoint y: 108, endPoint x: 461, endPoint y: 109, distance: 222.0
click at [461, 109] on div "Edit Attachment × Name * View Your Report _ TransUnion Credit Report-pdf Cancel…" at bounding box center [784, 375] width 1568 height 750
type input "CR- TransUnion"
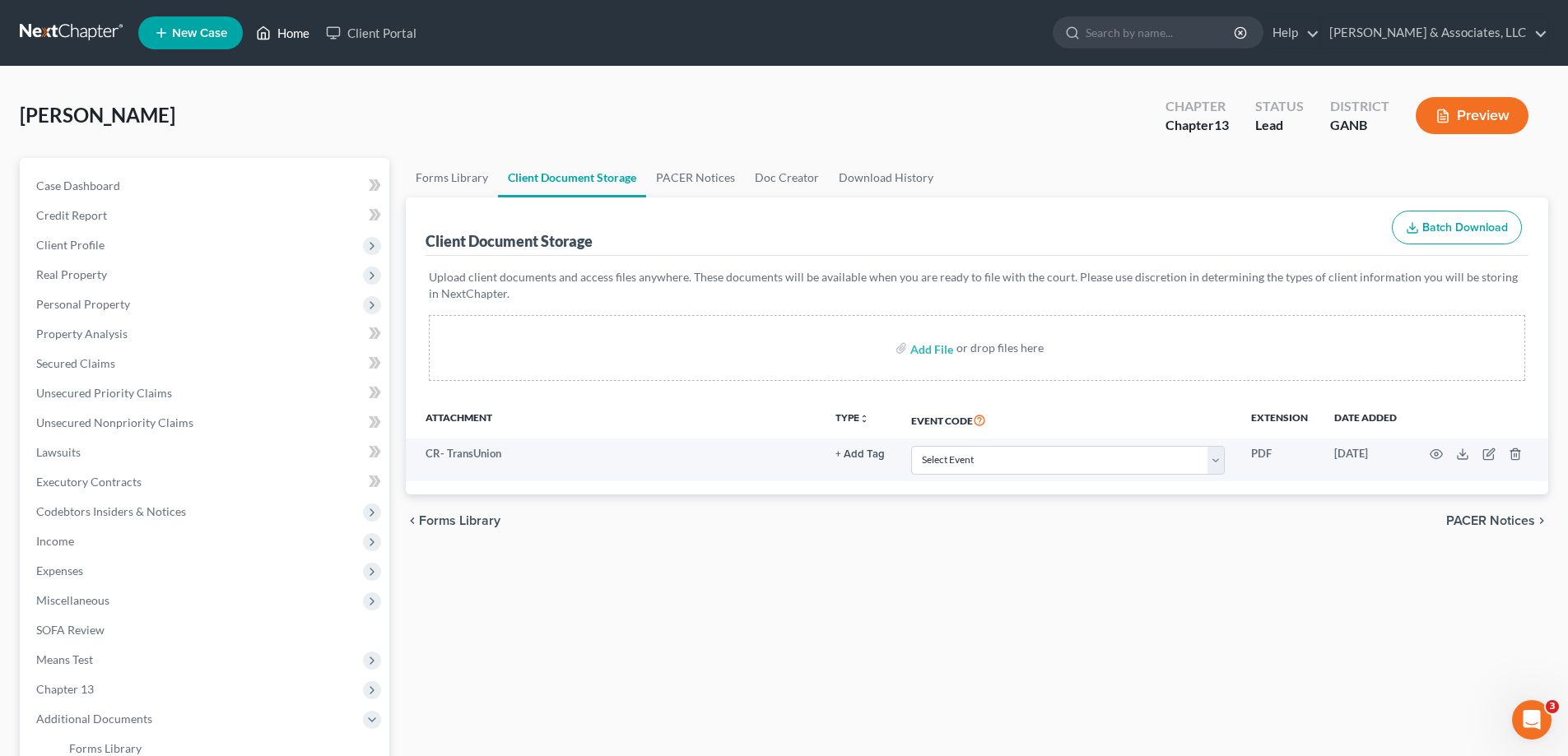
click at [290, 29] on link "Home" at bounding box center [283, 33] width 70 height 29
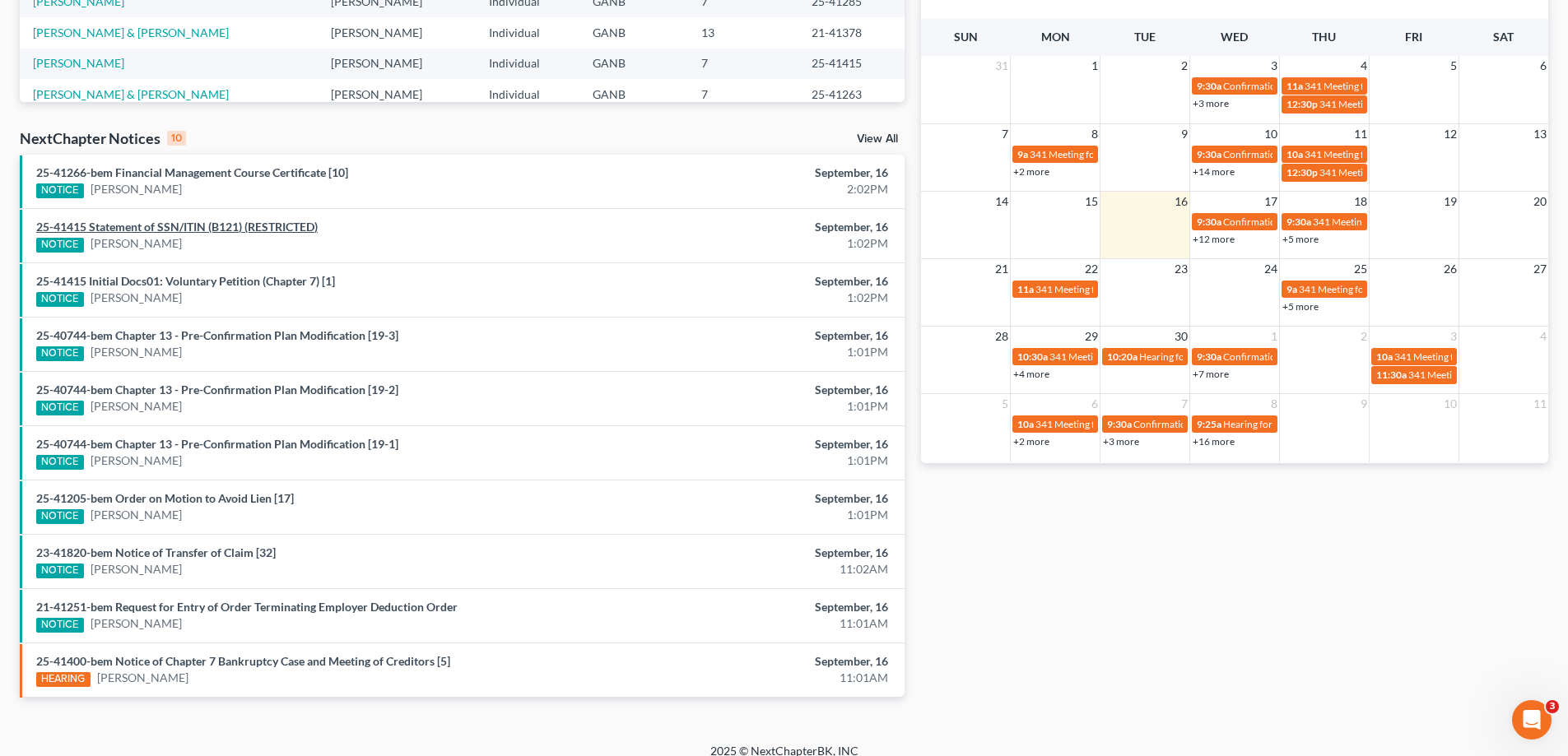
scroll to position [83, 0]
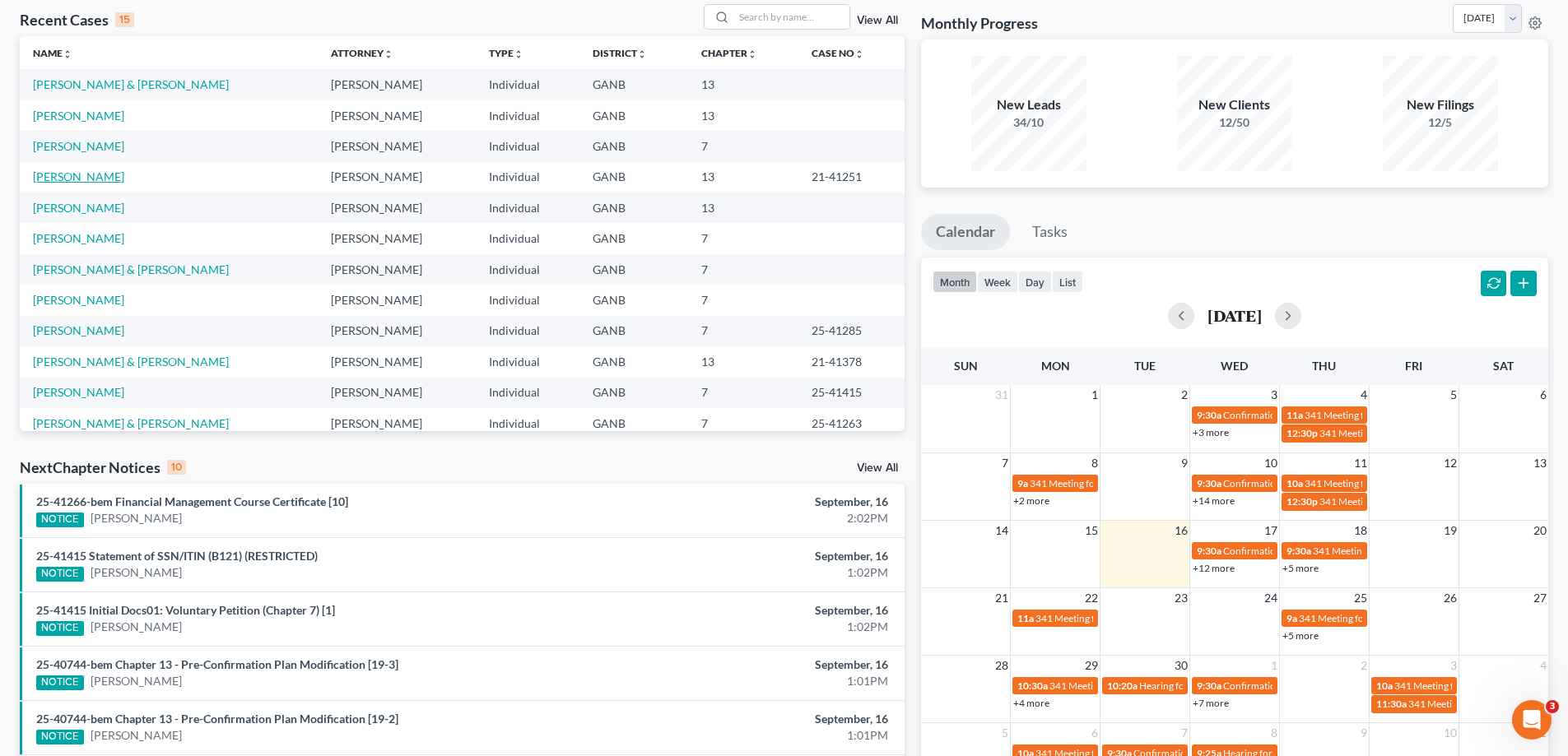
click at [71, 178] on link "[PERSON_NAME]" at bounding box center [79, 176] width 91 height 14
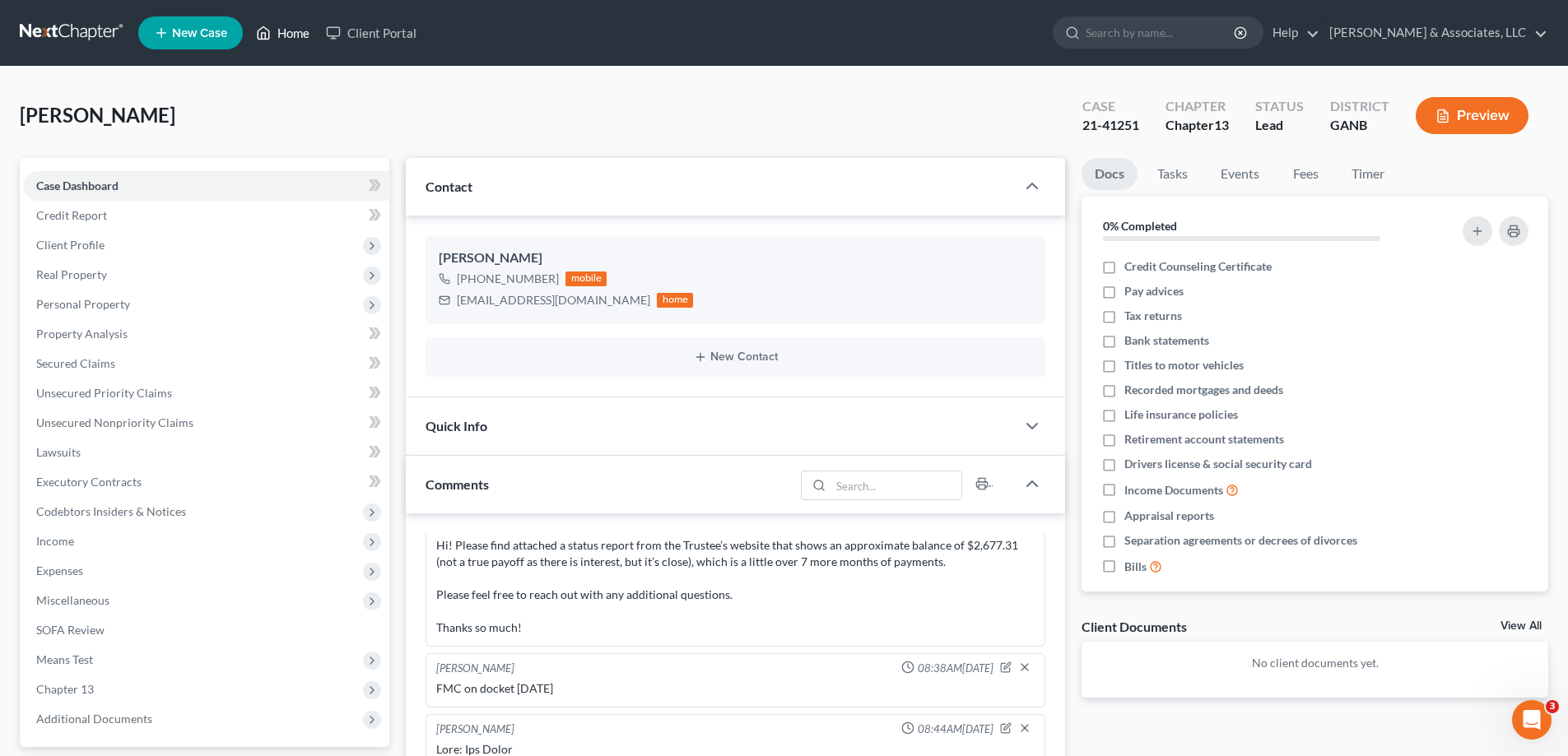
drag, startPoint x: 289, startPoint y: 35, endPoint x: 514, endPoint y: 35, distance: 225.0
click at [289, 35] on link "Home" at bounding box center [283, 33] width 70 height 29
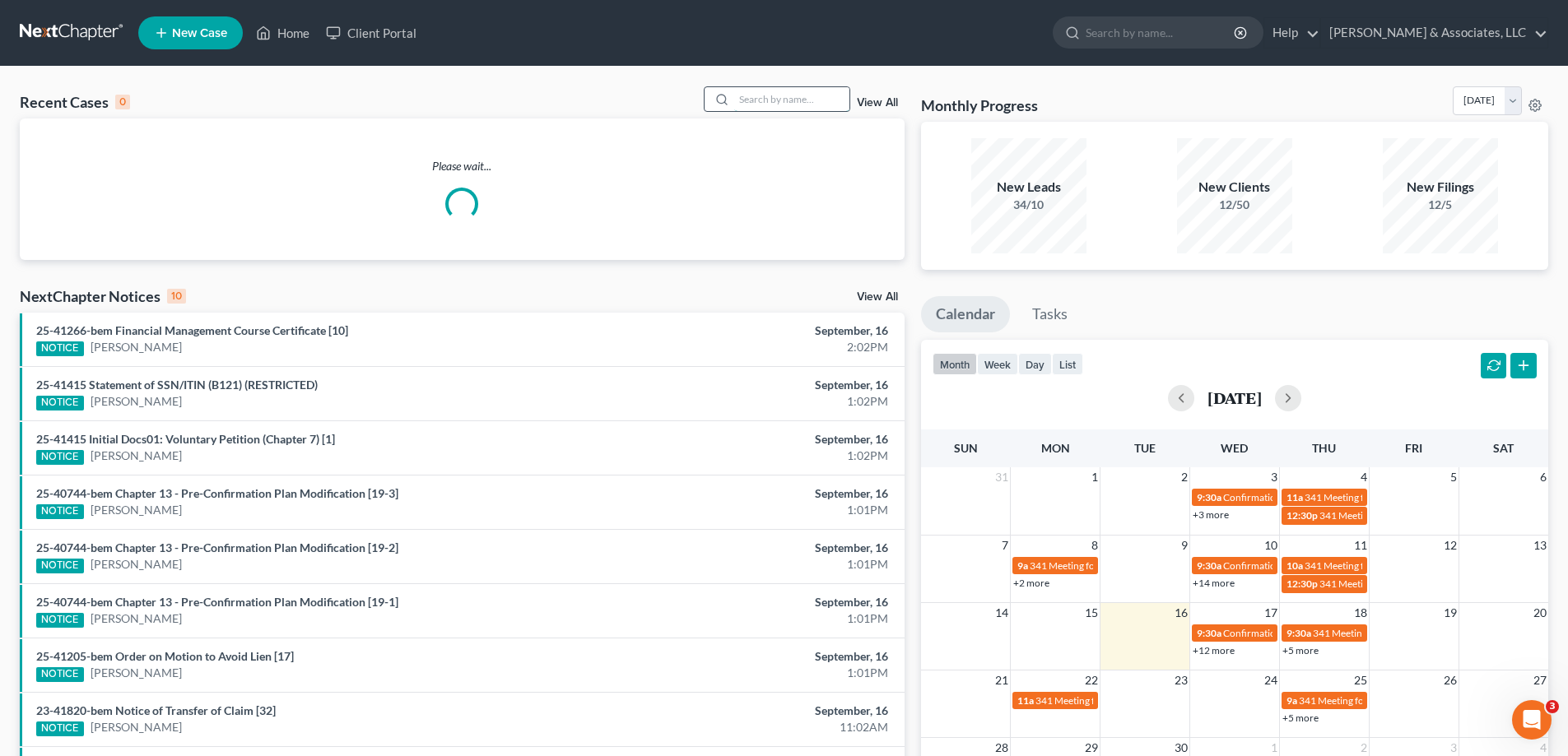
click at [761, 91] on input "search" at bounding box center [791, 99] width 116 height 24
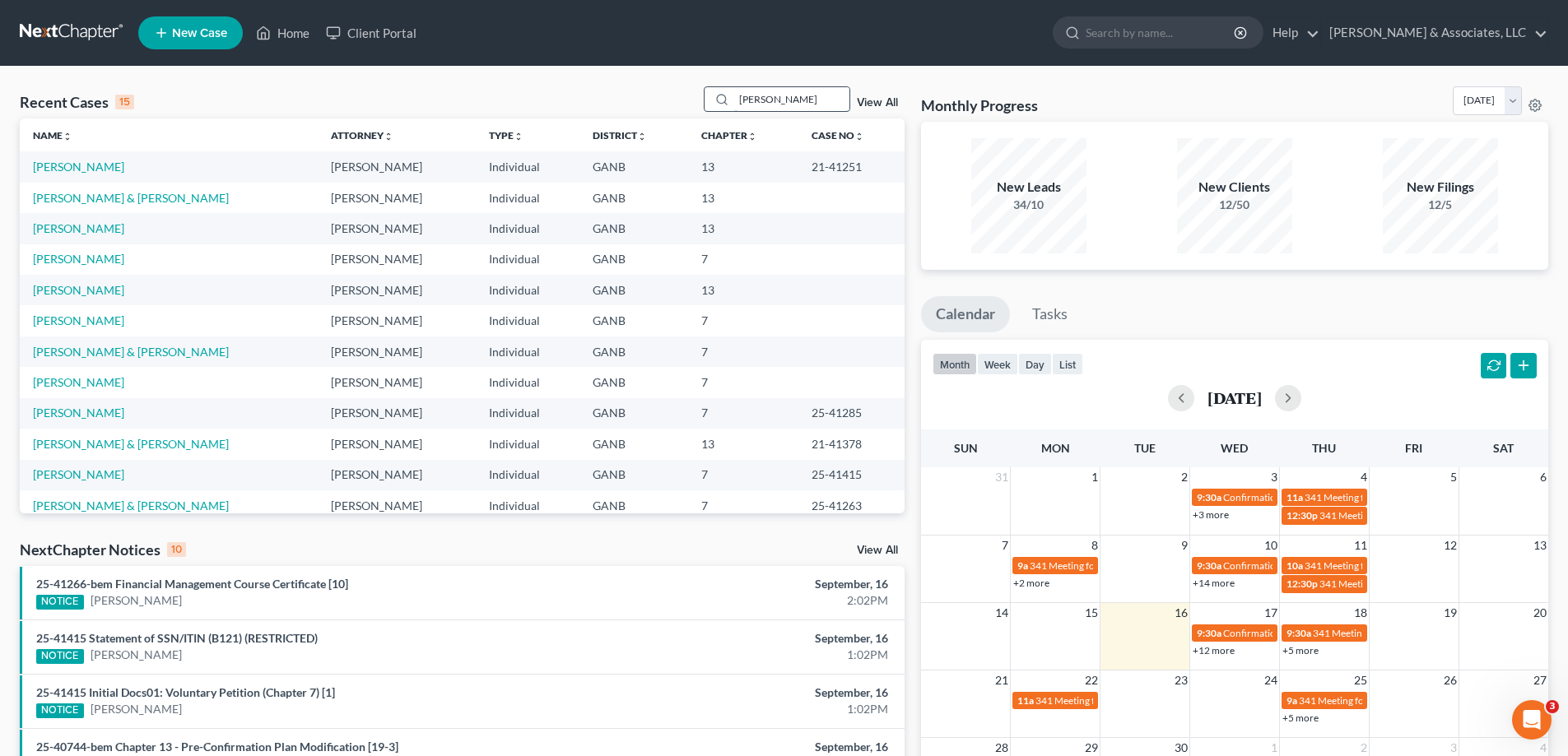
type input "[PERSON_NAME]"
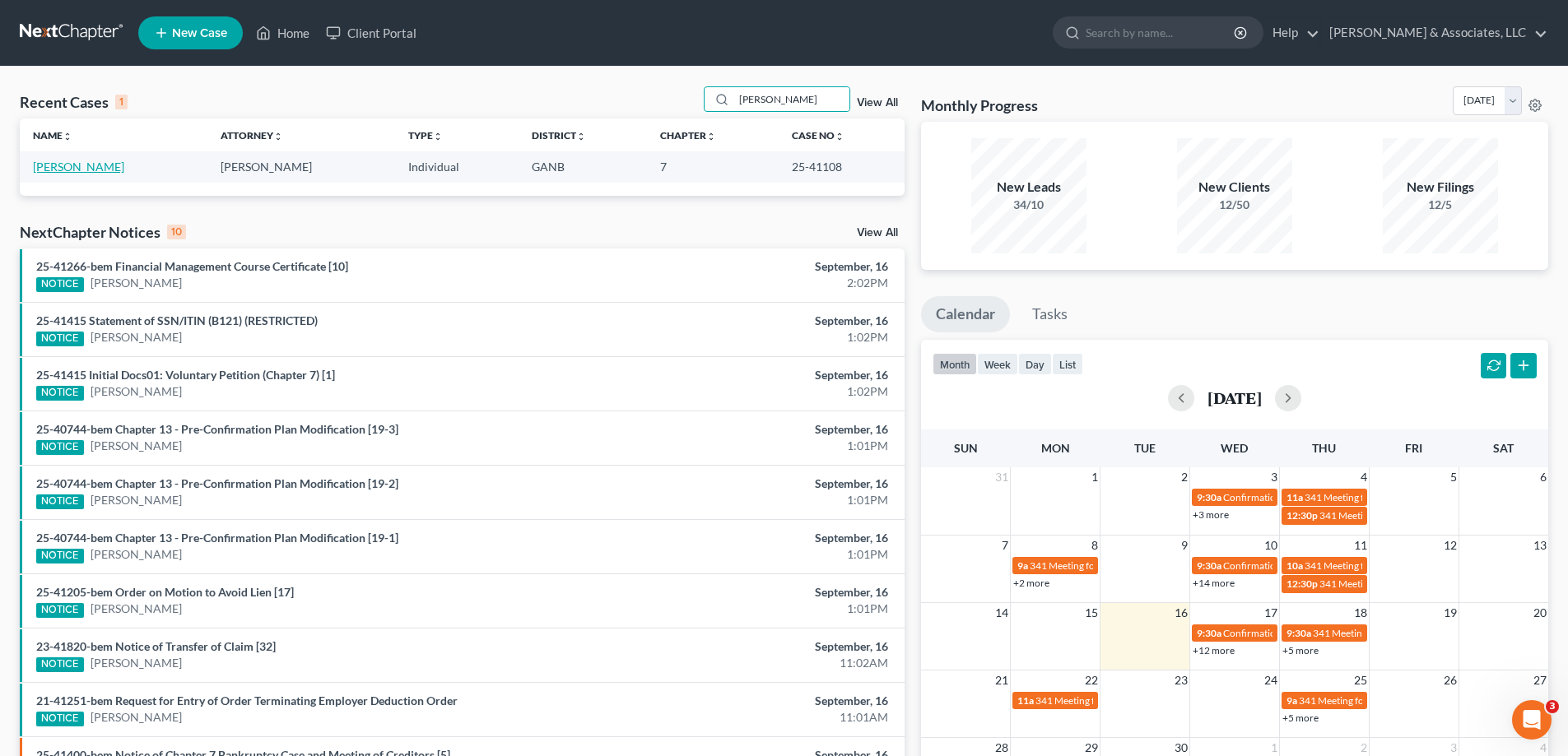
click at [44, 163] on link "[PERSON_NAME]" at bounding box center [79, 166] width 91 height 14
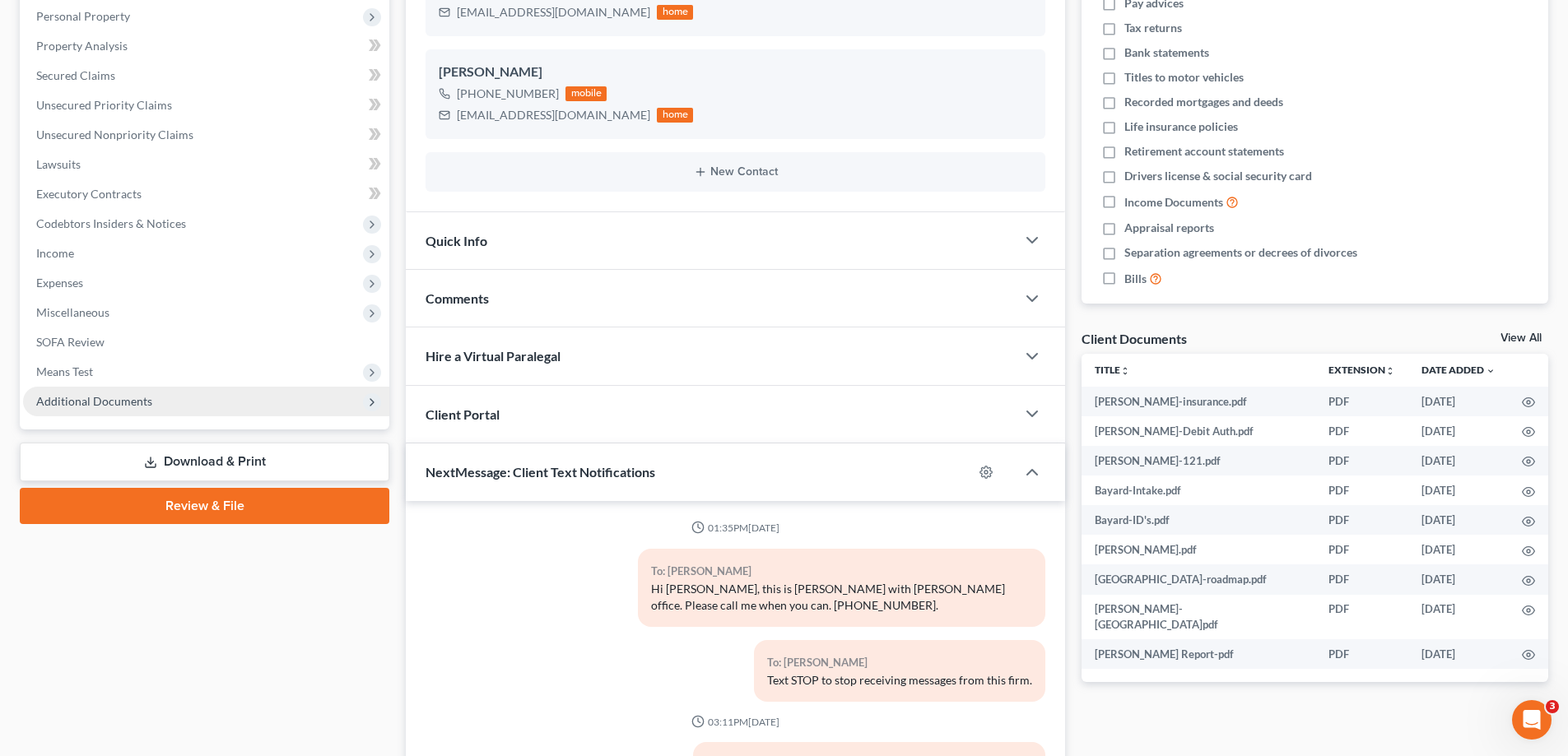
scroll to position [1039, 0]
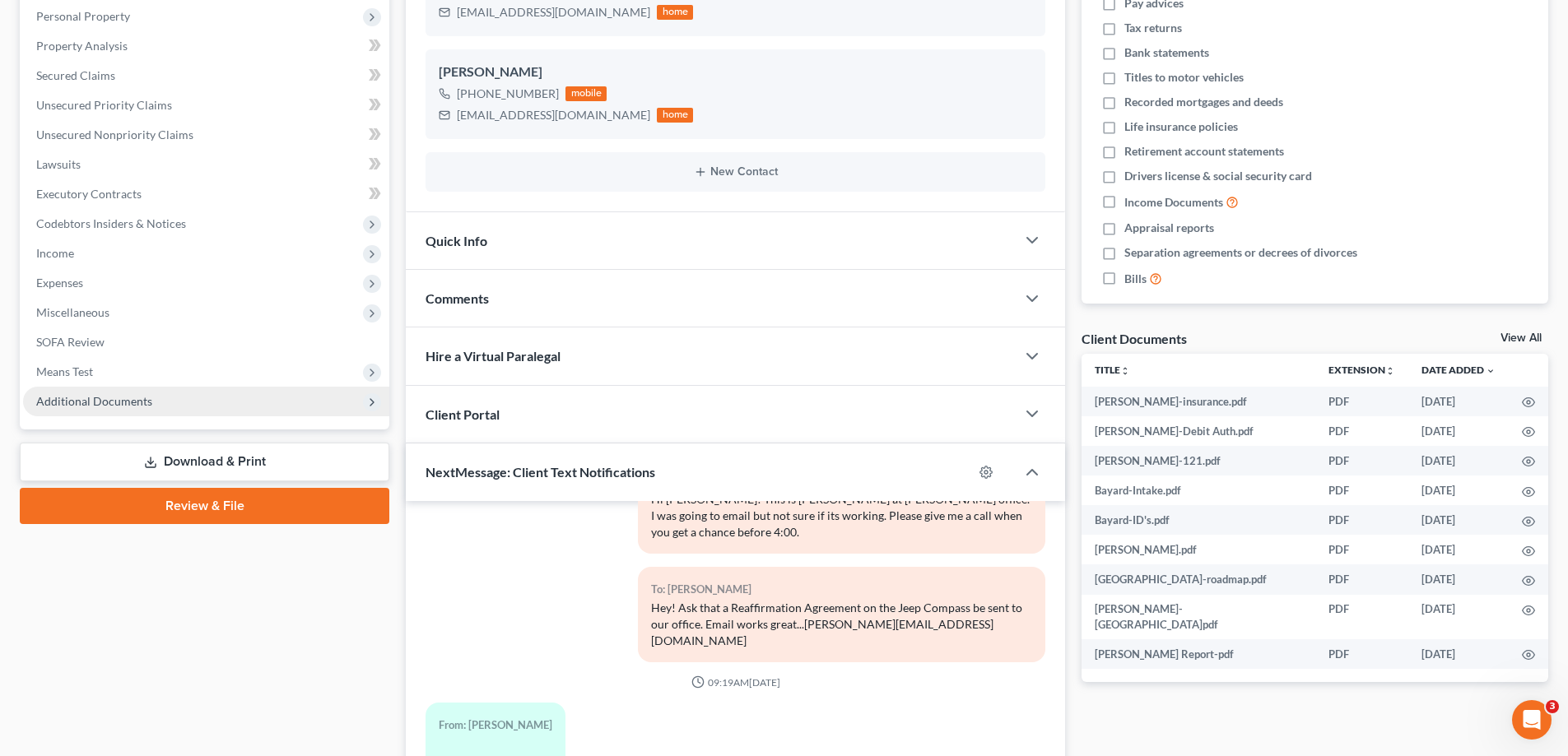
click at [78, 399] on span "Additional Documents" at bounding box center [93, 401] width 116 height 14
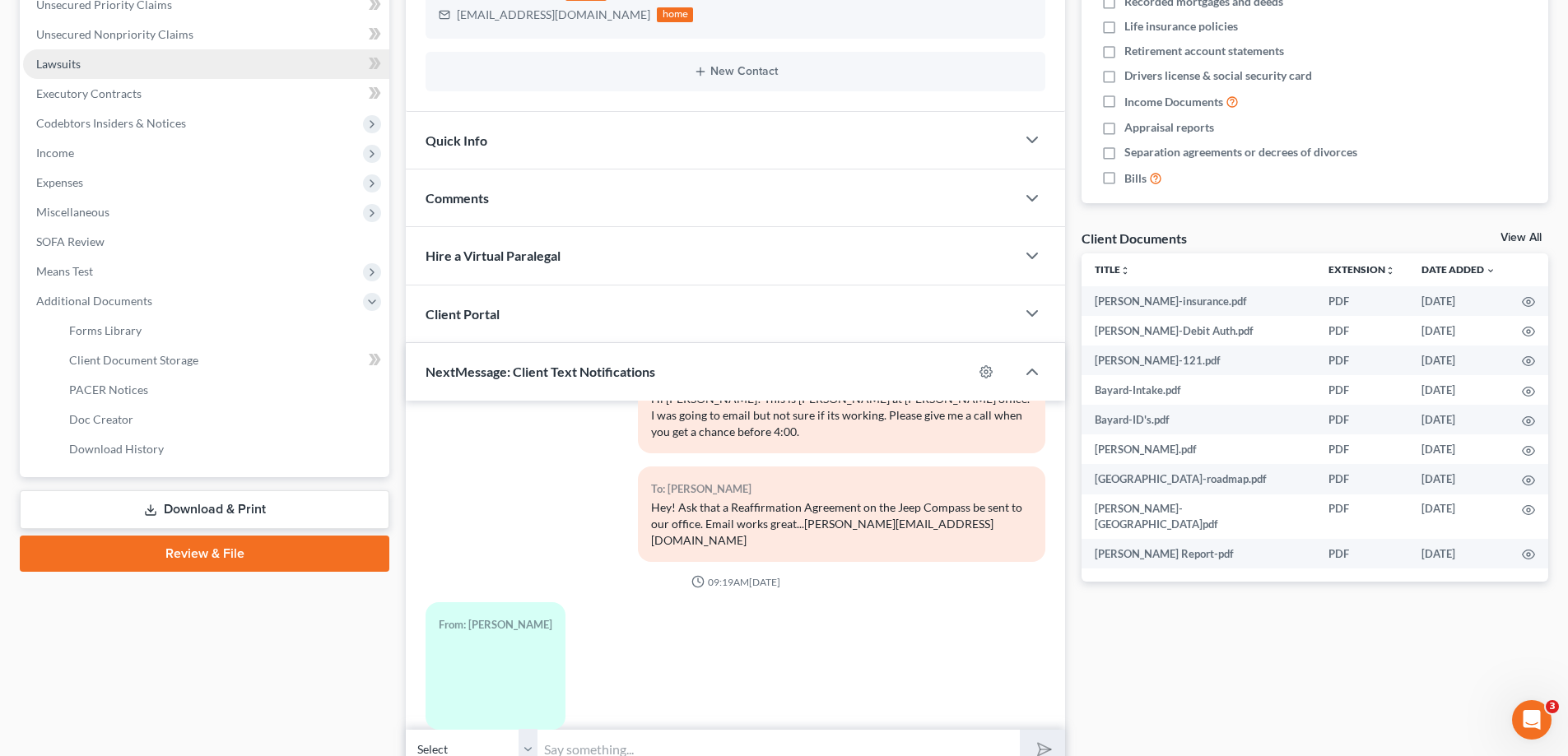
scroll to position [288, 0]
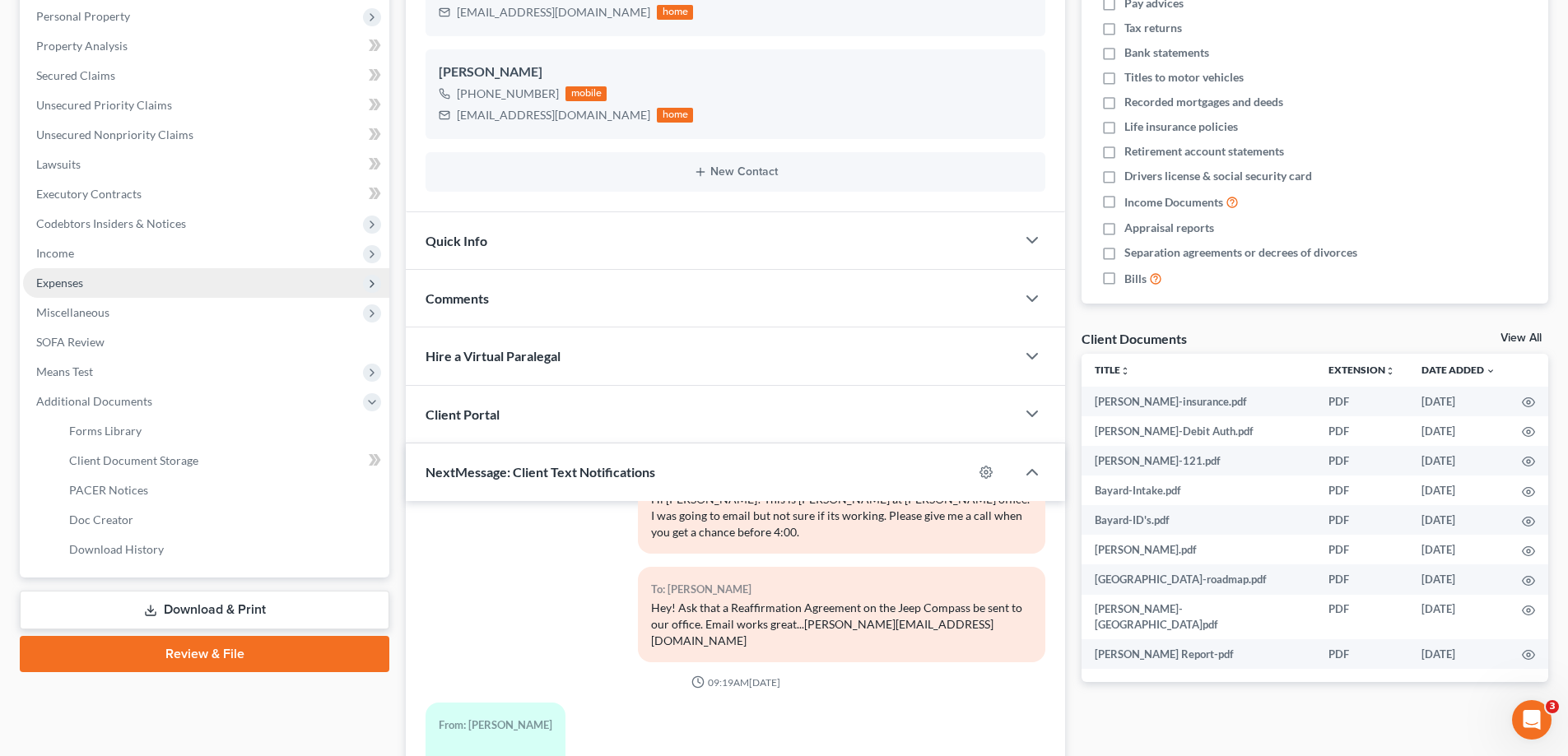
click at [90, 281] on span "Expenses" at bounding box center [206, 283] width 366 height 29
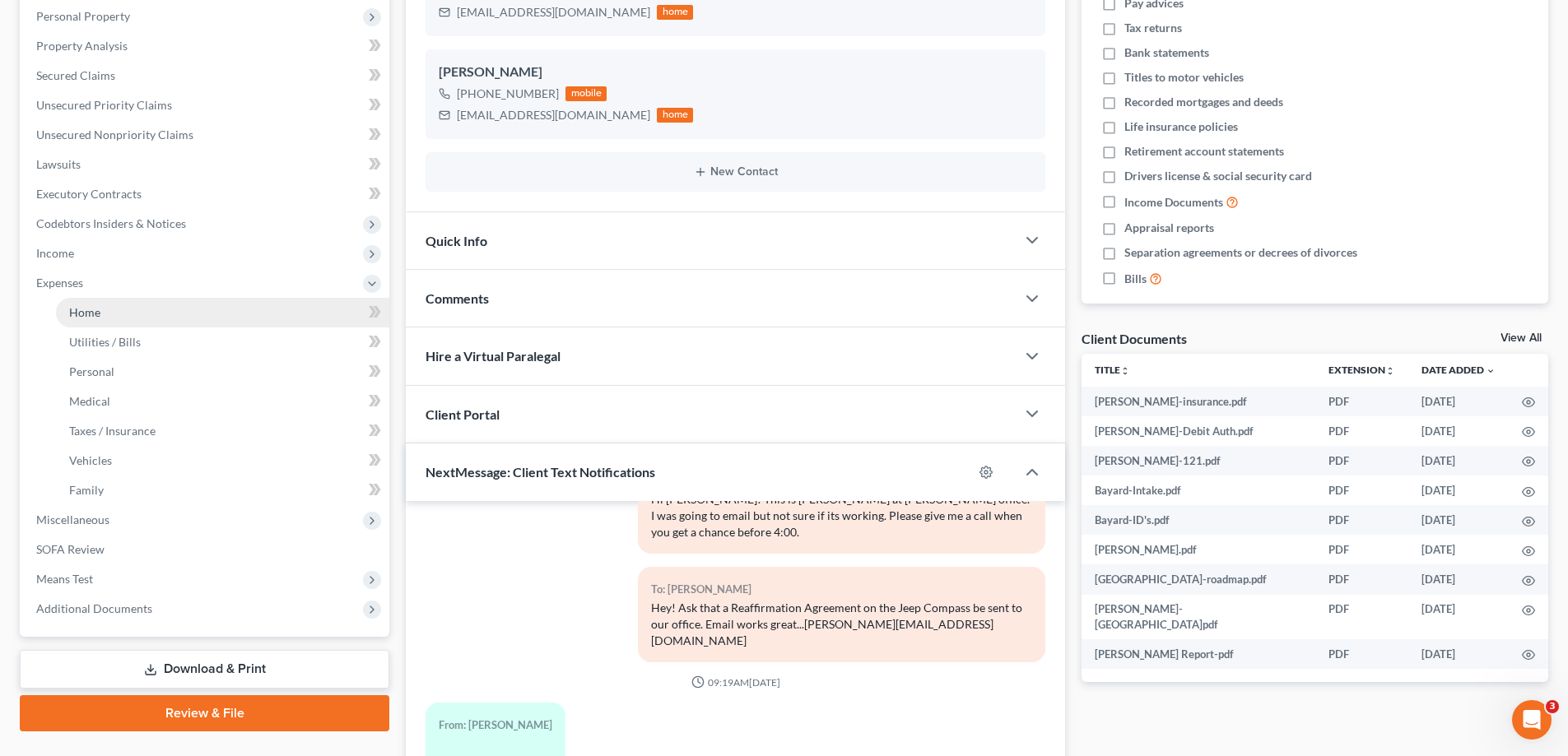
click at [95, 314] on span "Home" at bounding box center [85, 312] width 31 height 14
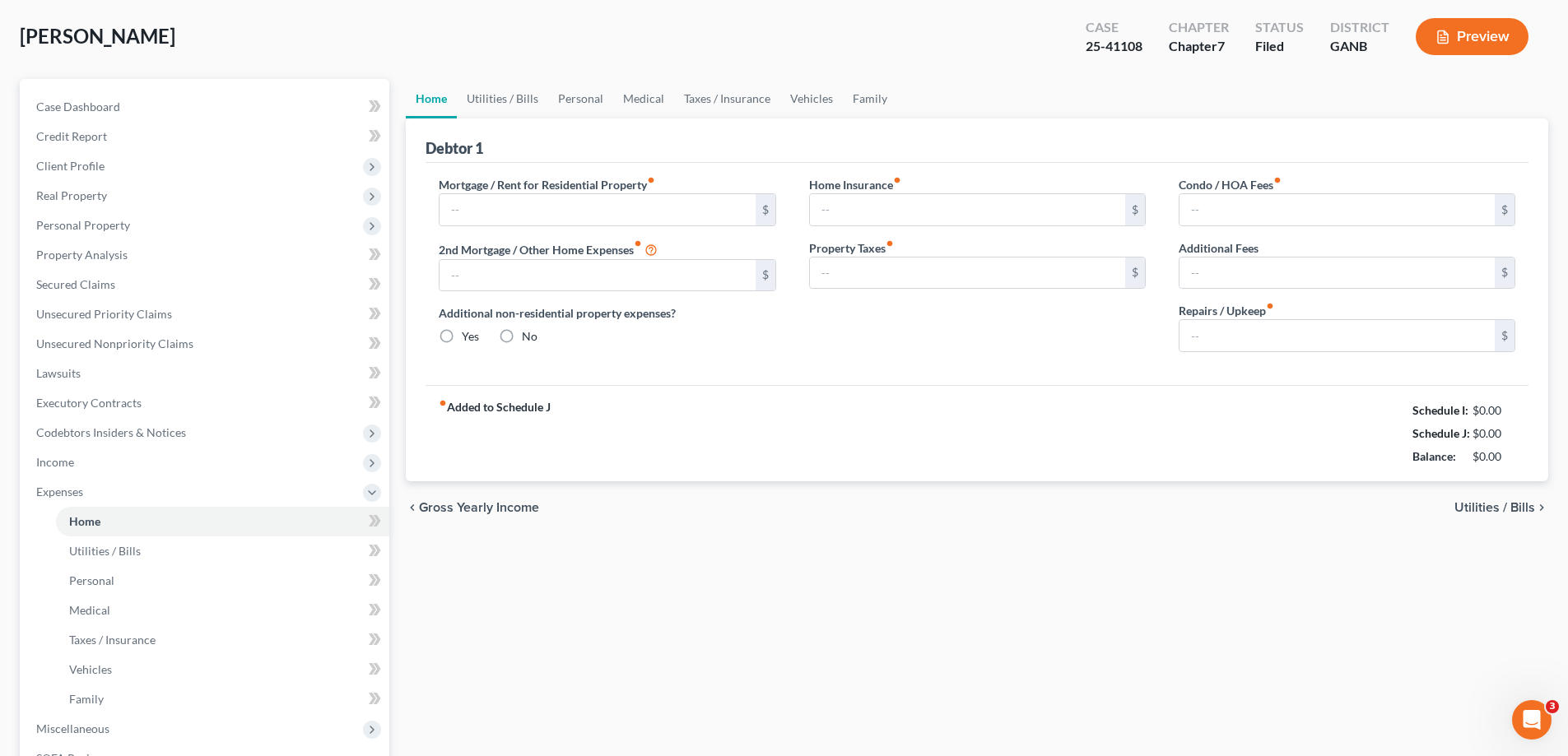
type input "0.00"
radio input "true"
type input "0.00"
type input "50.00"
type input "0.00"
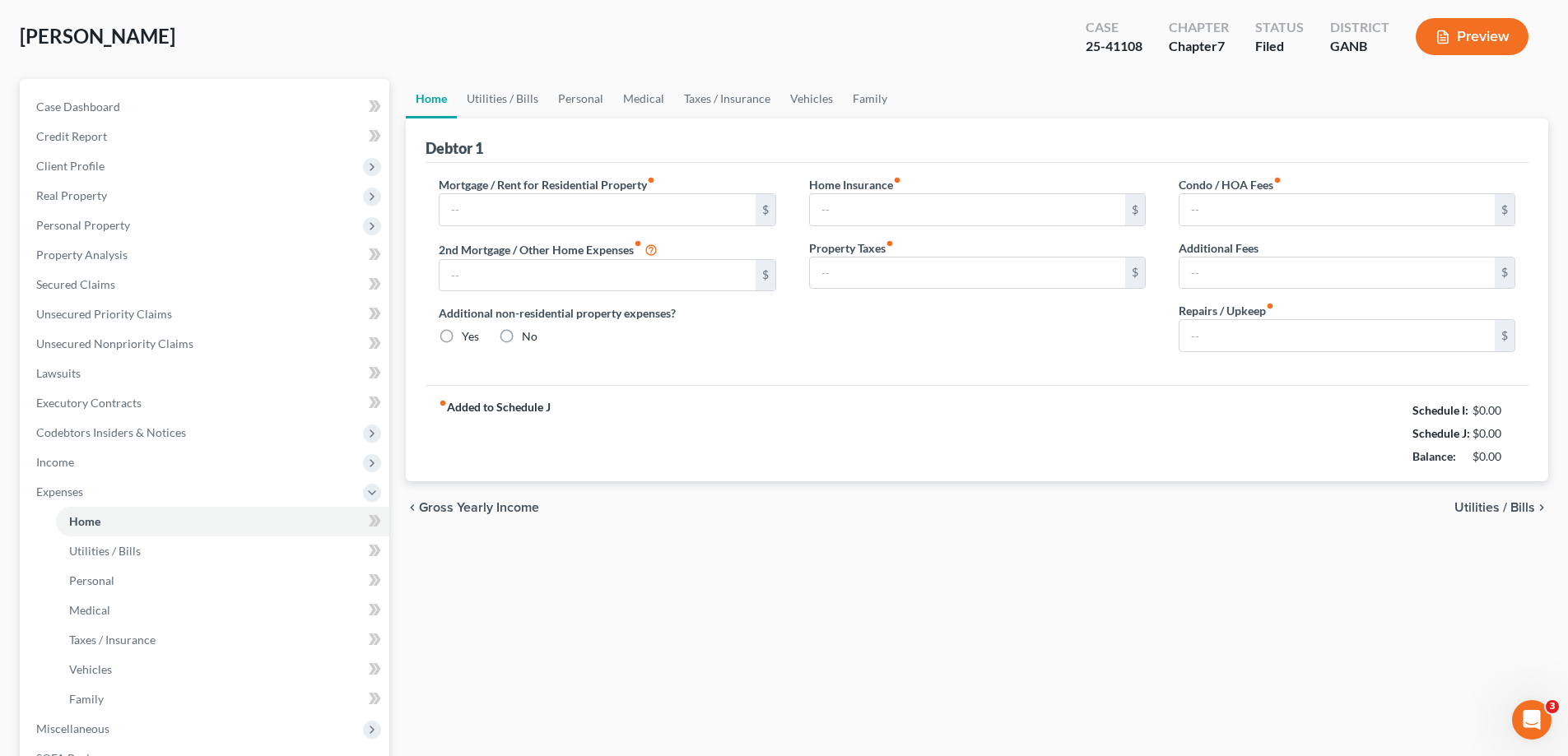
type input "0.00"
type input "50.00"
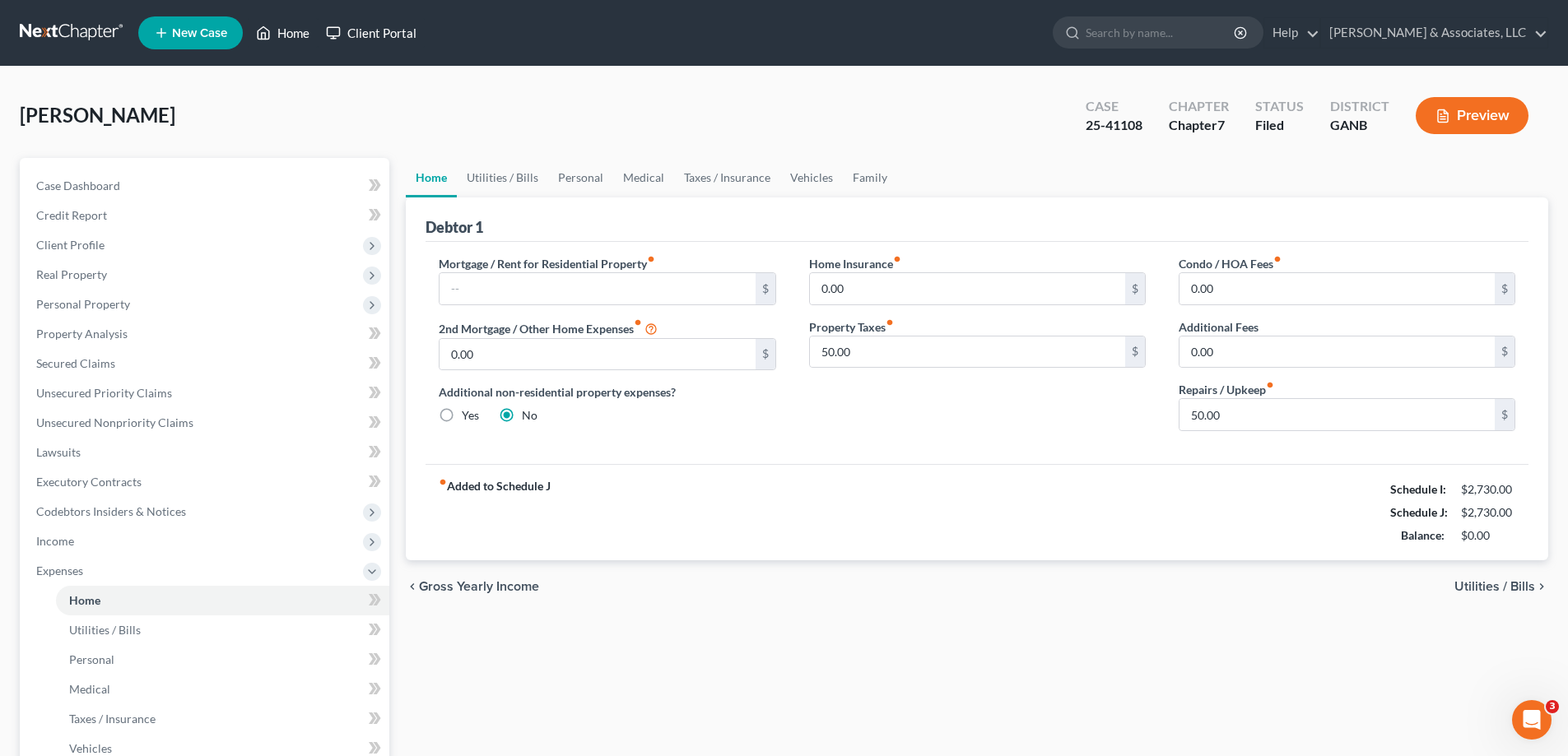
click at [280, 33] on link "Home" at bounding box center [283, 33] width 70 height 29
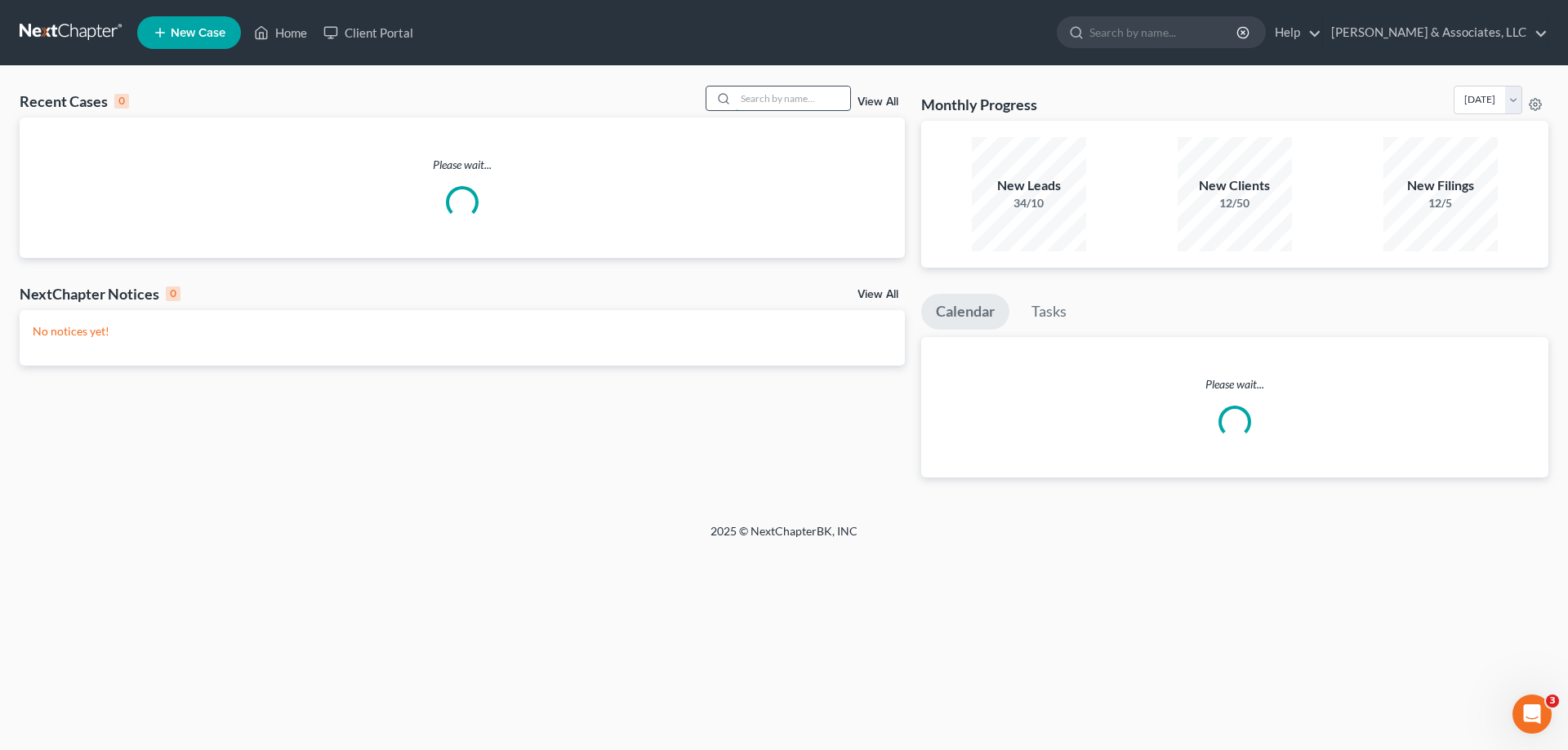
click at [765, 90] on input "search" at bounding box center [793, 98] width 115 height 24
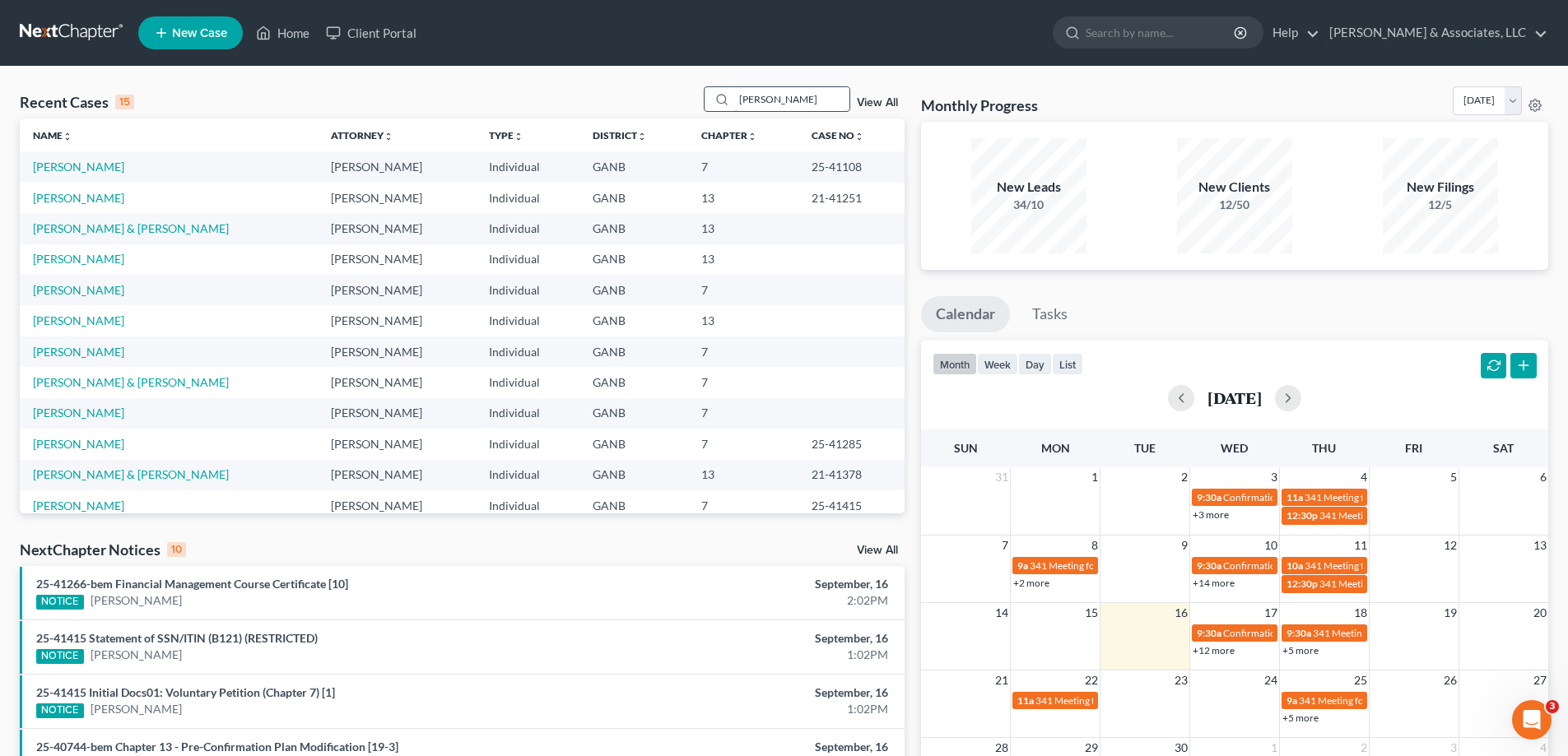
type input "[PERSON_NAME]"
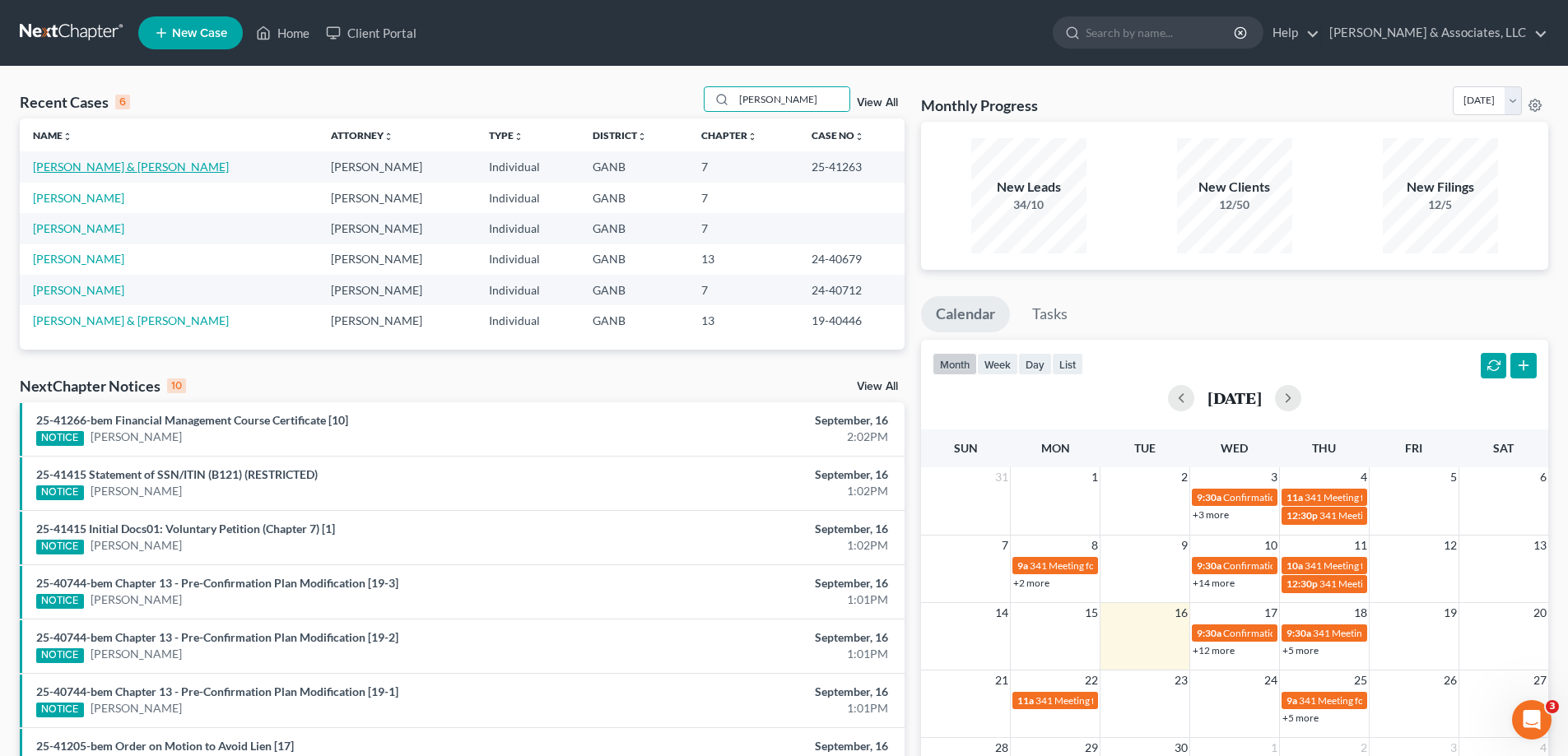
click at [81, 164] on link "[PERSON_NAME] & [PERSON_NAME]" at bounding box center [131, 166] width 196 height 14
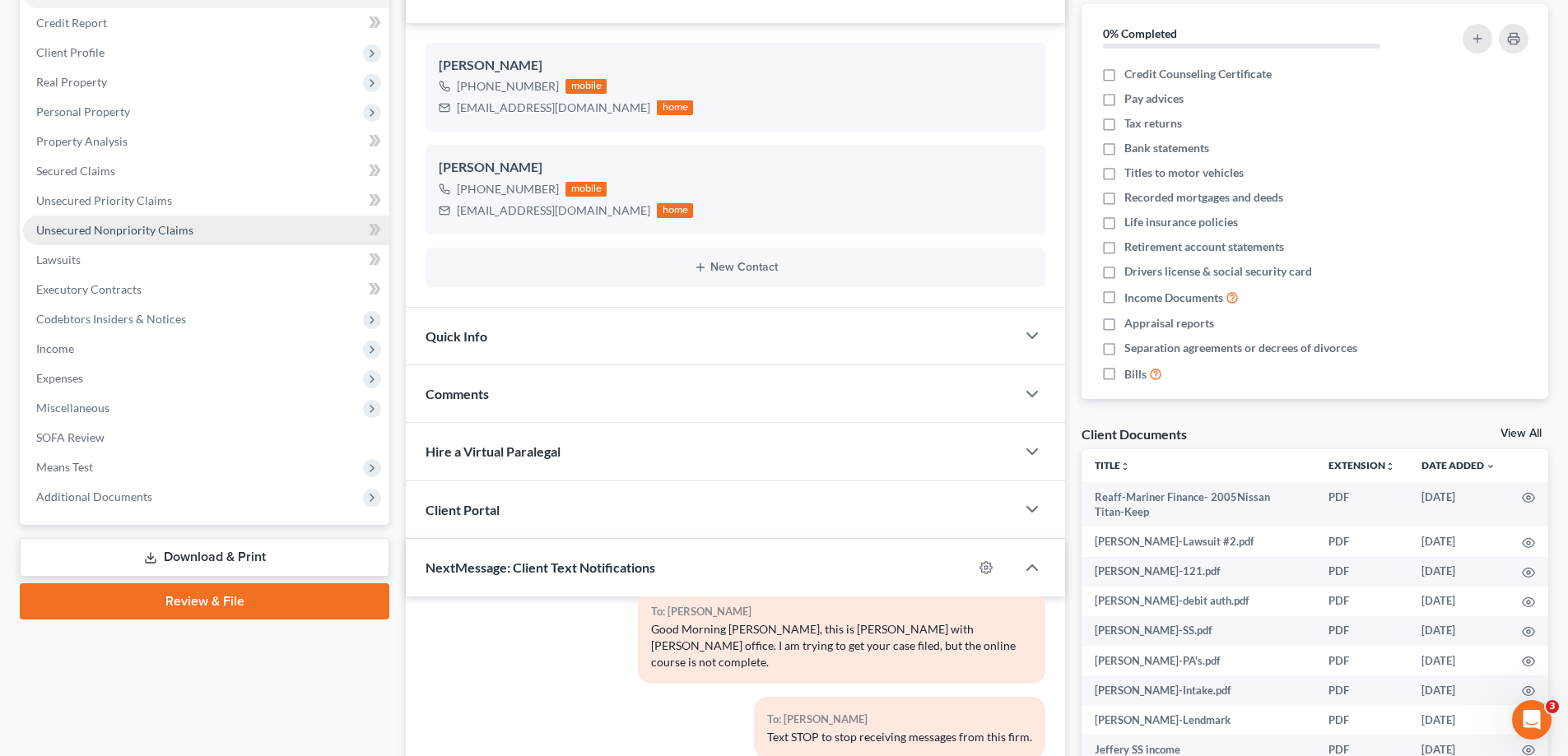
scroll to position [329, 0]
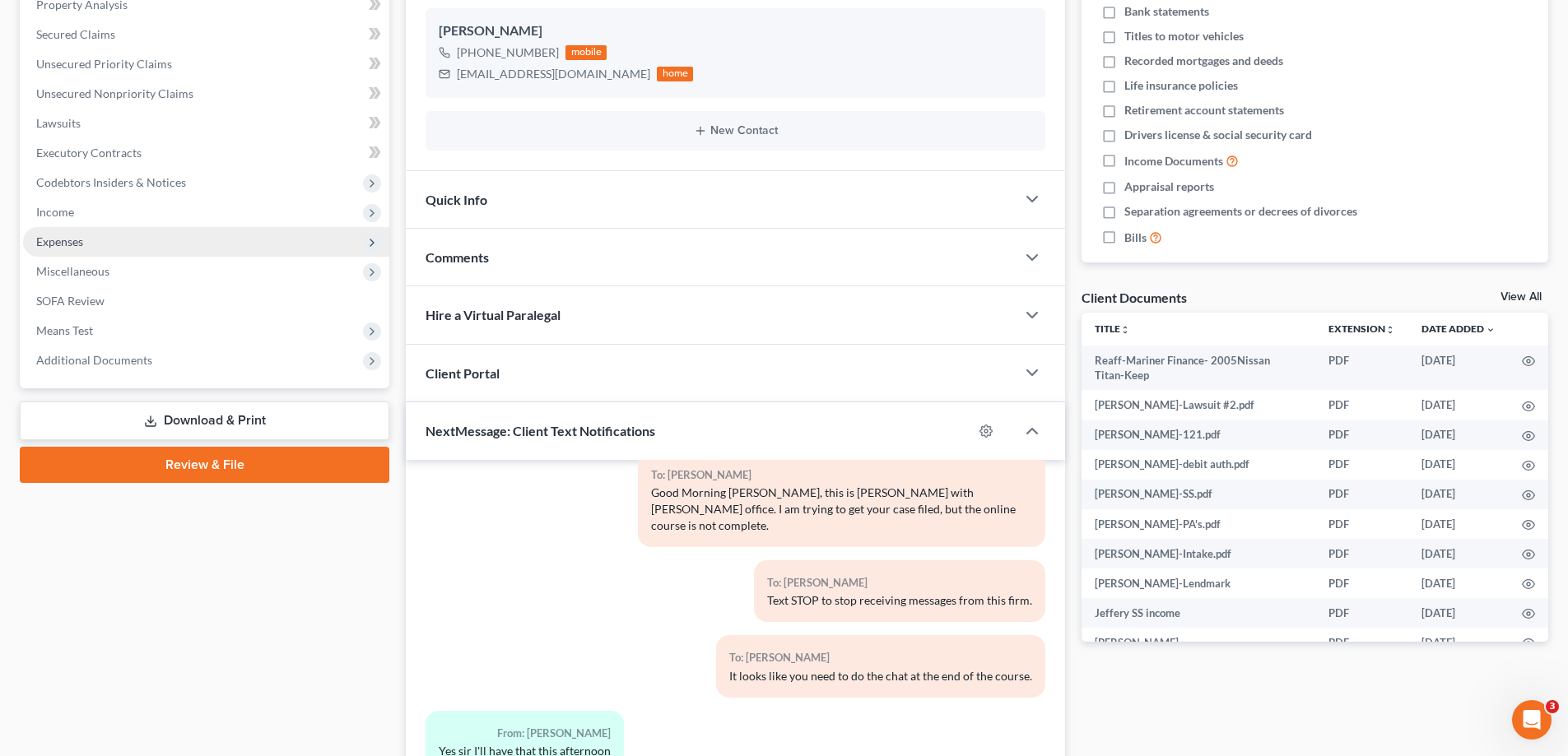
click at [51, 239] on span "Expenses" at bounding box center [59, 241] width 47 height 14
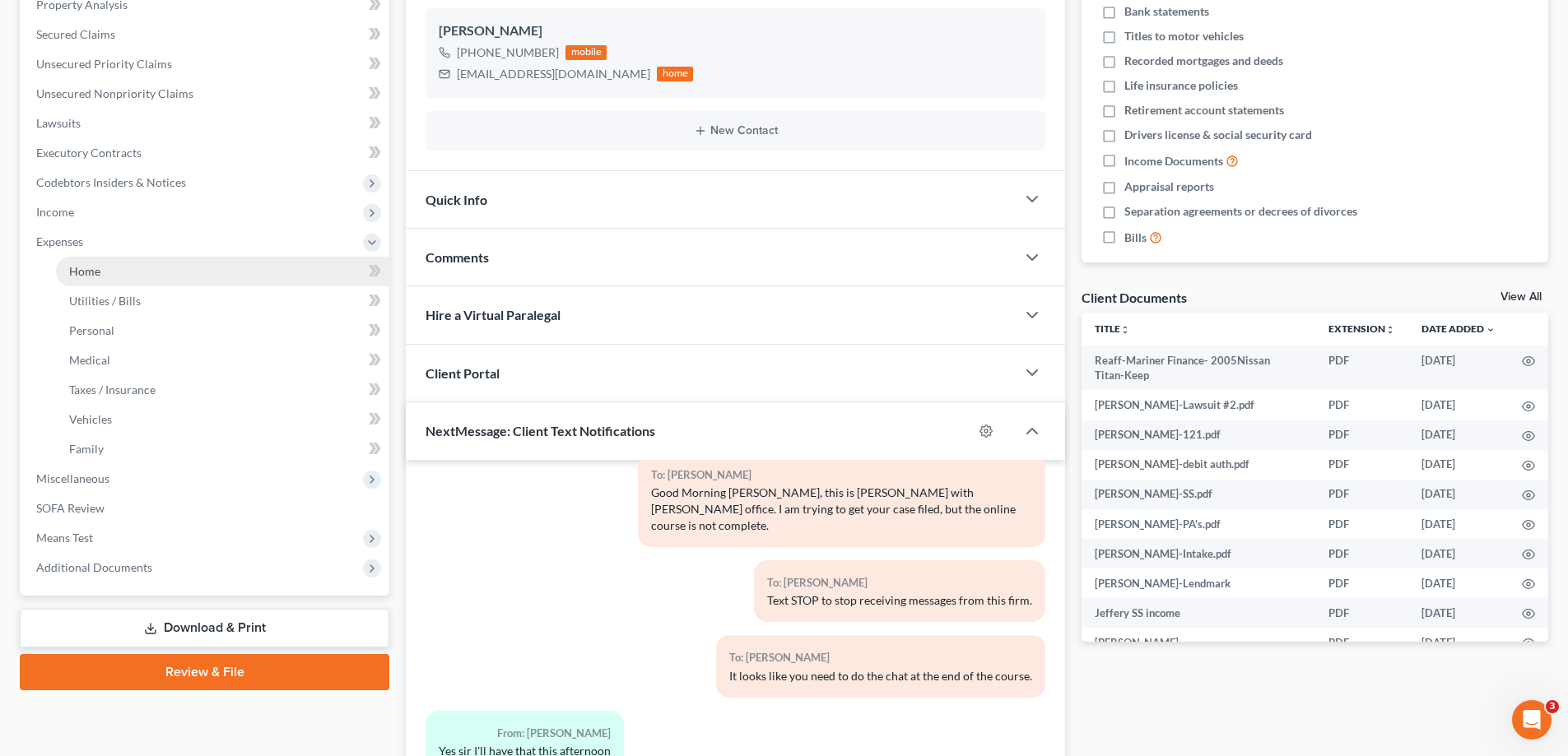
click at [84, 271] on span "Home" at bounding box center [85, 271] width 31 height 14
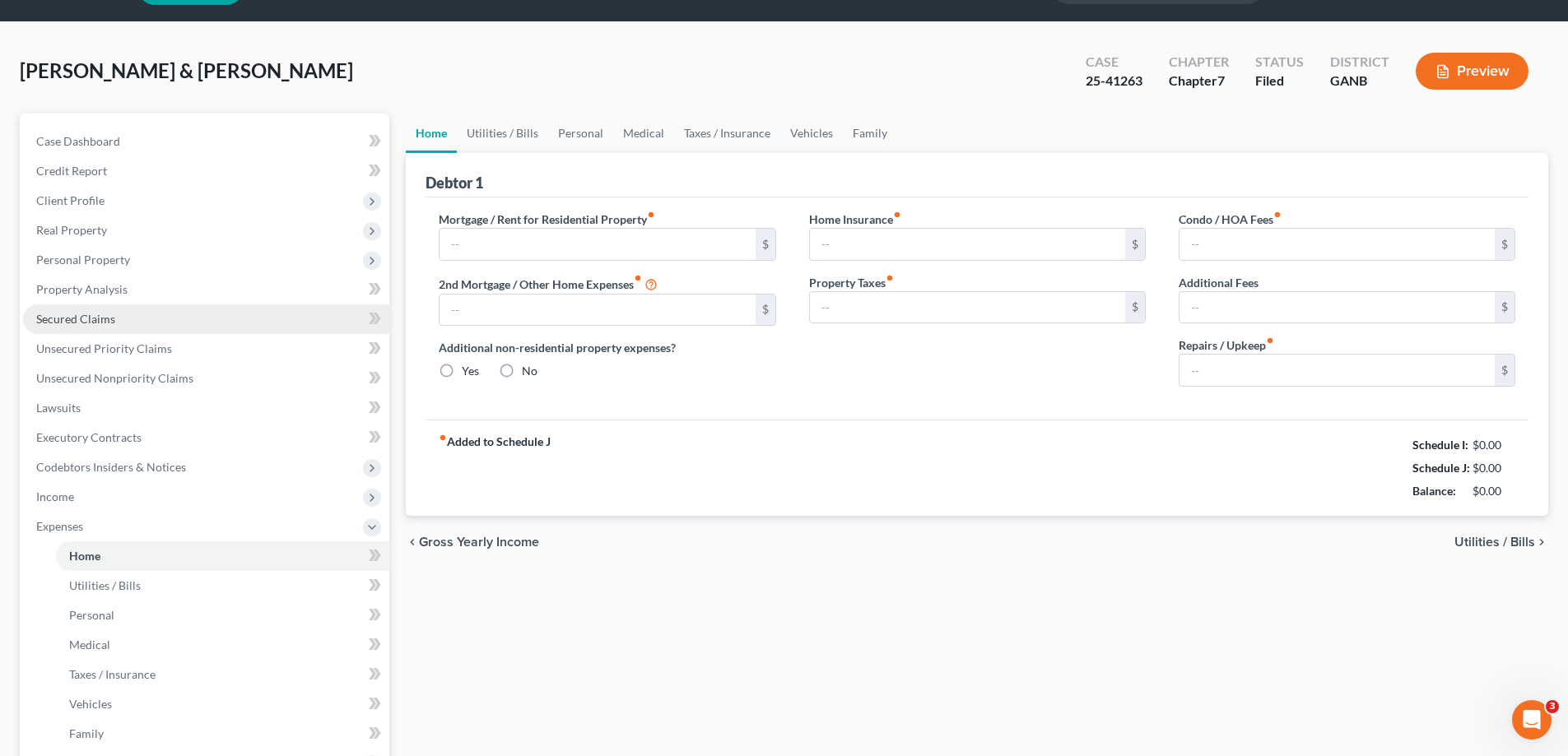
type input "240.00"
type input "0.00"
radio input "true"
type input "0.00"
type input "80.00"
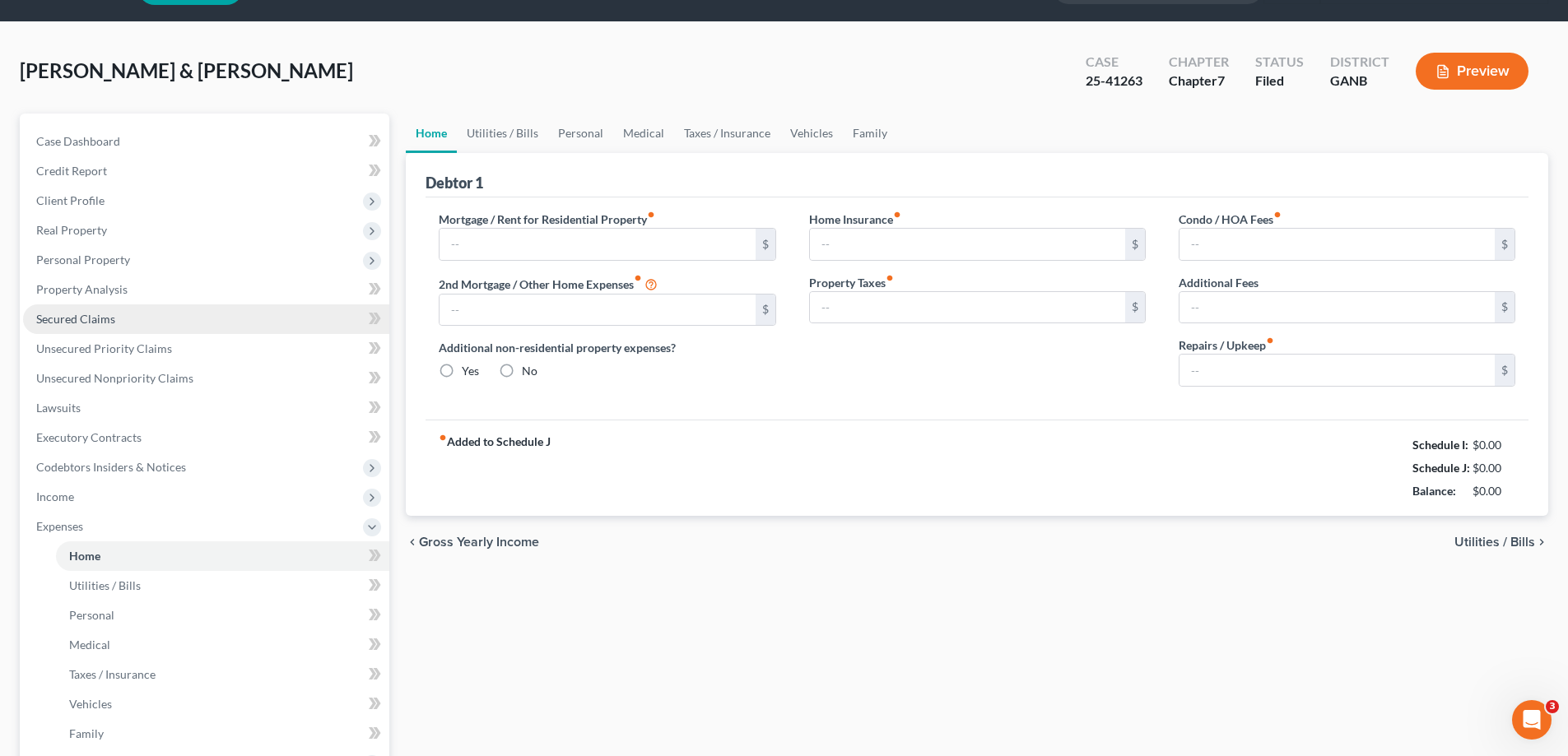
type input "0.00"
type input "275.00"
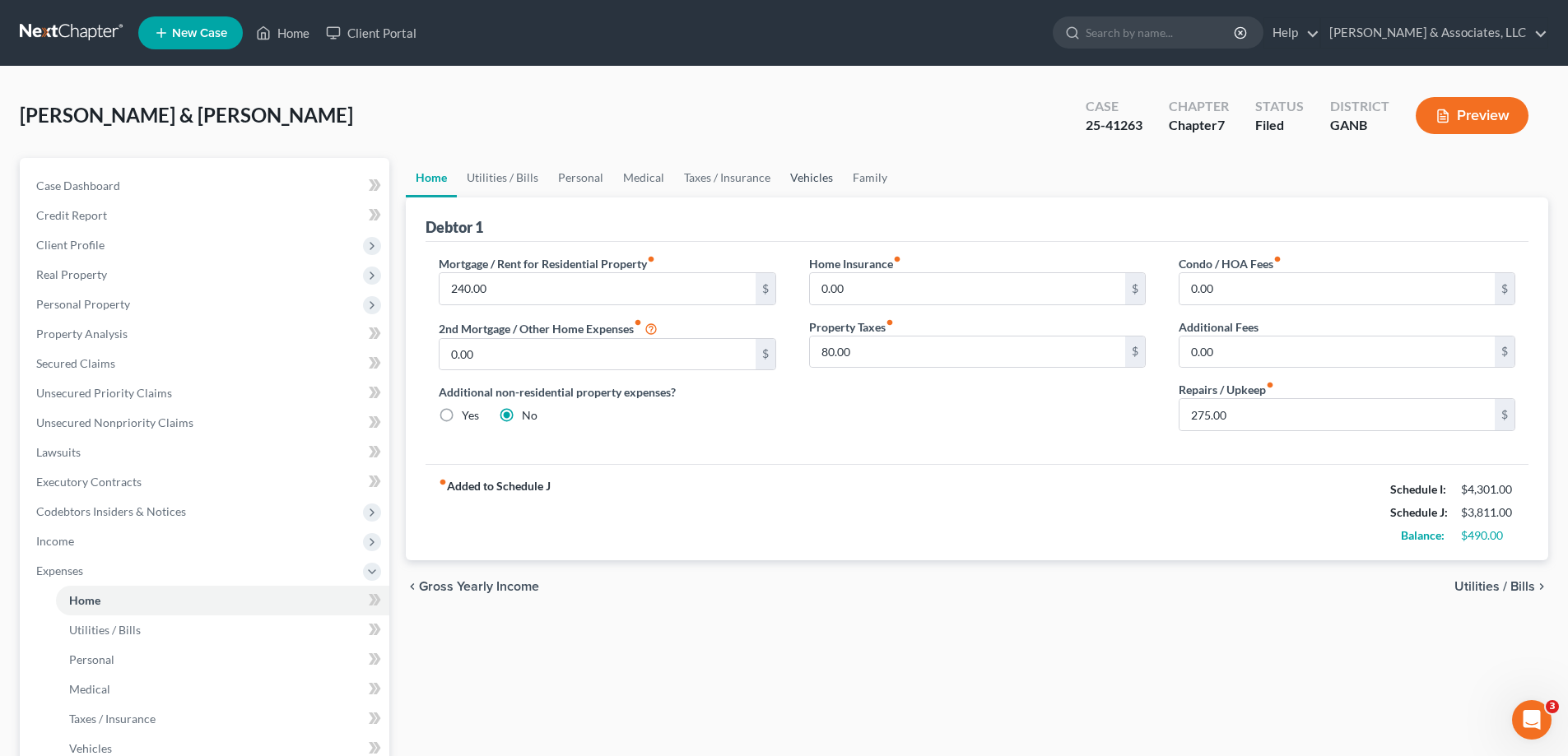
click at [785, 169] on link "Vehicles" at bounding box center [812, 178] width 62 height 40
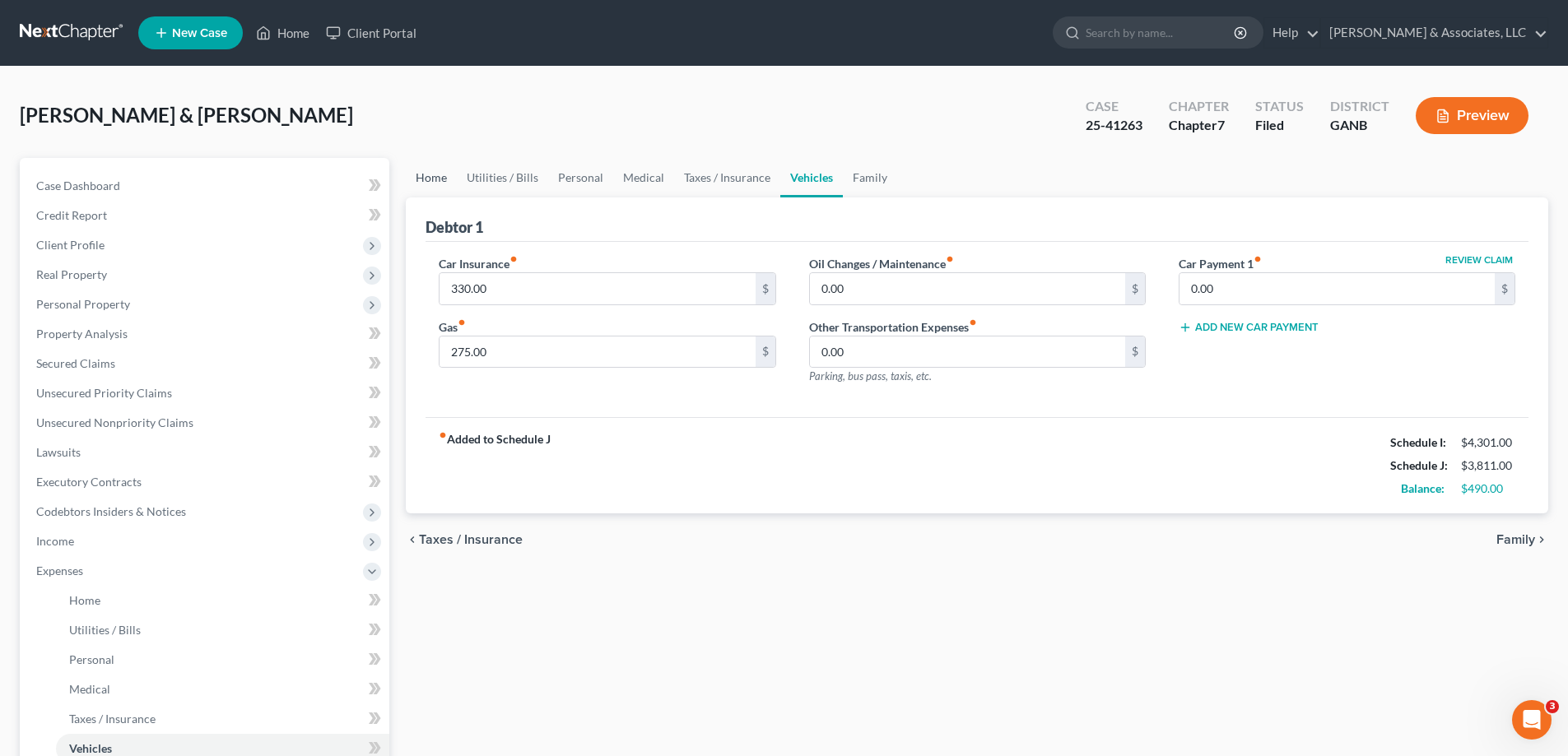
click at [435, 176] on link "Home" at bounding box center [431, 178] width 51 height 40
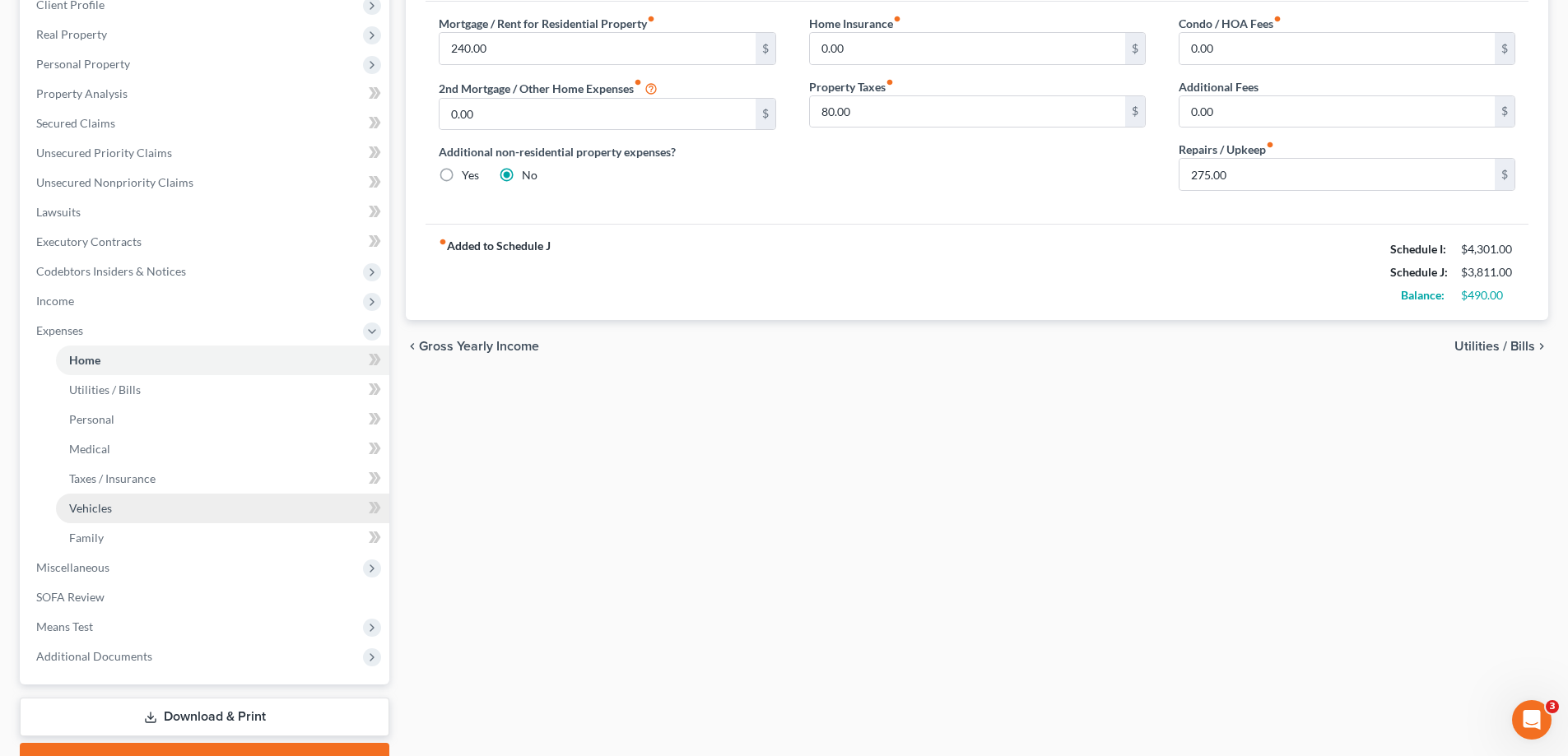
scroll to position [247, 0]
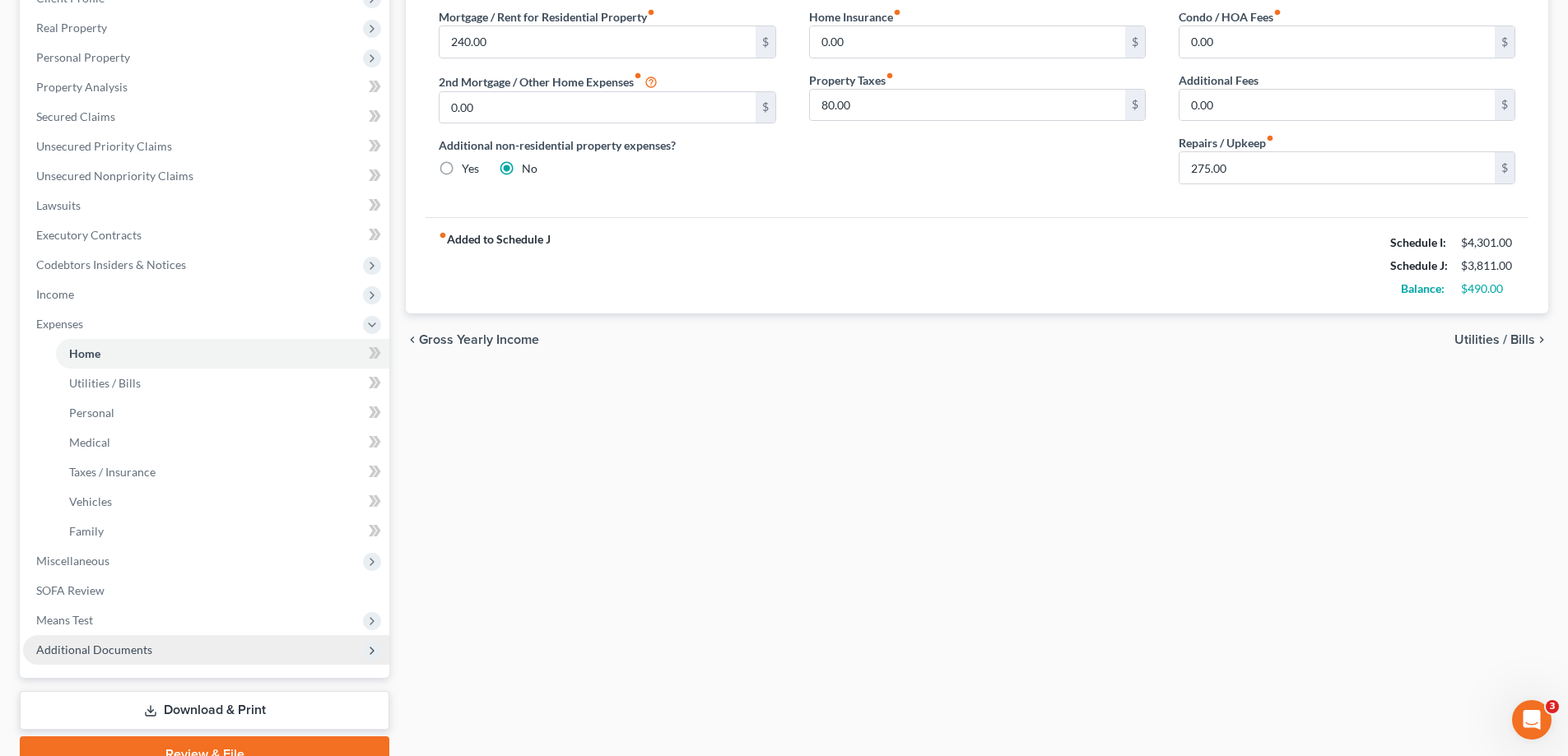
click at [64, 653] on span "Additional Documents" at bounding box center [93, 649] width 116 height 14
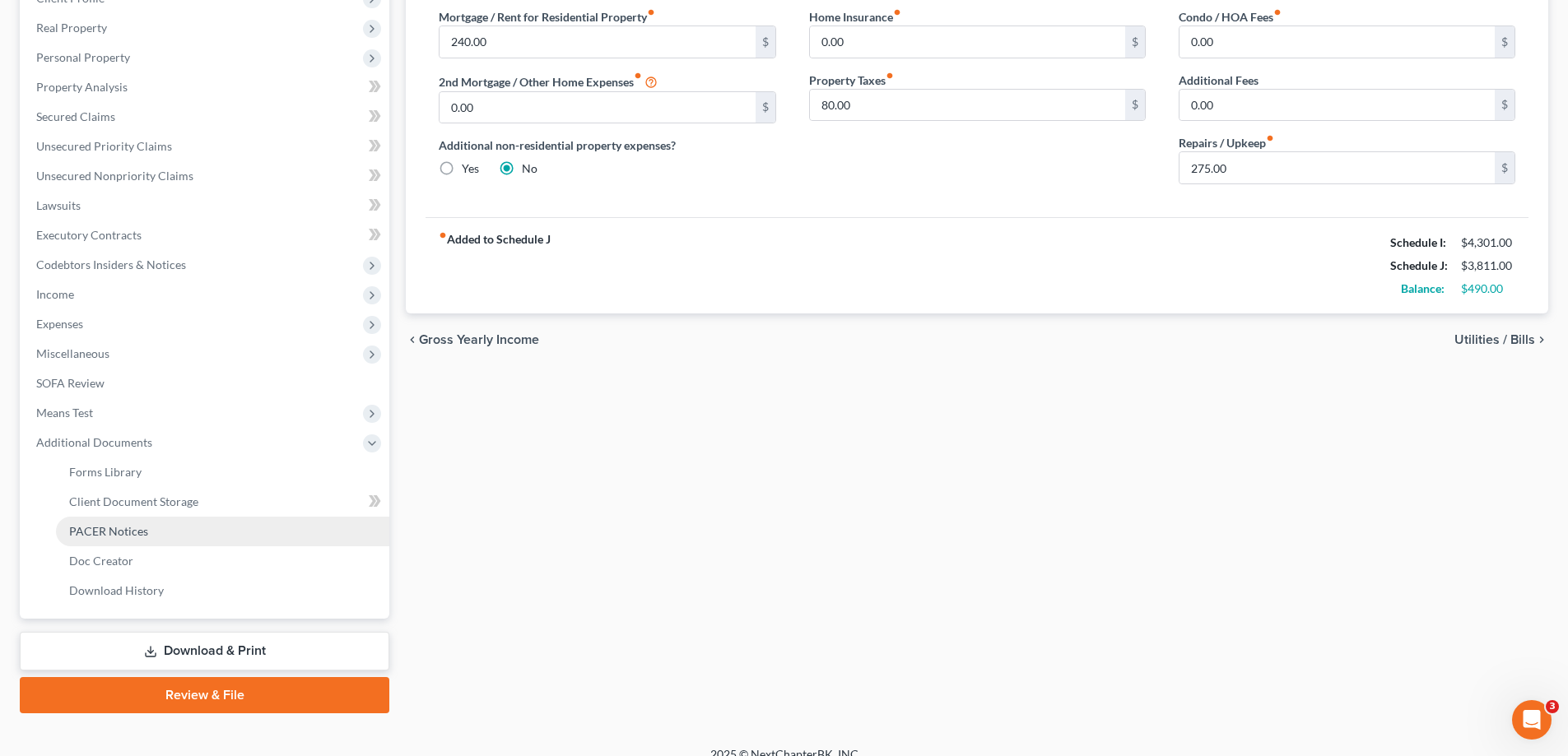
click at [115, 533] on span "PACER Notices" at bounding box center [108, 531] width 79 height 14
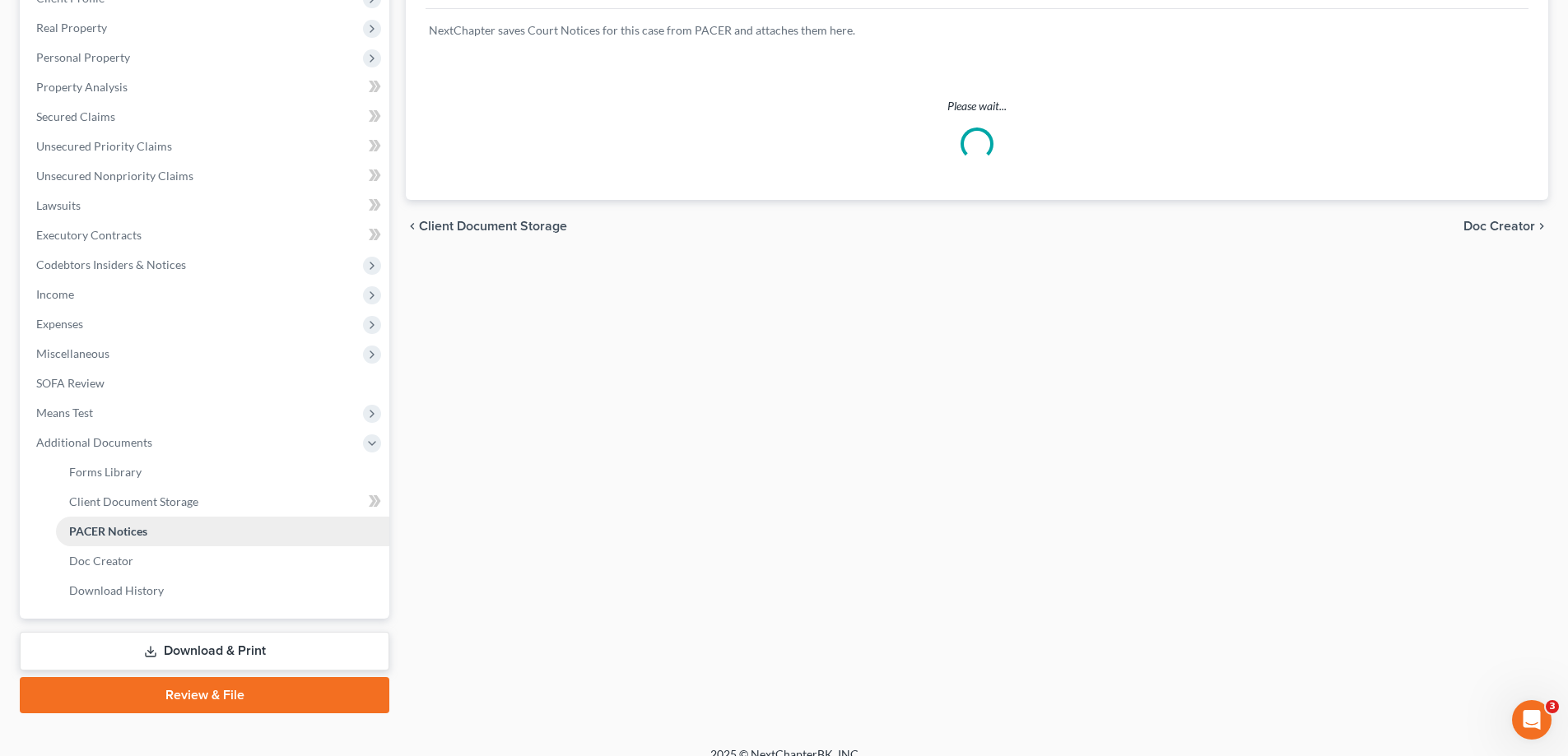
scroll to position [113, 0]
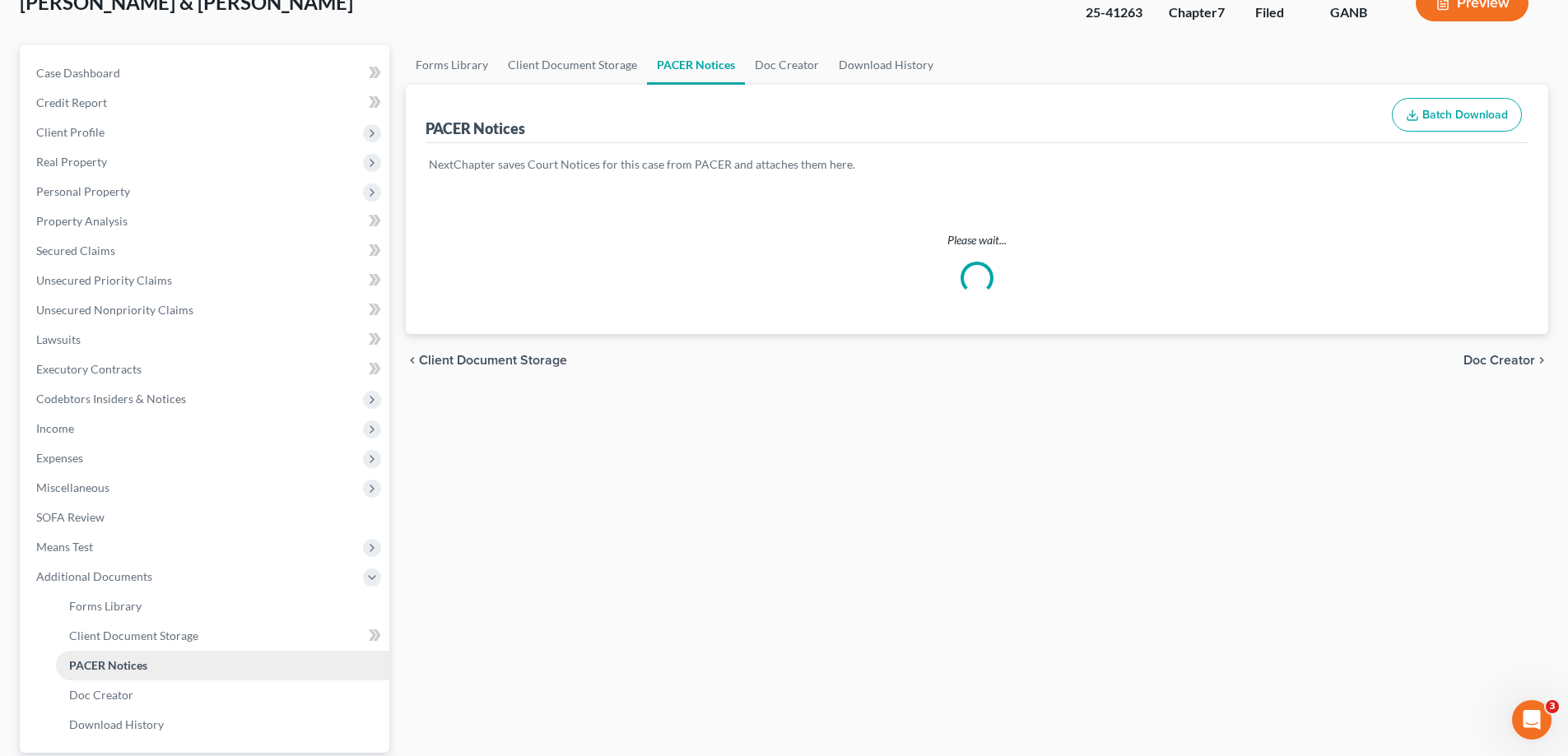
drag, startPoint x: 86, startPoint y: 528, endPoint x: 955, endPoint y: 331, distance: 891.0
click at [86, 528] on ul "Case Dashboard Payments Invoices Payments Payments Credit Report Client Profile" at bounding box center [206, 398] width 366 height 681
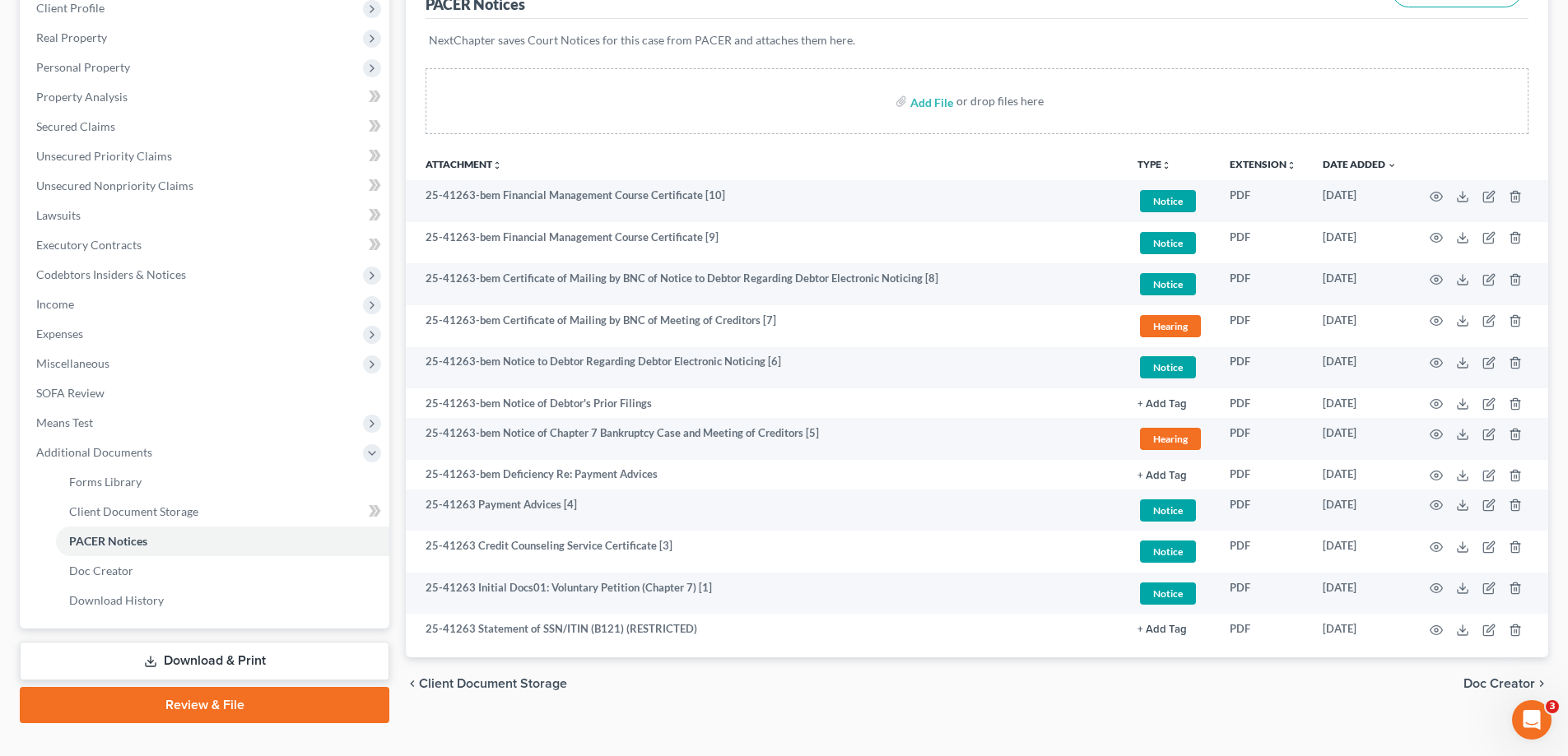
scroll to position [266, 0]
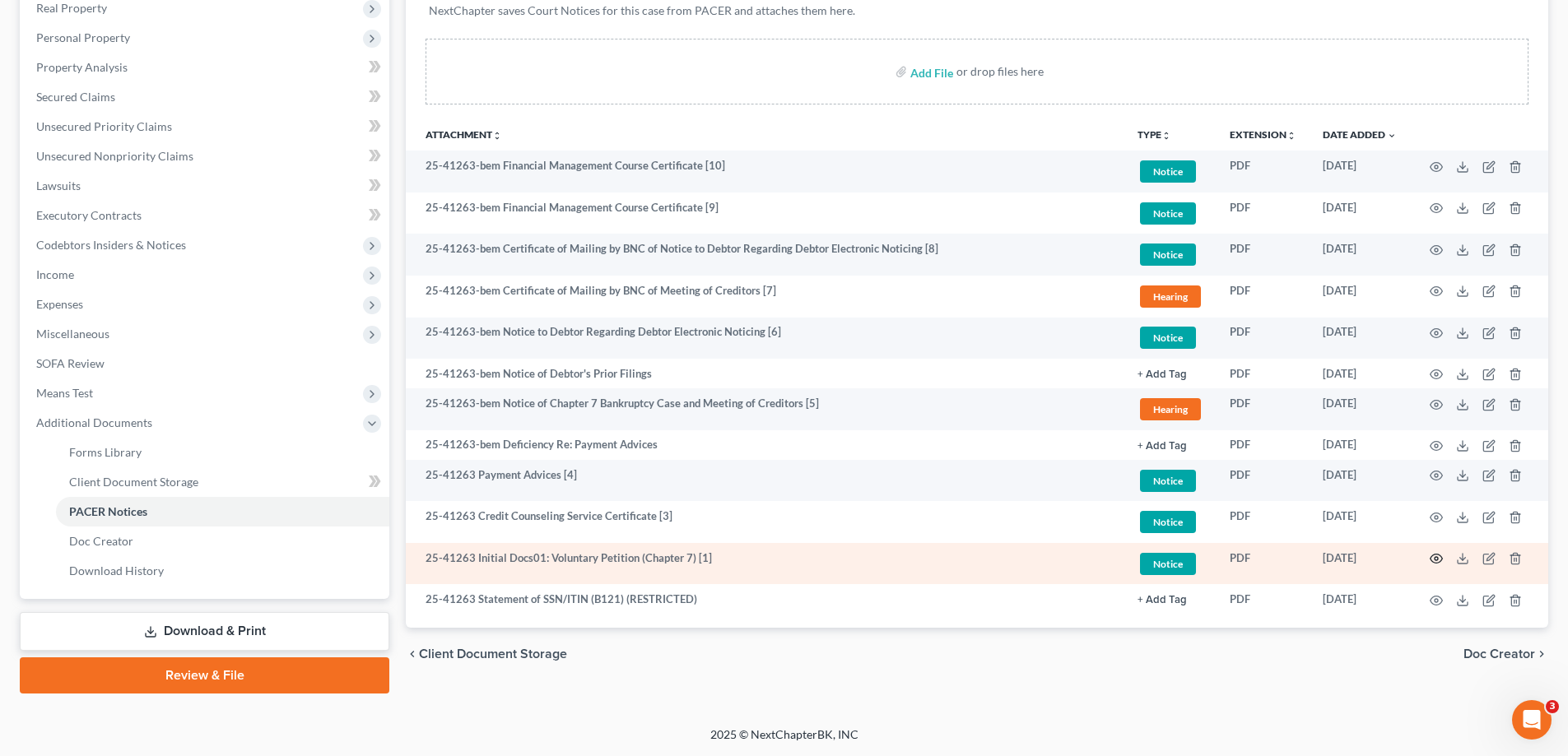
click at [1437, 555] on icon "button" at bounding box center [1437, 559] width 13 height 9
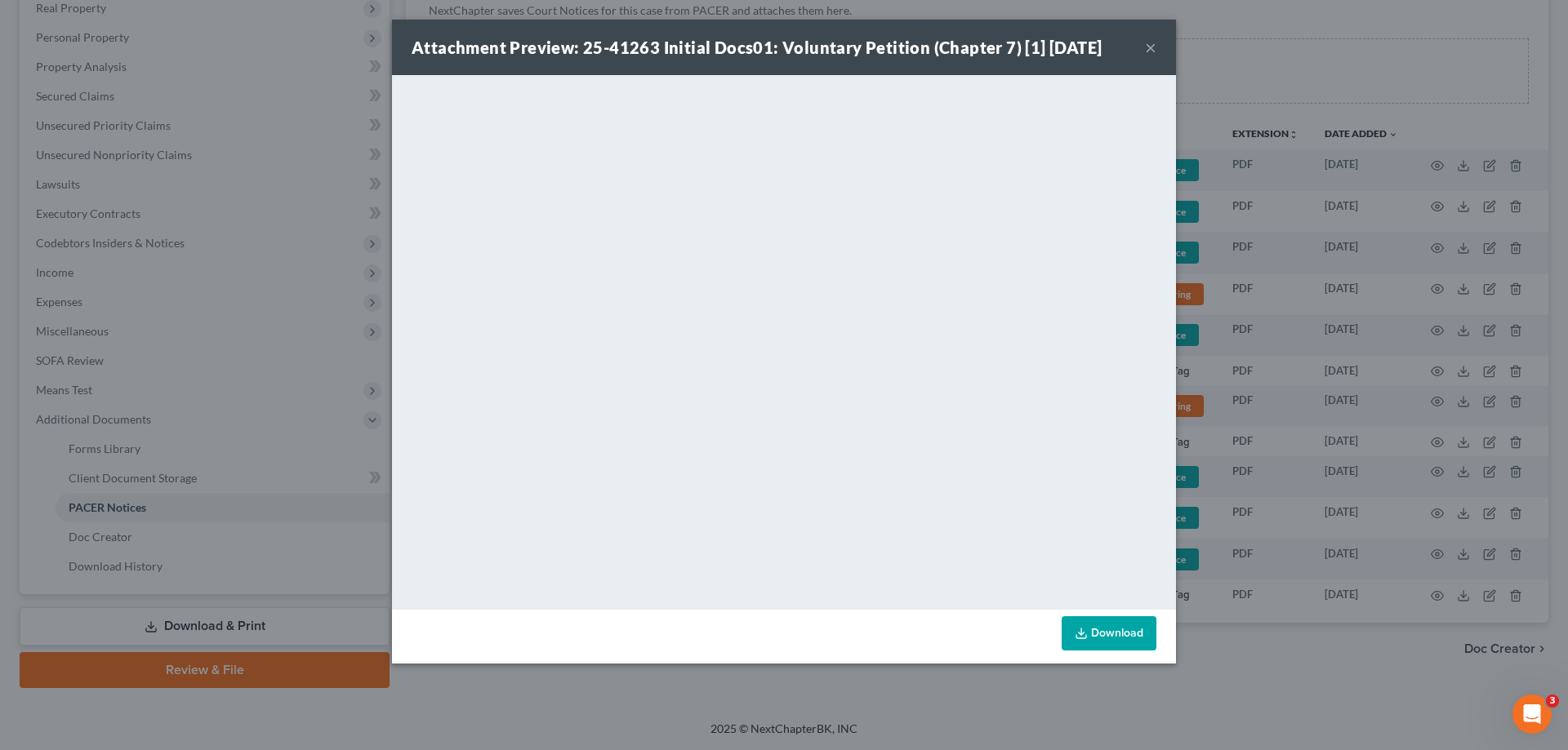
click at [1149, 47] on button "×" at bounding box center [1150, 47] width 12 height 19
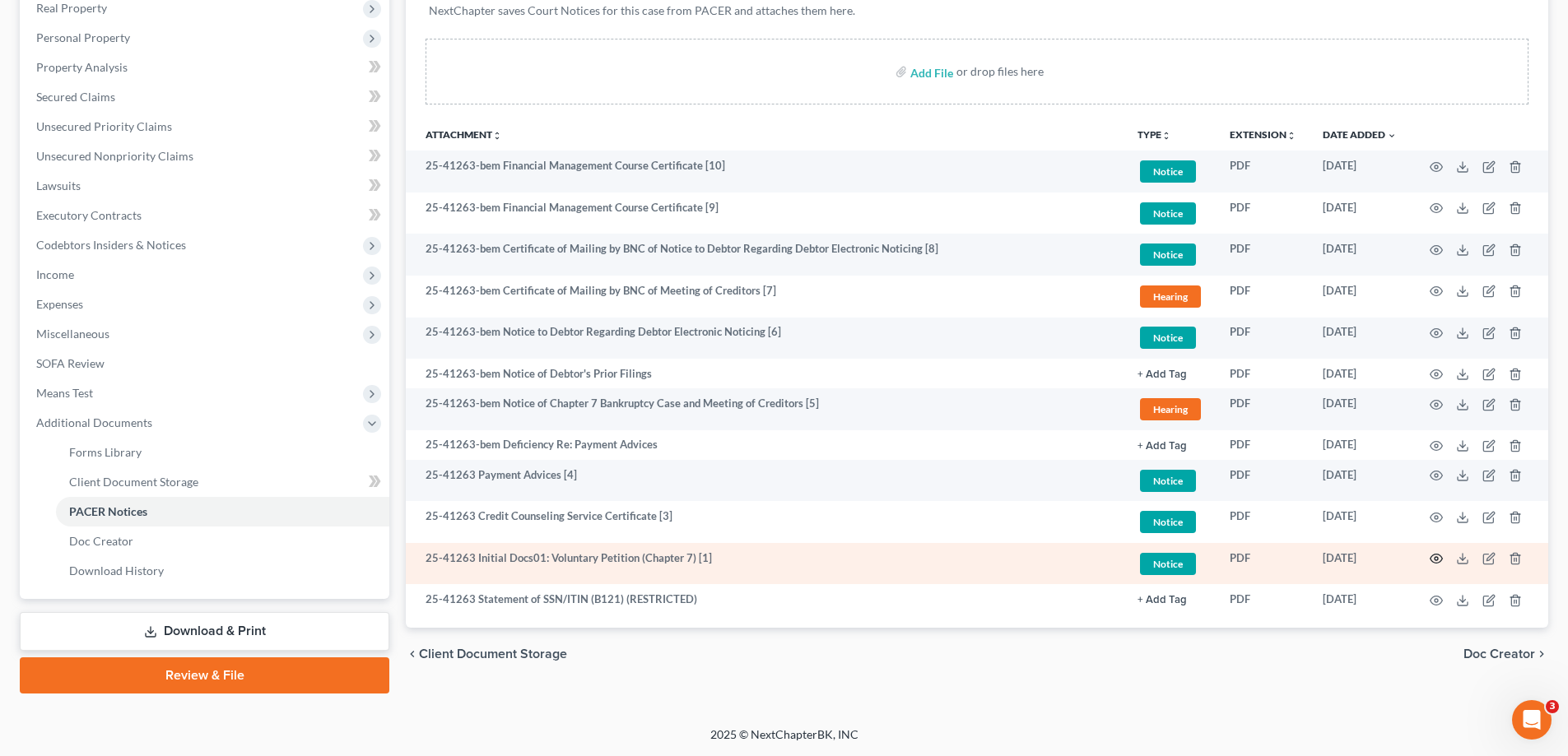
click at [1435, 557] on icon "button" at bounding box center [1437, 559] width 14 height 14
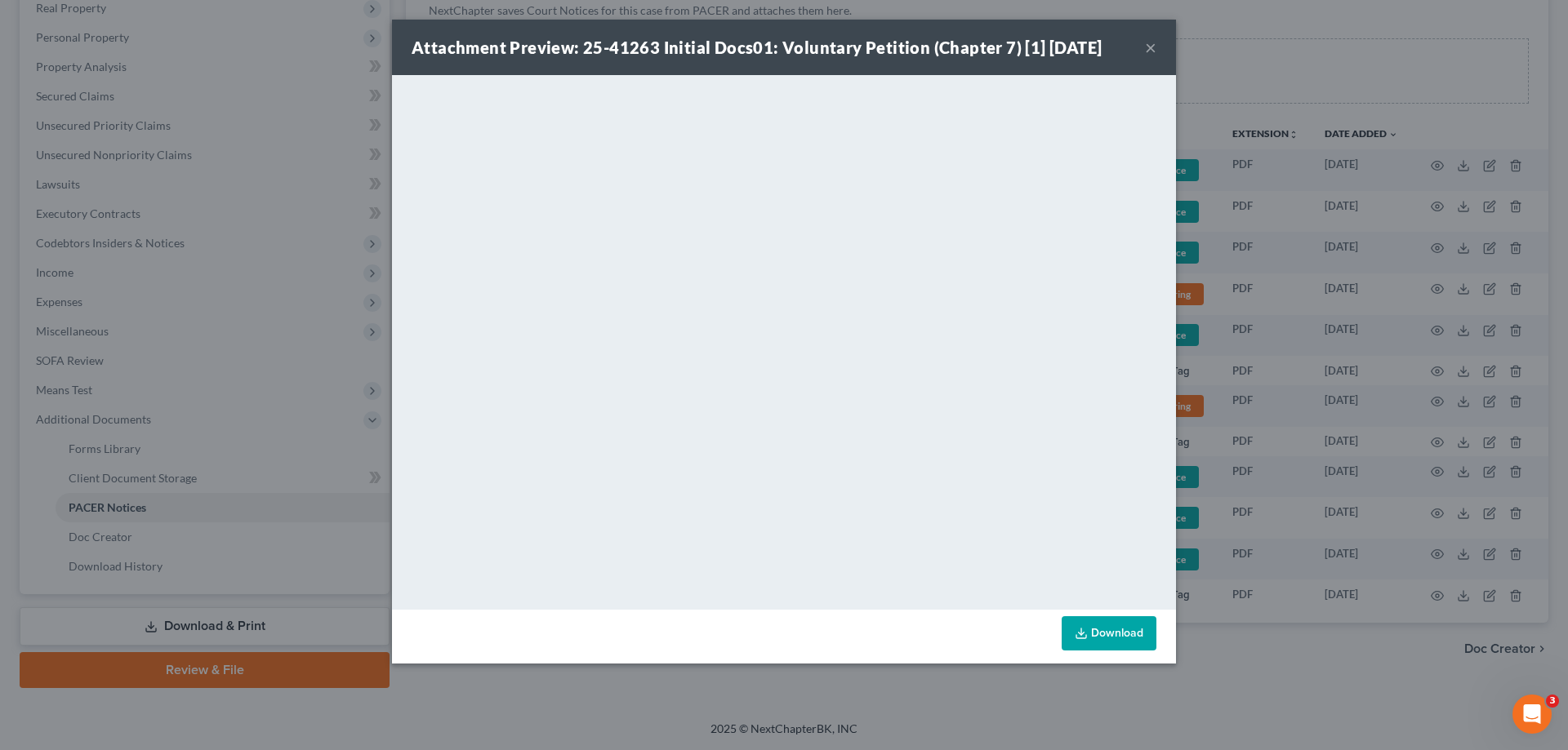
drag, startPoint x: 1149, startPoint y: 45, endPoint x: 1310, endPoint y: 172, distance: 205.1
click at [1150, 46] on button "×" at bounding box center [1150, 47] width 12 height 19
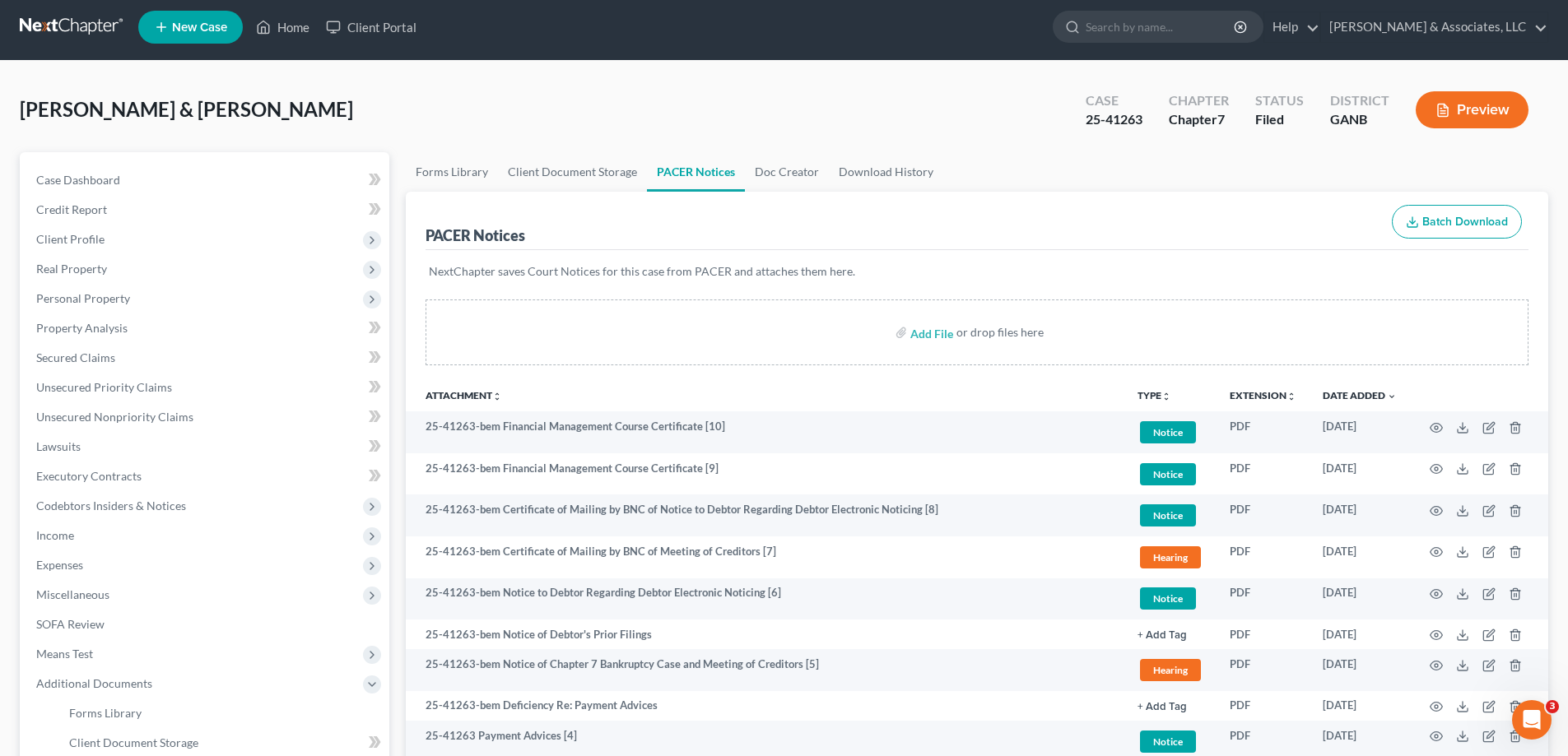
scroll to position [0, 0]
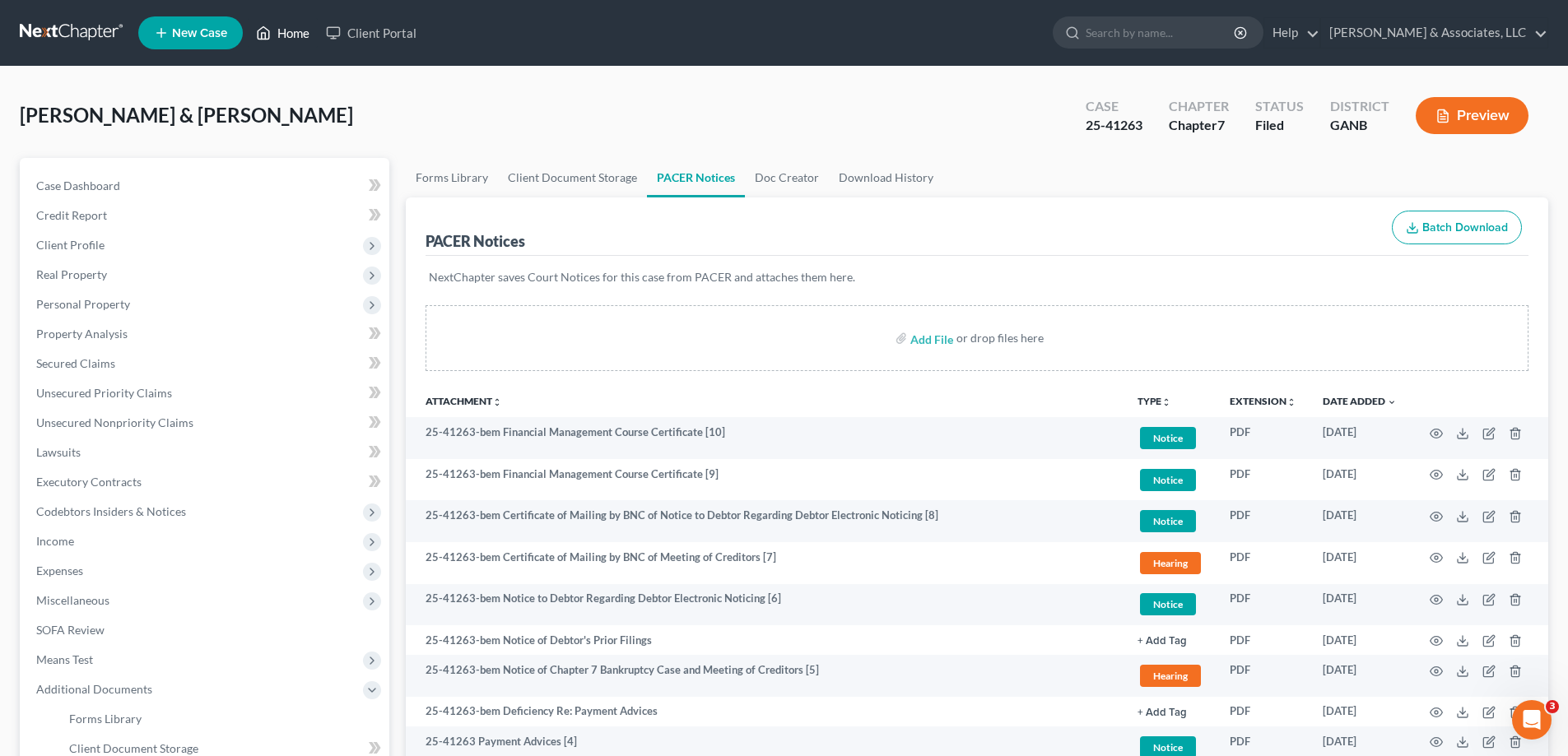
click at [283, 33] on link "Home" at bounding box center [283, 33] width 70 height 29
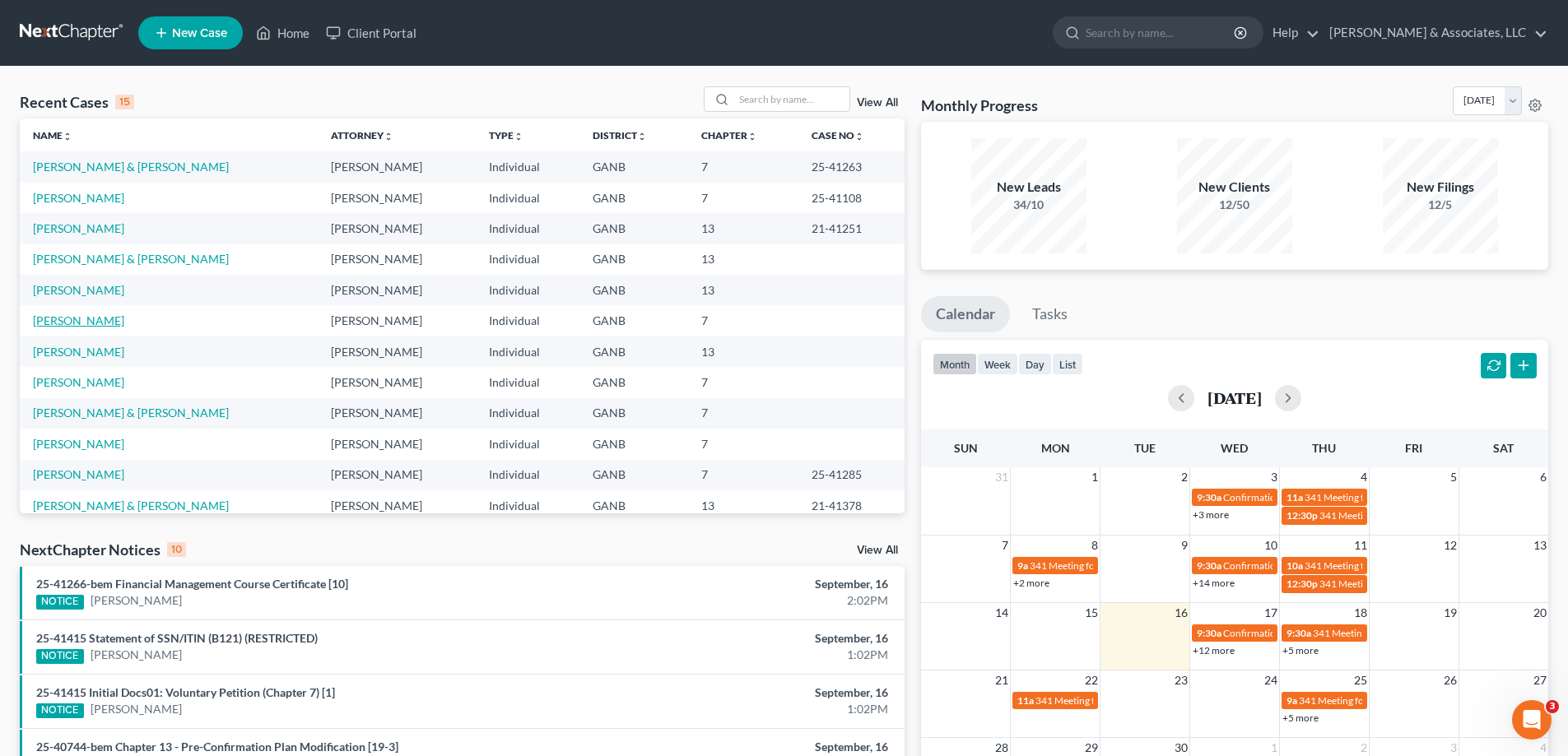
click at [55, 324] on link "[PERSON_NAME]" at bounding box center [79, 321] width 91 height 14
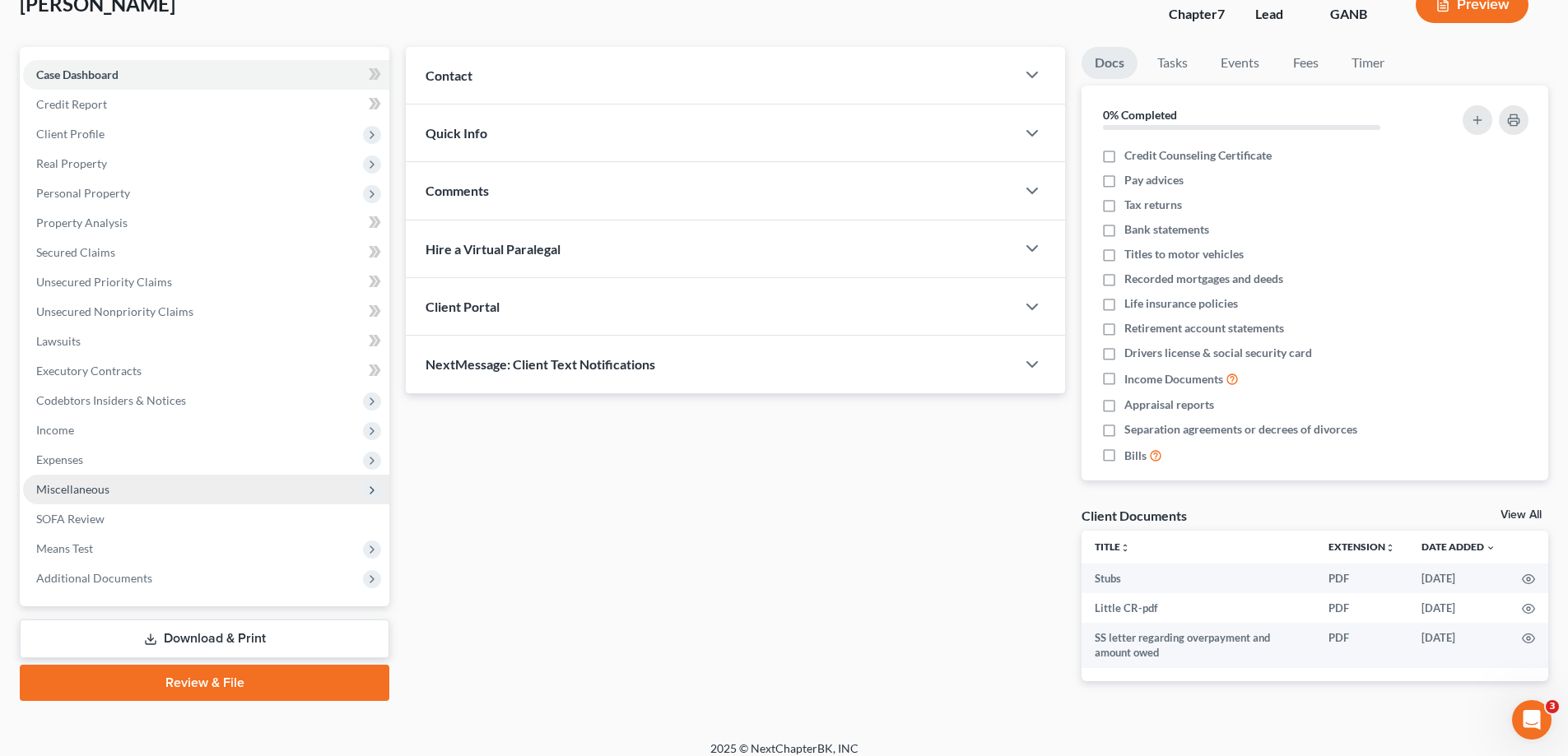
scroll to position [125, 0]
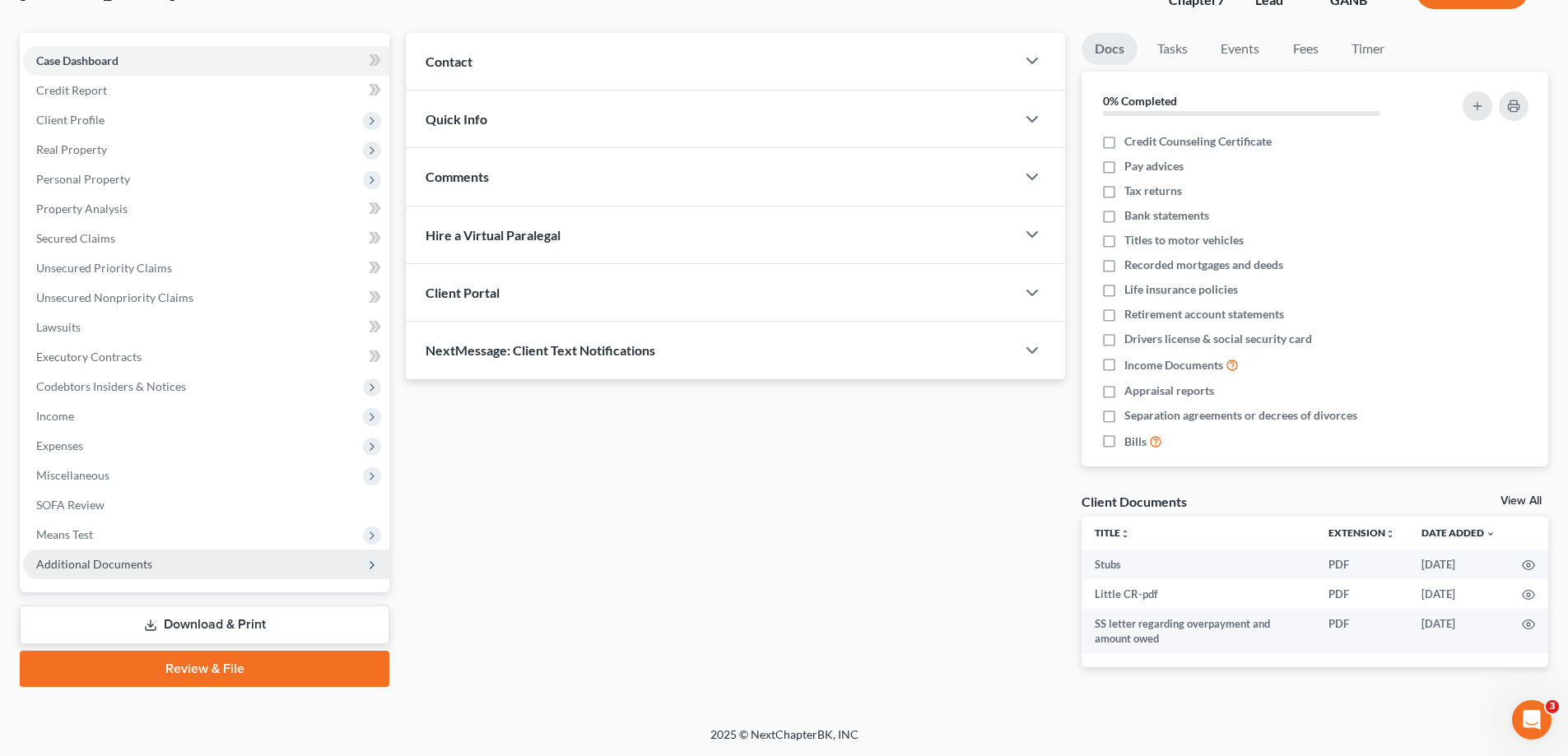
click at [87, 555] on span "Additional Documents" at bounding box center [206, 565] width 366 height 29
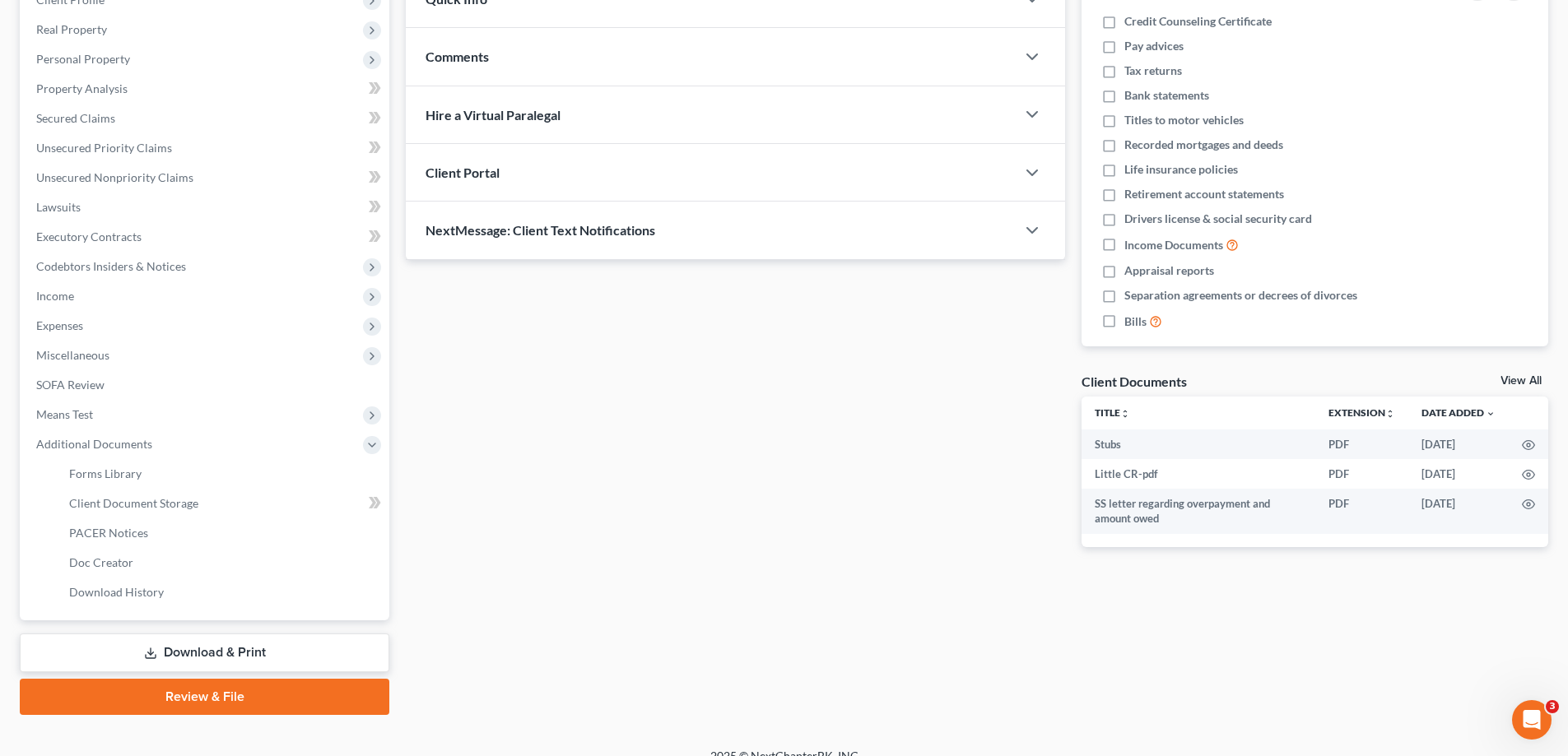
scroll to position [266, 0]
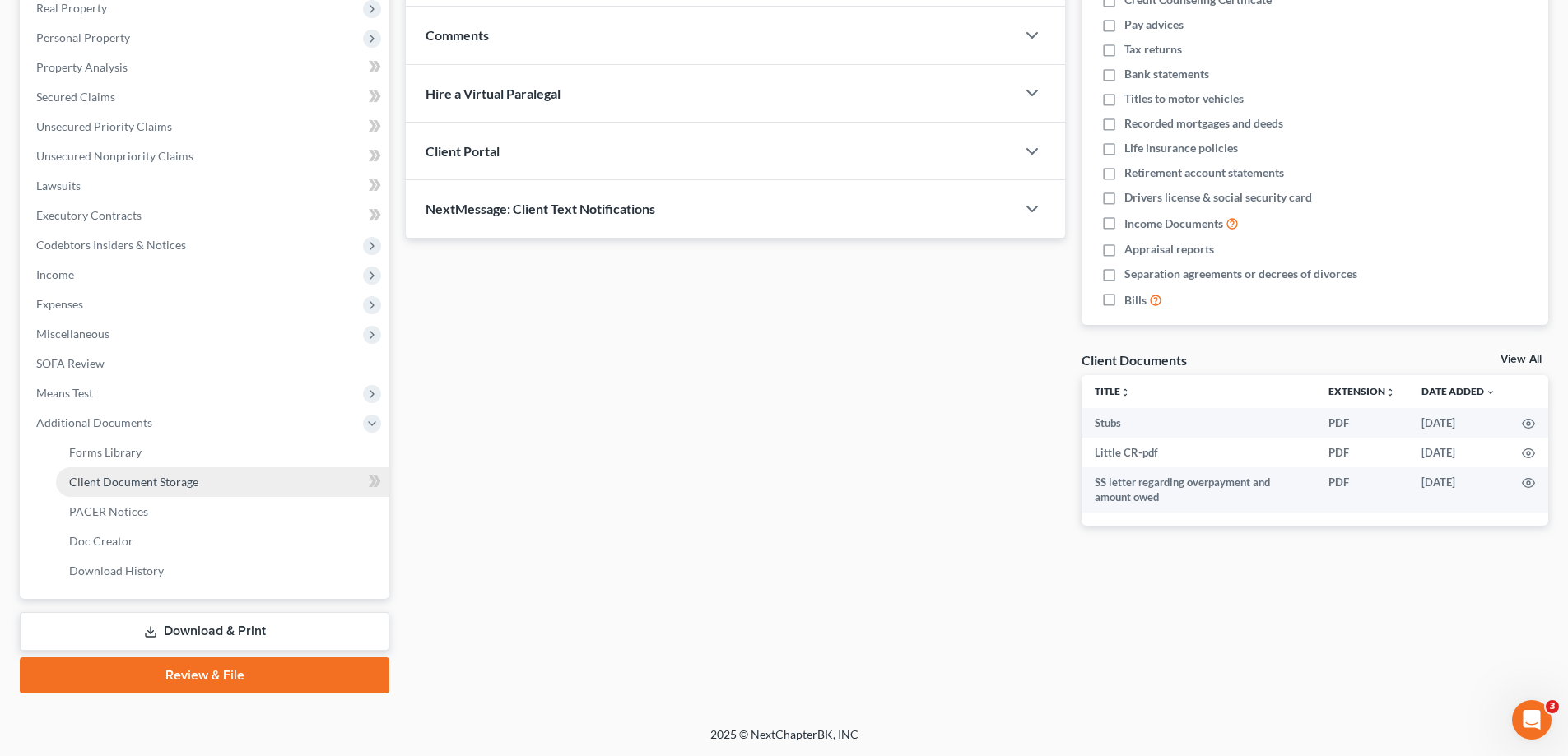
click at [122, 479] on span "Client Document Storage" at bounding box center [133, 482] width 129 height 14
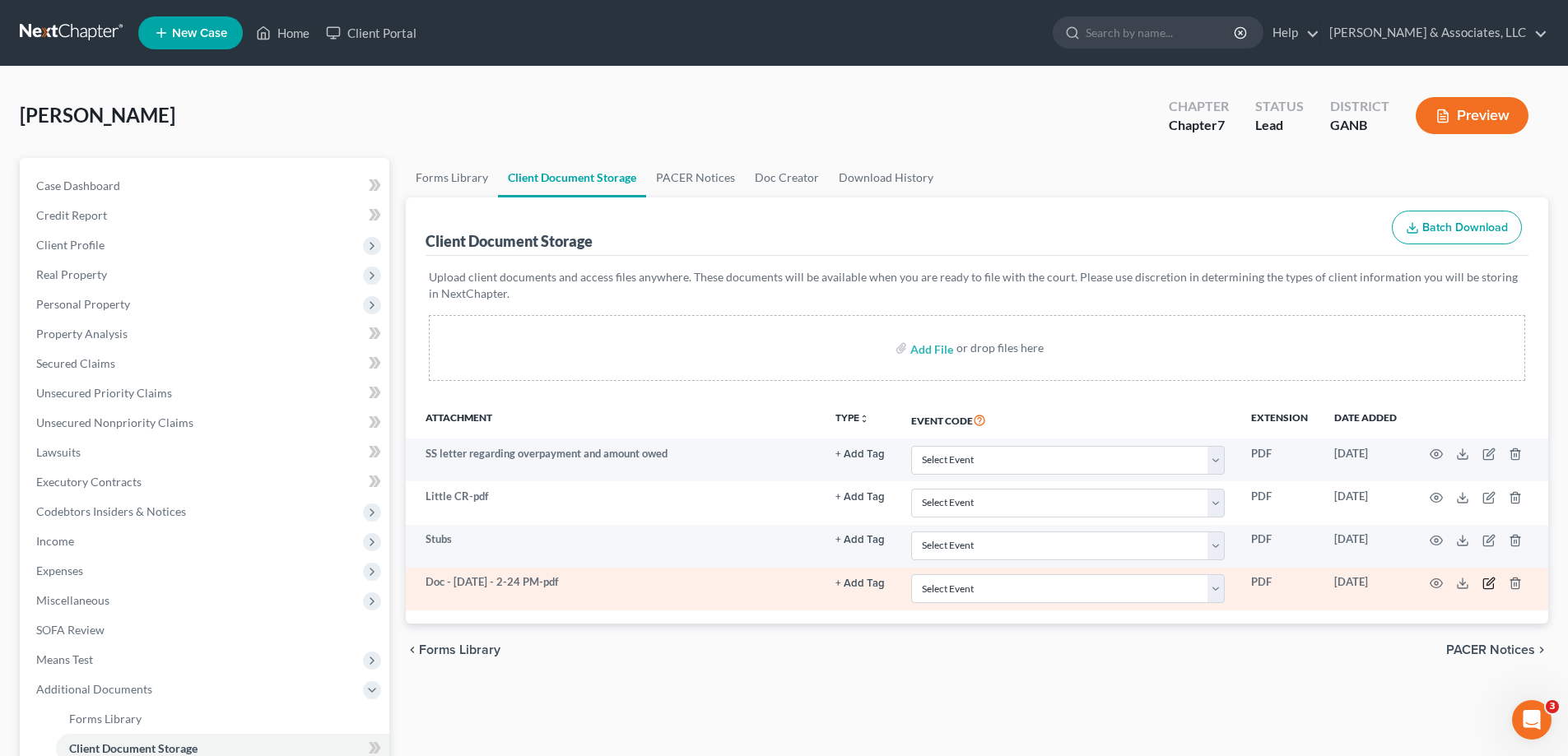
click at [1485, 581] on icon "button" at bounding box center [1489, 584] width 14 height 14
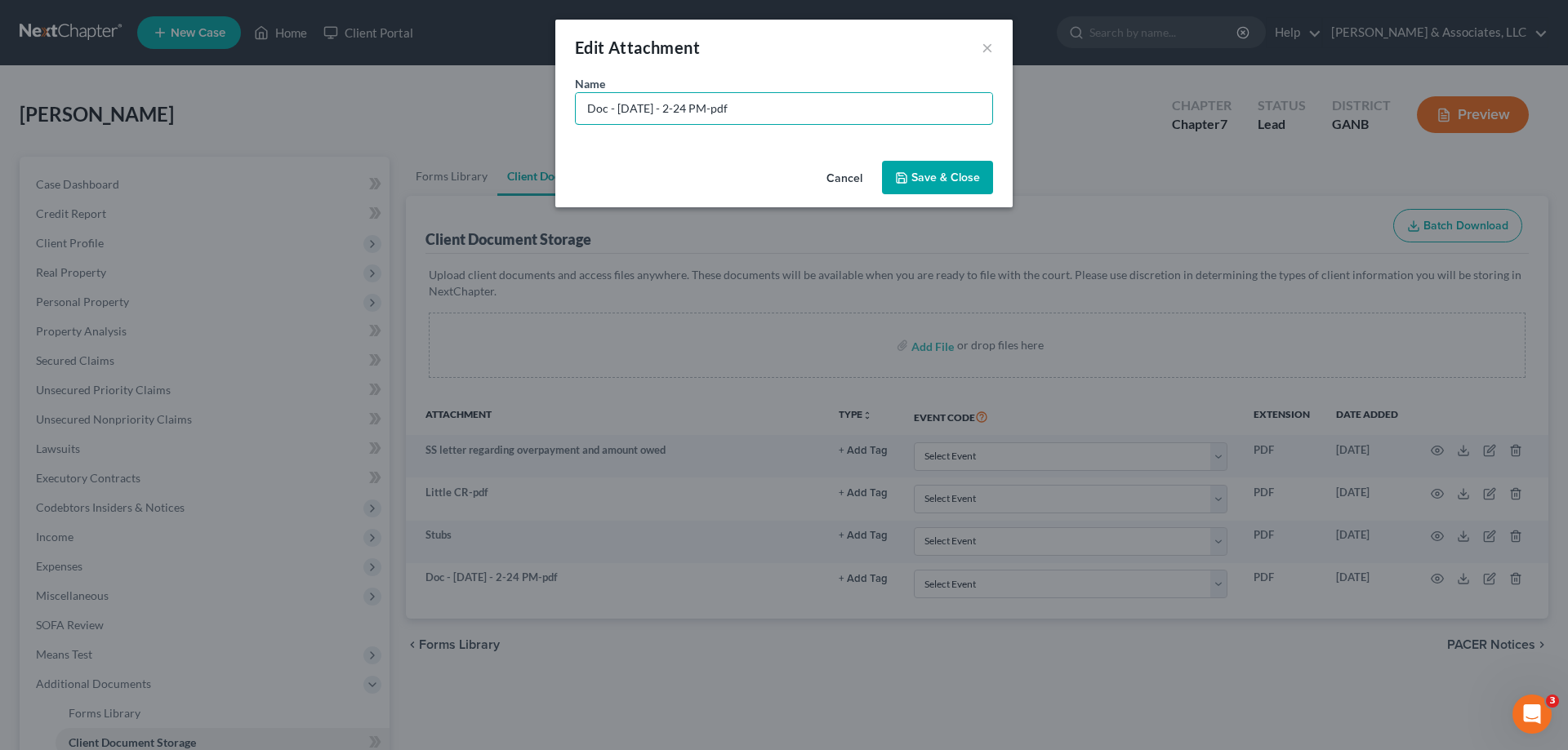
drag, startPoint x: 777, startPoint y: 104, endPoint x: 379, endPoint y: 58, distance: 400.6
click at [379, 58] on div "Edit Attachment × Name * Doc - [DATE] - 2-24 PM-pdf Cancel Save & Close" at bounding box center [784, 375] width 1568 height 750
type input "Dl & SSN"
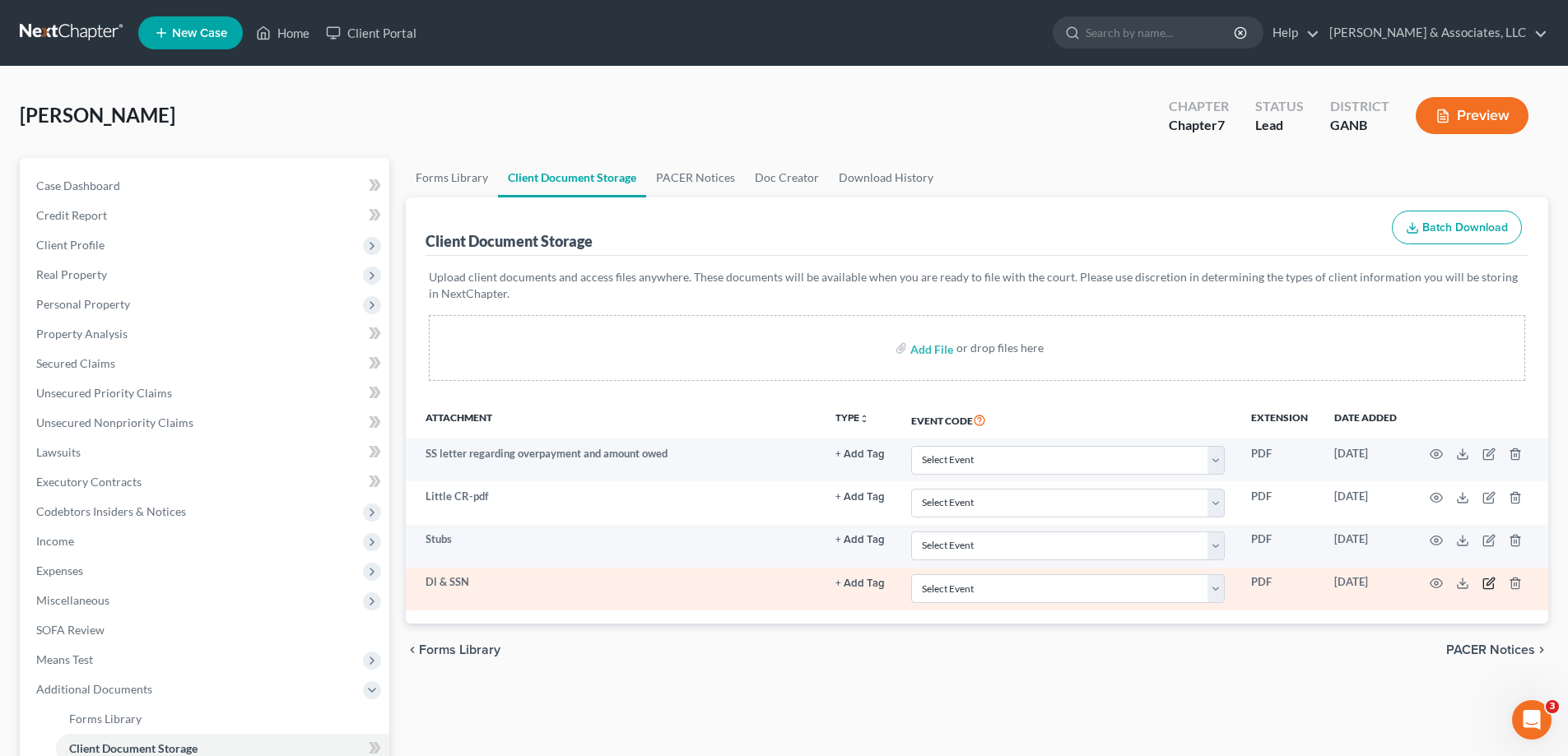
click at [1489, 585] on icon "button" at bounding box center [1490, 581] width 8 height 8
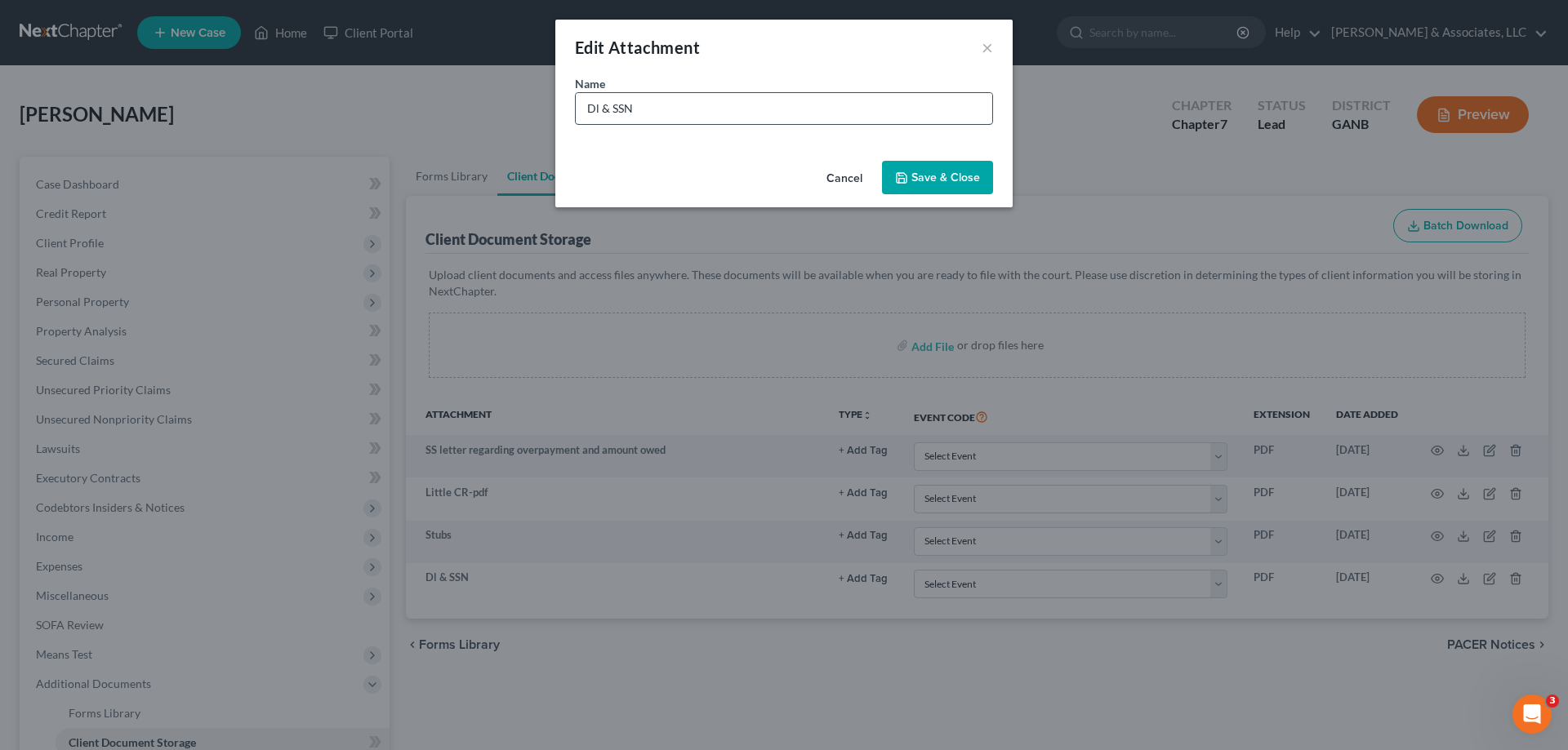
click at [602, 112] on input "Dl & SSN" at bounding box center [784, 109] width 417 height 31
drag, startPoint x: 604, startPoint y: 112, endPoint x: 717, endPoint y: 164, distance: 124.4
drag, startPoint x: 746, startPoint y: 115, endPoint x: 949, endPoint y: 199, distance: 219.7
click at [746, 115] on input "DL & SSN" at bounding box center [784, 109] width 417 height 31
type input "DL & SSN"
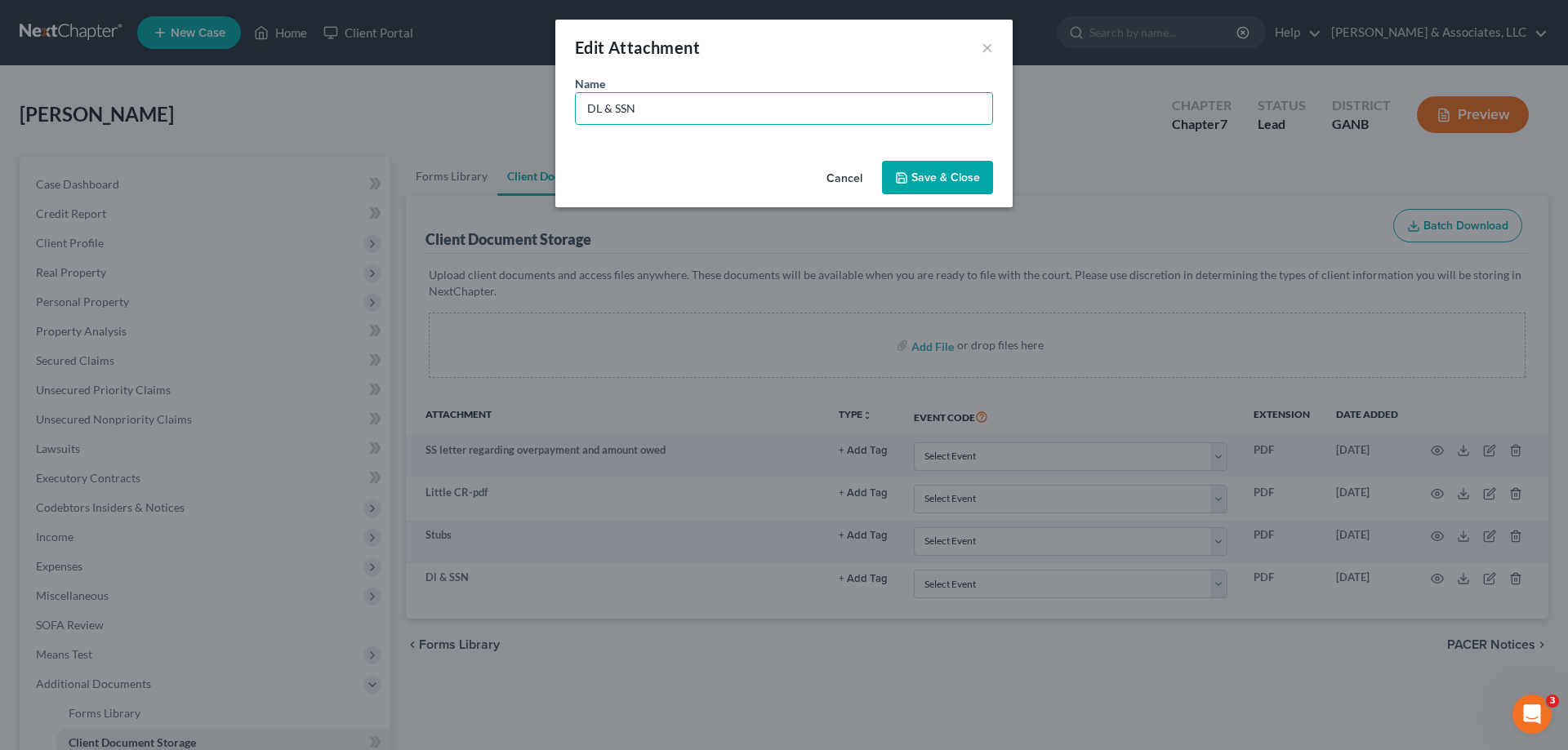
click at [951, 174] on span "Save & Close" at bounding box center [945, 177] width 68 height 13
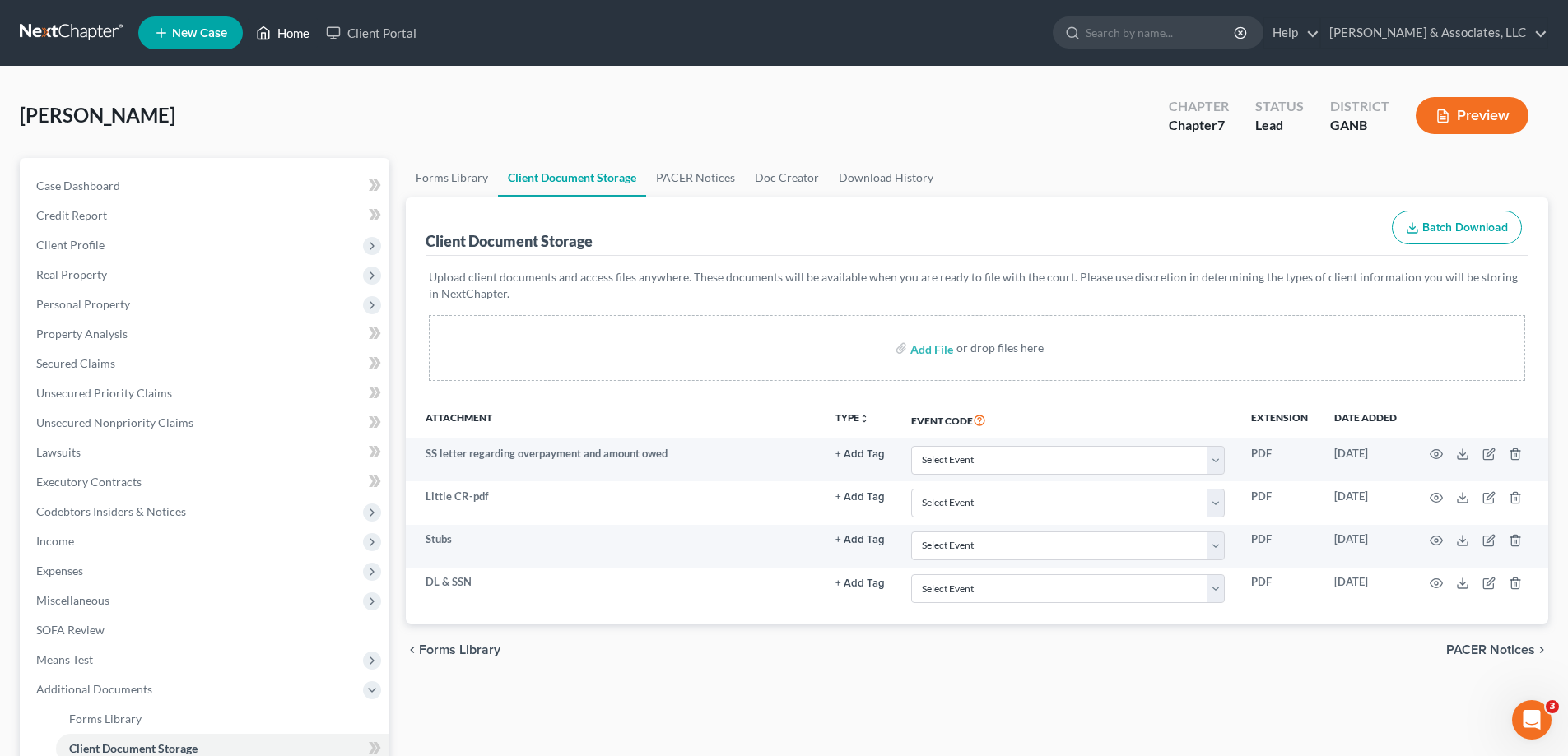
drag, startPoint x: 287, startPoint y: 30, endPoint x: 867, endPoint y: 31, distance: 580.0
click at [287, 30] on link "Home" at bounding box center [283, 33] width 70 height 29
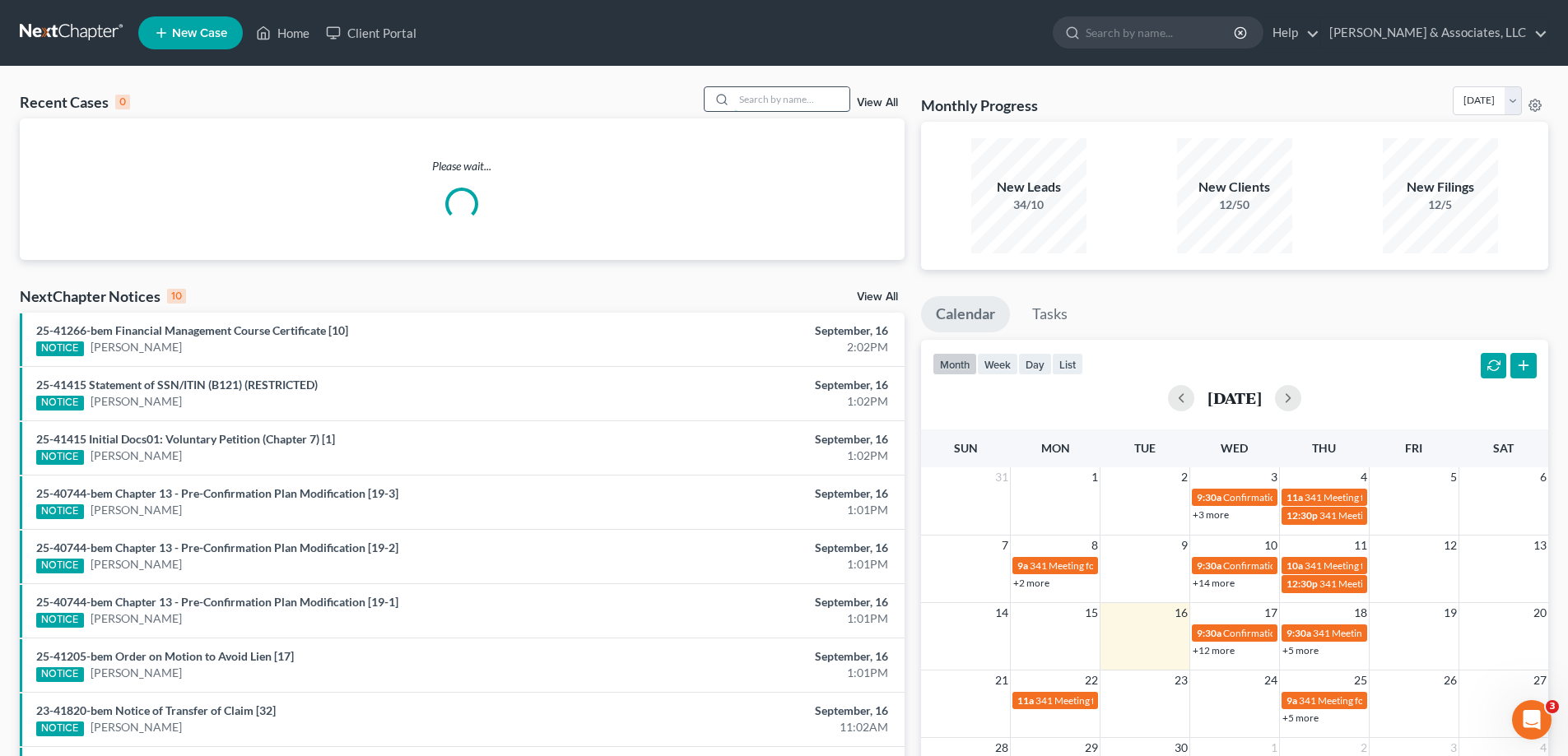
click at [747, 94] on input "search" at bounding box center [791, 99] width 116 height 24
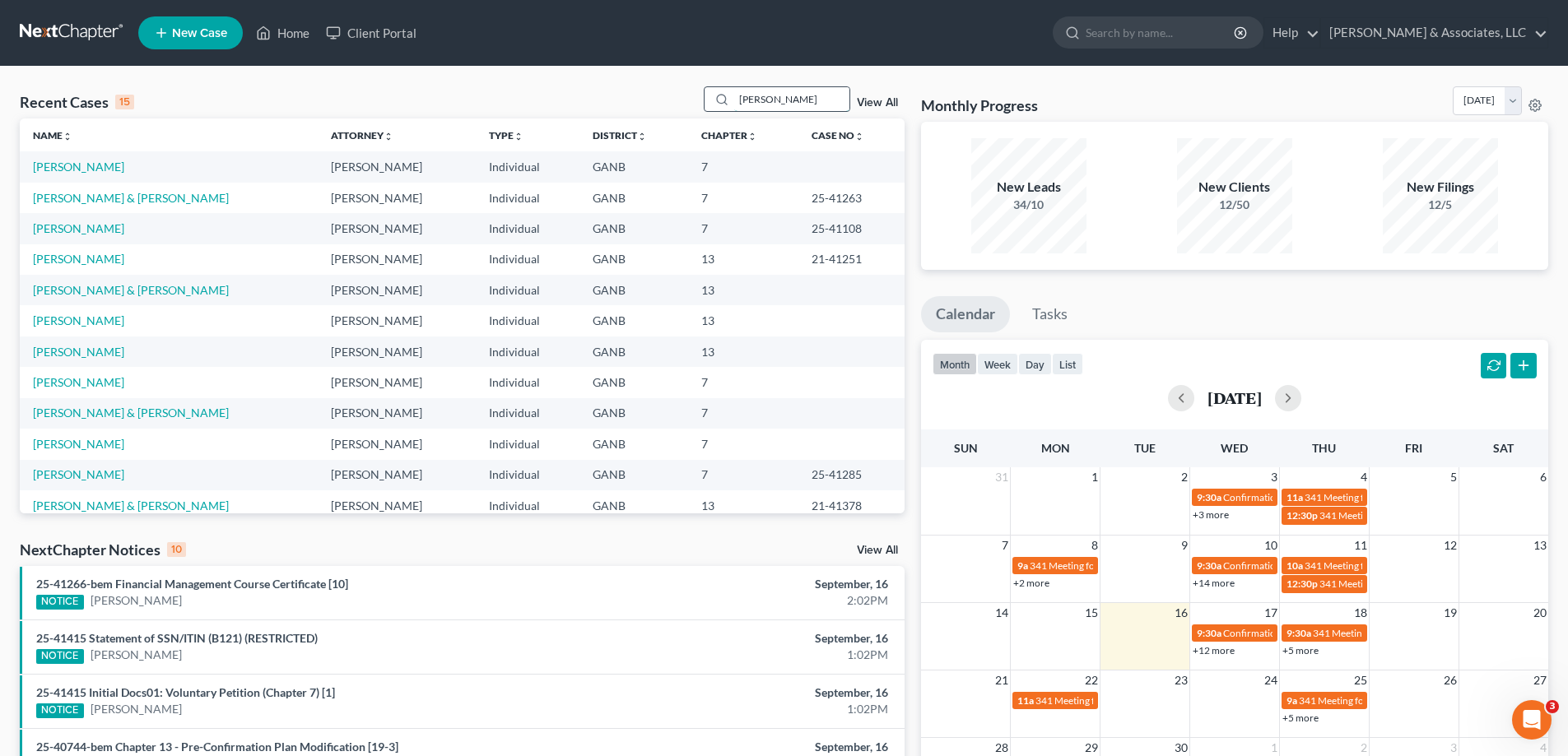
type input "[PERSON_NAME]"
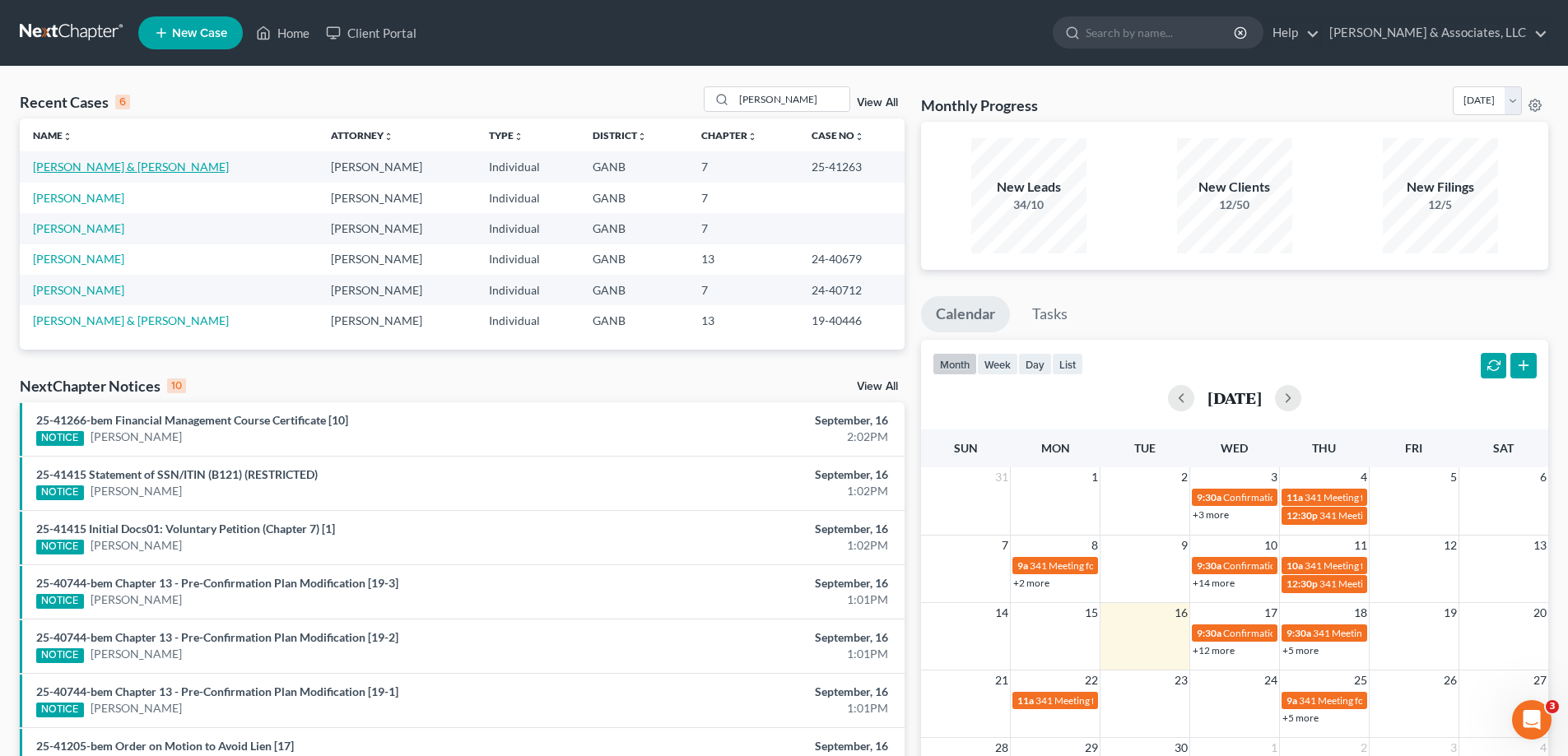
click at [78, 165] on link "[PERSON_NAME] & [PERSON_NAME]" at bounding box center [131, 166] width 196 height 14
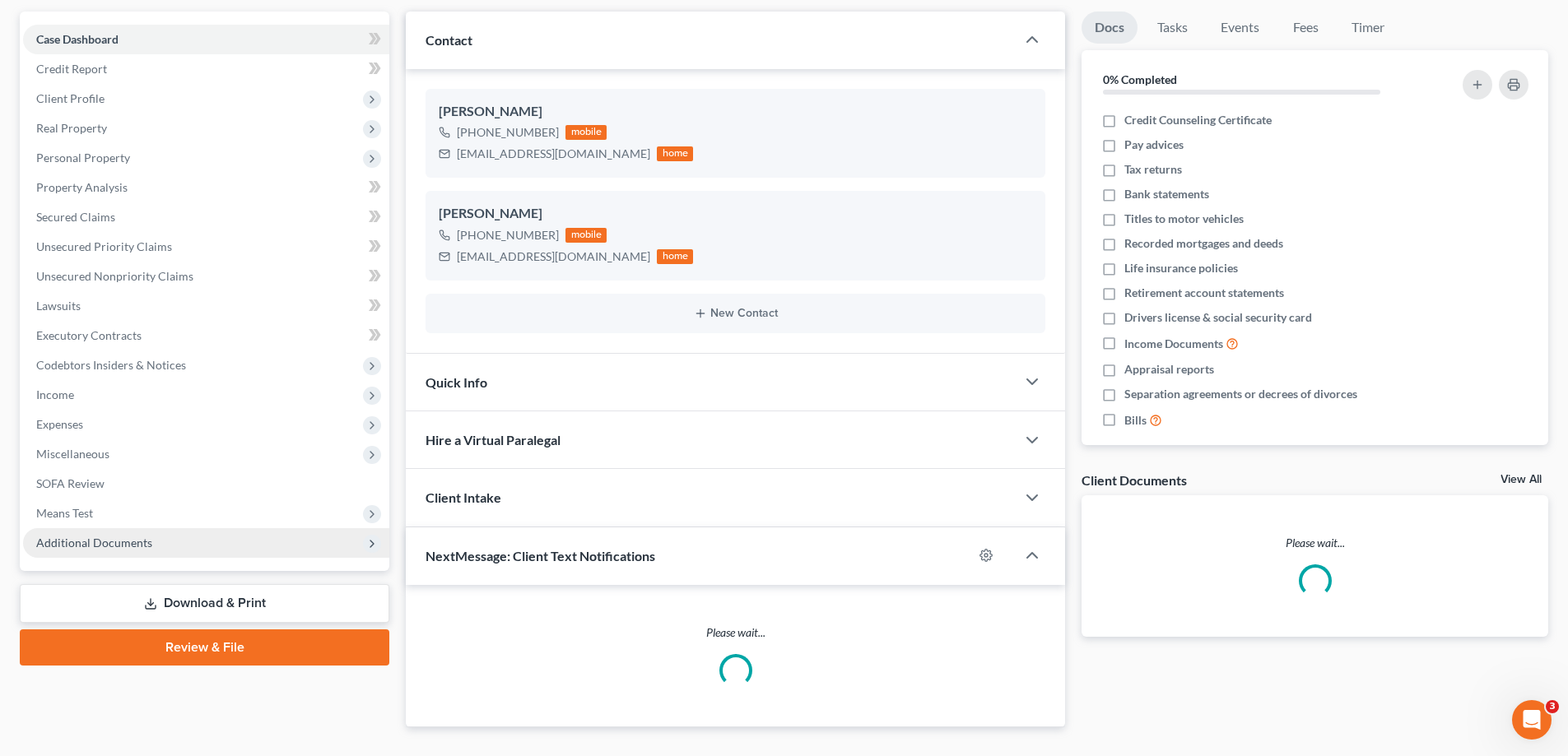
scroll to position [180, 0]
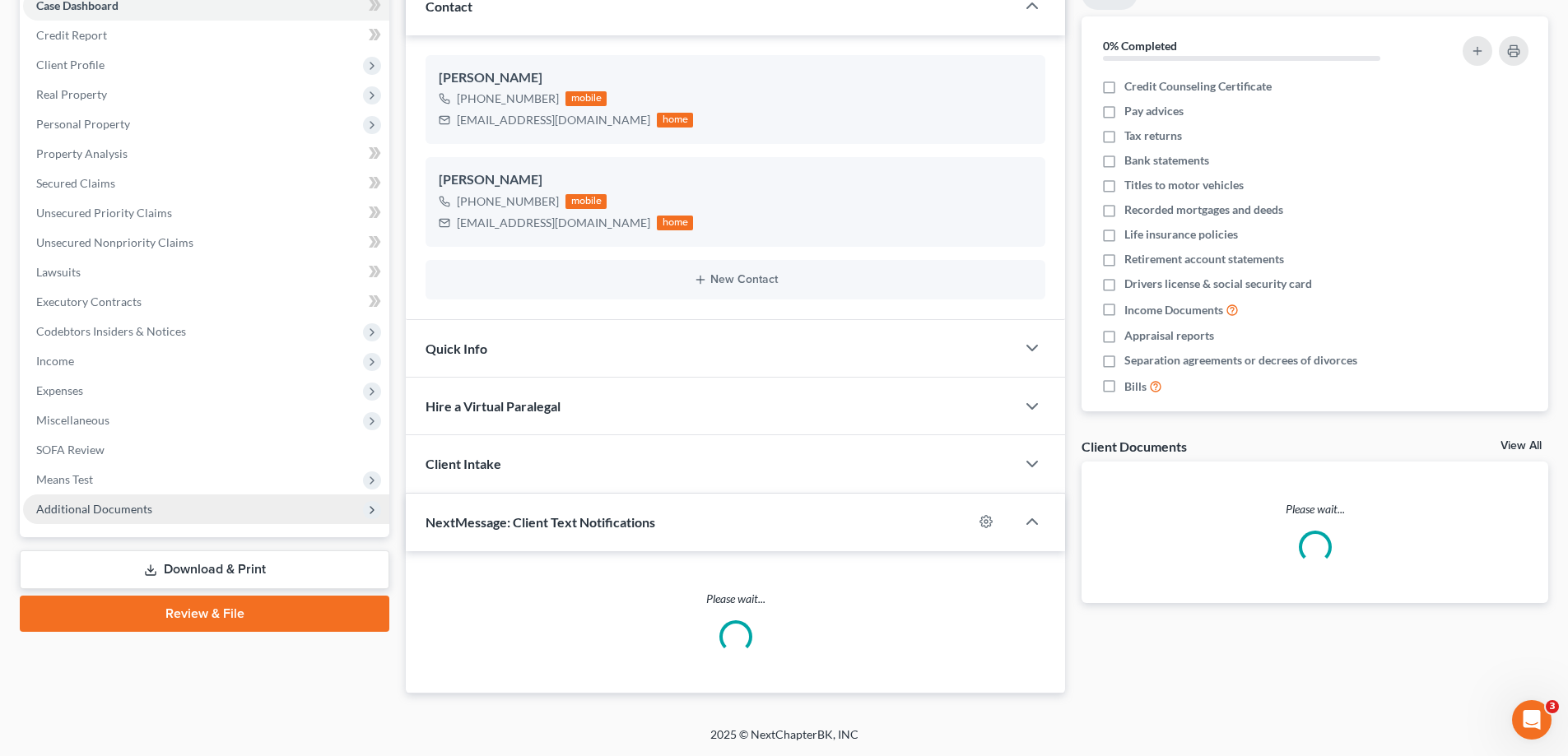
click at [87, 511] on span "Additional Documents" at bounding box center [93, 509] width 116 height 14
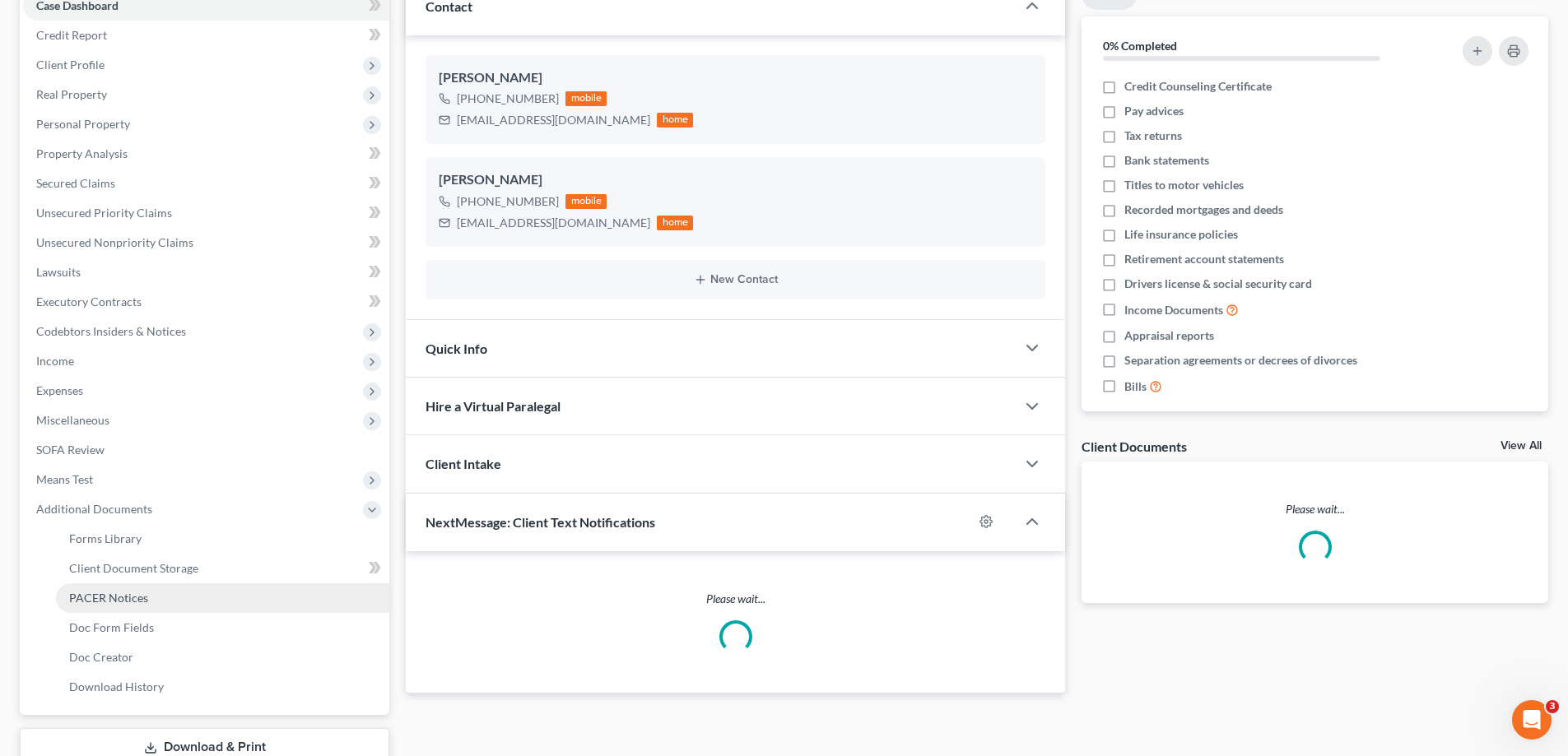
click at [109, 593] on span "PACER Notices" at bounding box center [108, 598] width 79 height 14
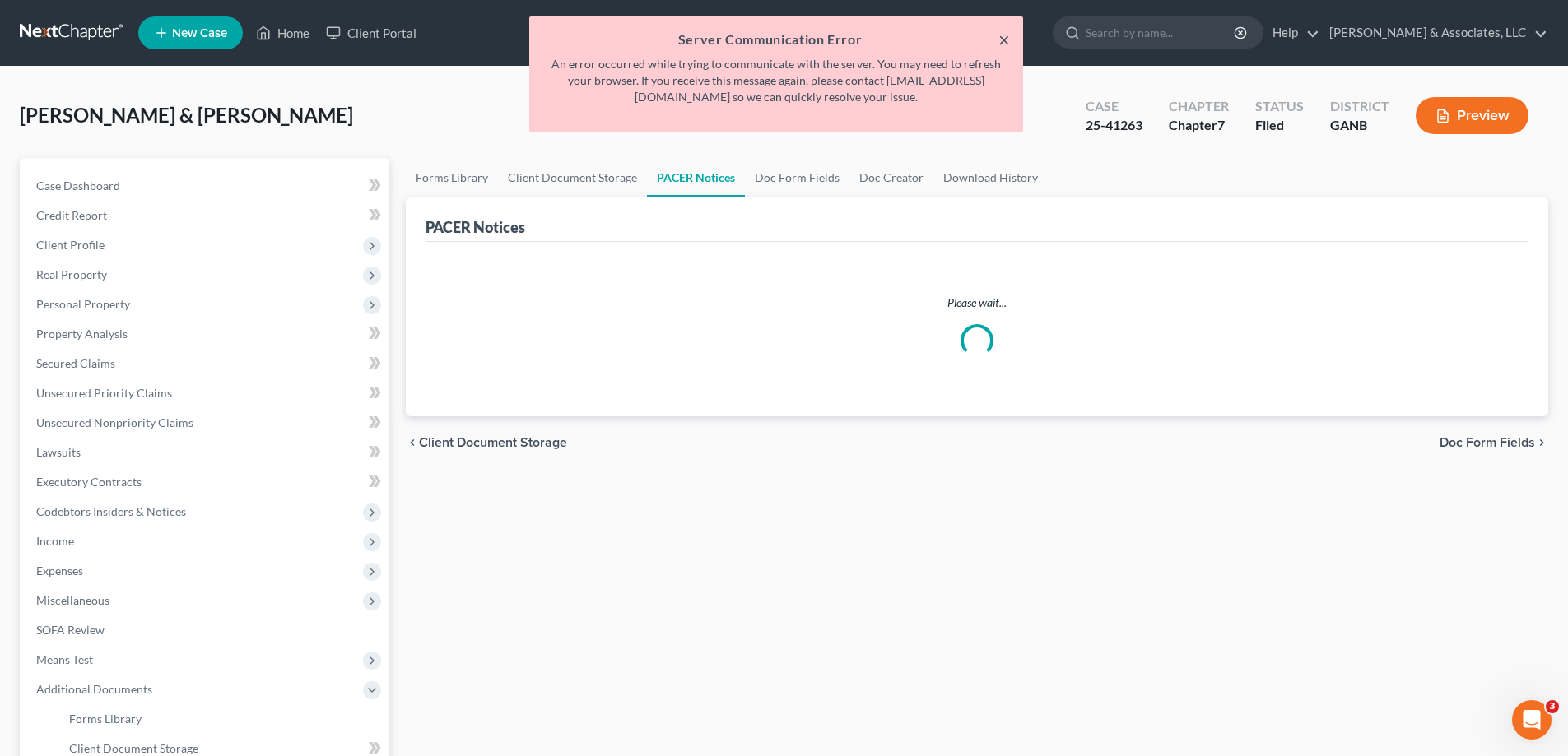
click at [1001, 40] on button "×" at bounding box center [1004, 39] width 12 height 19
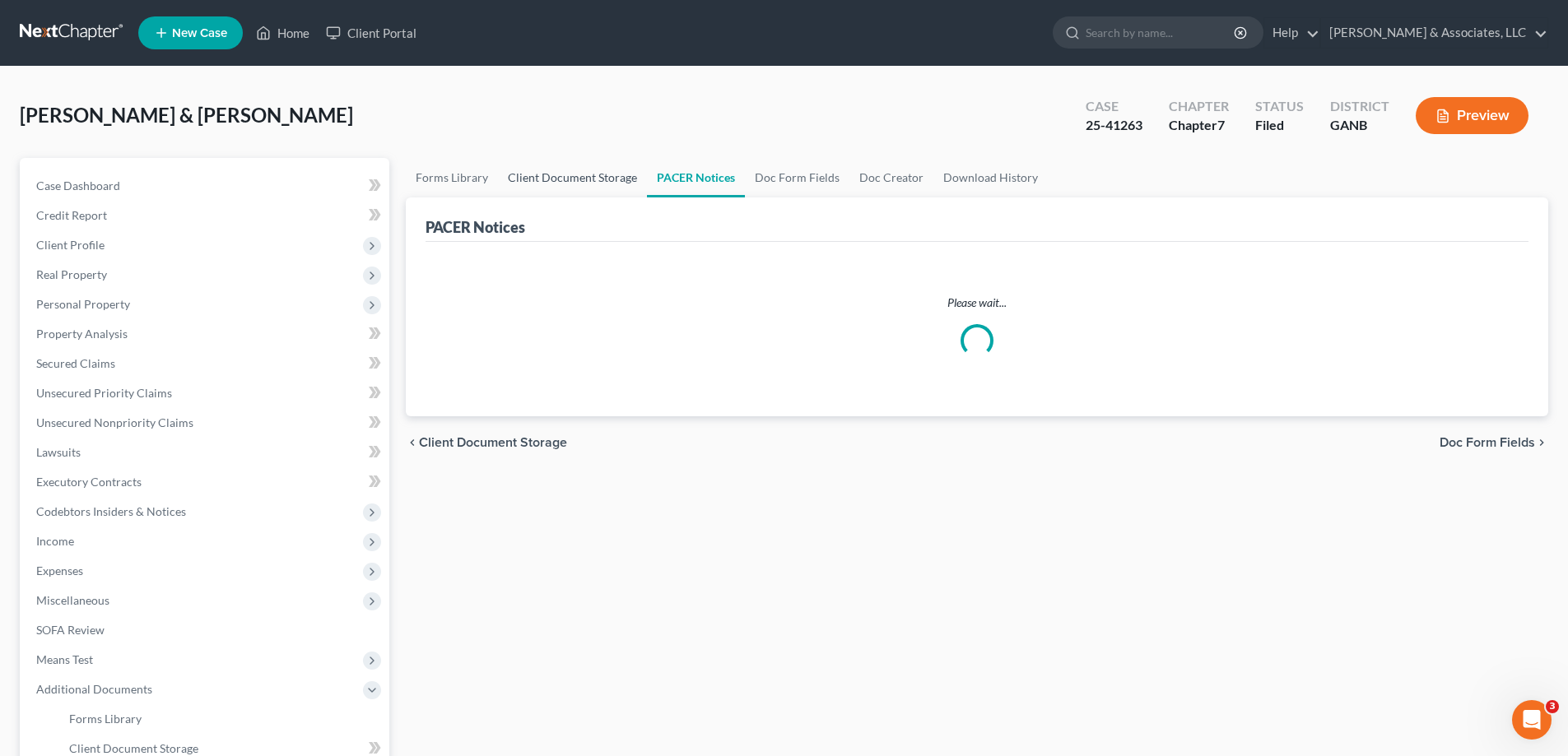
click at [558, 174] on link "Client Document Storage" at bounding box center [572, 178] width 149 height 40
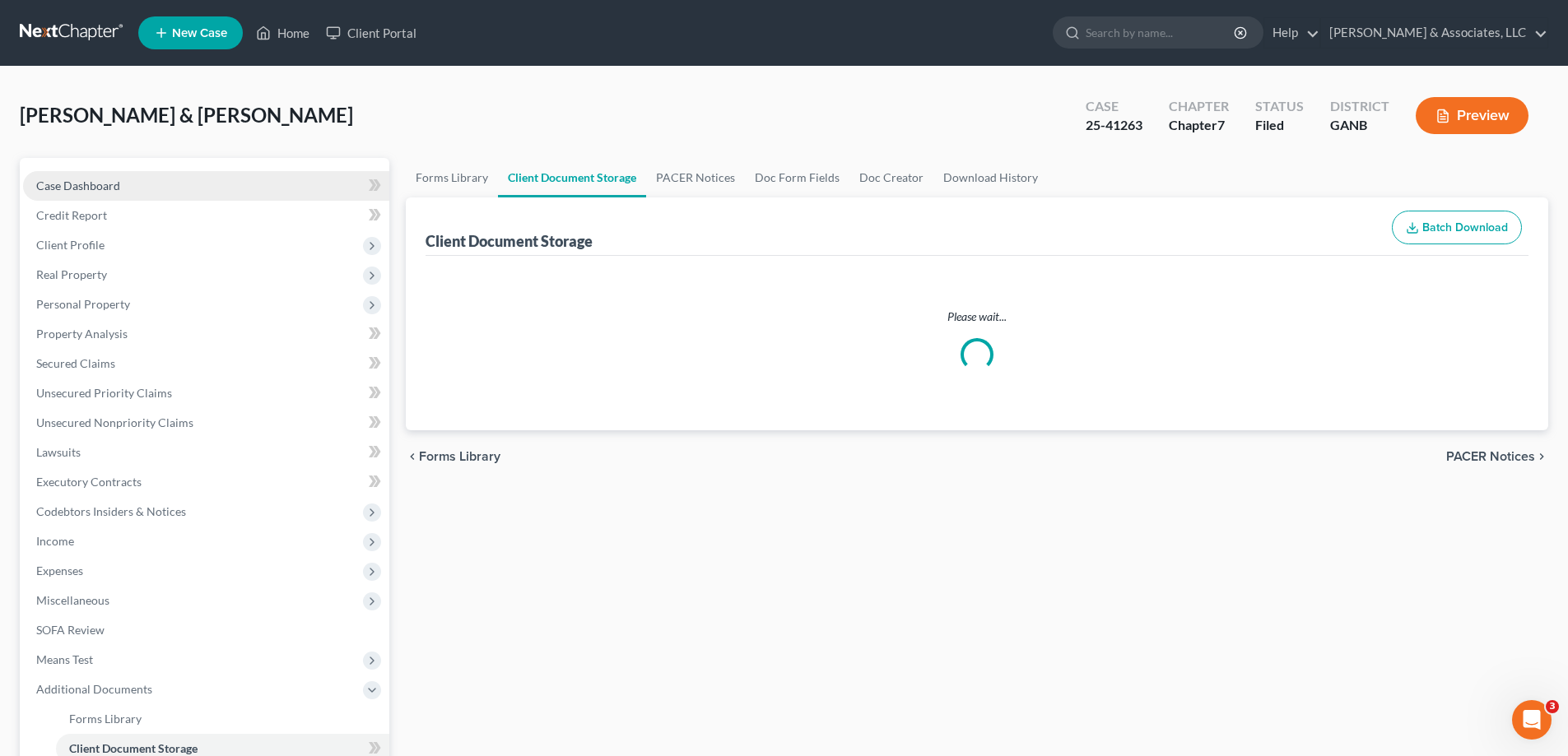
click at [48, 179] on span "Case Dashboard" at bounding box center [78, 186] width 84 height 14
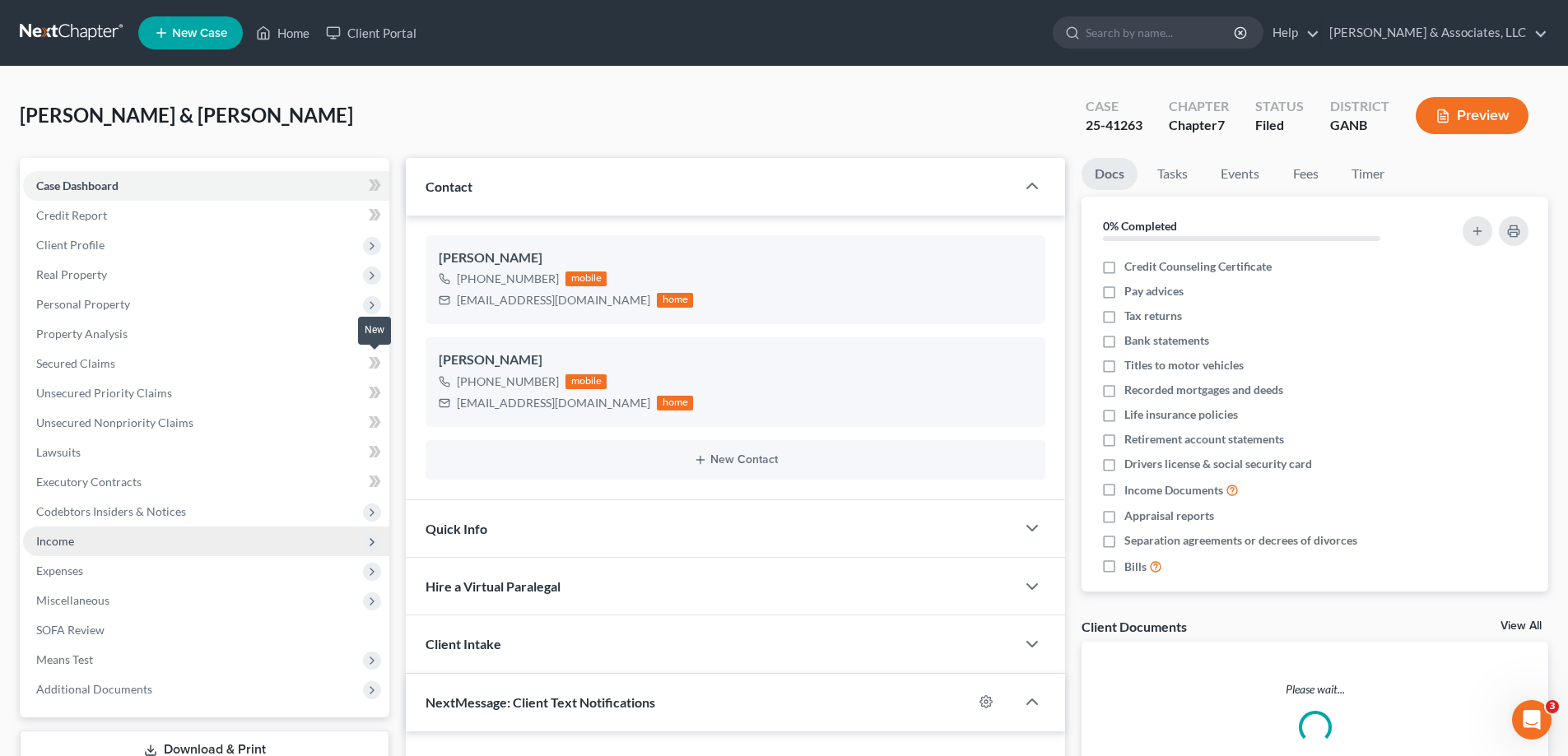
scroll to position [180, 0]
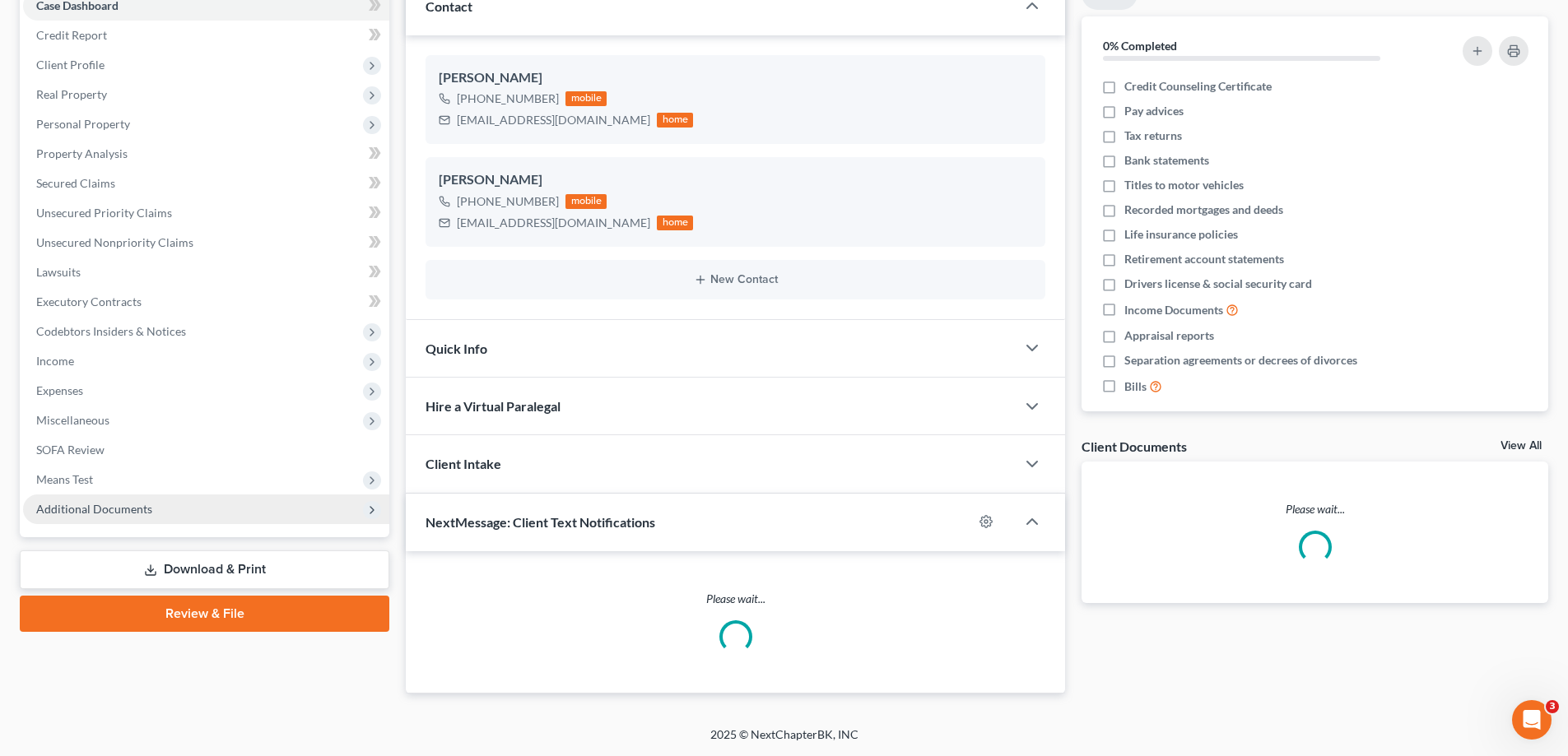
click at [126, 512] on span "Additional Documents" at bounding box center [93, 509] width 116 height 14
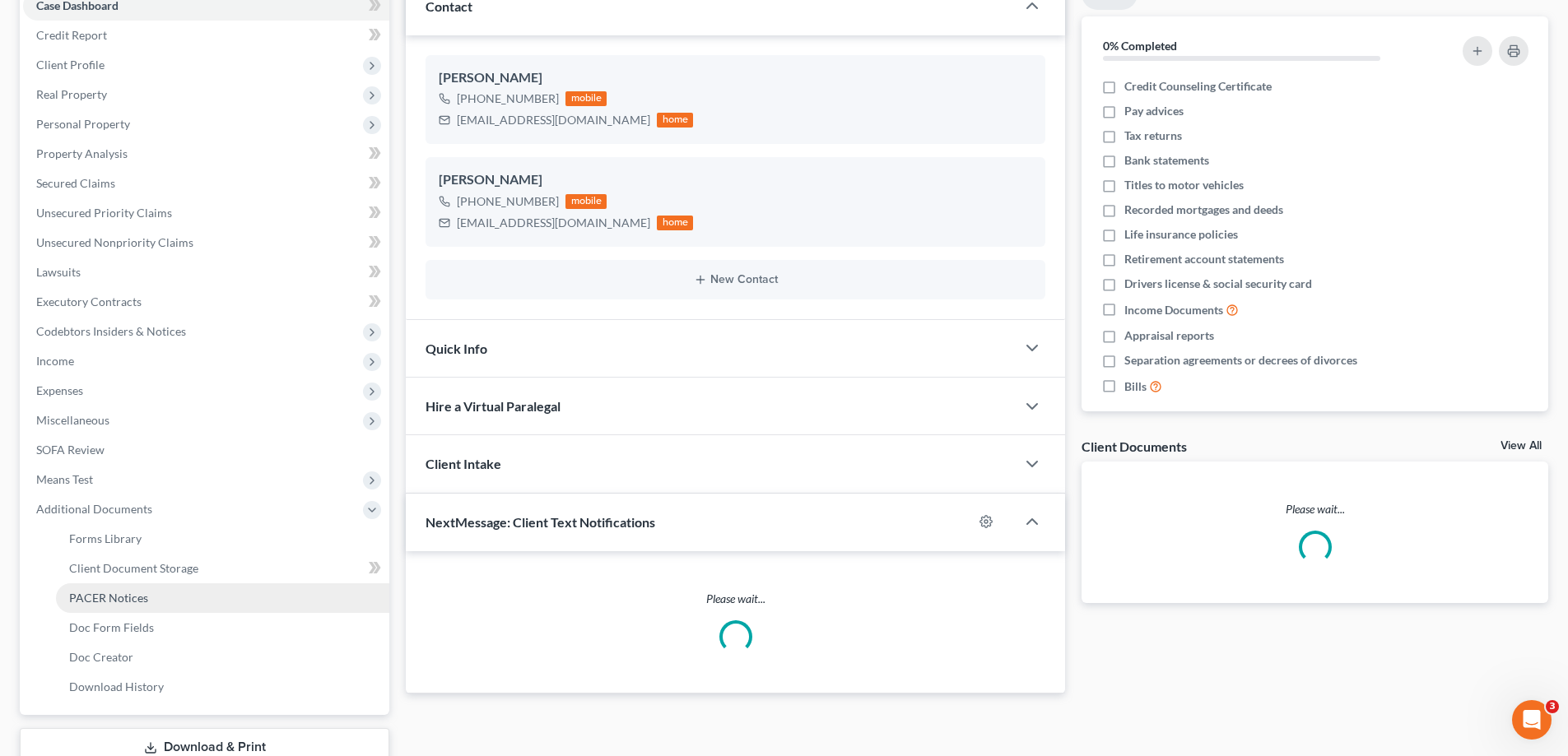
click at [83, 594] on span "PACER Notices" at bounding box center [108, 598] width 79 height 14
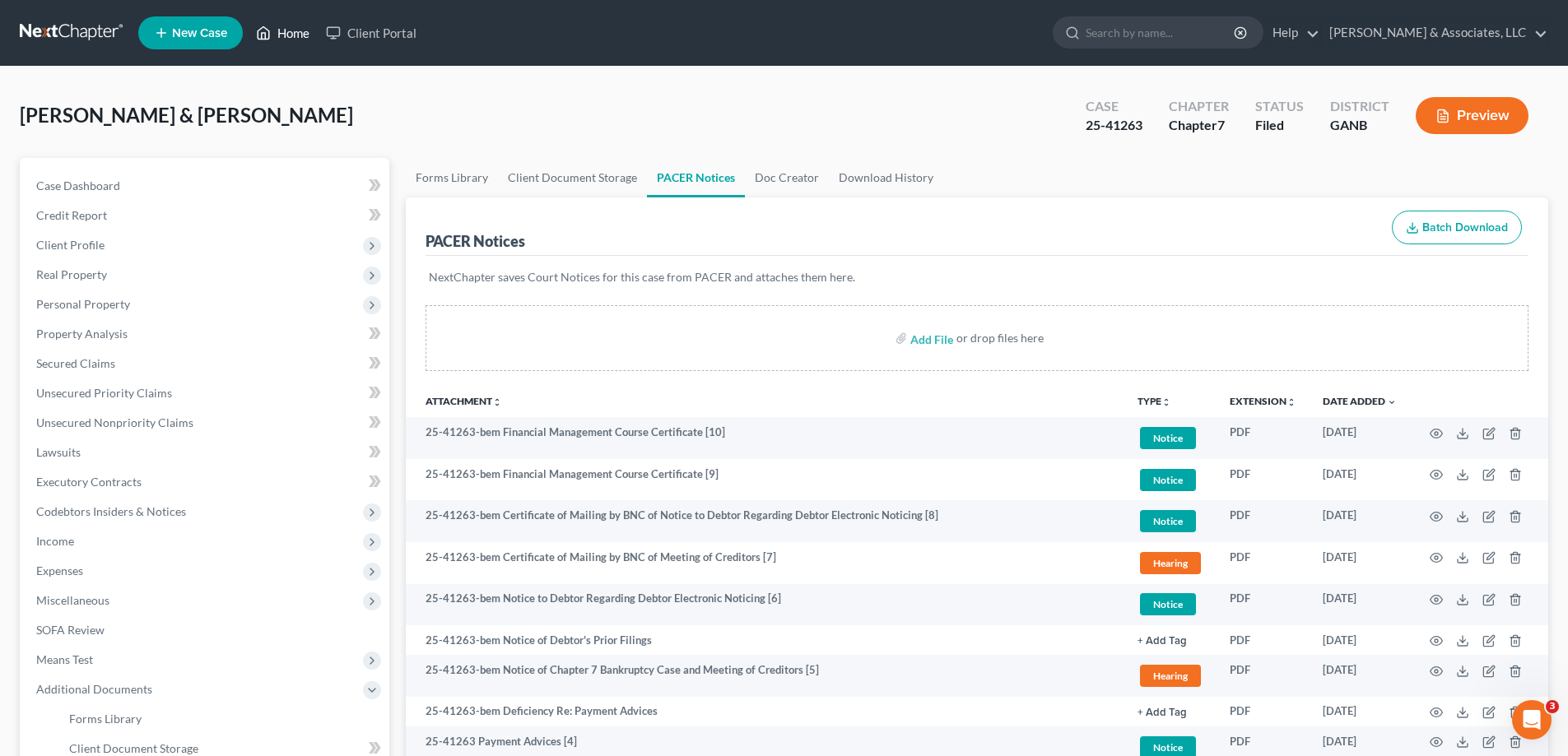
click at [293, 35] on link "Home" at bounding box center [283, 33] width 70 height 29
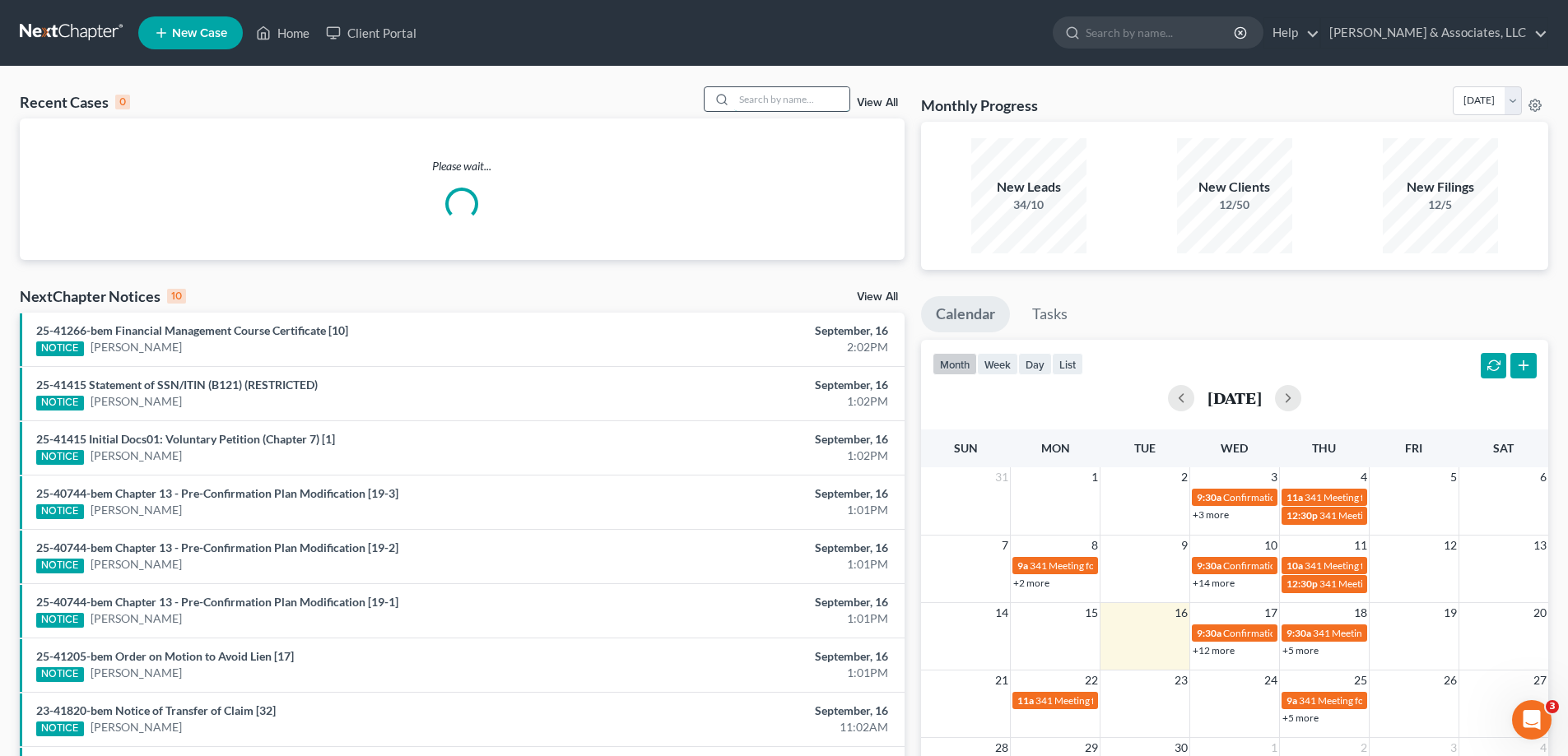
click at [754, 99] on input "search" at bounding box center [791, 99] width 116 height 24
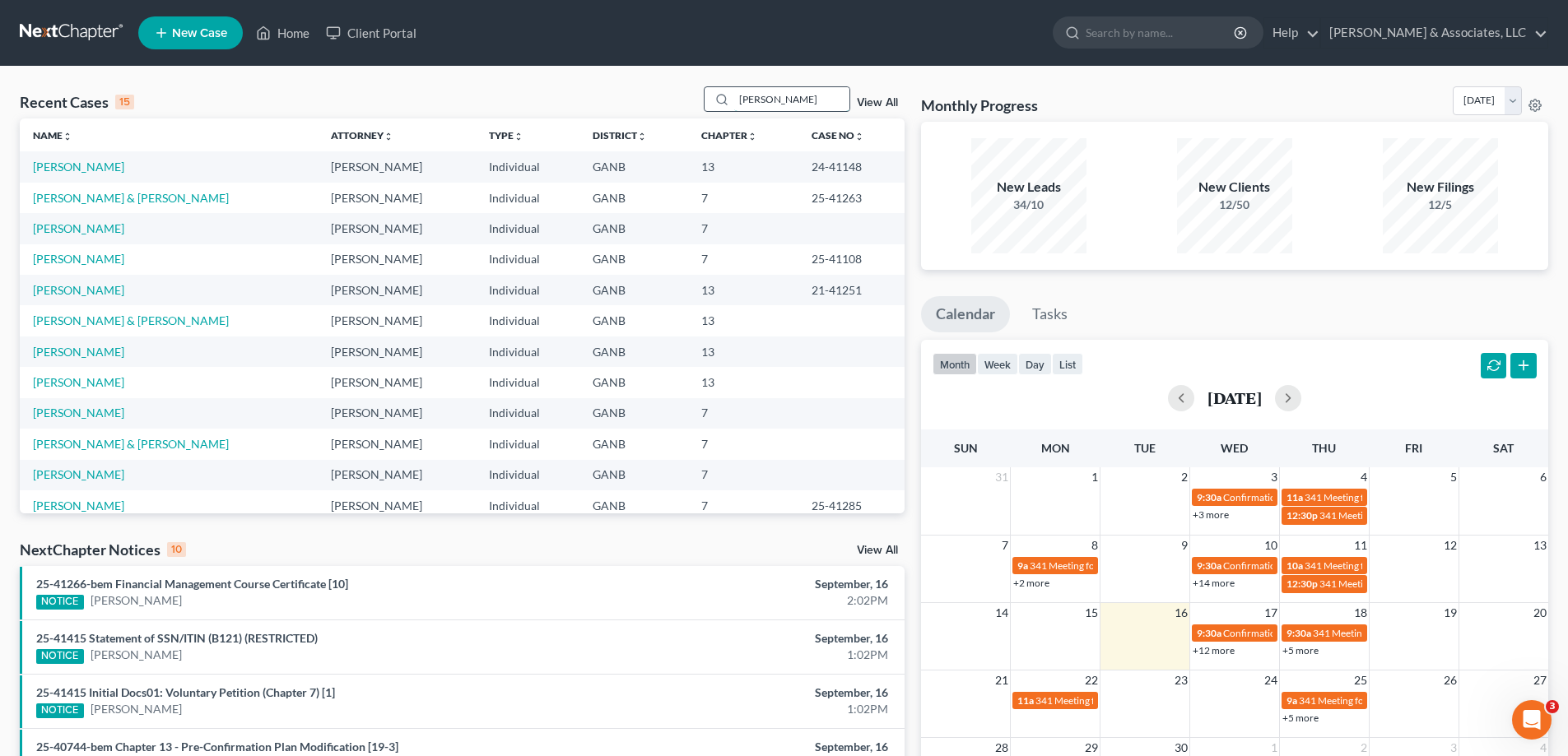
type input "[PERSON_NAME]"
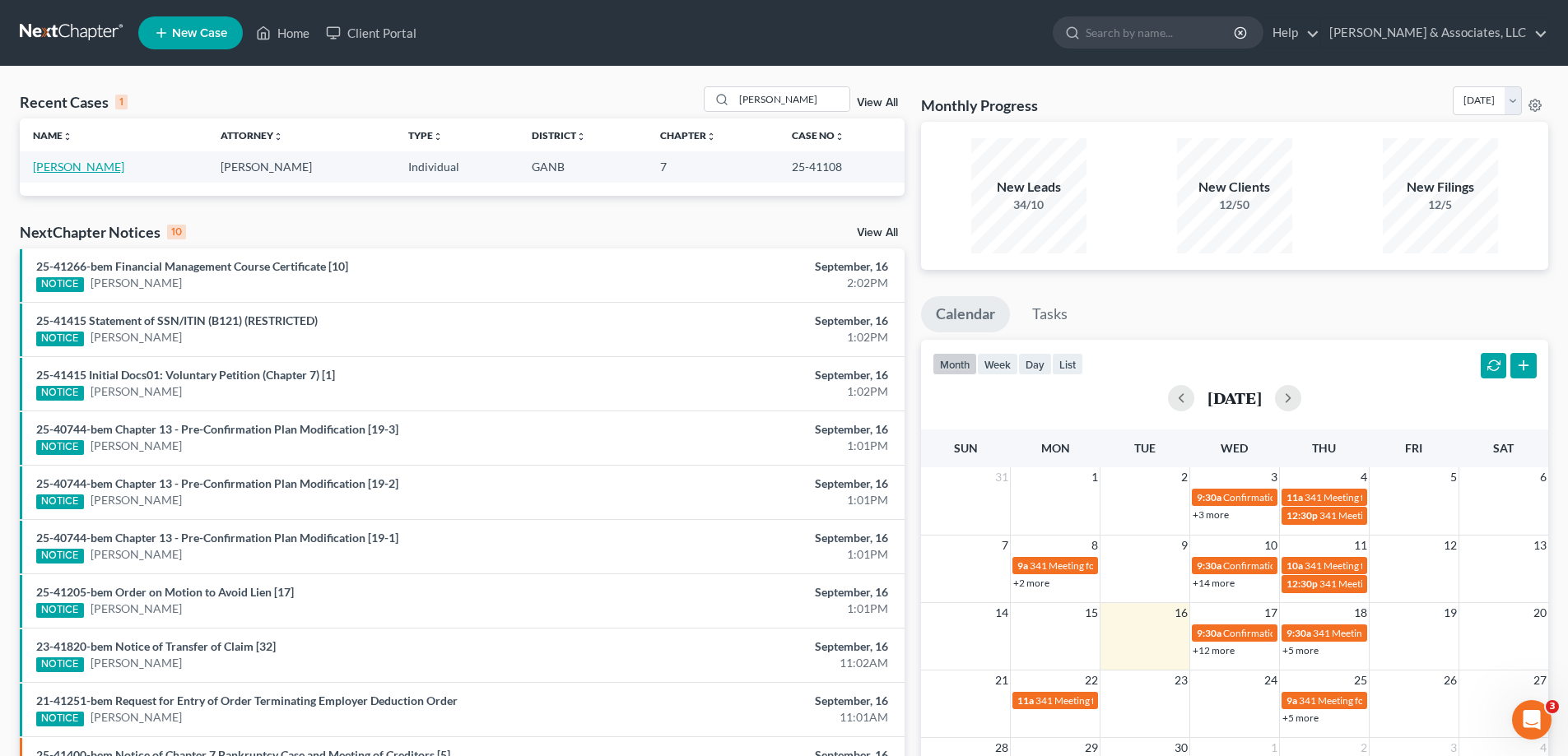
click at [81, 168] on link "[PERSON_NAME]" at bounding box center [79, 166] width 91 height 14
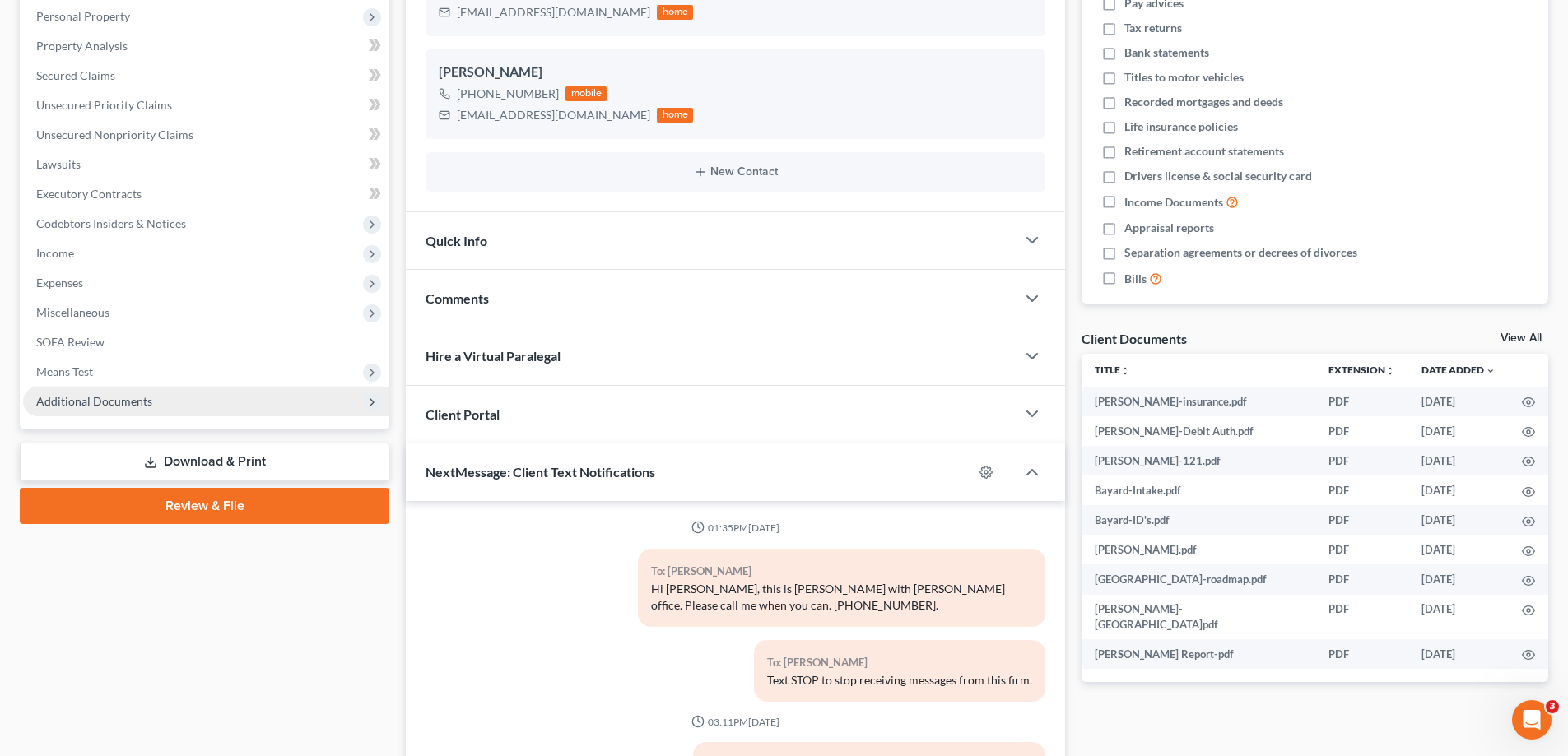
scroll to position [1039, 0]
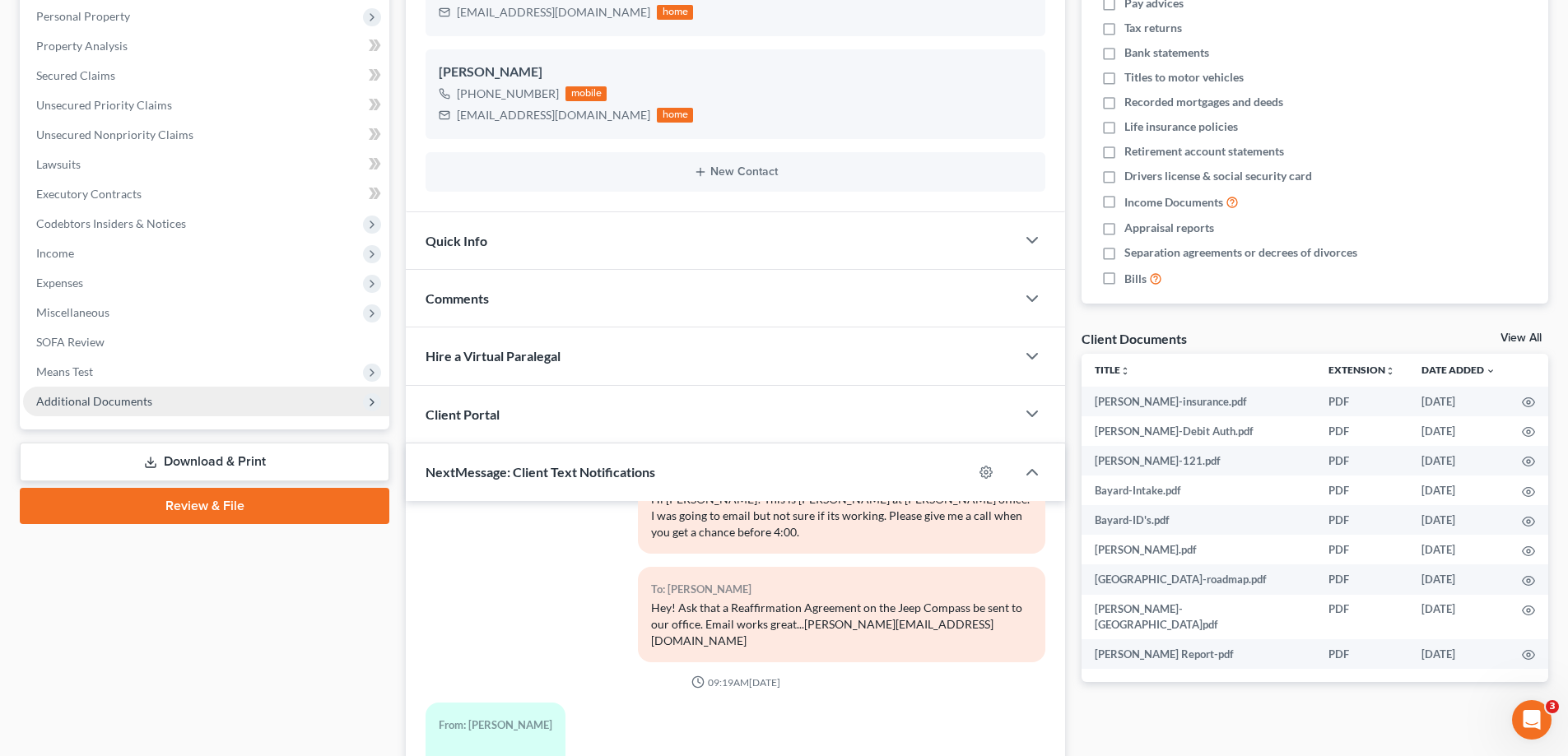
click at [131, 397] on span "Additional Documents" at bounding box center [93, 401] width 116 height 14
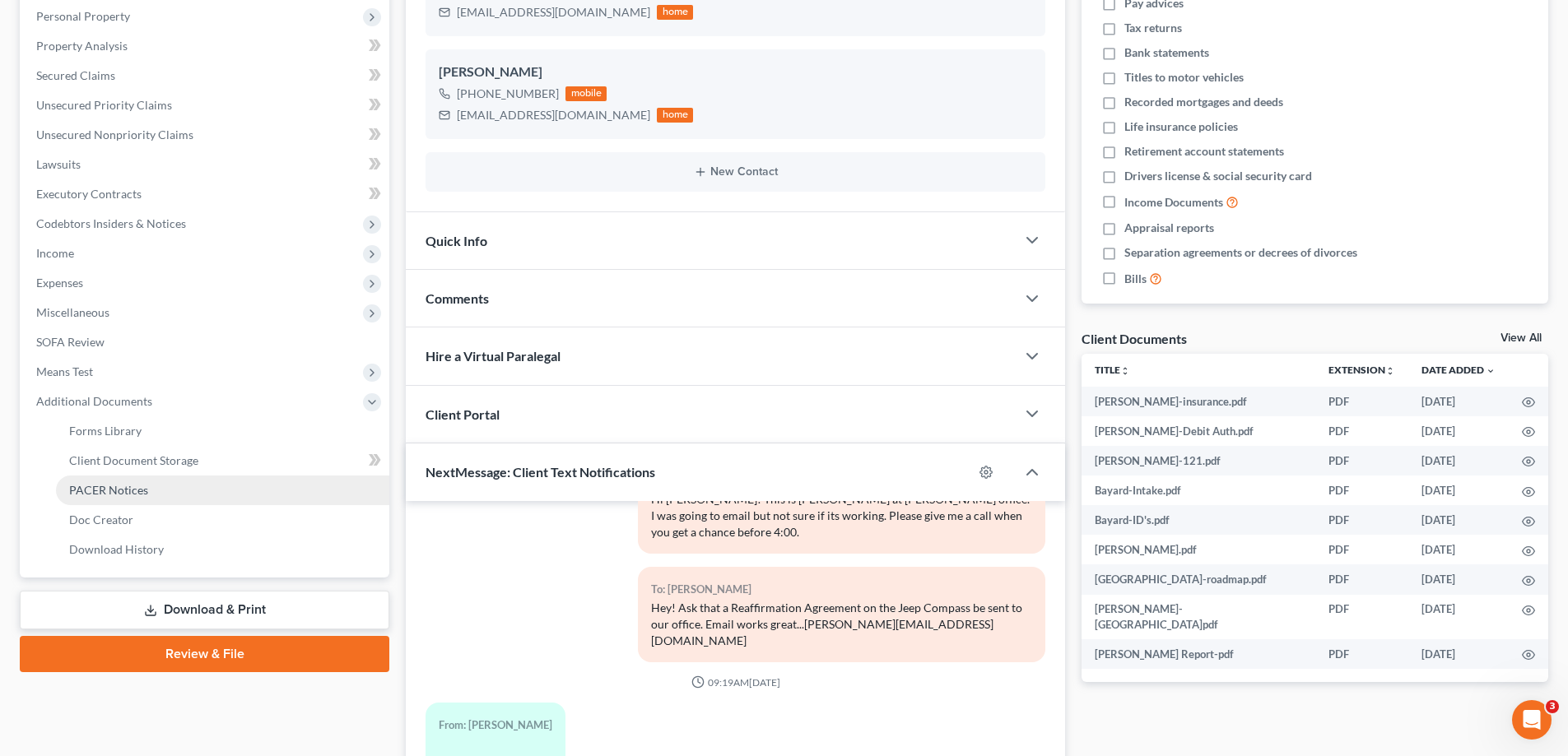
click at [125, 490] on span "PACER Notices" at bounding box center [108, 490] width 79 height 14
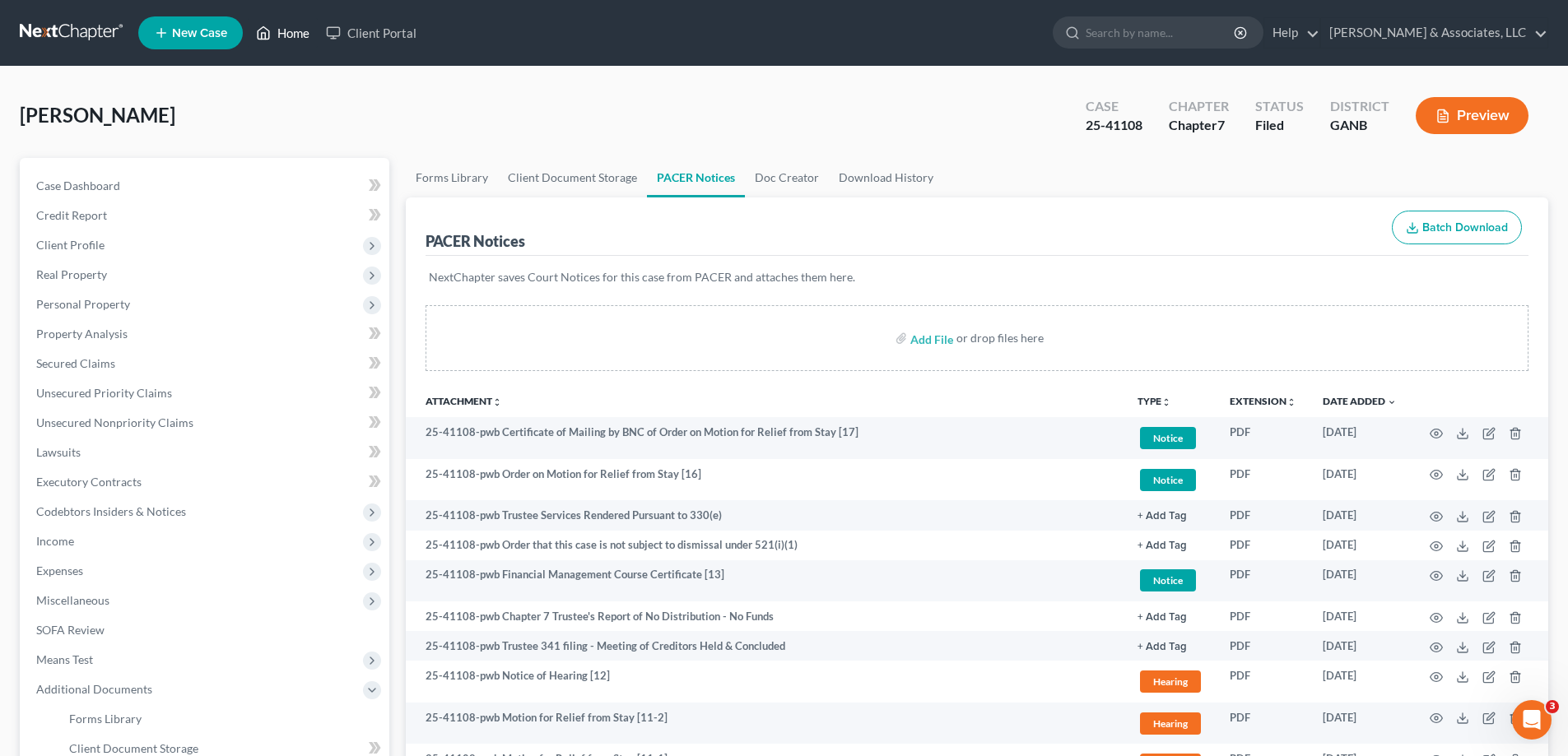
click at [277, 24] on link "Home" at bounding box center [283, 33] width 70 height 29
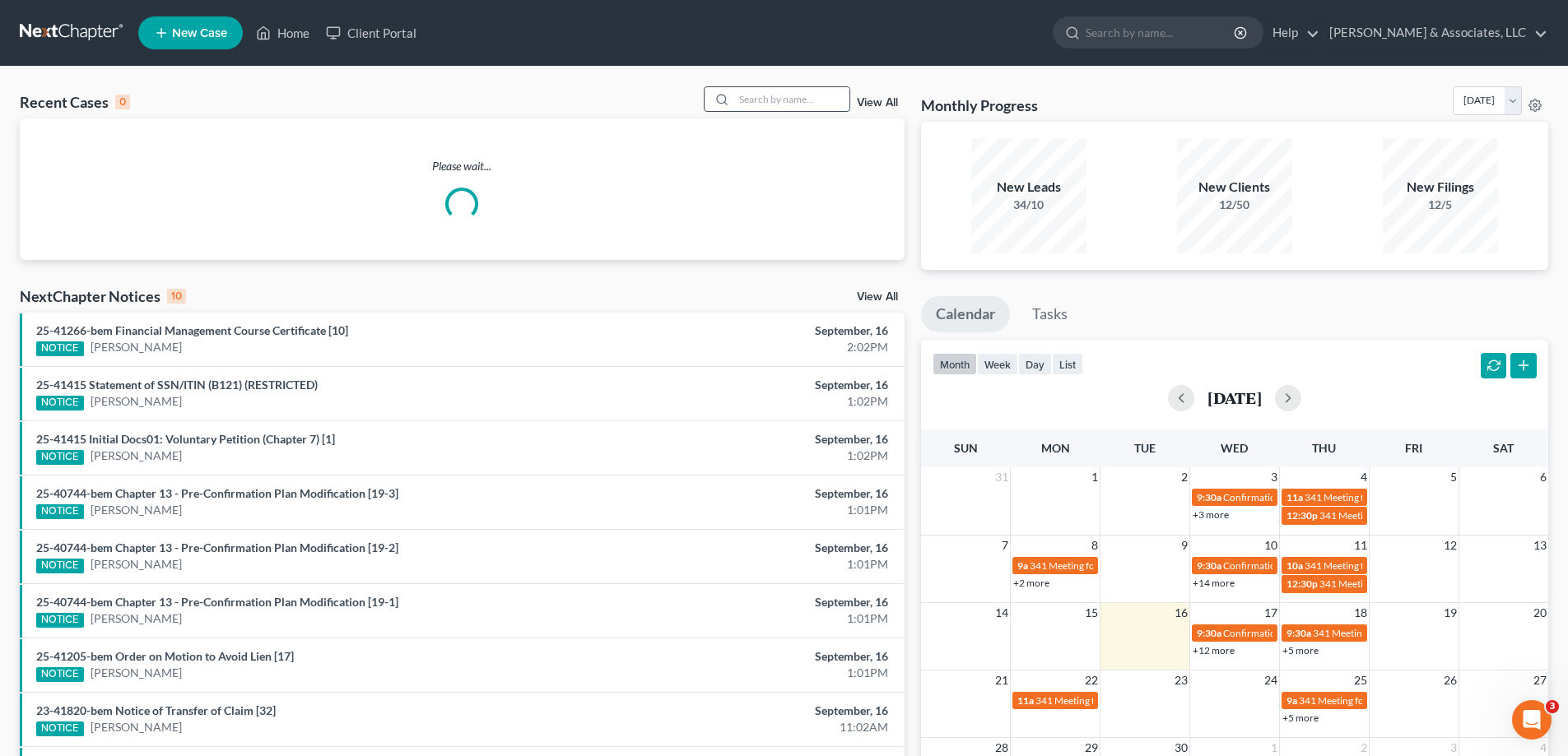
click at [767, 101] on input "search" at bounding box center [791, 99] width 116 height 24
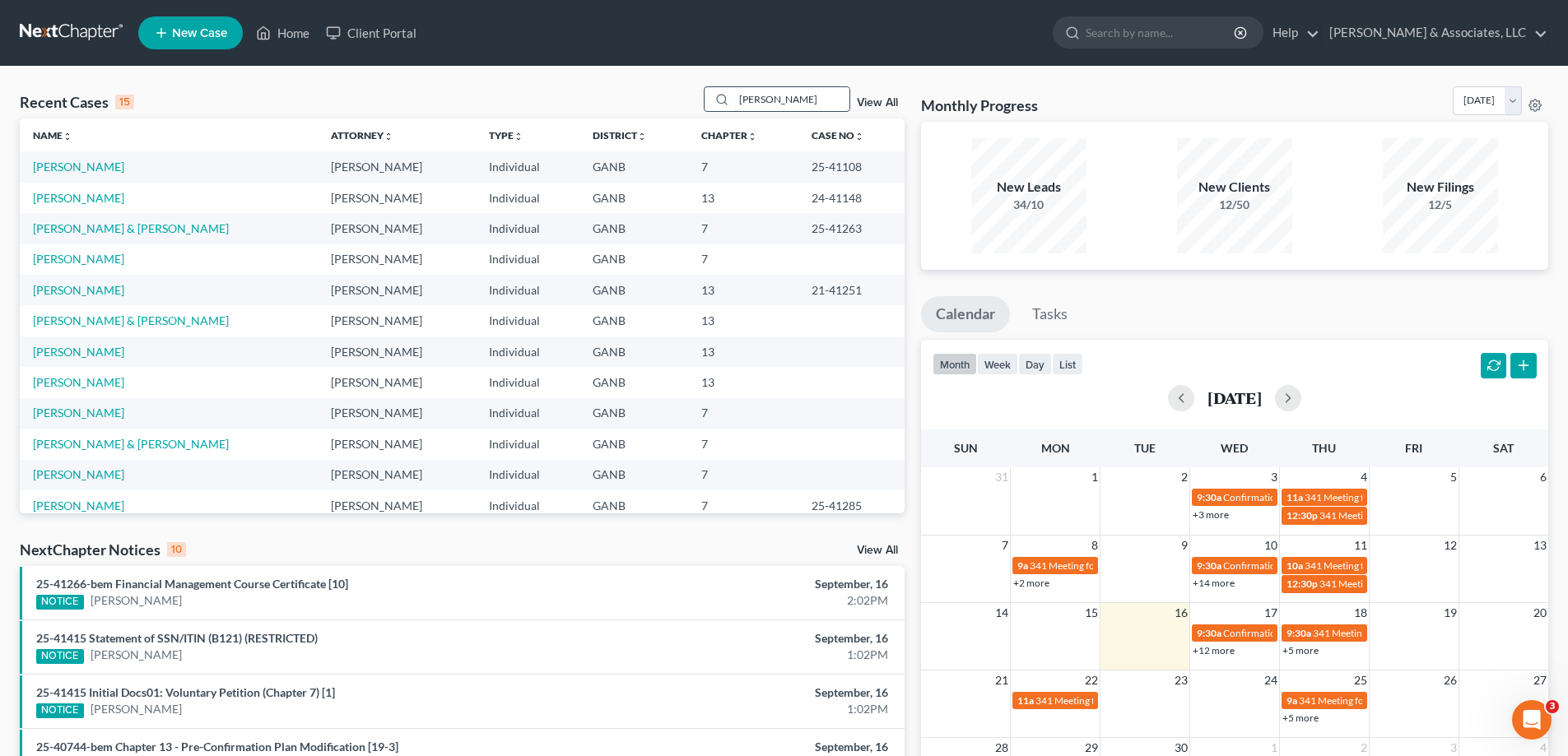
type input "[PERSON_NAME]"
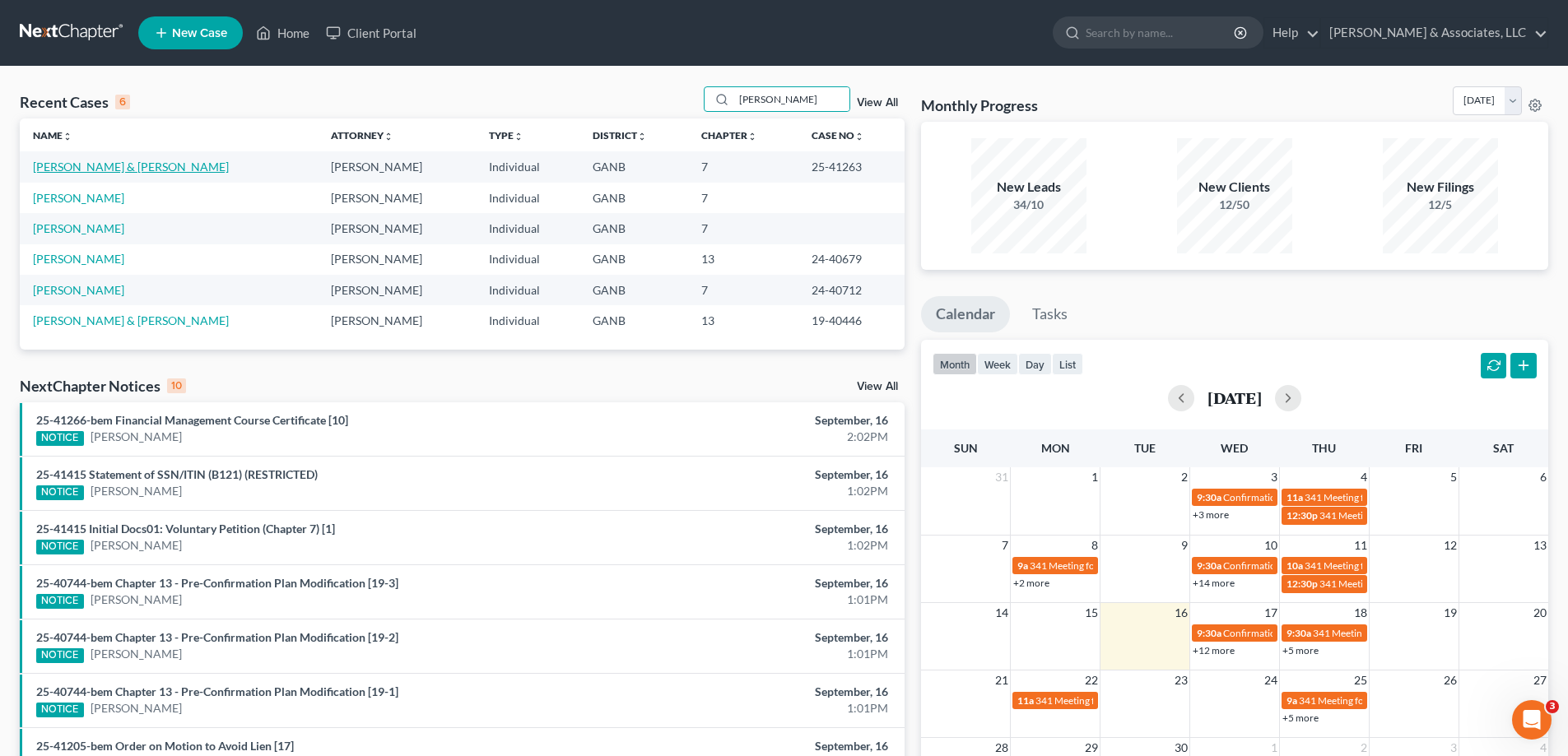
click at [68, 163] on link "[PERSON_NAME] & [PERSON_NAME]" at bounding box center [131, 166] width 196 height 14
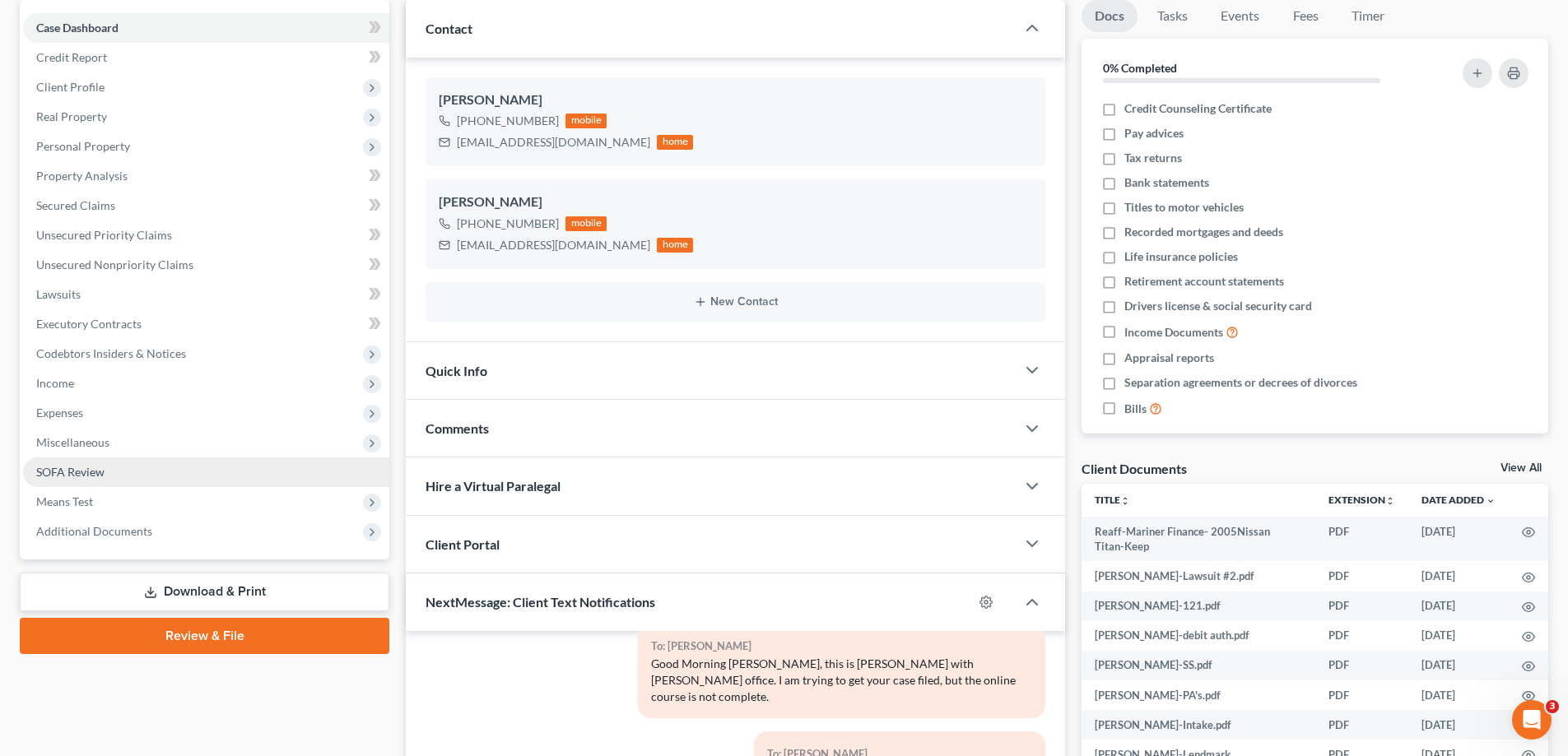
scroll to position [164, 0]
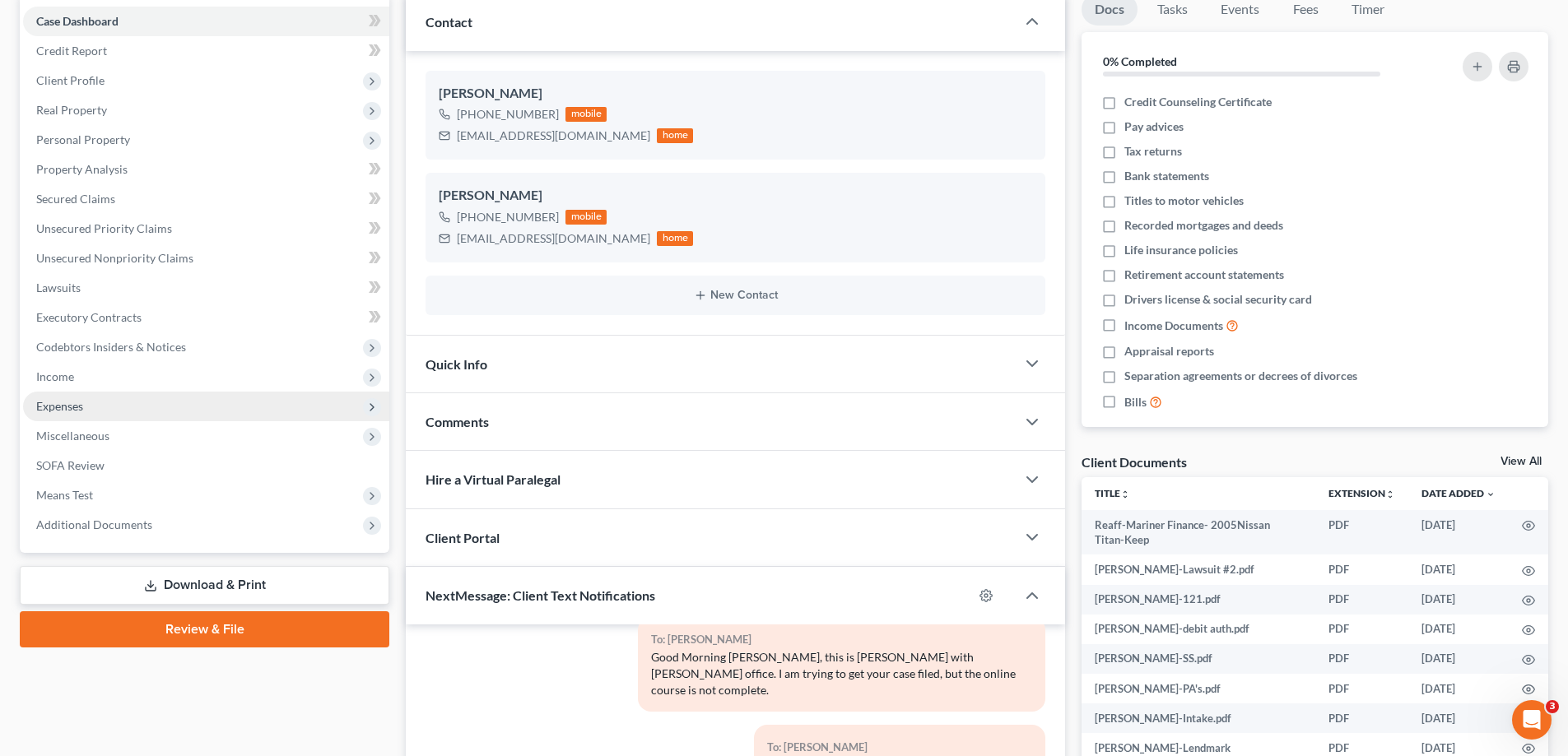
click at [71, 403] on span "Expenses" at bounding box center [59, 406] width 47 height 14
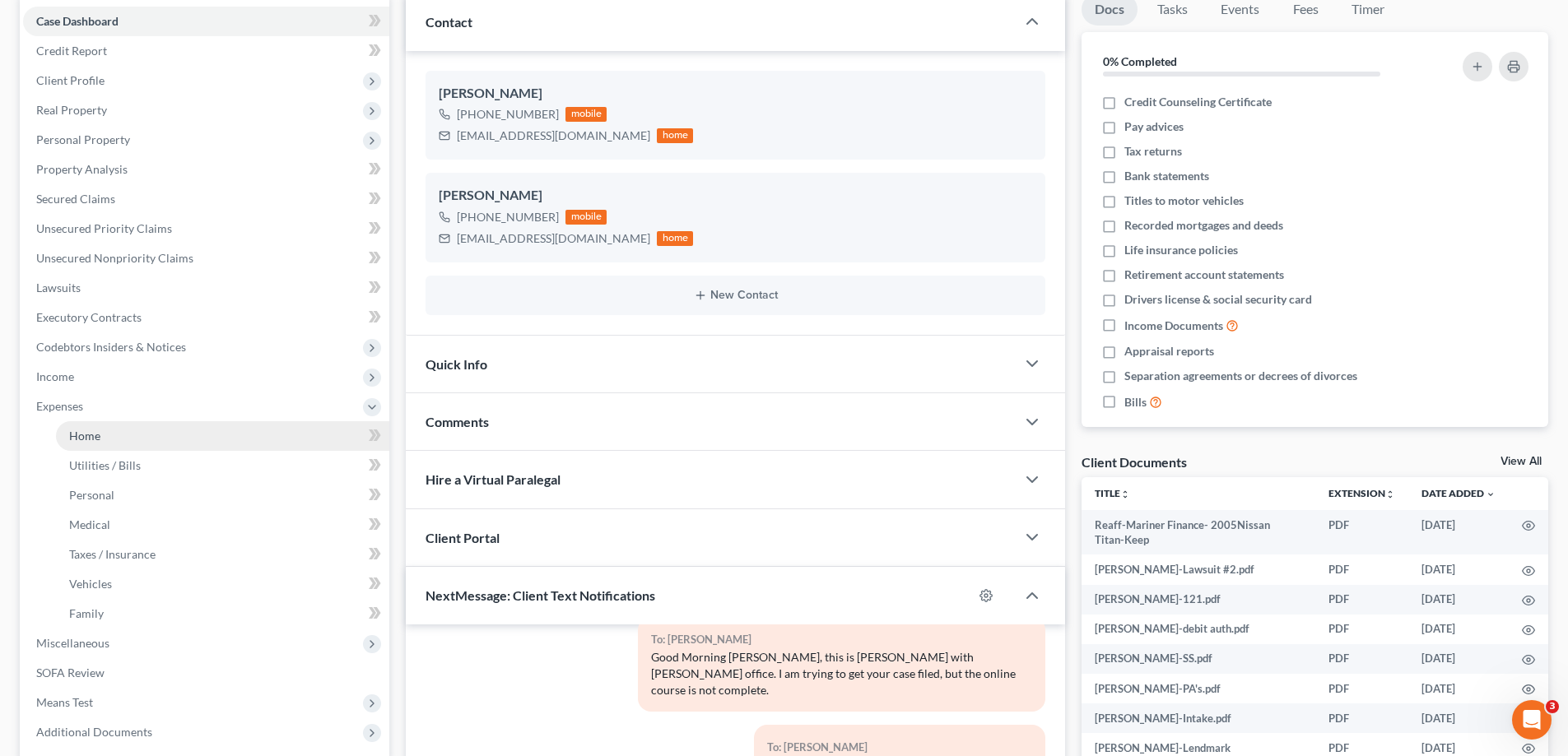
click at [96, 435] on span "Home" at bounding box center [85, 435] width 31 height 14
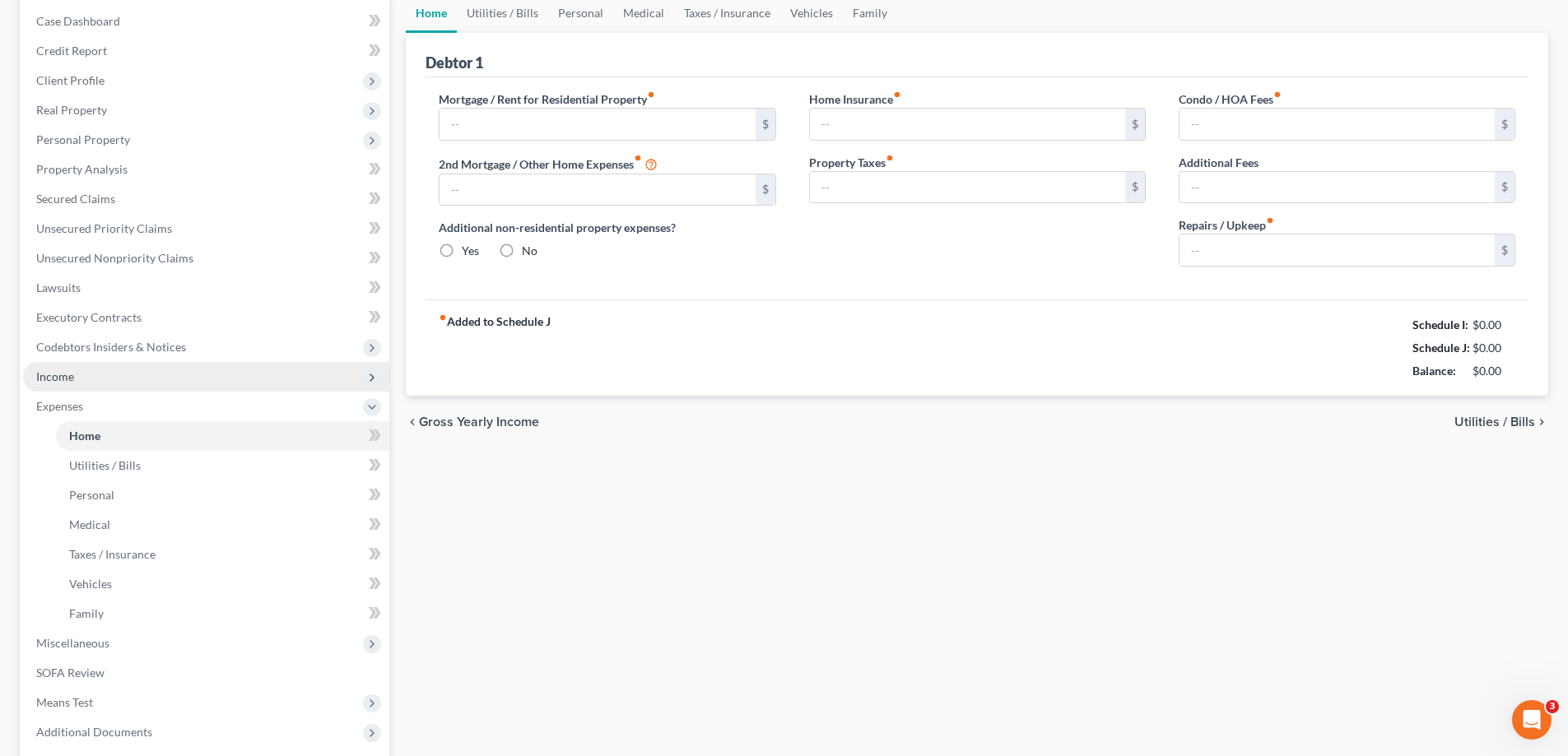
type input "240.00"
type input "0.00"
radio input "true"
type input "0.00"
type input "80.00"
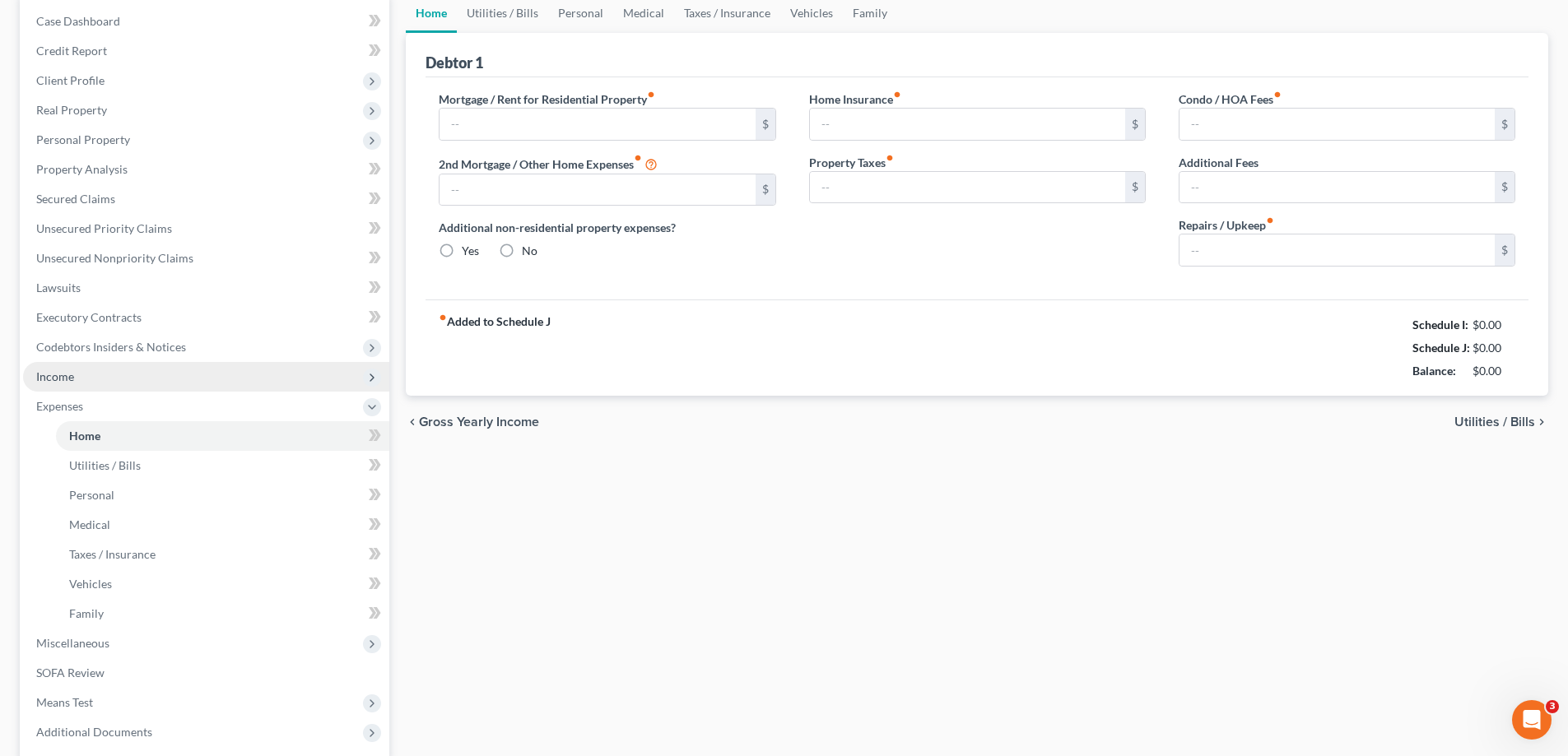
type input "0.00"
type input "275.00"
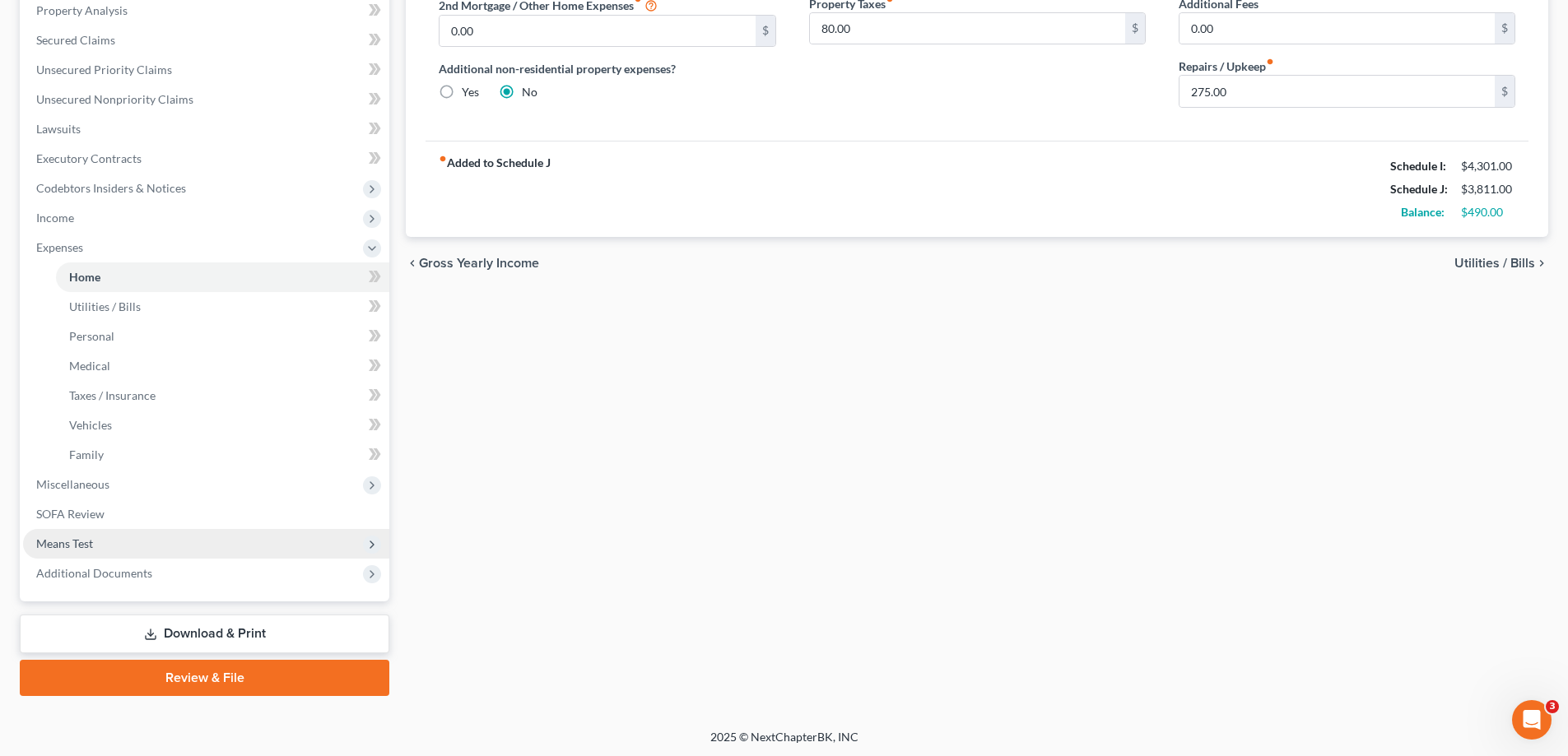
scroll to position [326, 0]
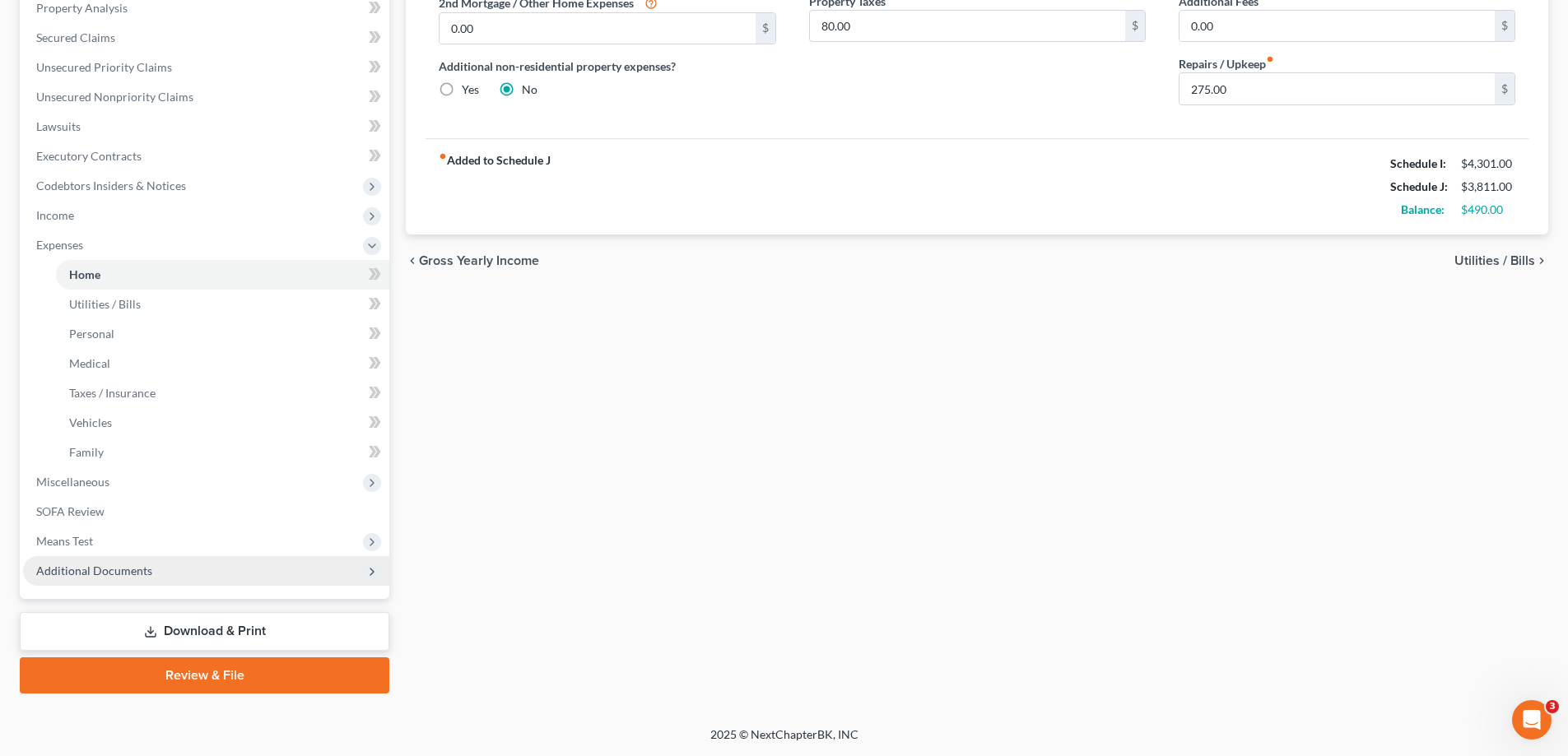
click at [101, 575] on span "Additional Documents" at bounding box center [93, 570] width 116 height 14
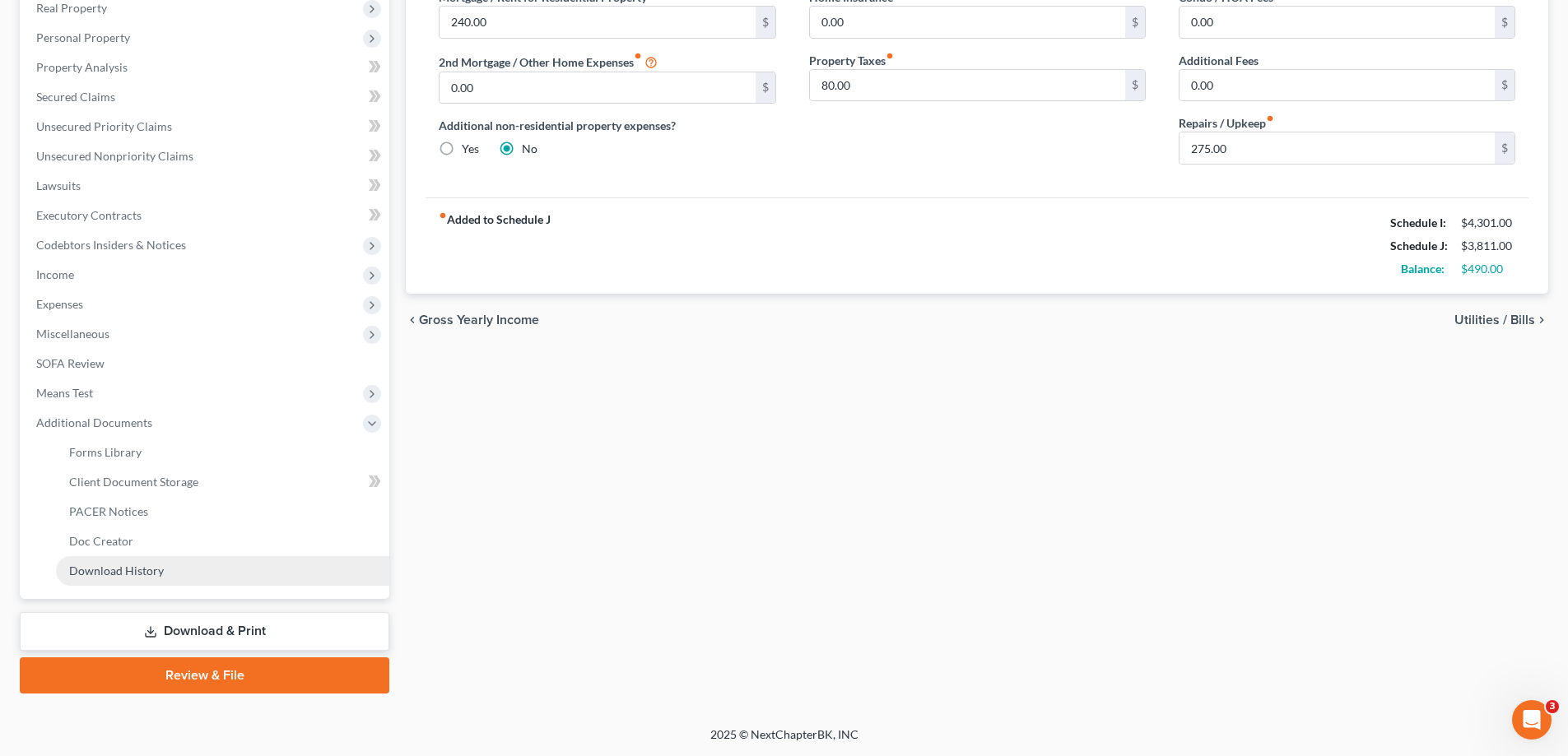
scroll to position [266, 0]
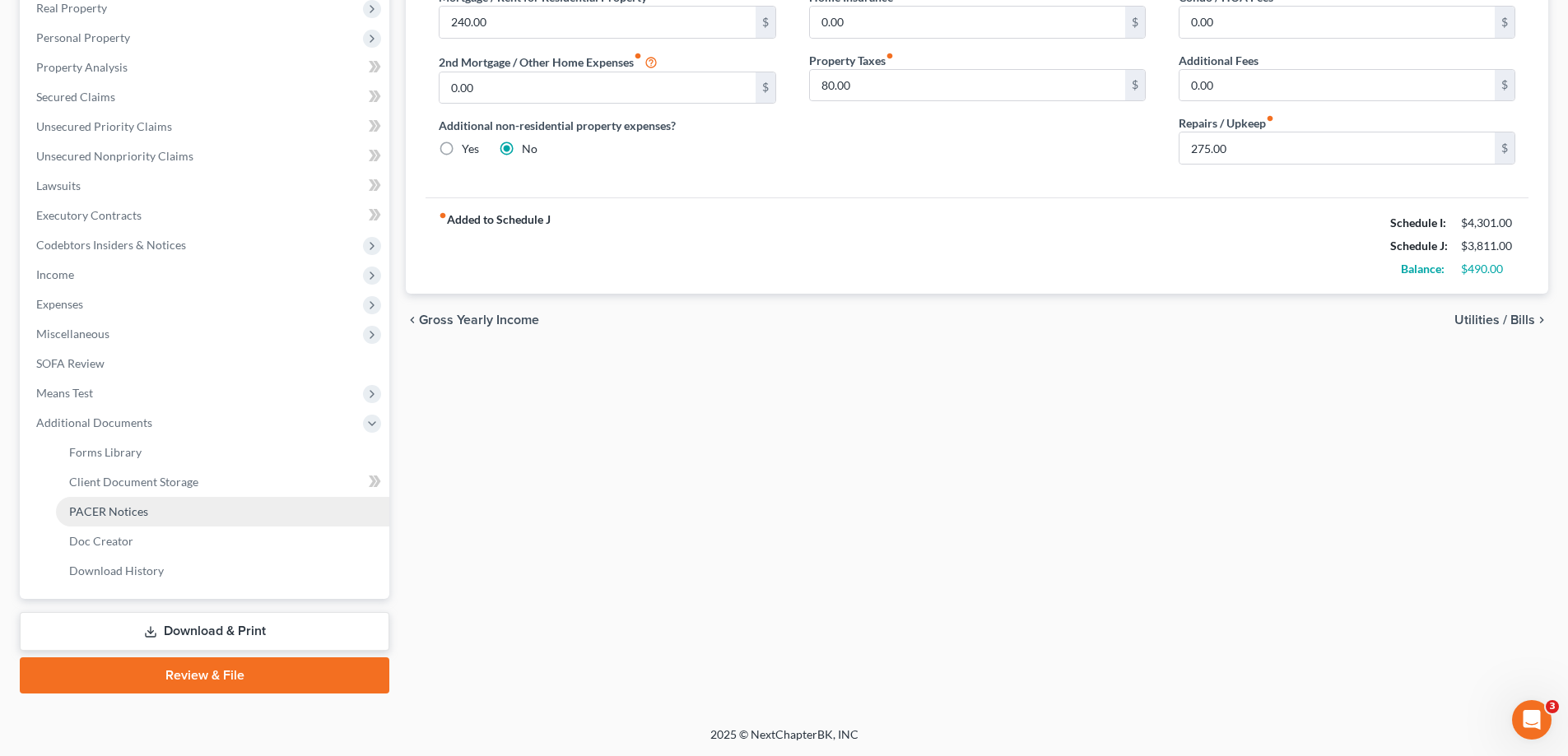
click at [131, 505] on span "PACER Notices" at bounding box center [108, 511] width 79 height 14
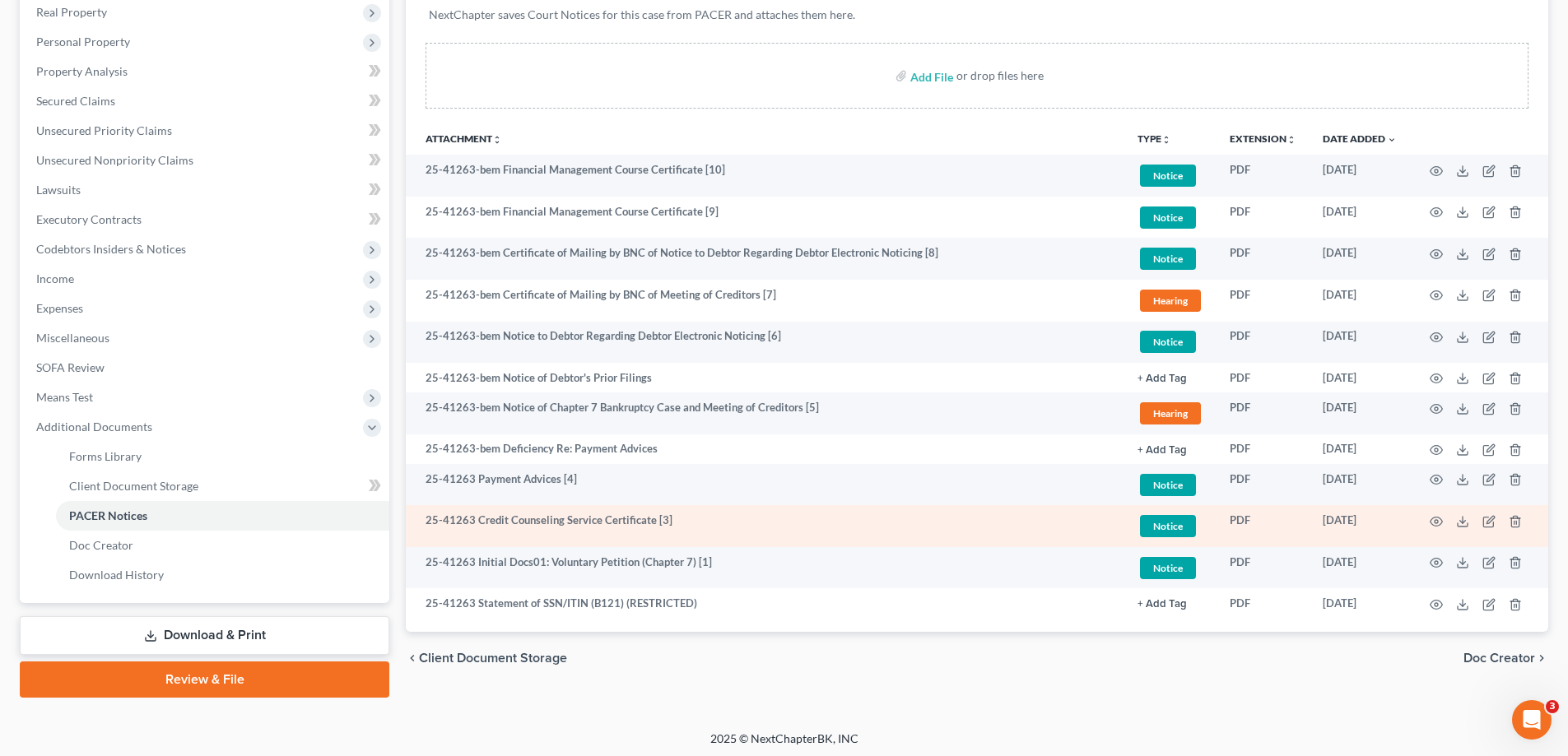
scroll to position [266, 0]
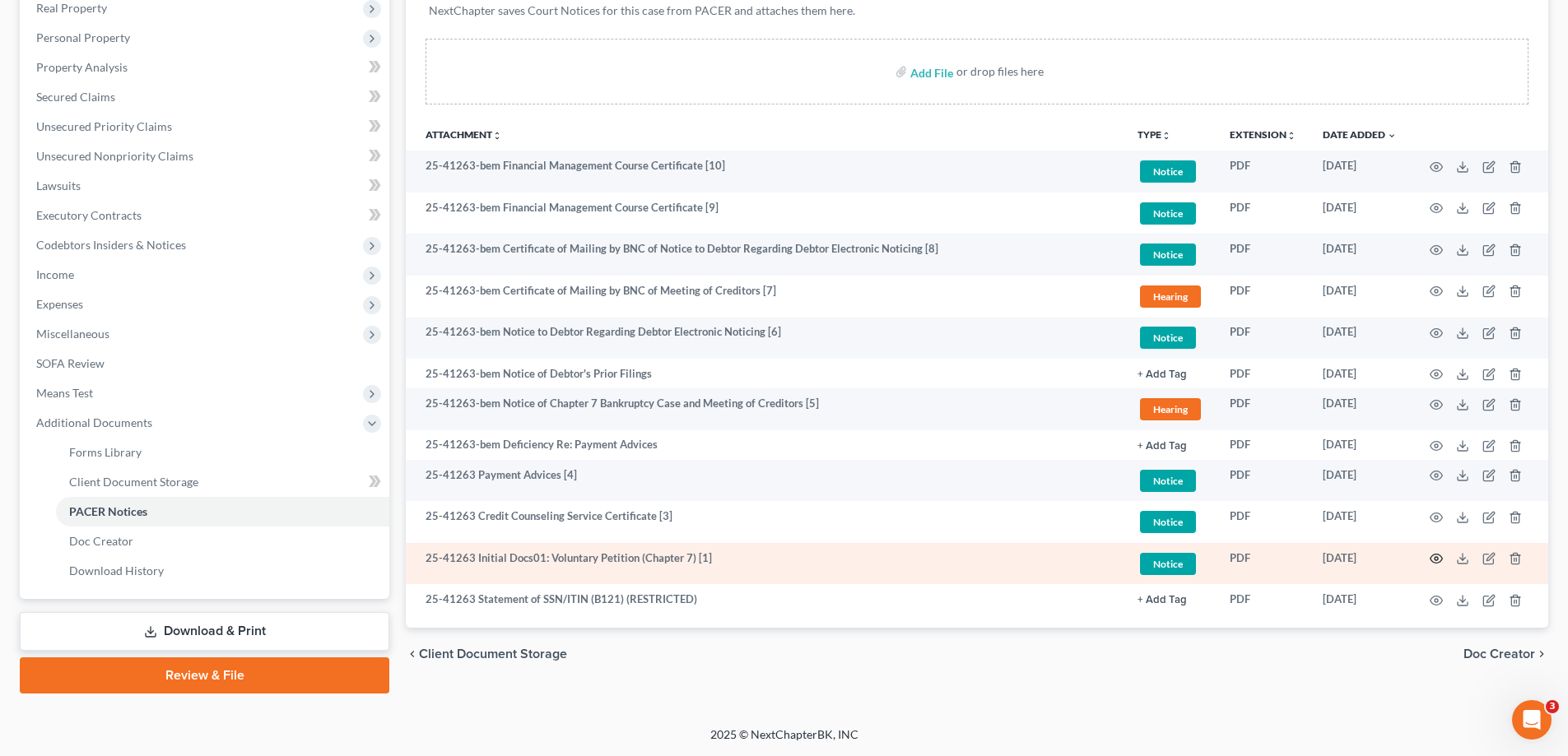
click at [1437, 558] on icon "button" at bounding box center [1437, 559] width 14 height 14
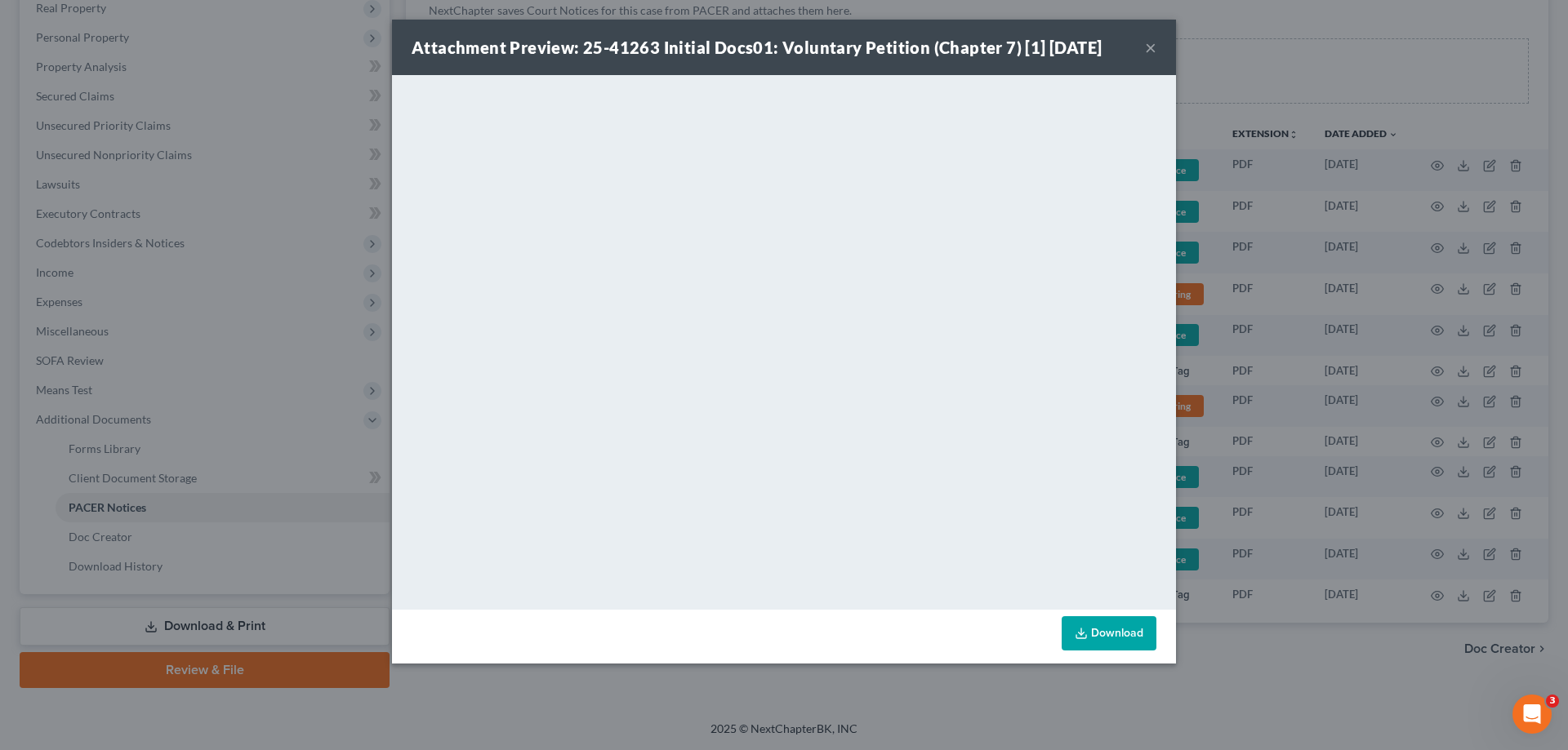
click at [1153, 52] on div "Attachment Preview: 25-41263 Initial Docs01: Voluntary Petition (Chapter 7) [1]…" at bounding box center [783, 47] width 784 height 56
drag, startPoint x: 1149, startPoint y: 49, endPoint x: 1102, endPoint y: 66, distance: 50.0
click at [1148, 49] on button "×" at bounding box center [1150, 47] width 12 height 19
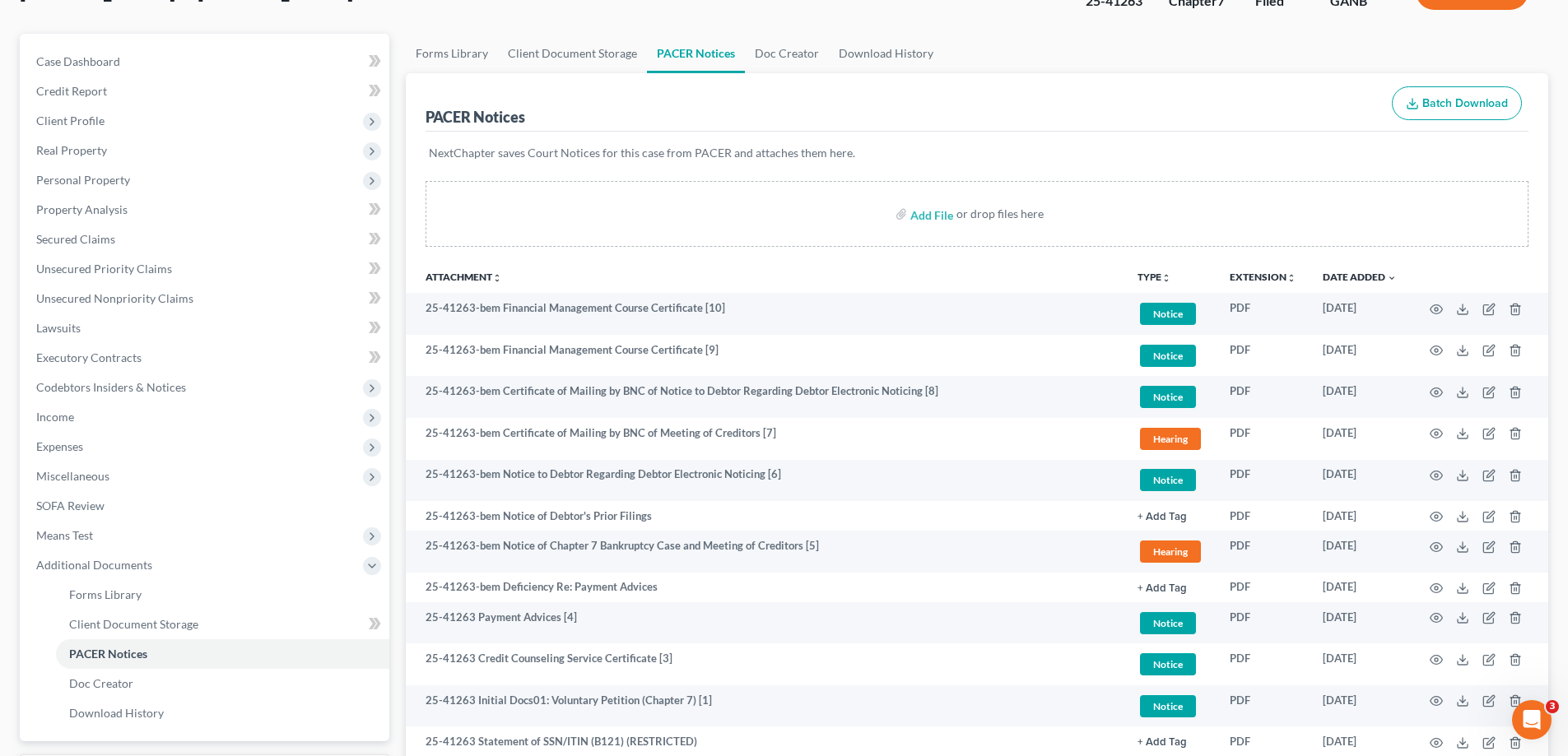
scroll to position [0, 0]
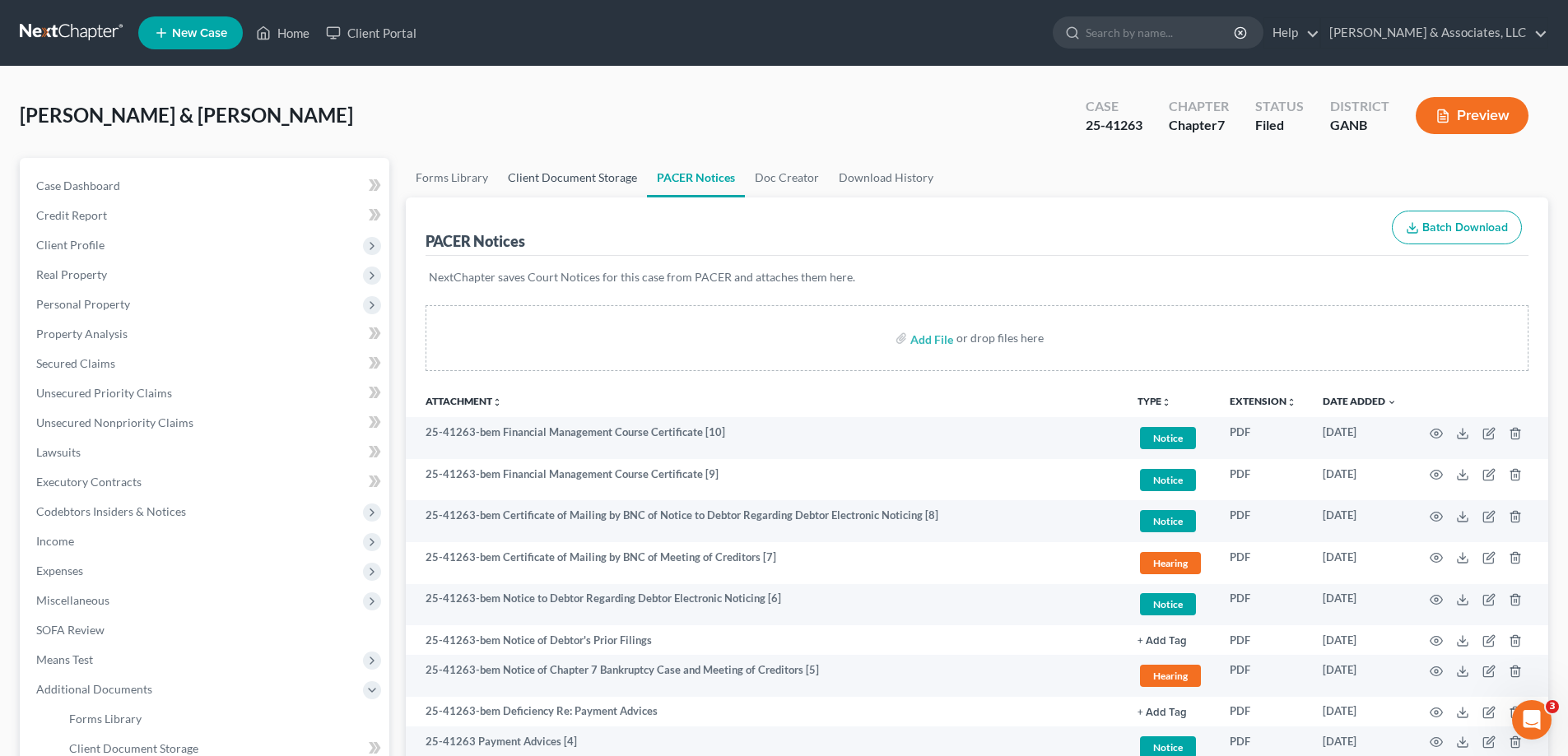
click at [519, 180] on link "Client Document Storage" at bounding box center [572, 178] width 149 height 40
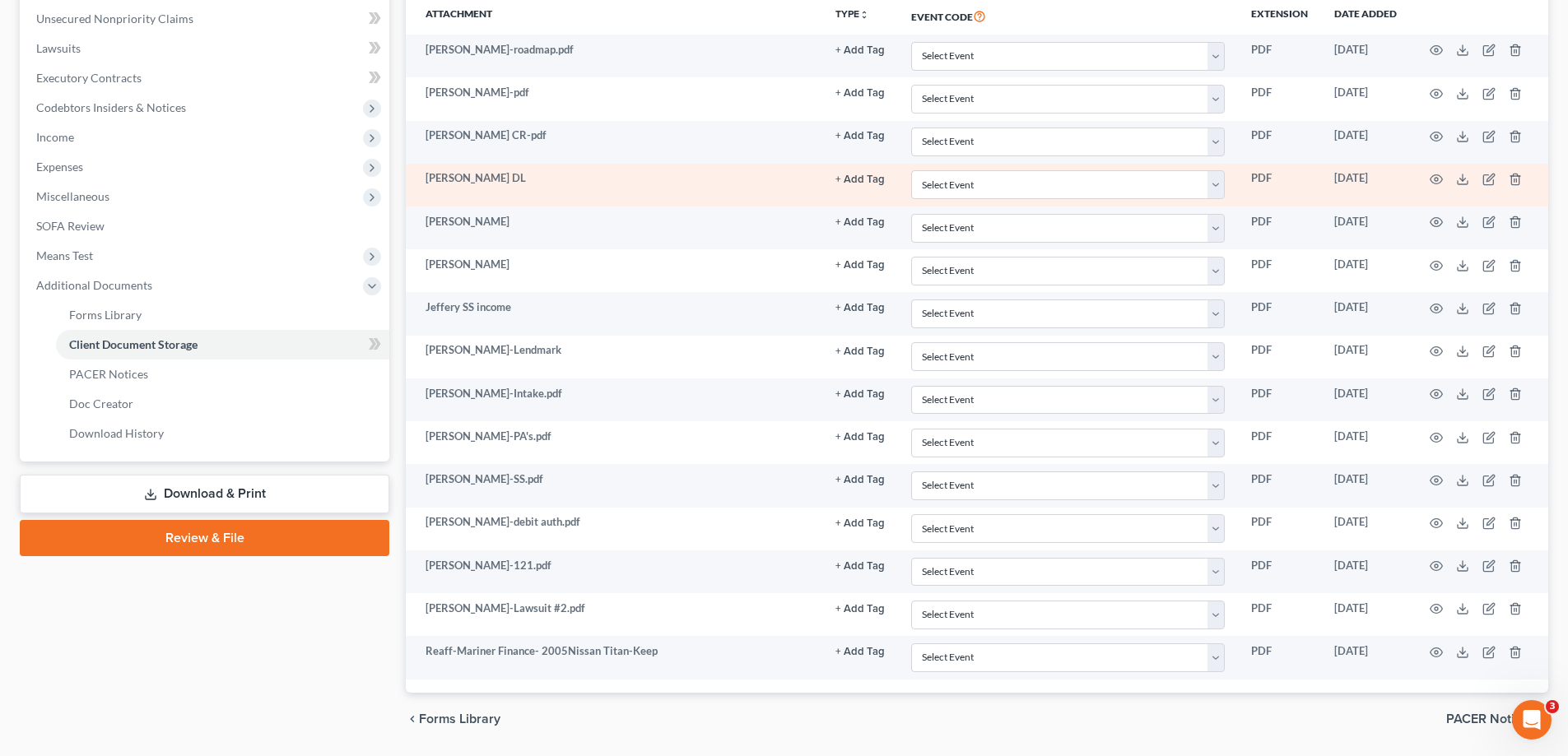
scroll to position [411, 0]
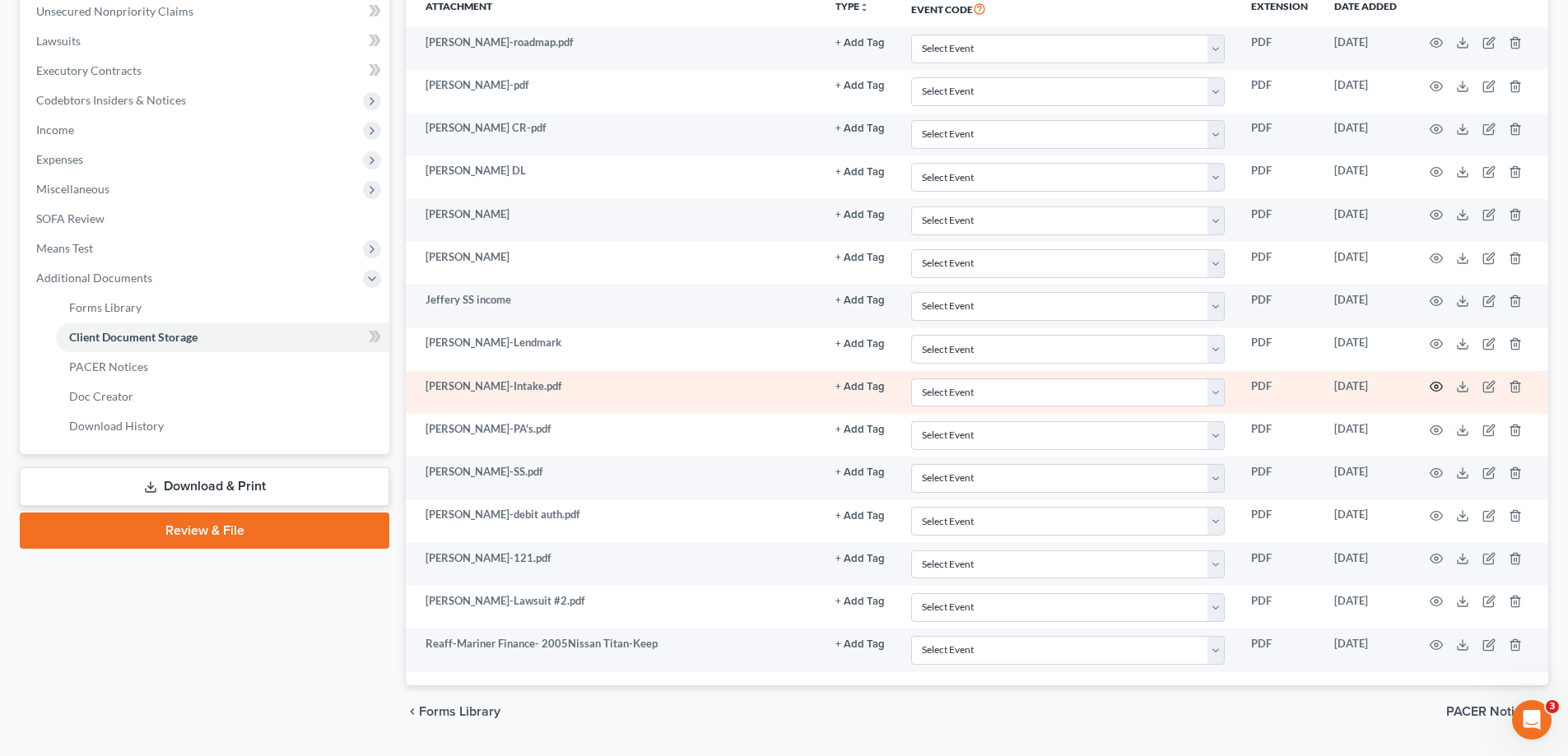
click at [1435, 385] on icon "button" at bounding box center [1437, 387] width 14 height 14
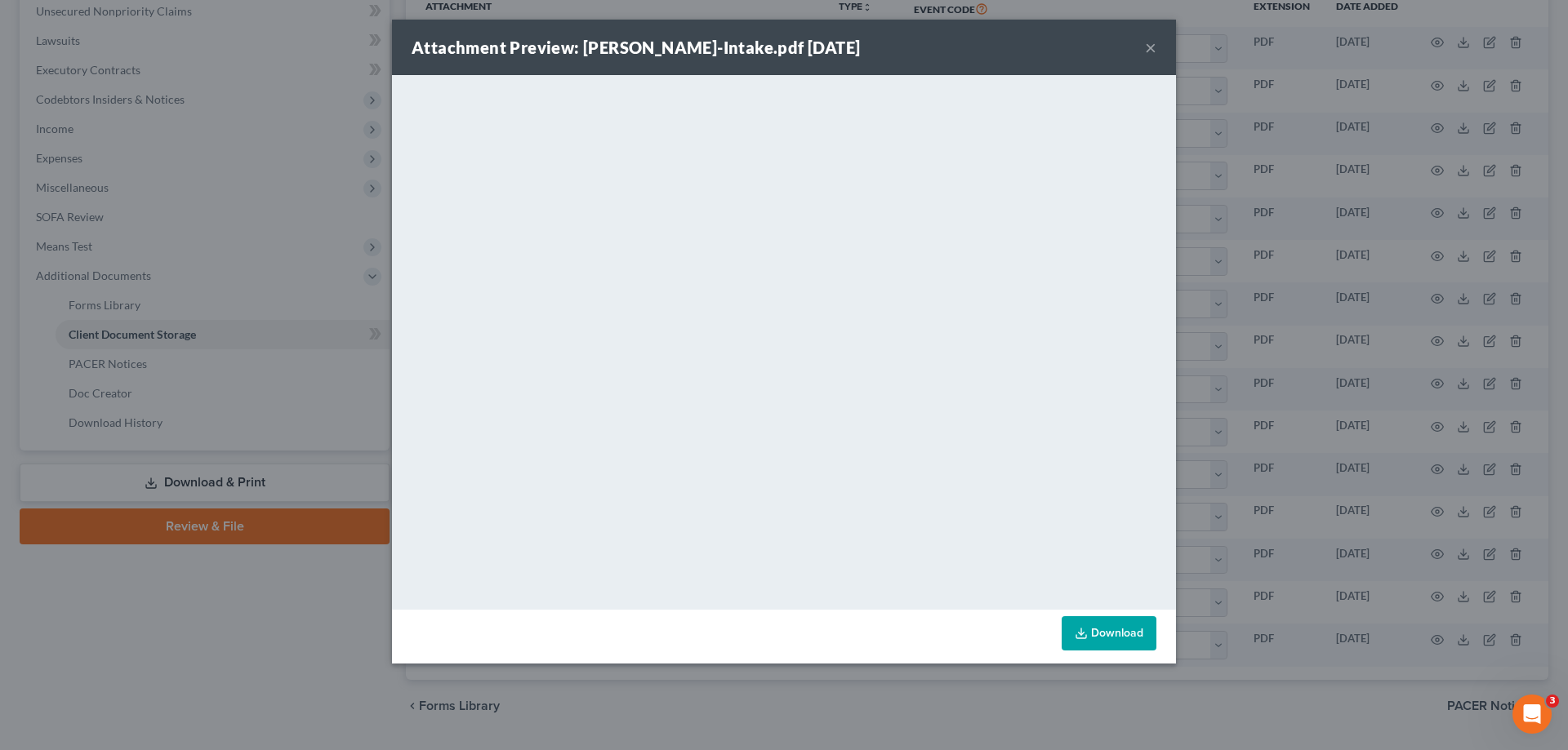
click at [1148, 45] on button "×" at bounding box center [1150, 47] width 12 height 19
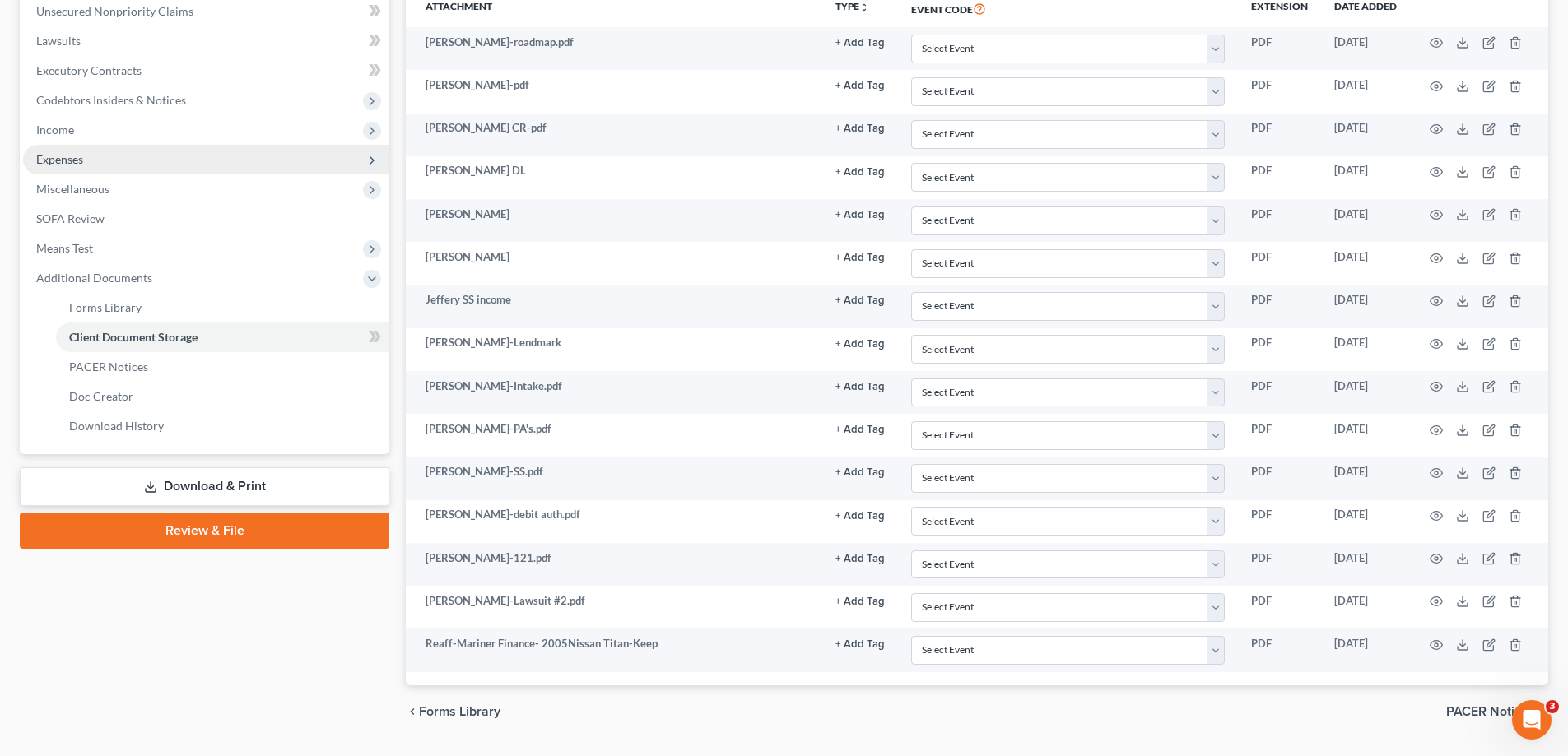
click at [67, 158] on span "Expenses" at bounding box center [59, 159] width 47 height 14
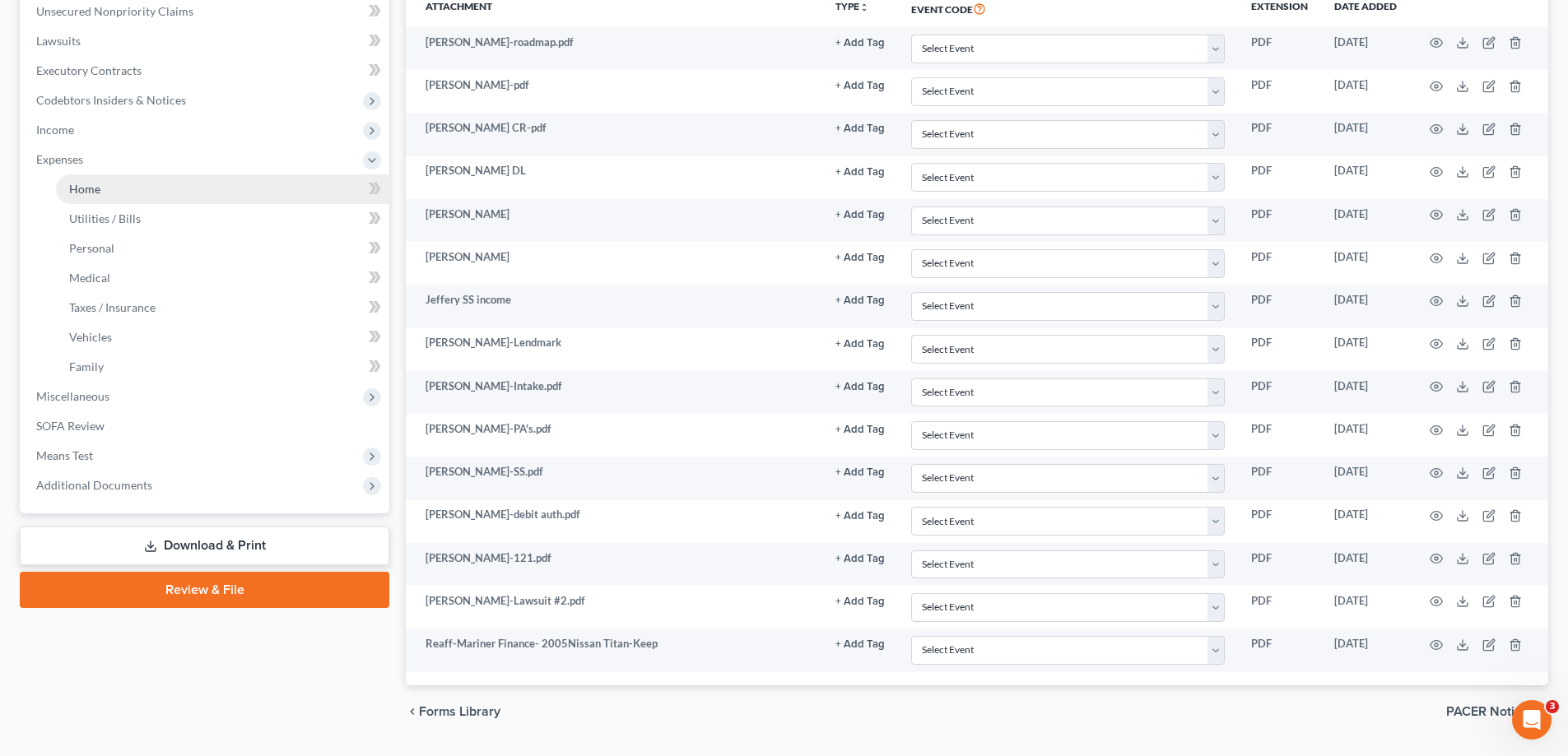
click at [92, 191] on span "Home" at bounding box center [85, 189] width 31 height 14
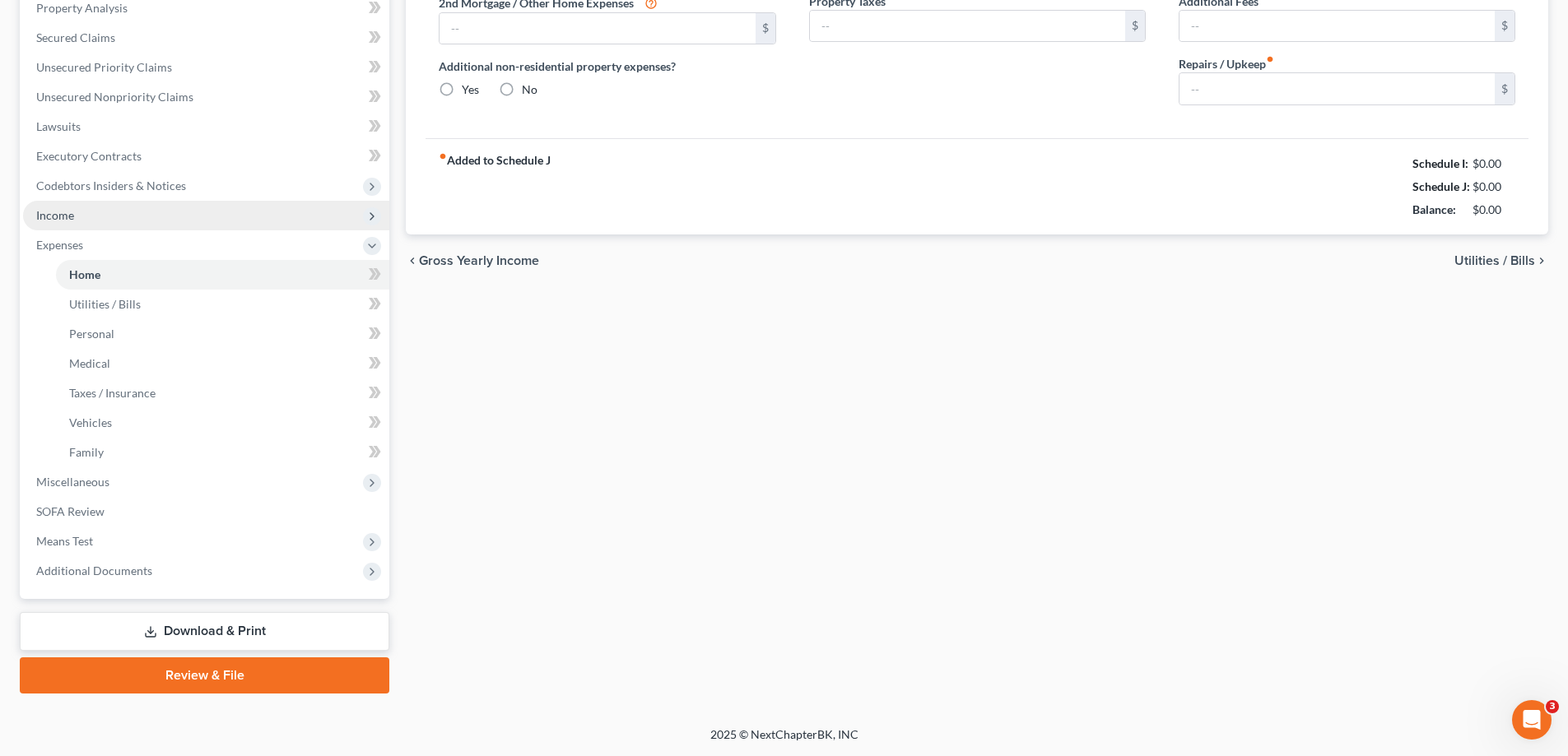
type input "240.00"
type input "0.00"
radio input "true"
type input "0.00"
type input "80.00"
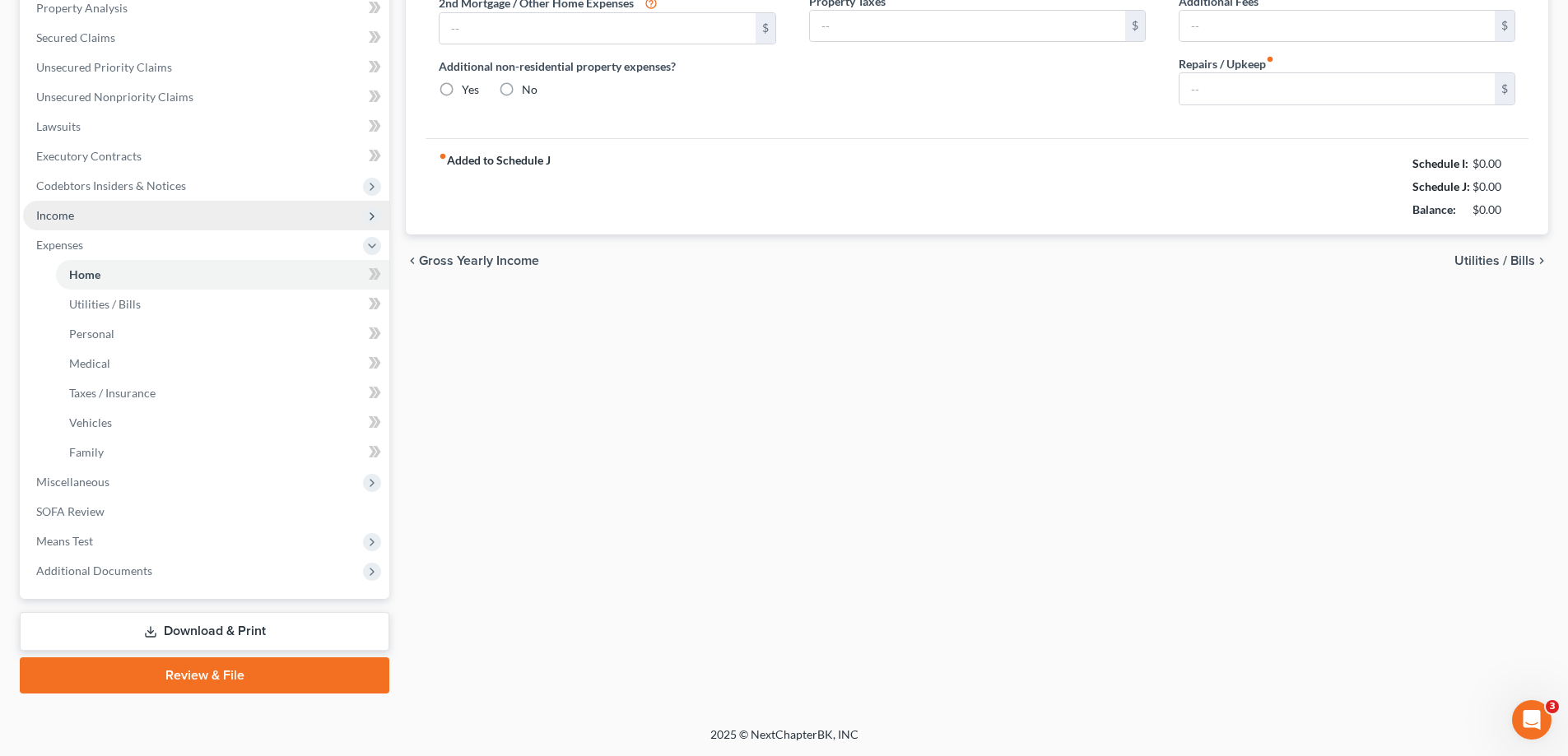
type input "0.00"
type input "275.00"
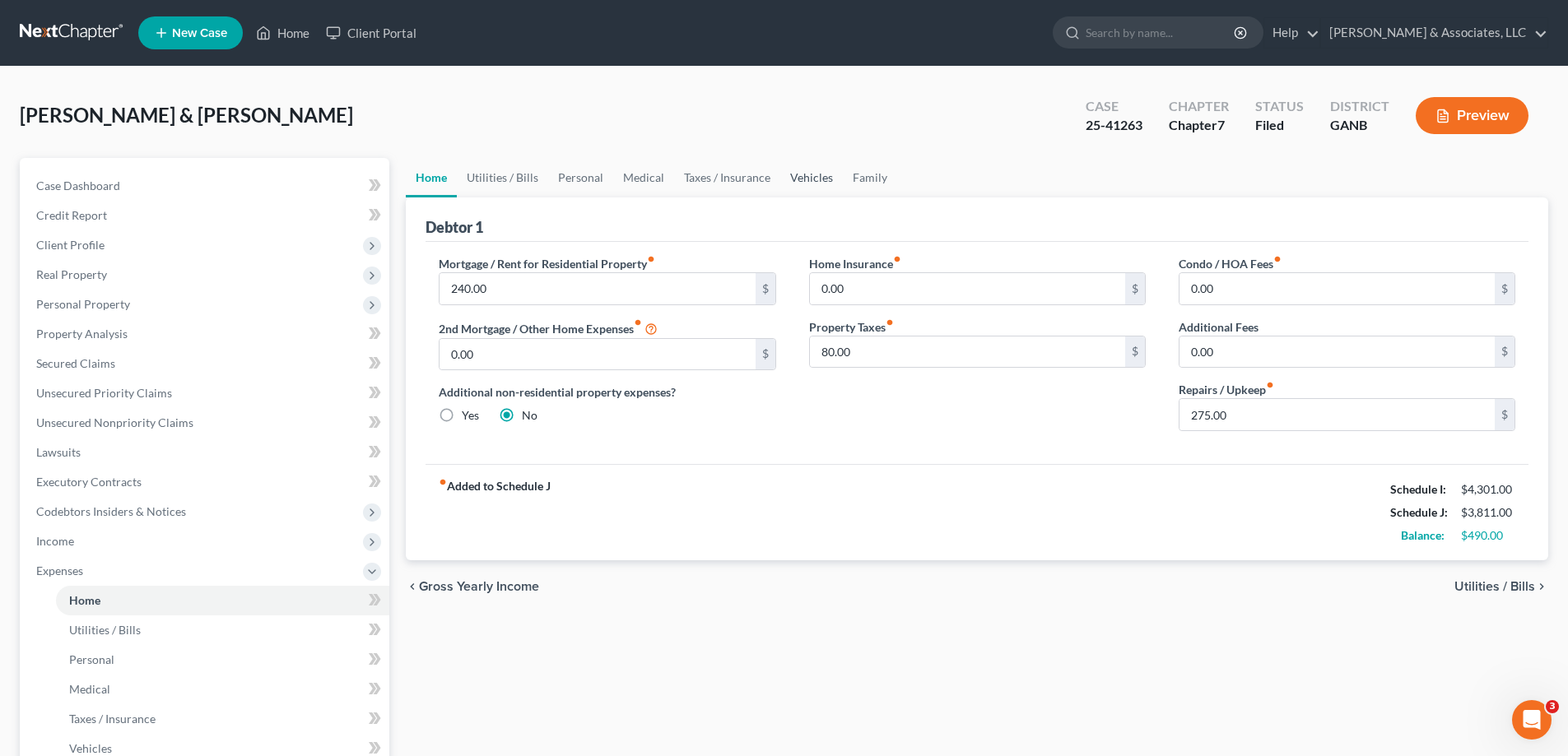
click at [796, 180] on link "Vehicles" at bounding box center [812, 178] width 62 height 40
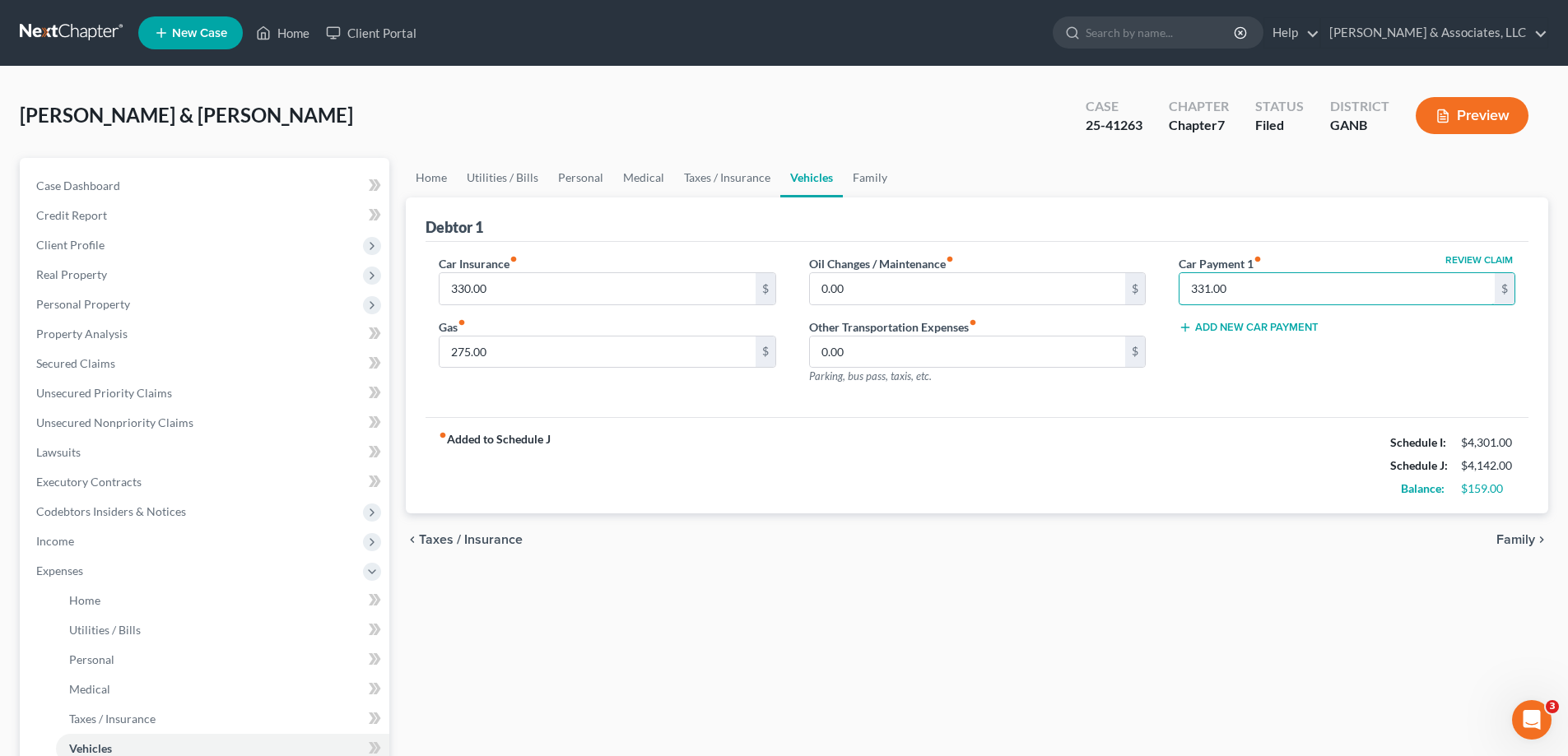
type input "331.00"
click at [1264, 406] on div "Car Insurance fiber_manual_record 330.00 $ Gas fiber_manual_record 275.00 $ Oil…" at bounding box center [977, 329] width 1103 height 176
click at [521, 176] on link "Utilities / Bills" at bounding box center [503, 178] width 91 height 40
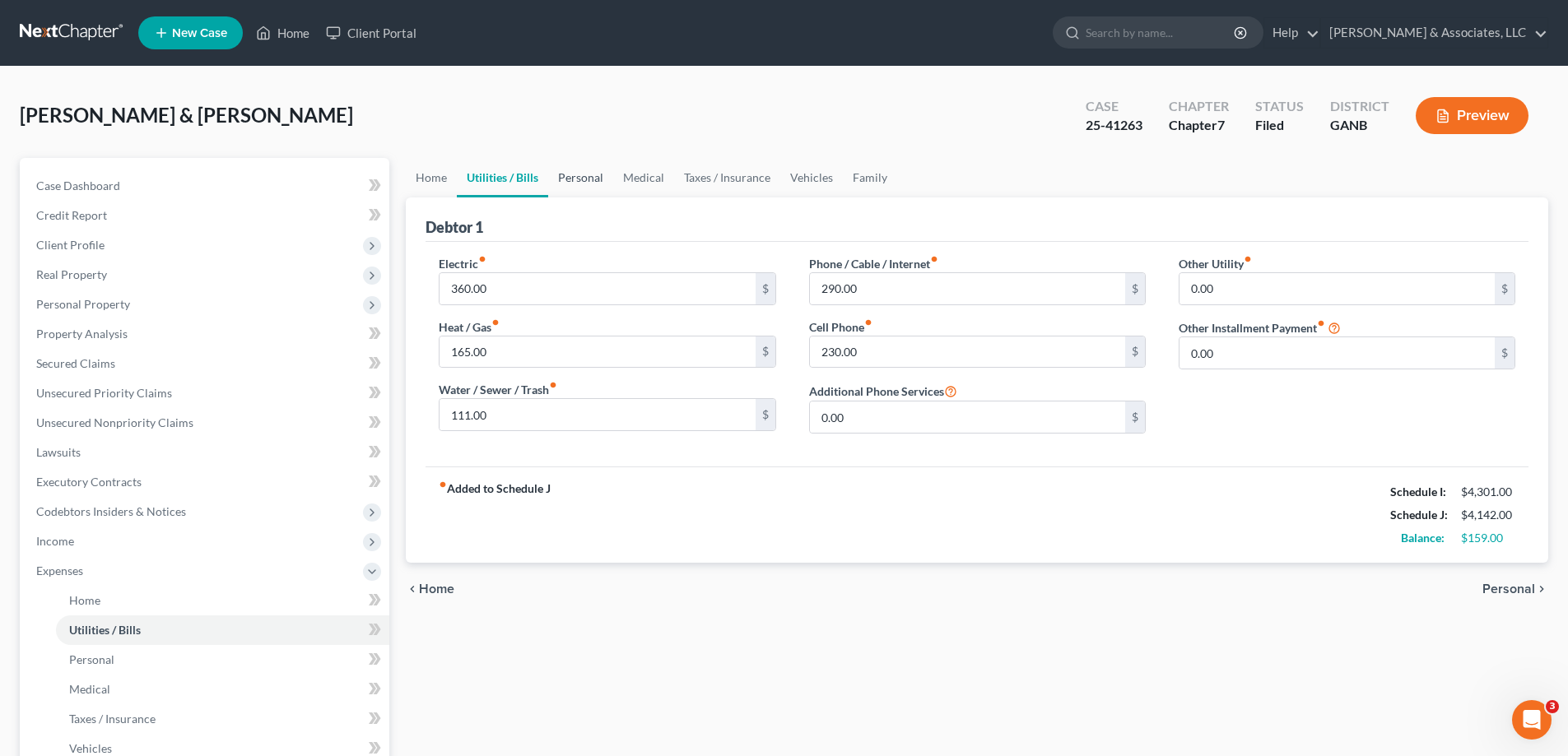
click at [588, 180] on link "Personal" at bounding box center [580, 178] width 65 height 40
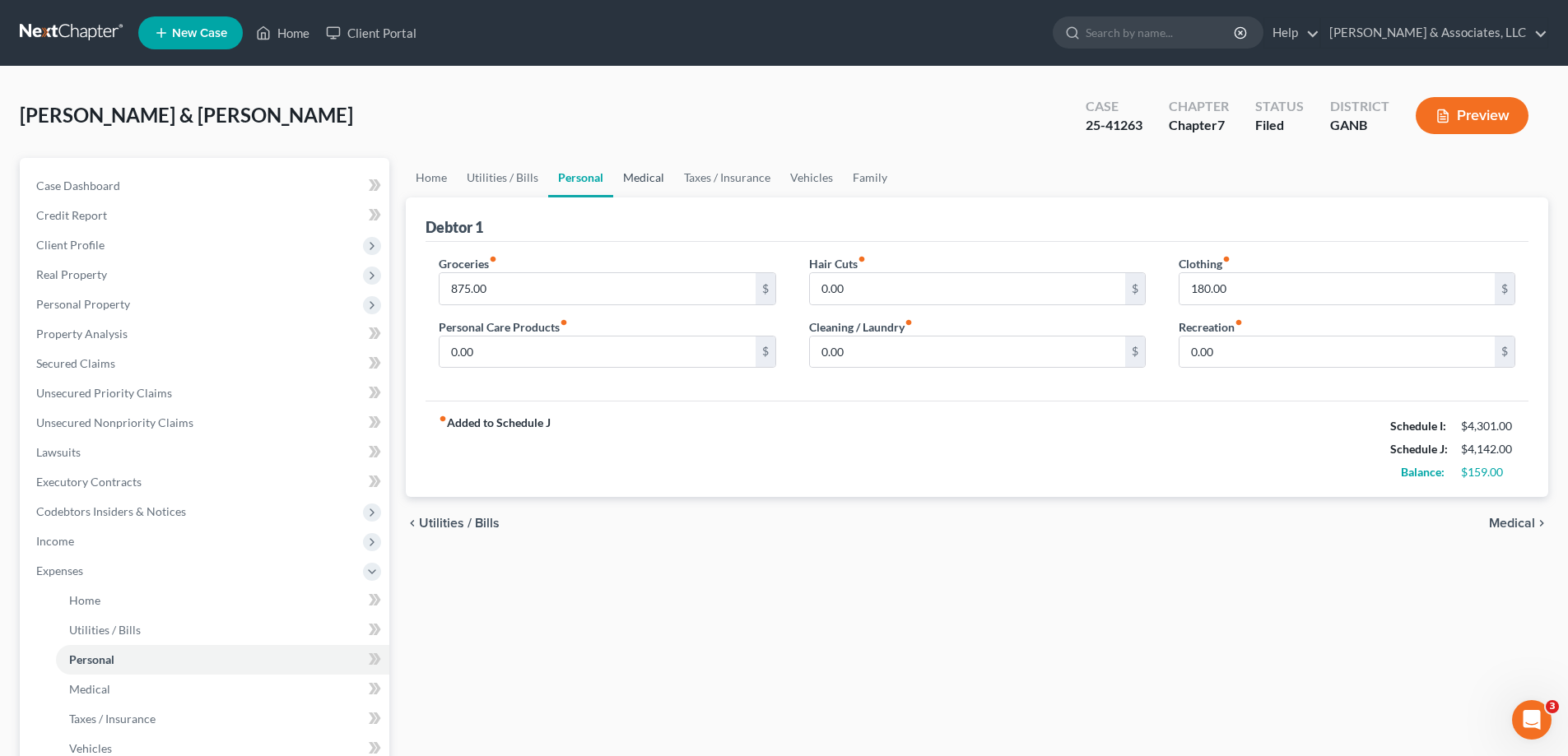
click at [638, 176] on link "Medical" at bounding box center [644, 178] width 61 height 40
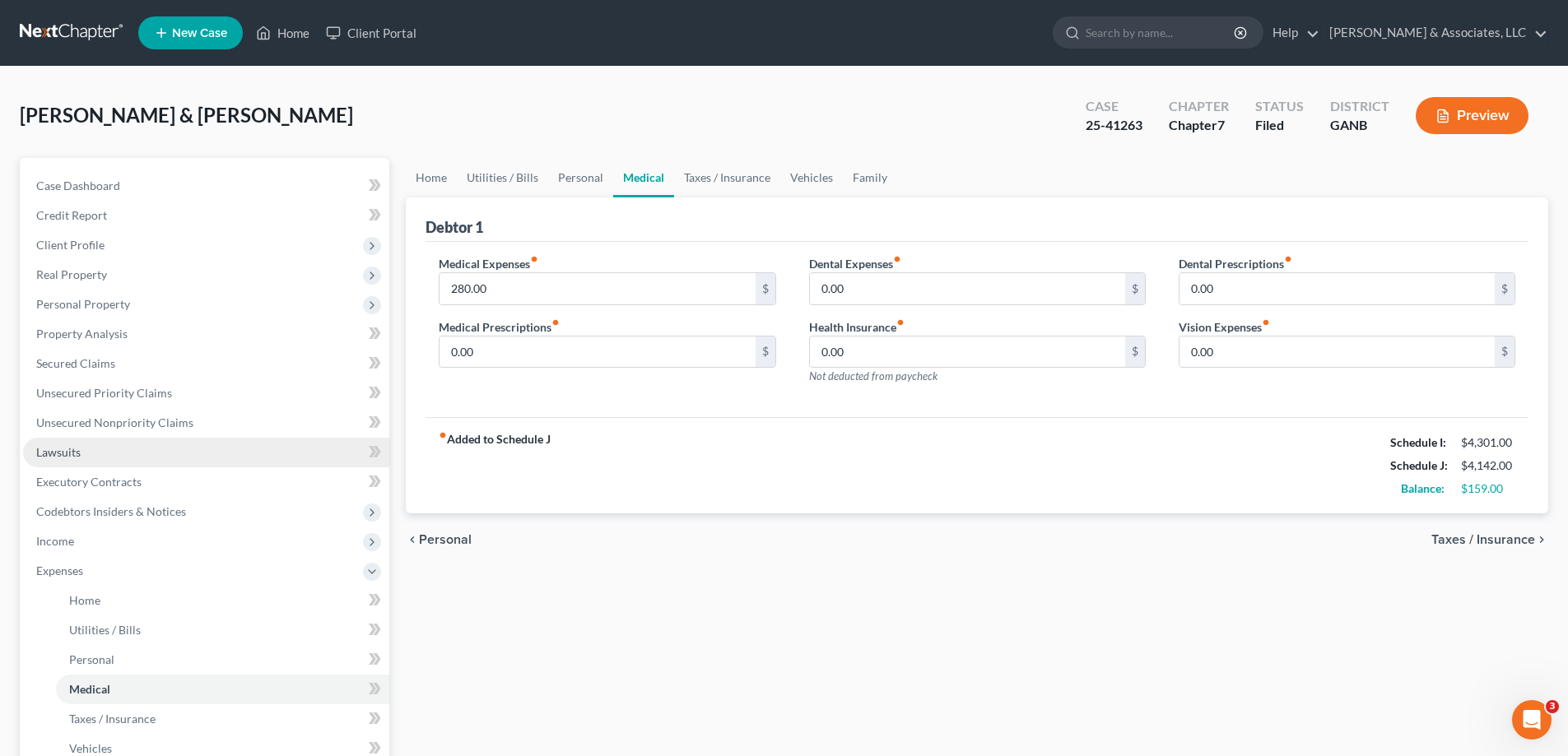
scroll to position [326, 0]
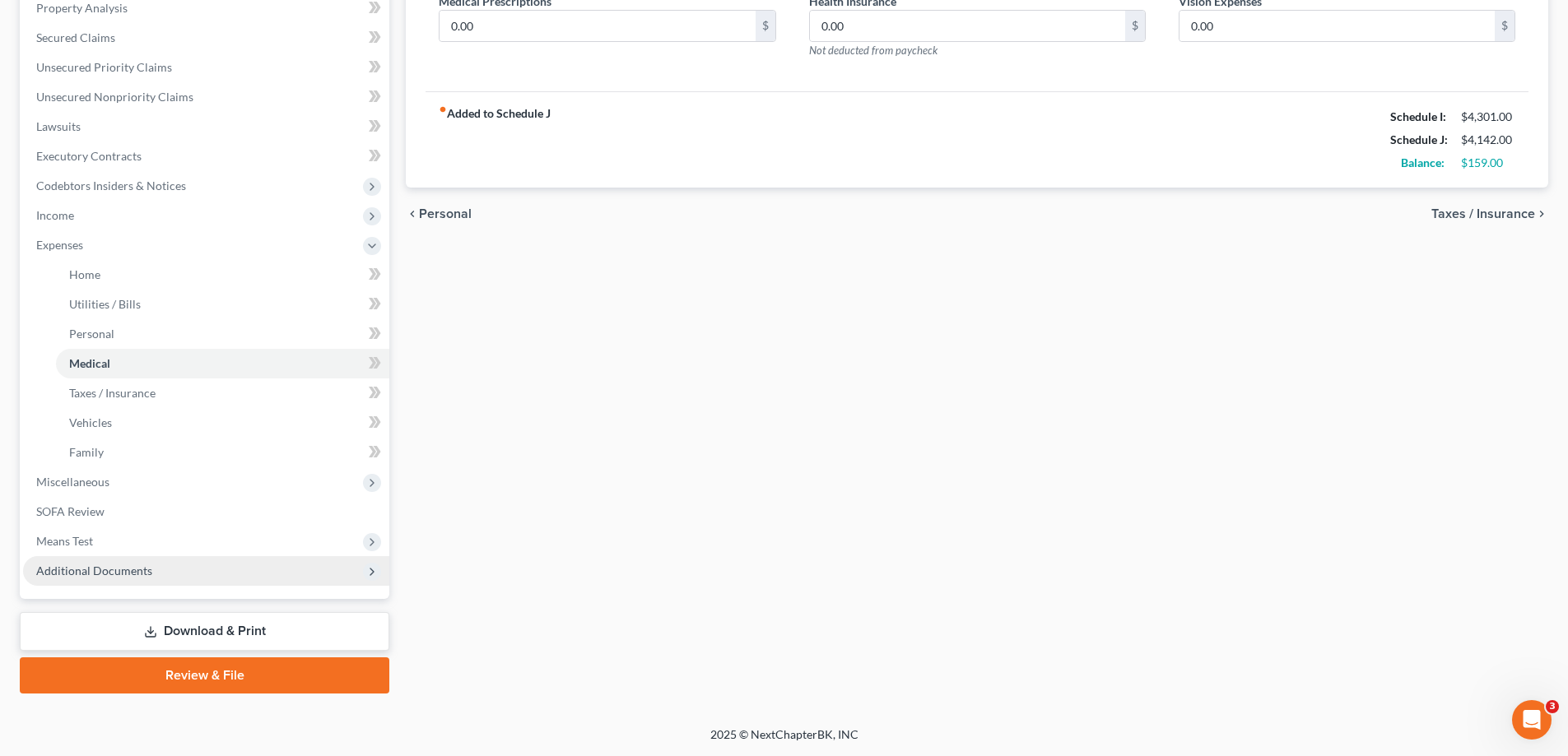
click at [94, 577] on span "Additional Documents" at bounding box center [93, 570] width 116 height 14
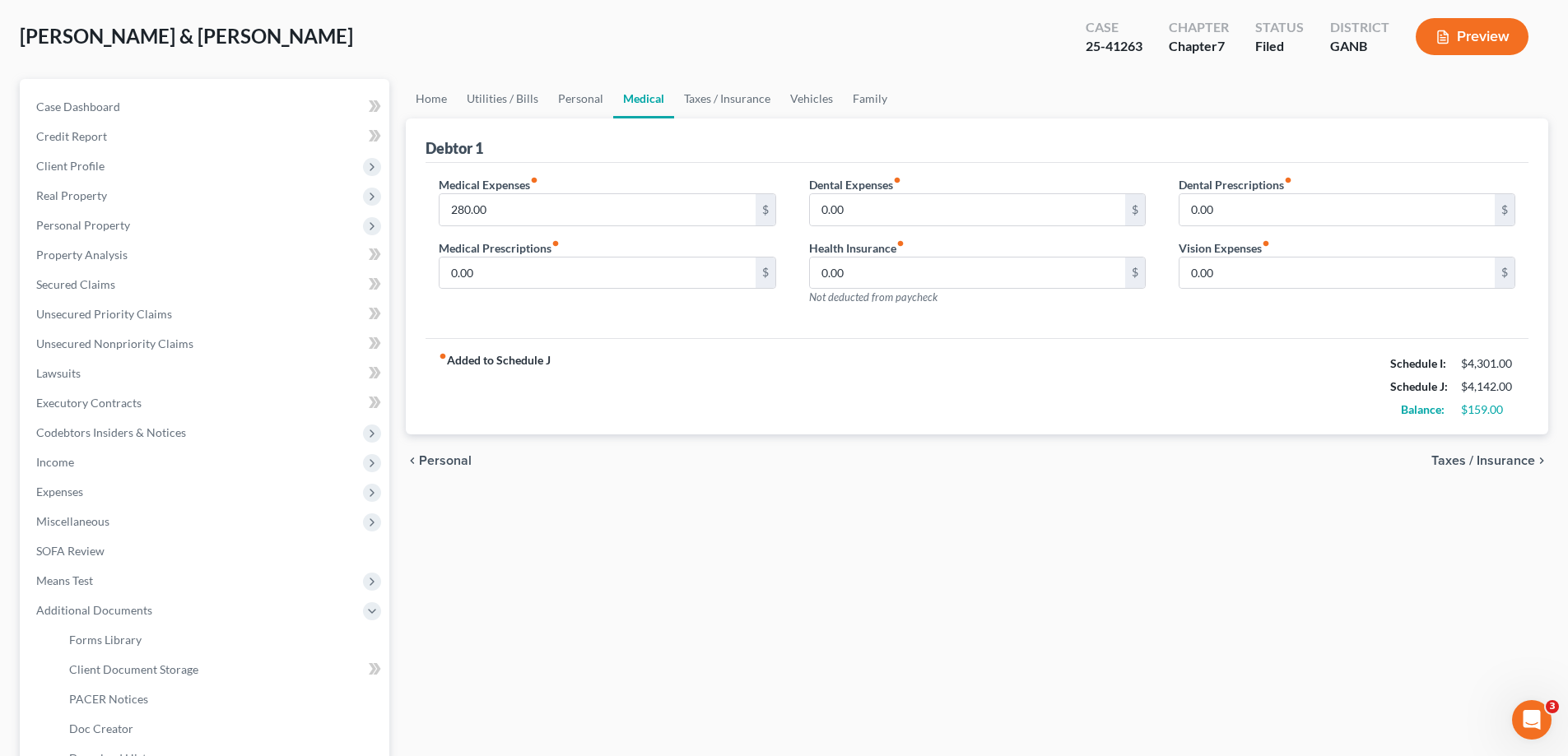
scroll to position [164, 0]
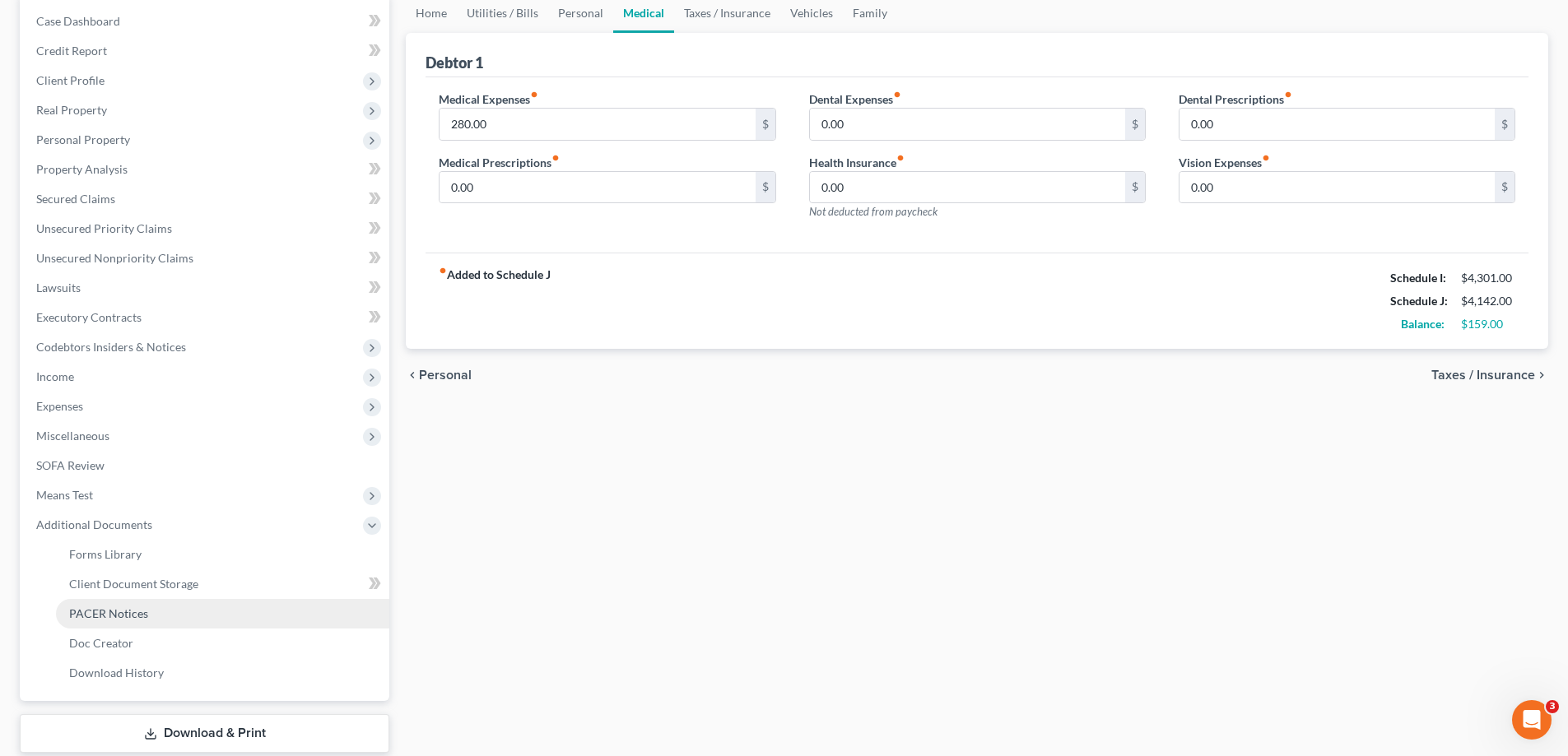
click at [85, 610] on span "PACER Notices" at bounding box center [108, 613] width 79 height 14
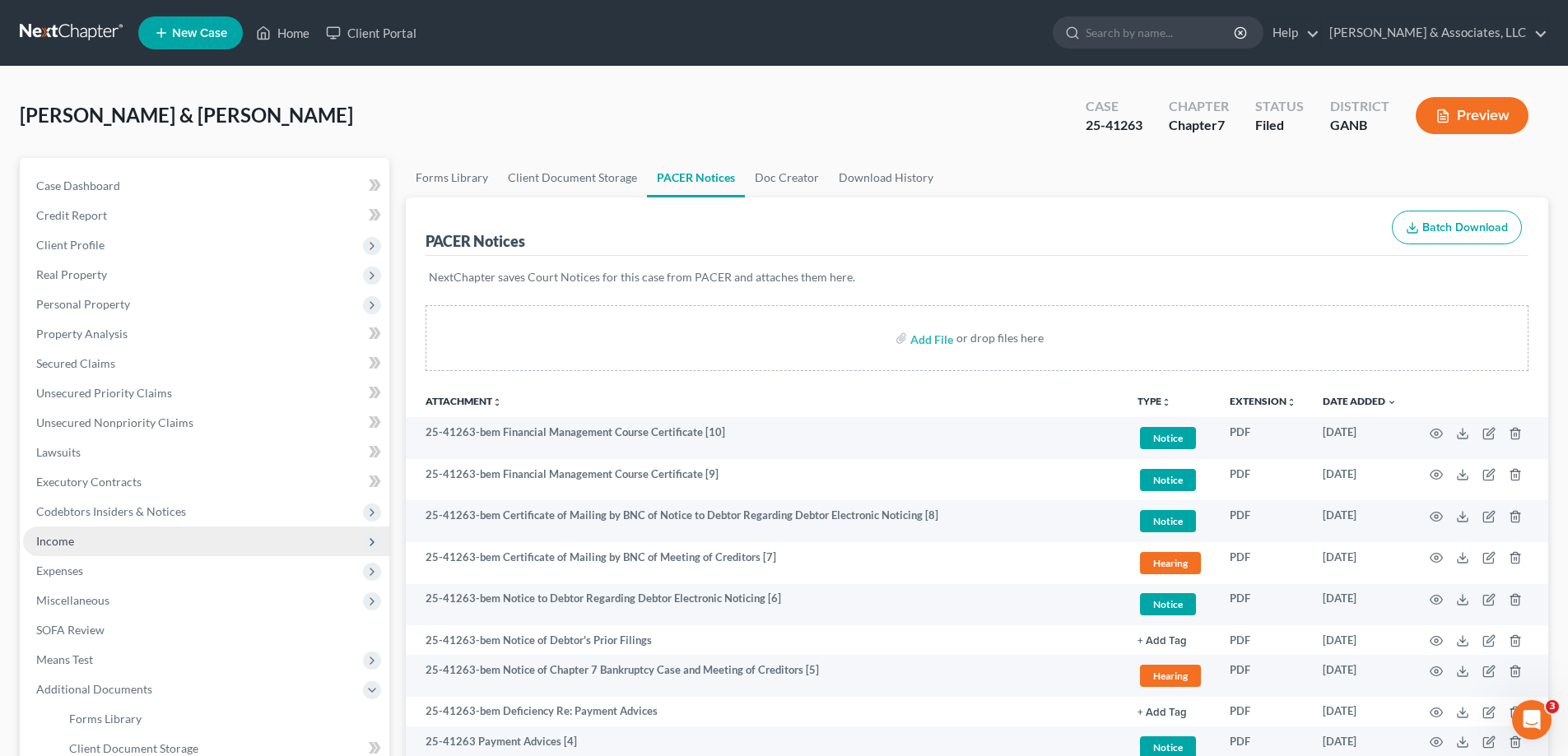
drag, startPoint x: 51, startPoint y: 568, endPoint x: 133, endPoint y: 538, distance: 87.3
click at [51, 569] on span "Expenses" at bounding box center [59, 570] width 47 height 14
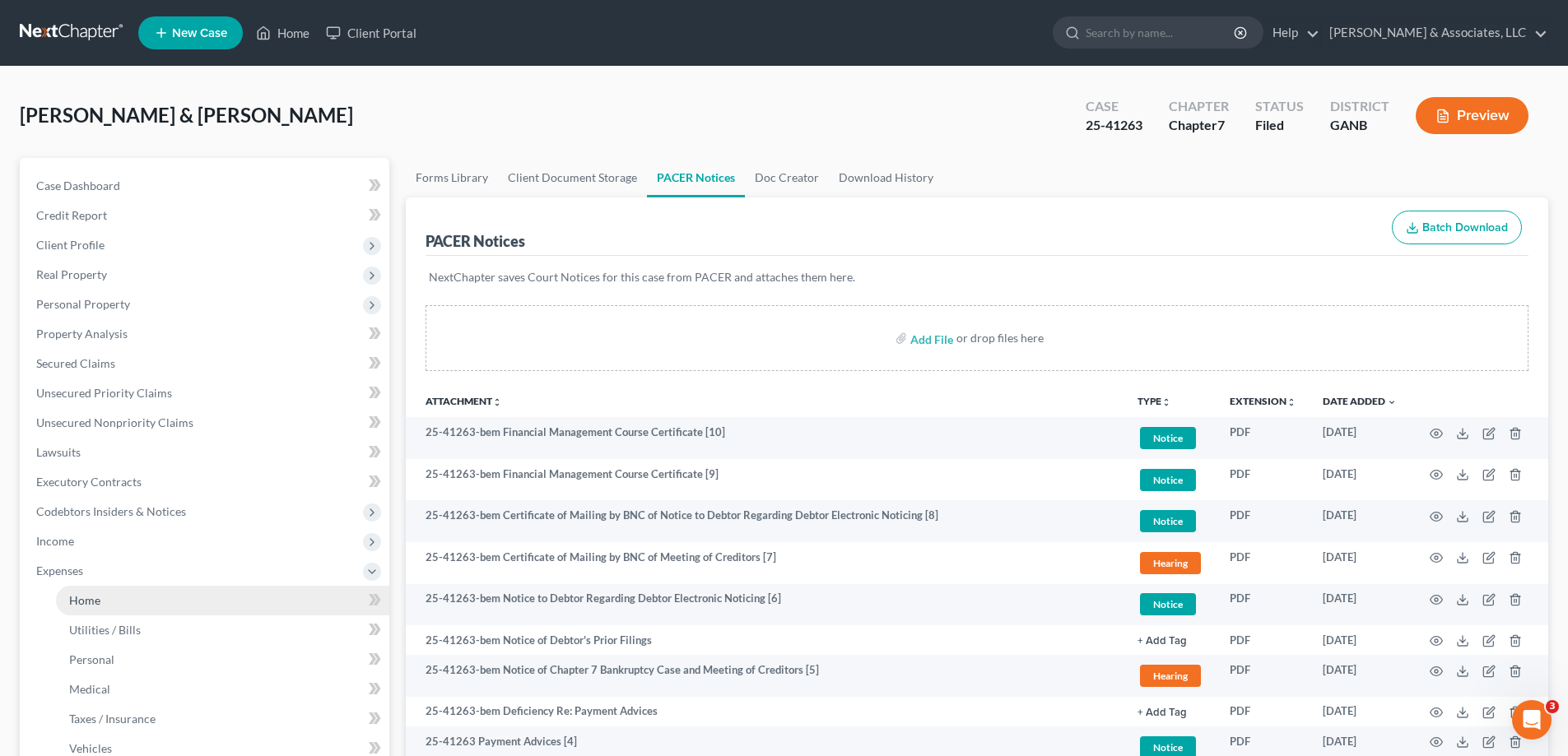
click at [101, 601] on link "Home" at bounding box center [223, 601] width 333 height 29
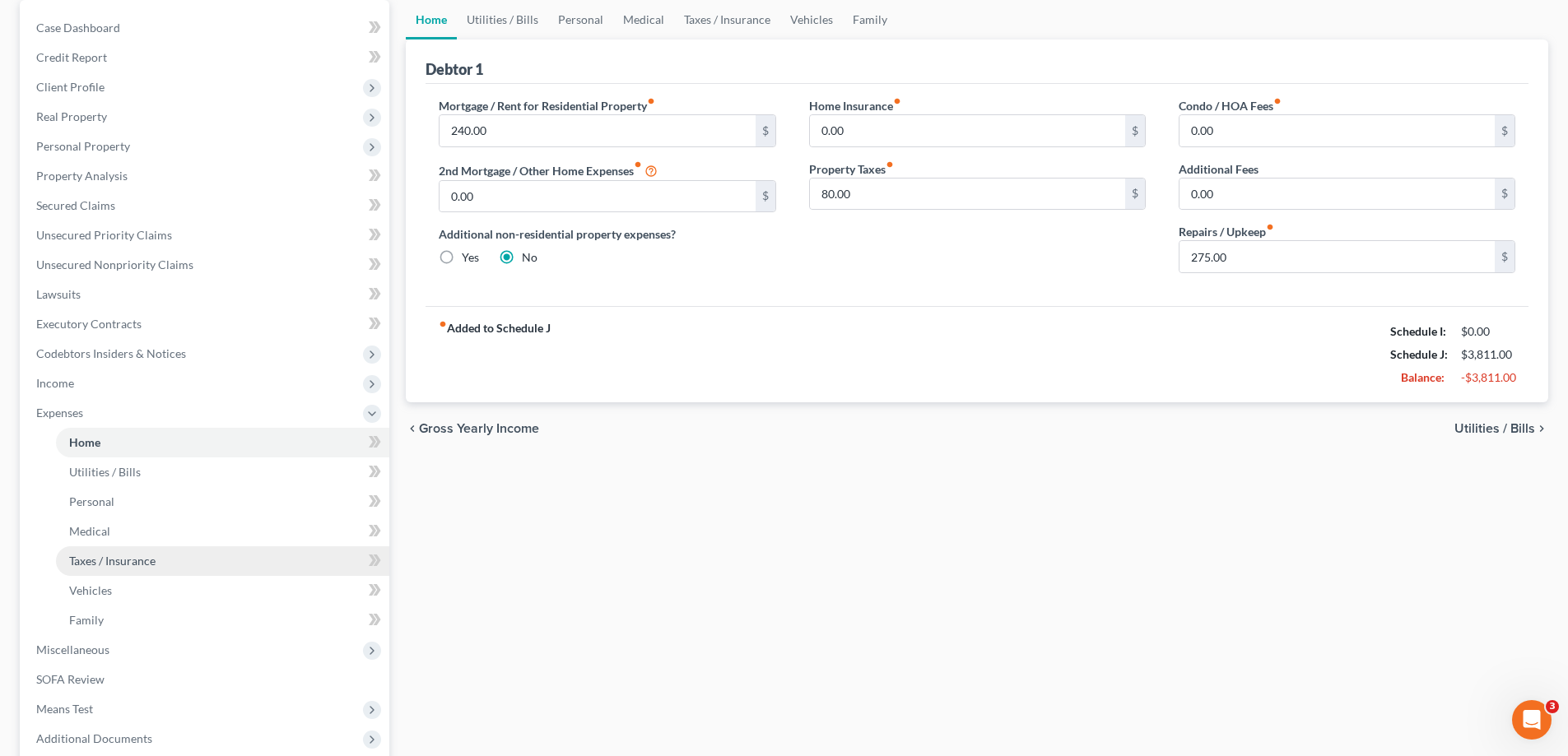
scroll to position [247, 0]
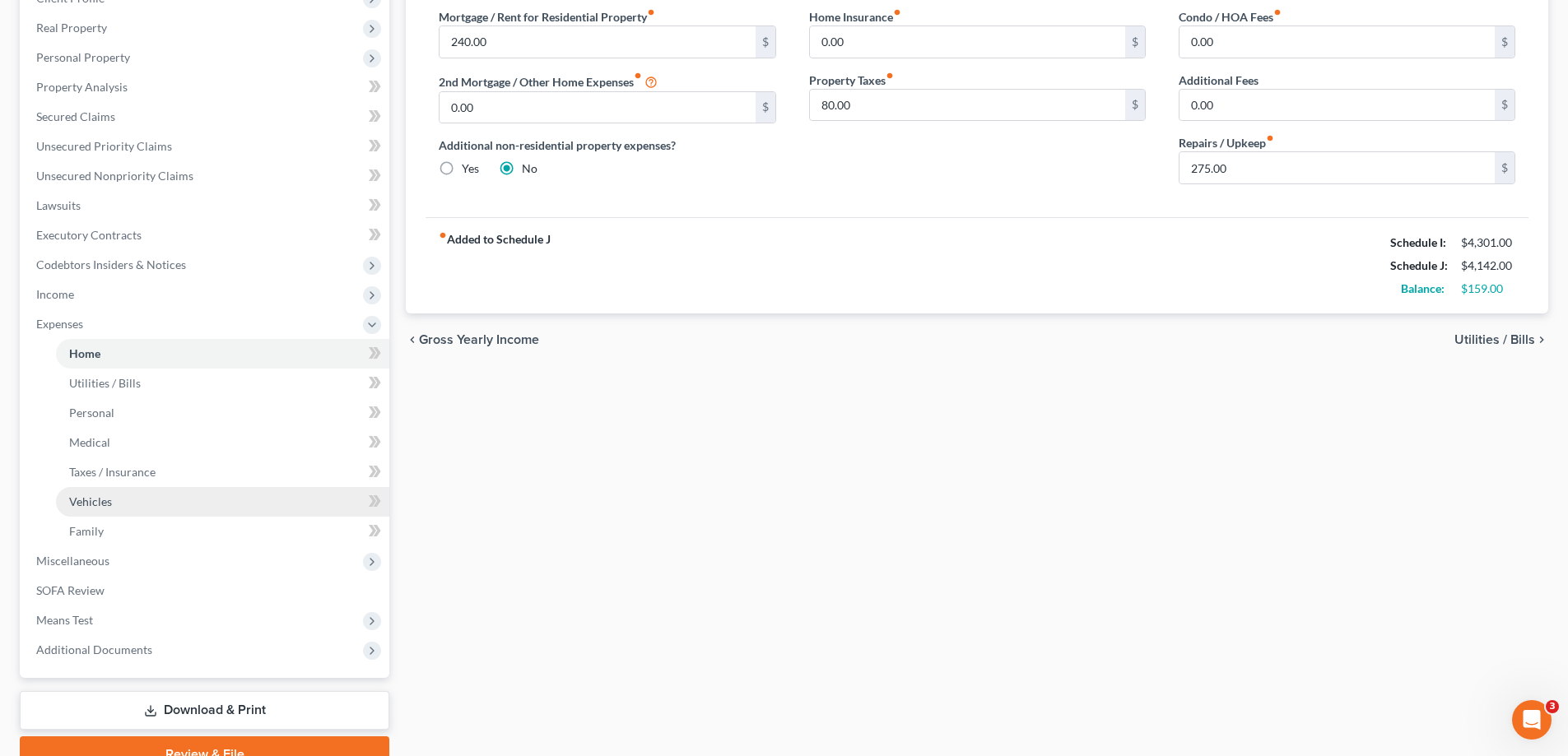
click at [100, 503] on span "Vehicles" at bounding box center [90, 501] width 43 height 14
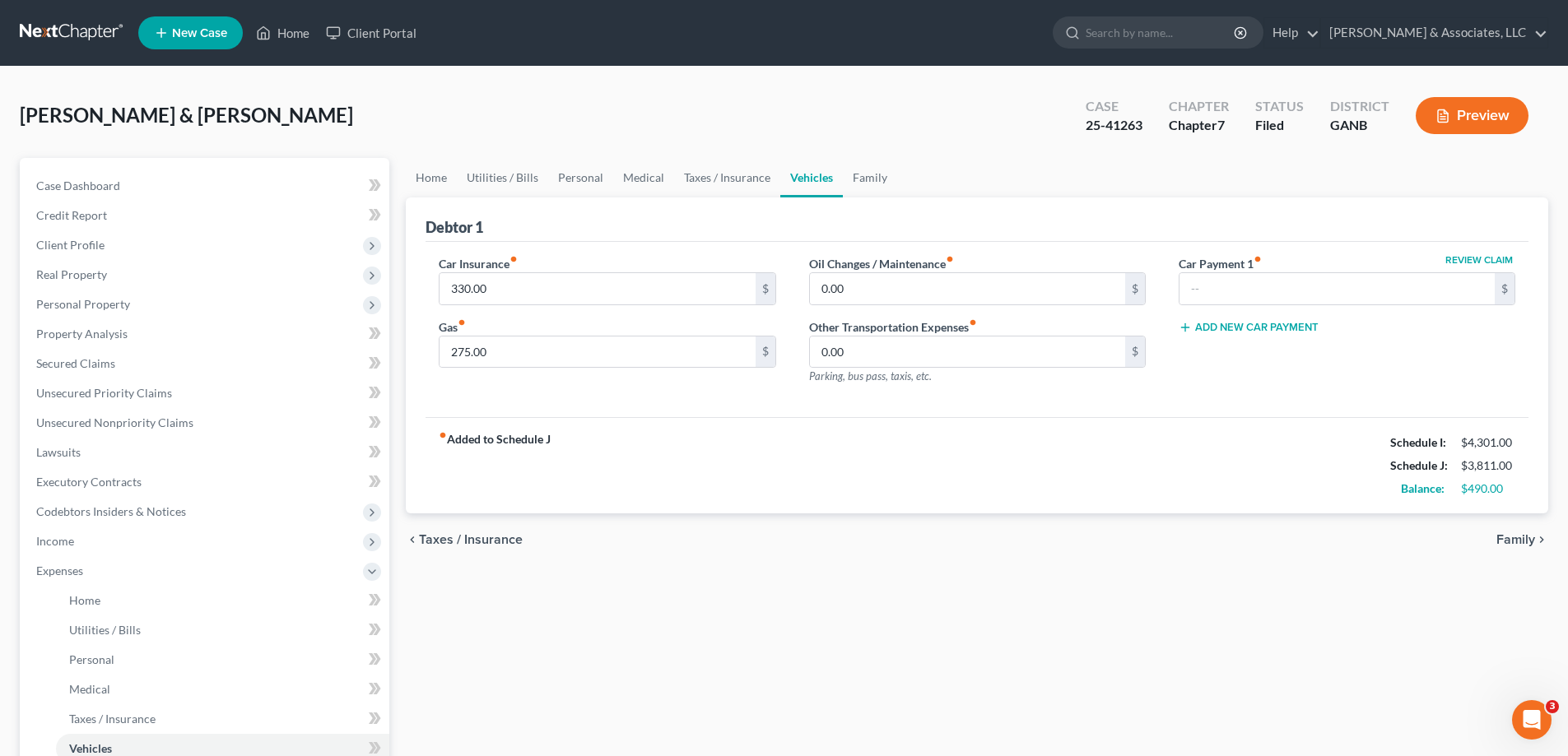
click at [1179, 456] on div "fiber_manual_record Added to Schedule J Schedule I: $4,301.00 Schedule J: $3,81…" at bounding box center [977, 464] width 1103 height 96
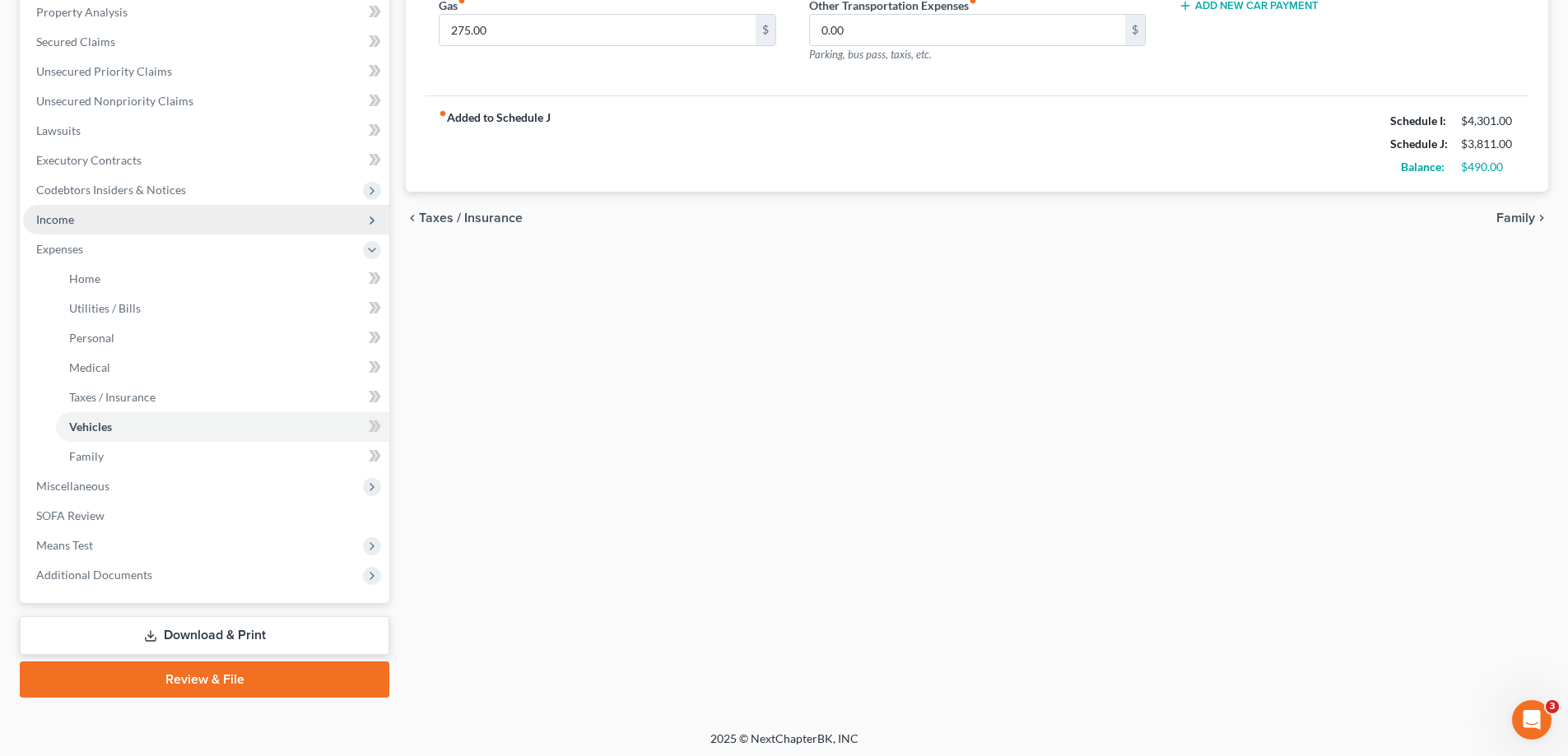
scroll to position [326, 0]
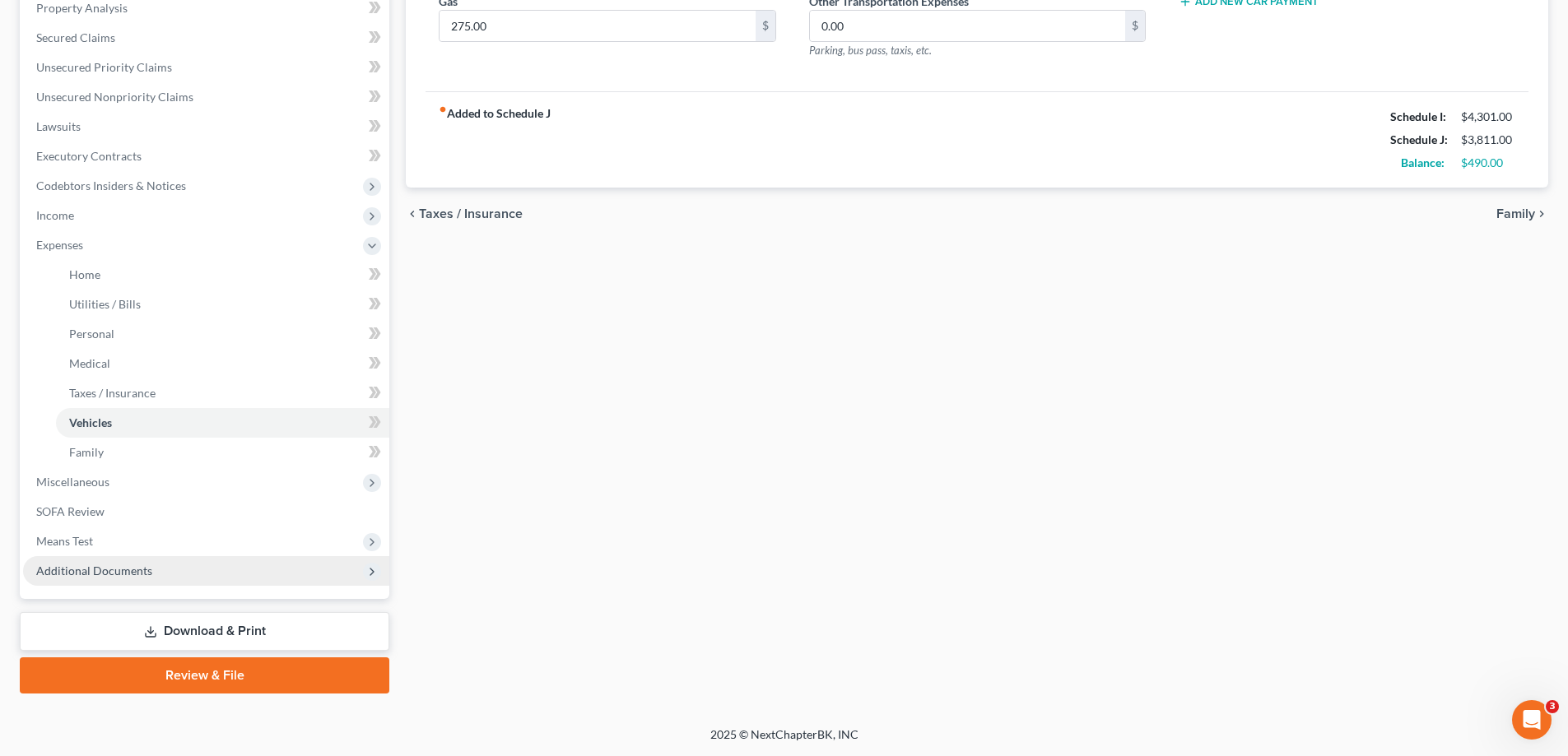
click at [152, 571] on span "Additional Documents" at bounding box center [206, 570] width 366 height 29
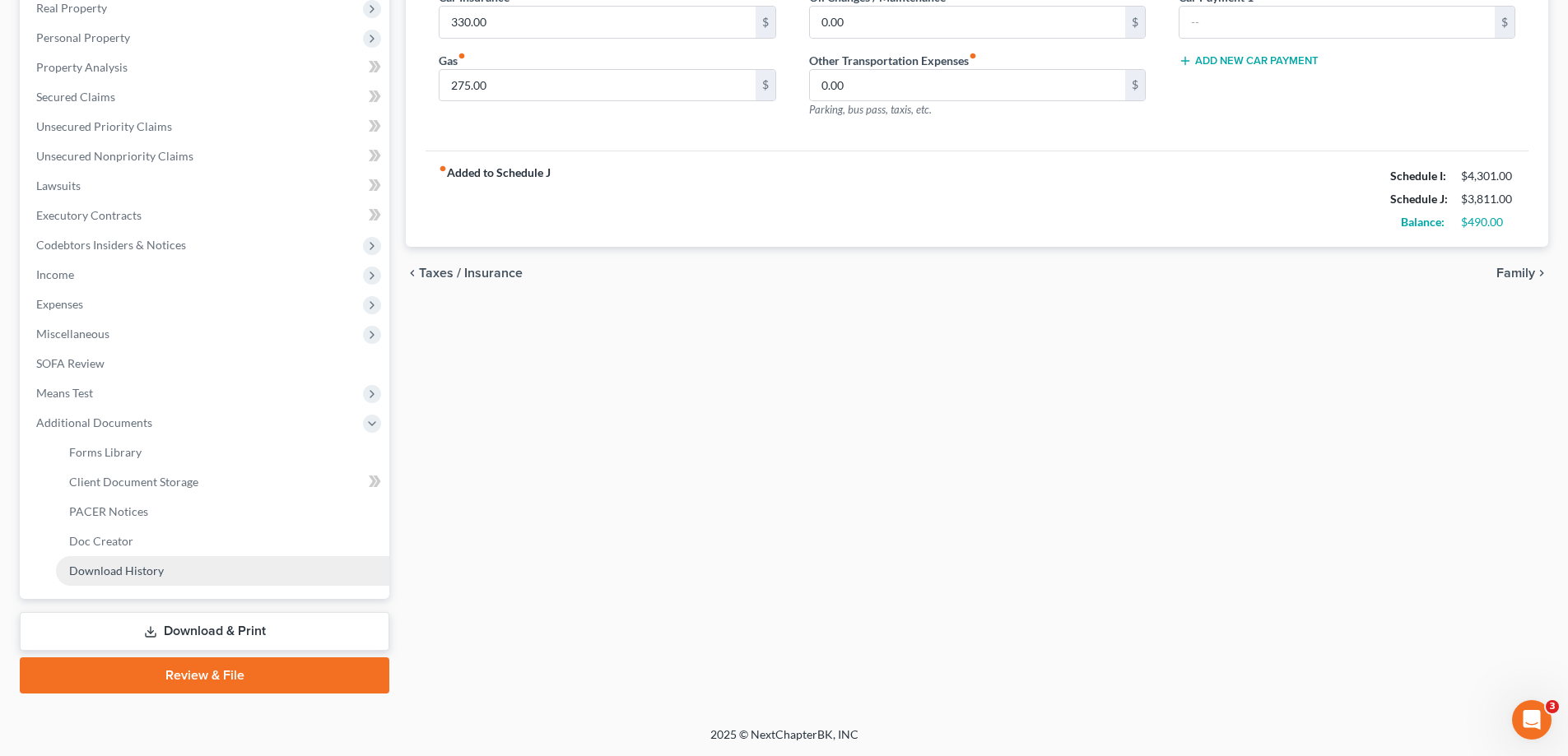
scroll to position [266, 0]
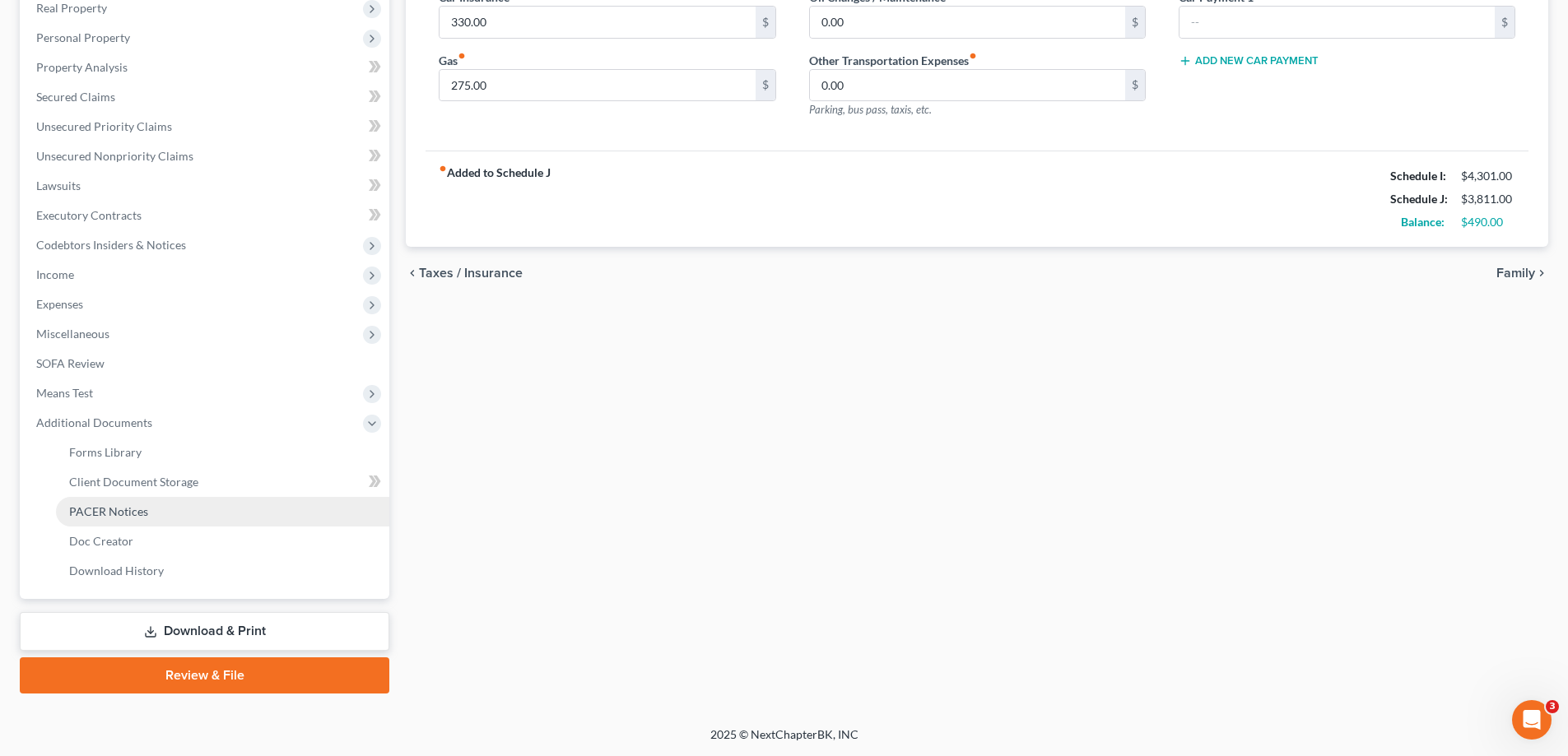
click at [147, 517] on link "PACER Notices" at bounding box center [223, 511] width 333 height 29
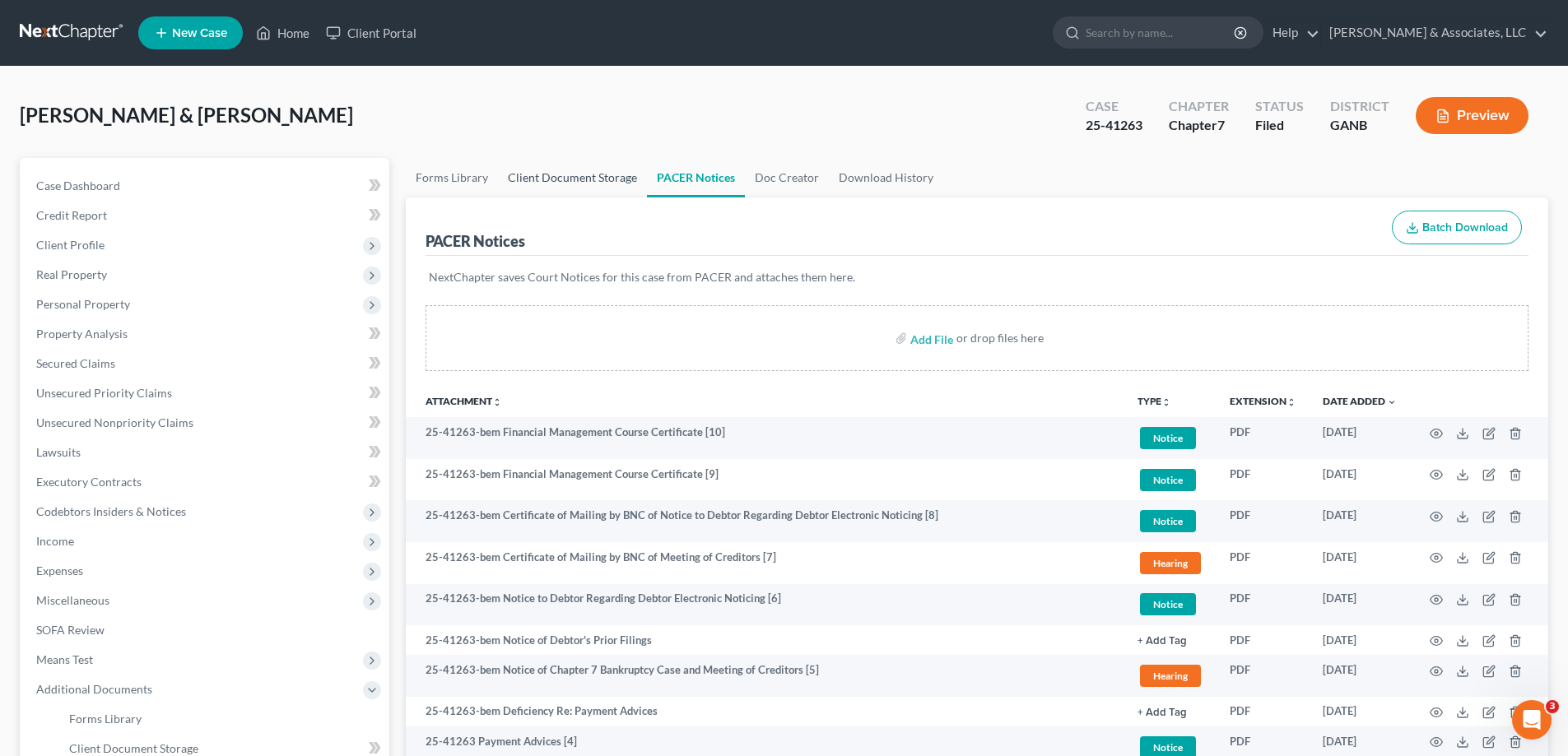
click at [540, 179] on link "Client Document Storage" at bounding box center [572, 178] width 149 height 40
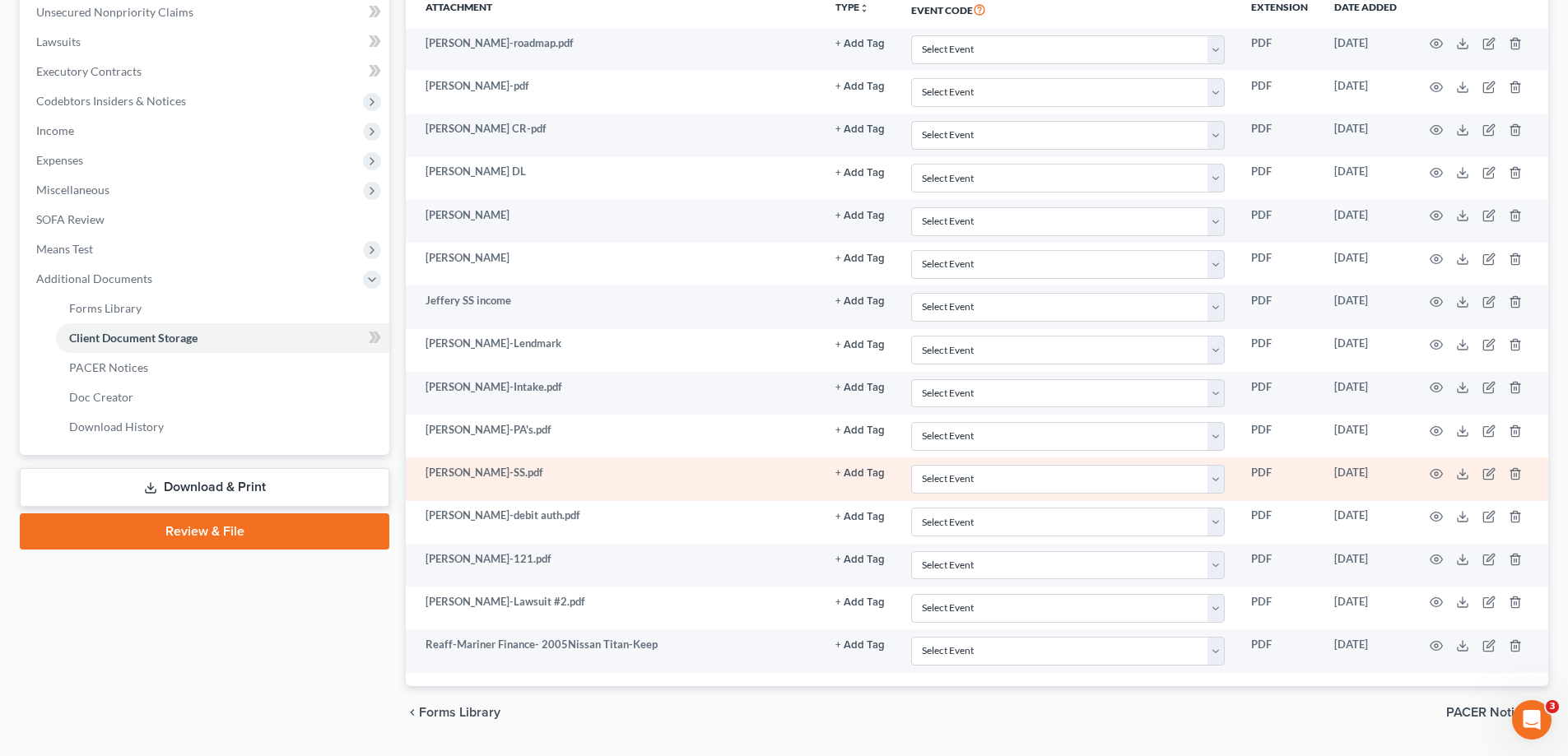
scroll to position [373, 0]
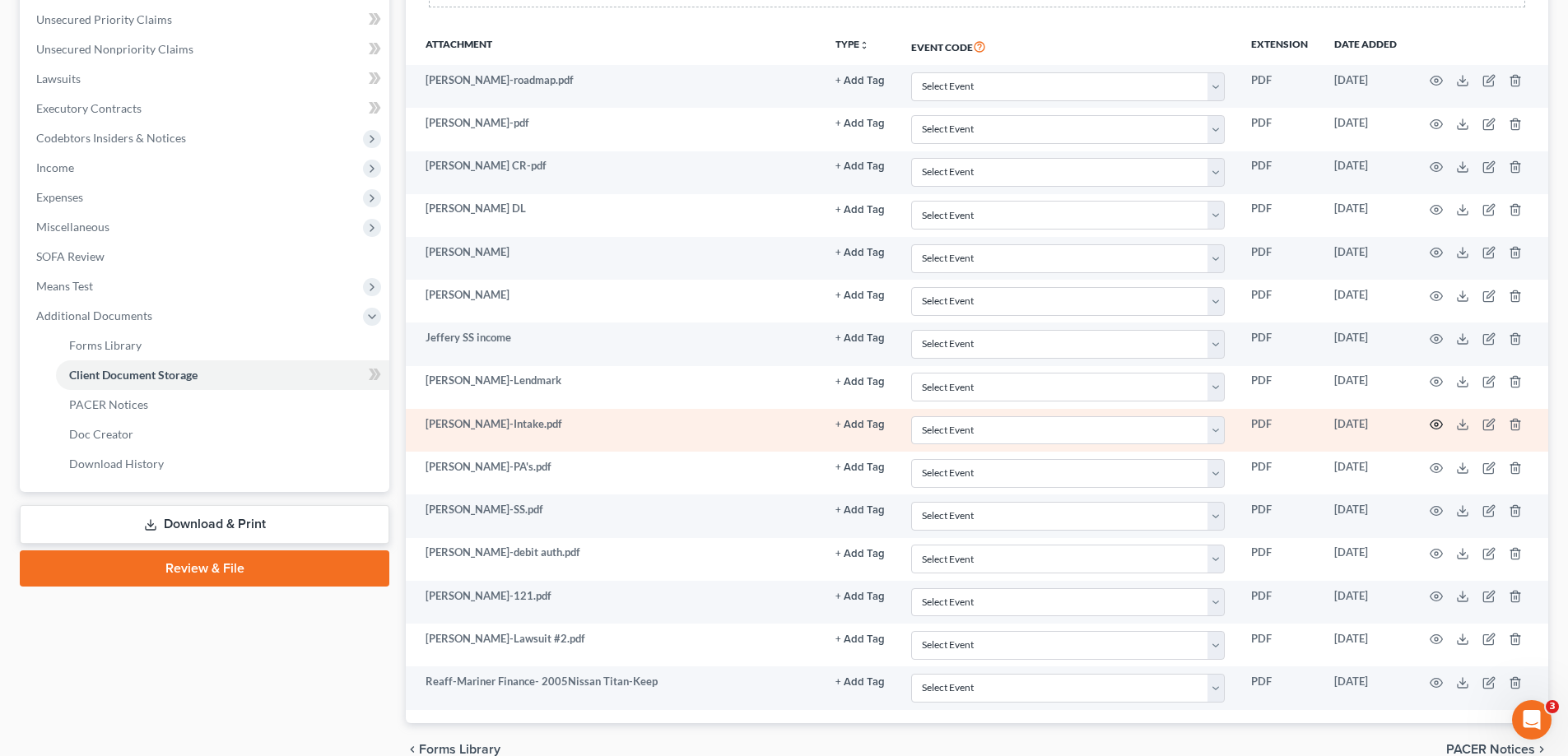
click at [1439, 422] on icon "button" at bounding box center [1437, 425] width 13 height 9
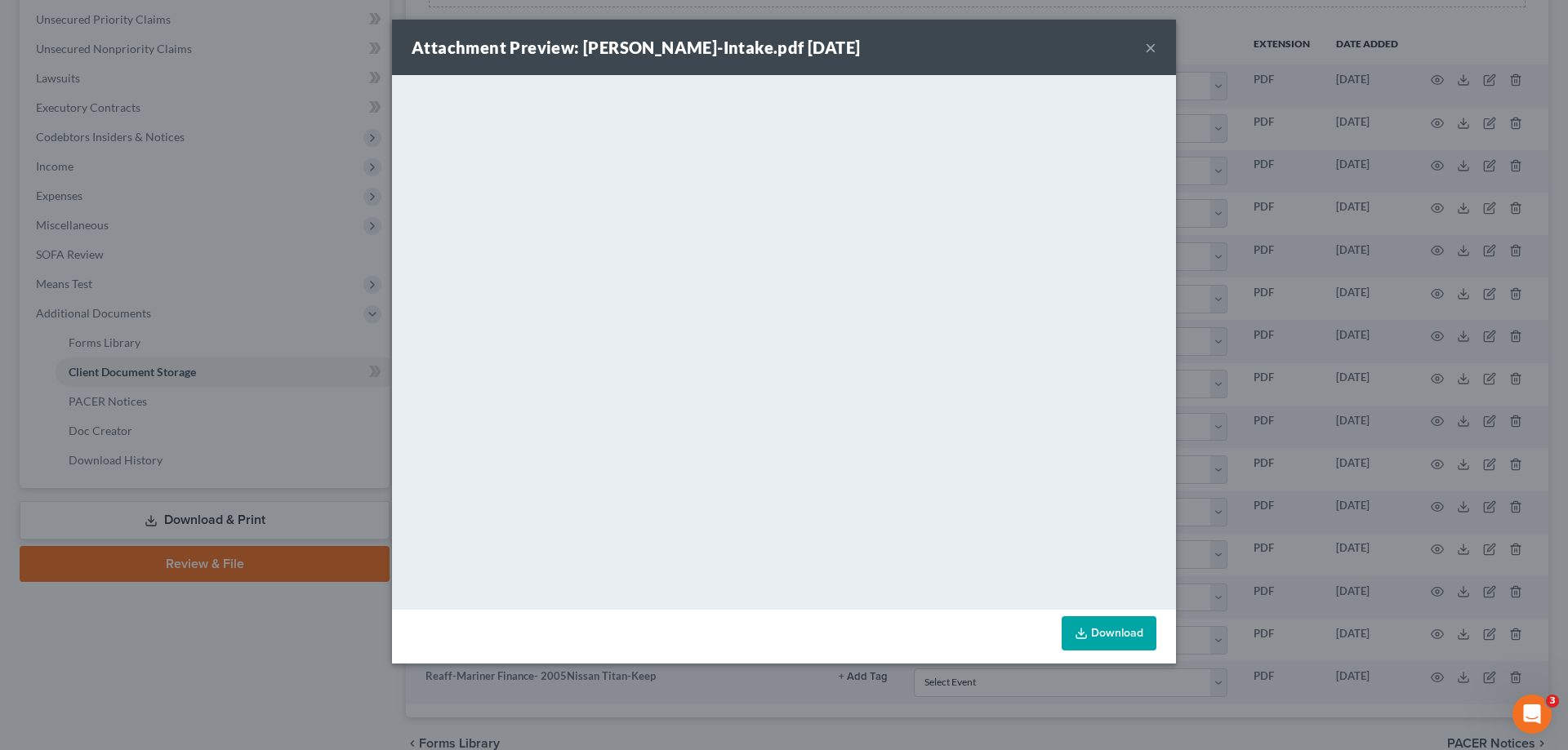
click at [1148, 52] on button "×" at bounding box center [1150, 47] width 12 height 19
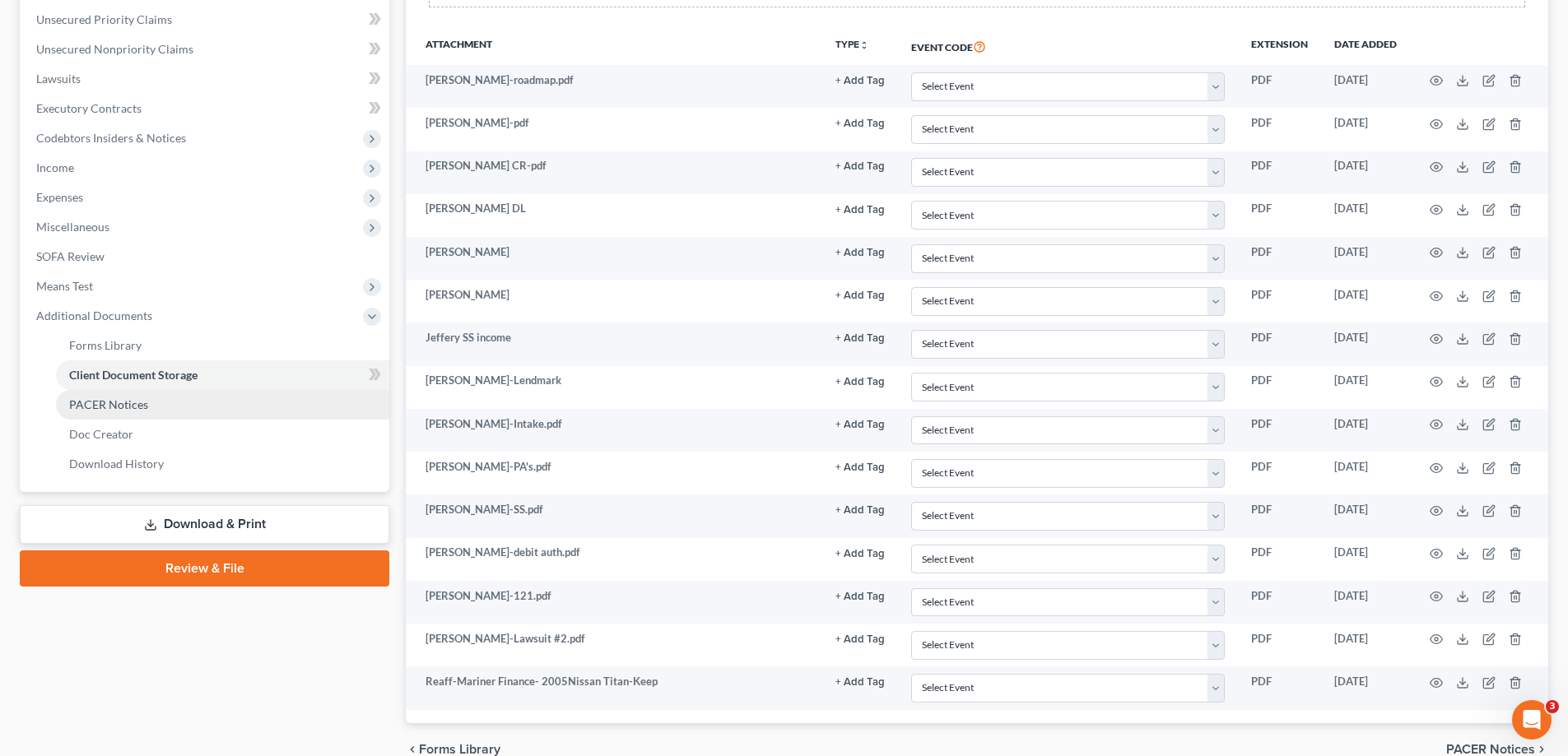
click at [119, 411] on span "PACER Notices" at bounding box center [108, 404] width 79 height 14
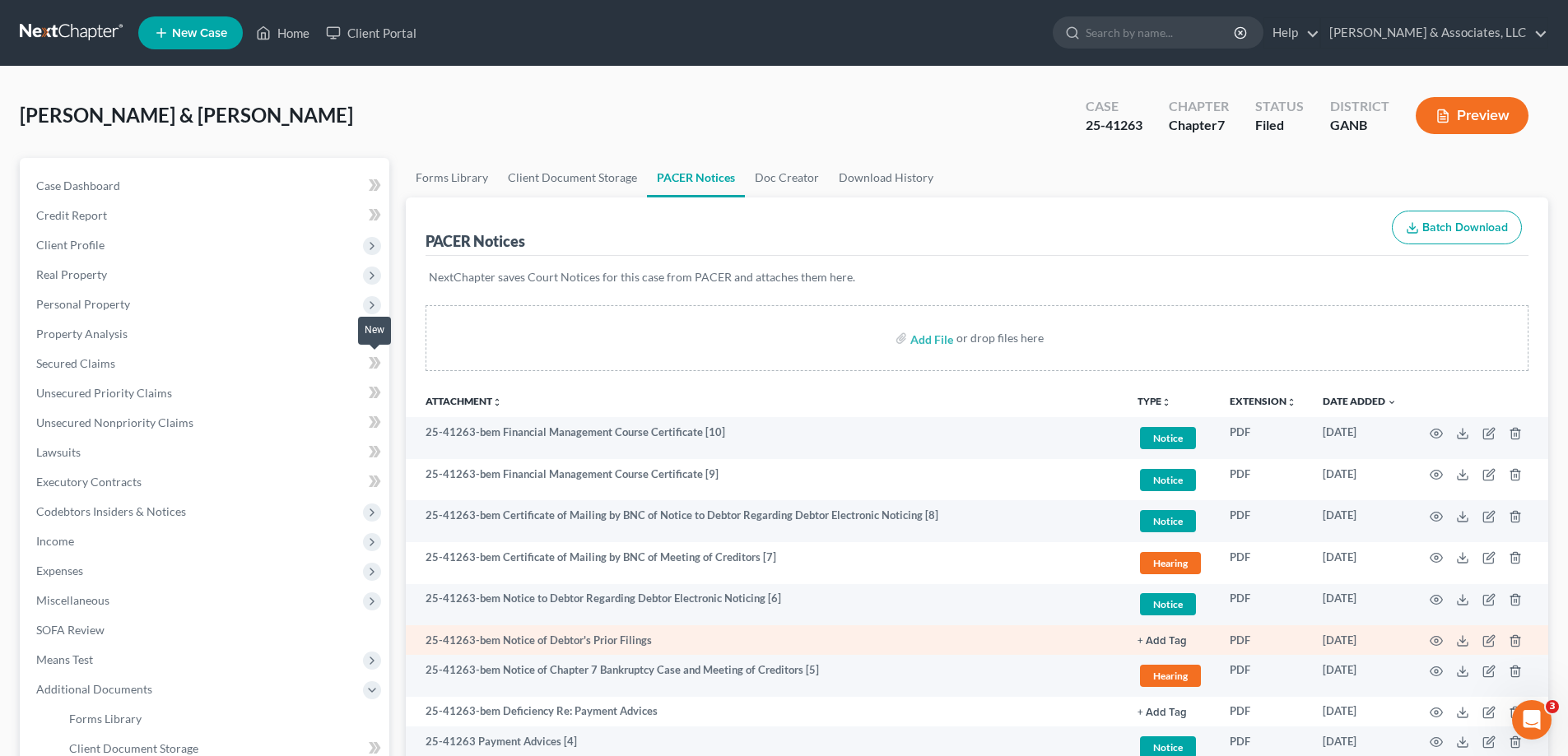
scroll to position [266, 0]
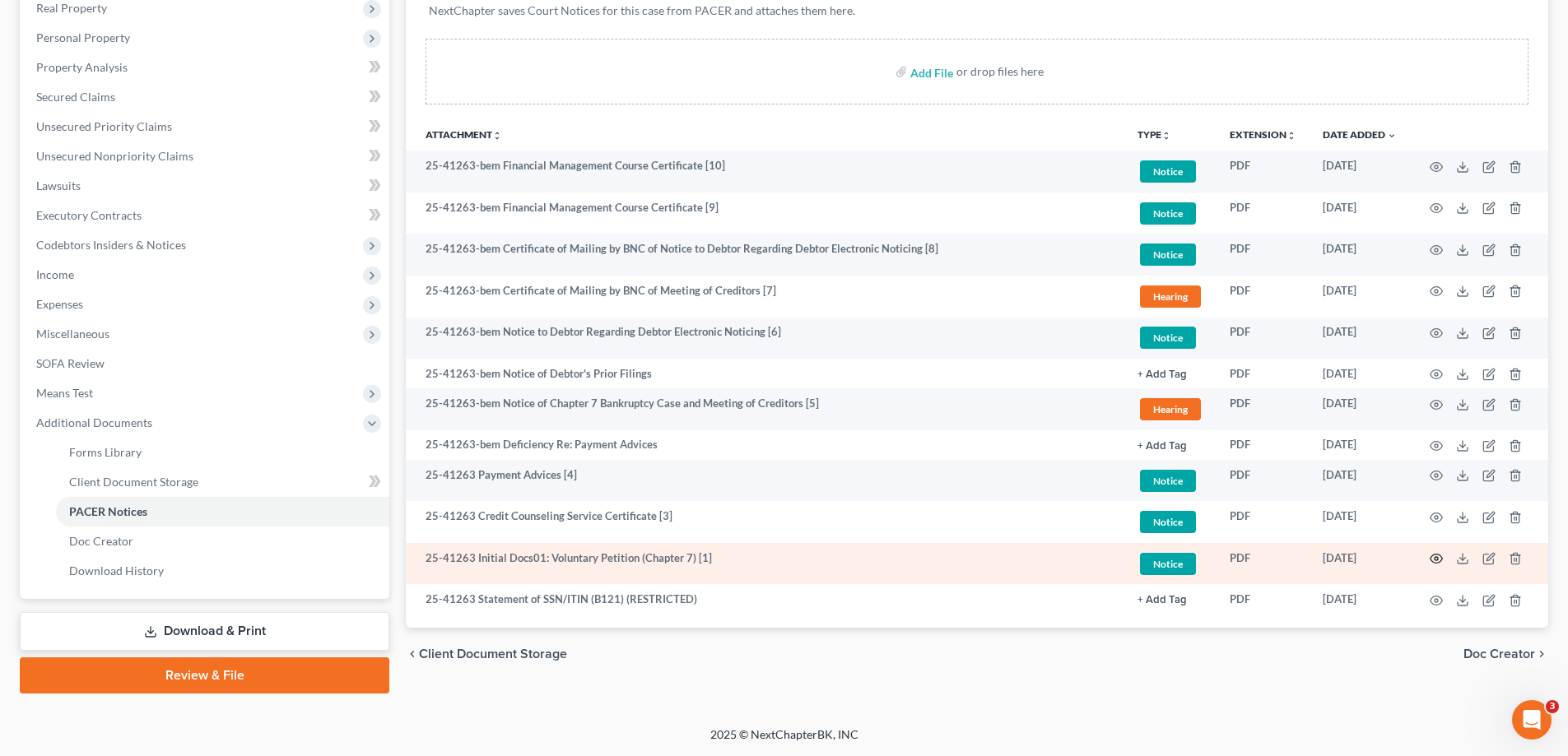
click at [1437, 561] on icon "button" at bounding box center [1437, 559] width 14 height 14
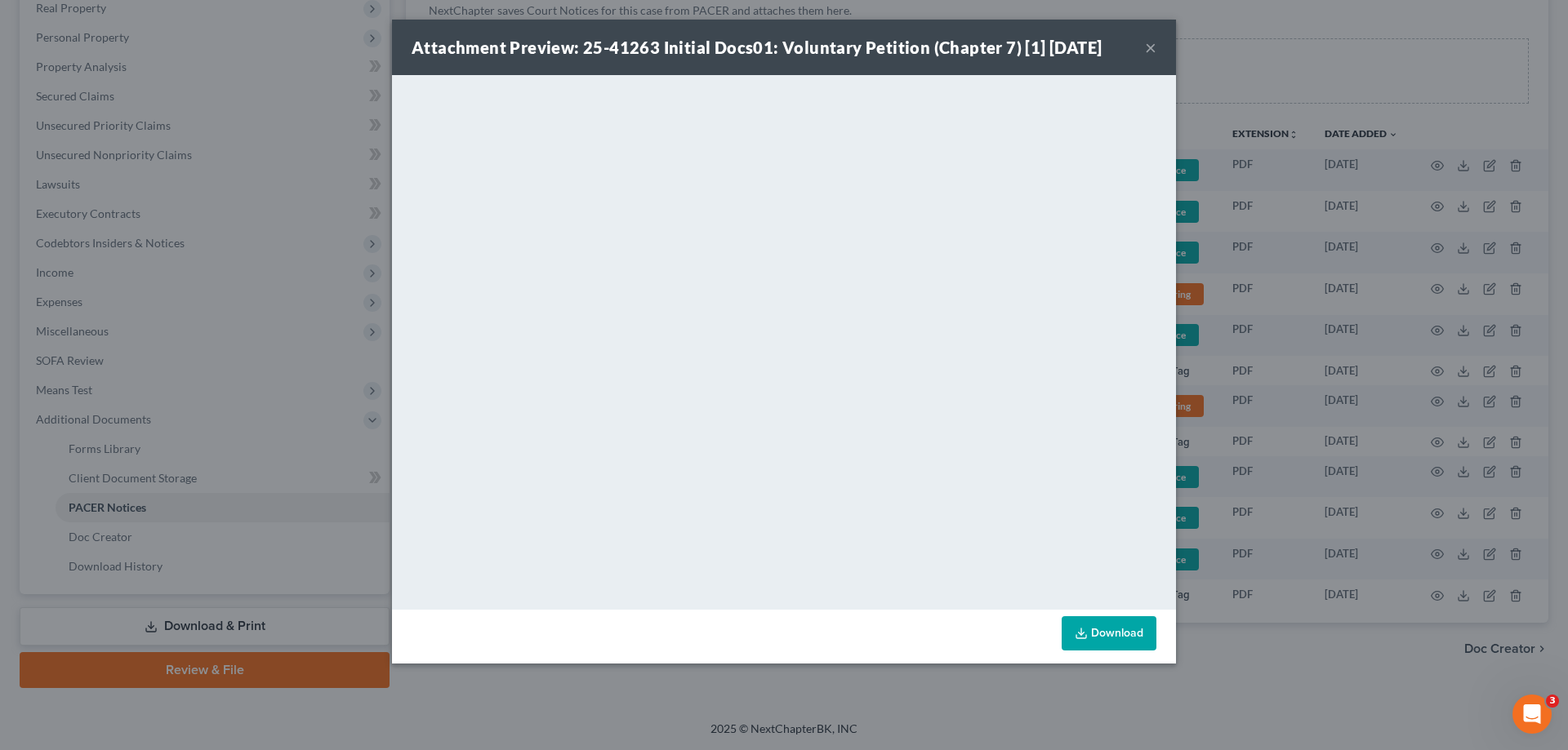
click at [1149, 46] on button "×" at bounding box center [1150, 47] width 12 height 19
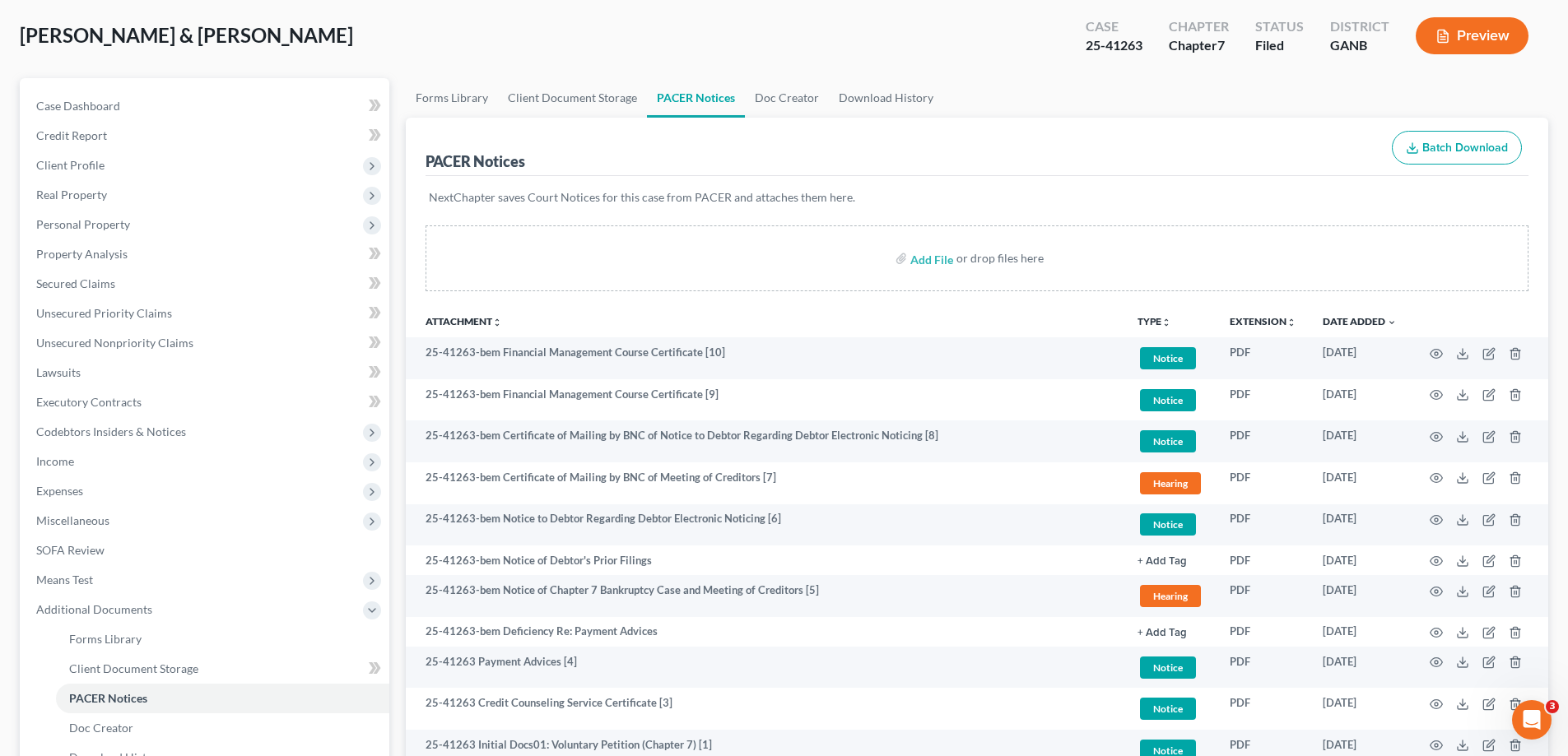
scroll to position [0, 0]
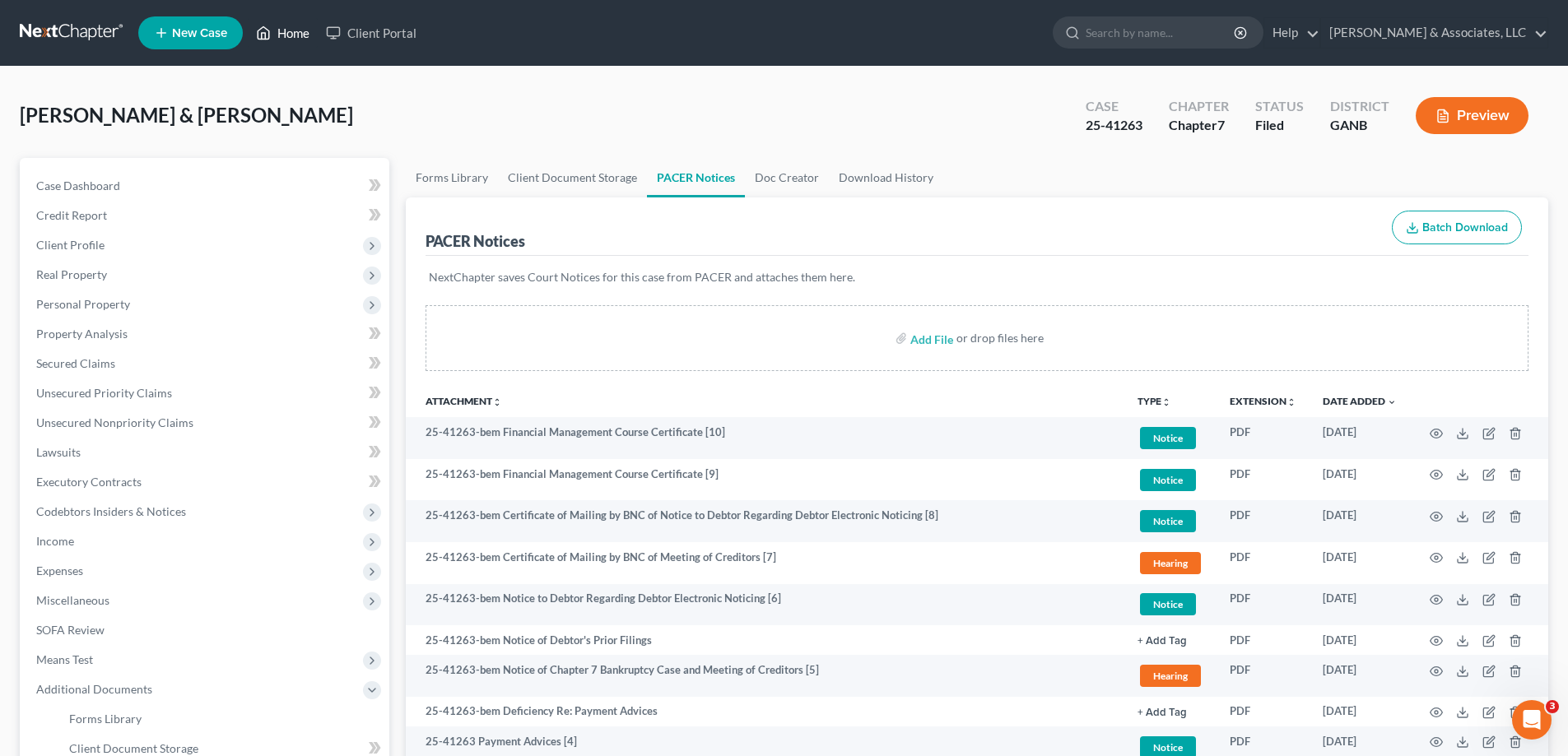
click at [291, 30] on link "Home" at bounding box center [283, 33] width 70 height 29
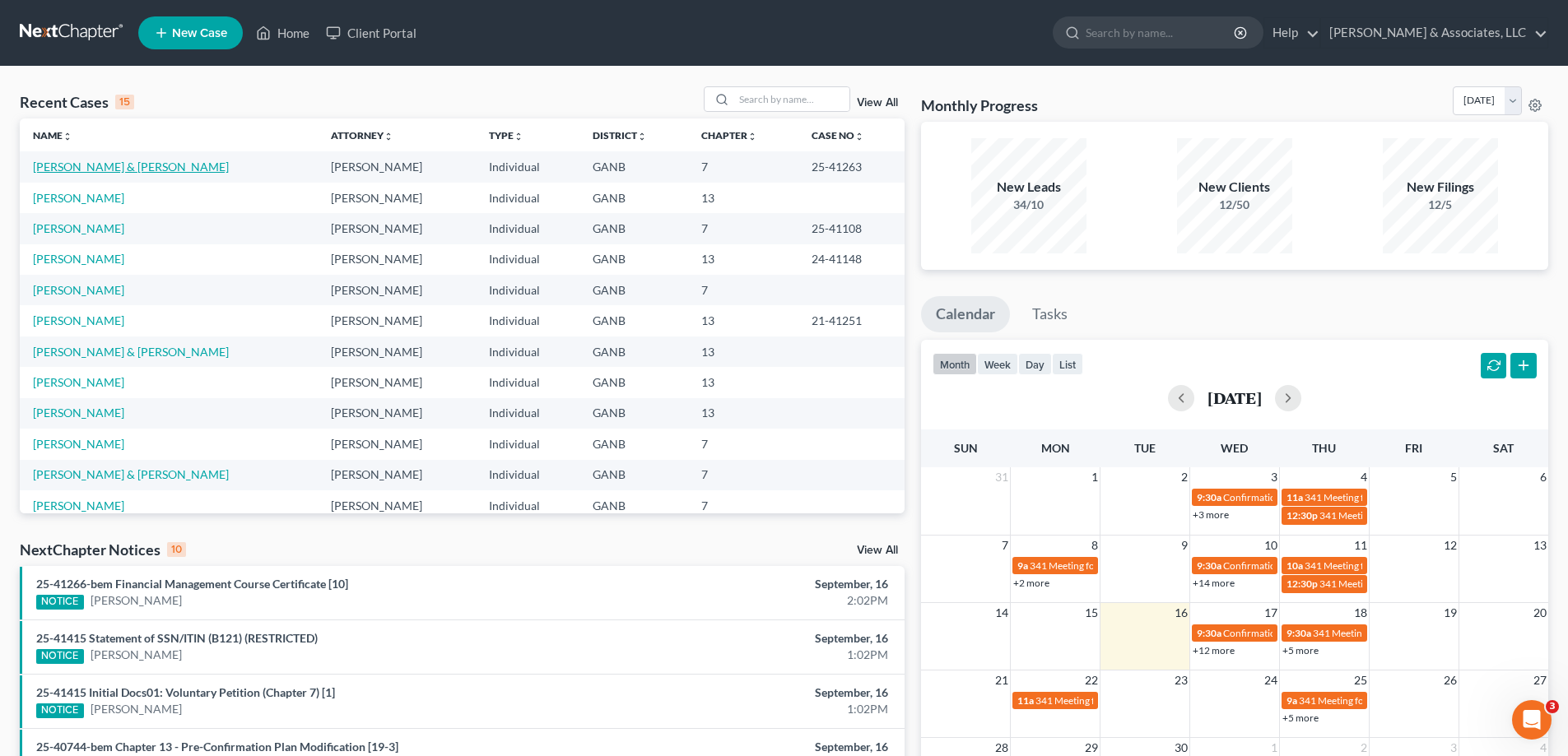
click at [102, 171] on link "[PERSON_NAME] & [PERSON_NAME]" at bounding box center [131, 166] width 196 height 14
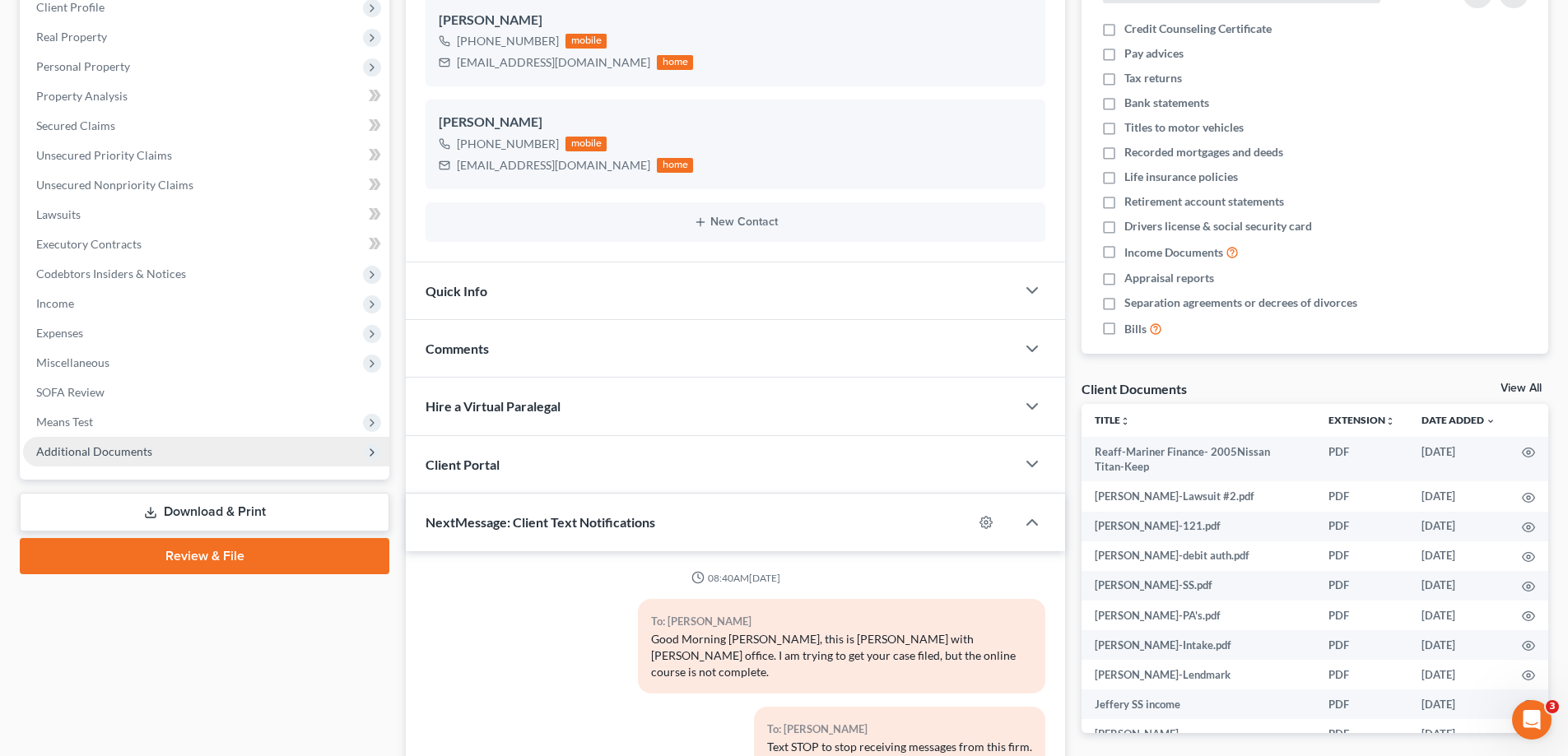
scroll to position [55, 0]
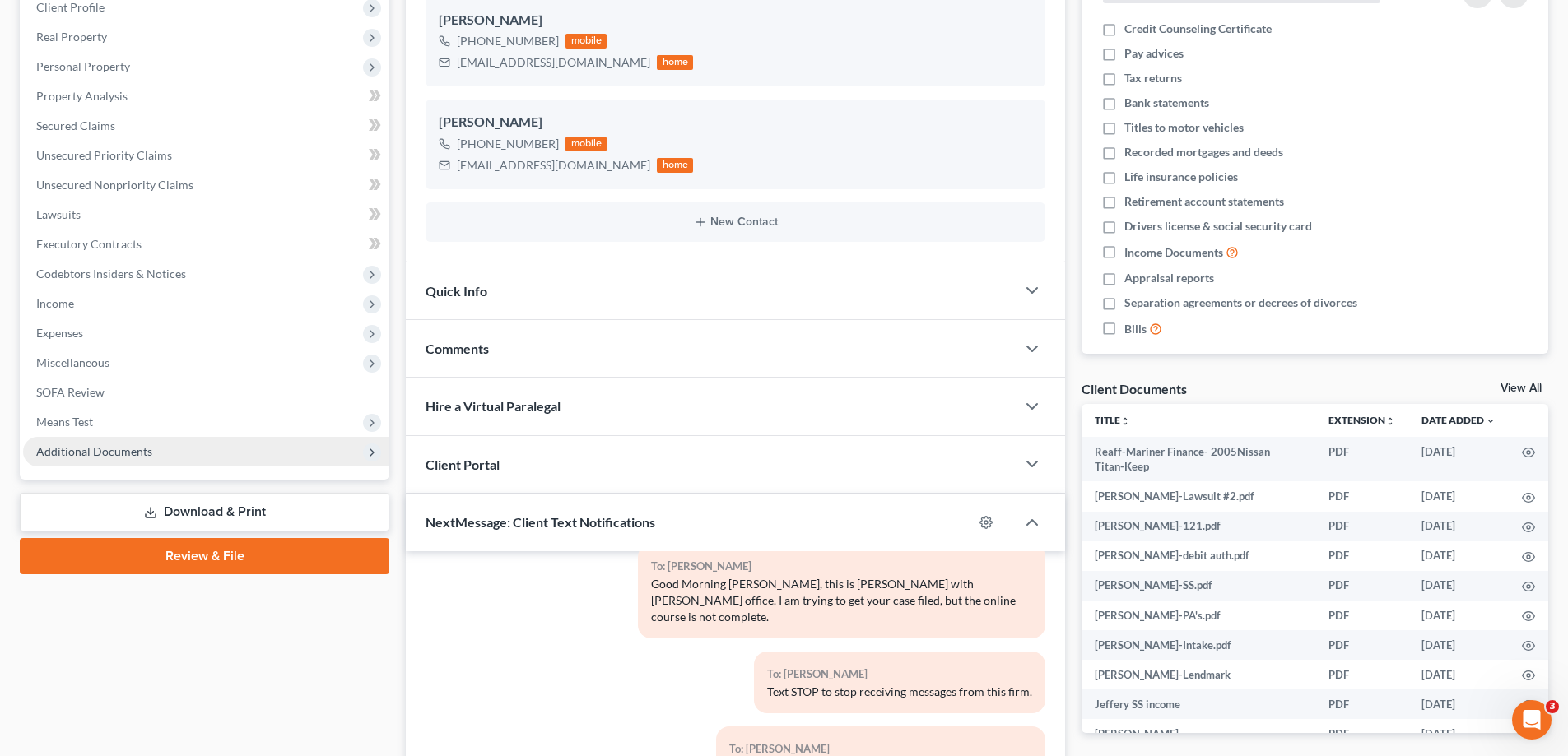
click at [121, 455] on span "Additional Documents" at bounding box center [93, 451] width 116 height 14
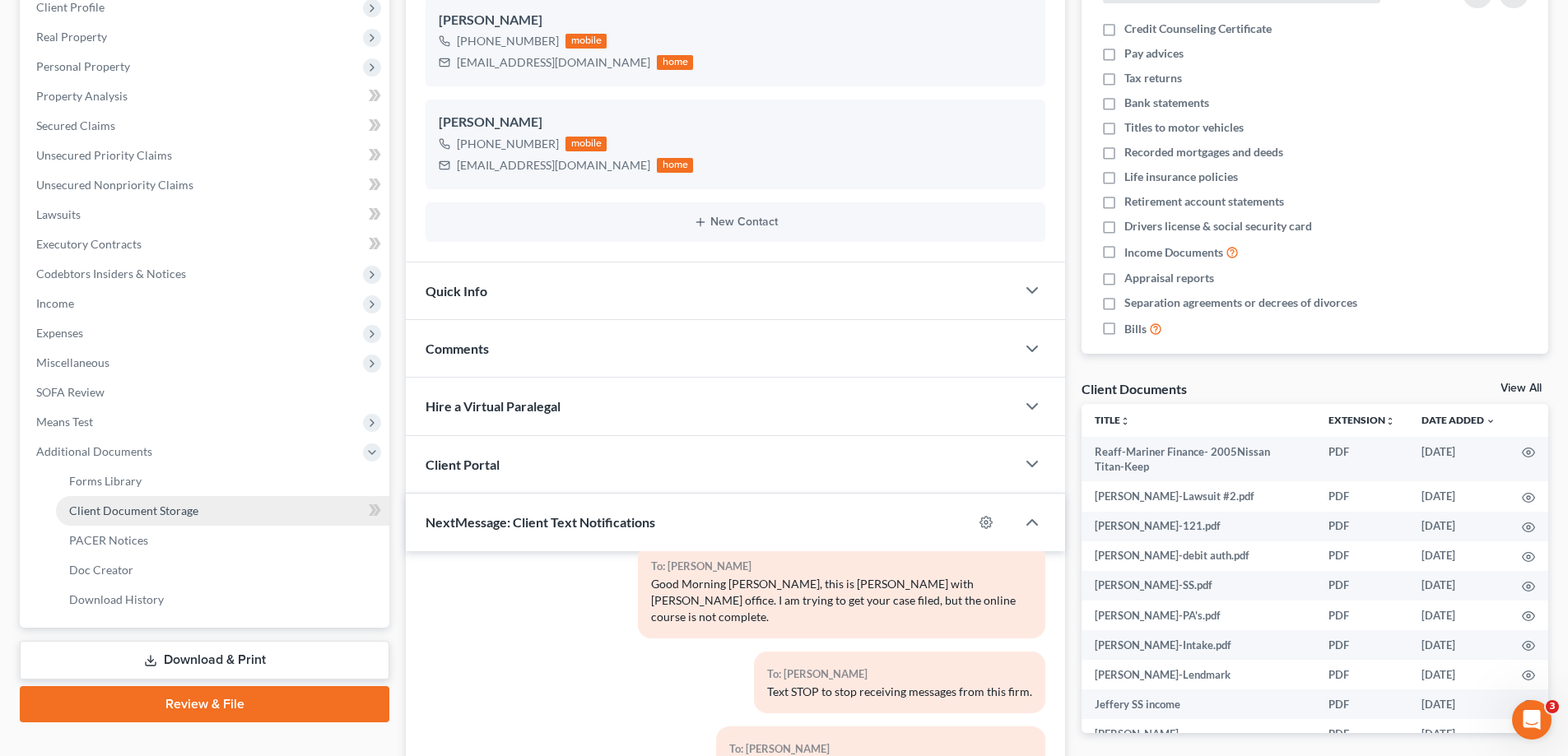
click at [122, 509] on span "Client Document Storage" at bounding box center [133, 510] width 129 height 14
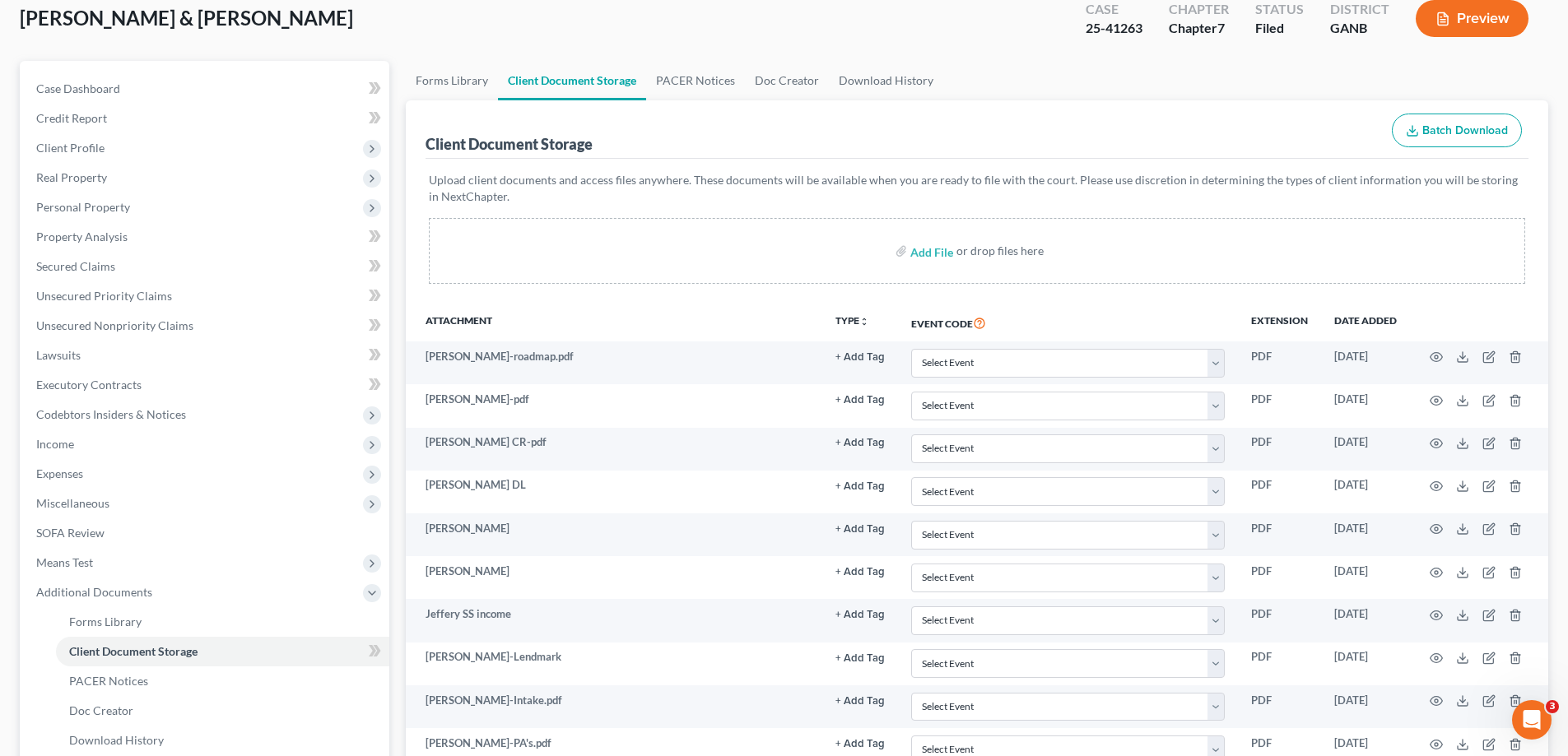
scroll to position [411, 0]
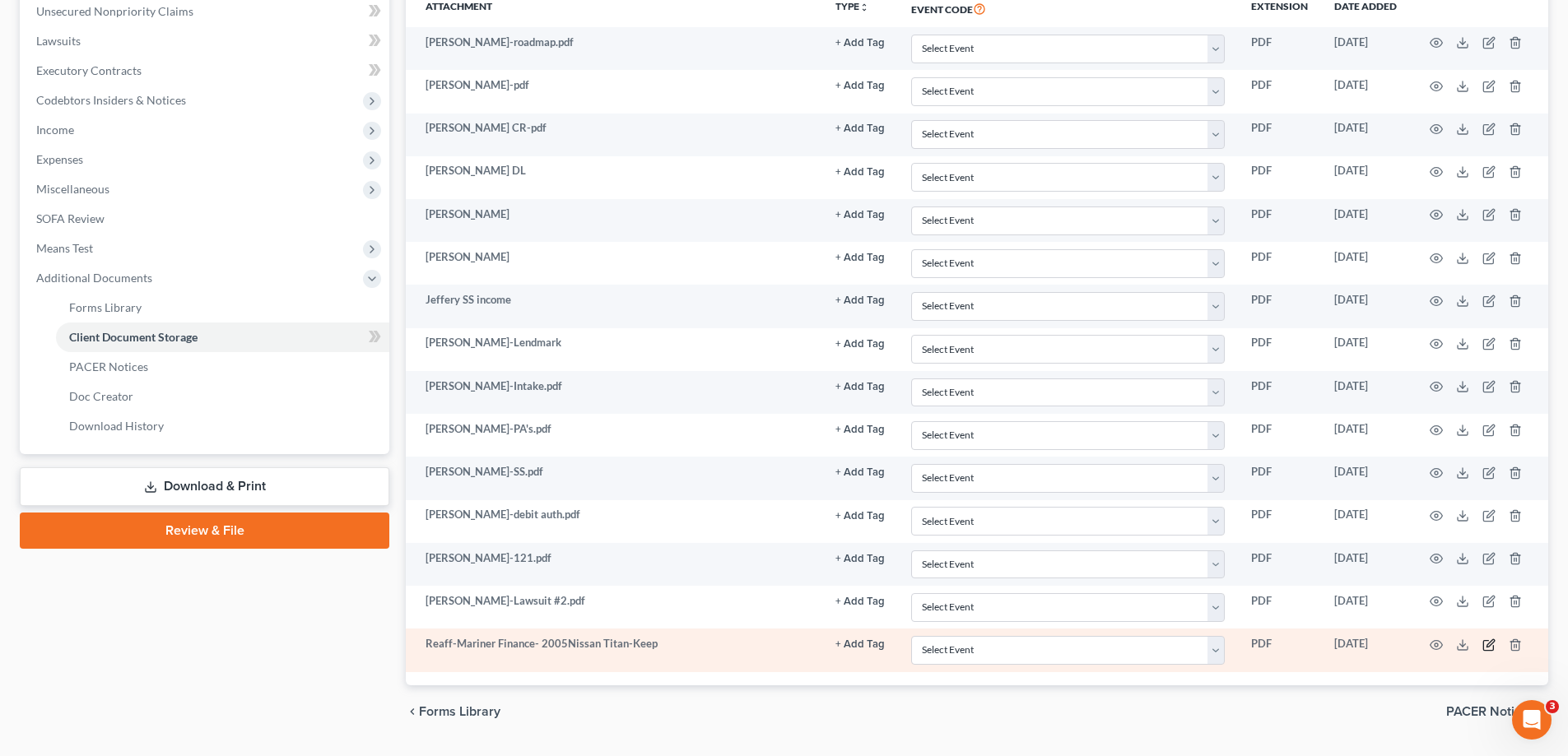
click at [1495, 639] on icon "button" at bounding box center [1489, 645] width 14 height 14
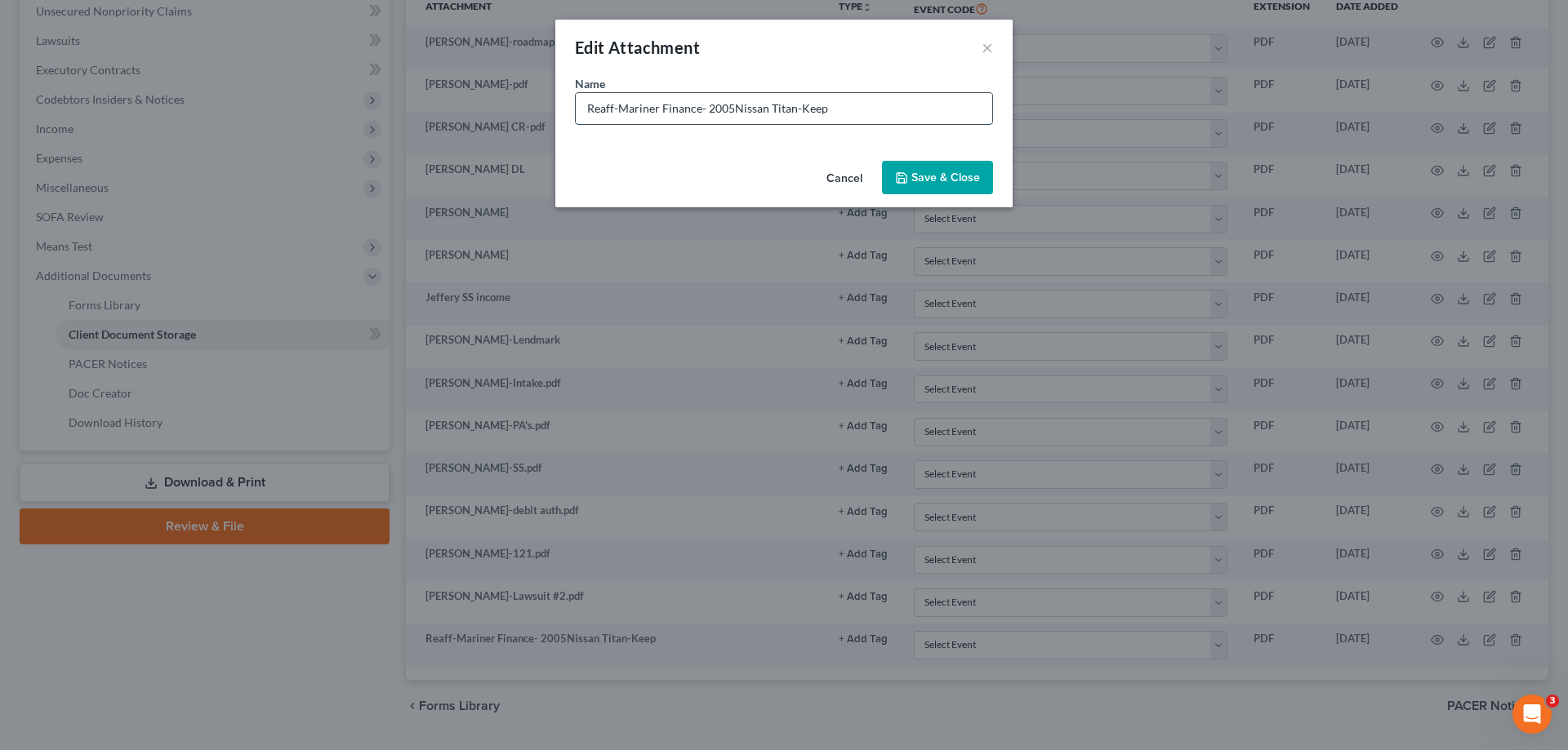
click at [812, 111] on input "Reaff-Mariner Finance- 2005Nissan Titan-Keep" at bounding box center [784, 109] width 417 height 31
type input "Reaff-Mariner Finance- 2005Nissan Titan-"Keep""
click at [946, 171] on span "Save & Close" at bounding box center [945, 177] width 68 height 13
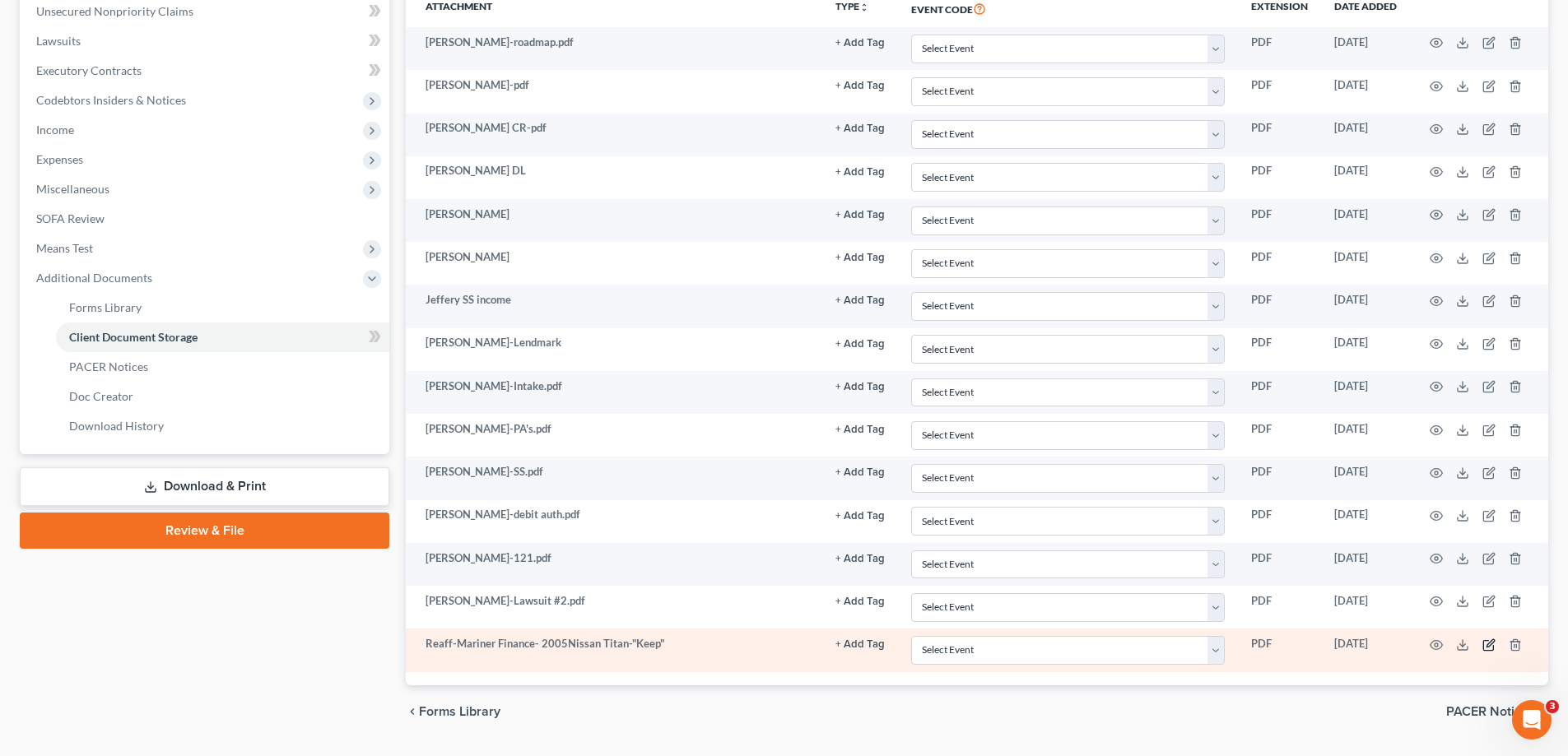
click at [1489, 642] on icon "button" at bounding box center [1490, 643] width 8 height 8
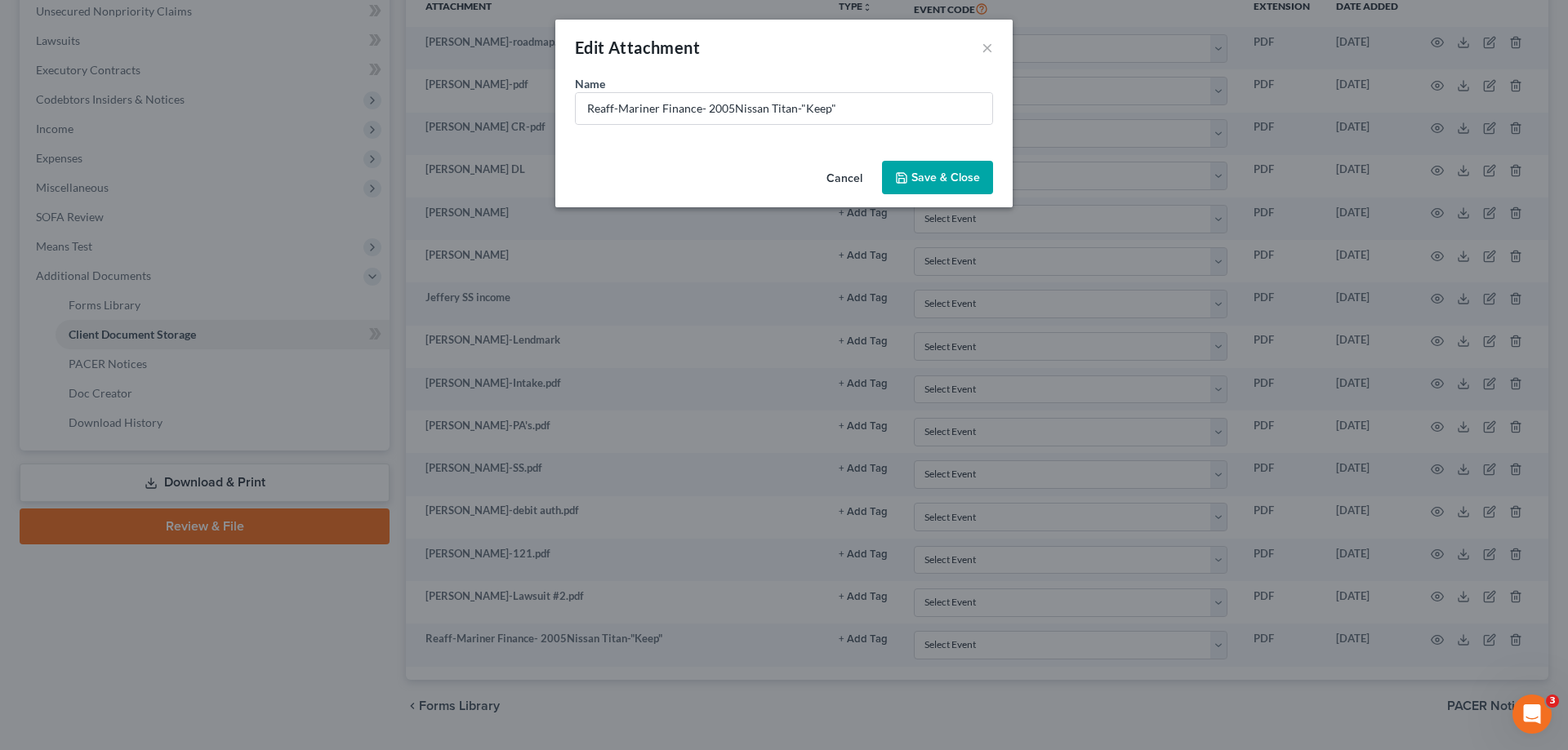
click at [829, 177] on button "Cancel" at bounding box center [844, 178] width 62 height 33
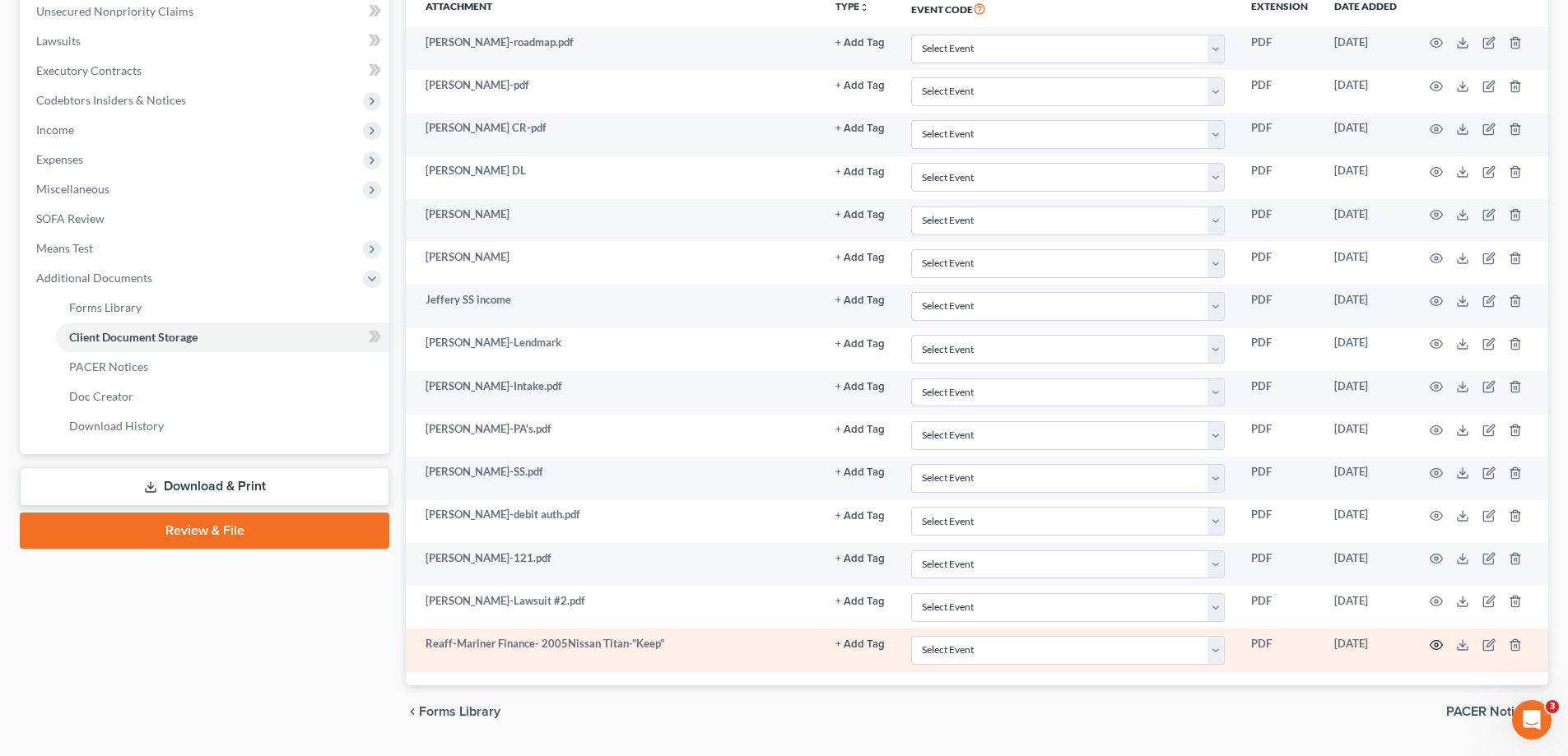
click at [1438, 645] on circle "button" at bounding box center [1436, 644] width 3 height 3
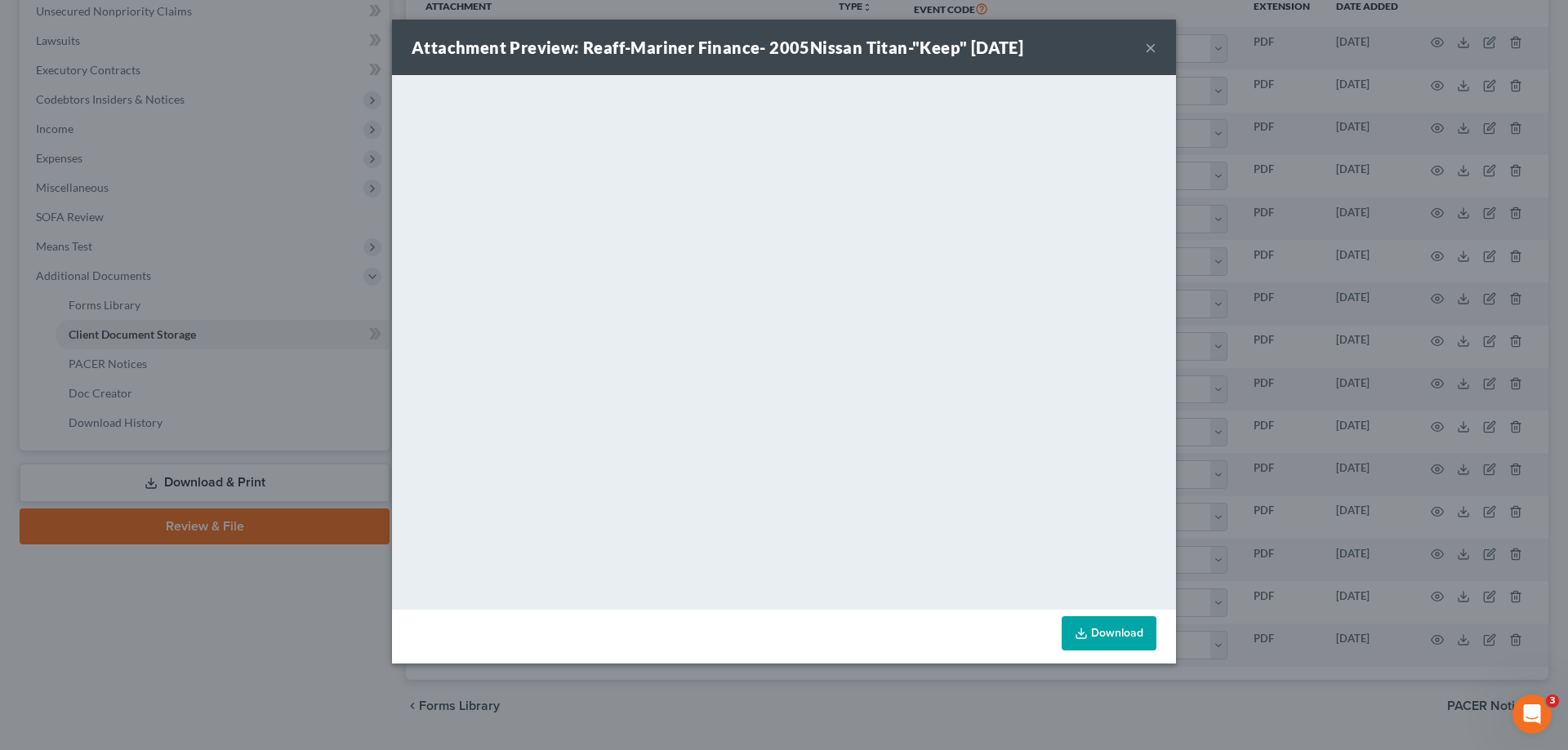
click at [1146, 40] on button "×" at bounding box center [1150, 47] width 12 height 19
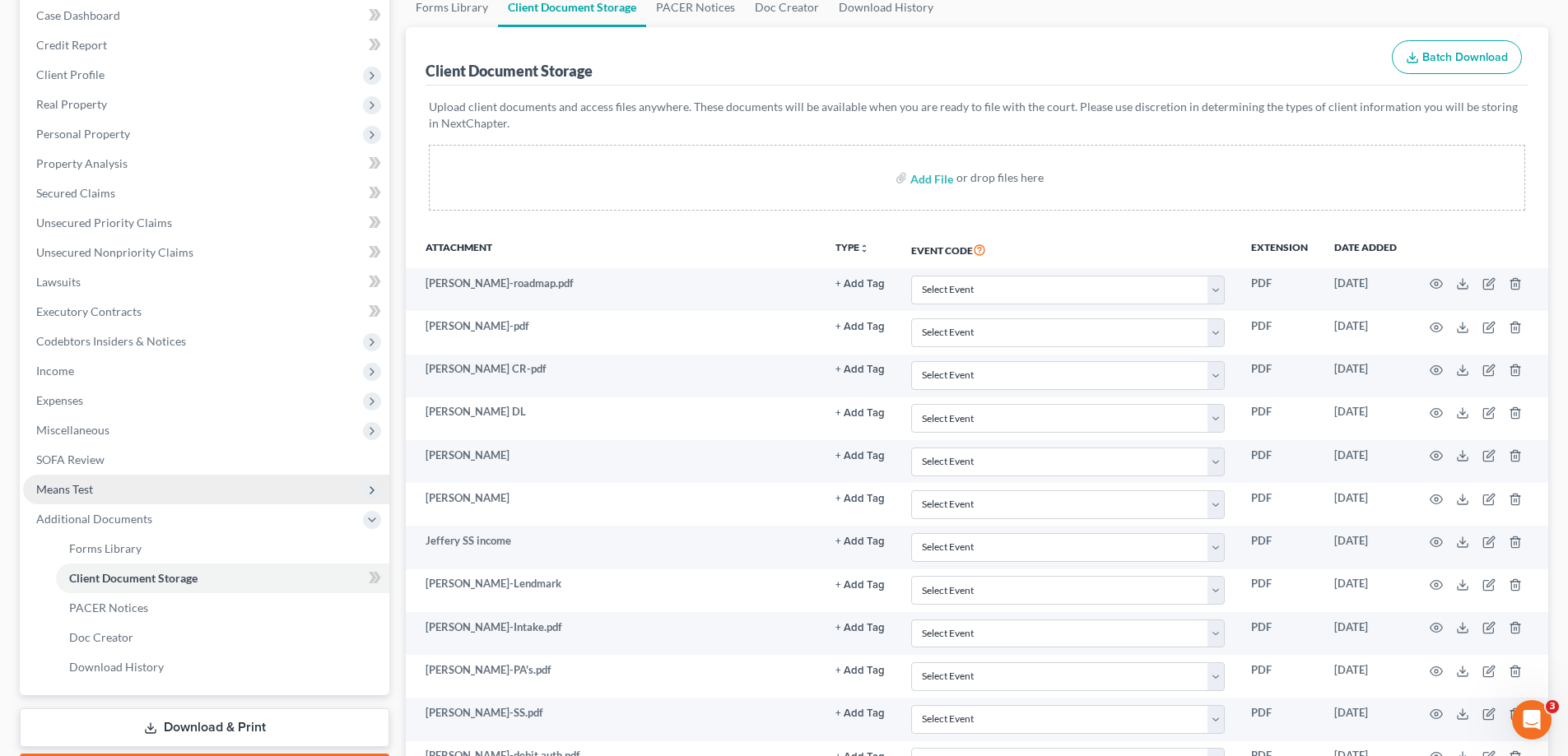
scroll to position [0, 0]
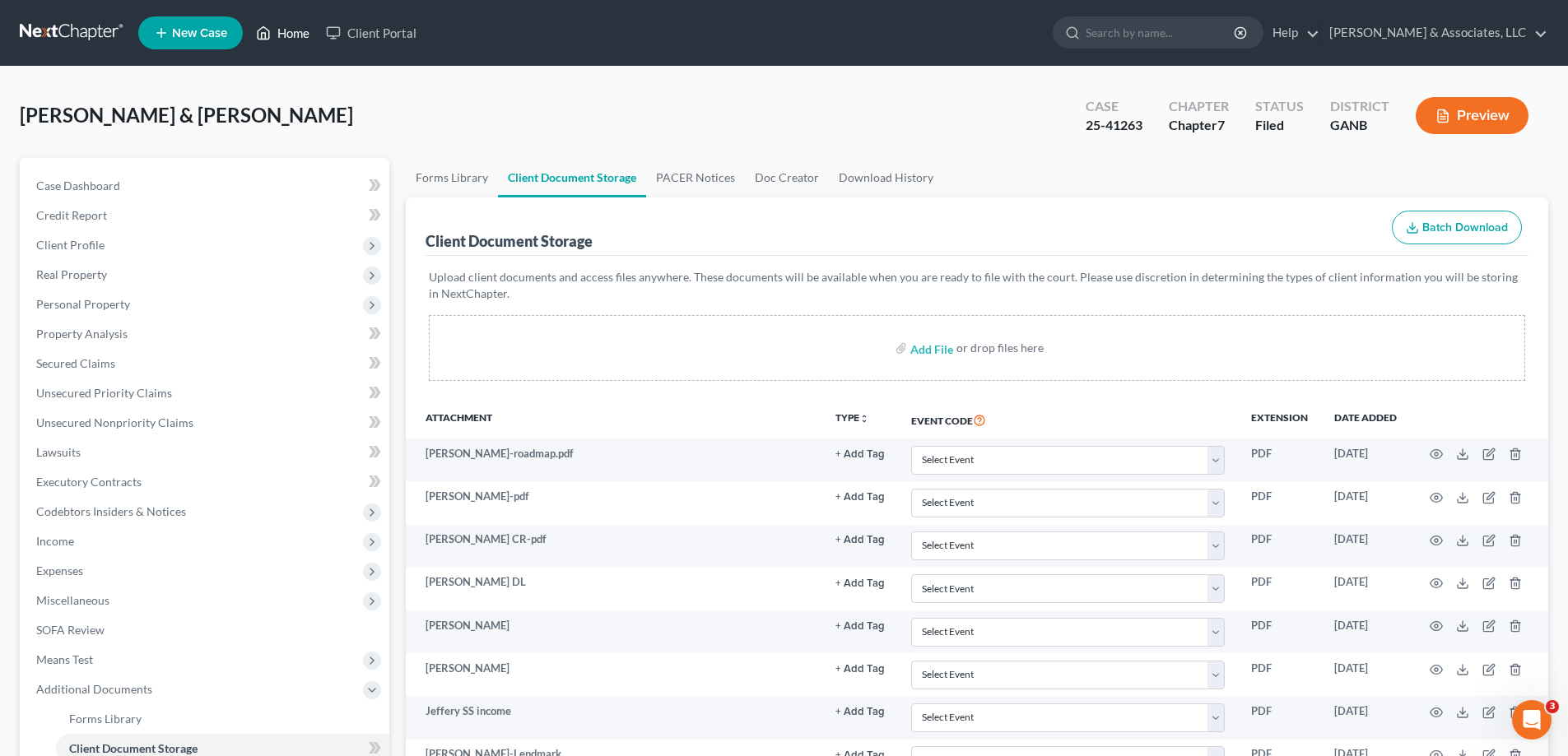
click at [303, 23] on link "Home" at bounding box center [283, 33] width 70 height 29
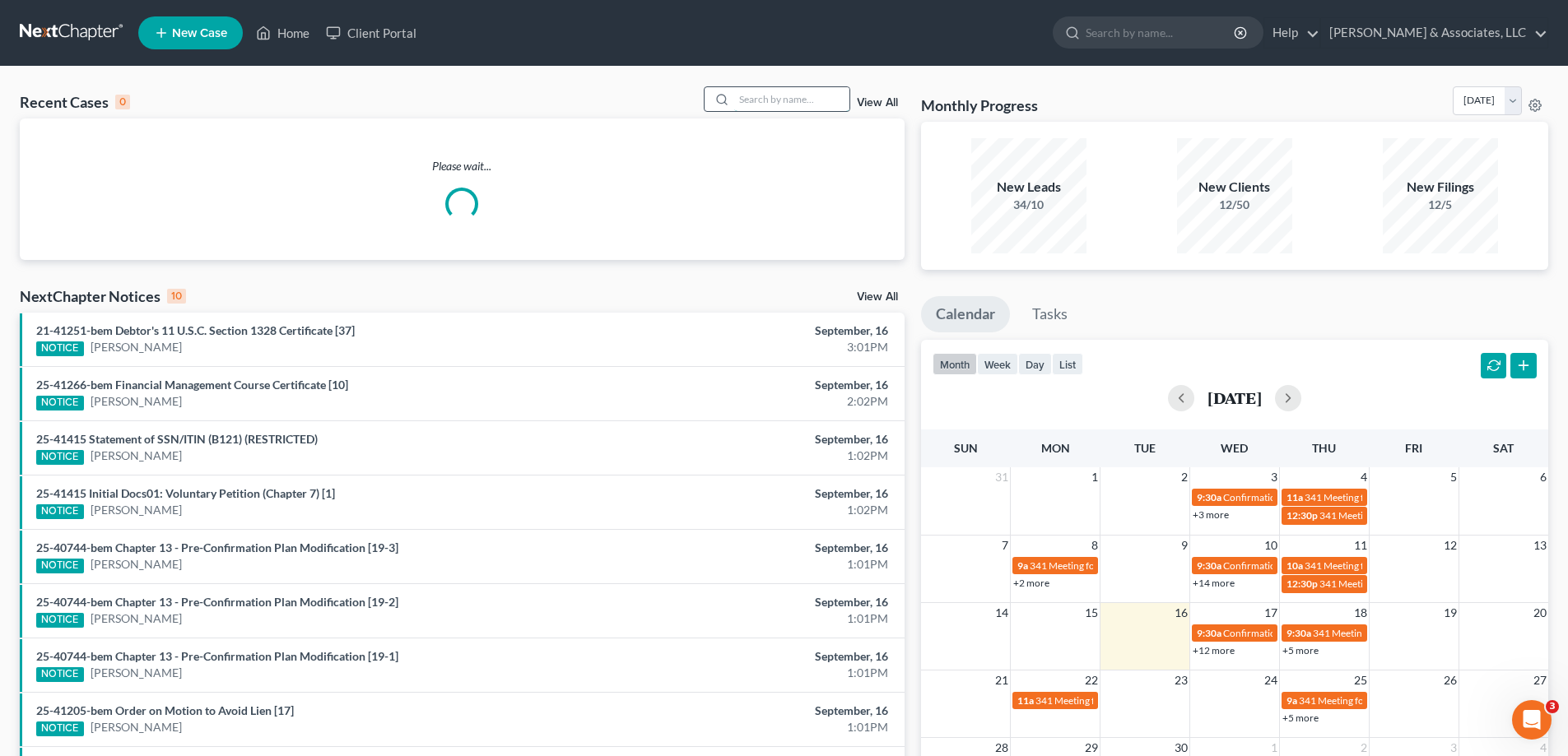
click at [759, 94] on input "search" at bounding box center [791, 99] width 116 height 24
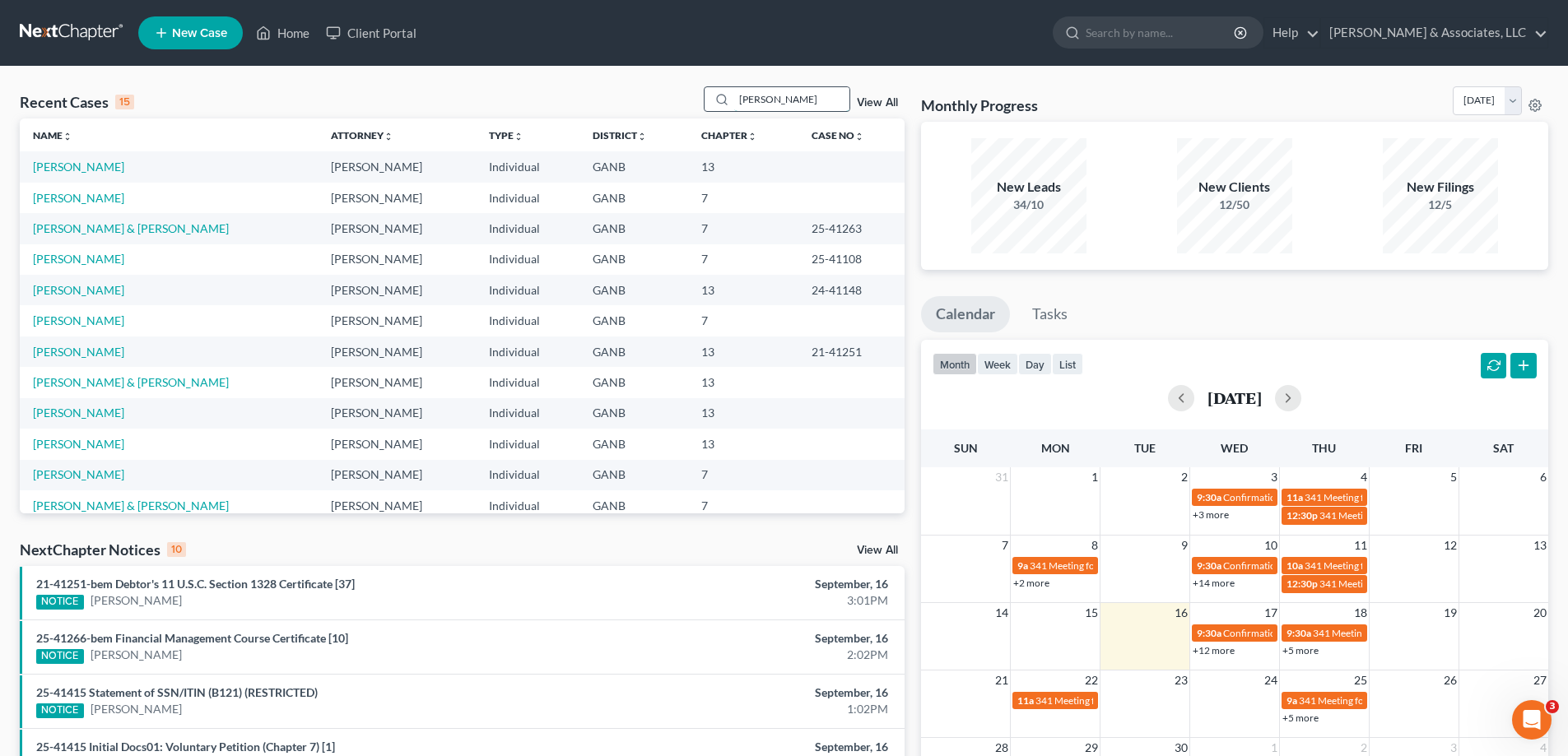
type input "parker"
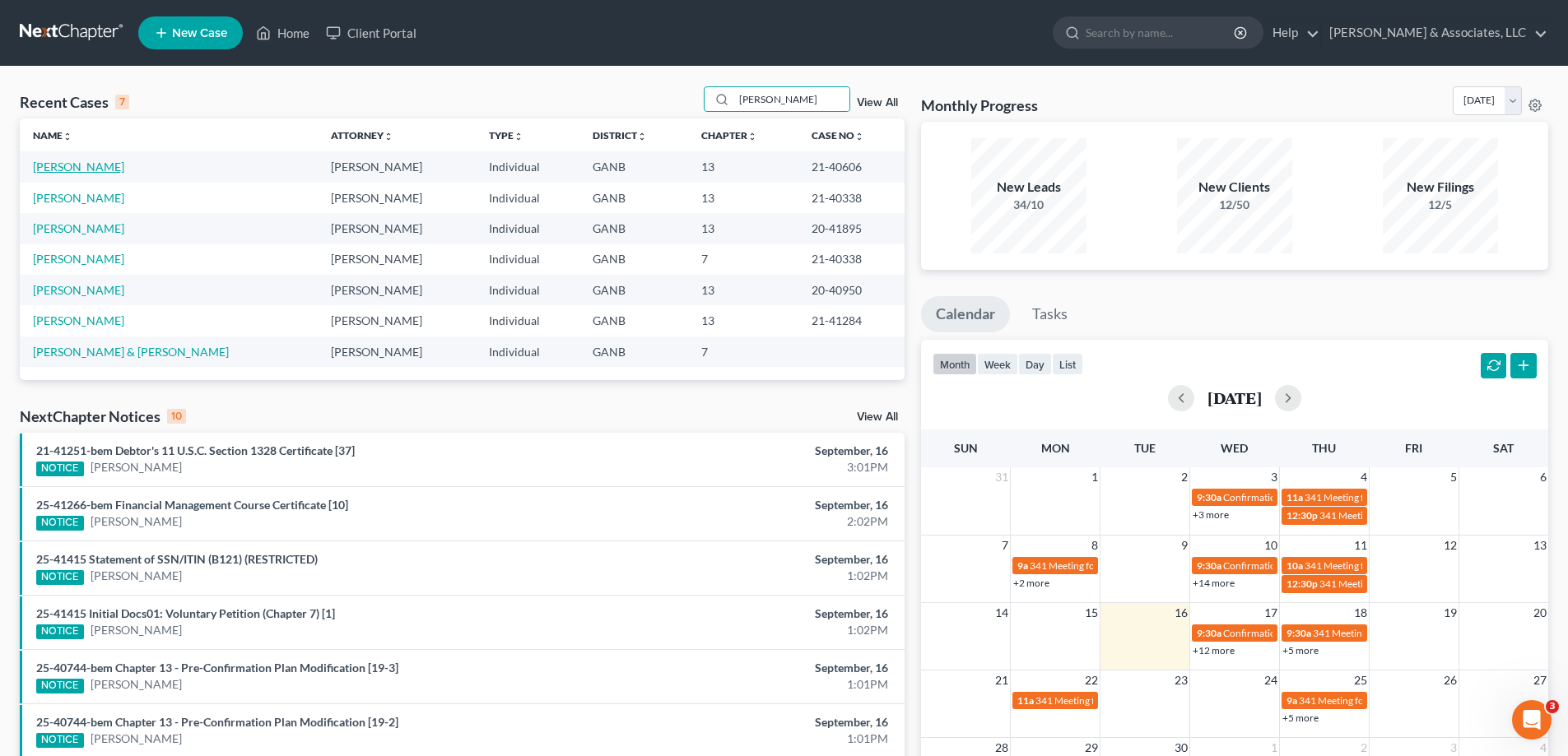
click at [65, 165] on link "Parker, Jason" at bounding box center [79, 166] width 91 height 14
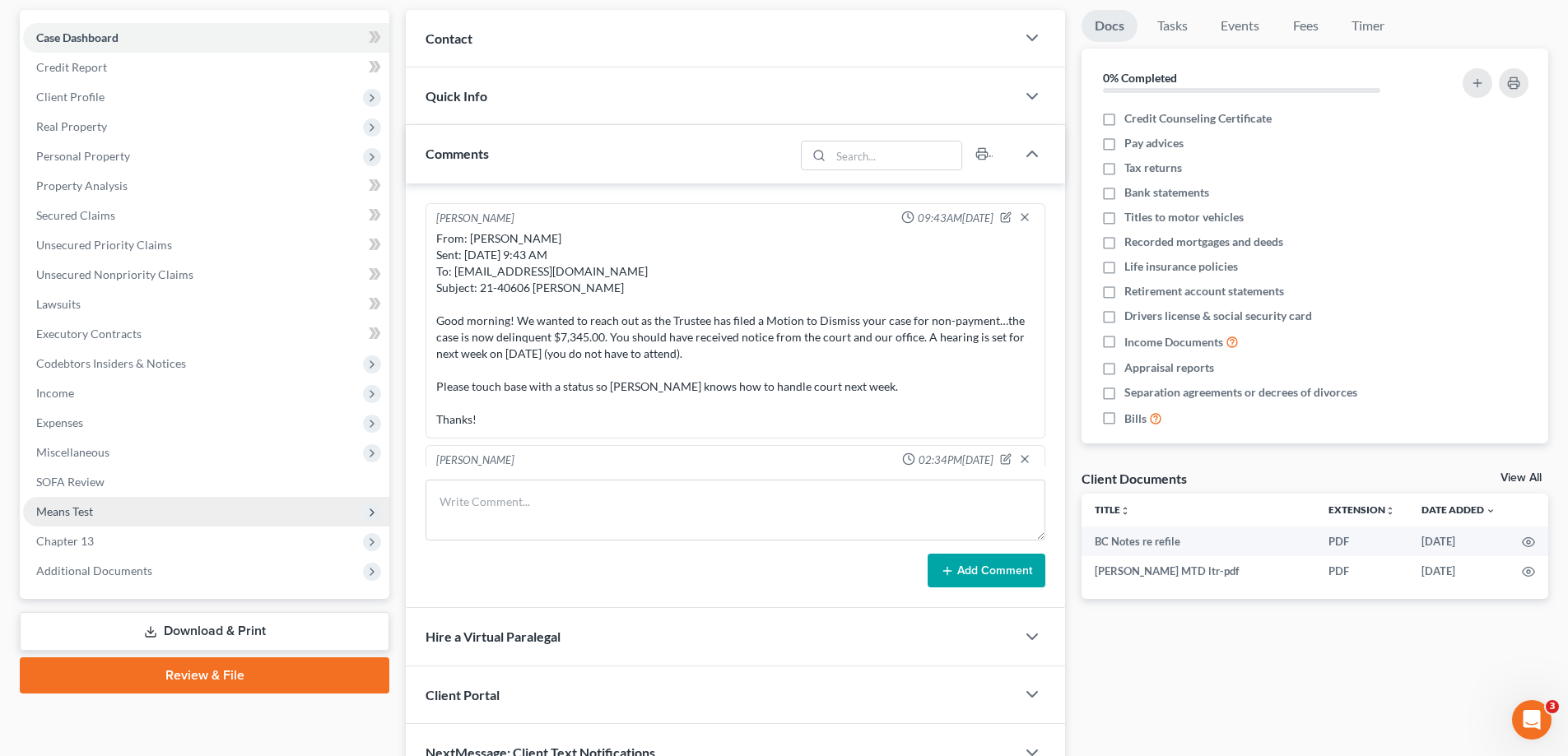
scroll to position [510, 0]
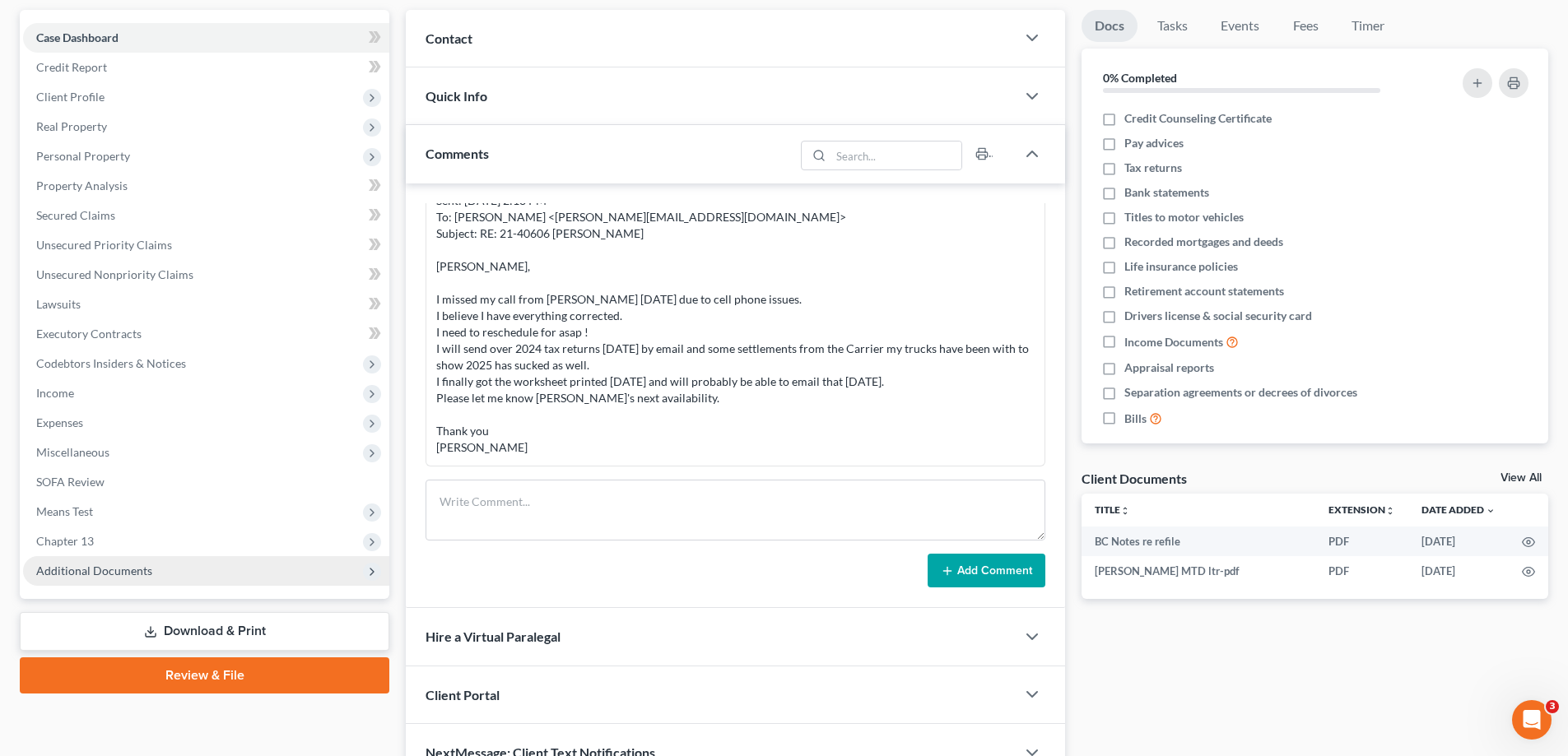
click at [66, 572] on span "Additional Documents" at bounding box center [93, 570] width 116 height 14
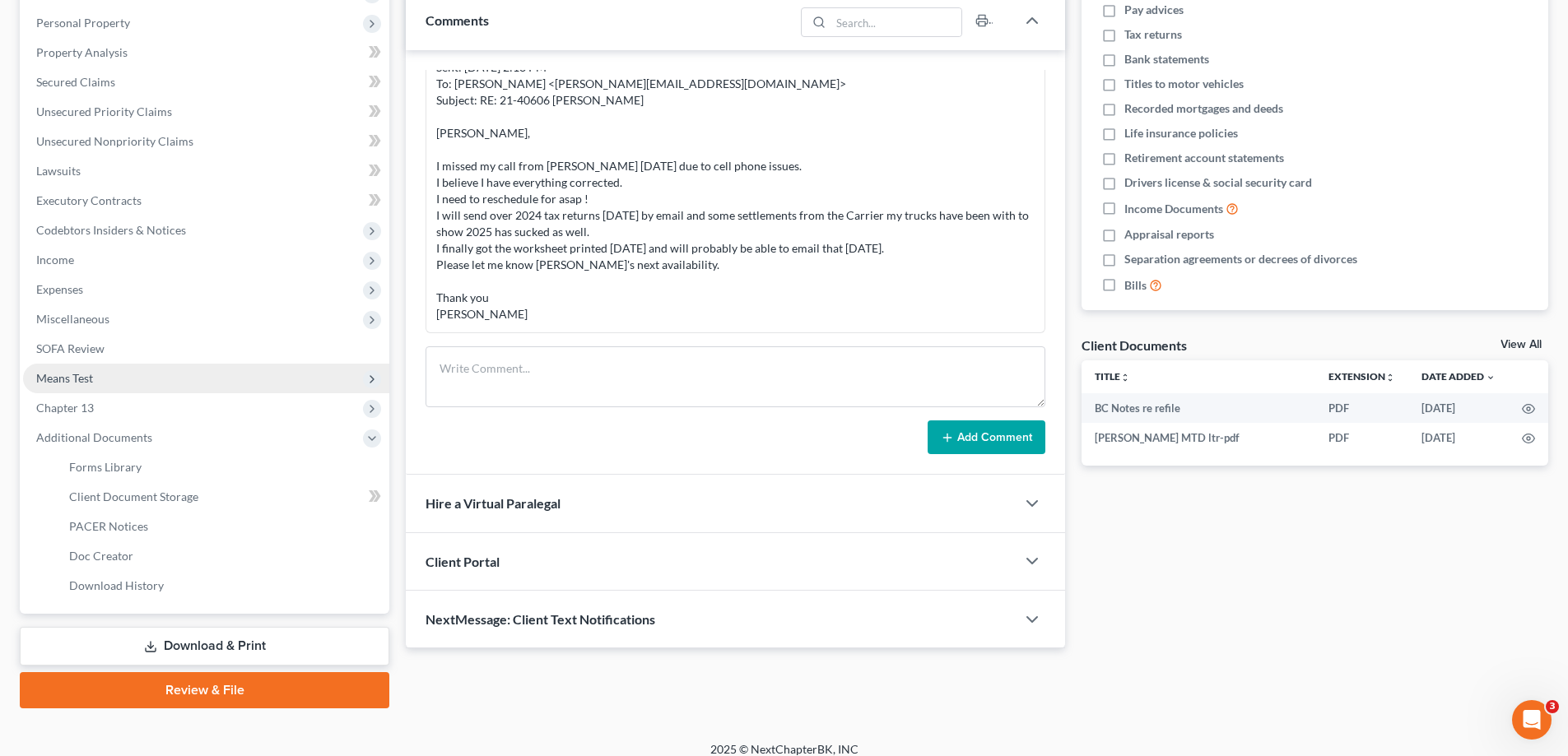
scroll to position [296, 0]
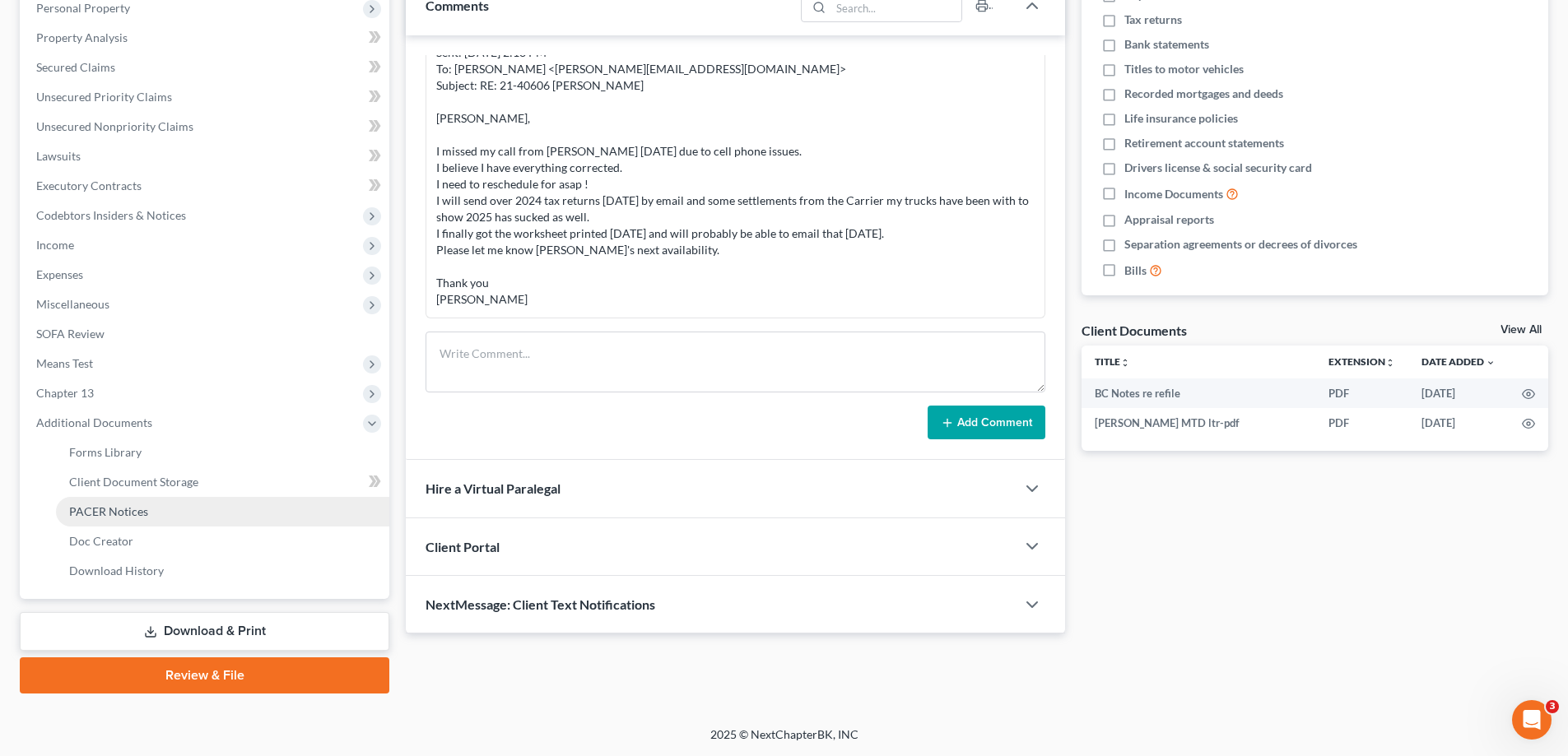
click at [85, 511] on span "PACER Notices" at bounding box center [108, 511] width 79 height 14
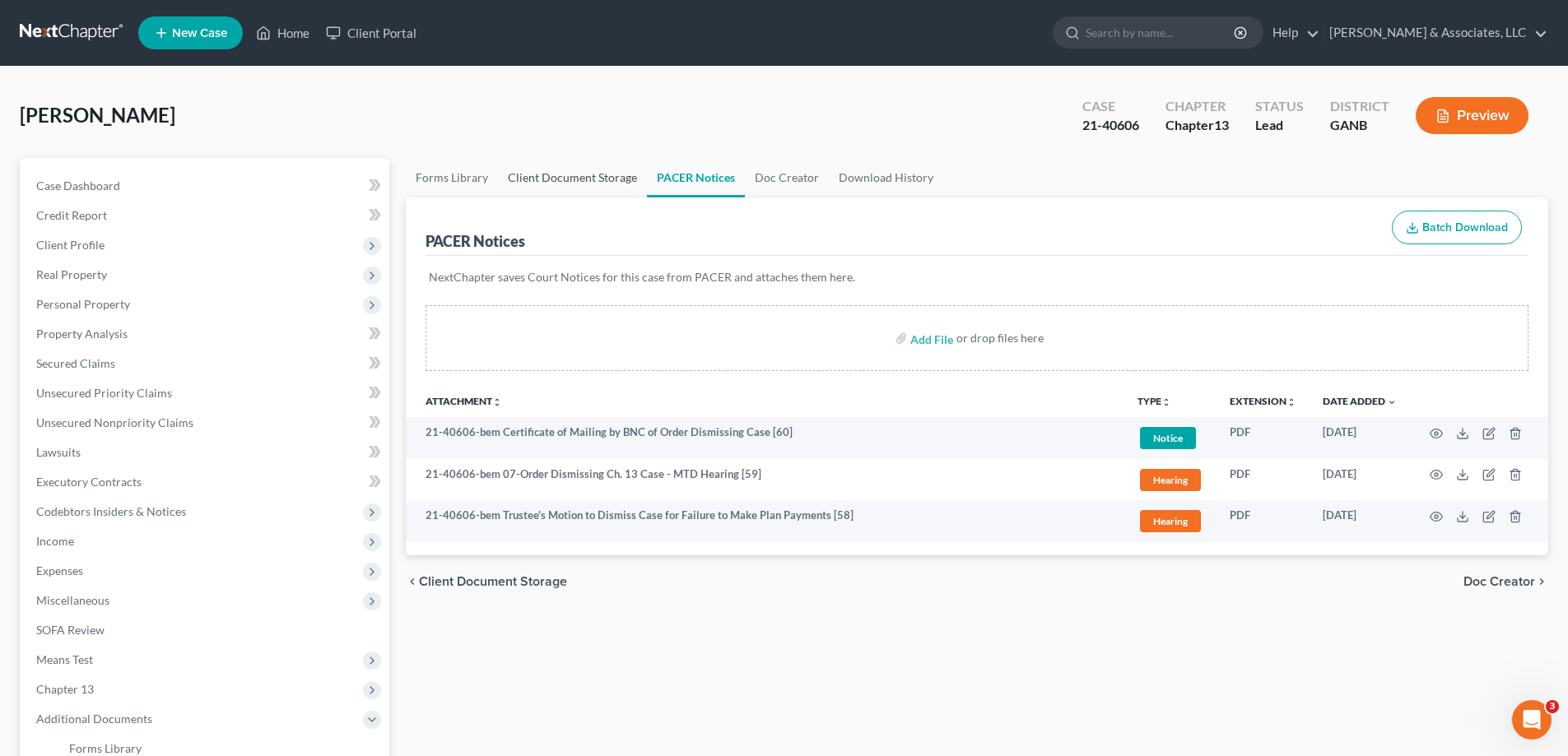
click at [535, 175] on link "Client Document Storage" at bounding box center [572, 178] width 149 height 40
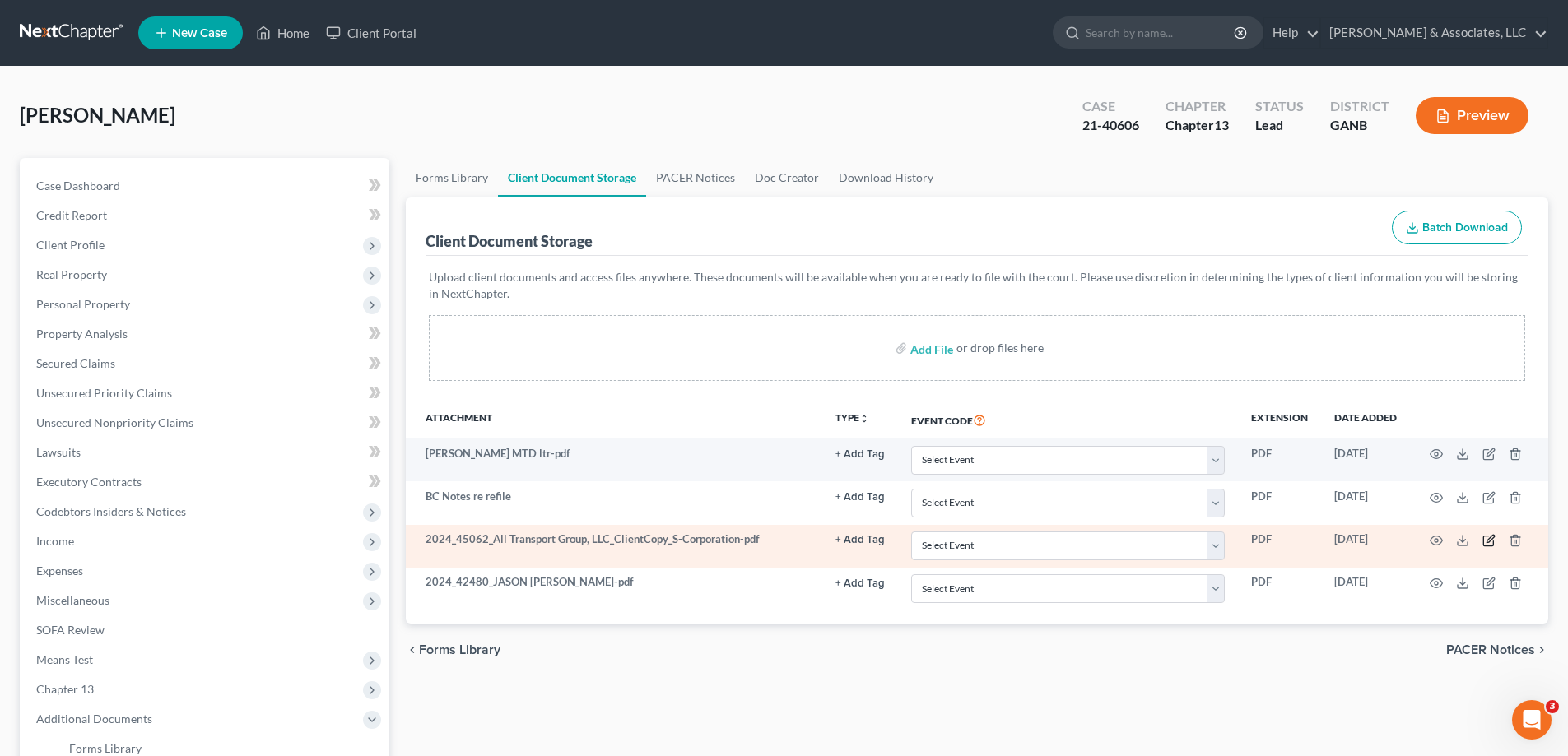
click at [1491, 540] on icon "button" at bounding box center [1489, 541] width 14 height 14
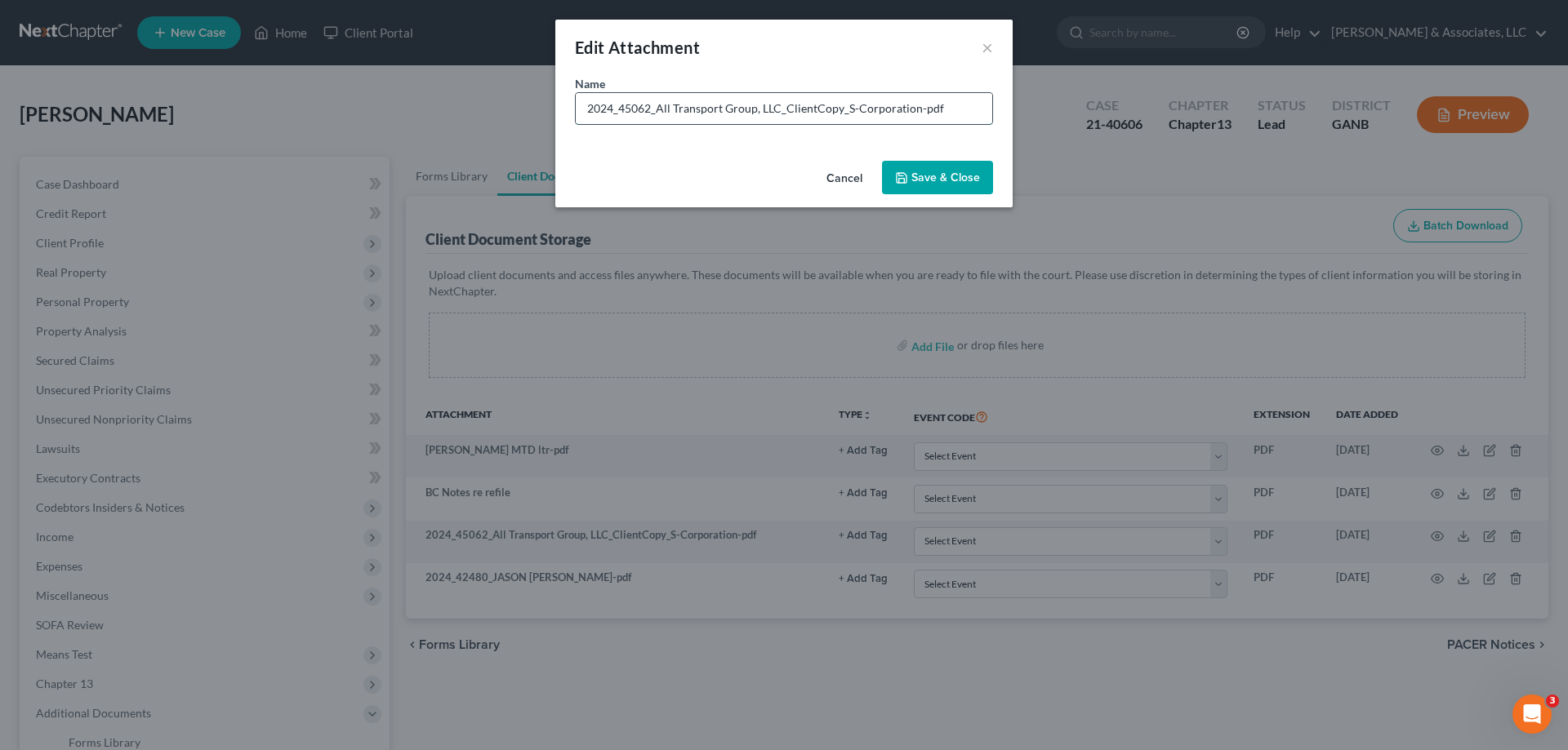
click at [629, 109] on input "2024_45062_All Transport Group, LLC_ClientCopy_S-Corporation-pdf" at bounding box center [784, 109] width 417 height 31
drag, startPoint x: 775, startPoint y: 104, endPoint x: 831, endPoint y: 117, distance: 57.5
click at [831, 117] on input "2024 Taxes All Transport Group, LLC_ClientCopy_S-Corporation-pdf" at bounding box center [784, 109] width 417 height 31
type input "2024 Taxes All Transport Group, LLC S-Corporation-pdf"
click at [921, 173] on span "Save & Close" at bounding box center [945, 177] width 68 height 13
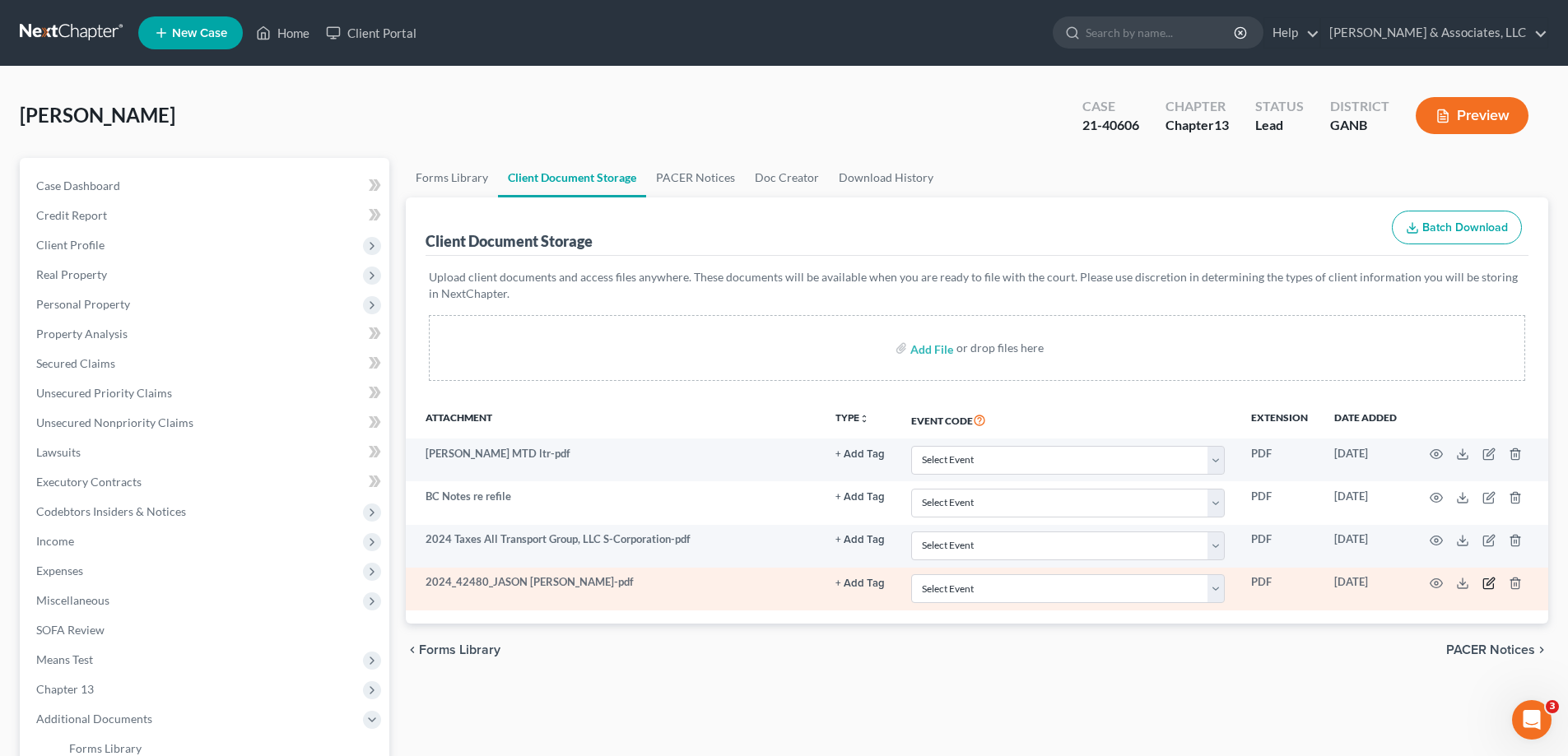
click at [1489, 580] on icon "button" at bounding box center [1489, 584] width 14 height 14
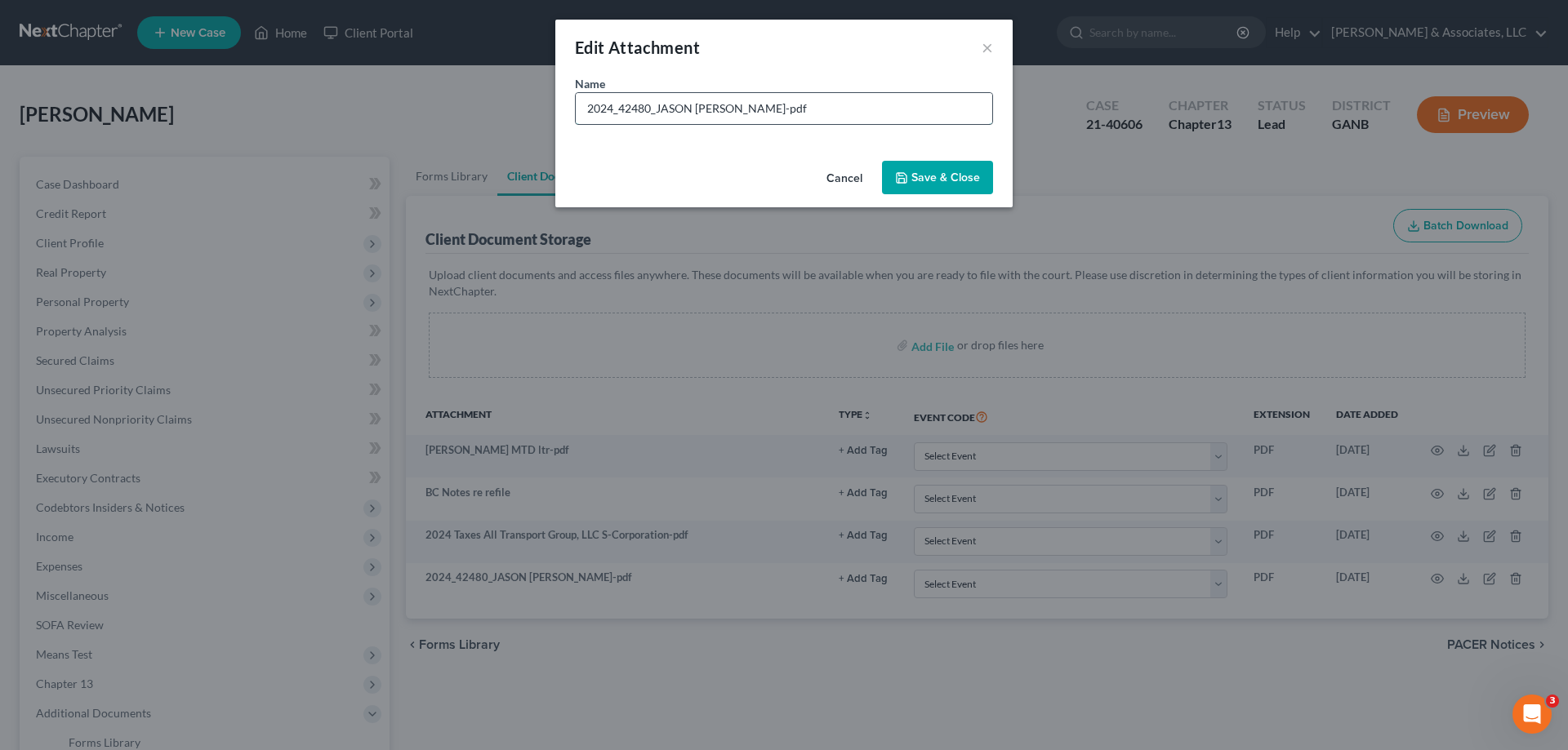
click at [612, 110] on input "2024_42480_JASON M PARKER_ClientCopy_Individual-pdf" at bounding box center [784, 109] width 417 height 31
click at [620, 106] on input "2024_42480_JASON M PARKER_ClientCopy_Individual-pdf" at bounding box center [784, 109] width 417 height 31
type input "2024 TAXES JASON M PARKER Individual"
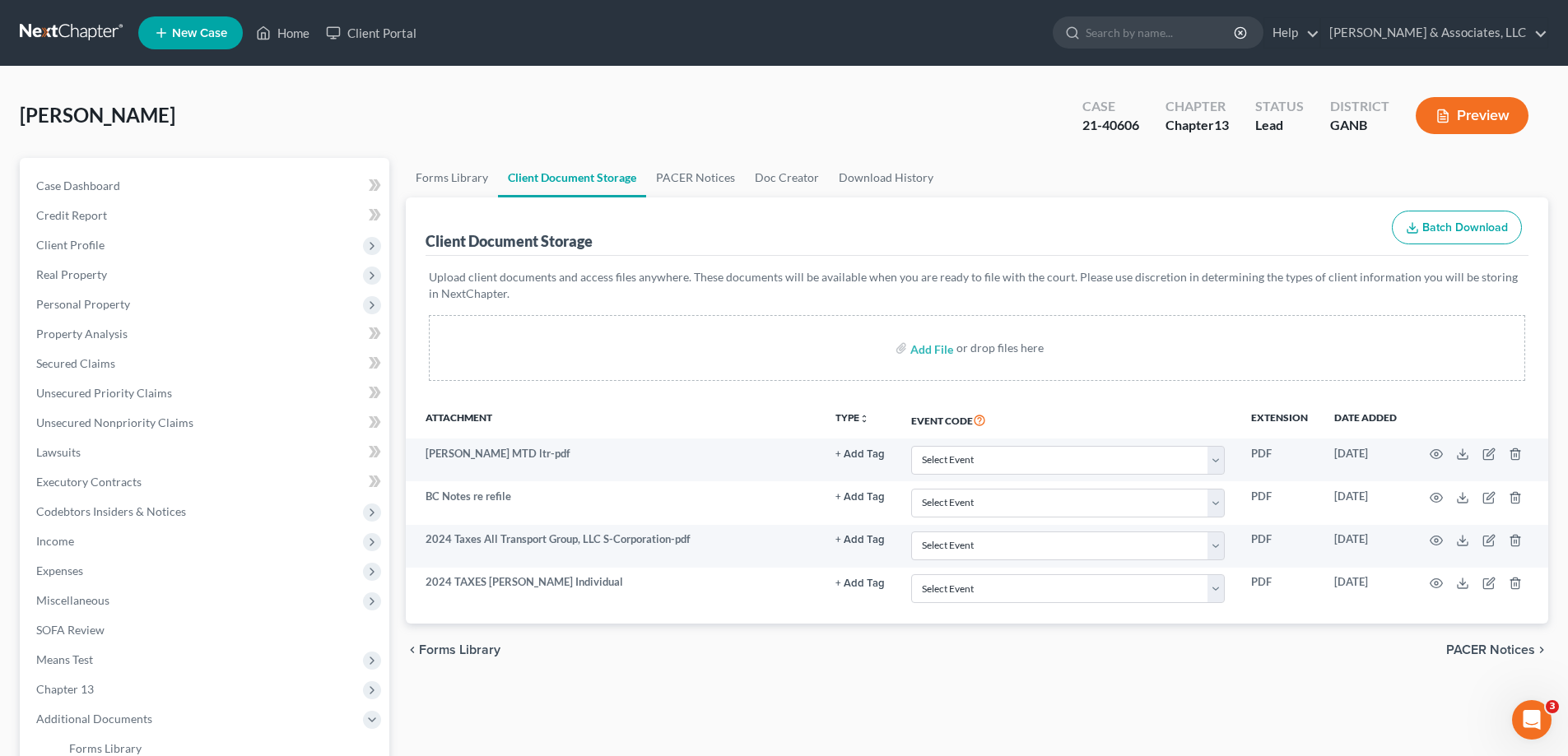
drag, startPoint x: 795, startPoint y: 27, endPoint x: 806, endPoint y: 43, distance: 19.4
click at [790, 29] on ul "New Case Home Client Portal - No Result - See all results Or Press Enter... Hel…" at bounding box center [843, 33] width 1410 height 43
click at [288, 35] on link "Home" at bounding box center [283, 33] width 70 height 29
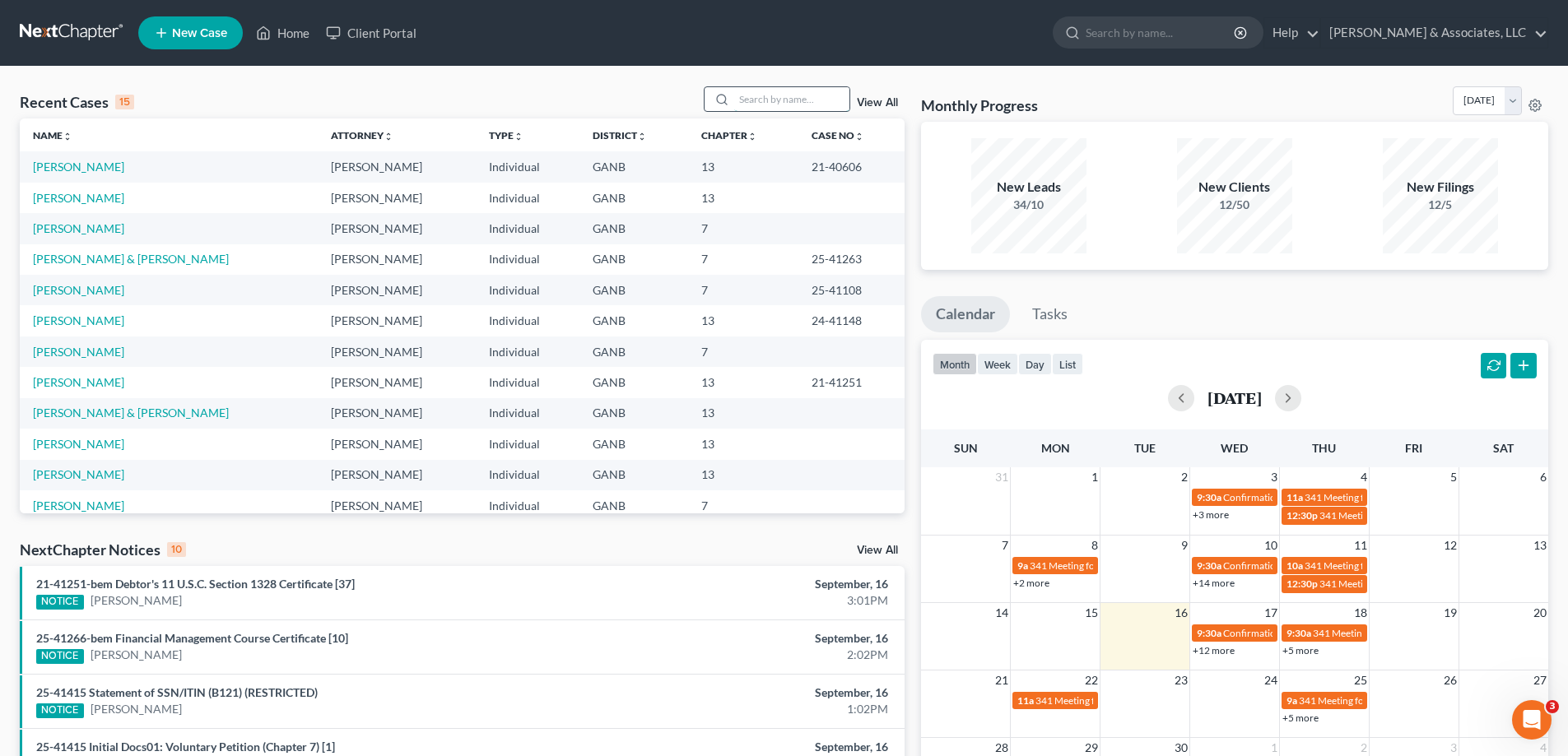
click at [761, 99] on input "search" at bounding box center [791, 99] width 116 height 24
type input "[PERSON_NAME]"
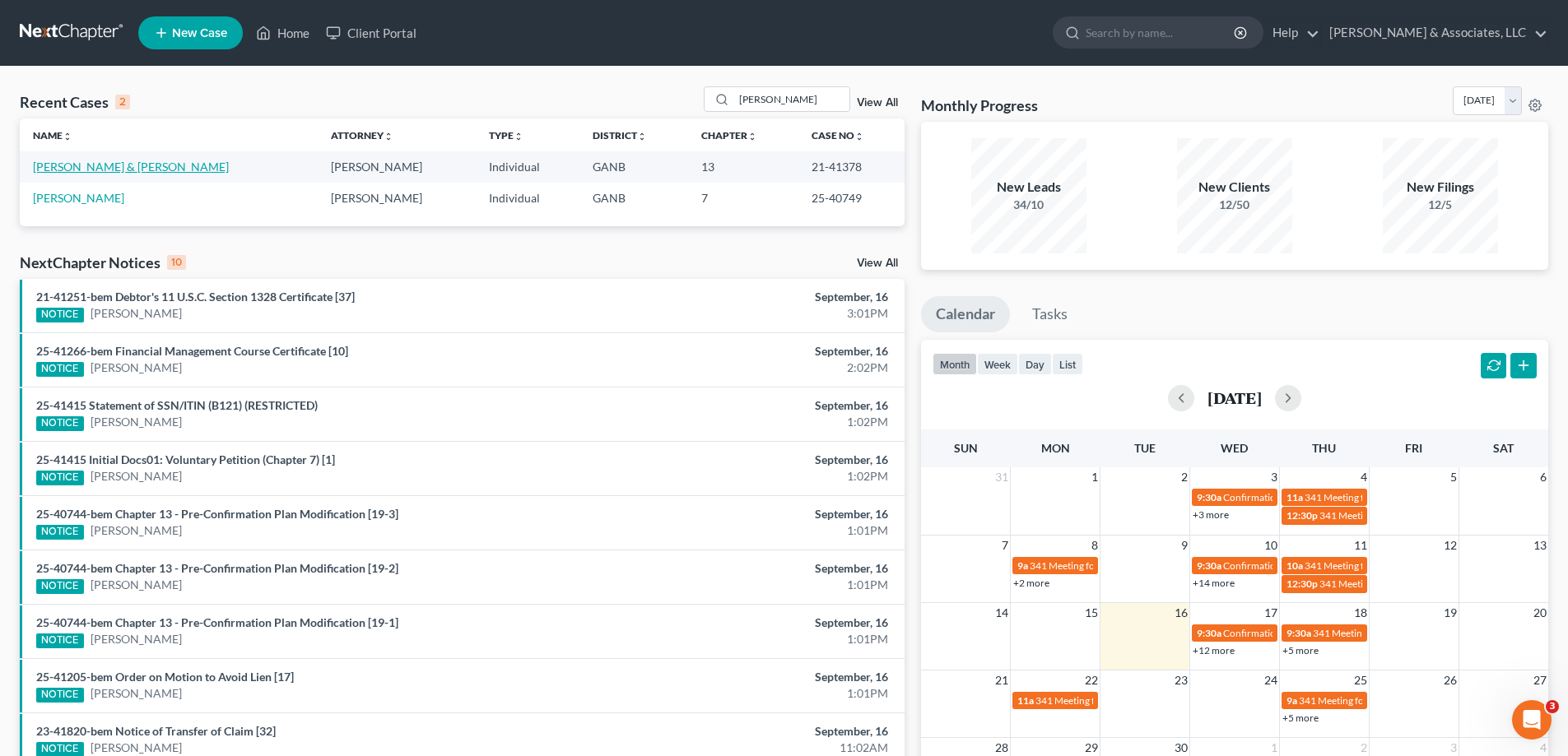
click at [104, 163] on link "[PERSON_NAME] & [PERSON_NAME]" at bounding box center [131, 166] width 196 height 14
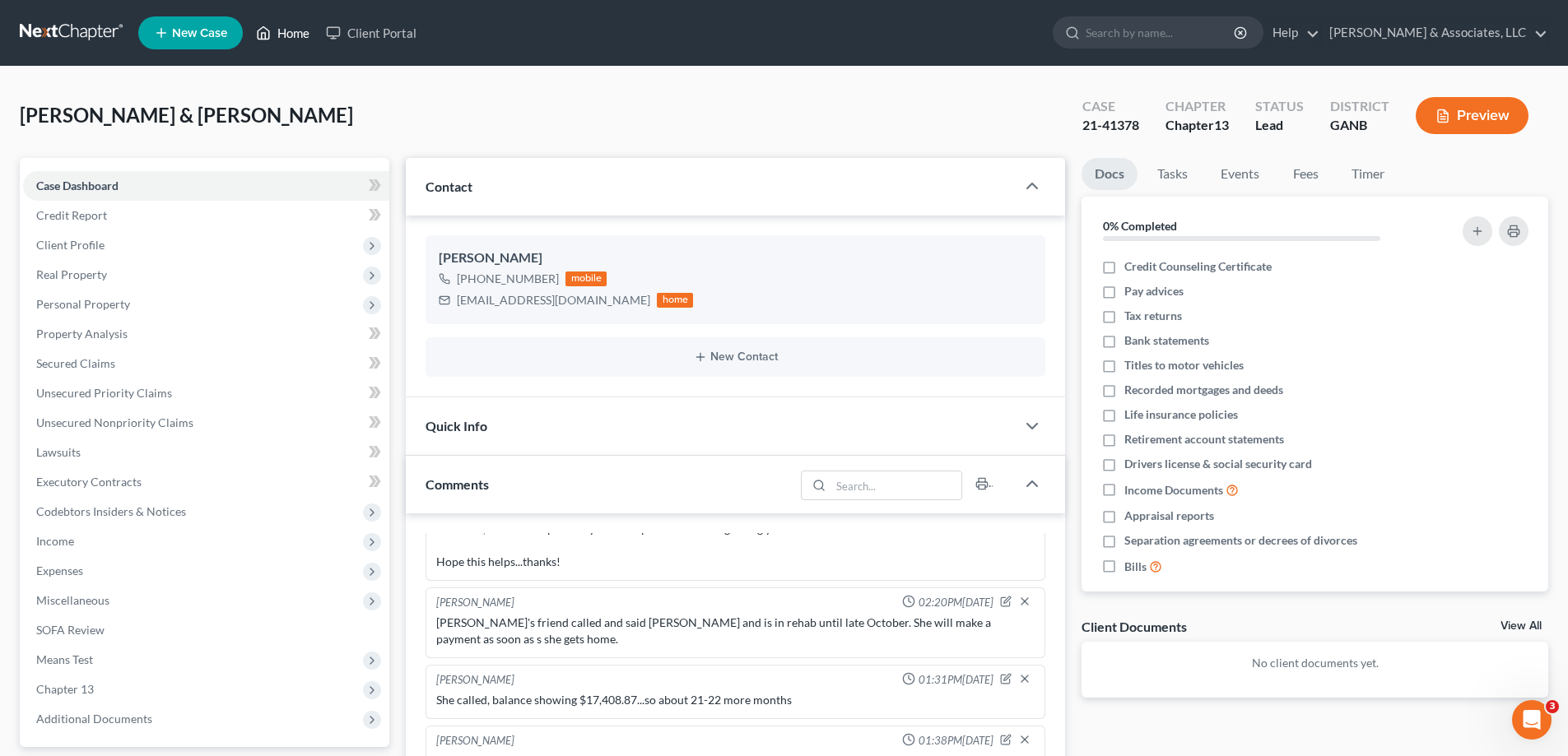
click at [293, 28] on link "Home" at bounding box center [283, 33] width 70 height 29
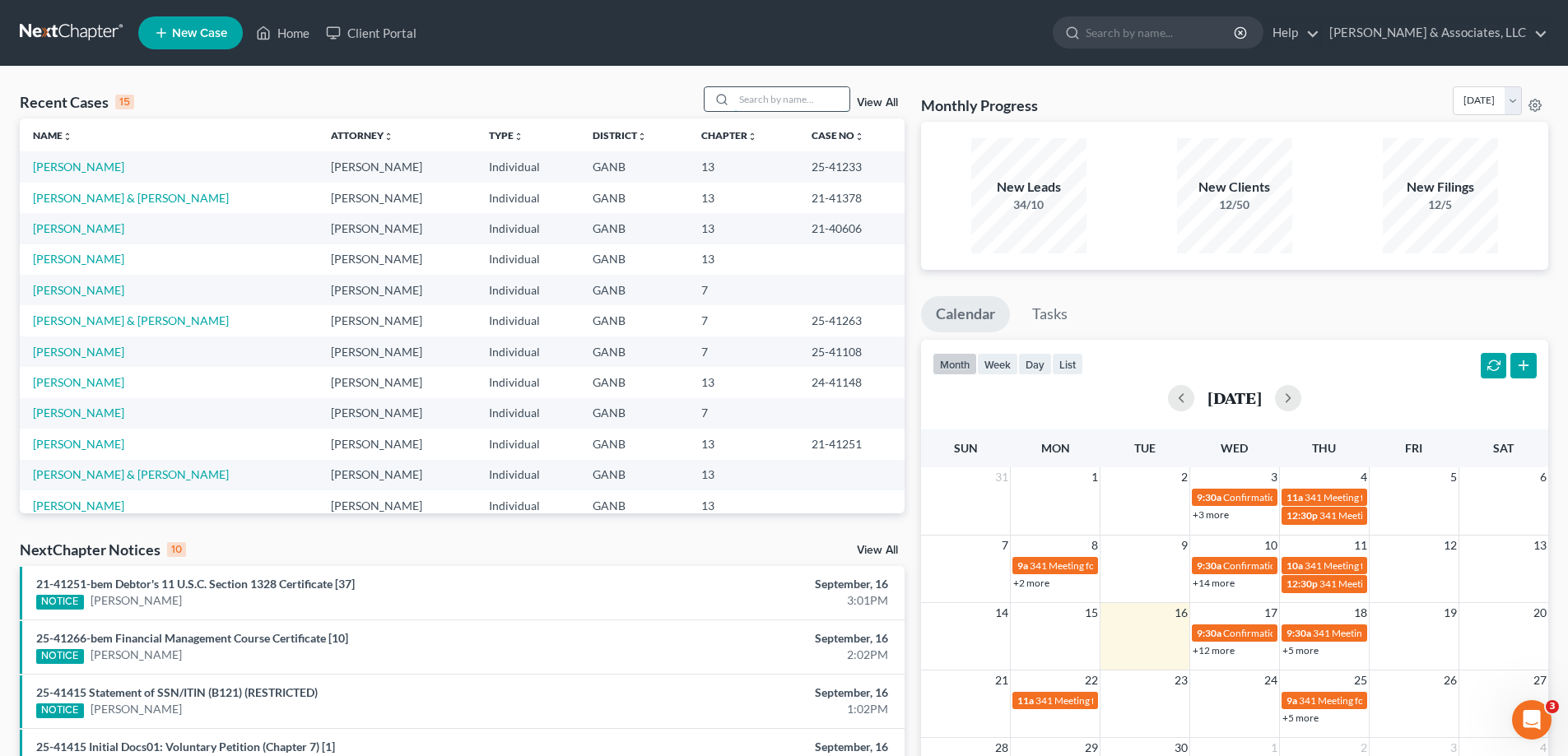
click at [821, 94] on input "search" at bounding box center [791, 99] width 116 height 24
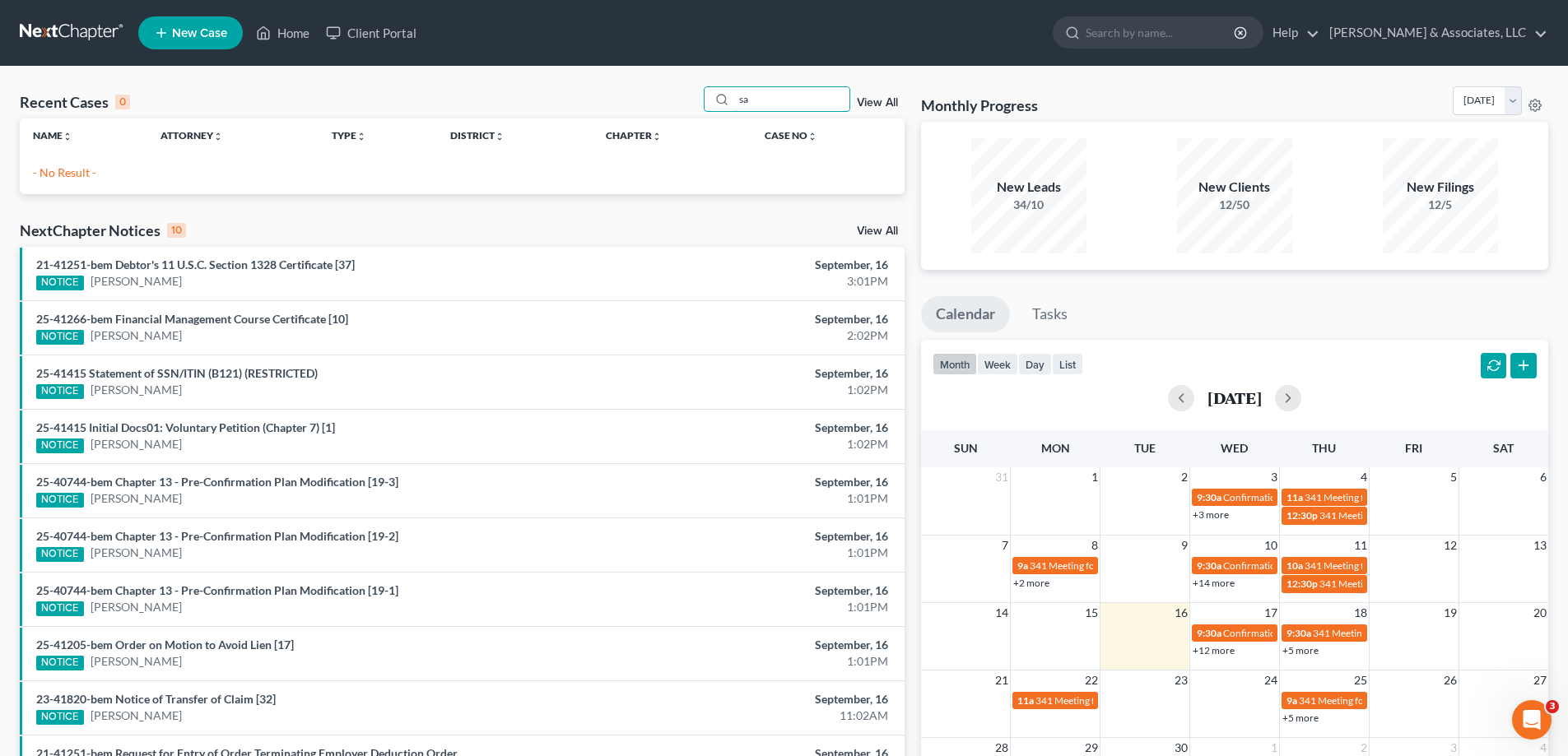
type input "s"
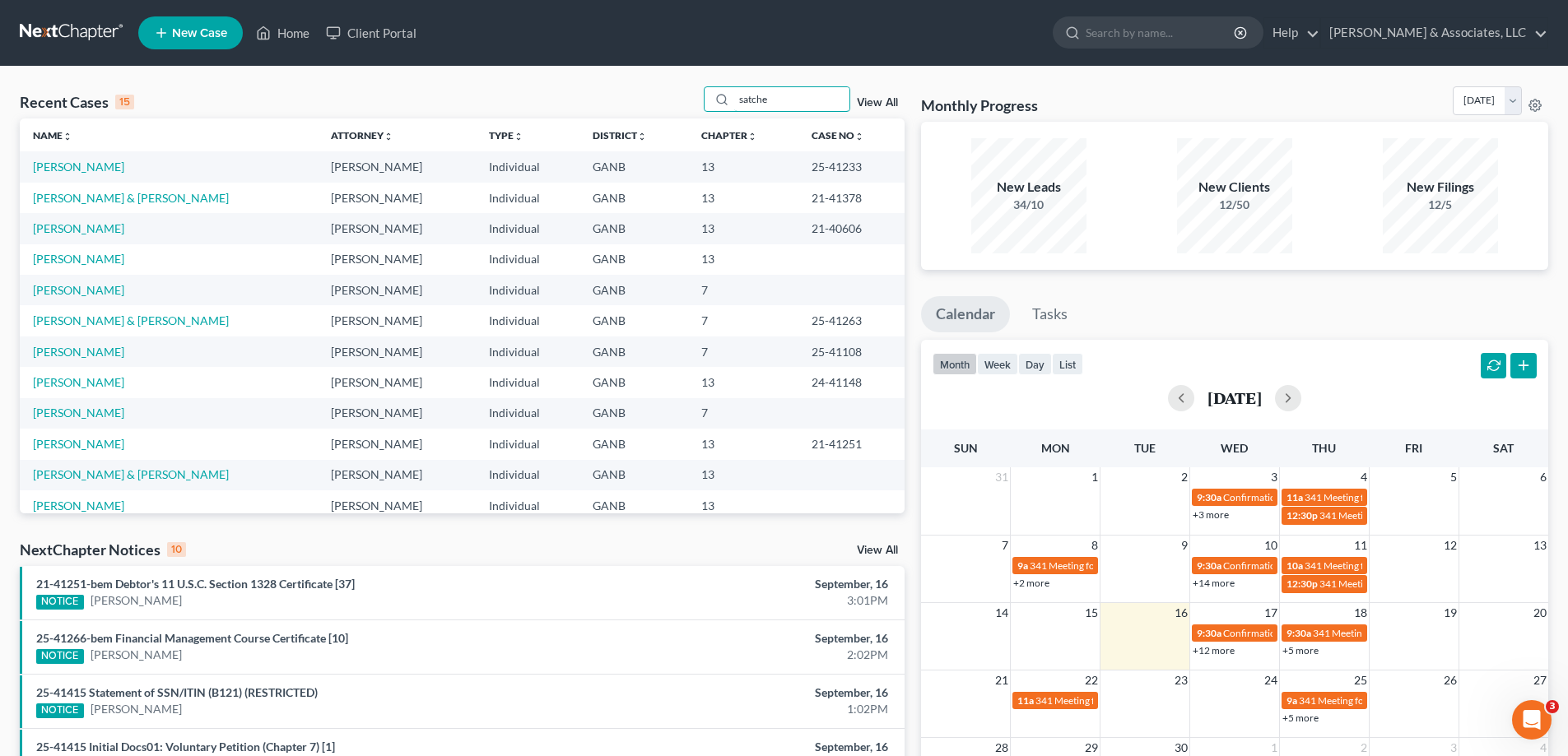
type input "satcher"
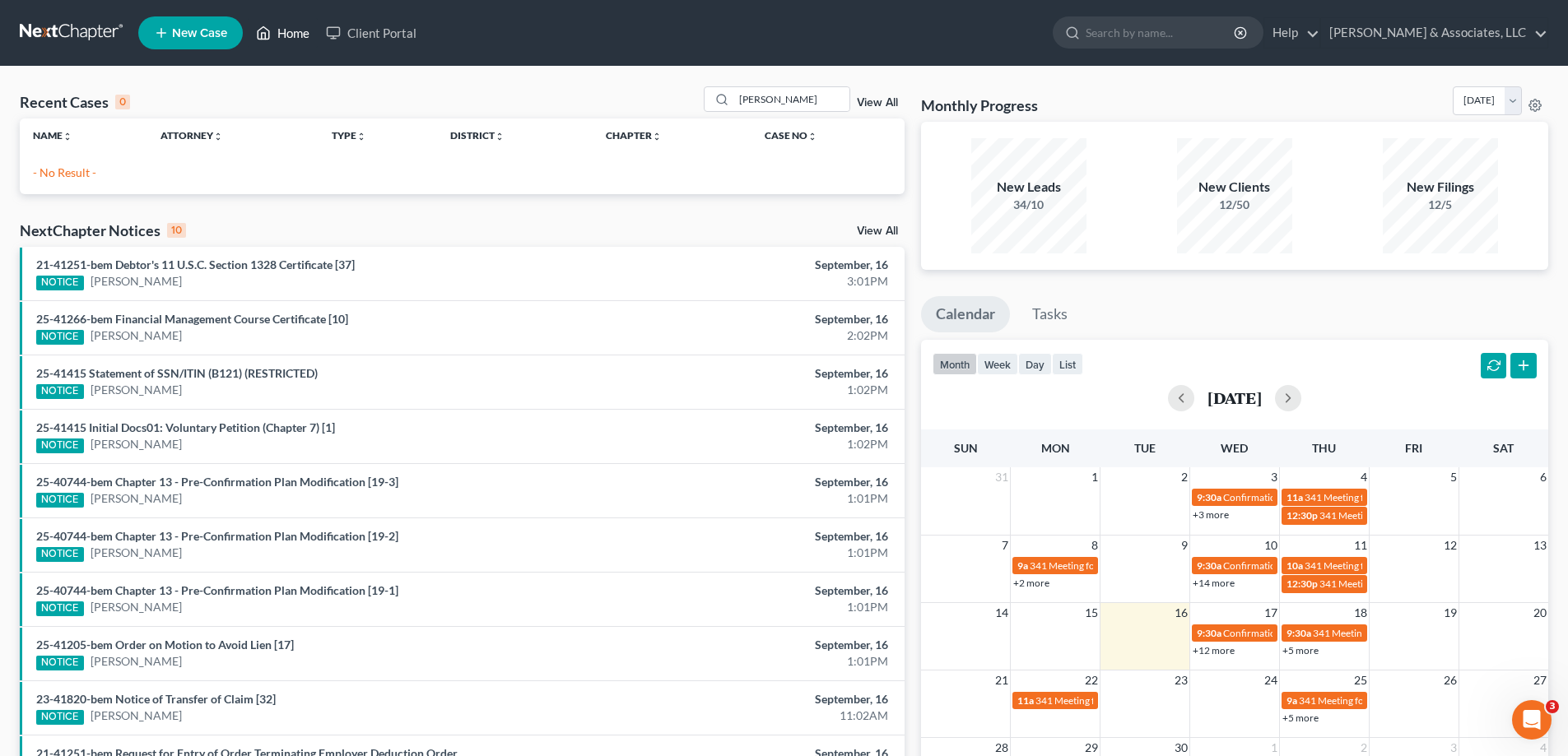
click at [293, 32] on link "Home" at bounding box center [283, 33] width 70 height 29
drag, startPoint x: 784, startPoint y: 100, endPoint x: 720, endPoint y: 101, distance: 64.0
click at [722, 100] on div "satcher" at bounding box center [777, 99] width 147 height 25
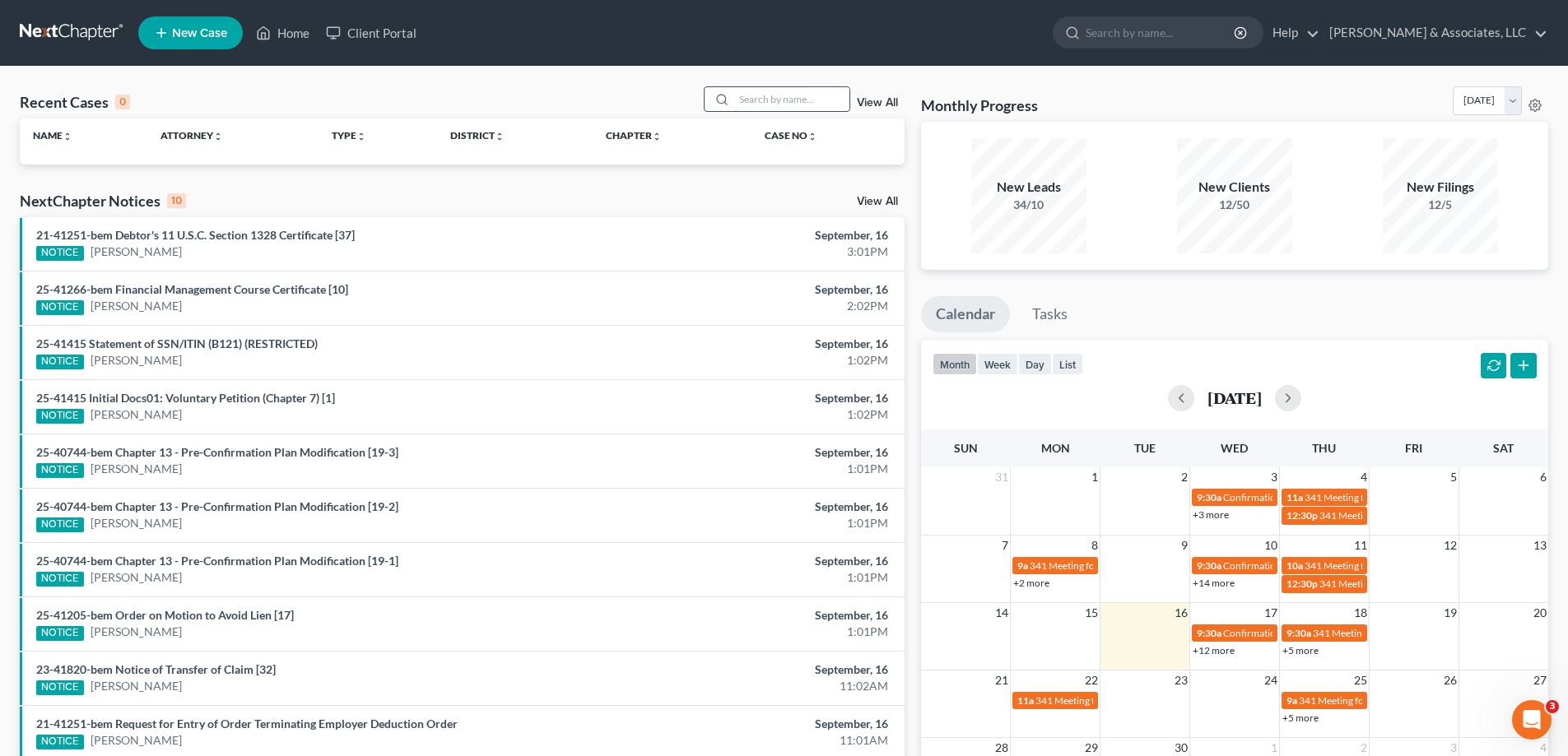
click at [744, 99] on input "search" at bounding box center [791, 99] width 116 height 24
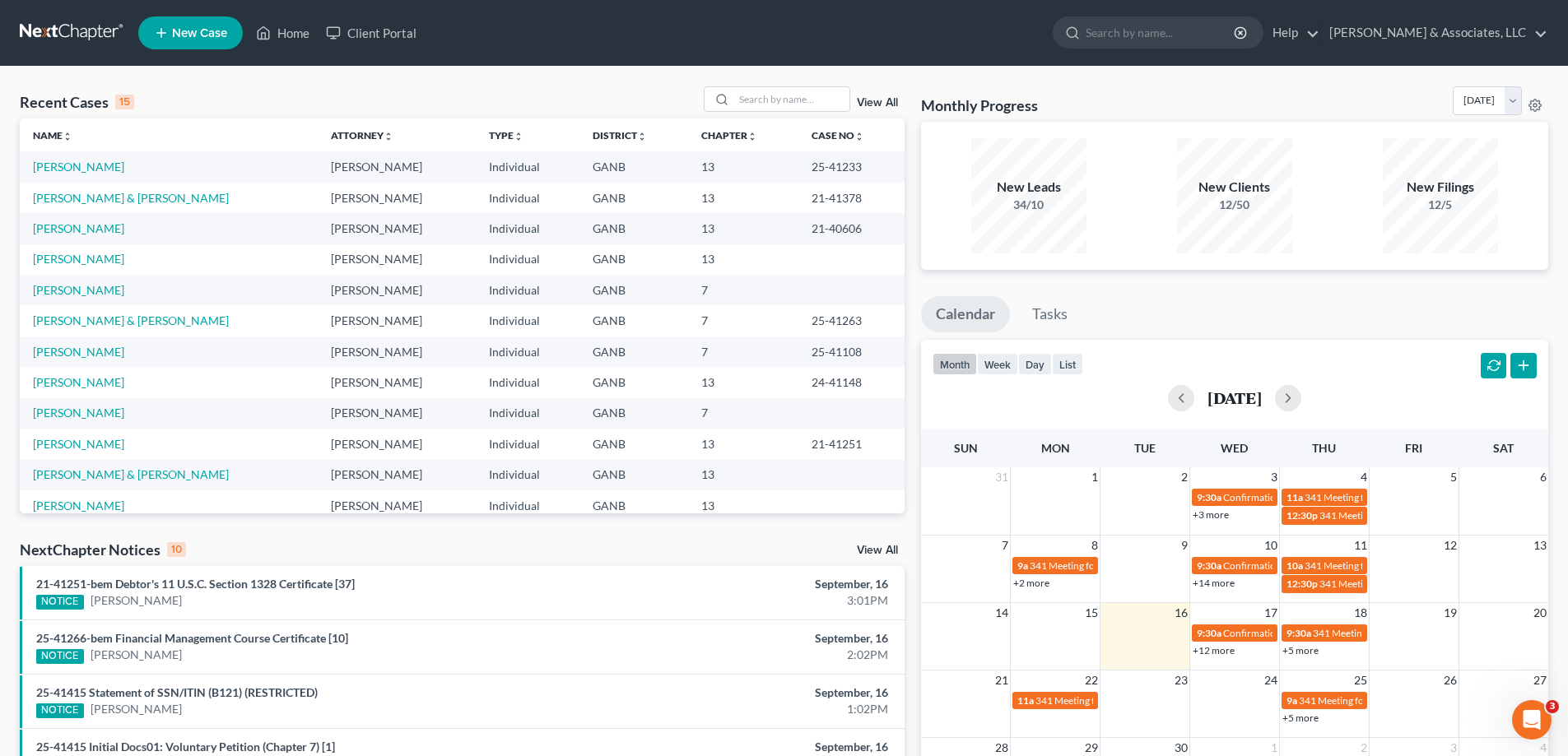
click at [201, 27] on span "New Case" at bounding box center [199, 33] width 55 height 13
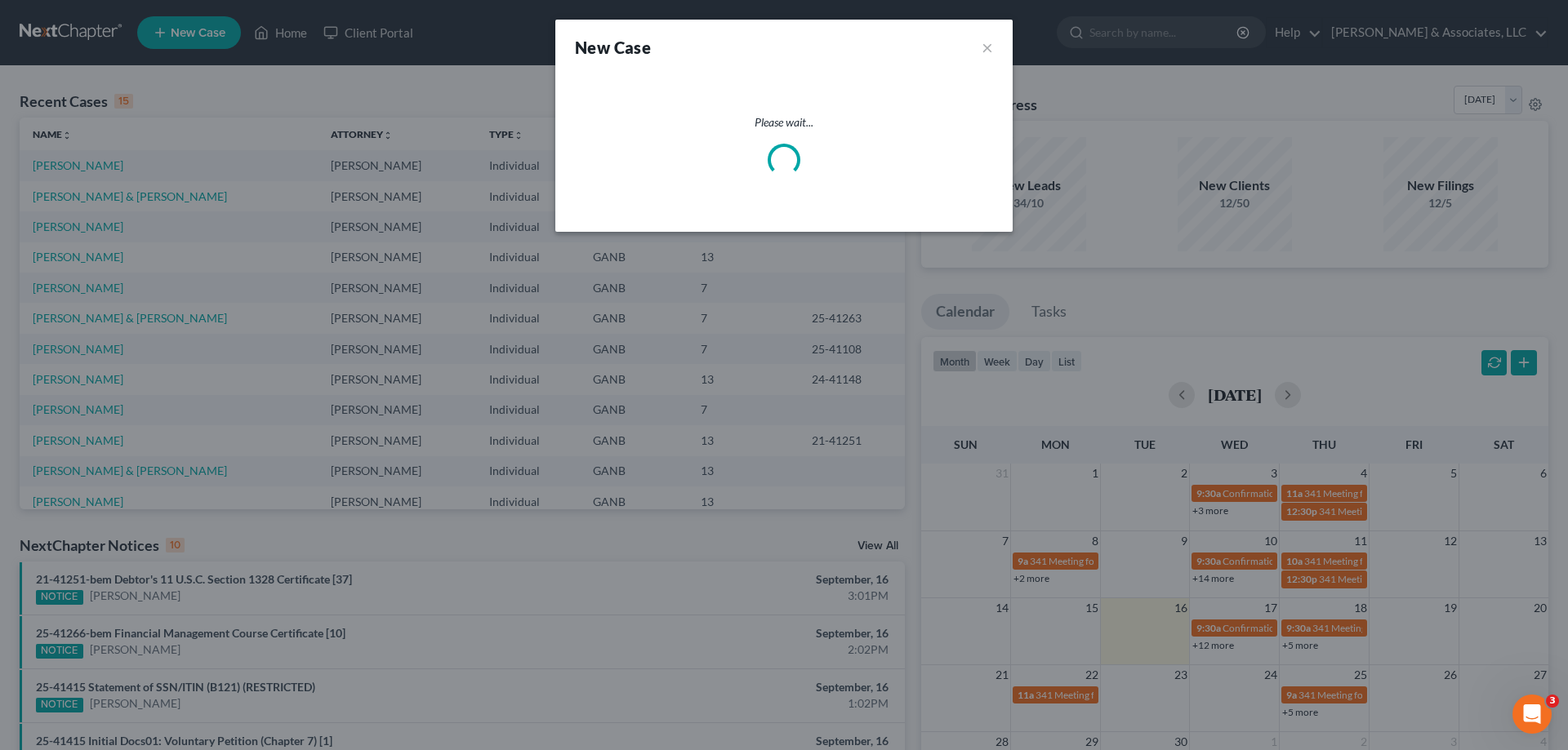
select select "19"
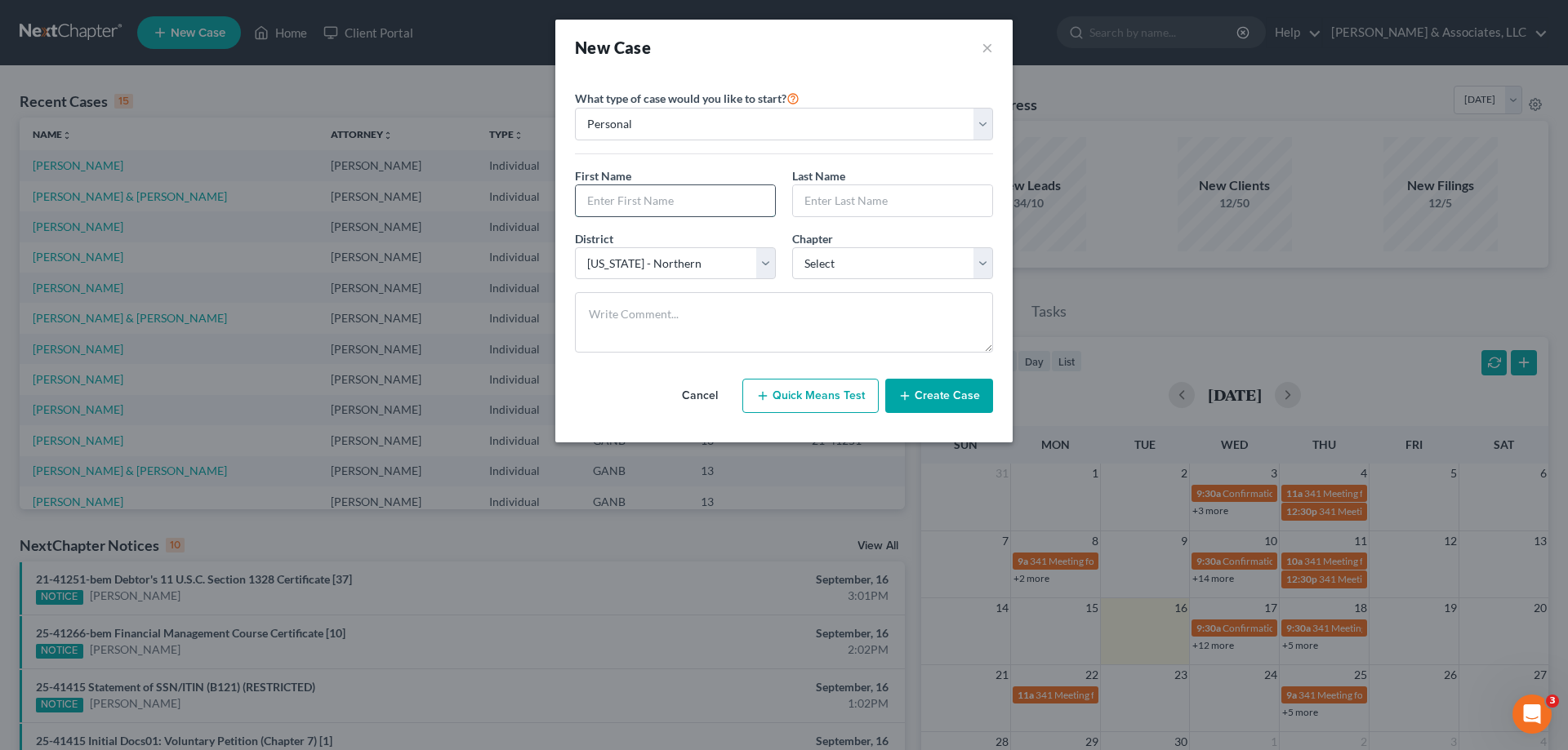
click at [663, 203] on input "text" at bounding box center [675, 201] width 200 height 31
type input "Gyjujuan"
type input "Satcher"
click at [872, 259] on select "Select 7 11 12 13" at bounding box center [892, 264] width 201 height 33
select select "3"
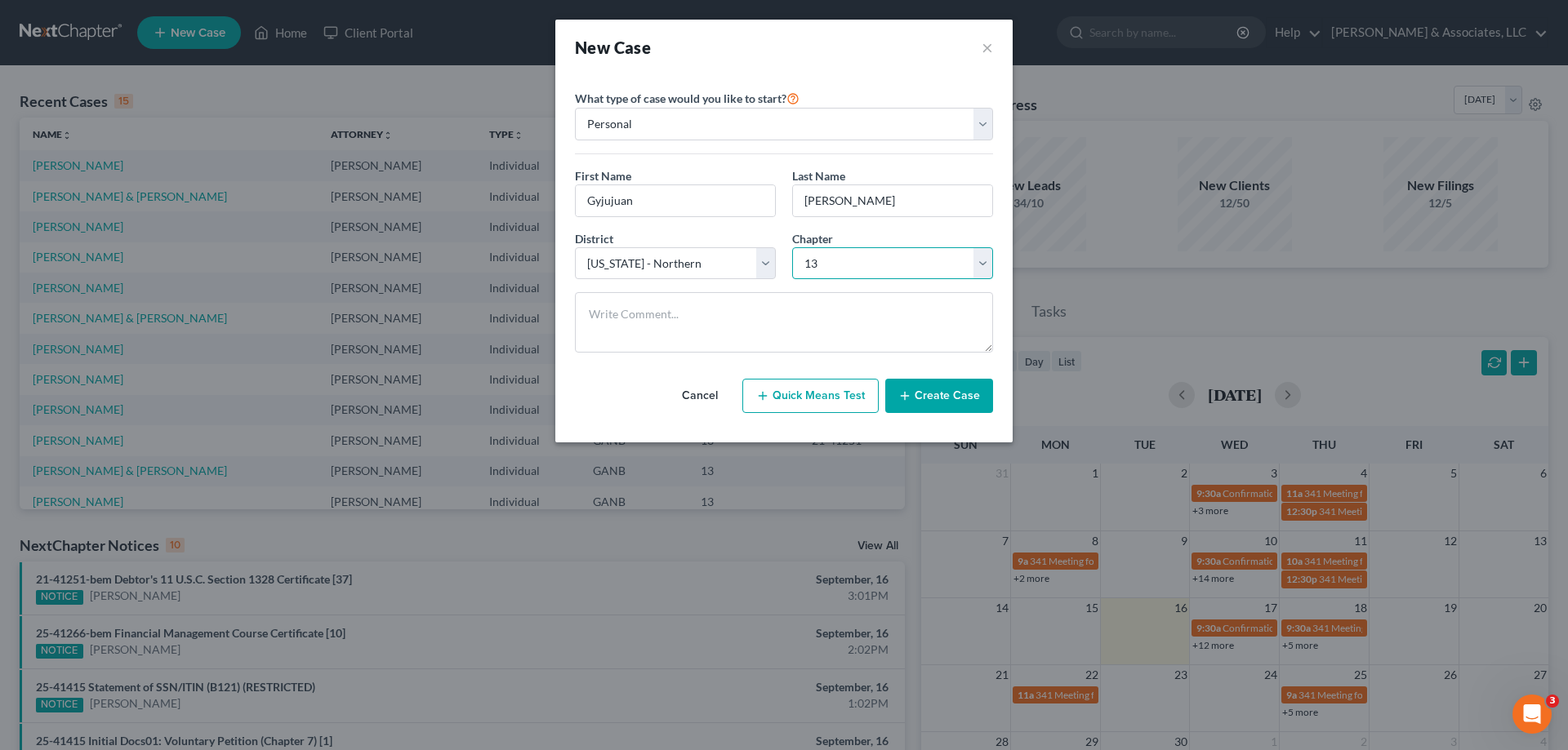
click at [792, 248] on select "Select 7 11 12 13" at bounding box center [892, 264] width 201 height 33
click at [941, 396] on button "Create Case" at bounding box center [939, 396] width 108 height 35
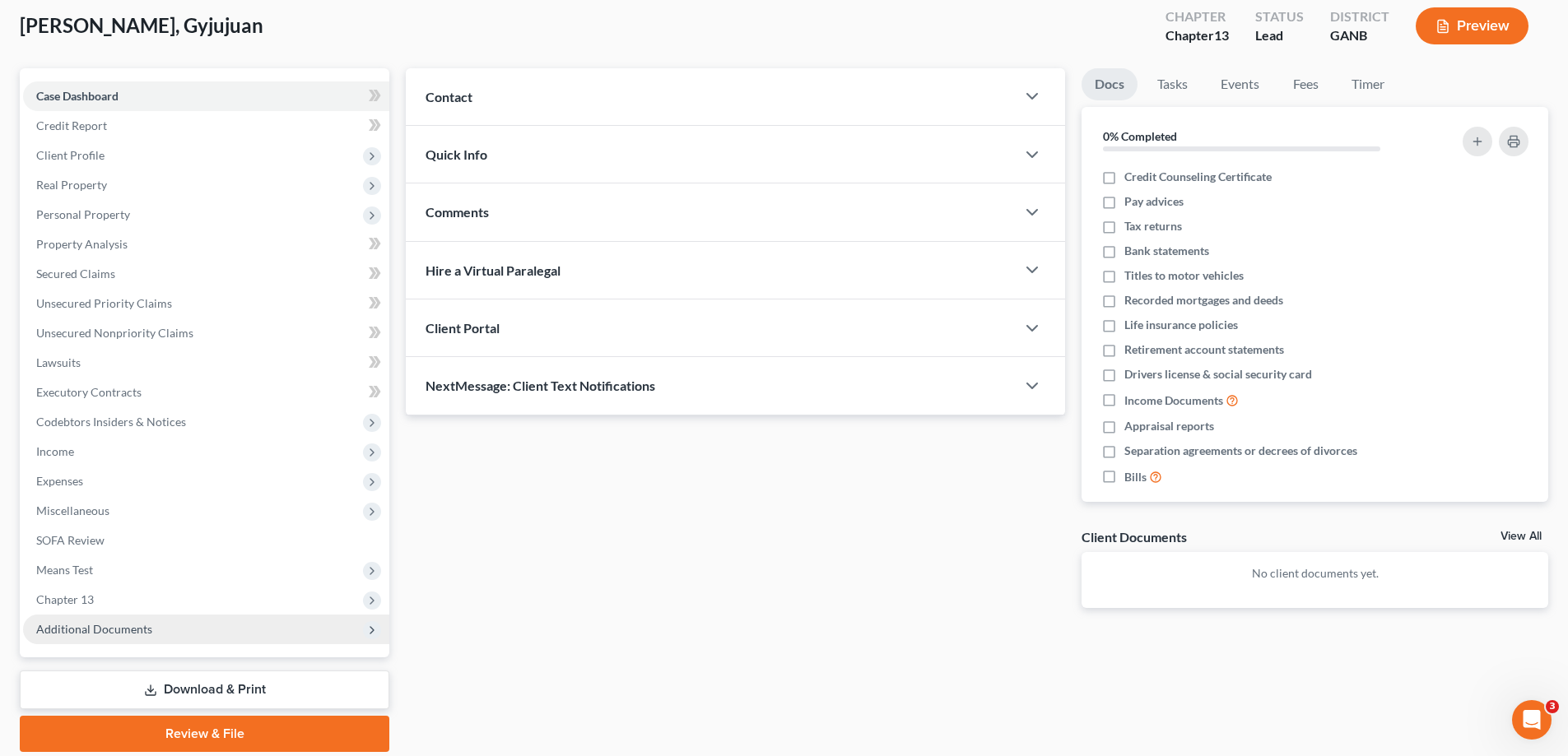
scroll to position [148, 0]
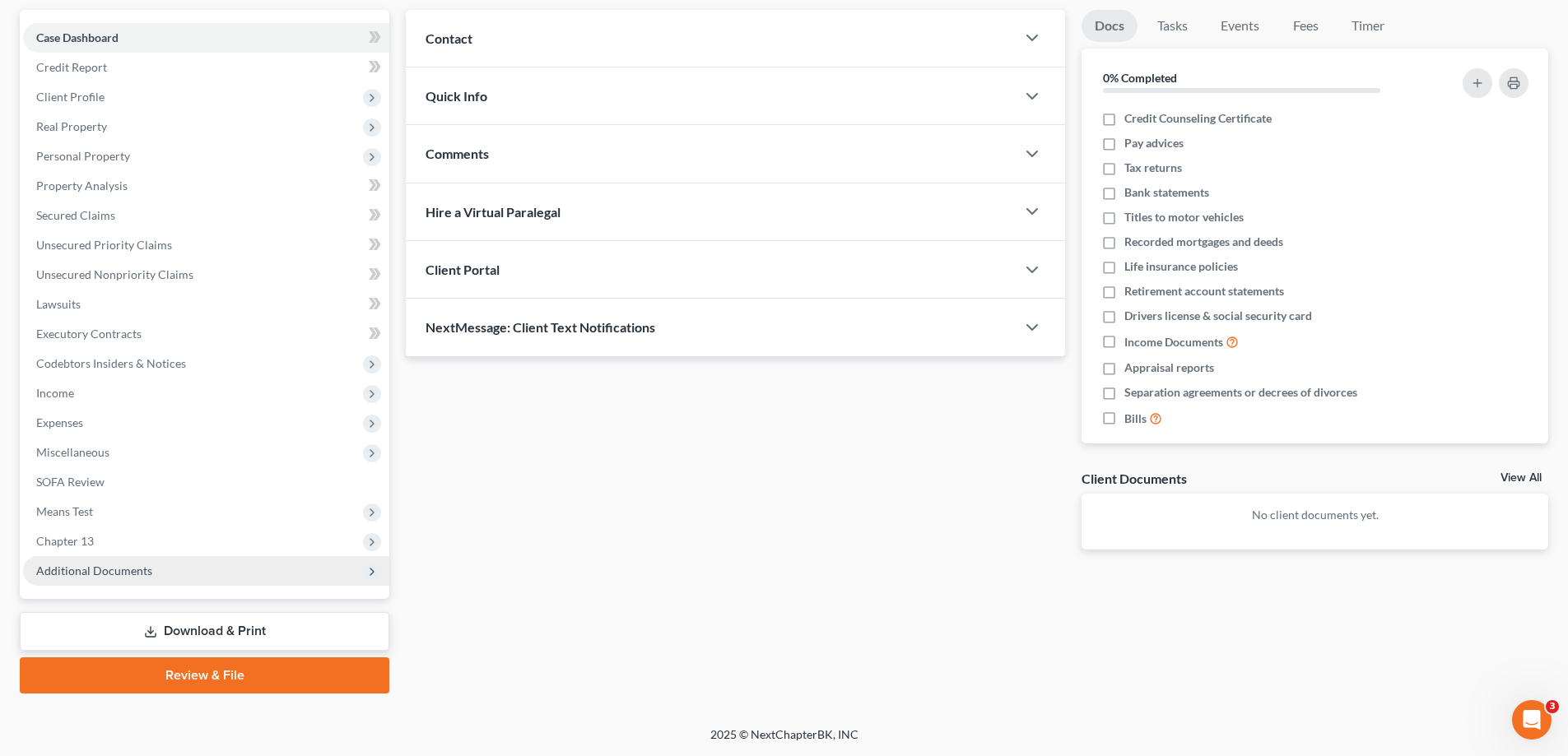
click at [73, 571] on span "Additional Documents" at bounding box center [93, 570] width 116 height 14
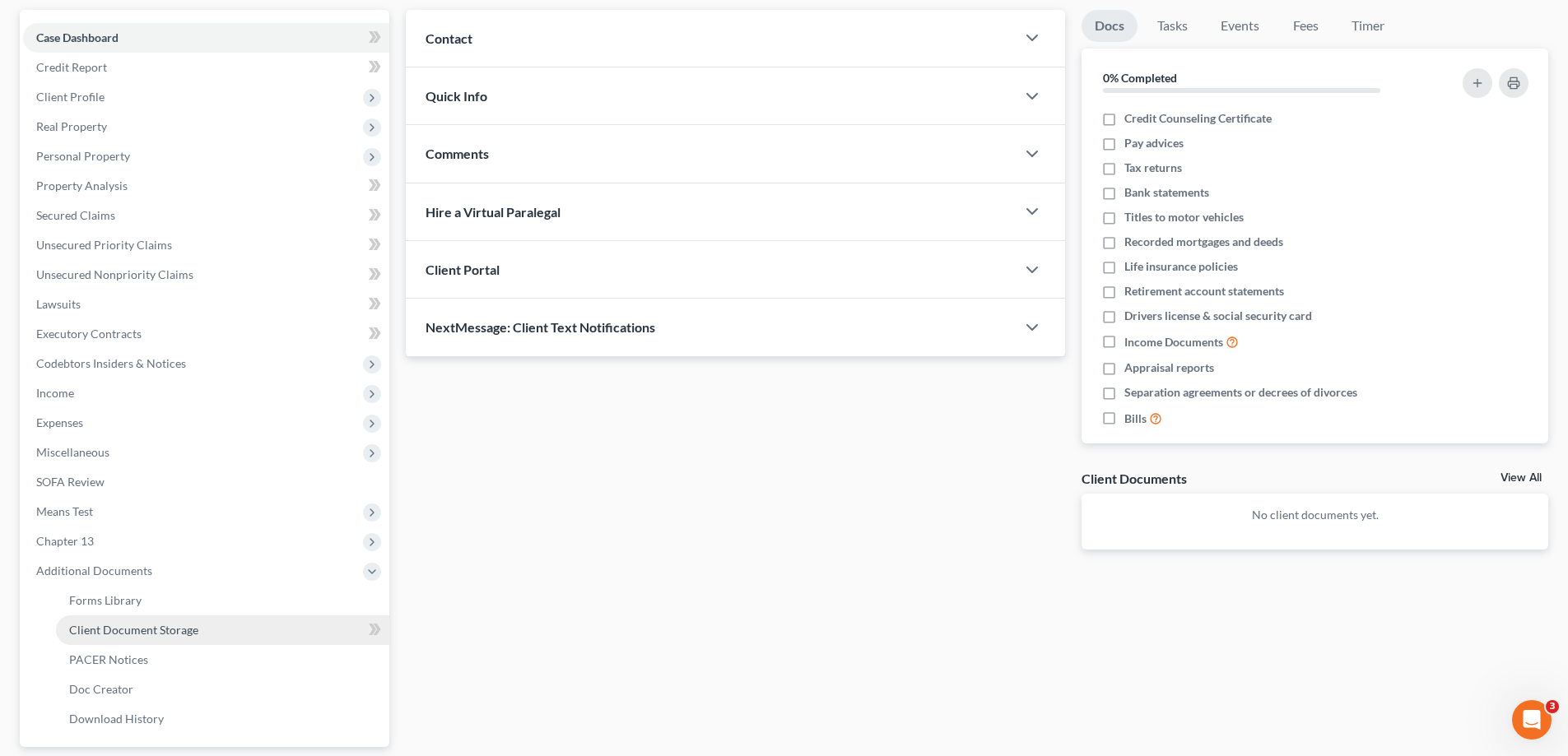
click at [103, 625] on span "Client Document Storage" at bounding box center [133, 630] width 129 height 14
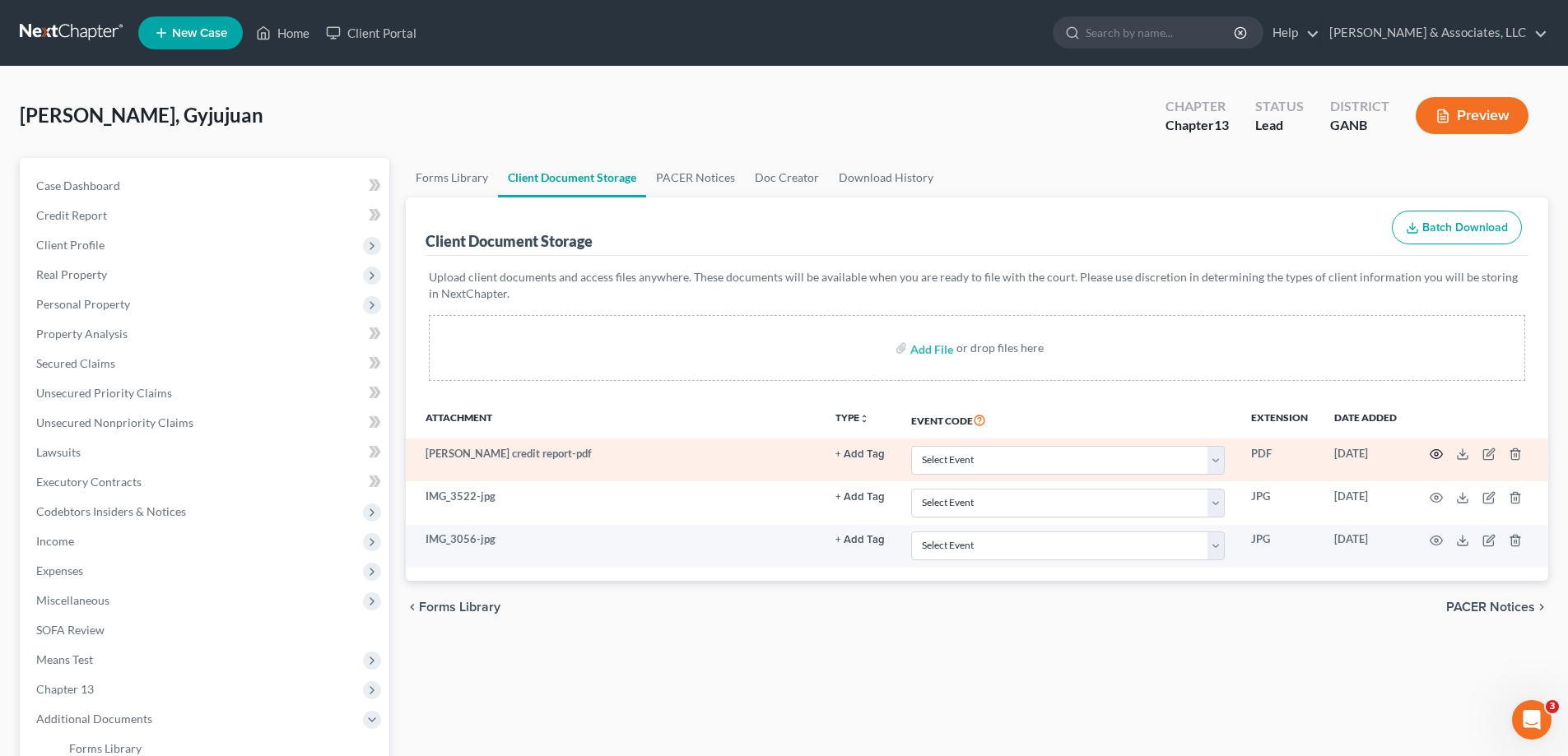
click at [1433, 457] on icon "button" at bounding box center [1437, 455] width 14 height 14
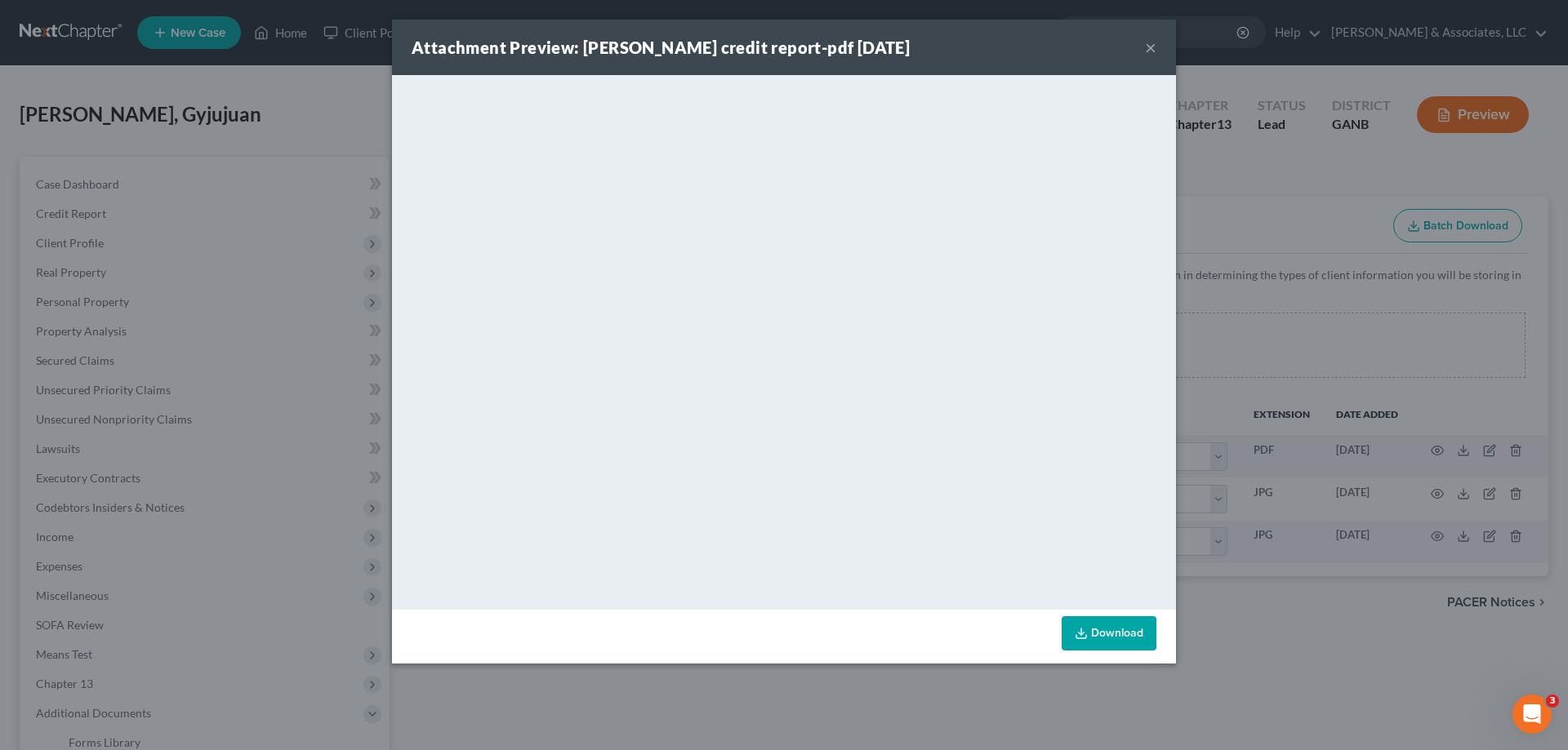
drag, startPoint x: 1148, startPoint y: 45, endPoint x: 1201, endPoint y: 205, distance: 168.5
click at [1147, 46] on button "×" at bounding box center [1150, 47] width 12 height 19
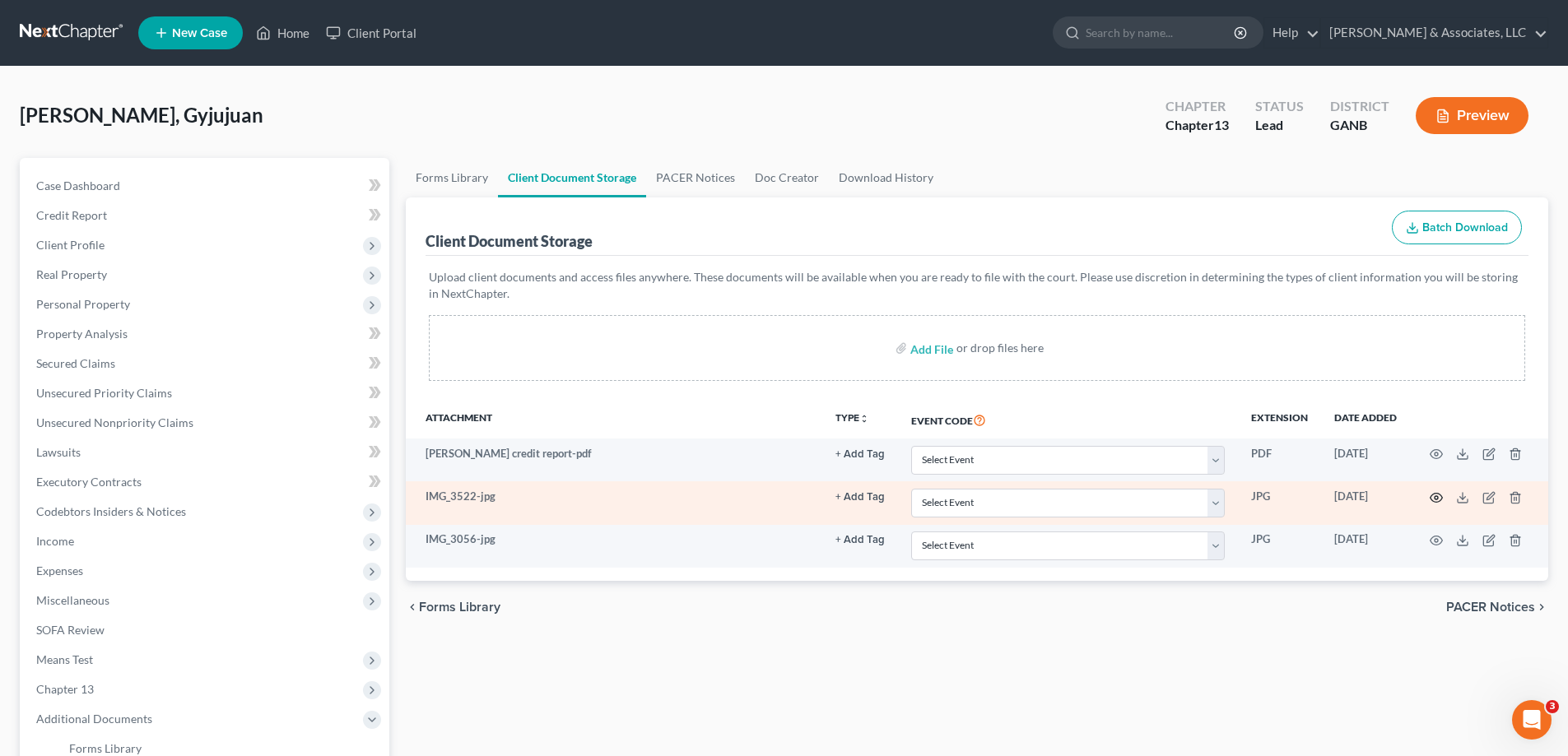
click at [1440, 498] on icon "button" at bounding box center [1437, 498] width 14 height 14
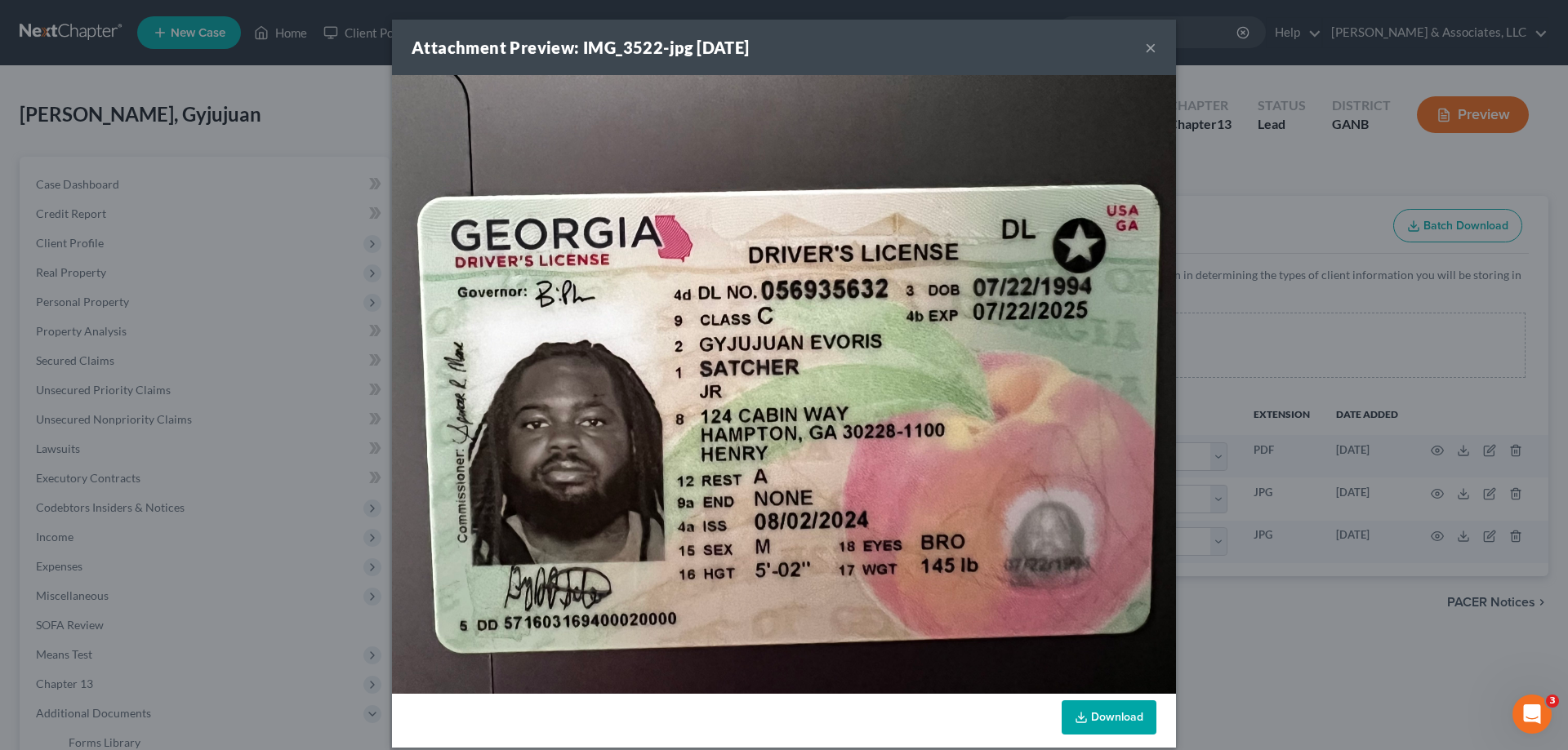
click at [1145, 46] on button "×" at bounding box center [1150, 47] width 12 height 19
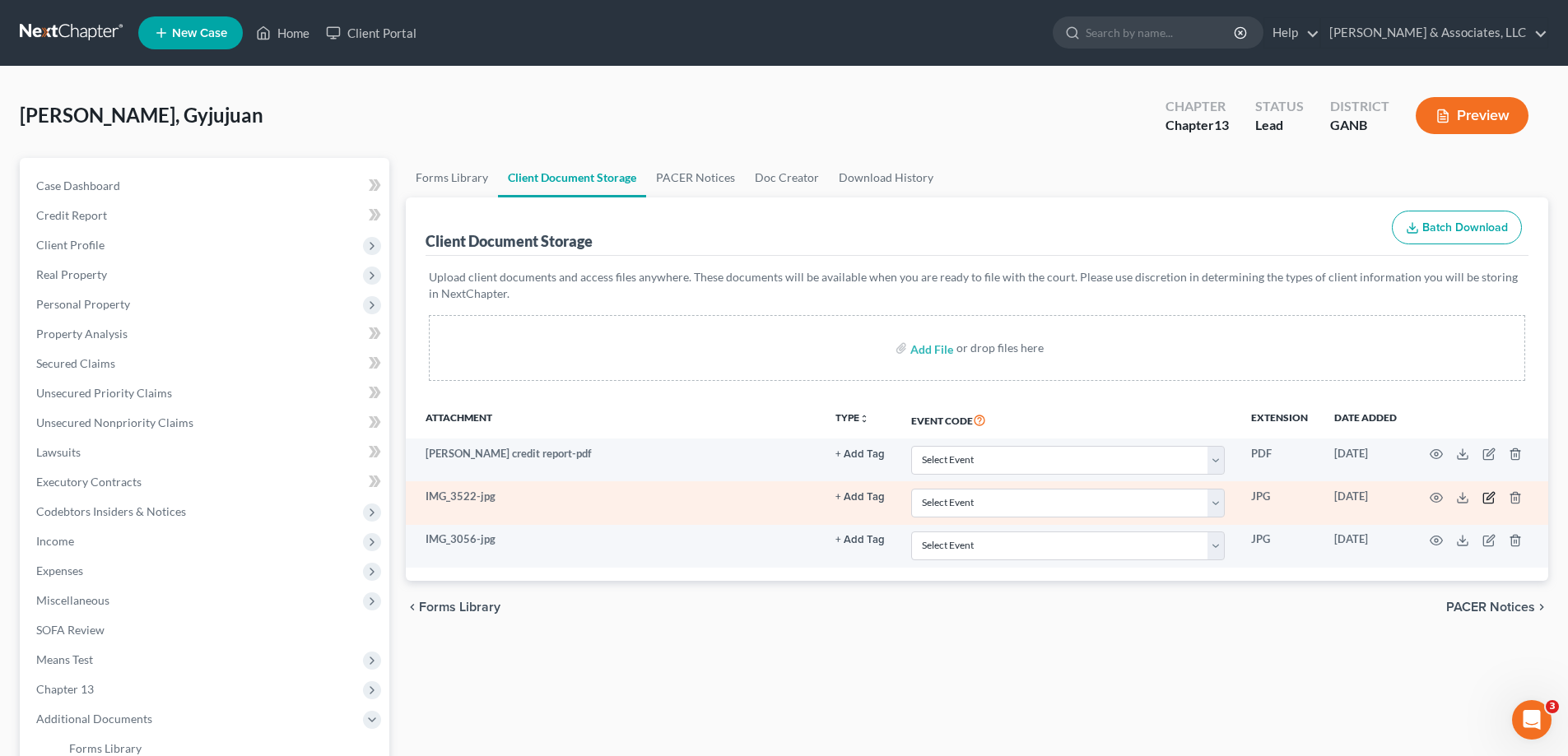
click at [1484, 497] on icon "button" at bounding box center [1489, 498] width 14 height 14
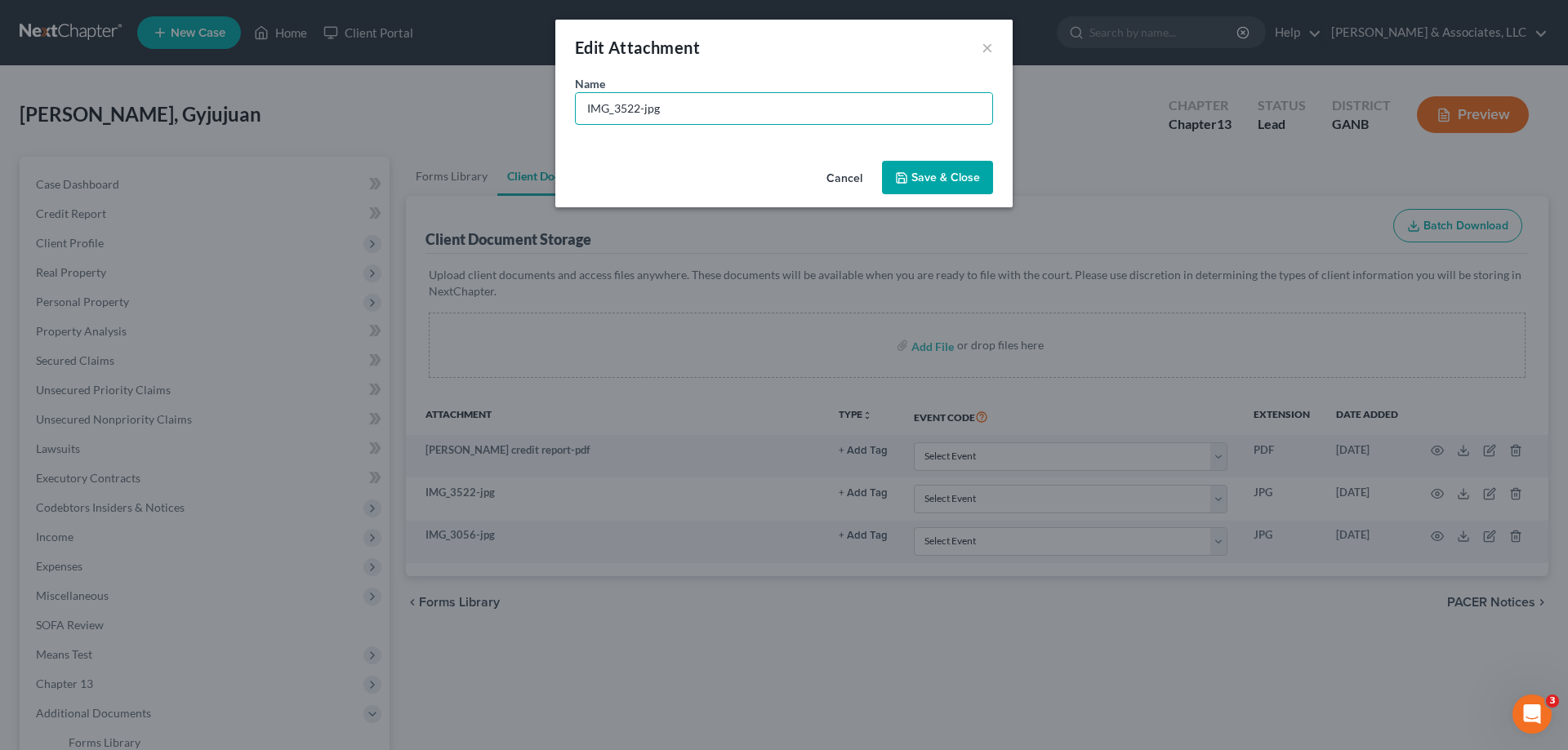
drag, startPoint x: 743, startPoint y: 119, endPoint x: 307, endPoint y: 111, distance: 436.1
click at [308, 111] on div "Edit Attachment × Name * IMG_3522-jpg Cancel Save & Close" at bounding box center [784, 375] width 1568 height 750
type input "Juan DL"
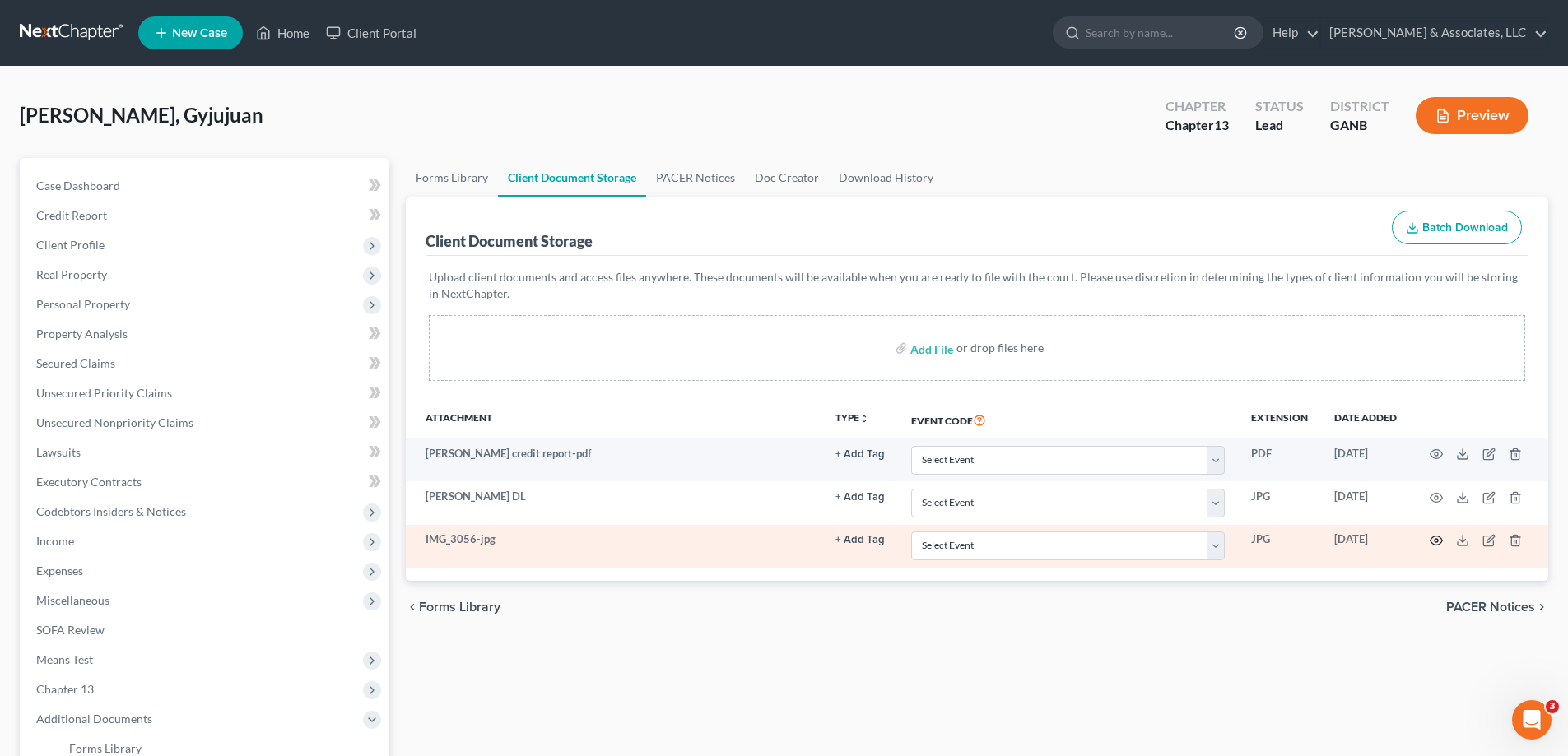
click at [1433, 535] on icon "button" at bounding box center [1437, 541] width 14 height 14
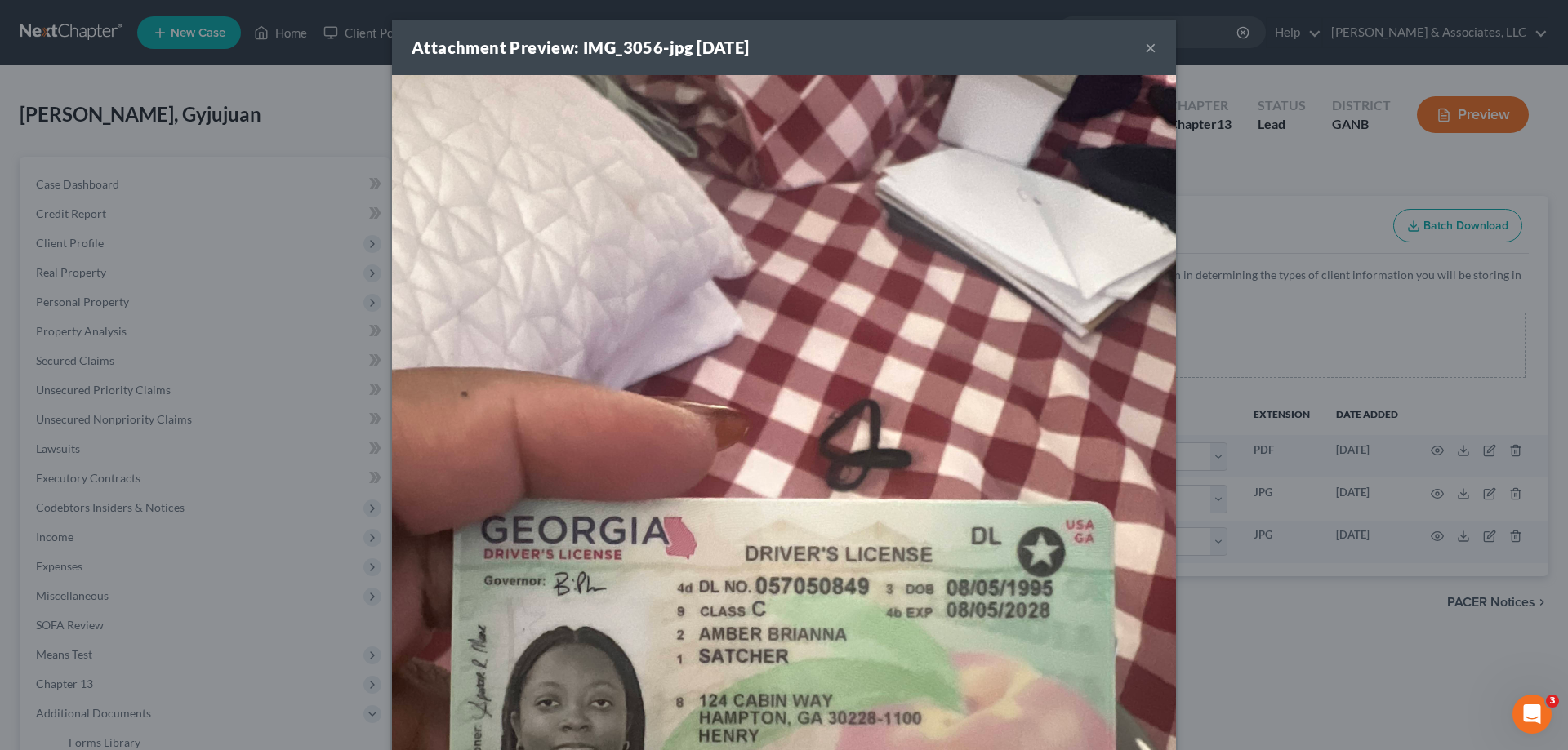
click at [1148, 47] on button "×" at bounding box center [1150, 47] width 12 height 19
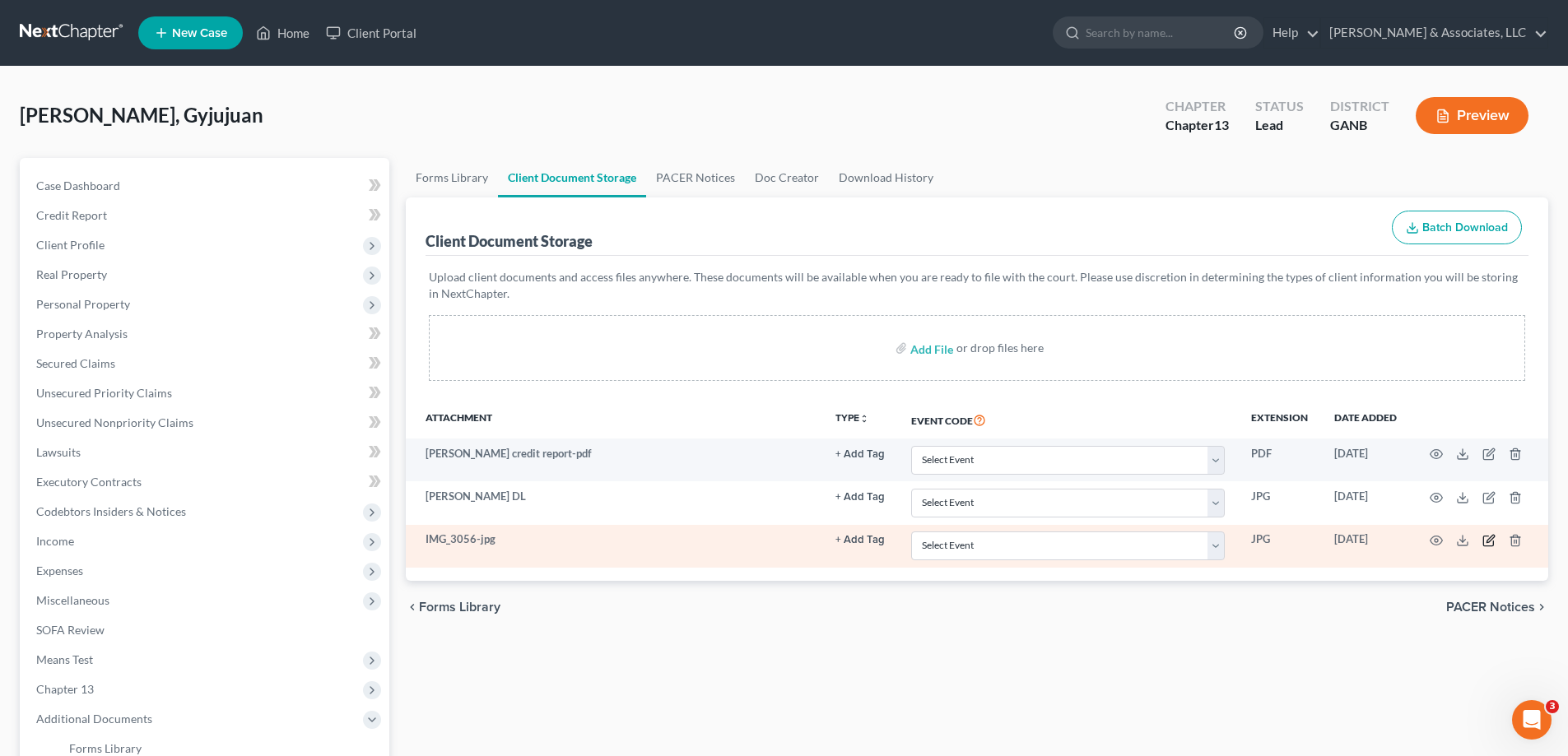
click at [1487, 539] on icon "button" at bounding box center [1489, 541] width 14 height 14
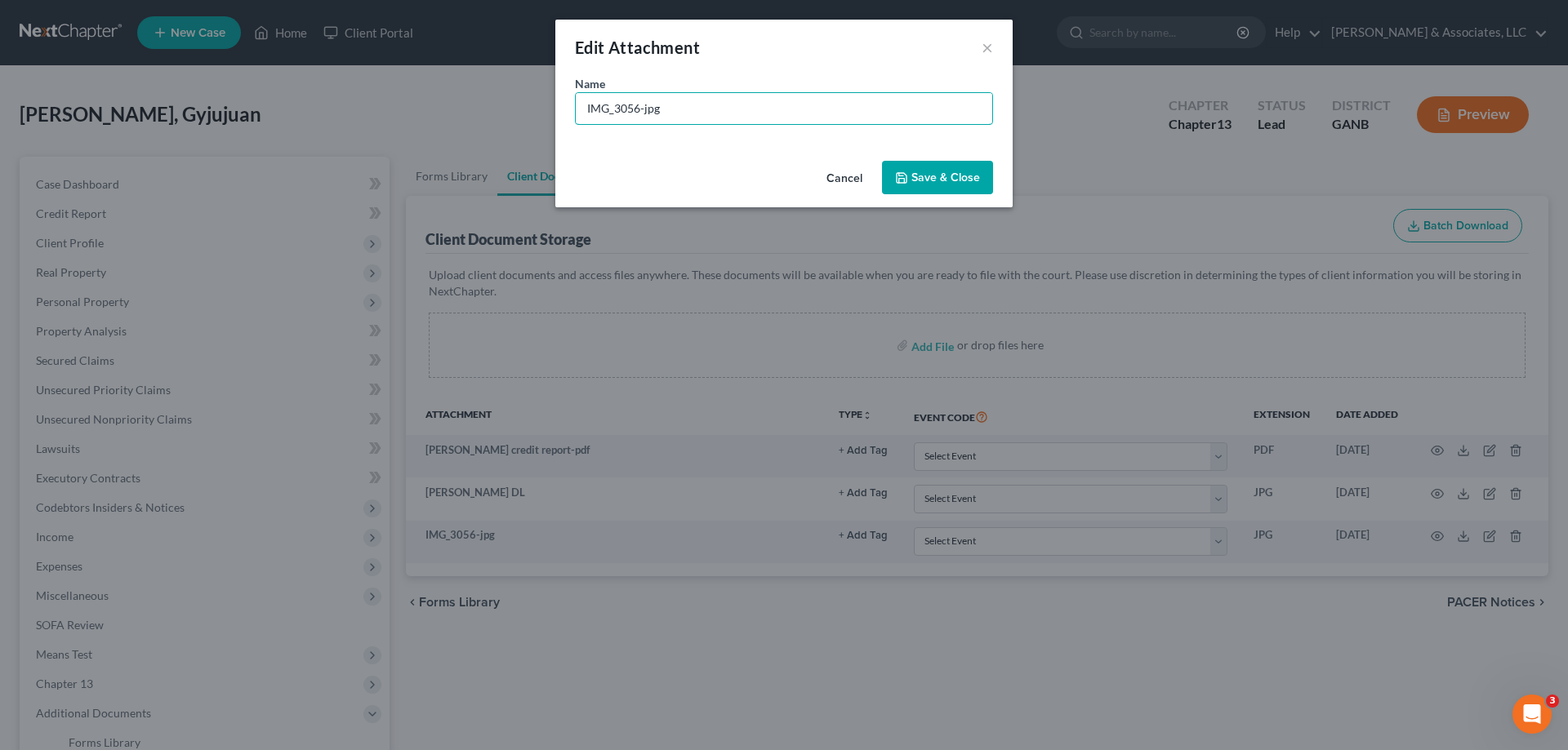
drag, startPoint x: 700, startPoint y: 103, endPoint x: 476, endPoint y: 104, distance: 224.0
click at [476, 104] on div "Edit Attachment × Name * IMG_3056-jpg Cancel Save & Close" at bounding box center [784, 375] width 1568 height 750
type input "Amber DL"
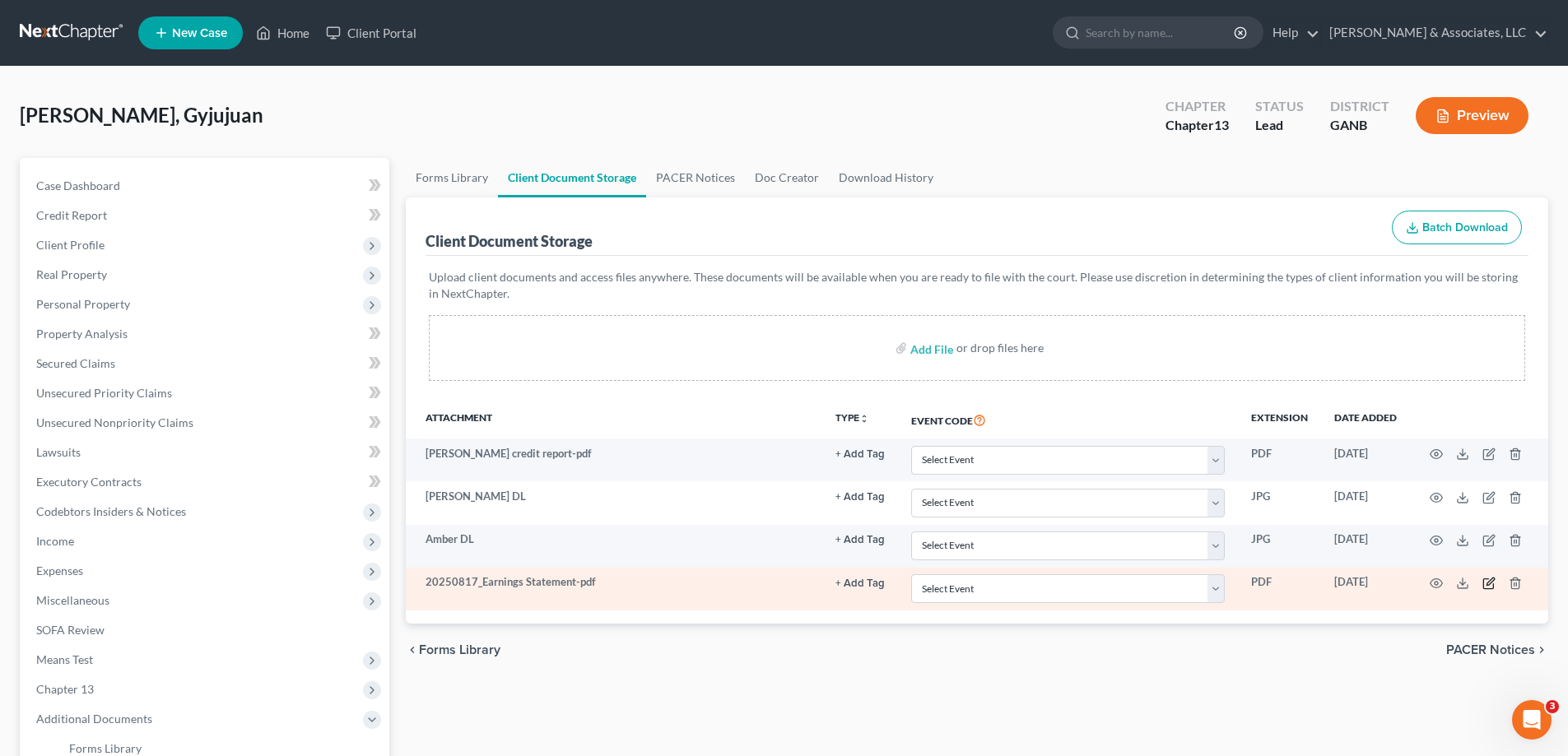
click at [1489, 584] on icon "button" at bounding box center [1489, 584] width 14 height 14
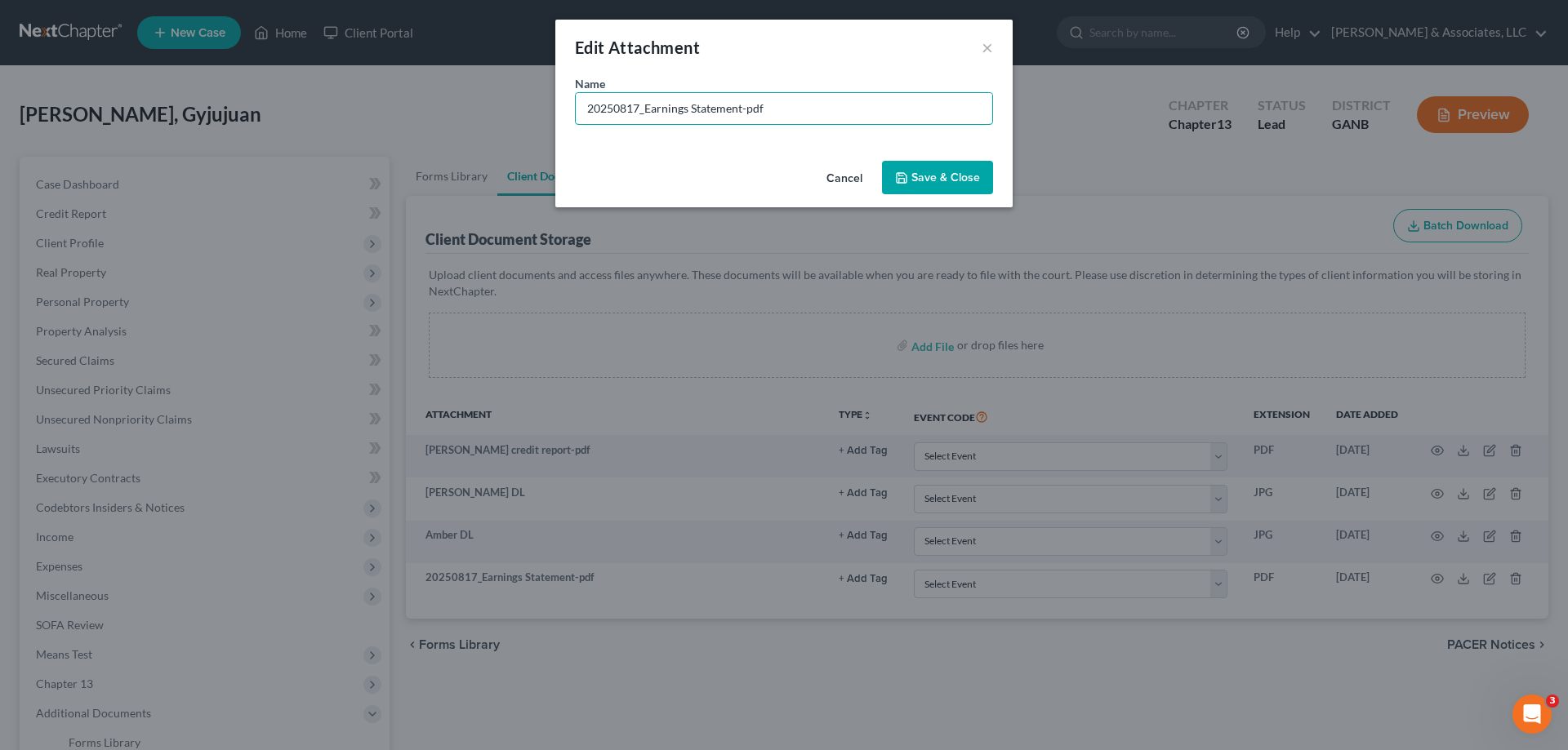
drag, startPoint x: 799, startPoint y: 101, endPoint x: 420, endPoint y: 94, distance: 379.1
click at [420, 94] on div "Edit Attachment × Name * 20250817_Earnings Statement-pdf Cancel Save & Close" at bounding box center [784, 375] width 1568 height 750
type input "Juan Stubs"
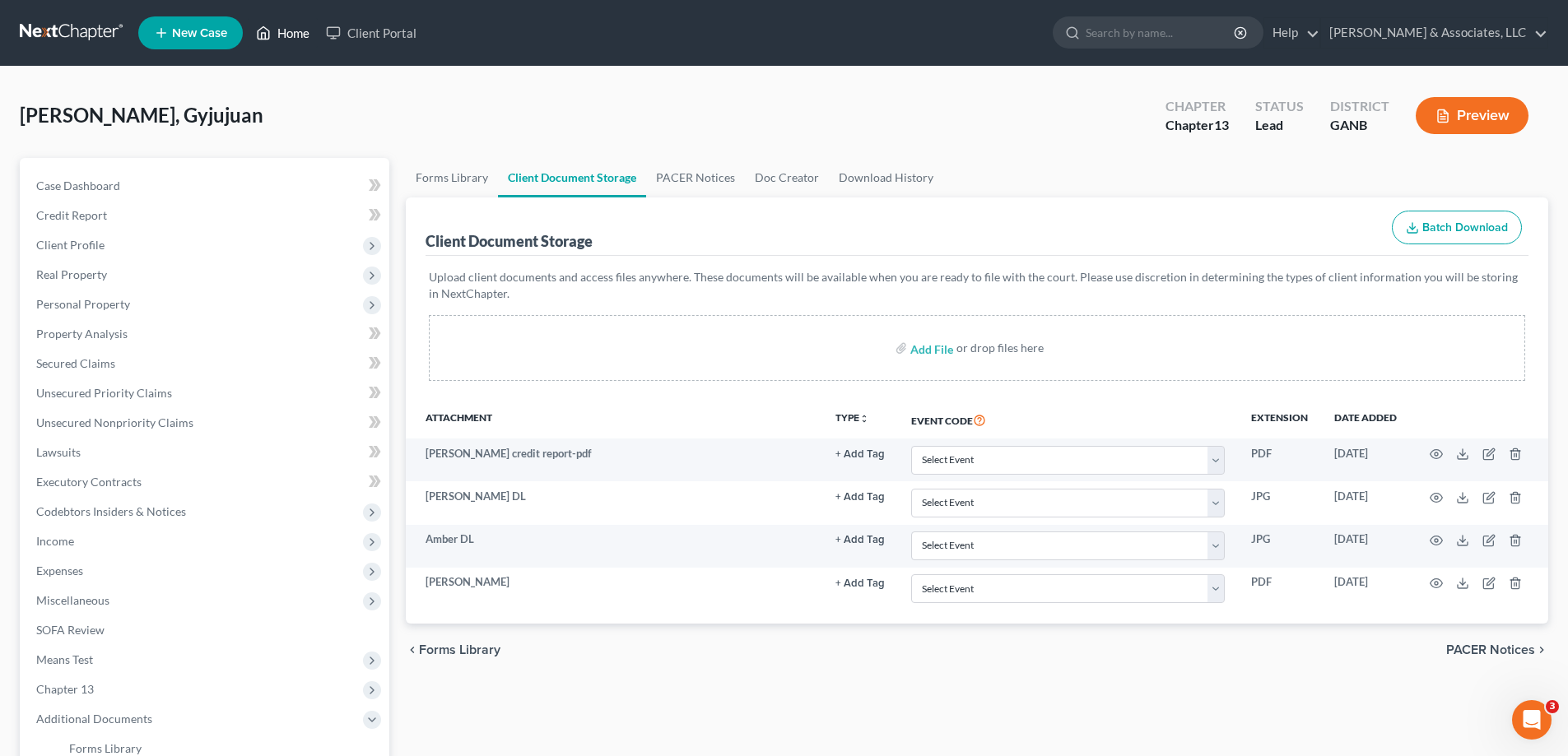
click at [281, 30] on link "Home" at bounding box center [283, 33] width 70 height 29
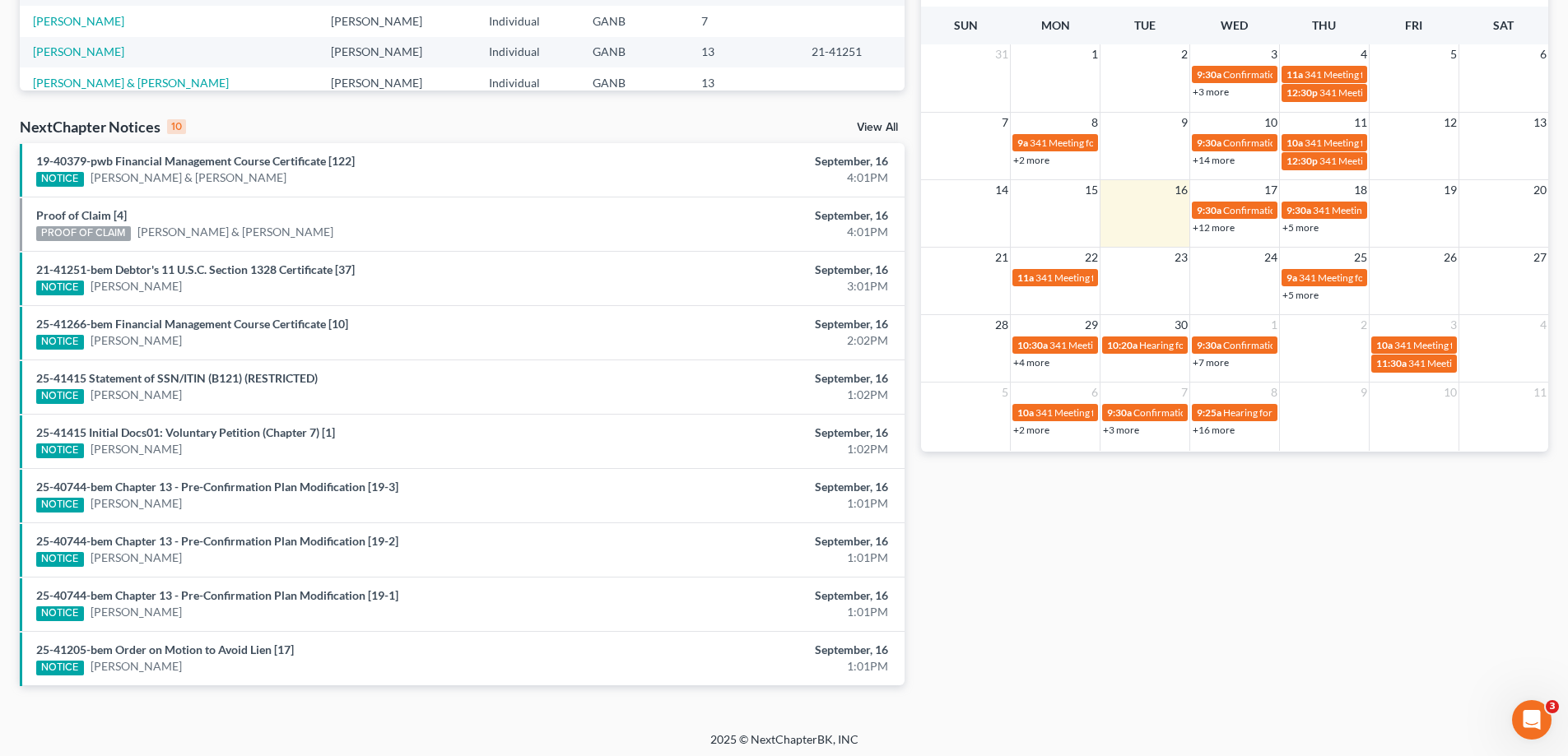
scroll to position [428, 0]
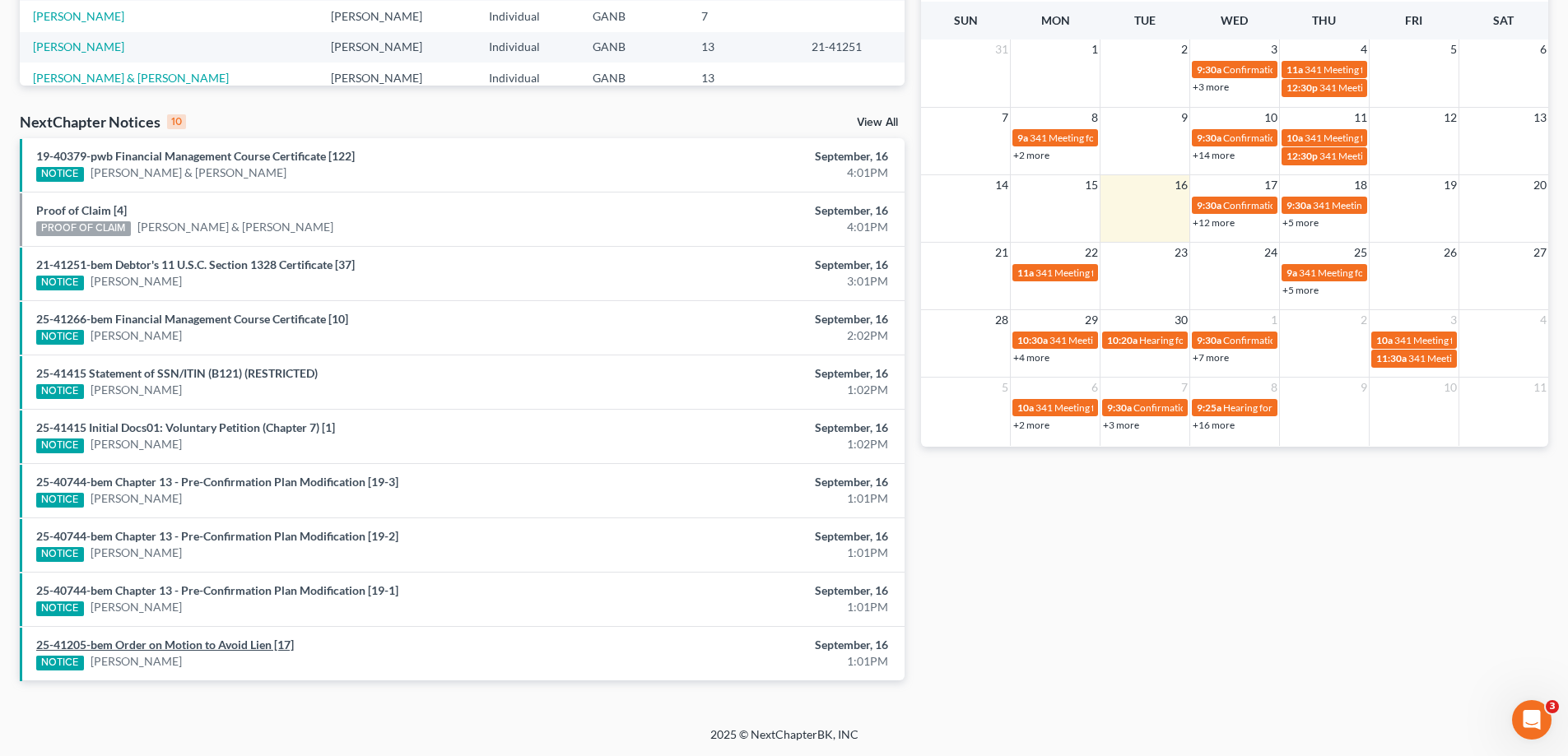
click at [131, 644] on link "25-41205-bem Order on Motion to Avoid Lien [17]" at bounding box center [164, 644] width 258 height 14
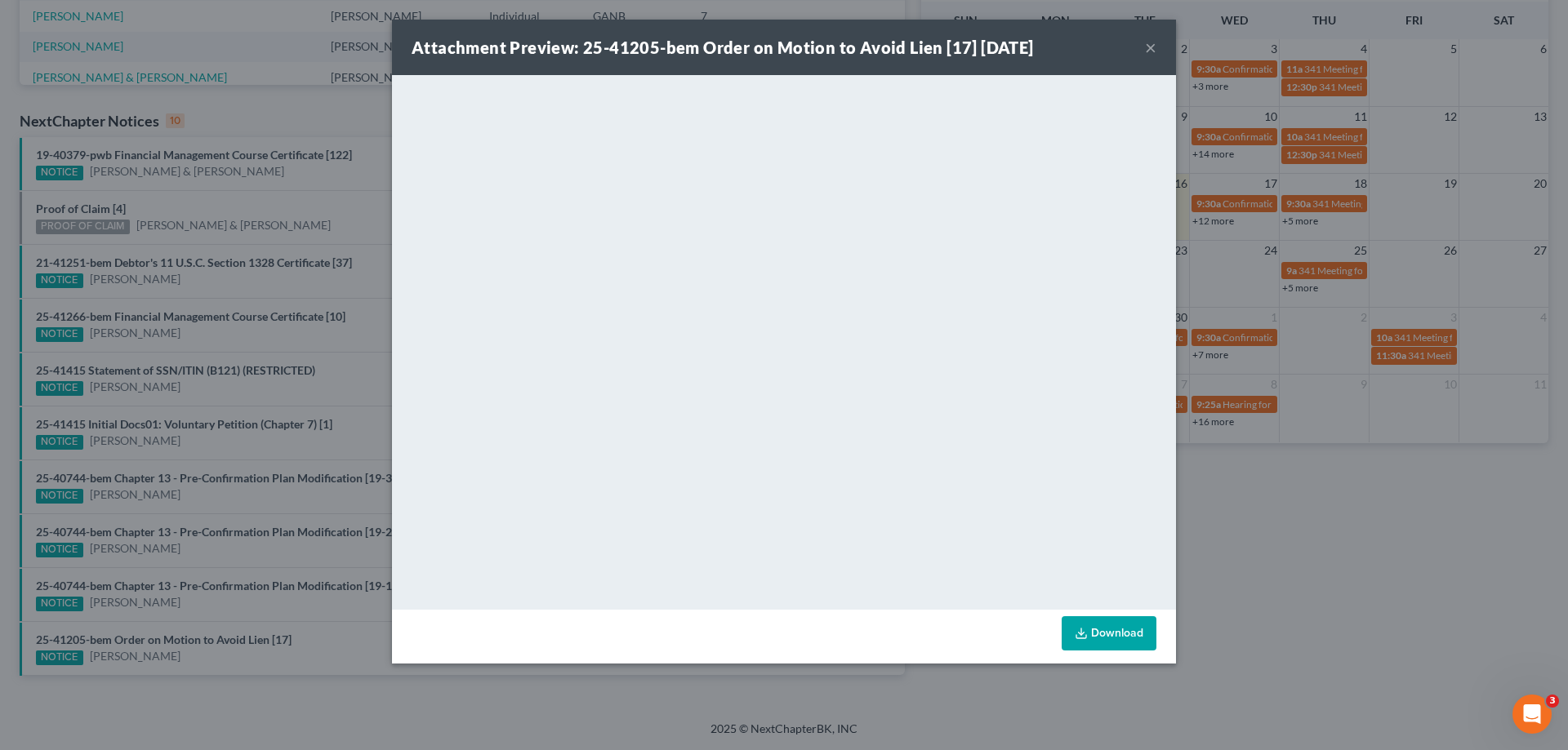
click at [1150, 42] on button "×" at bounding box center [1150, 47] width 12 height 19
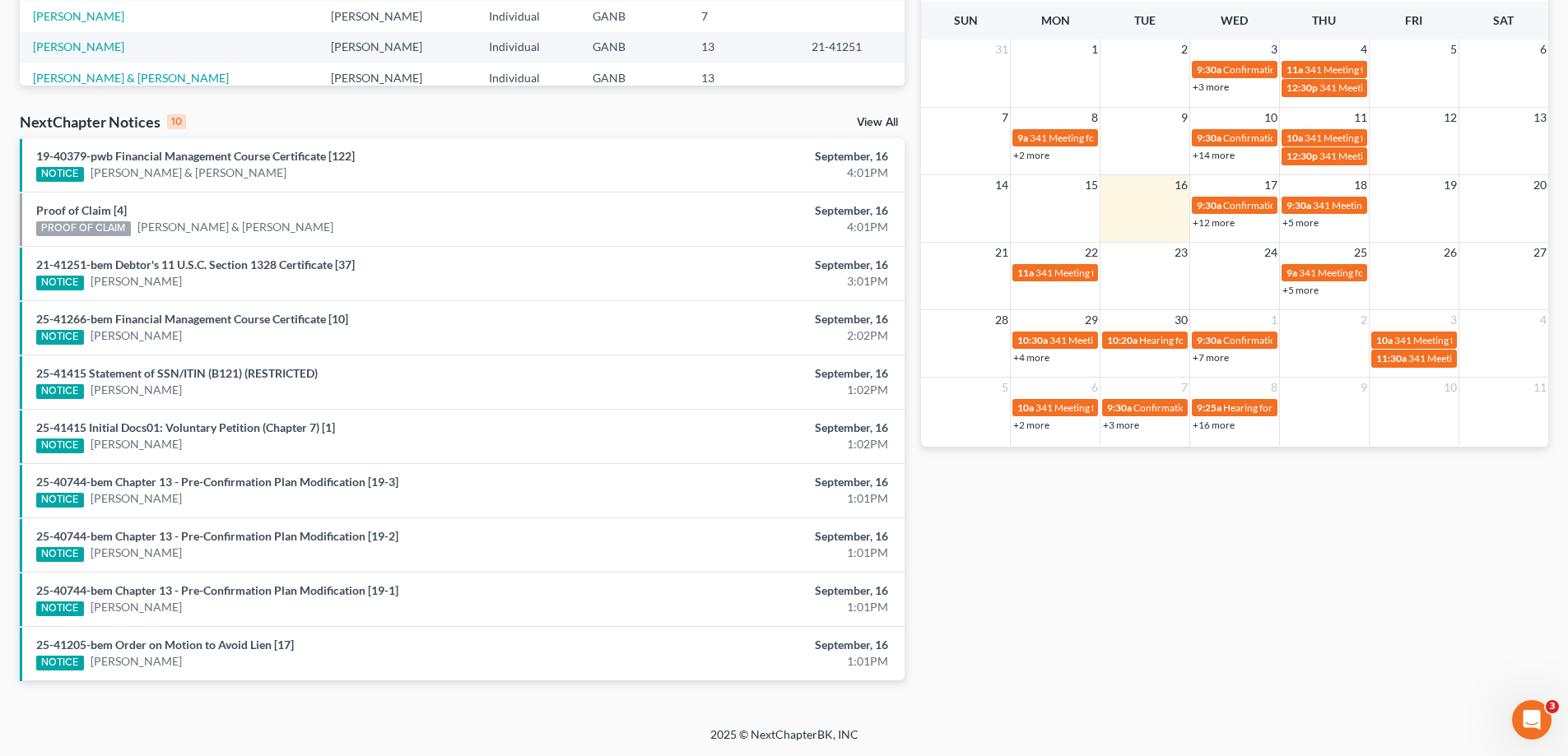
scroll to position [346, 0]
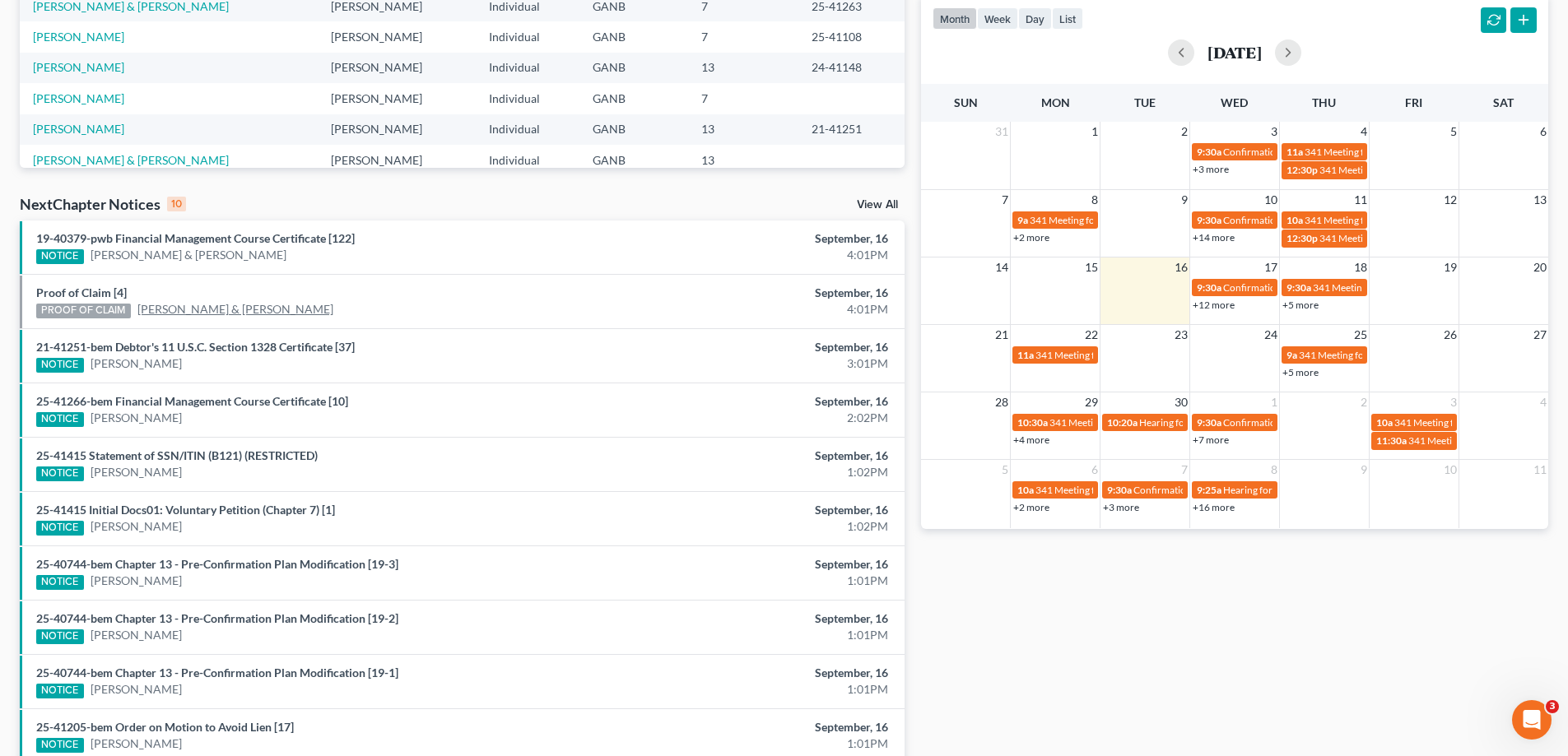
click at [199, 306] on link "[PERSON_NAME] & [PERSON_NAME]" at bounding box center [235, 309] width 196 height 17
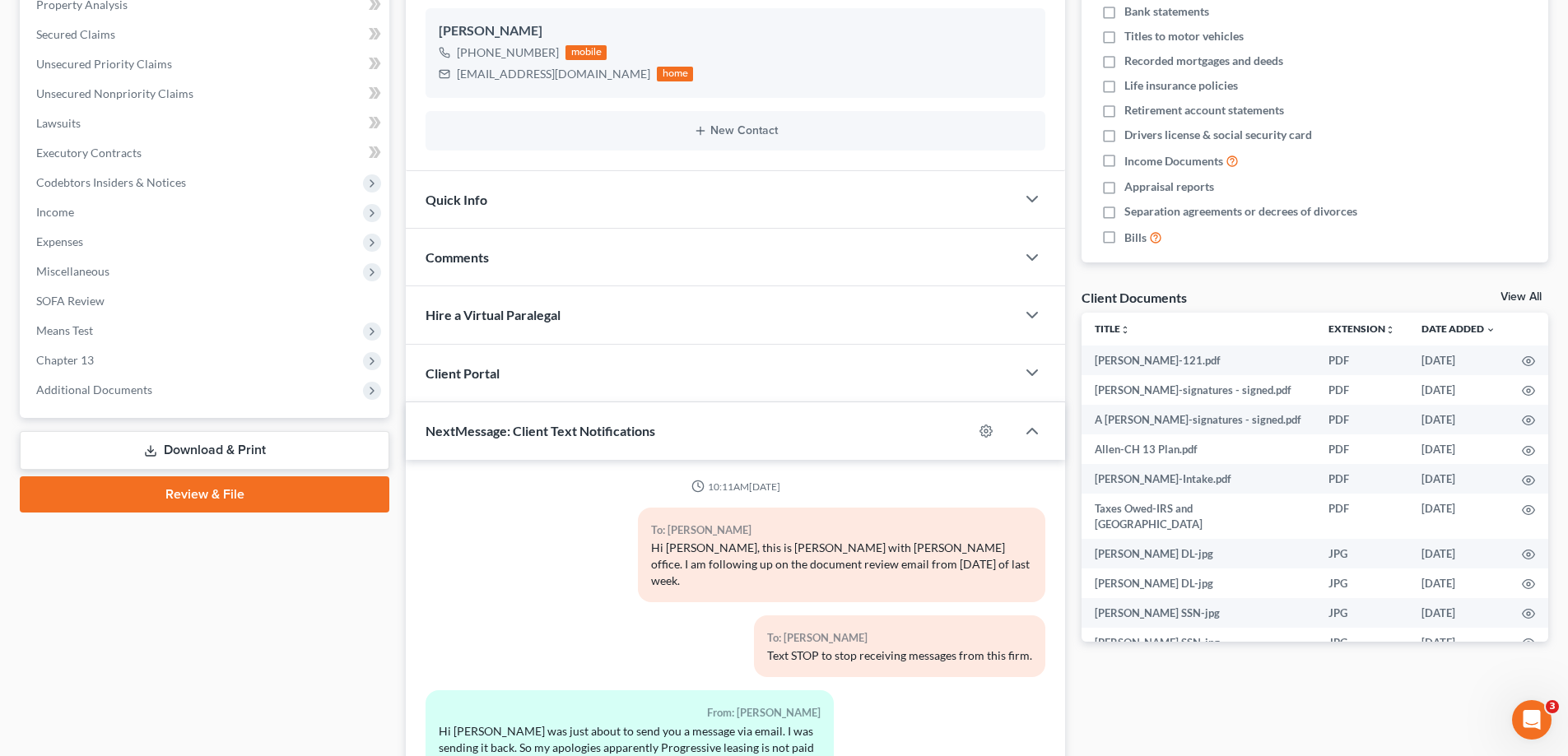
scroll to position [29, 0]
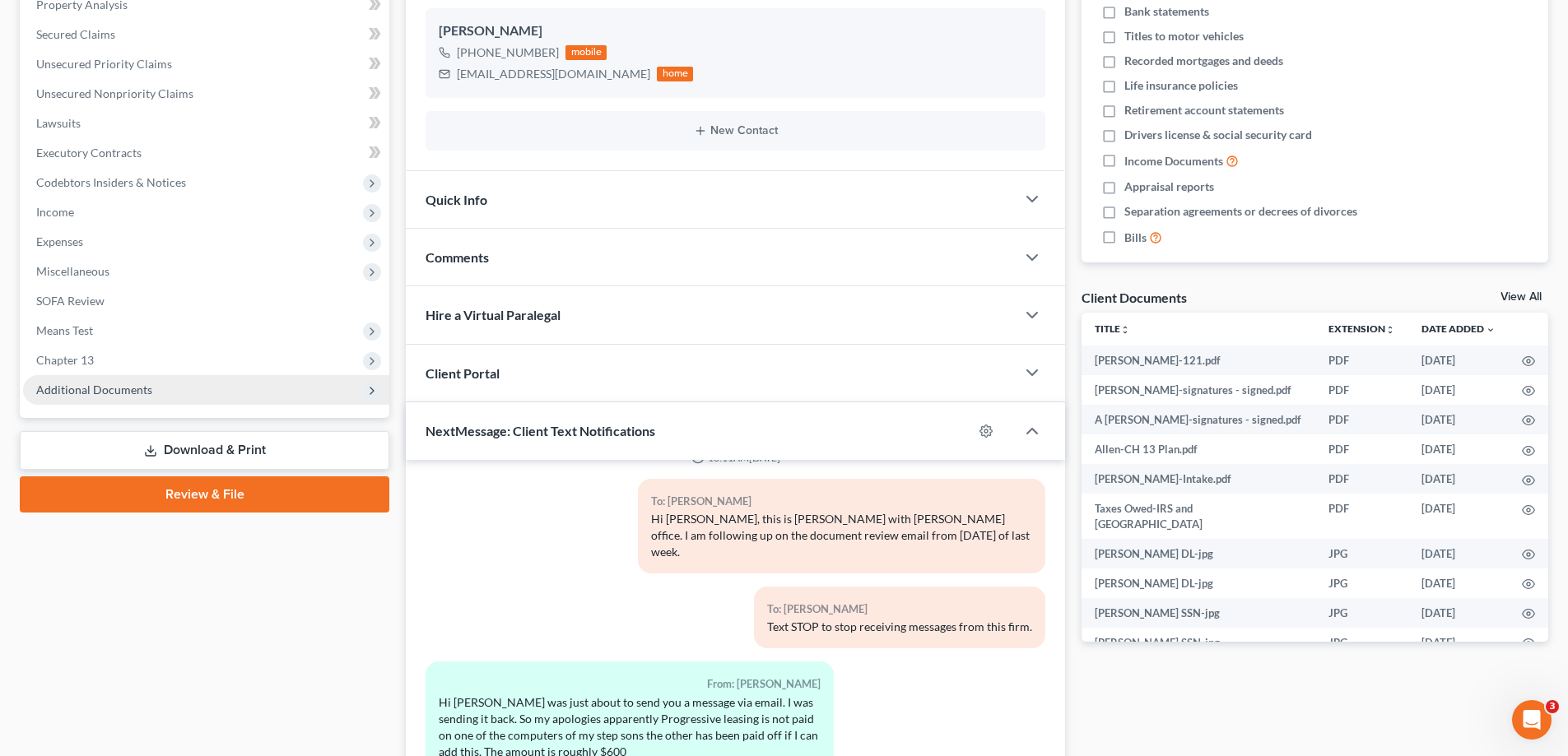
click at [115, 396] on span "Additional Documents" at bounding box center [206, 390] width 366 height 29
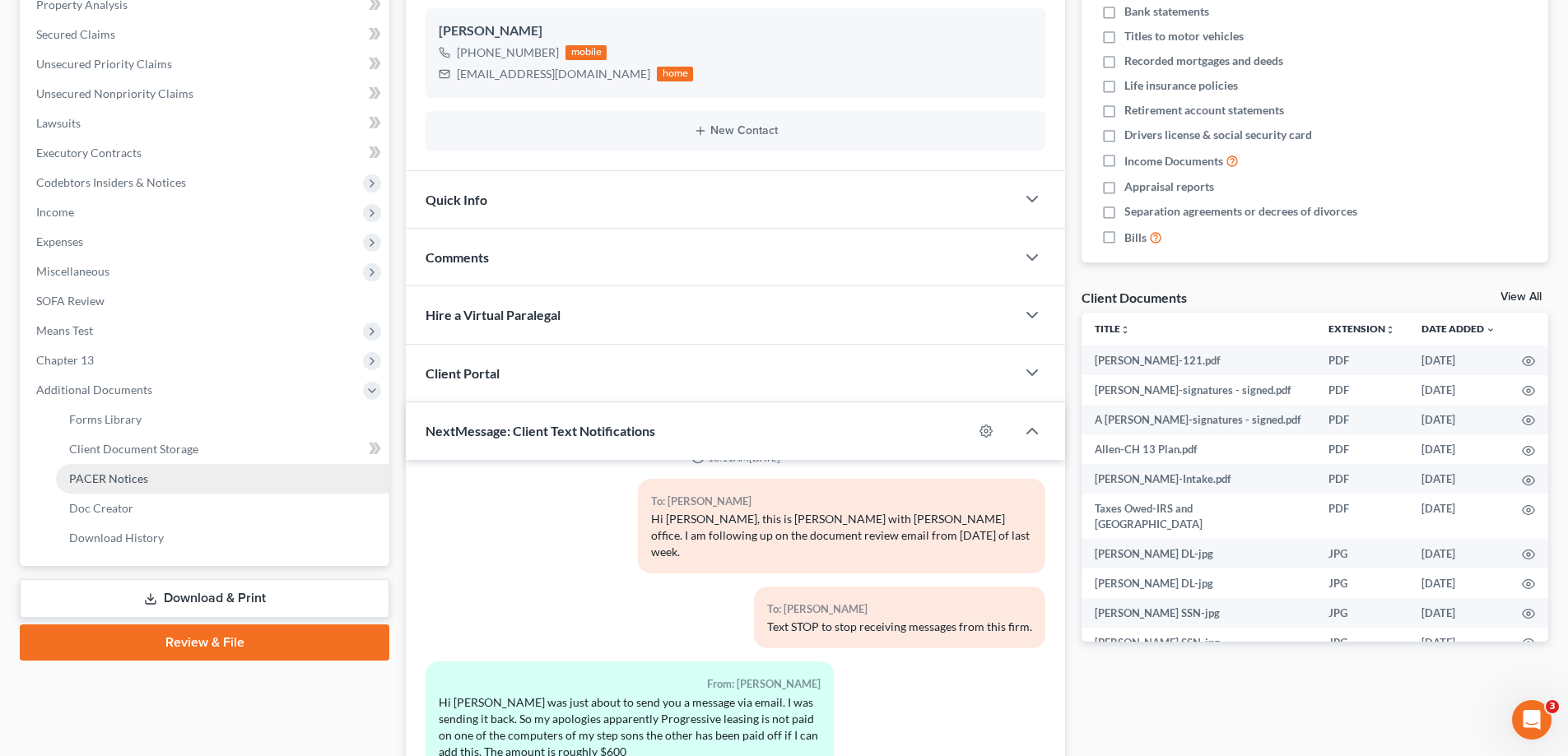
click at [112, 467] on link "PACER Notices" at bounding box center [223, 479] width 333 height 29
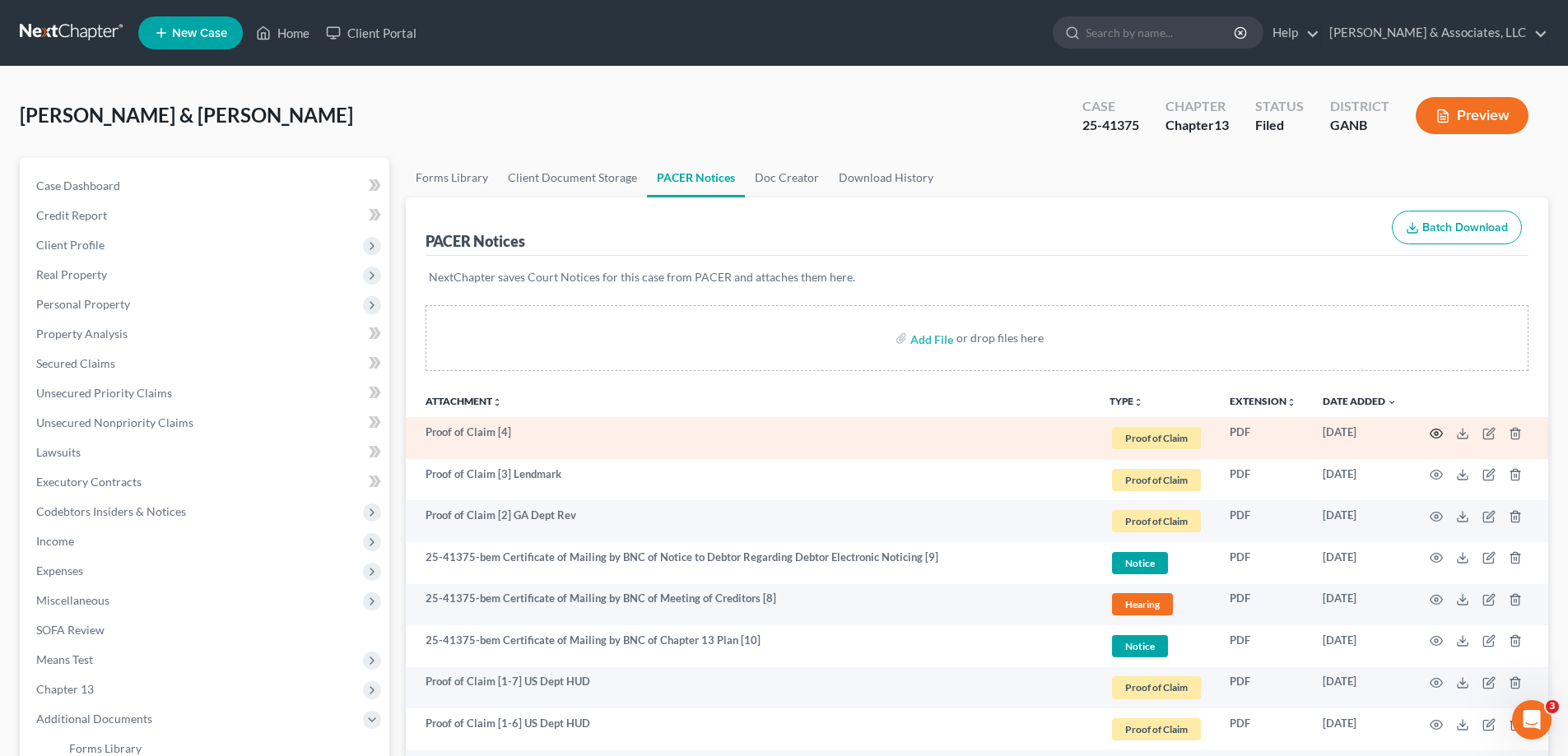
click at [1437, 435] on circle "button" at bounding box center [1436, 433] width 3 height 3
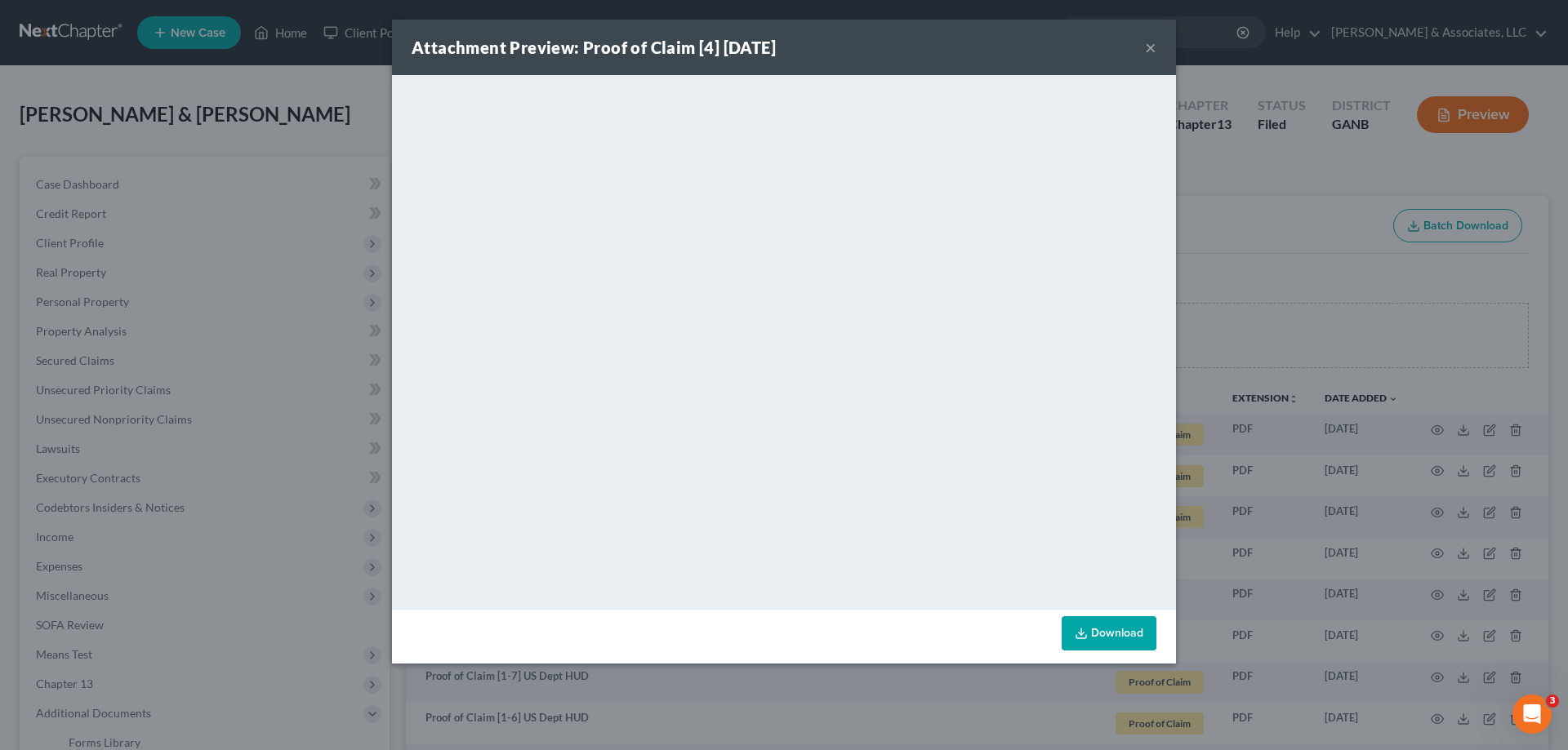
click at [1151, 42] on button "×" at bounding box center [1150, 47] width 12 height 19
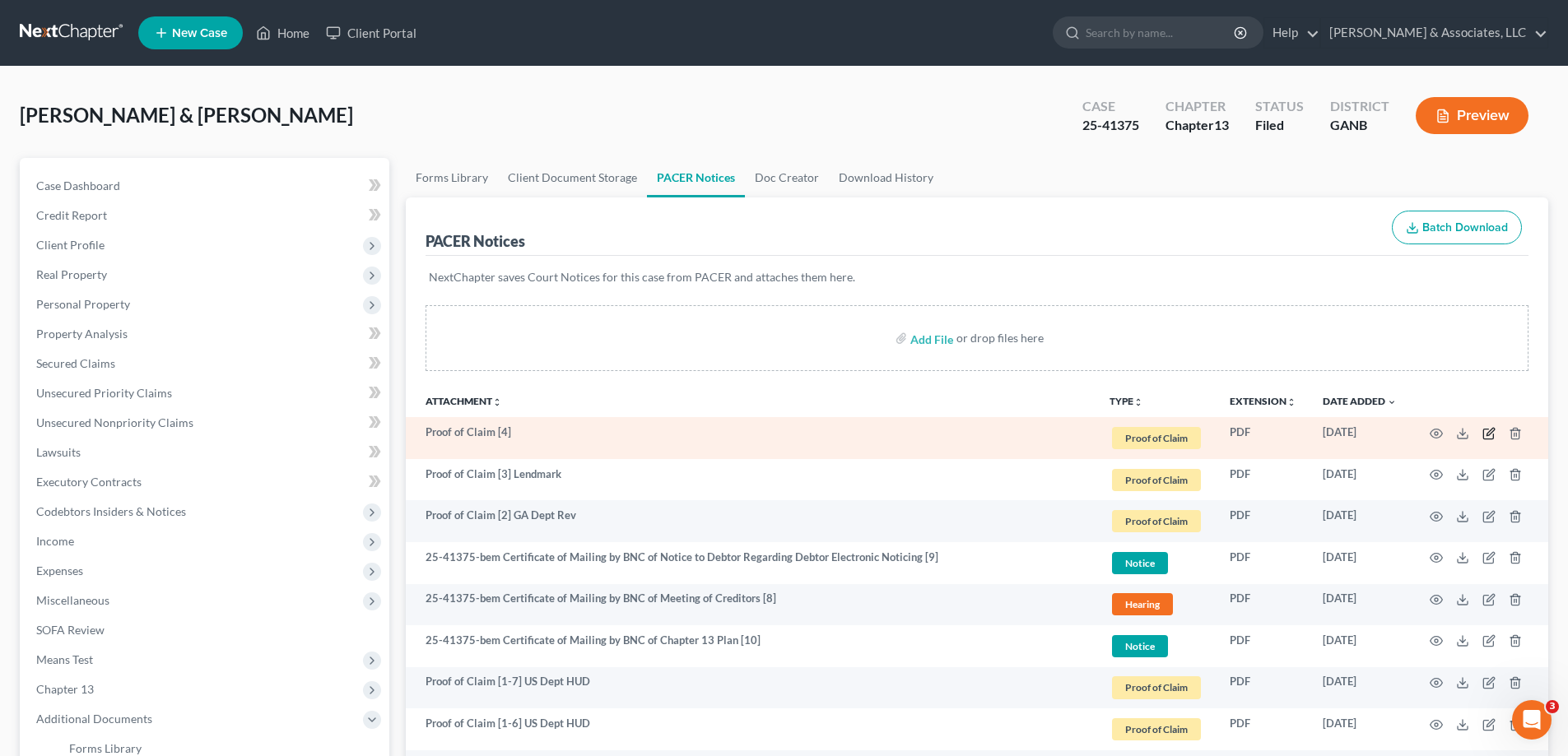
click at [1490, 433] on icon "button" at bounding box center [1490, 431] width 8 height 8
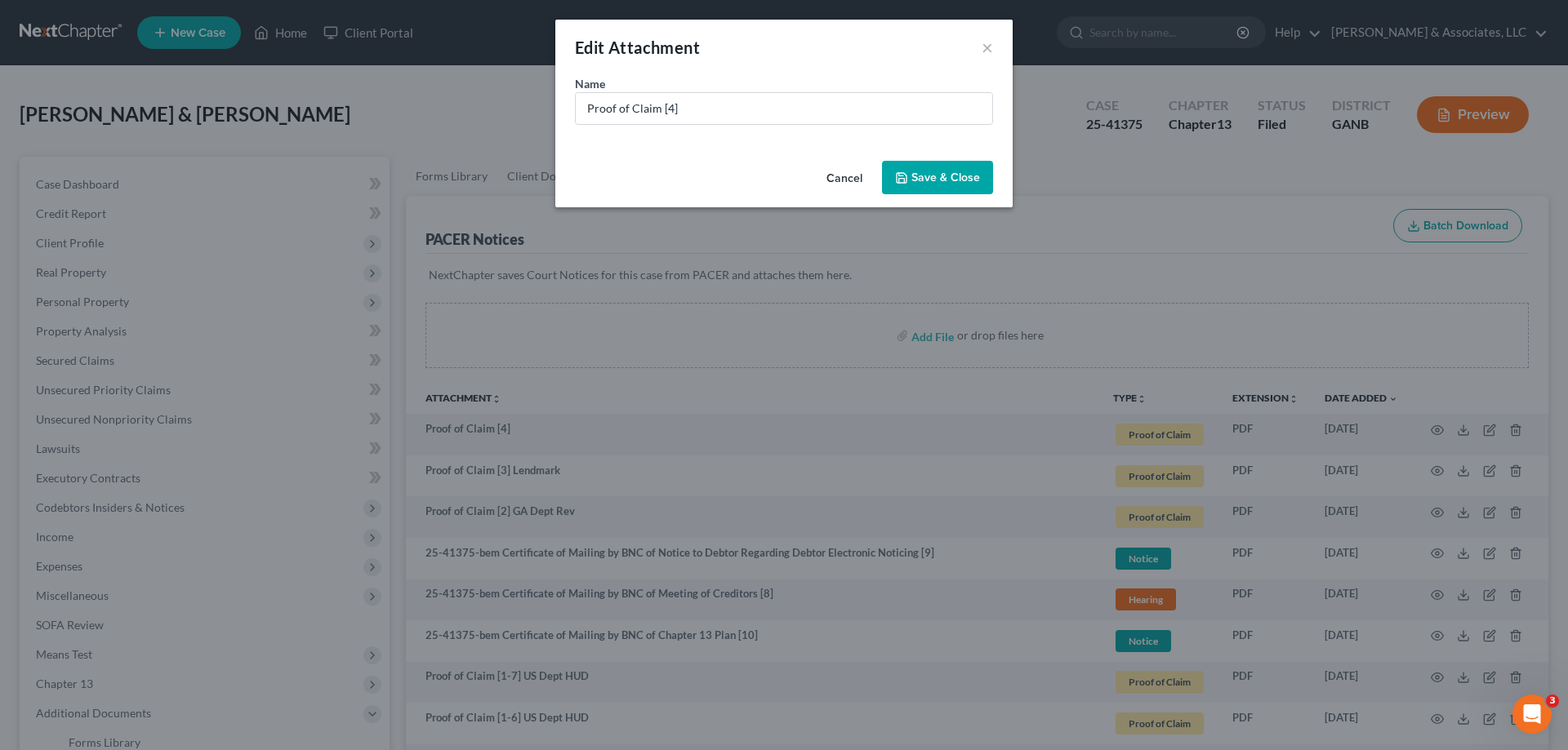
click at [807, 130] on div "Name * Proof of Claim [4]" at bounding box center [784, 115] width 457 height 79
click at [796, 111] on input "Proof of Claim [4]" at bounding box center [784, 109] width 417 height 31
type input "Proof of Claim [4] Capital One"
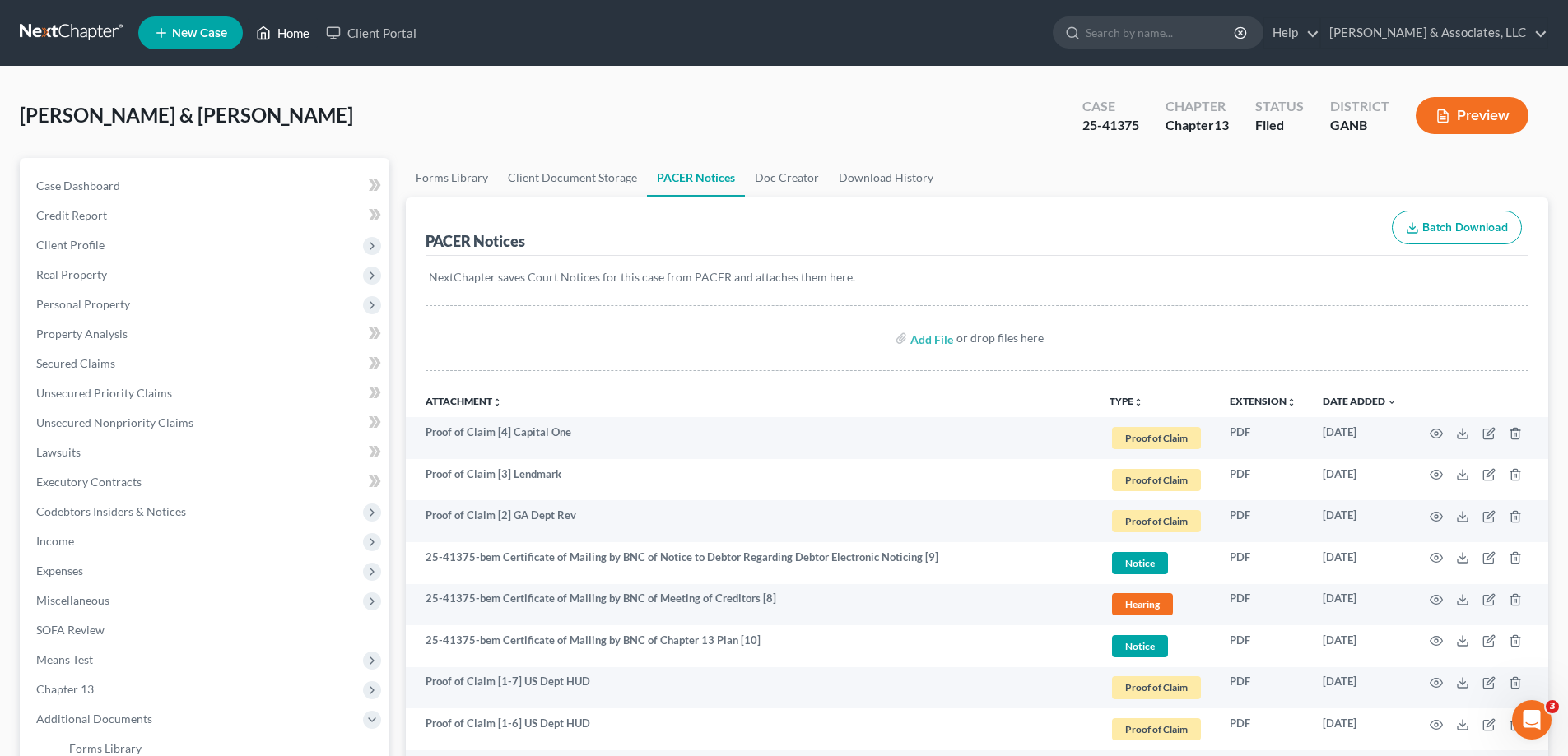
click at [307, 34] on link "Home" at bounding box center [283, 33] width 70 height 29
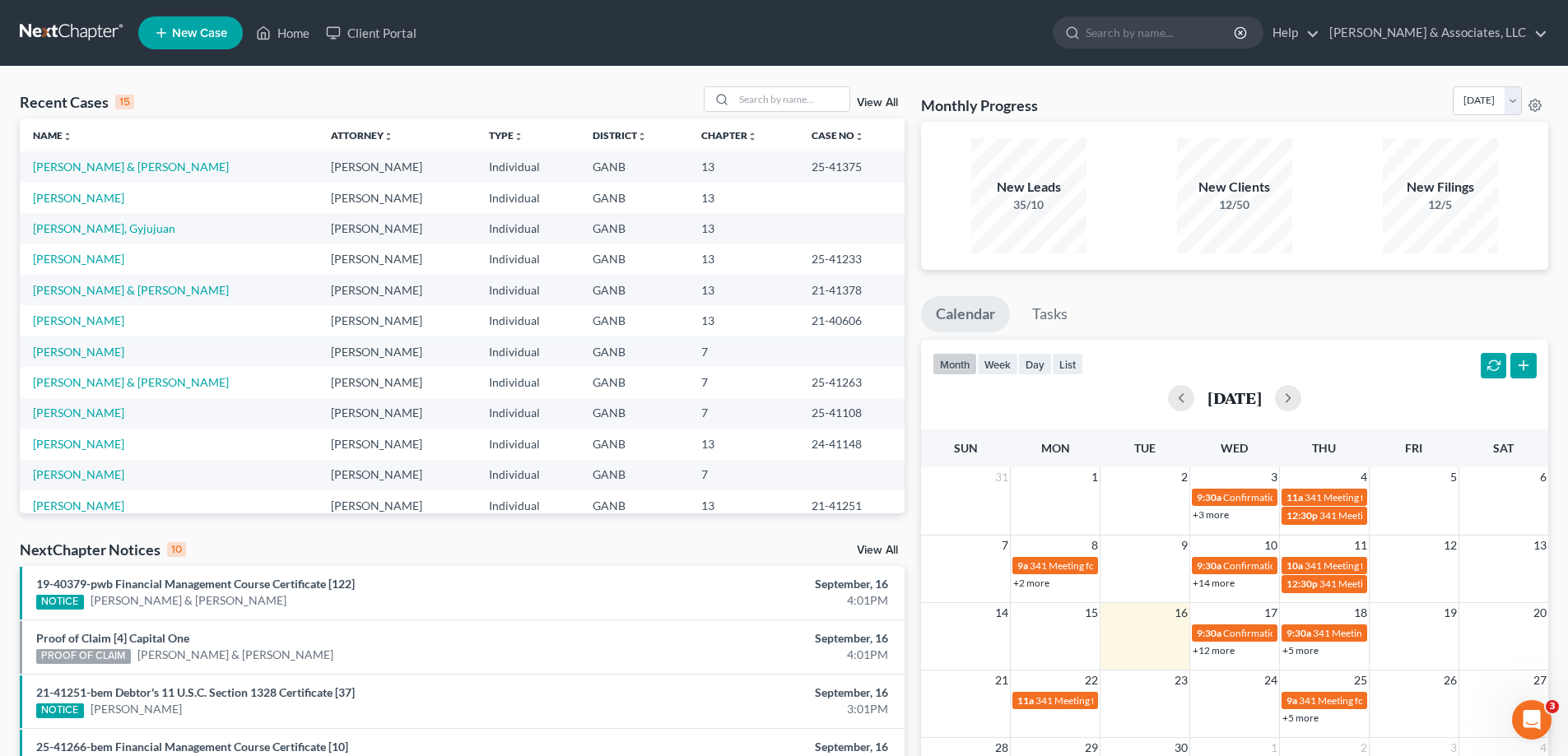
click at [868, 548] on link "View All" at bounding box center [877, 551] width 41 height 12
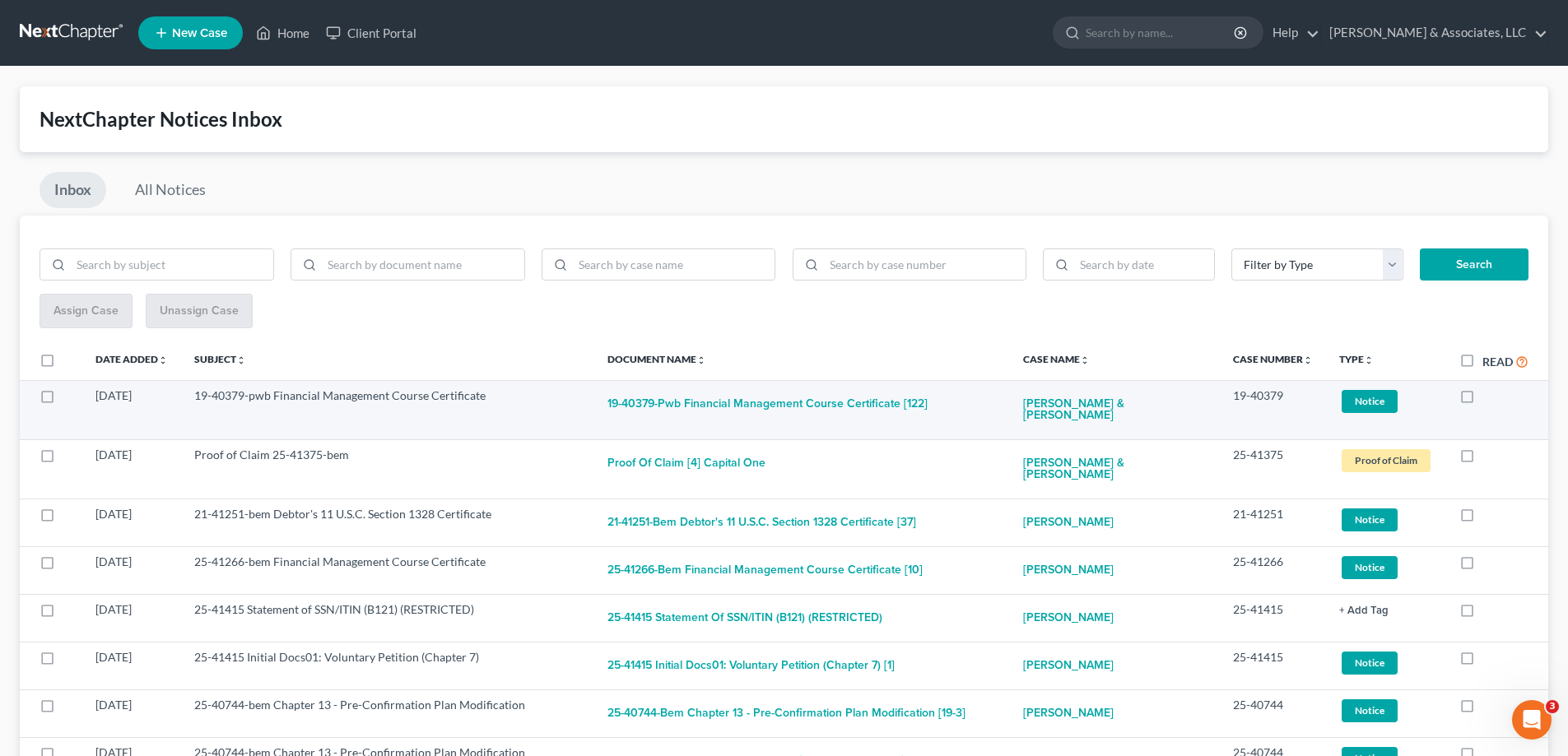
click at [1482, 400] on label at bounding box center [1482, 400] width 0 height 0
click at [1489, 395] on input "checkbox" at bounding box center [1494, 393] width 11 height 11
checkbox input "true"
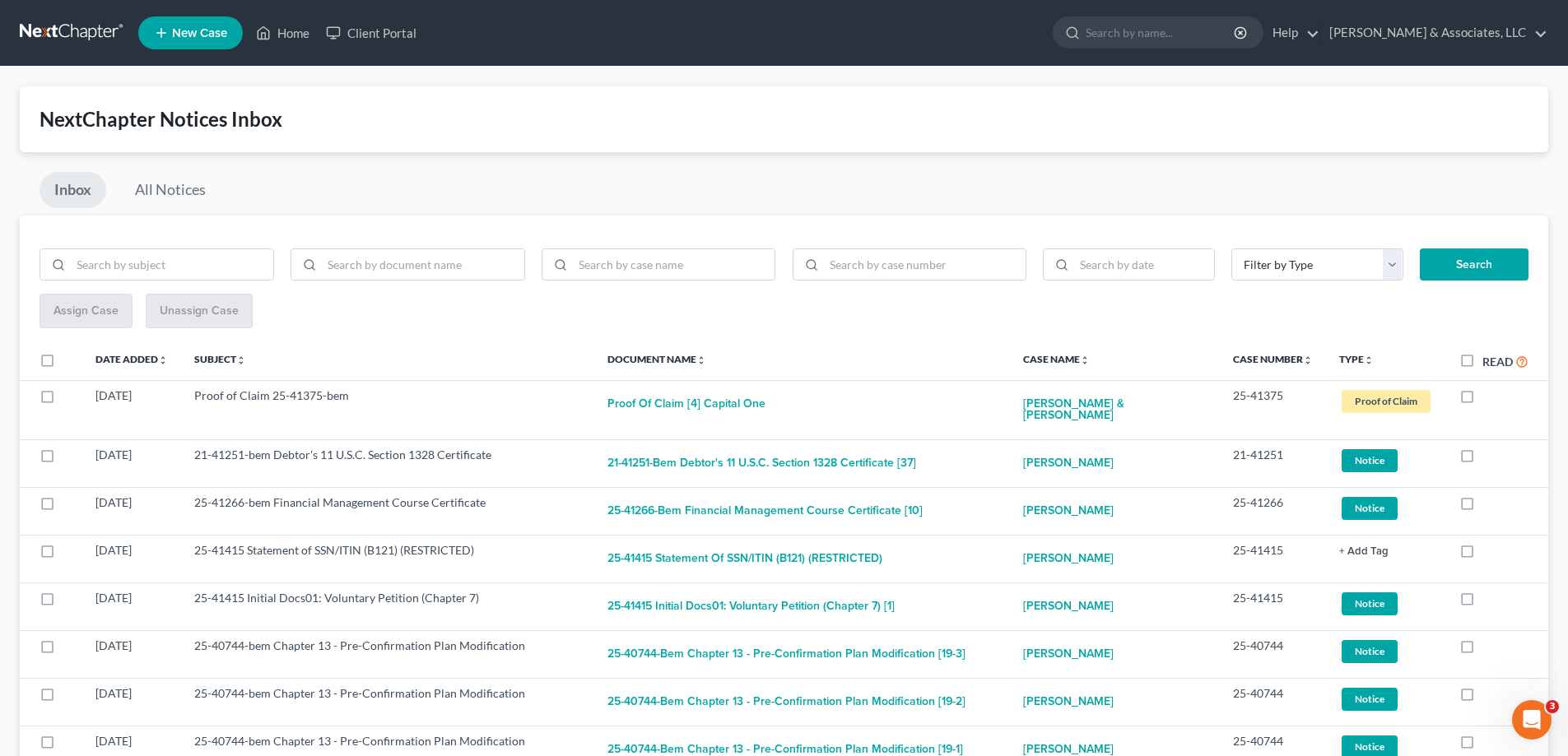
click at [1482, 400] on label at bounding box center [1482, 400] width 0 height 0
click at [1489, 395] on input "checkbox" at bounding box center [1494, 393] width 11 height 11
checkbox input "true"
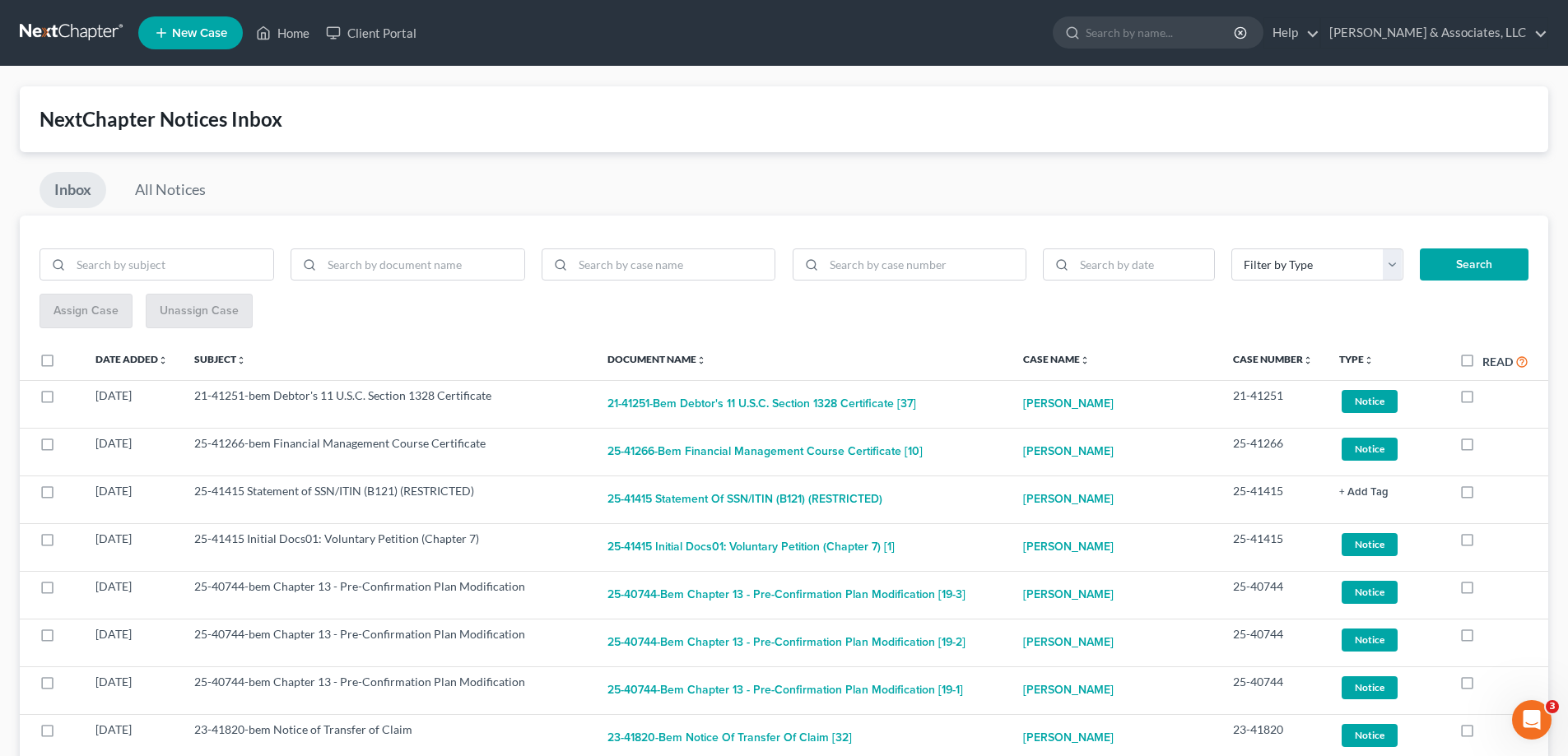
click at [1482, 400] on label at bounding box center [1482, 400] width 0 height 0
click at [1489, 395] on input "checkbox" at bounding box center [1494, 393] width 11 height 11
checkbox input "true"
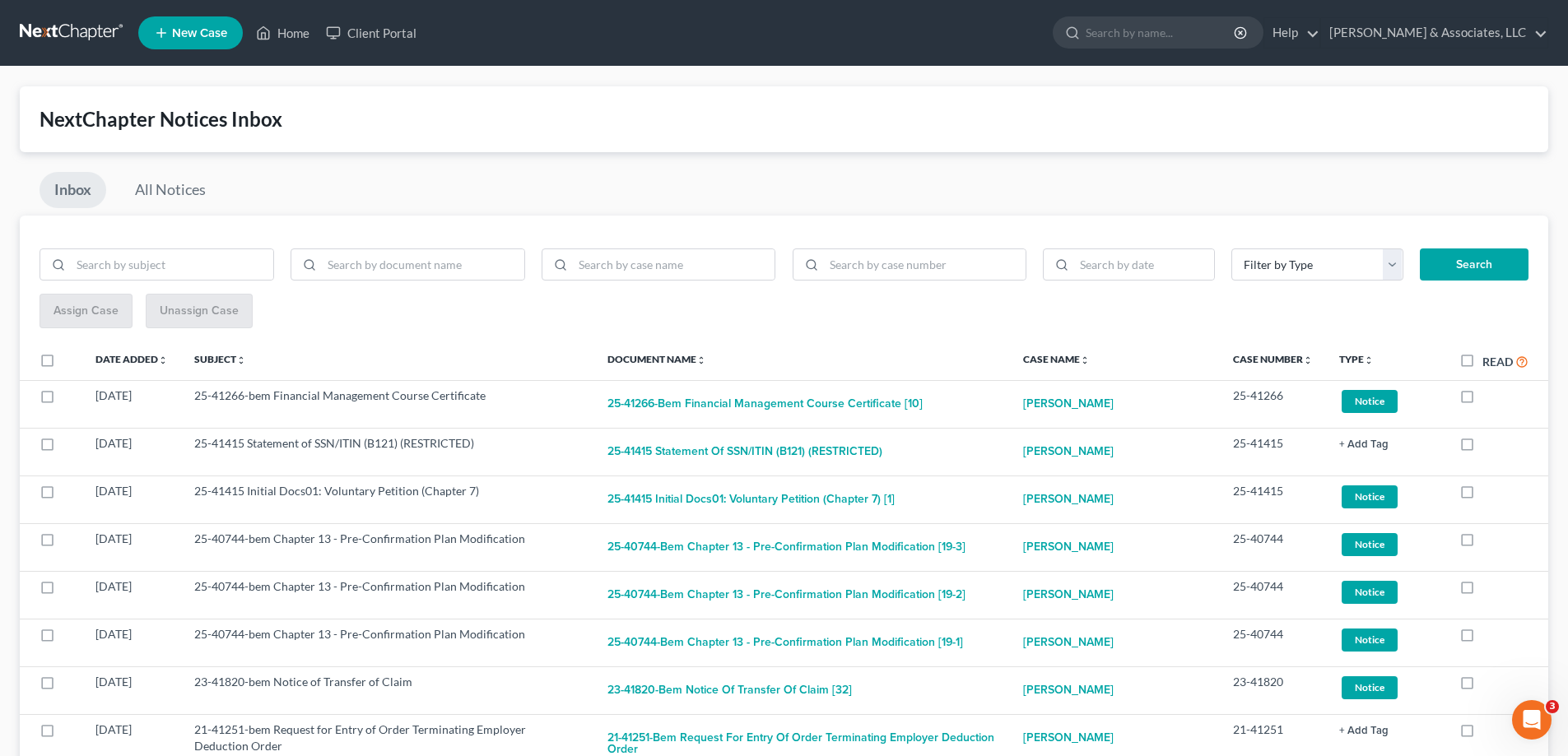
click at [1482, 400] on label at bounding box center [1482, 400] width 0 height 0
click at [1489, 395] on input "checkbox" at bounding box center [1494, 393] width 11 height 11
checkbox input "true"
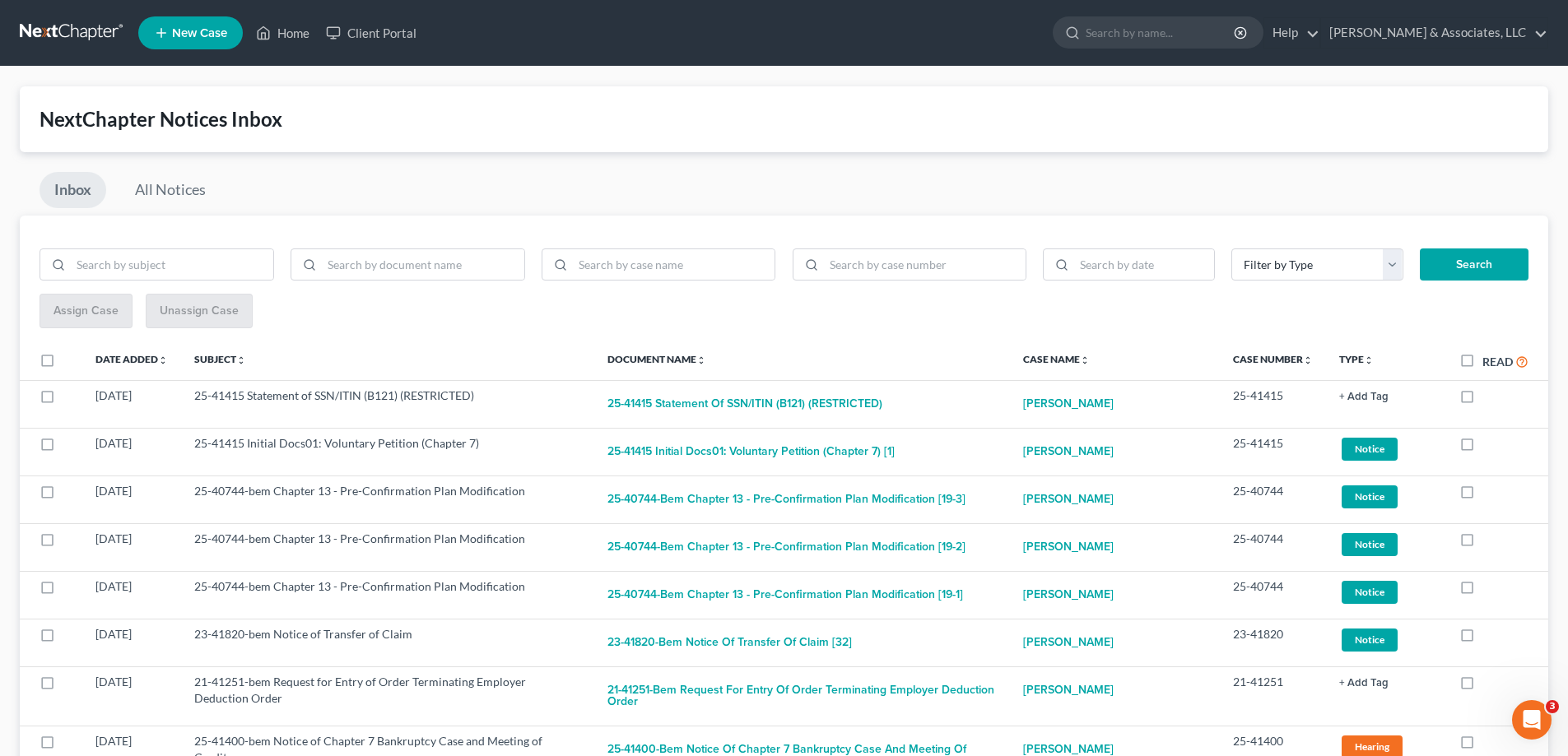
click at [1482, 400] on label at bounding box center [1482, 400] width 0 height 0
click at [1489, 395] on input "checkbox" at bounding box center [1494, 393] width 11 height 11
checkbox input "true"
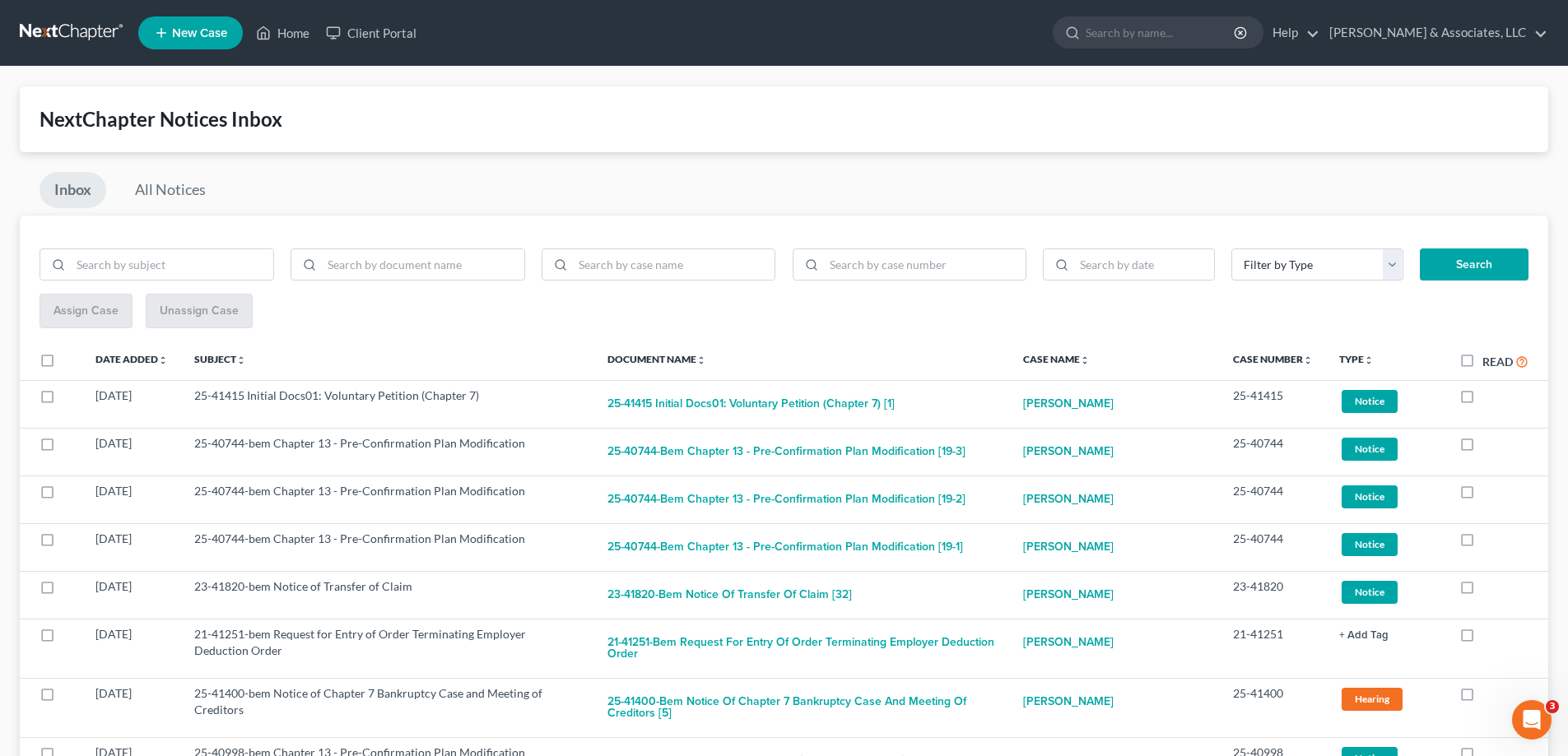
click at [1482, 400] on label at bounding box center [1482, 400] width 0 height 0
click at [1489, 395] on input "checkbox" at bounding box center [1494, 393] width 11 height 11
checkbox input "true"
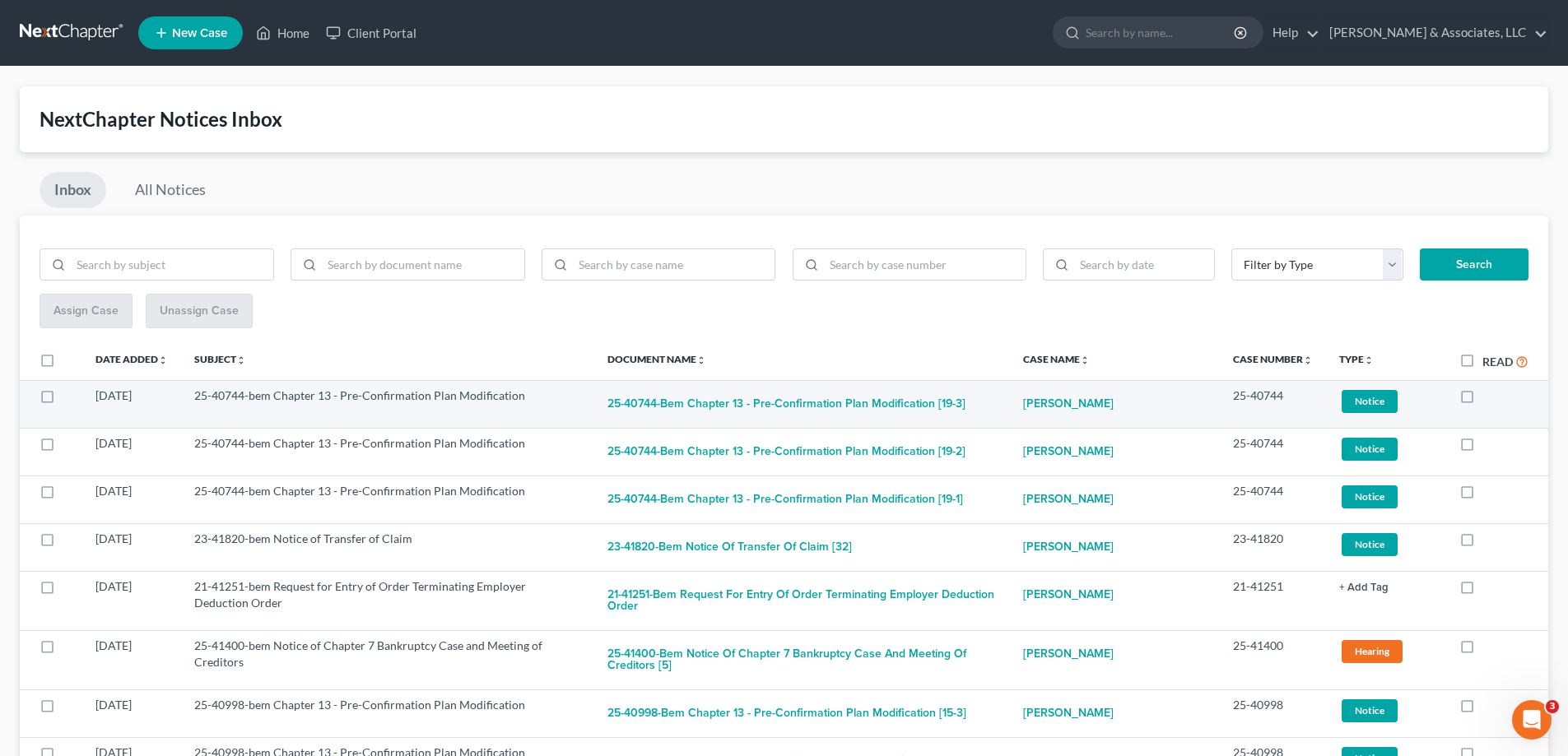
click at [1482, 400] on label at bounding box center [1482, 400] width 0 height 0
click at [1489, 395] on input "checkbox" at bounding box center [1494, 393] width 11 height 11
checkbox input "true"
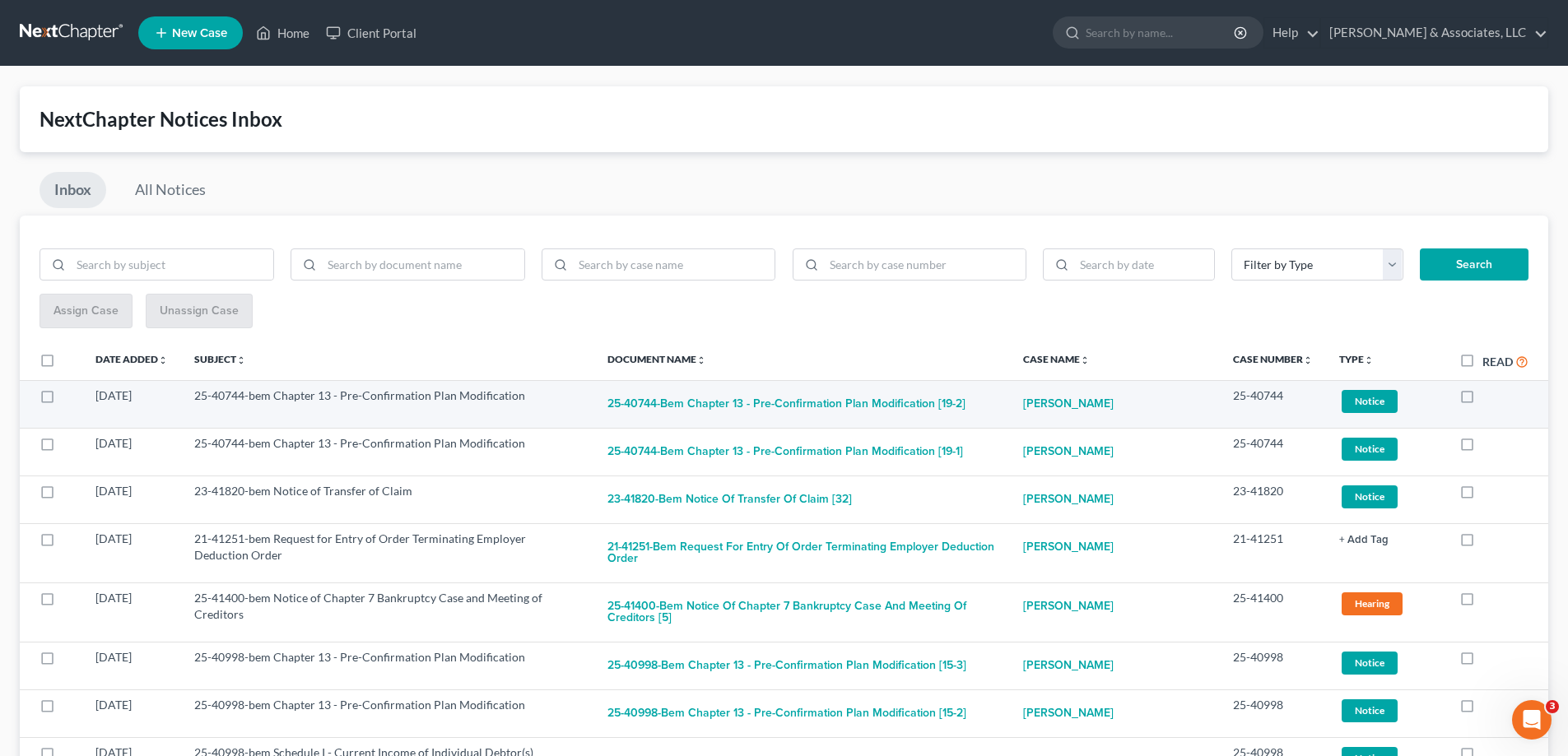
click at [1482, 400] on label at bounding box center [1482, 400] width 0 height 0
click at [1489, 395] on input "checkbox" at bounding box center [1494, 393] width 11 height 11
checkbox input "true"
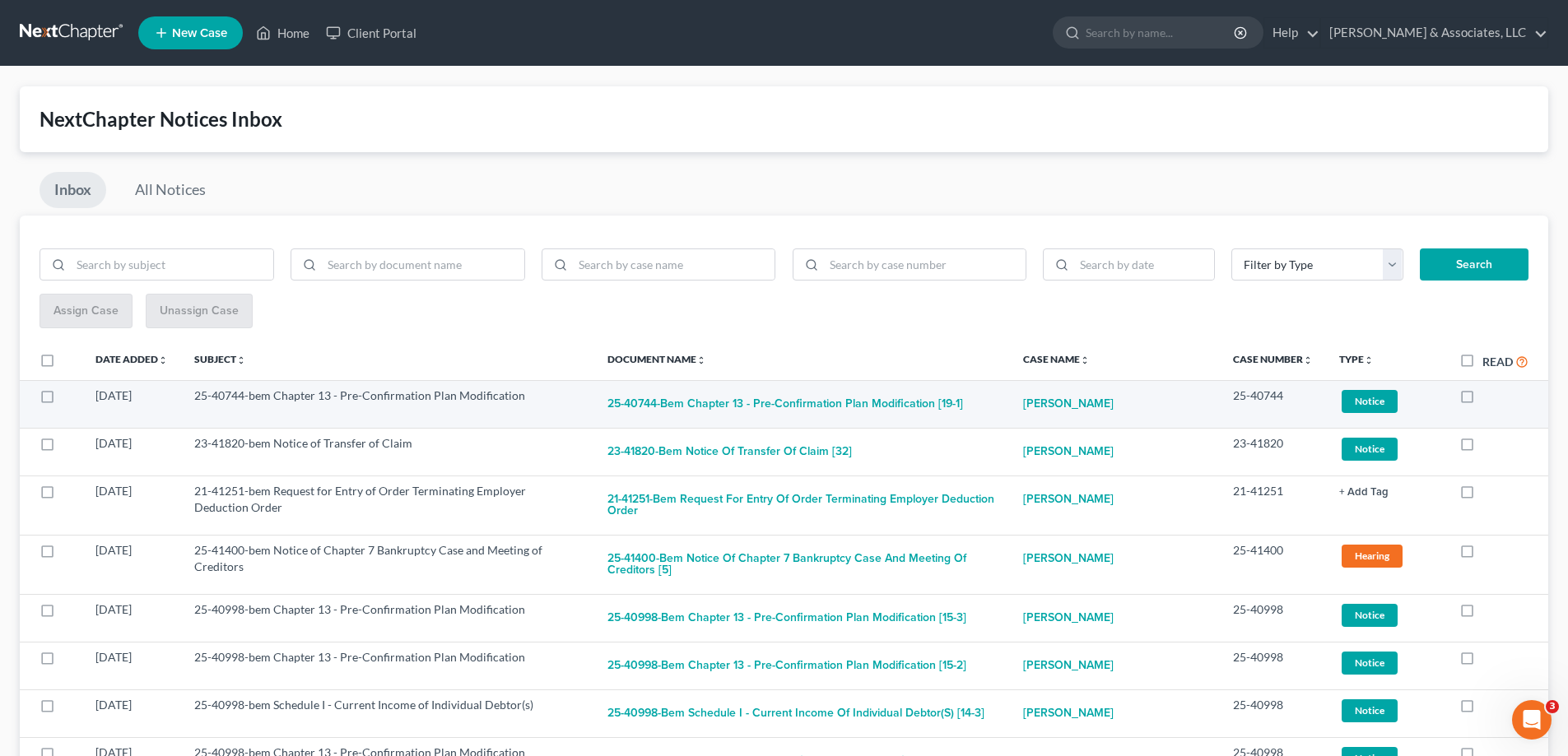
click at [1482, 400] on label at bounding box center [1482, 400] width 0 height 0
click at [1489, 396] on input "checkbox" at bounding box center [1494, 393] width 11 height 11
checkbox input "true"
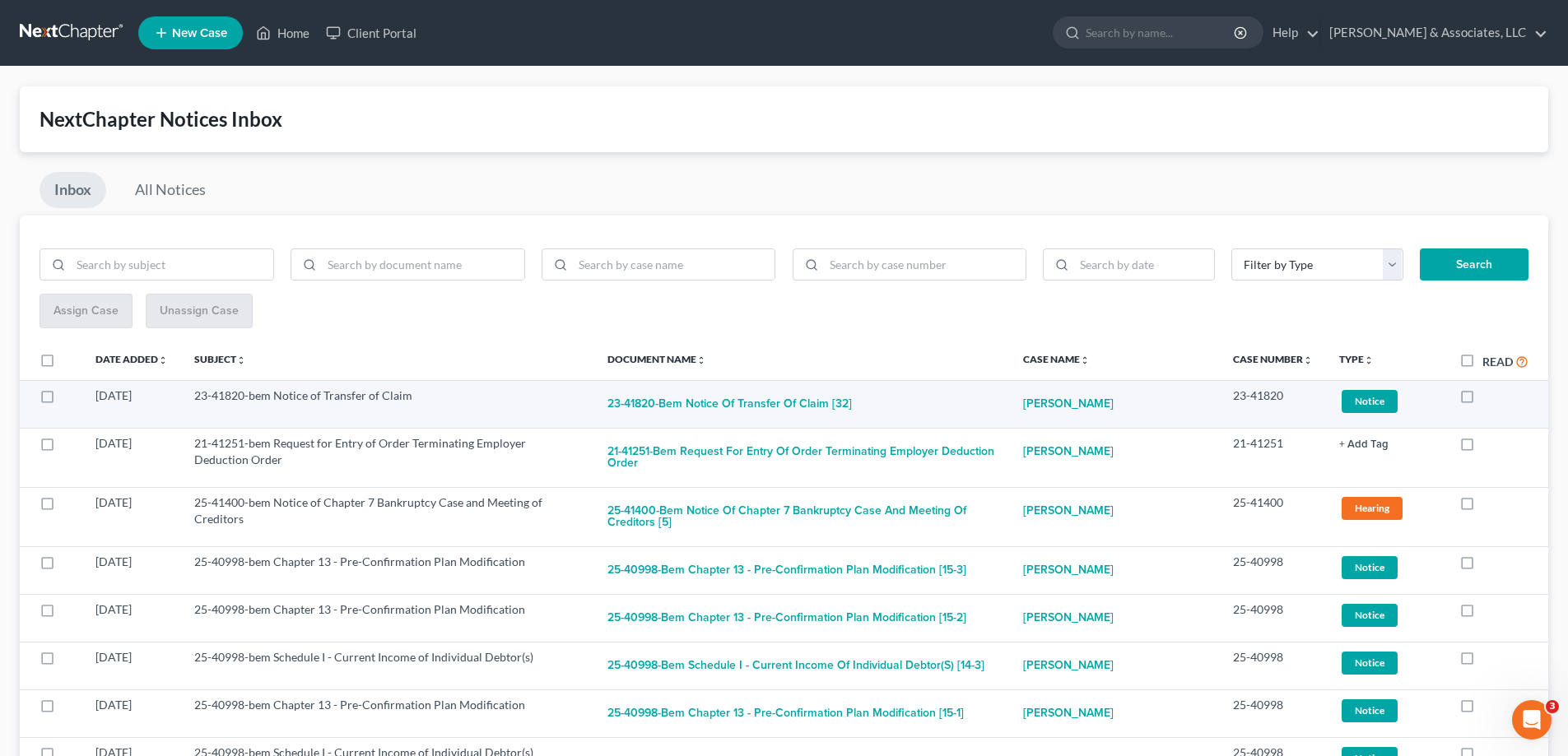
click at [1482, 400] on label at bounding box center [1482, 400] width 0 height 0
click at [1489, 398] on input "checkbox" at bounding box center [1494, 393] width 11 height 11
checkbox input "true"
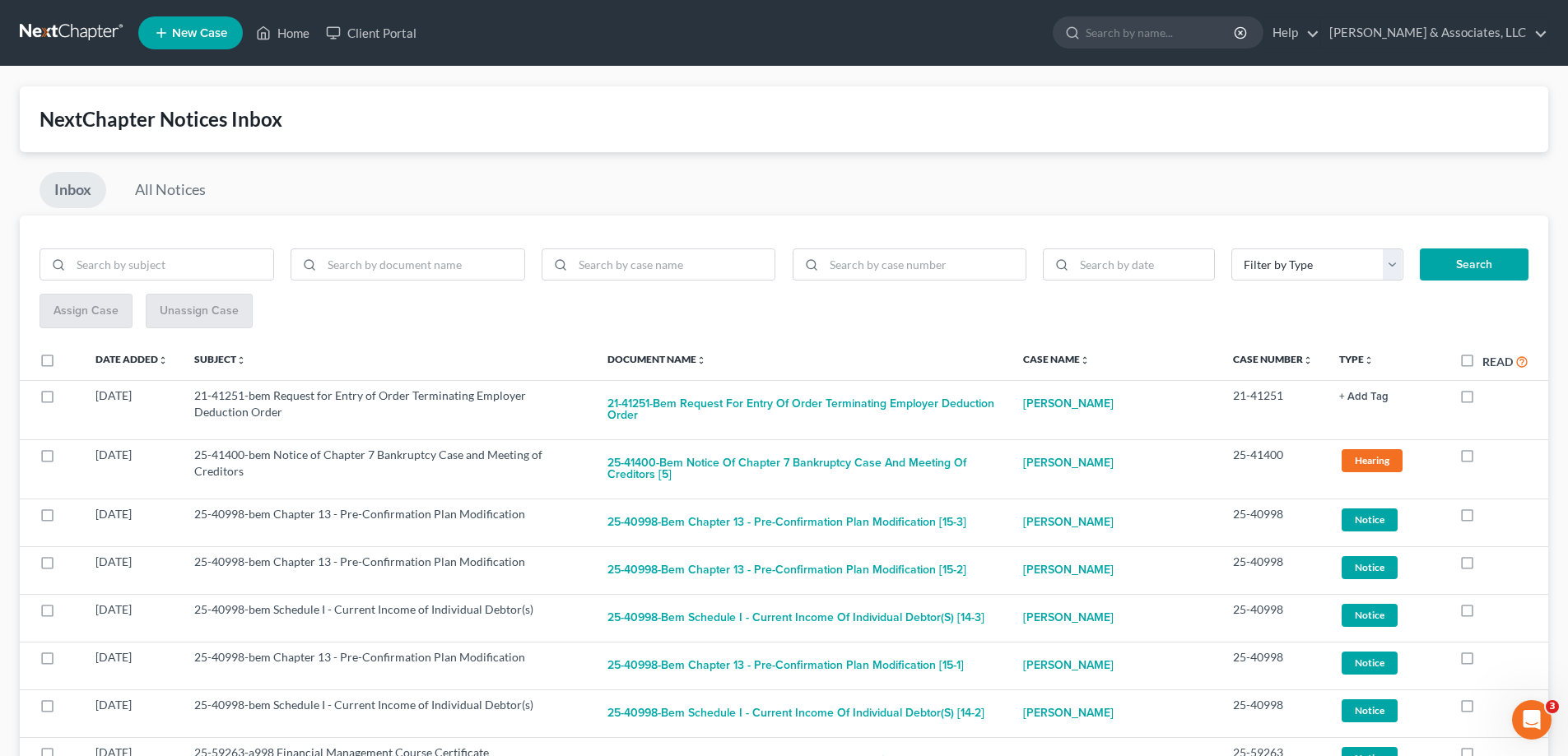
click at [1482, 400] on label at bounding box center [1482, 400] width 0 height 0
click at [1489, 396] on input "checkbox" at bounding box center [1494, 393] width 11 height 11
checkbox input "true"
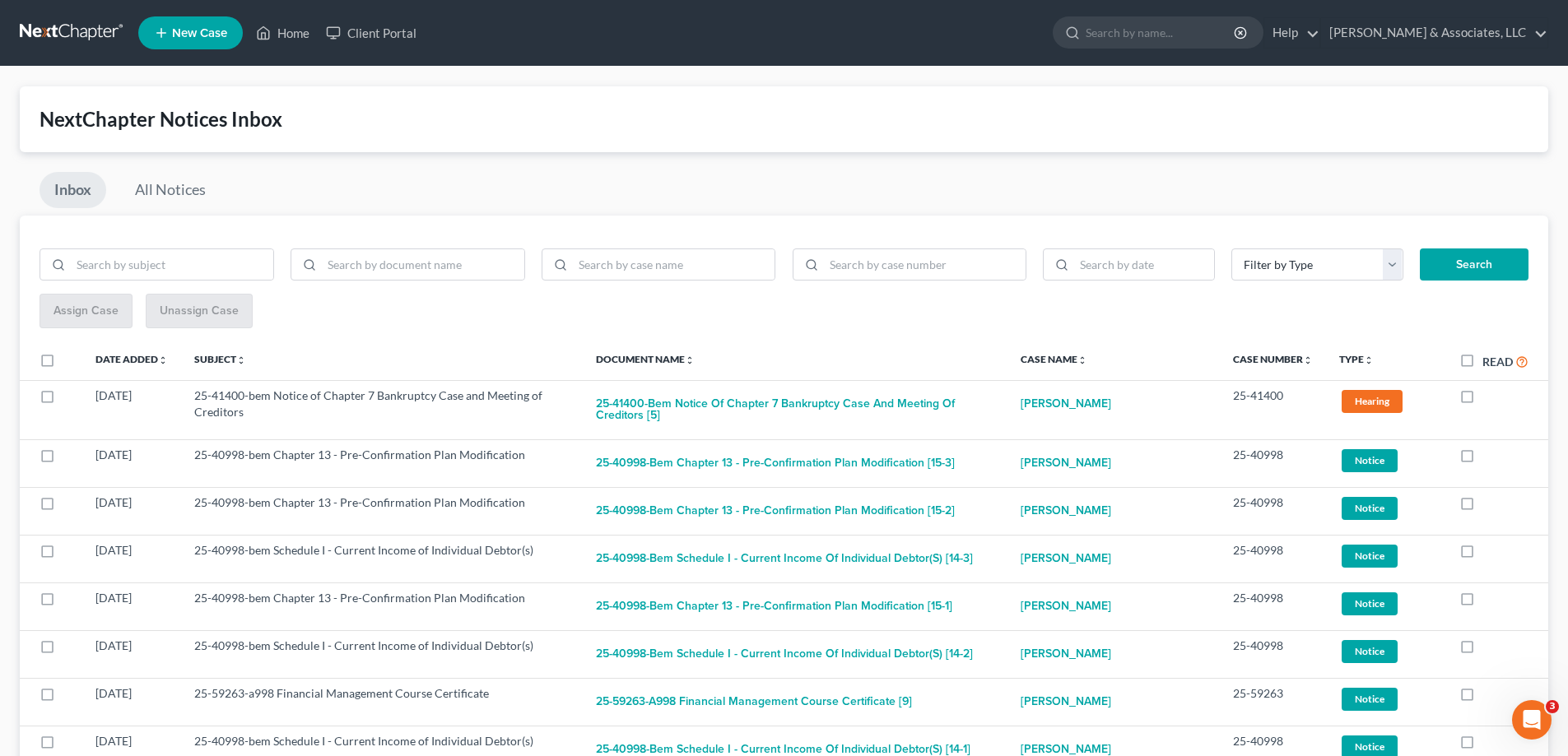
click at [1482, 400] on label at bounding box center [1482, 400] width 0 height 0
click at [1489, 396] on input "checkbox" at bounding box center [1494, 393] width 11 height 11
checkbox input "true"
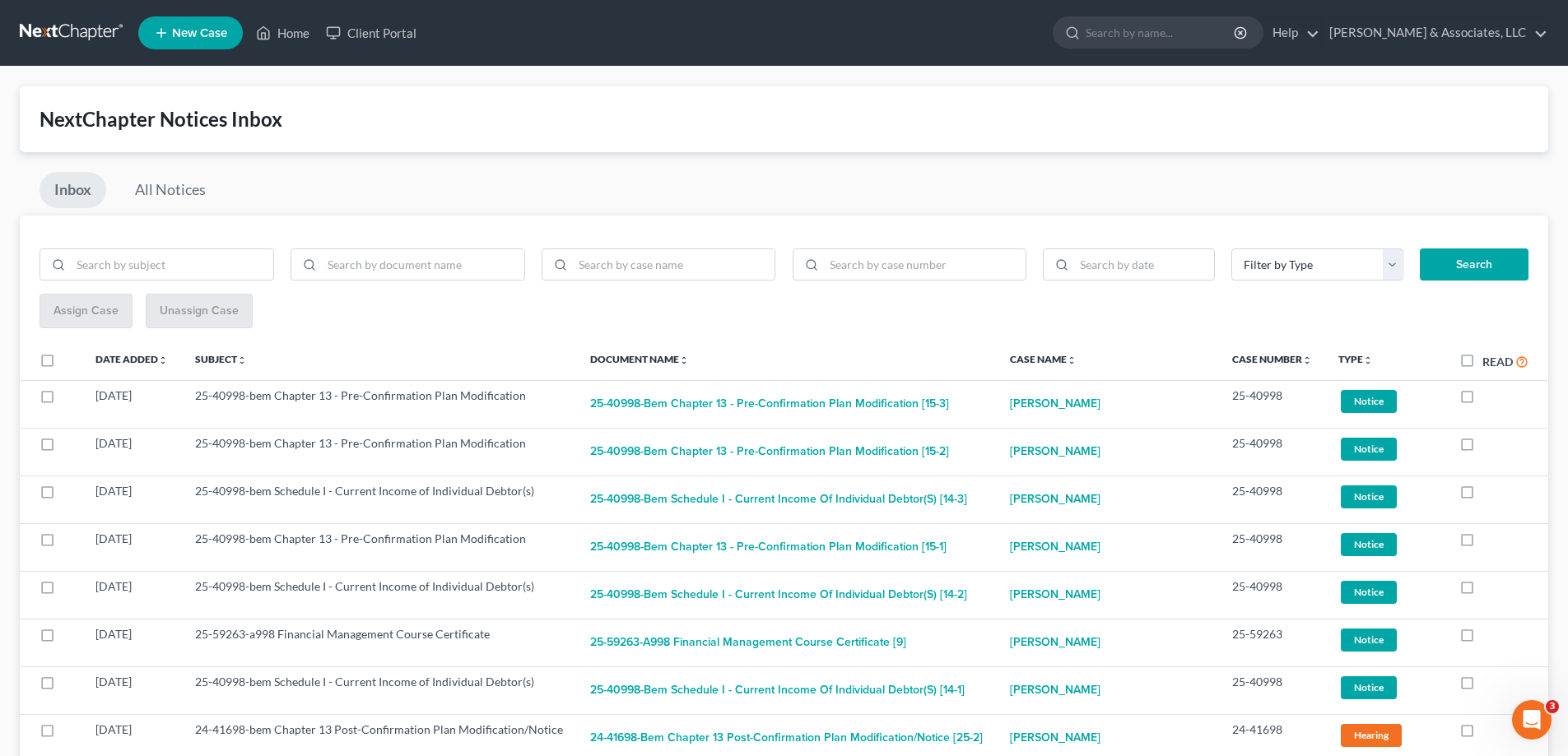
click at [1482, 400] on label at bounding box center [1482, 400] width 0 height 0
click at [1489, 396] on input "checkbox" at bounding box center [1494, 393] width 11 height 11
checkbox input "true"
click at [1482, 400] on label at bounding box center [1482, 400] width 0 height 0
click at [1489, 395] on input "checkbox" at bounding box center [1494, 393] width 11 height 11
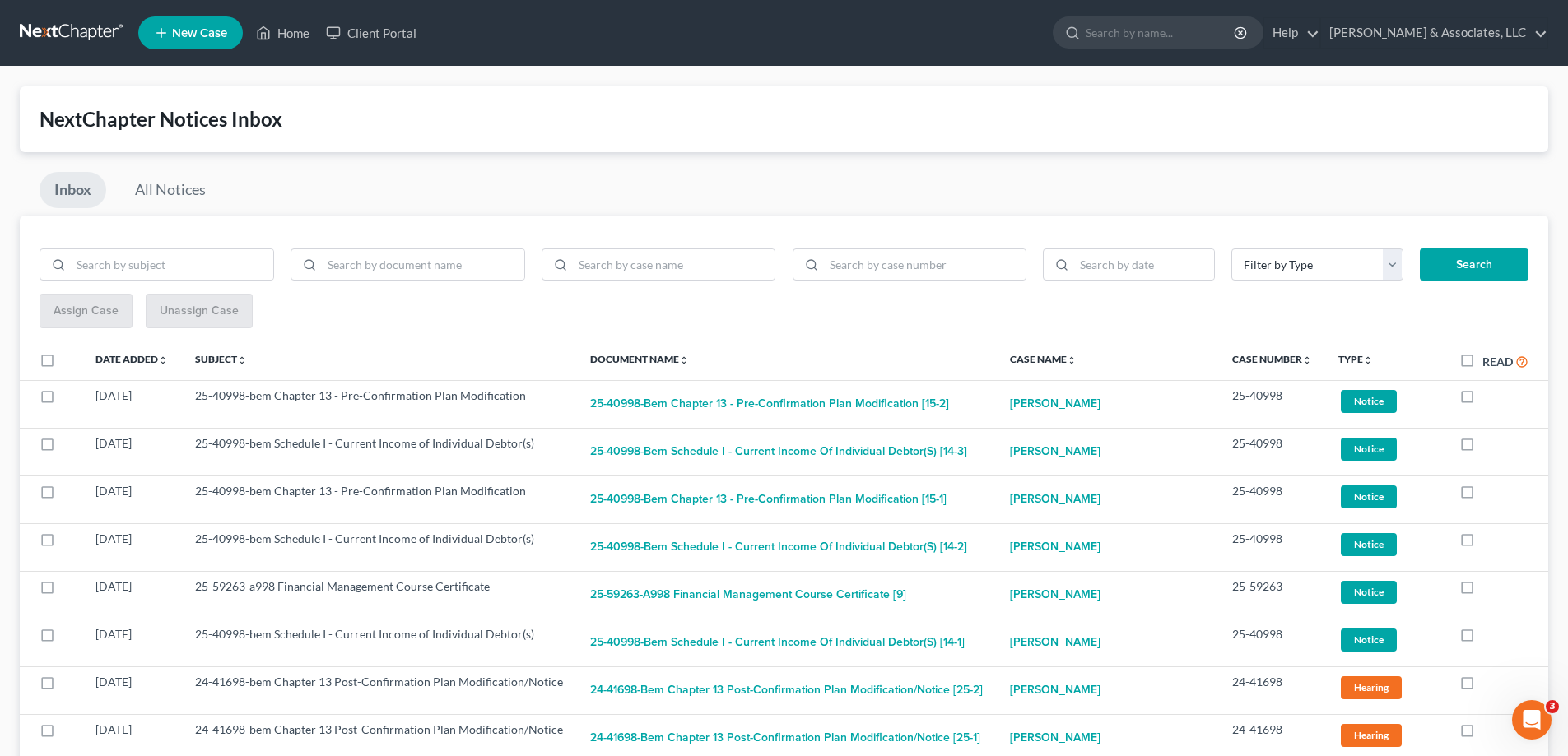
checkbox input "true"
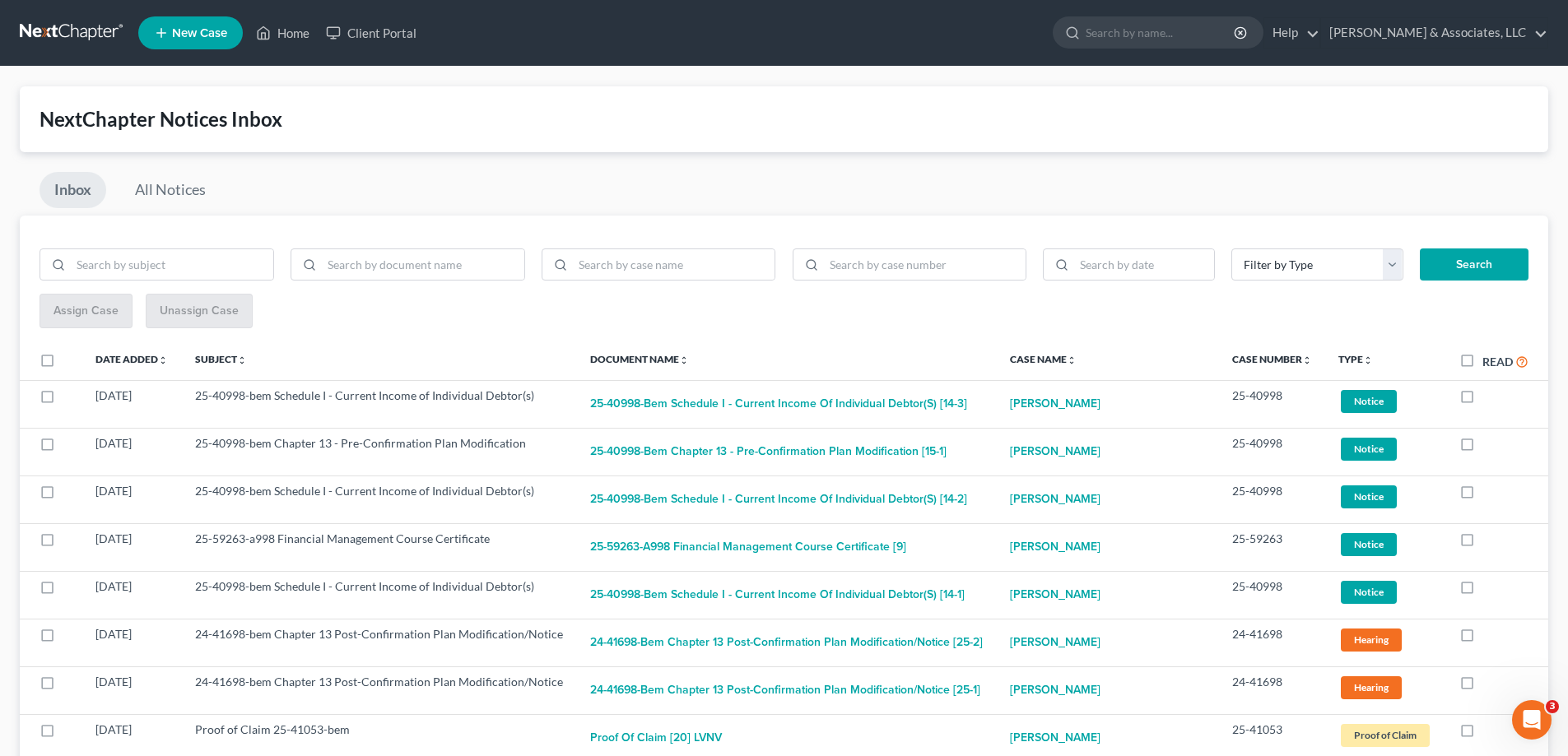
click at [1482, 400] on label at bounding box center [1482, 400] width 0 height 0
click at [1489, 395] on input "checkbox" at bounding box center [1494, 393] width 11 height 11
checkbox input "true"
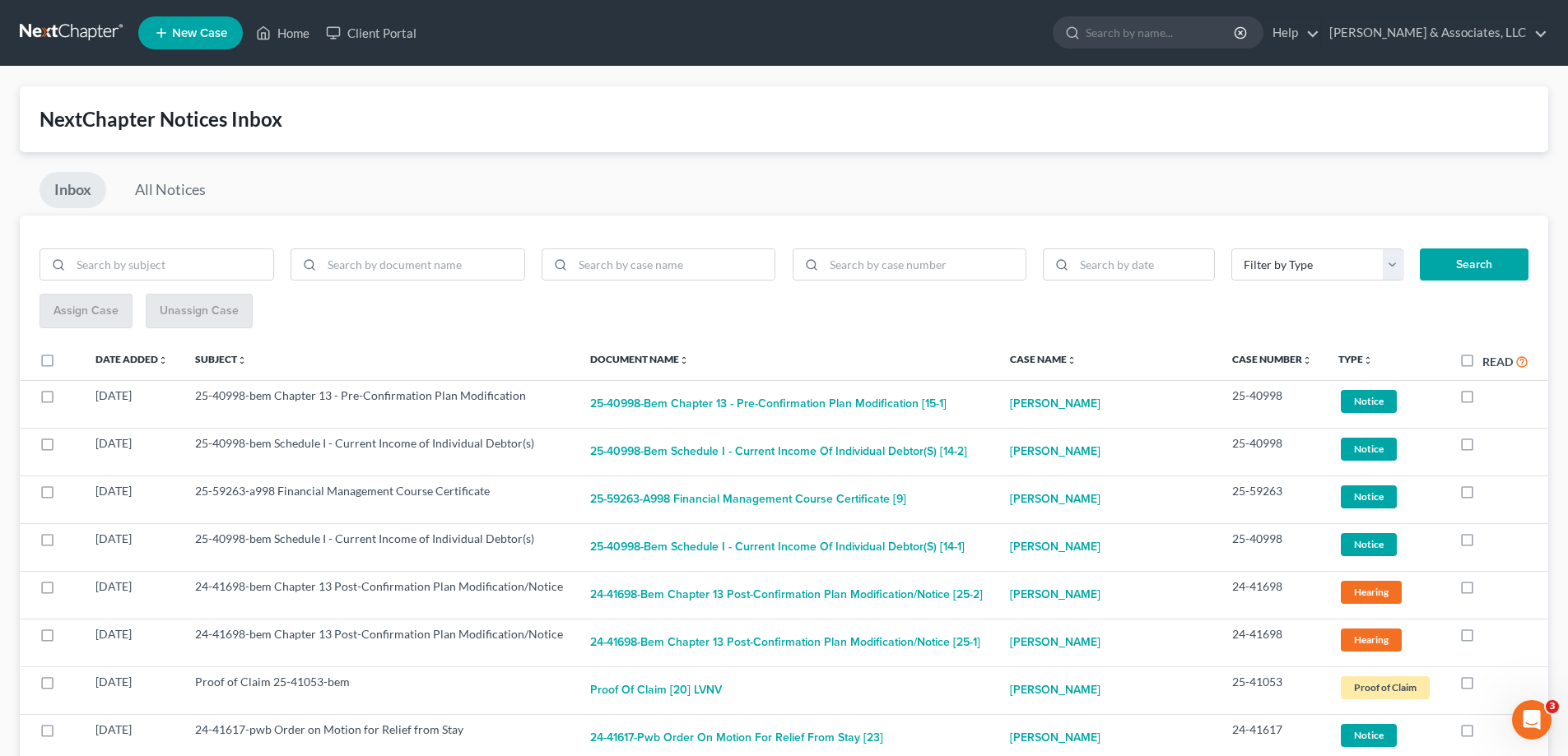
click at [1482, 400] on label at bounding box center [1482, 400] width 0 height 0
click at [1489, 395] on input "checkbox" at bounding box center [1494, 393] width 11 height 11
checkbox input "true"
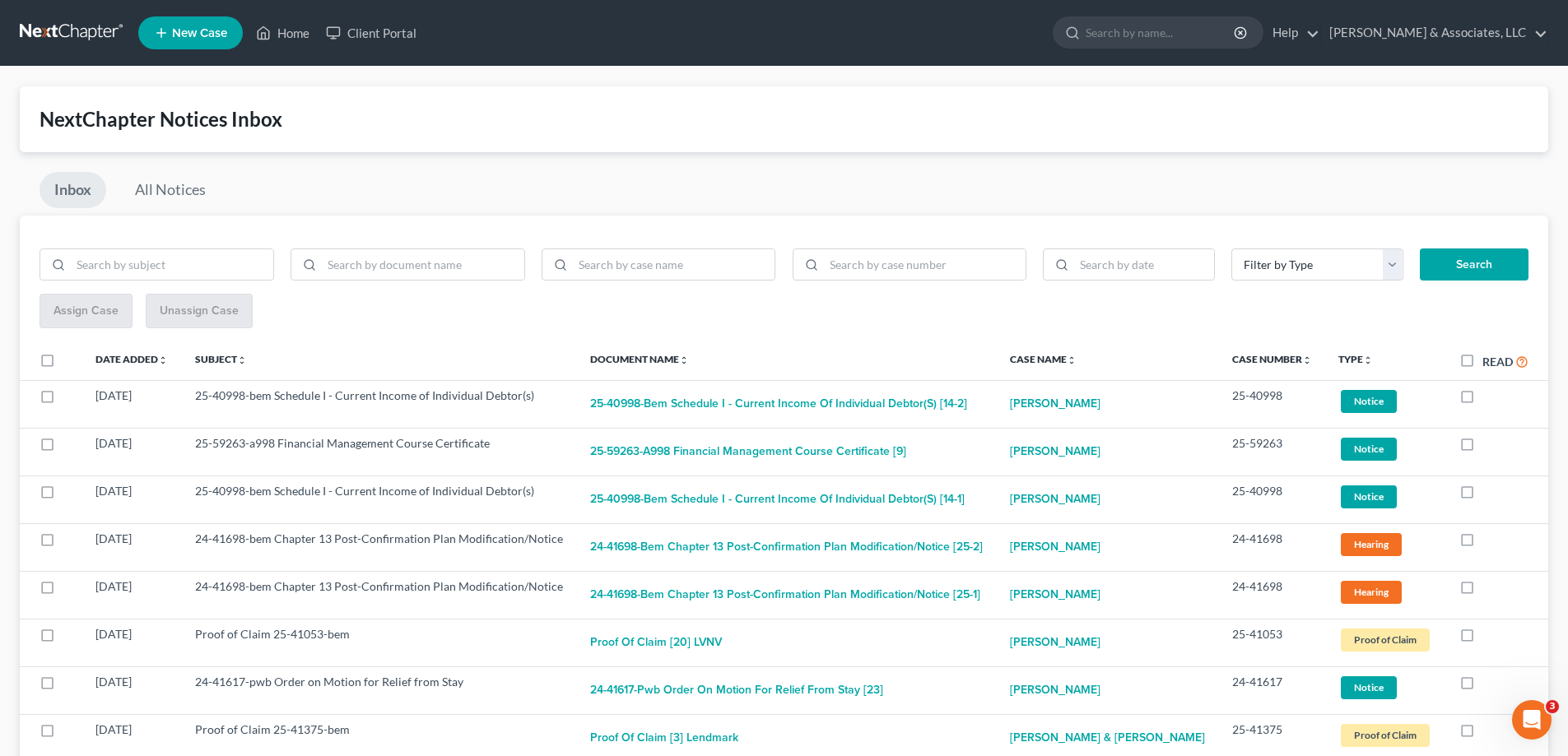
click at [1482, 400] on label at bounding box center [1482, 400] width 0 height 0
click at [1489, 395] on input "checkbox" at bounding box center [1494, 393] width 11 height 11
checkbox input "true"
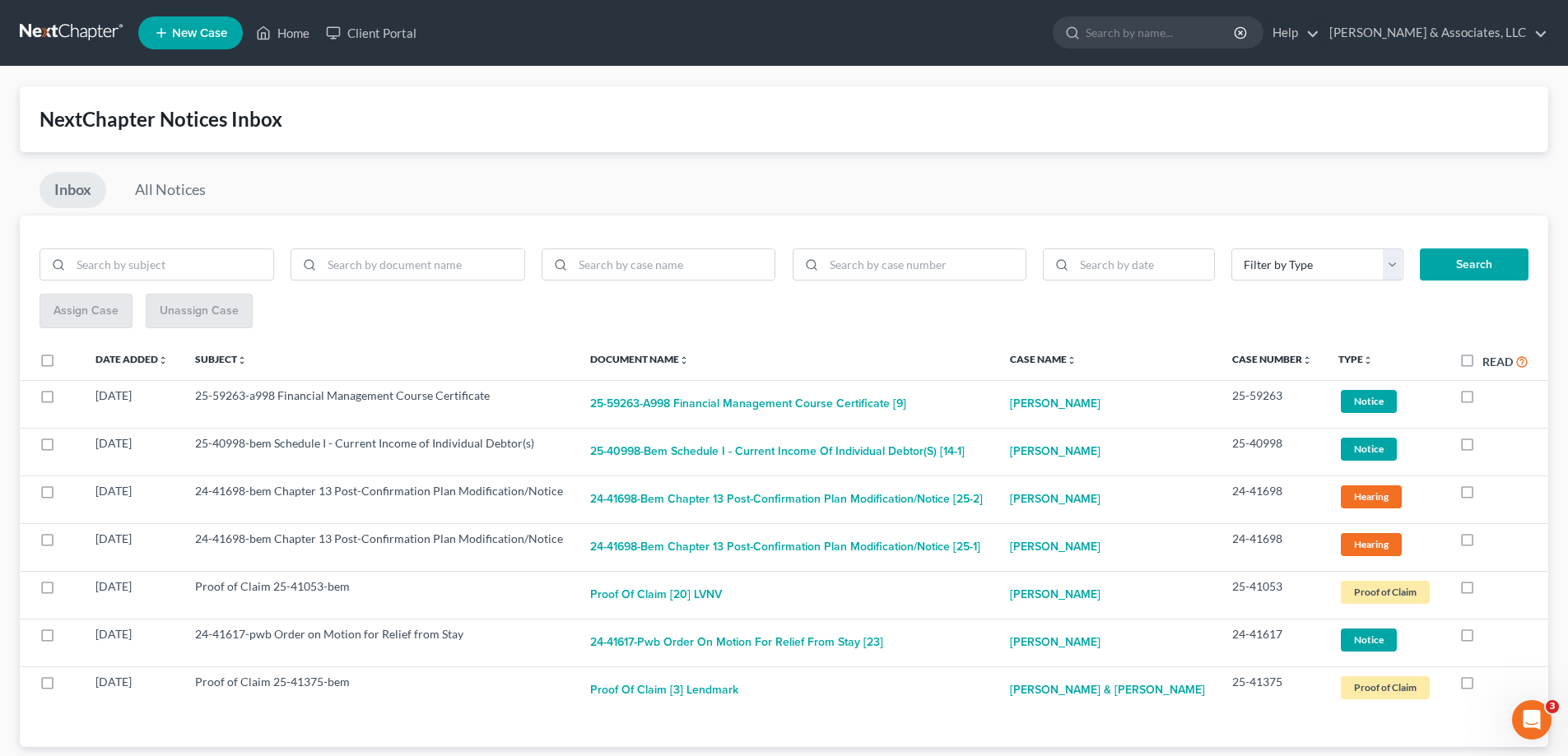
click at [1482, 400] on label at bounding box center [1482, 400] width 0 height 0
click at [1489, 395] on input "checkbox" at bounding box center [1494, 393] width 11 height 11
checkbox input "true"
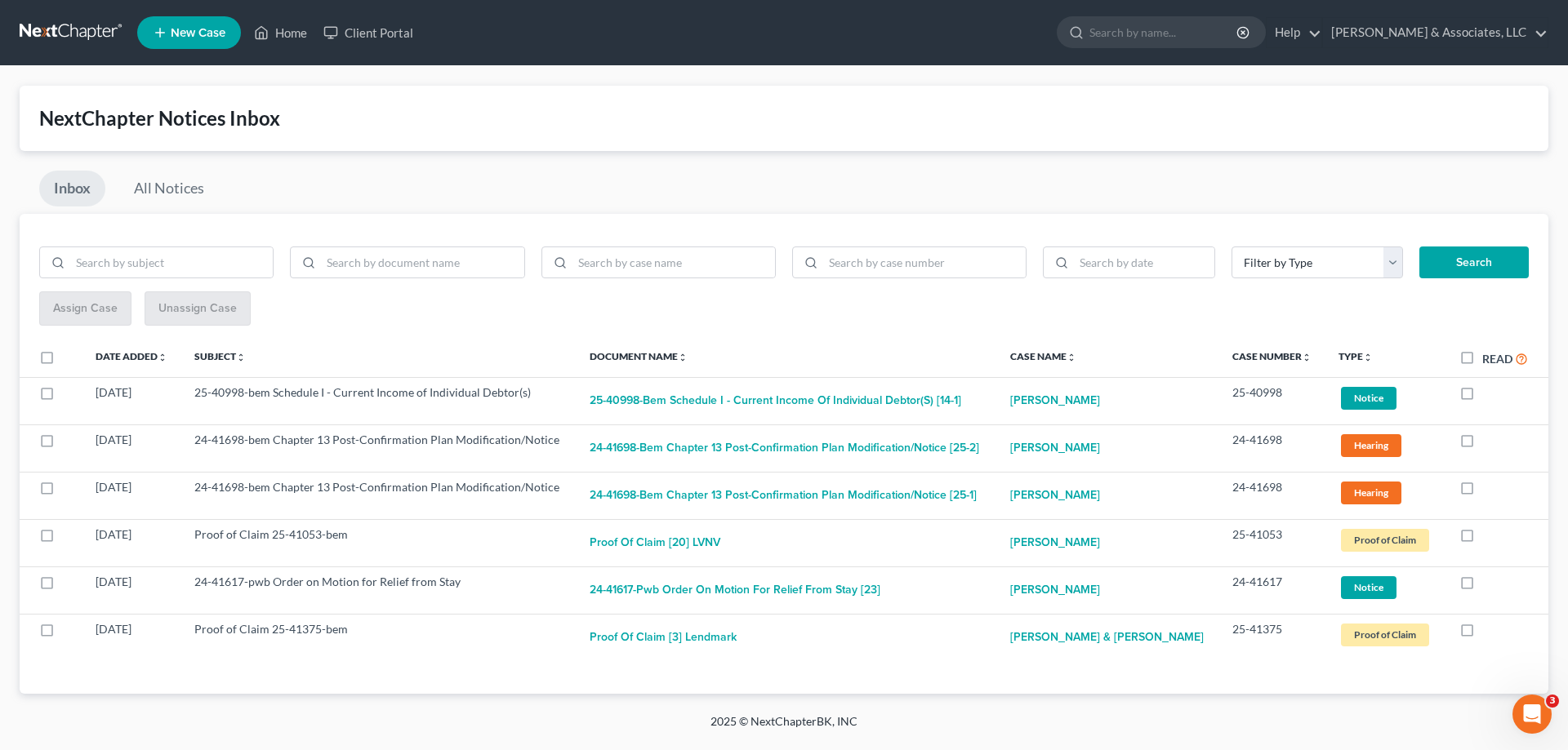
click at [1482, 397] on label at bounding box center [1482, 397] width 0 height 0
click at [1489, 392] on input "checkbox" at bounding box center [1494, 389] width 11 height 11
checkbox input "true"
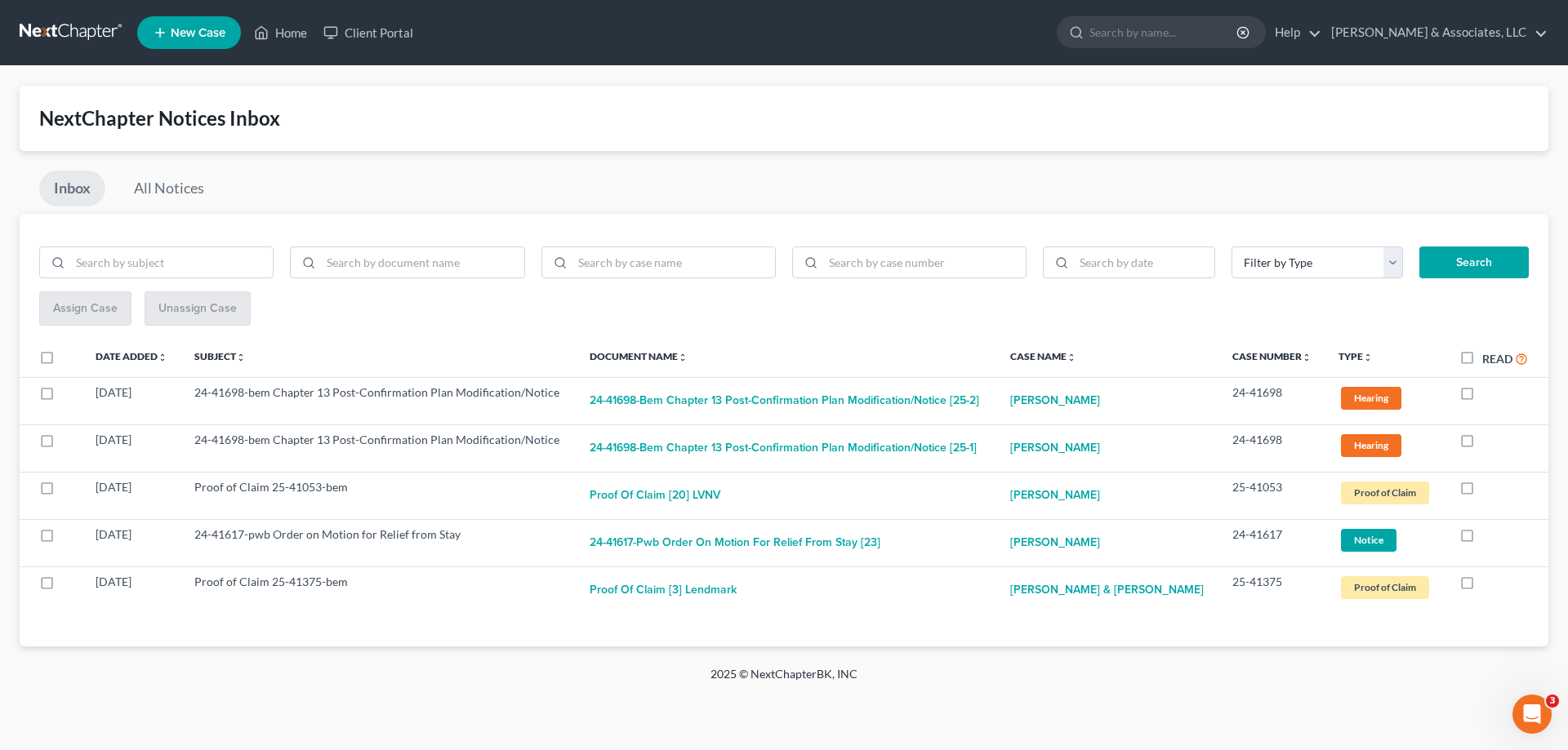
click at [1482, 397] on label at bounding box center [1482, 397] width 0 height 0
click at [1489, 392] on input "checkbox" at bounding box center [1494, 389] width 11 height 11
checkbox input "true"
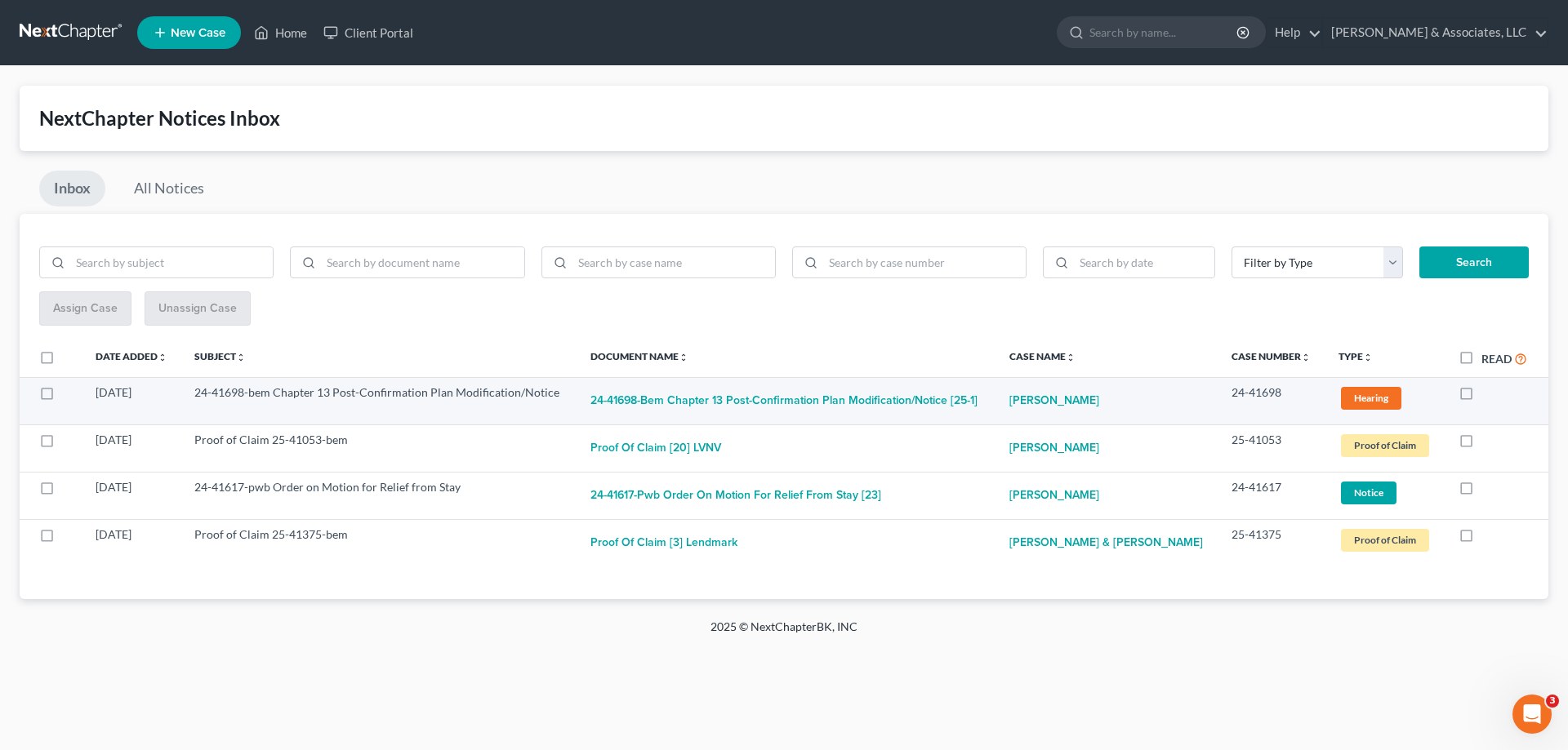
click at [1481, 397] on label at bounding box center [1481, 397] width 0 height 0
click at [1488, 393] on input "checkbox" at bounding box center [1493, 389] width 11 height 11
checkbox input "true"
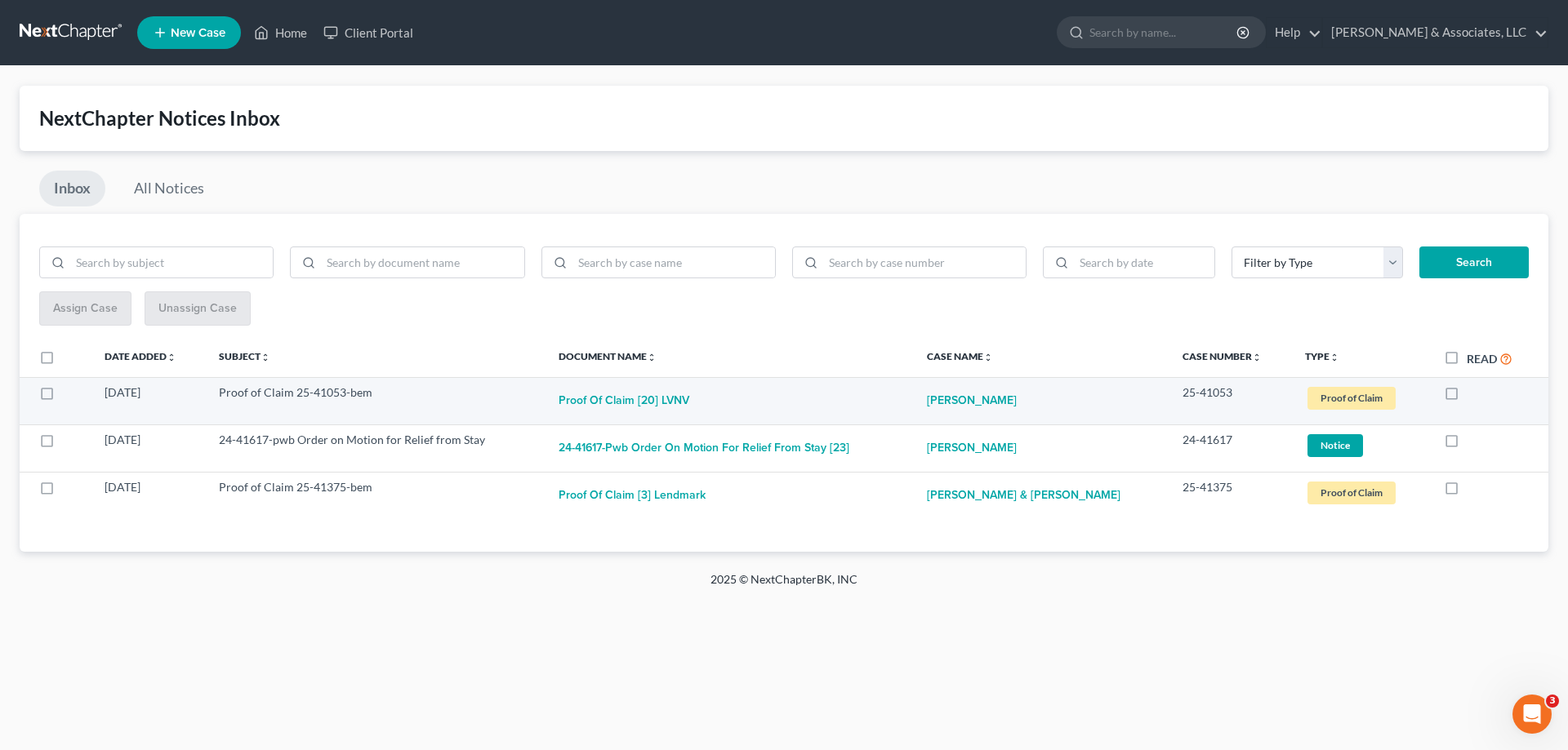
click at [1467, 397] on label at bounding box center [1467, 397] width 0 height 0
click at [1473, 395] on input "checkbox" at bounding box center [1477, 389] width 11 height 11
checkbox input "true"
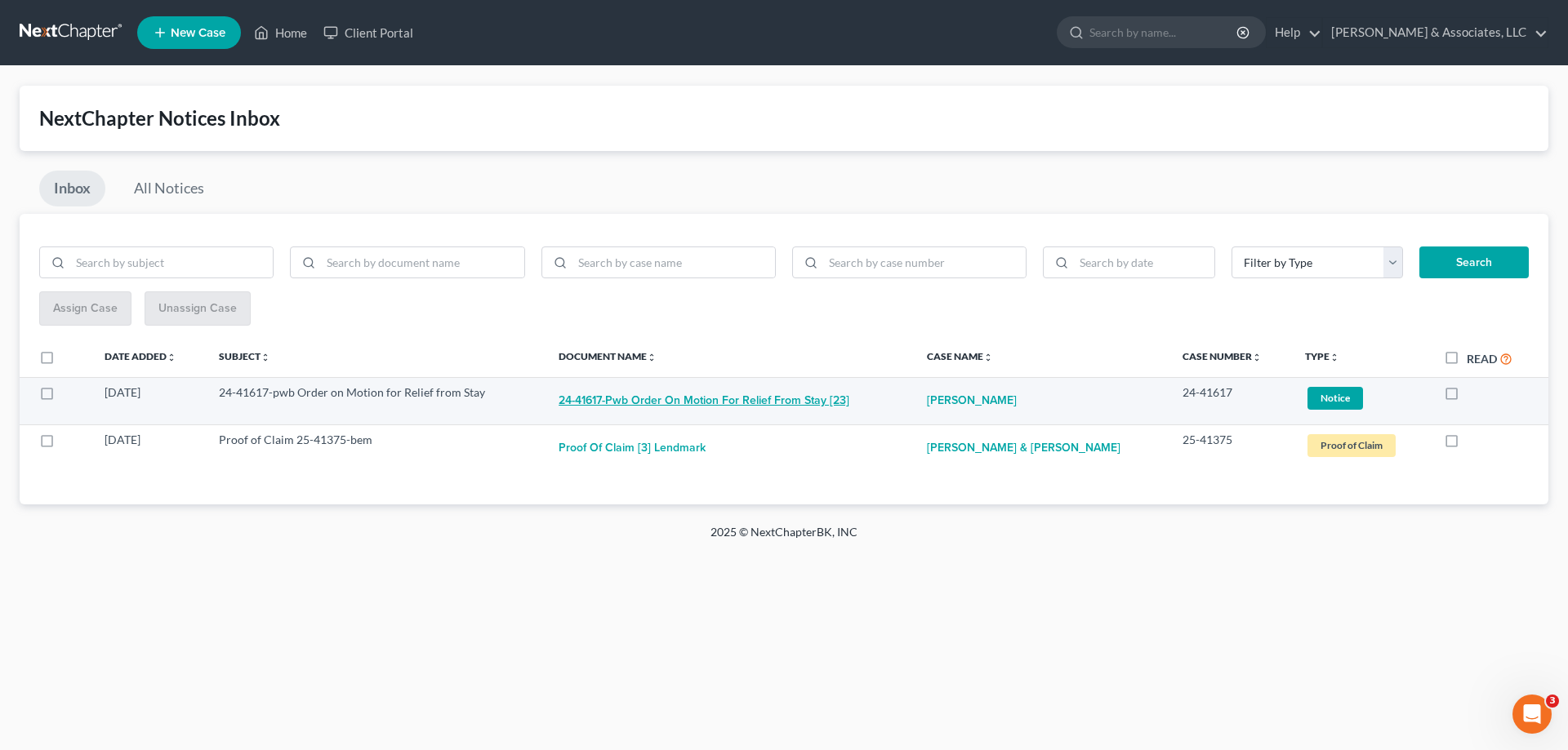
click at [816, 402] on button "24-41617-pwb Order on Motion for Relief from Stay [23]" at bounding box center [703, 401] width 290 height 33
checkbox input "true"
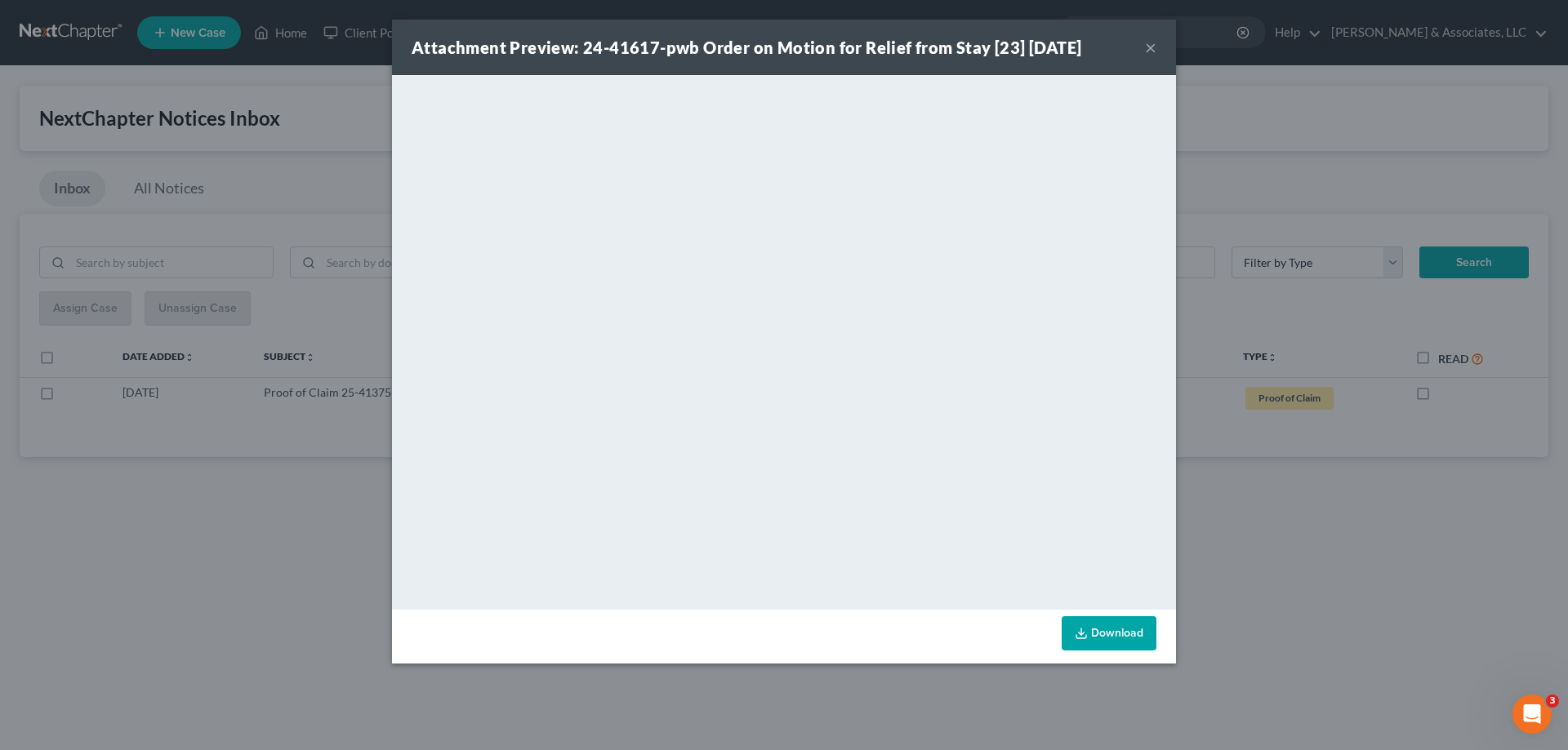
click at [1153, 44] on button "×" at bounding box center [1150, 47] width 12 height 19
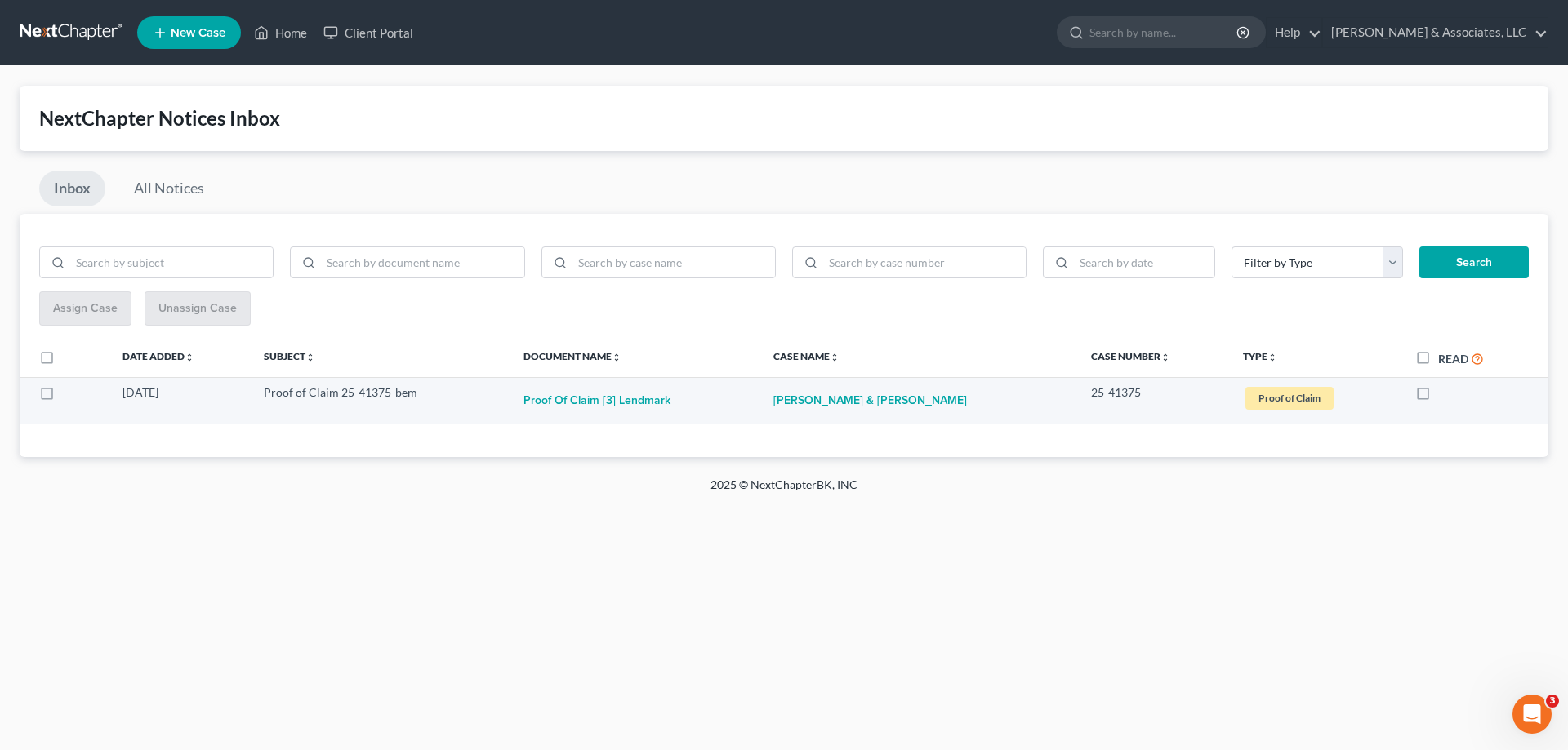
click at [1438, 397] on label at bounding box center [1438, 397] width 0 height 0
click at [1445, 395] on input "checkbox" at bounding box center [1449, 389] width 11 height 11
checkbox input "true"
